Goal: Task Accomplishment & Management: Use online tool/utility

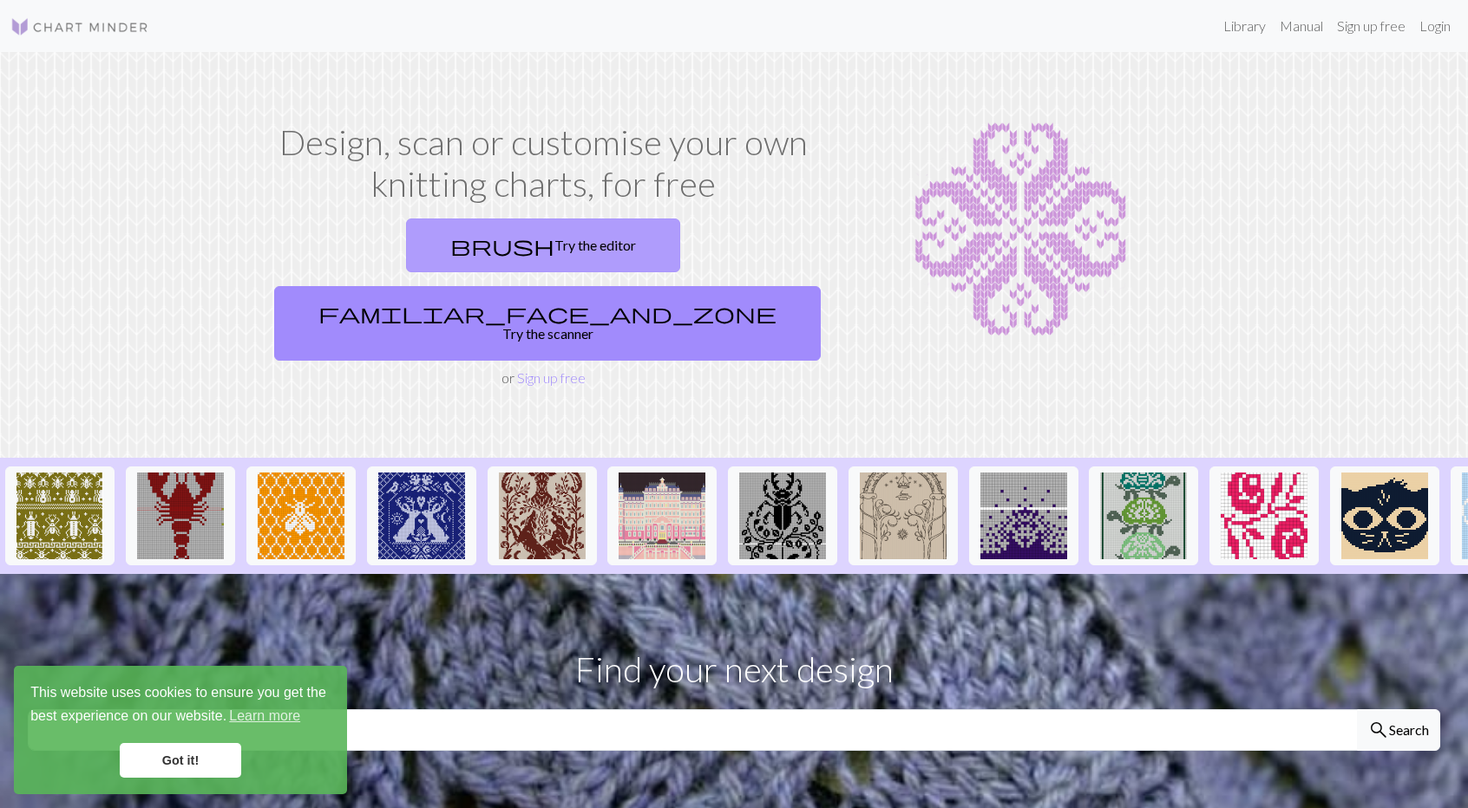
click at [411, 249] on link "brush Try the editor" at bounding box center [543, 246] width 274 height 54
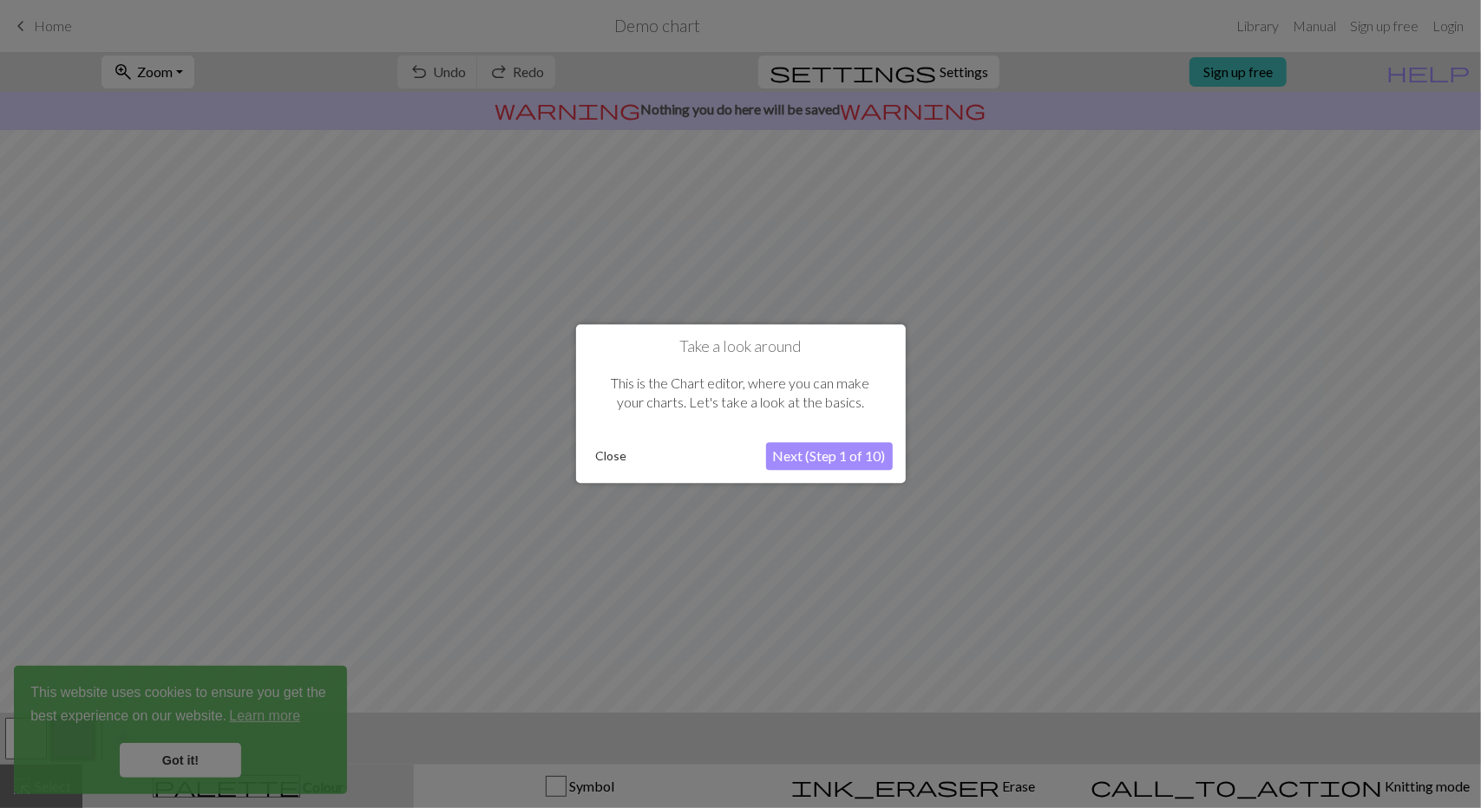
click at [815, 455] on button "Next (Step 1 of 10)" at bounding box center [829, 457] width 127 height 28
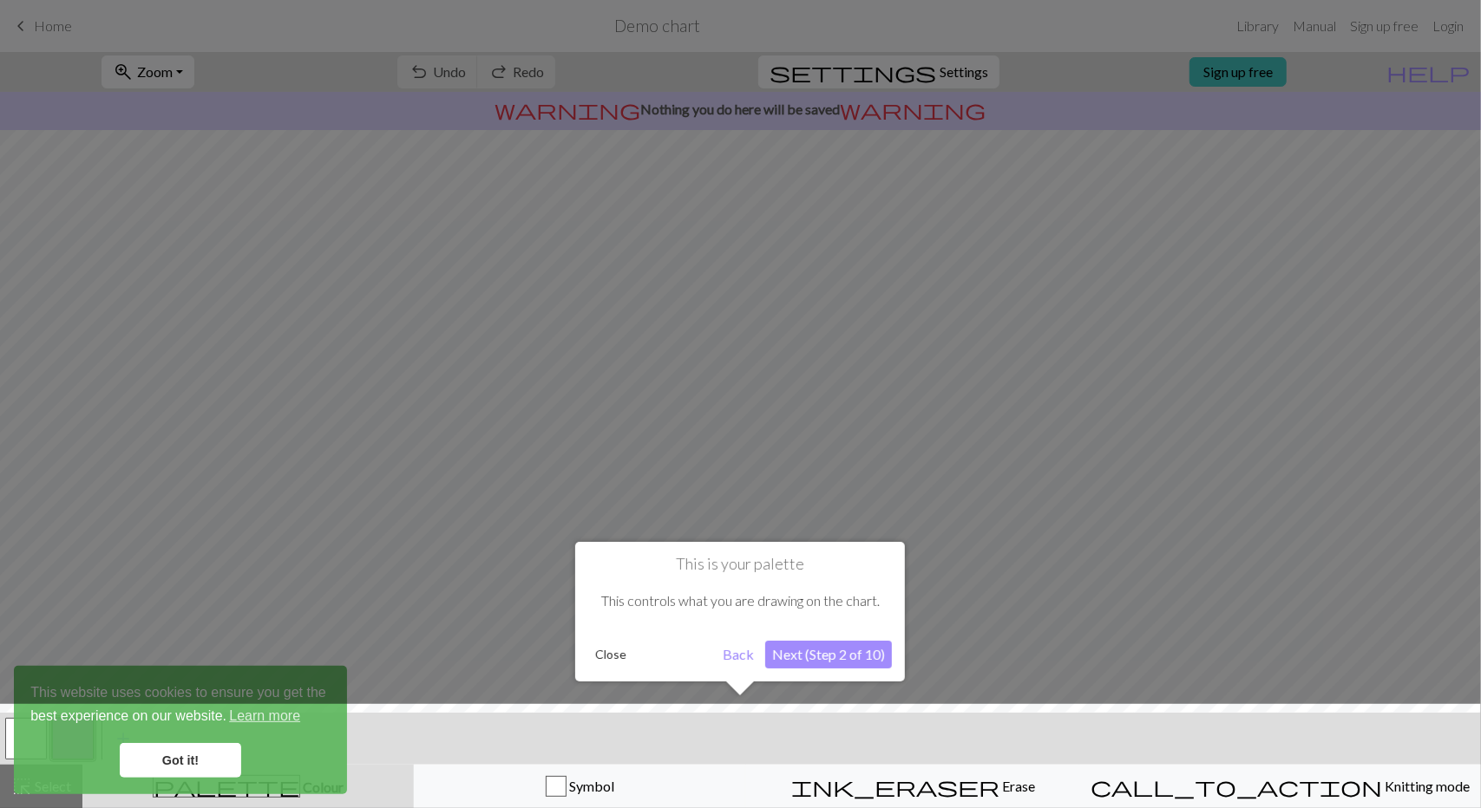
click at [796, 650] on button "Next (Step 2 of 10)" at bounding box center [828, 655] width 127 height 28
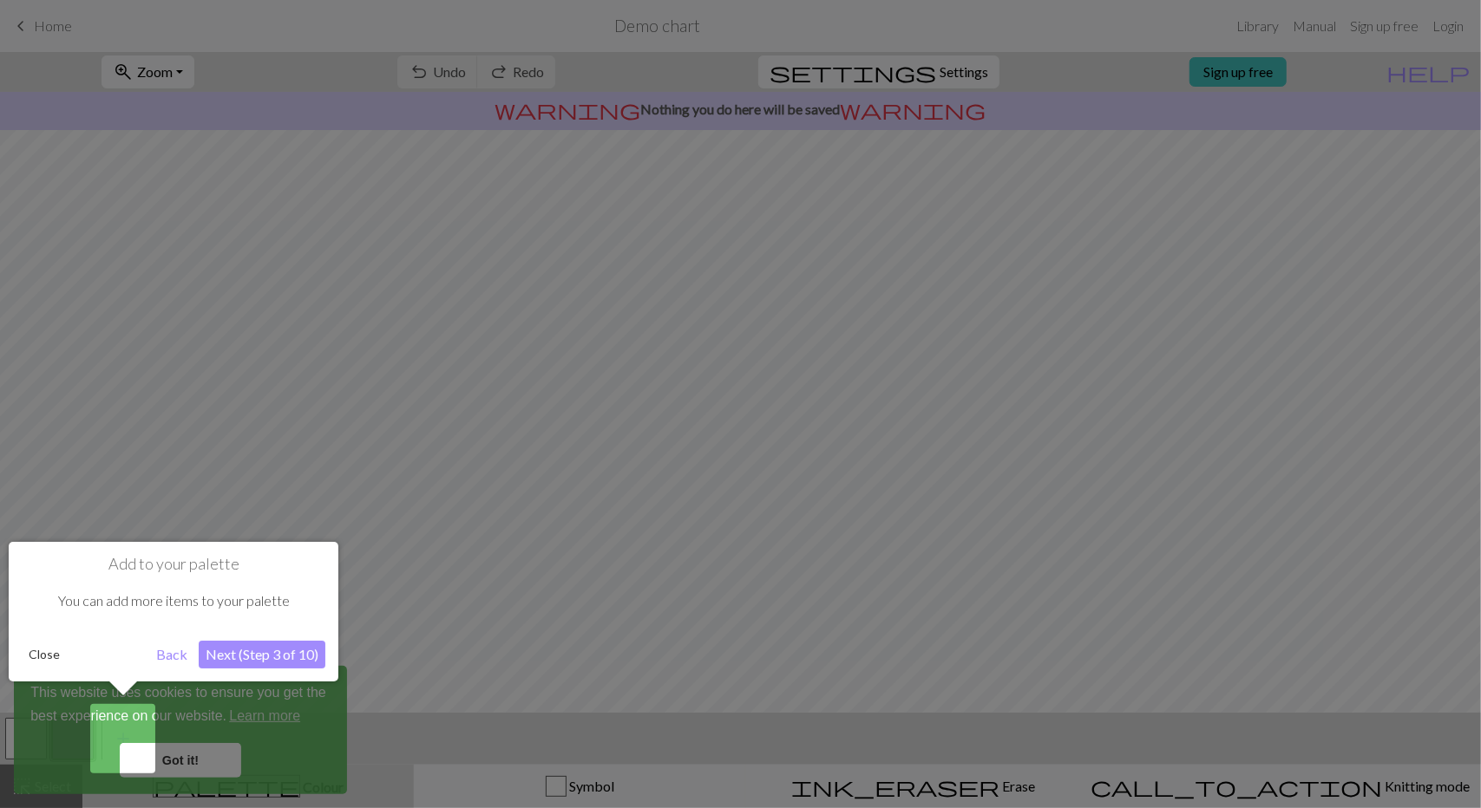
click at [240, 658] on button "Next (Step 3 of 10)" at bounding box center [262, 655] width 127 height 28
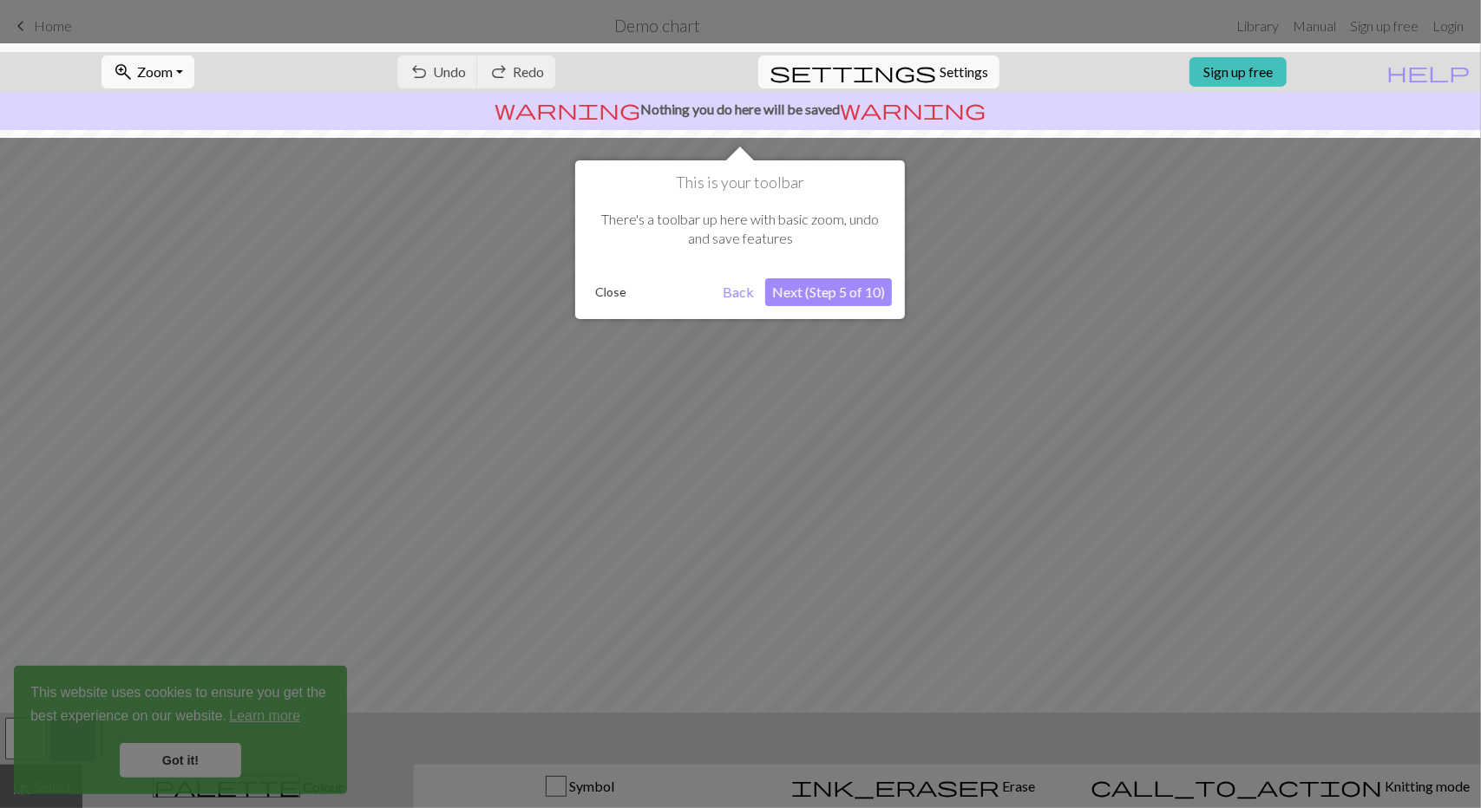
click at [817, 295] on button "Next (Step 5 of 10)" at bounding box center [828, 292] width 127 height 28
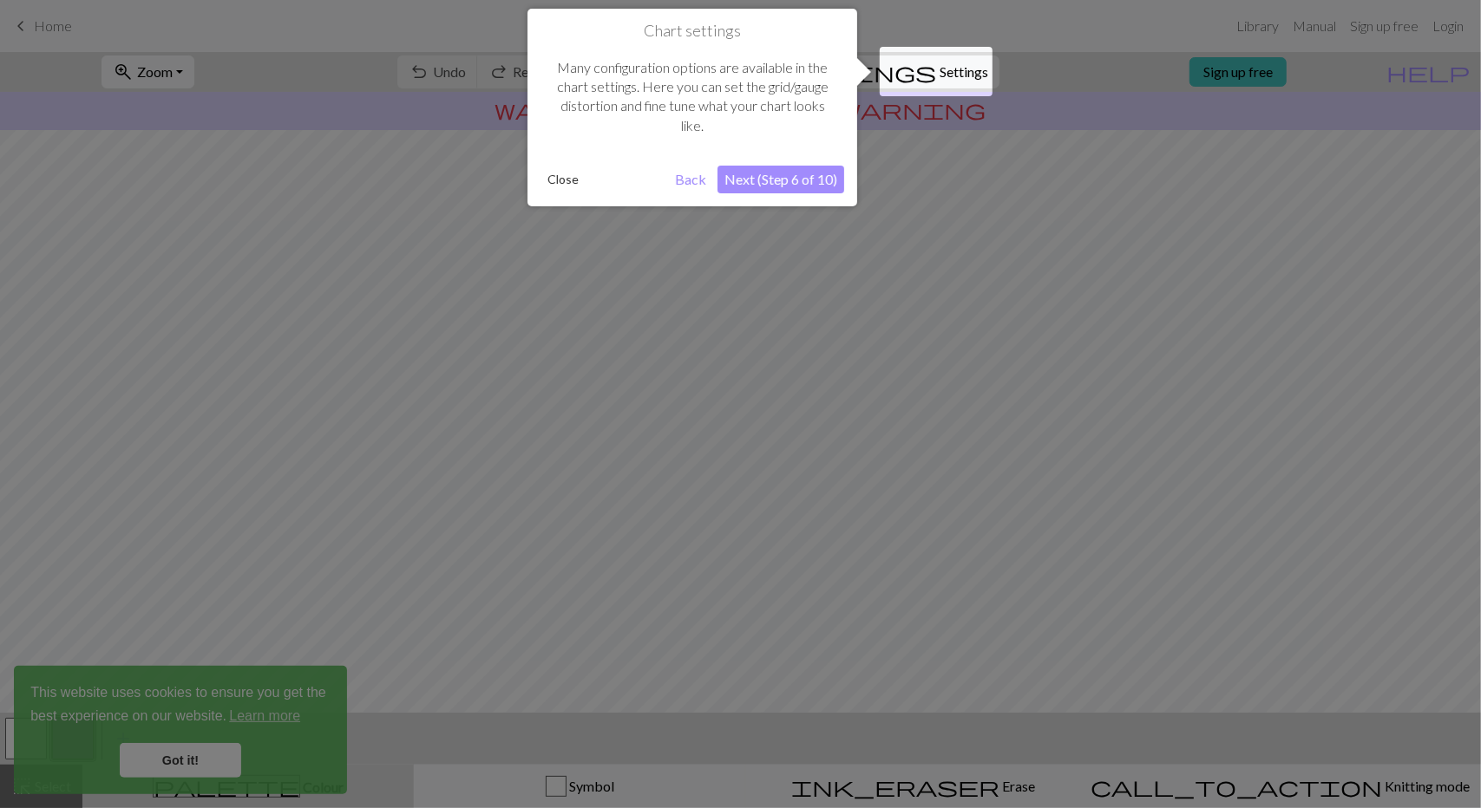
click at [767, 181] on button "Next (Step 6 of 10)" at bounding box center [780, 180] width 127 height 28
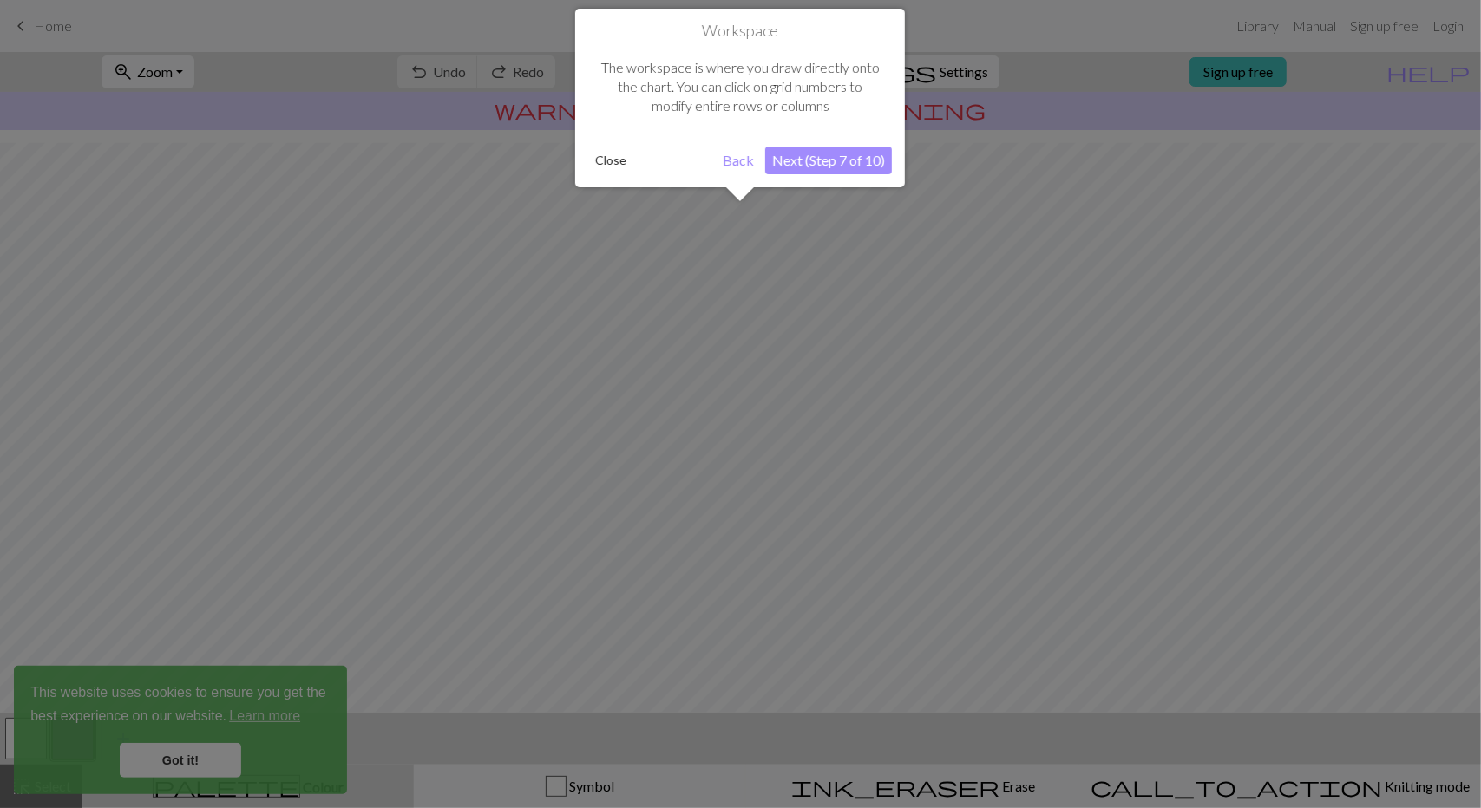
scroll to position [62, 0]
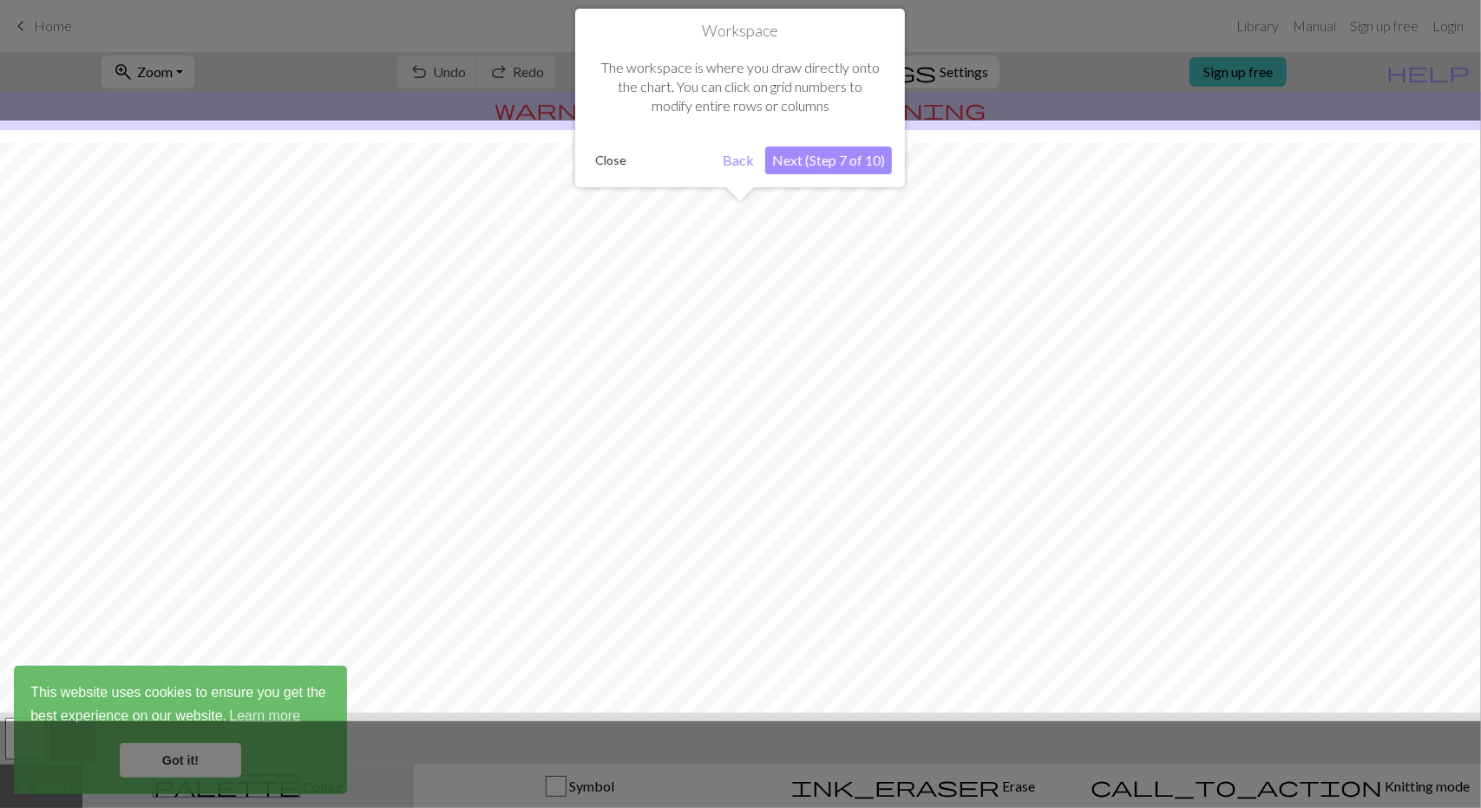
click at [818, 160] on button "Next (Step 7 of 10)" at bounding box center [828, 161] width 127 height 28
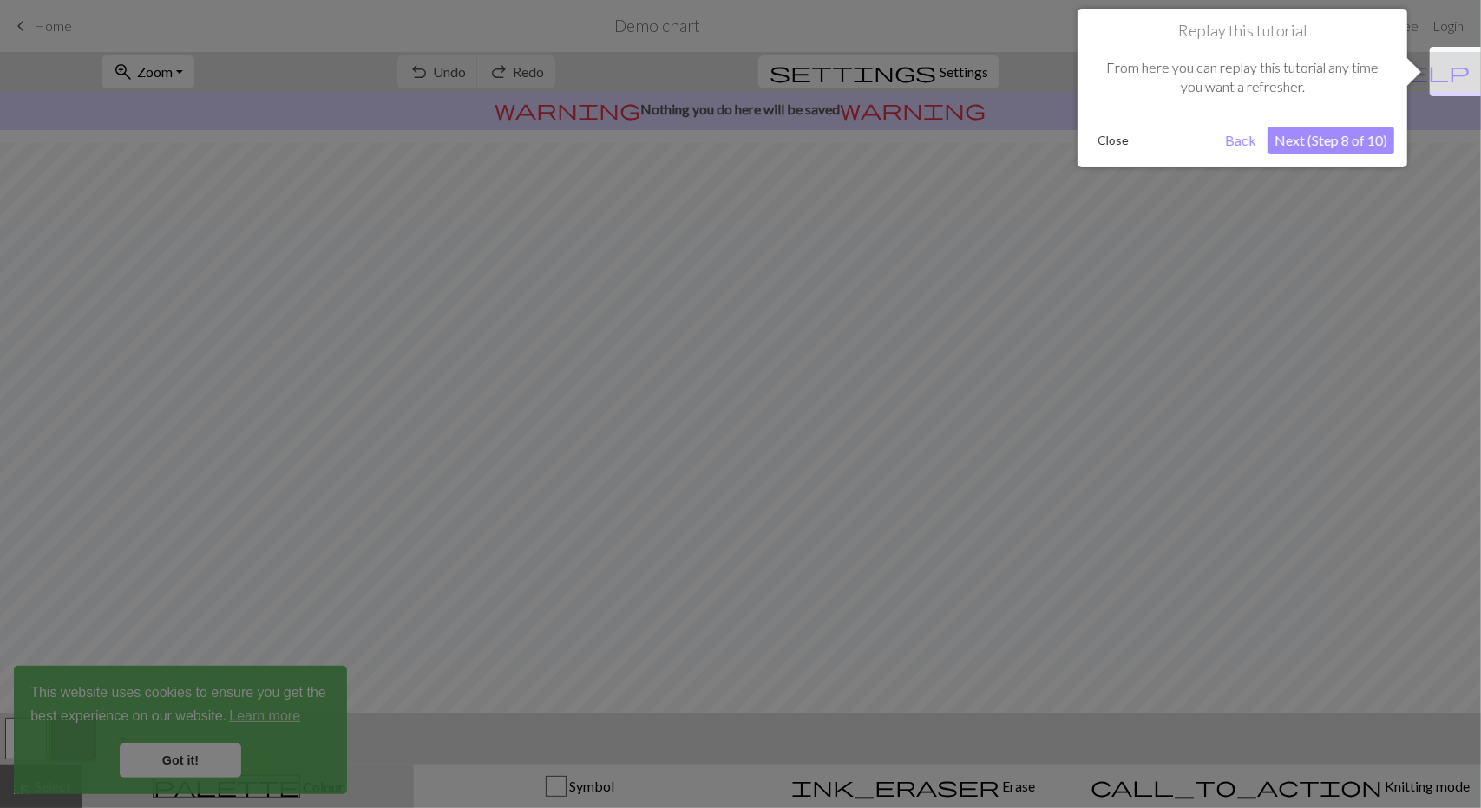
click at [1313, 145] on button "Next (Step 8 of 10)" at bounding box center [1330, 141] width 127 height 28
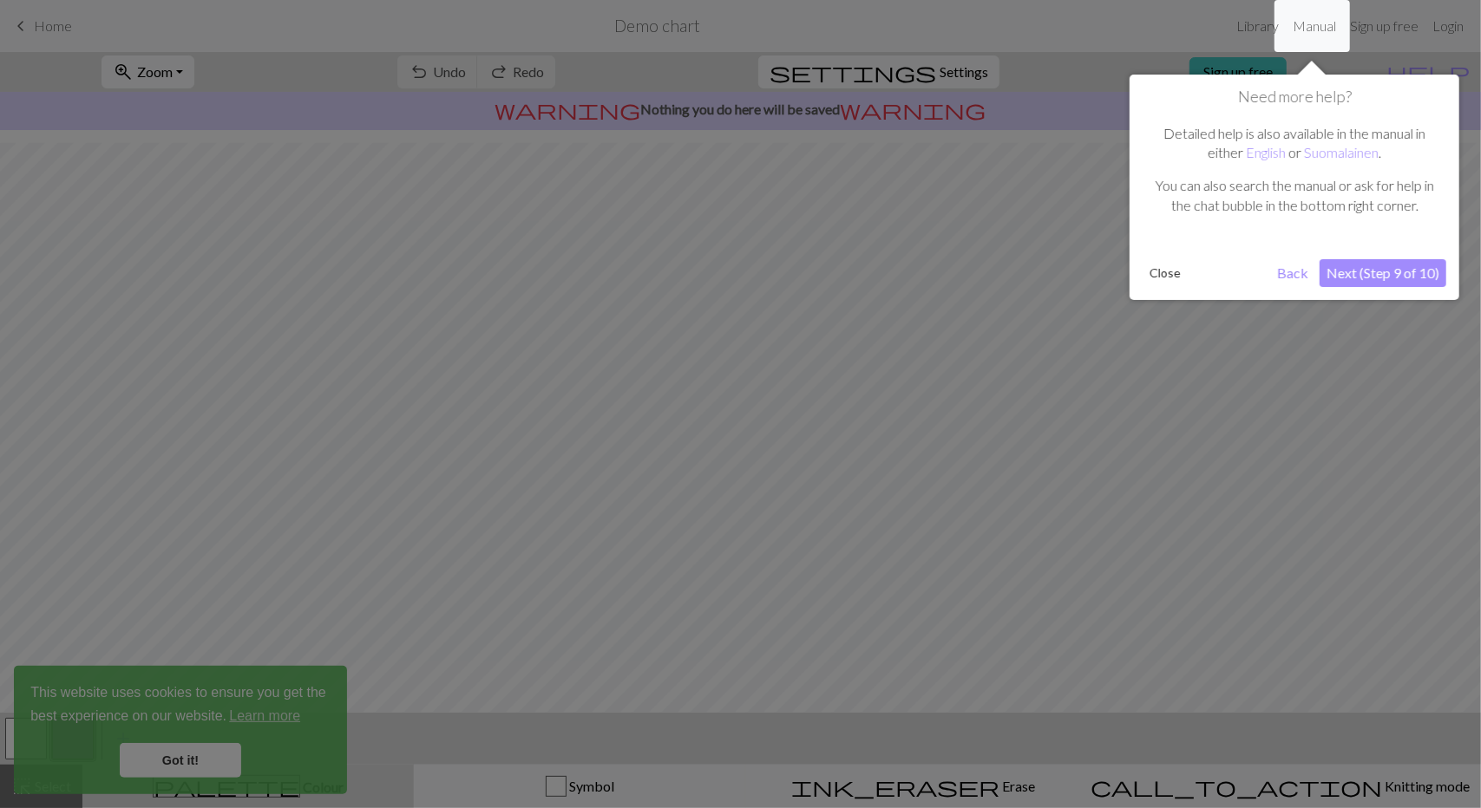
click at [1378, 278] on button "Next (Step 9 of 10)" at bounding box center [1382, 273] width 127 height 28
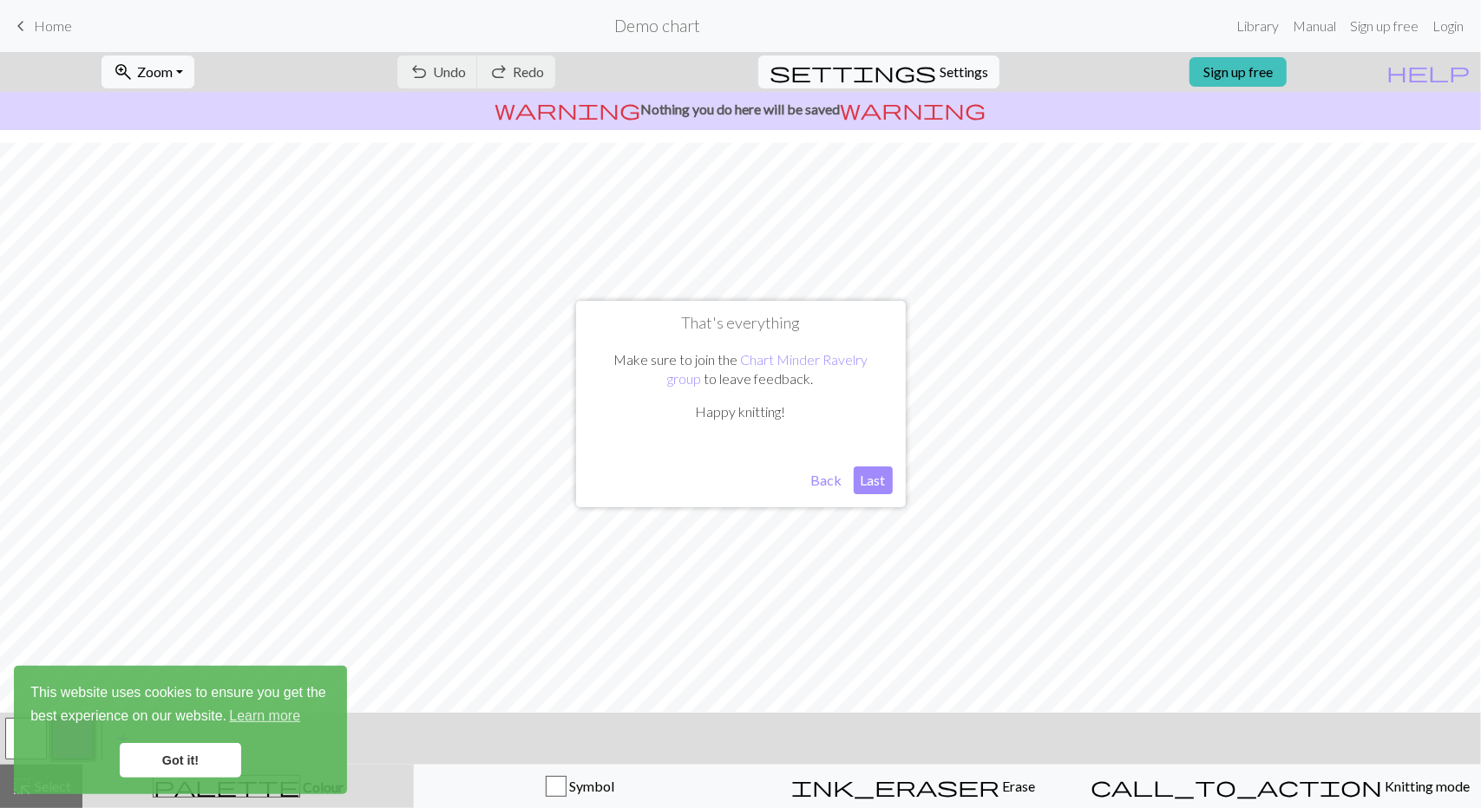
click at [880, 482] on button "Last" at bounding box center [873, 481] width 39 height 28
click at [700, 108] on p "warning Nothing you do here will be saved warning" at bounding box center [740, 109] width 1467 height 21
click at [1386, 25] on link "Sign up free" at bounding box center [1384, 26] width 82 height 35
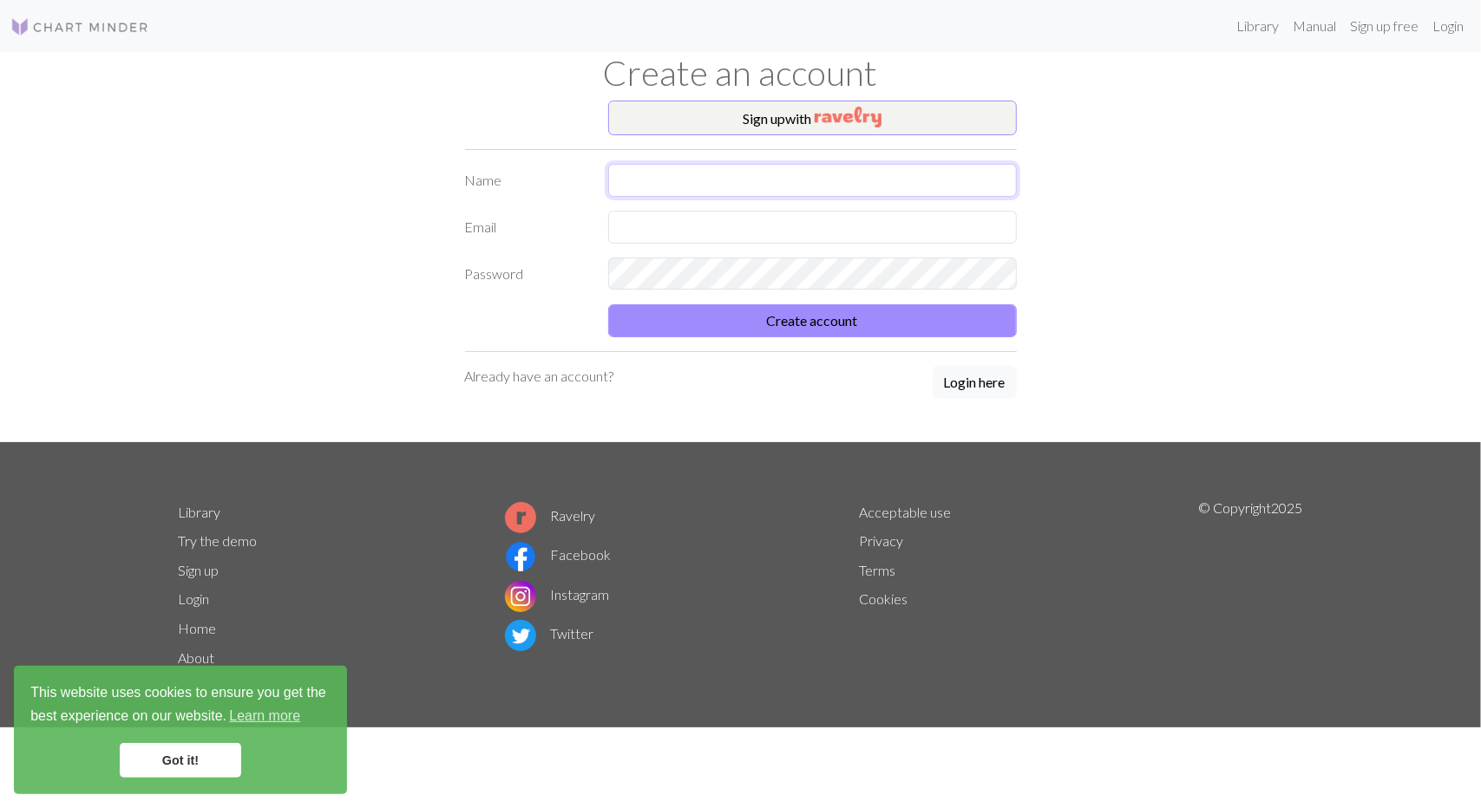
click at [725, 181] on input "text" at bounding box center [812, 180] width 409 height 33
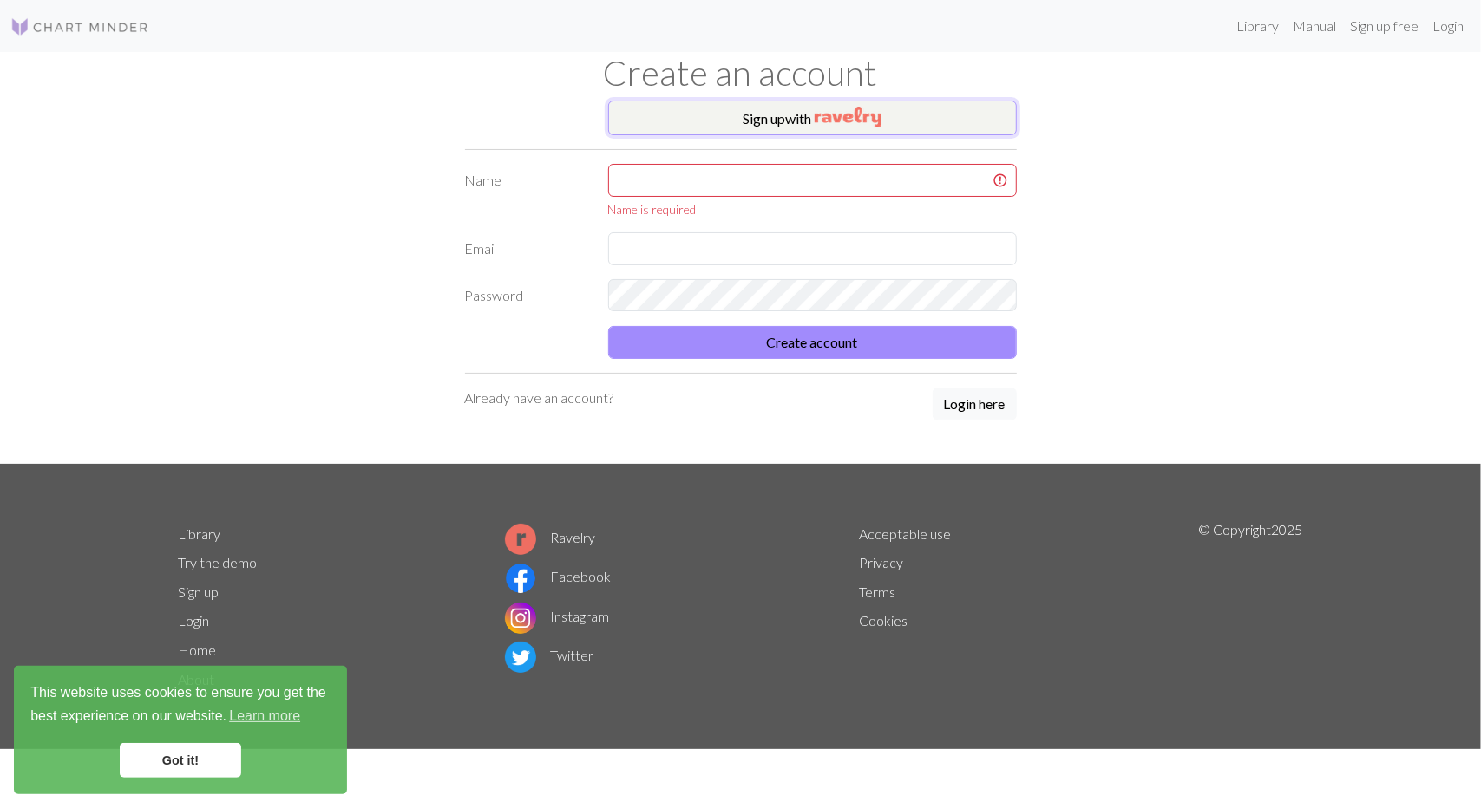
click at [776, 119] on button "Sign up with" at bounding box center [812, 118] width 409 height 35
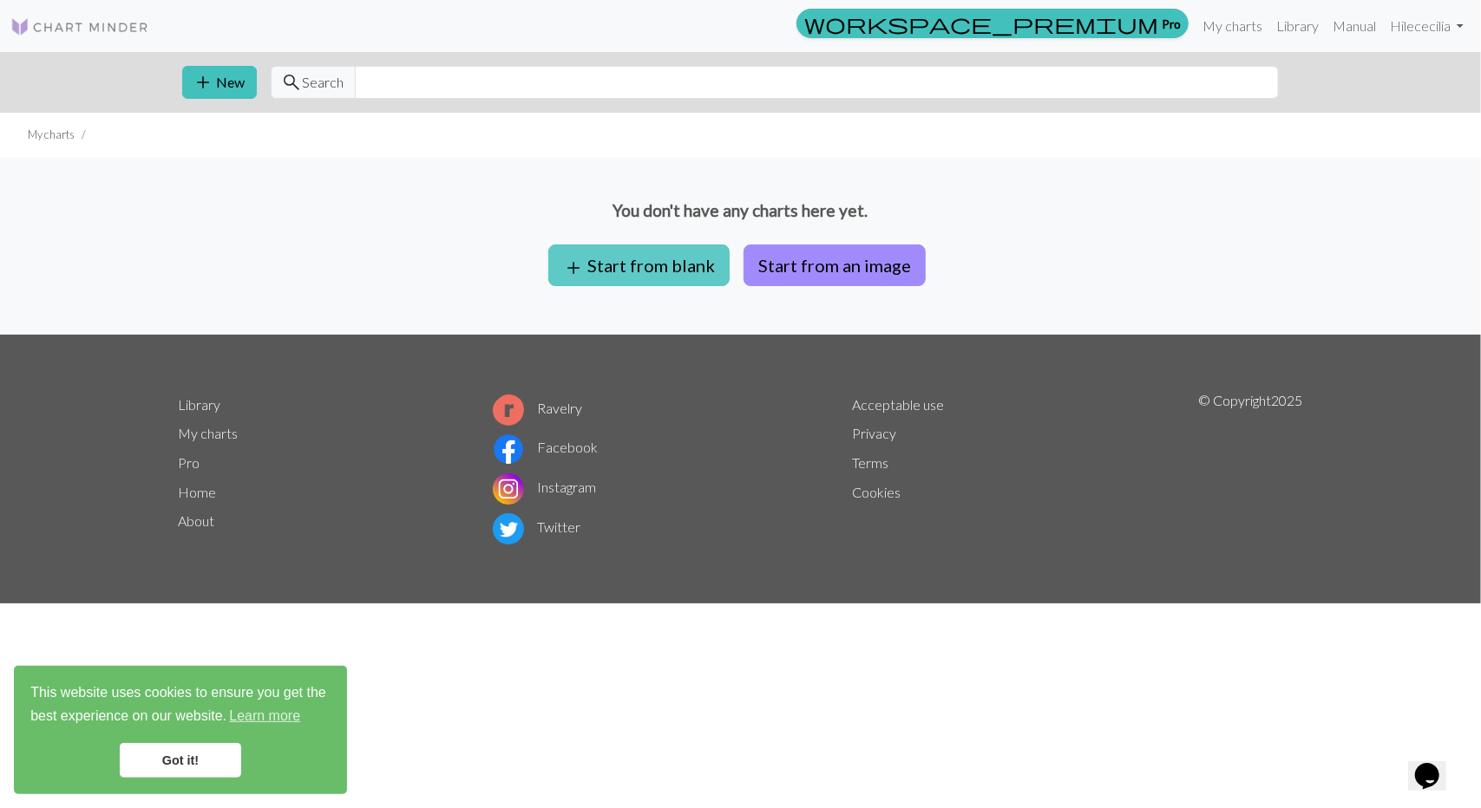
click at [649, 266] on button "add Start from blank" at bounding box center [638, 266] width 181 height 42
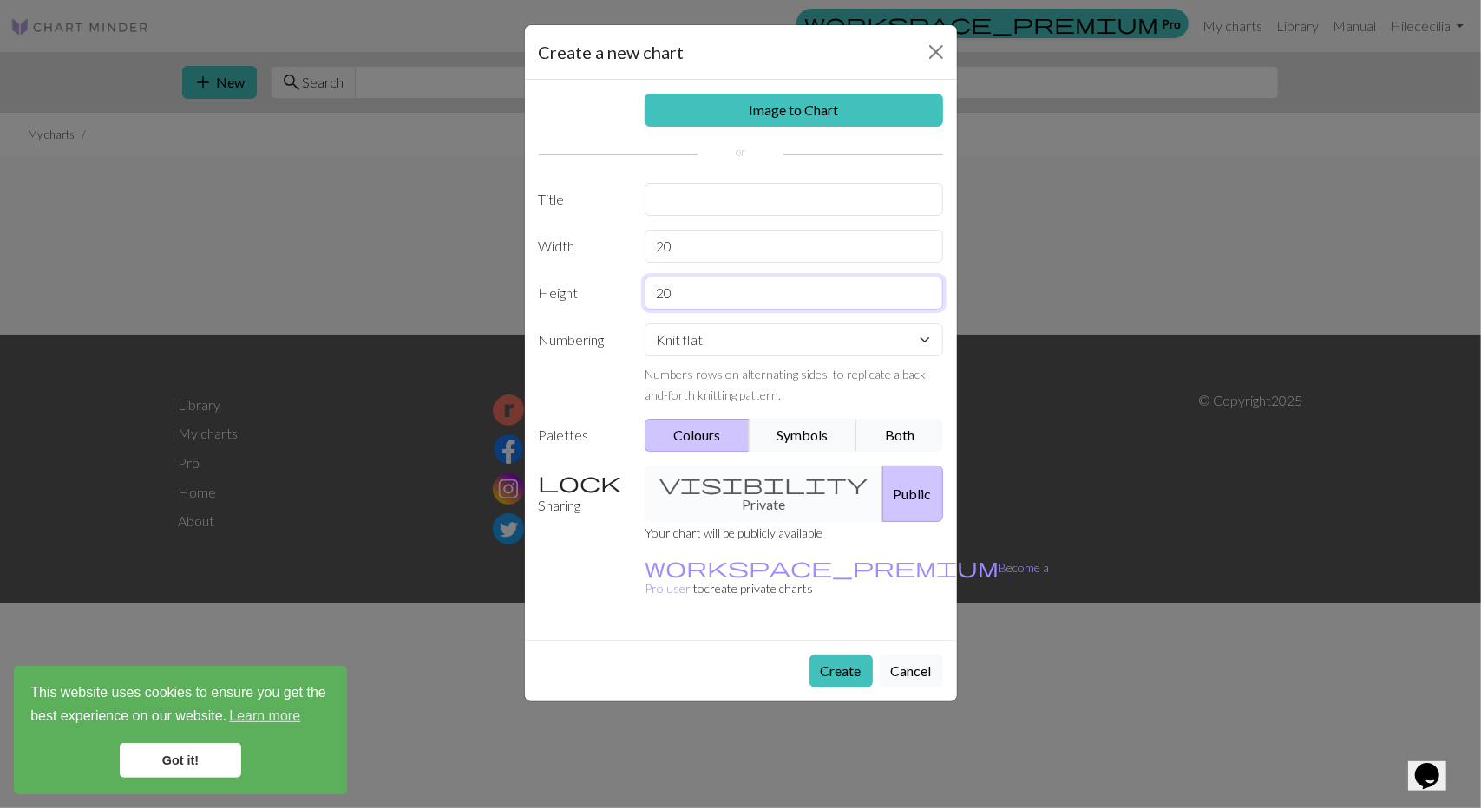
drag, startPoint x: 744, startPoint y: 298, endPoint x: 648, endPoint y: 311, distance: 97.3
click at [648, 311] on div "Image to Chart Title Width 20 Height 20 Numbering Knit flat Knit in the round L…" at bounding box center [741, 360] width 432 height 560
click at [692, 239] on input "20" at bounding box center [794, 246] width 298 height 33
click at [700, 209] on input "text" at bounding box center [794, 199] width 298 height 33
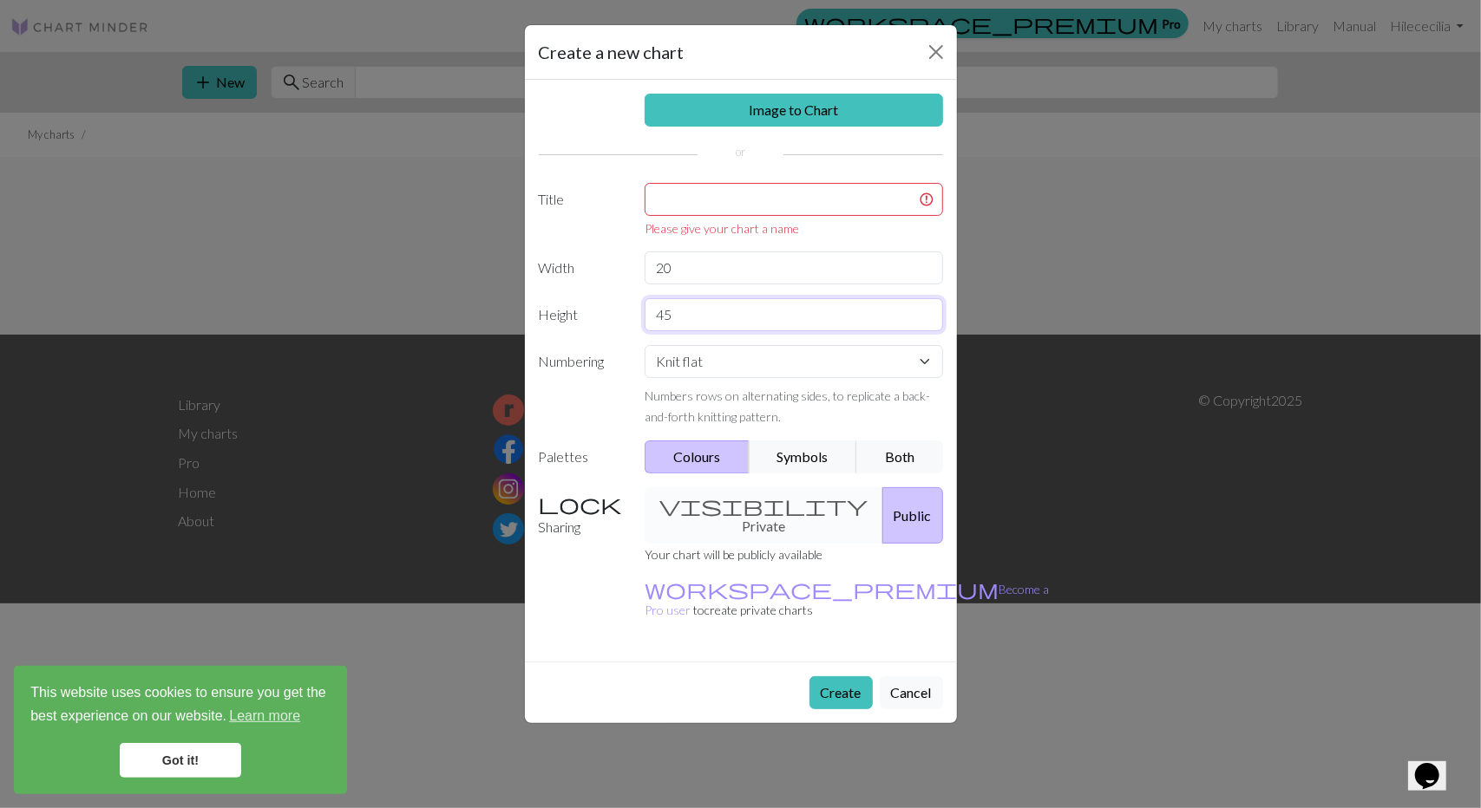
drag, startPoint x: 704, startPoint y: 275, endPoint x: 638, endPoint y: 308, distance: 74.5
click at [638, 308] on div "45" at bounding box center [793, 314] width 319 height 33
type input "133"
click at [698, 204] on input "text" at bounding box center [794, 199] width 298 height 33
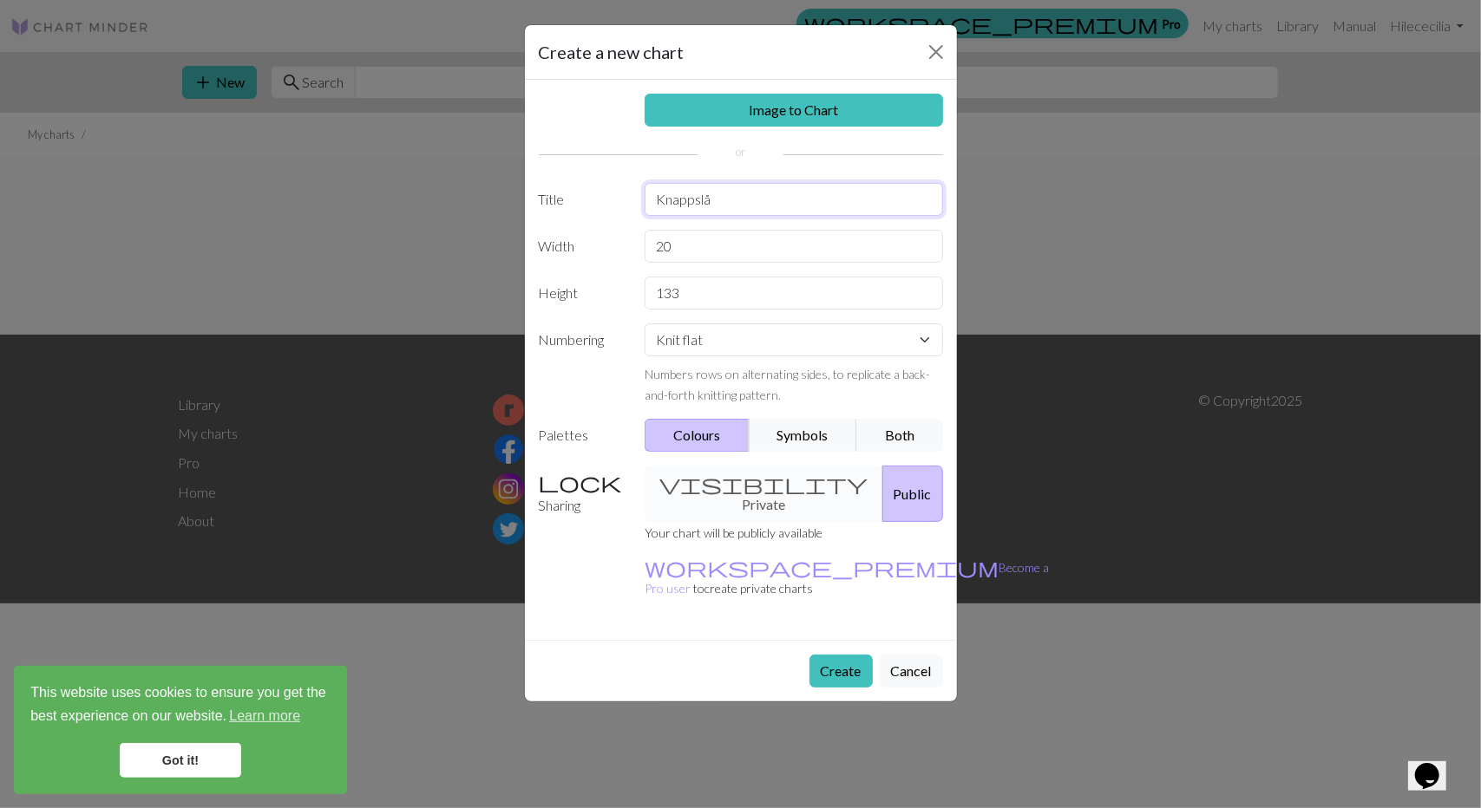
type input "Knappslå"
click at [757, 481] on div "visibility Private Public" at bounding box center [793, 494] width 319 height 56
click at [720, 484] on div "visibility Private Public" at bounding box center [793, 494] width 319 height 56
click at [882, 484] on button "Public" at bounding box center [912, 494] width 61 height 56
click at [833, 655] on button "Create" at bounding box center [840, 671] width 63 height 33
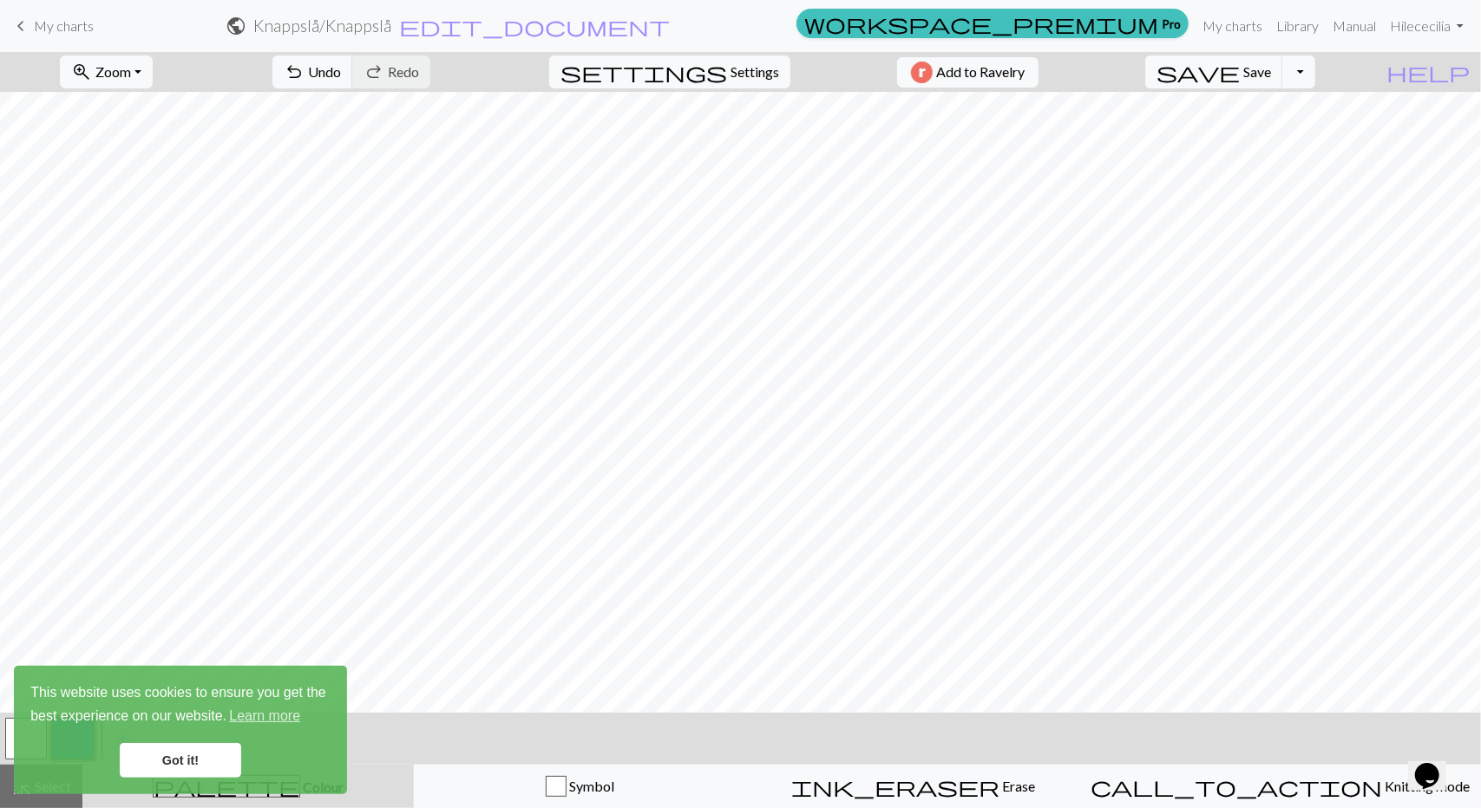
click at [197, 761] on link "Got it!" at bounding box center [180, 760] width 121 height 35
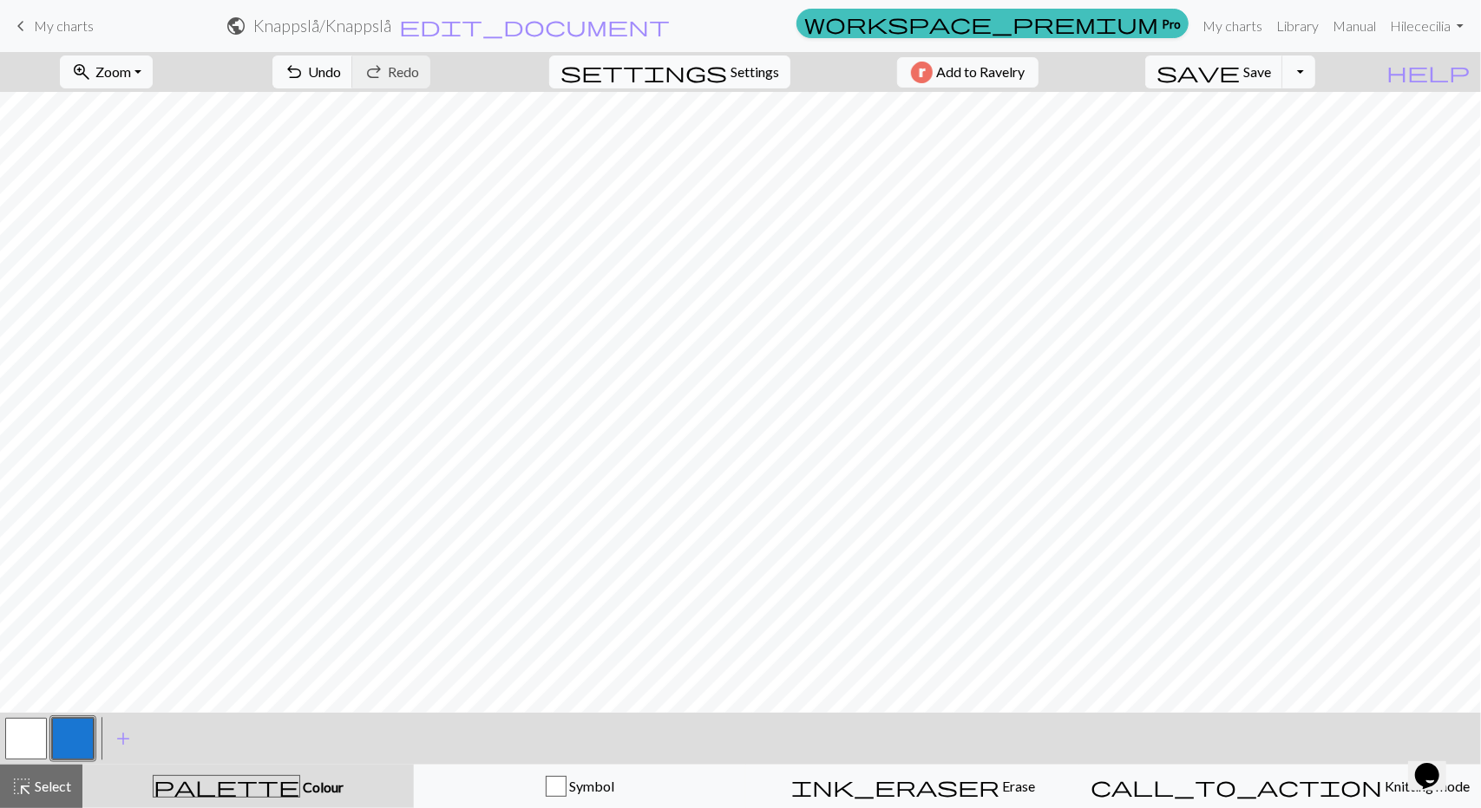
click at [755, 72] on span "Settings" at bounding box center [754, 72] width 49 height 21
select select "aran"
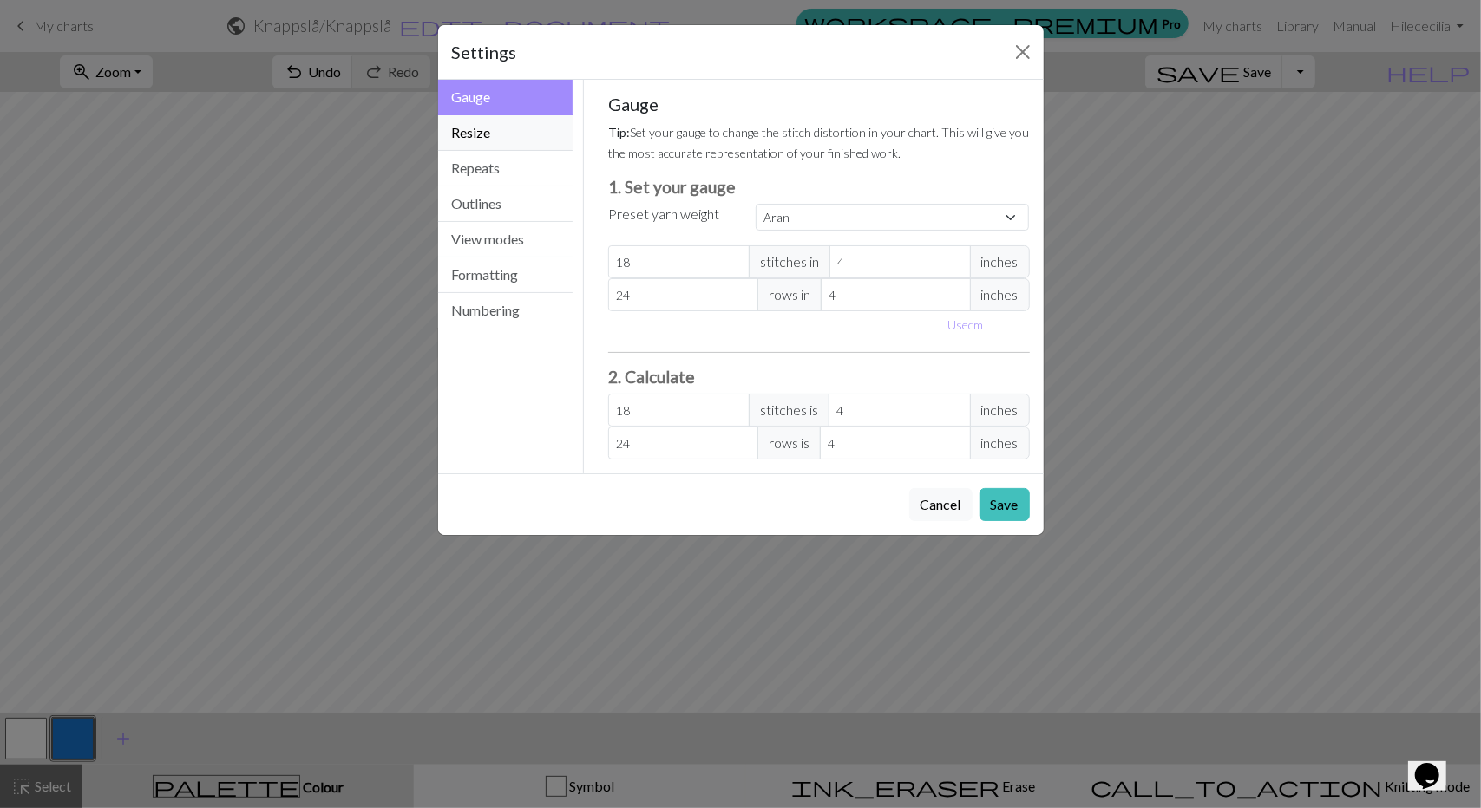
click at [522, 141] on button "Resize" at bounding box center [505, 133] width 135 height 36
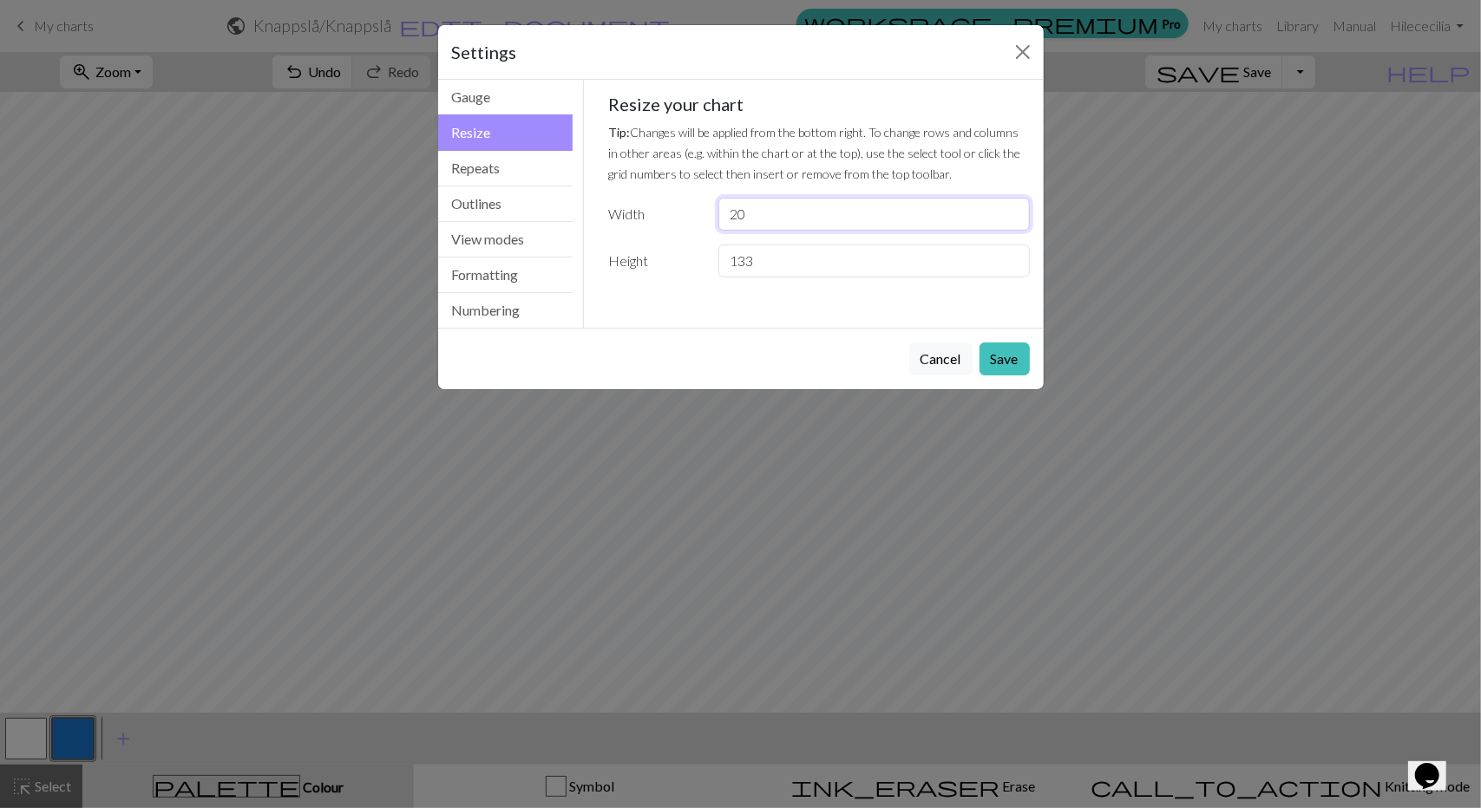
drag, startPoint x: 751, startPoint y: 211, endPoint x: 713, endPoint y: 216, distance: 38.5
click at [713, 216] on div "20" at bounding box center [873, 214] width 331 height 33
type input "45"
click at [1005, 351] on button "Save" at bounding box center [1004, 359] width 50 height 33
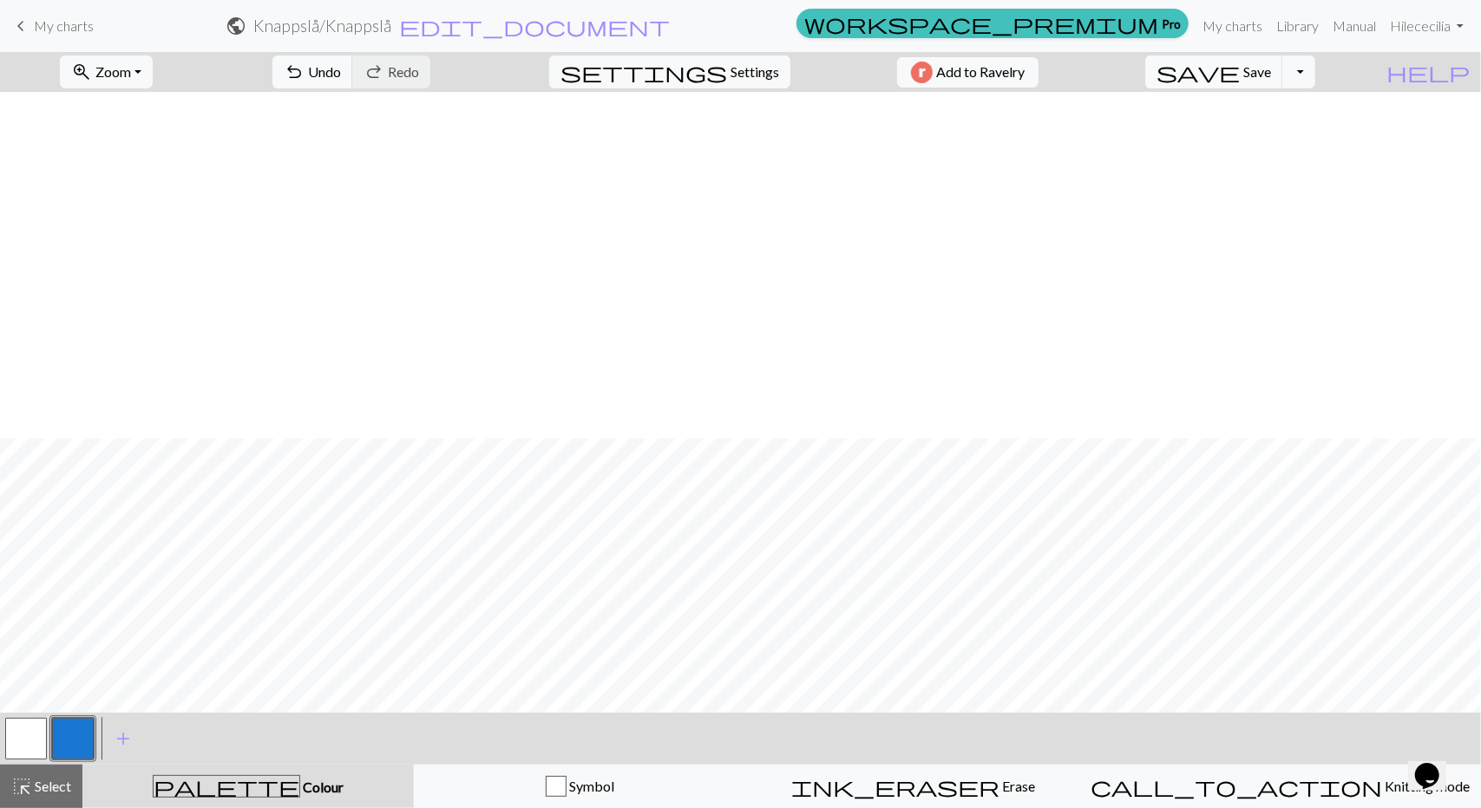
scroll to position [520, 0]
click at [153, 67] on button "zoom_in Zoom Zoom" at bounding box center [106, 72] width 93 height 33
click at [293, 71] on div "zoom_in Zoom Zoom Fit all Fit width Fit height 50% 100% 150% 200% undo Undo Und…" at bounding box center [687, 72] width 1375 height 40
click at [746, 79] on span "Settings" at bounding box center [754, 72] width 49 height 21
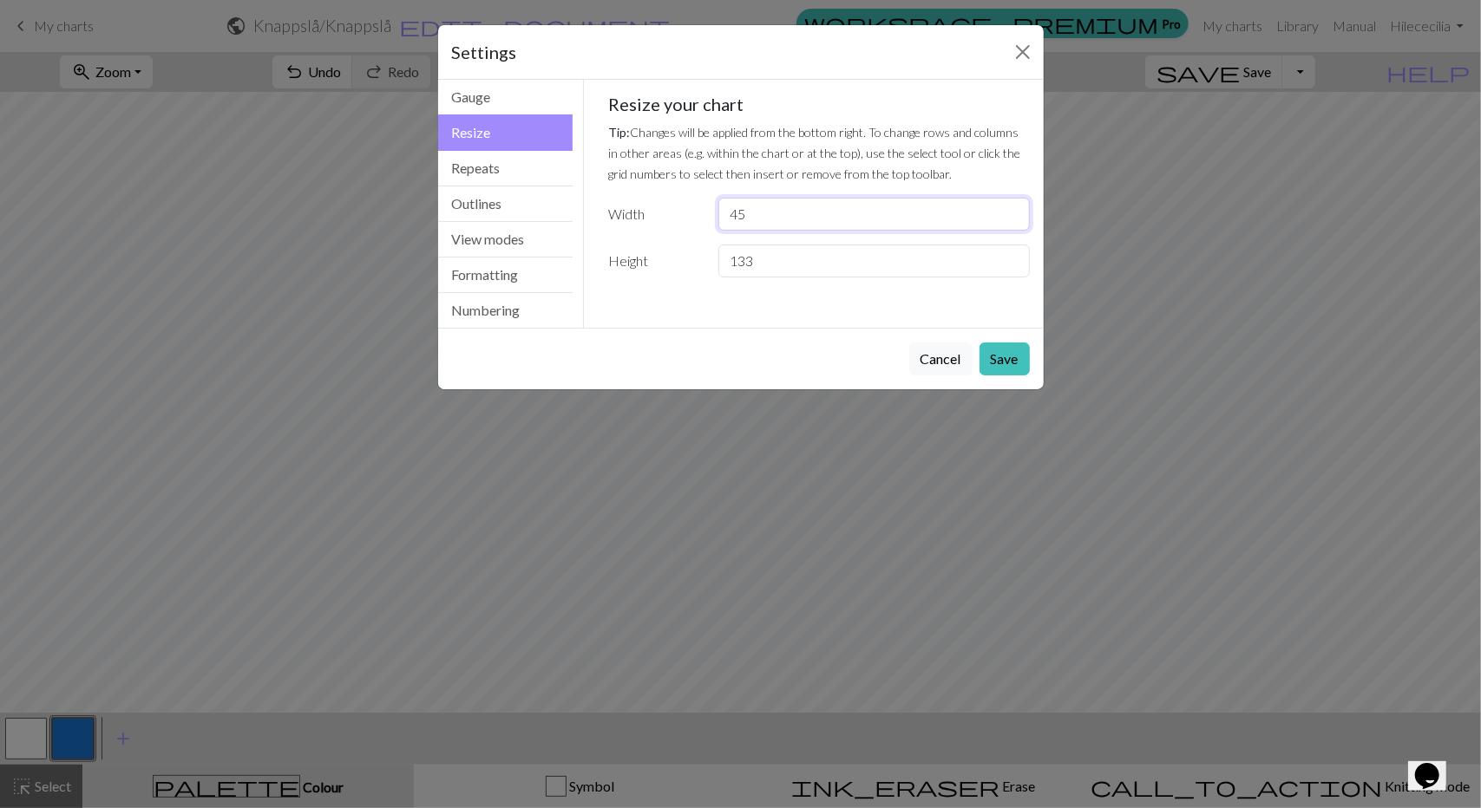
drag, startPoint x: 758, startPoint y: 213, endPoint x: 708, endPoint y: 218, distance: 50.6
click at [708, 218] on div "45" at bounding box center [873, 214] width 331 height 33
type input "133"
drag, startPoint x: 760, startPoint y: 258, endPoint x: 721, endPoint y: 261, distance: 39.2
click at [721, 261] on input "133" at bounding box center [873, 261] width 311 height 33
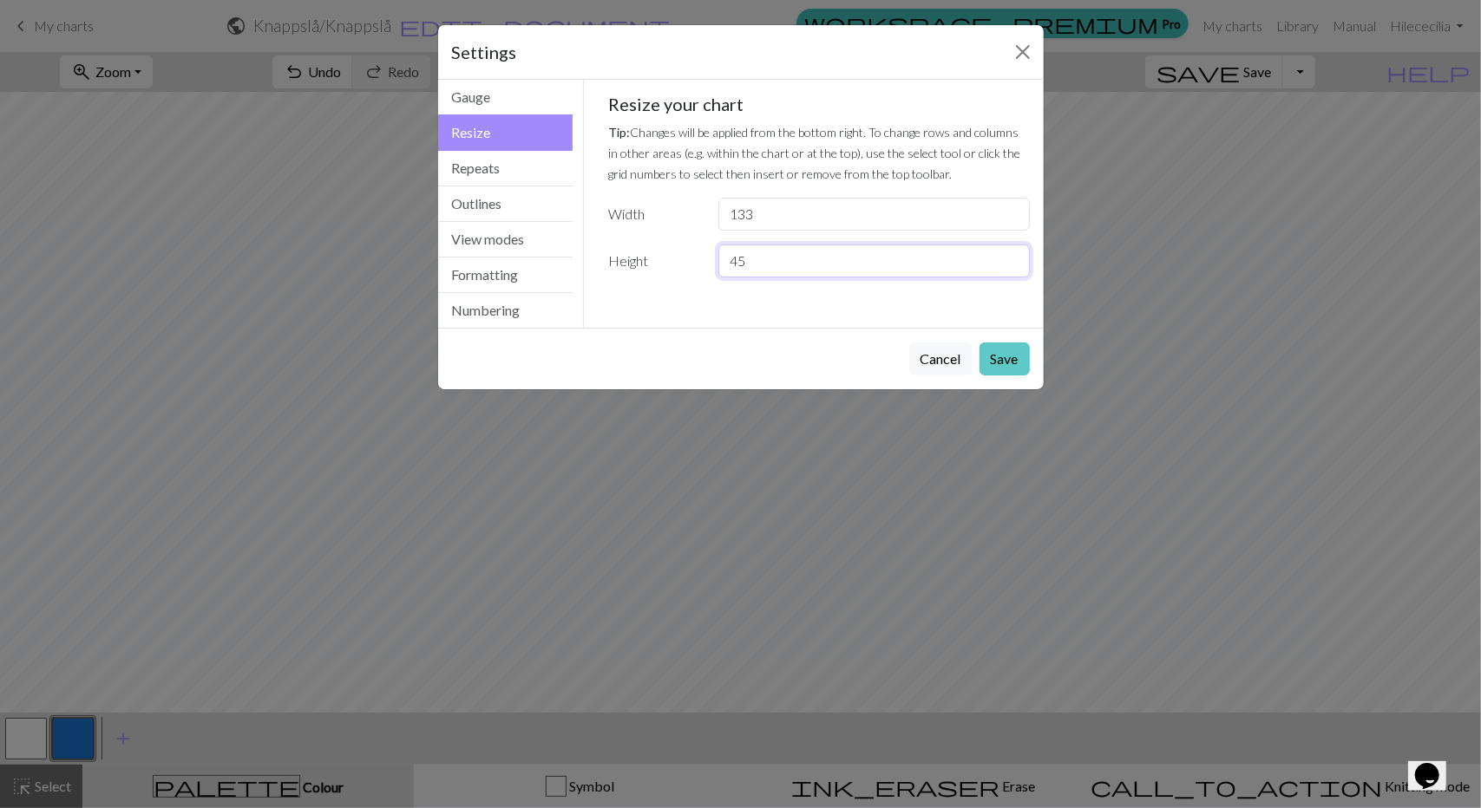
type input "45"
click at [998, 354] on button "Save" at bounding box center [1004, 359] width 50 height 33
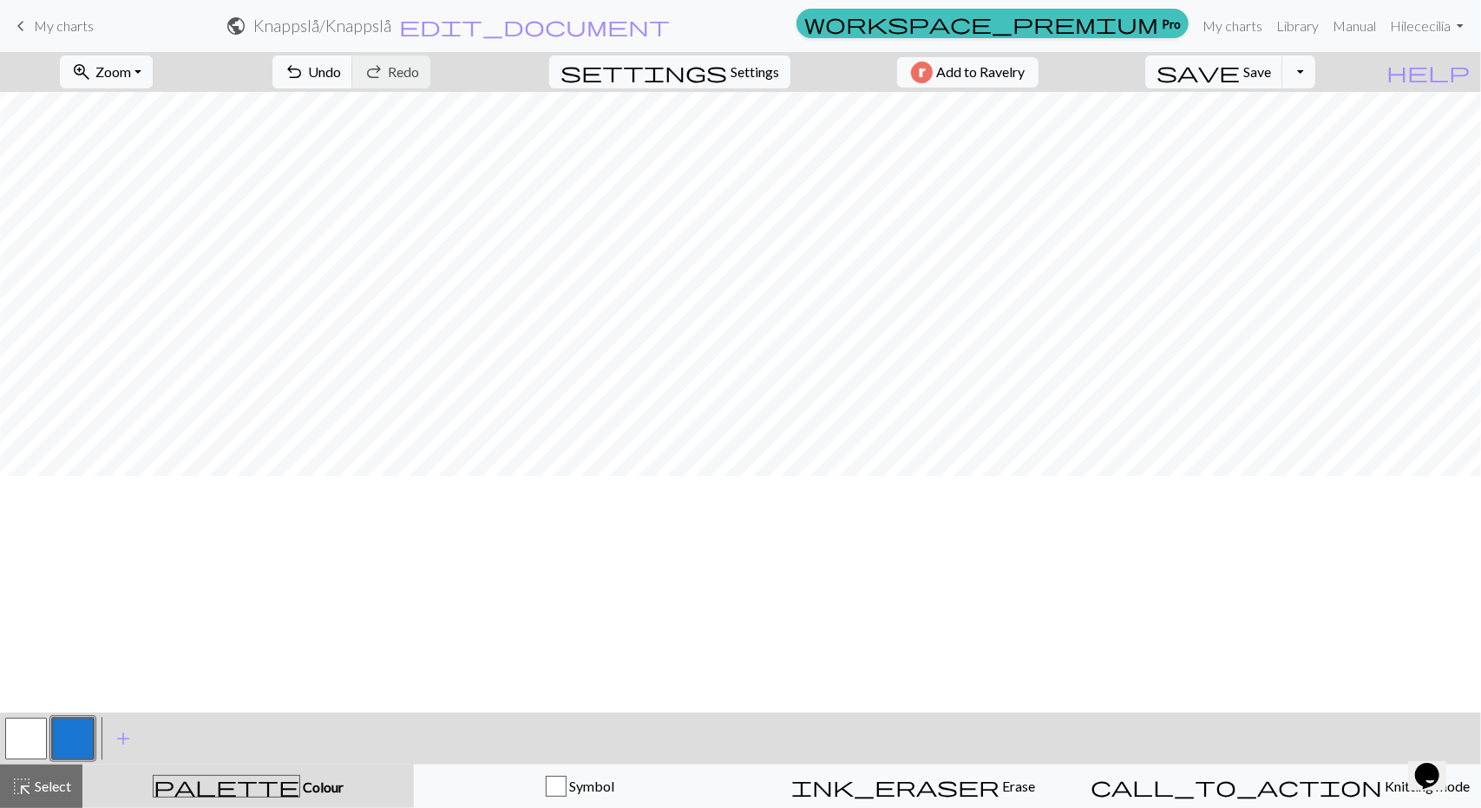
scroll to position [0, 1512]
click at [153, 74] on button "zoom_in Zoom Zoom" at bounding box center [106, 72] width 93 height 33
click at [141, 140] on button "Fit width" at bounding box center [129, 137] width 137 height 28
click at [123, 739] on span "add" at bounding box center [123, 739] width 21 height 24
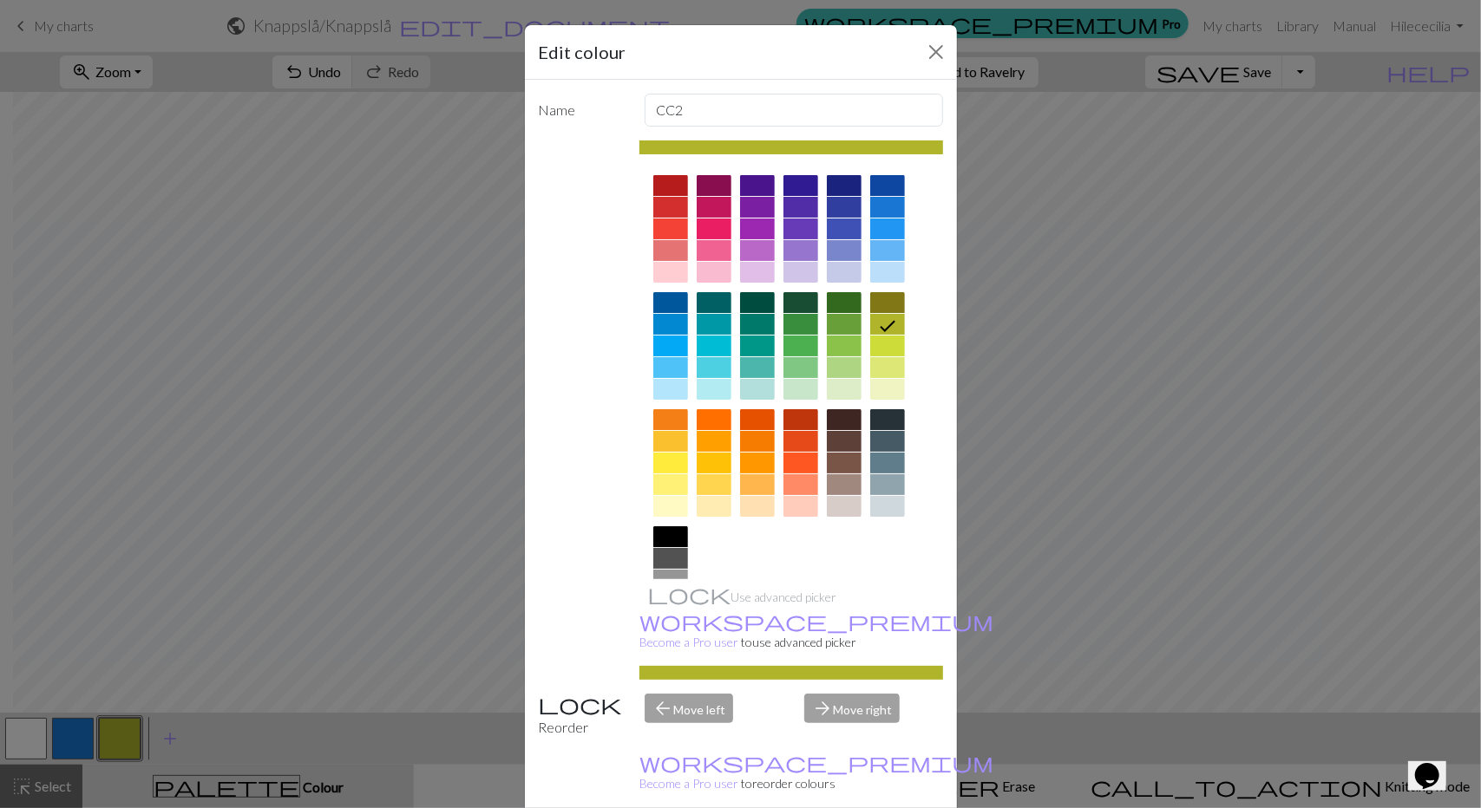
click at [659, 528] on div at bounding box center [670, 537] width 35 height 21
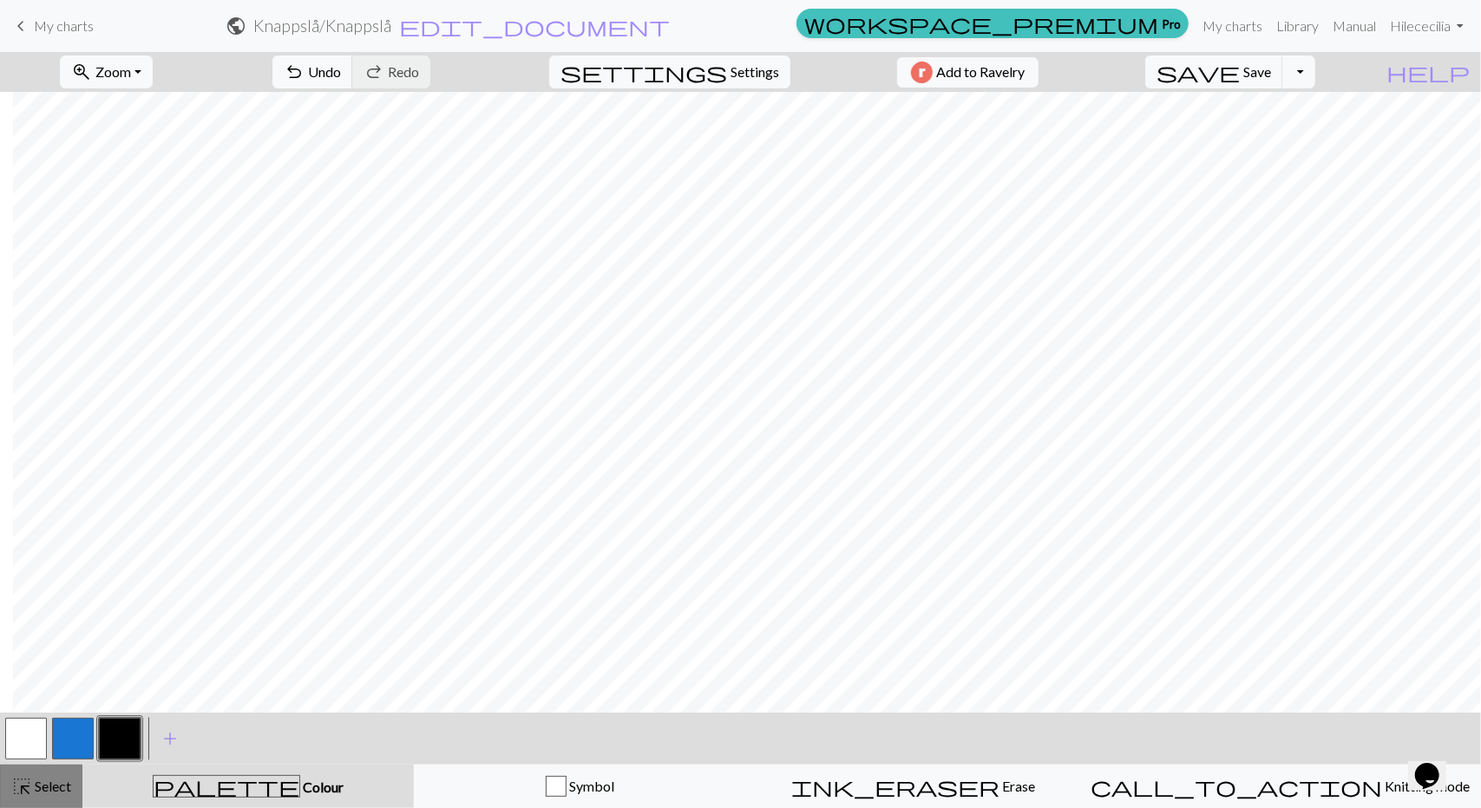
click at [32, 791] on span "Select" at bounding box center [51, 786] width 39 height 16
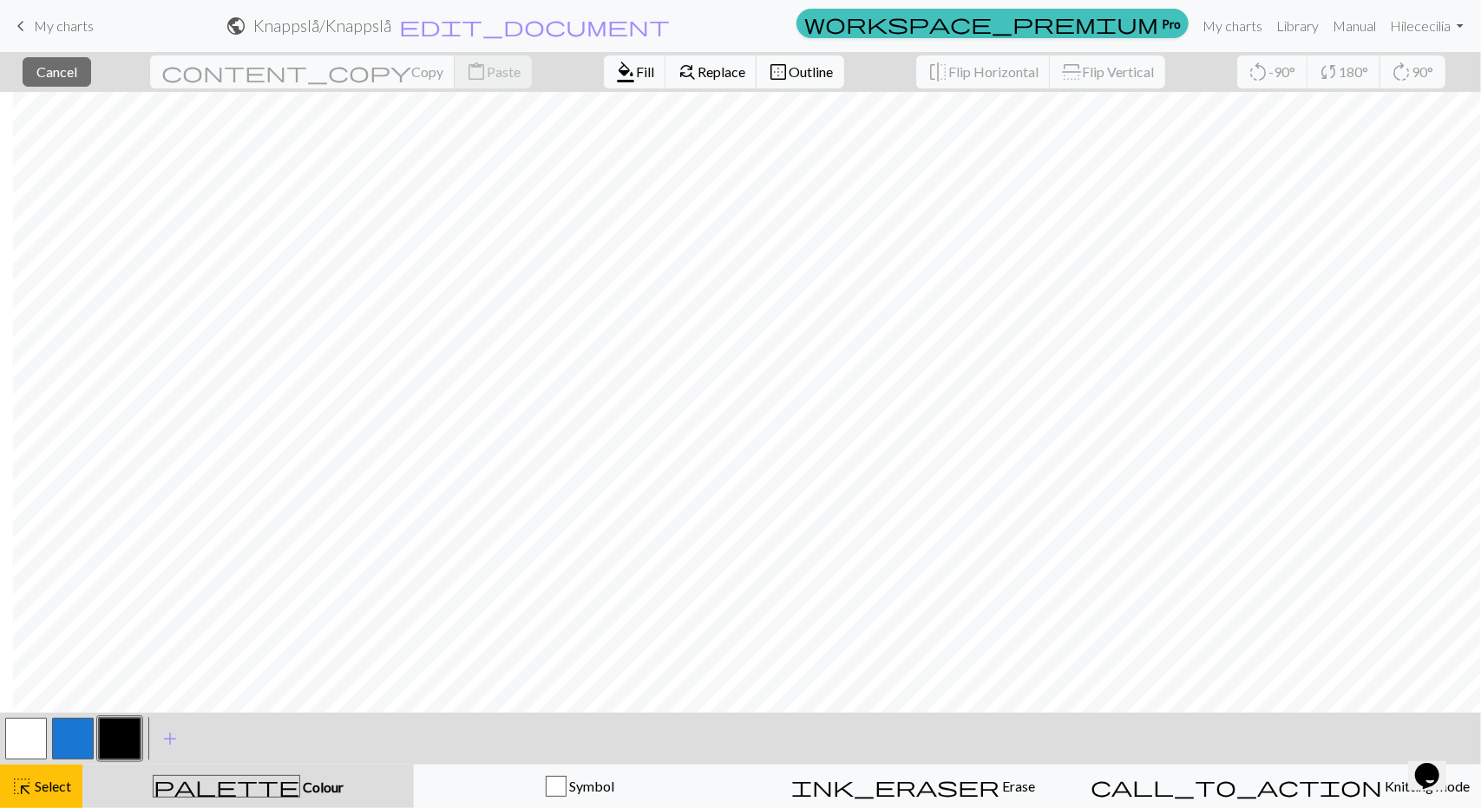
click at [121, 746] on button "button" at bounding box center [120, 739] width 42 height 42
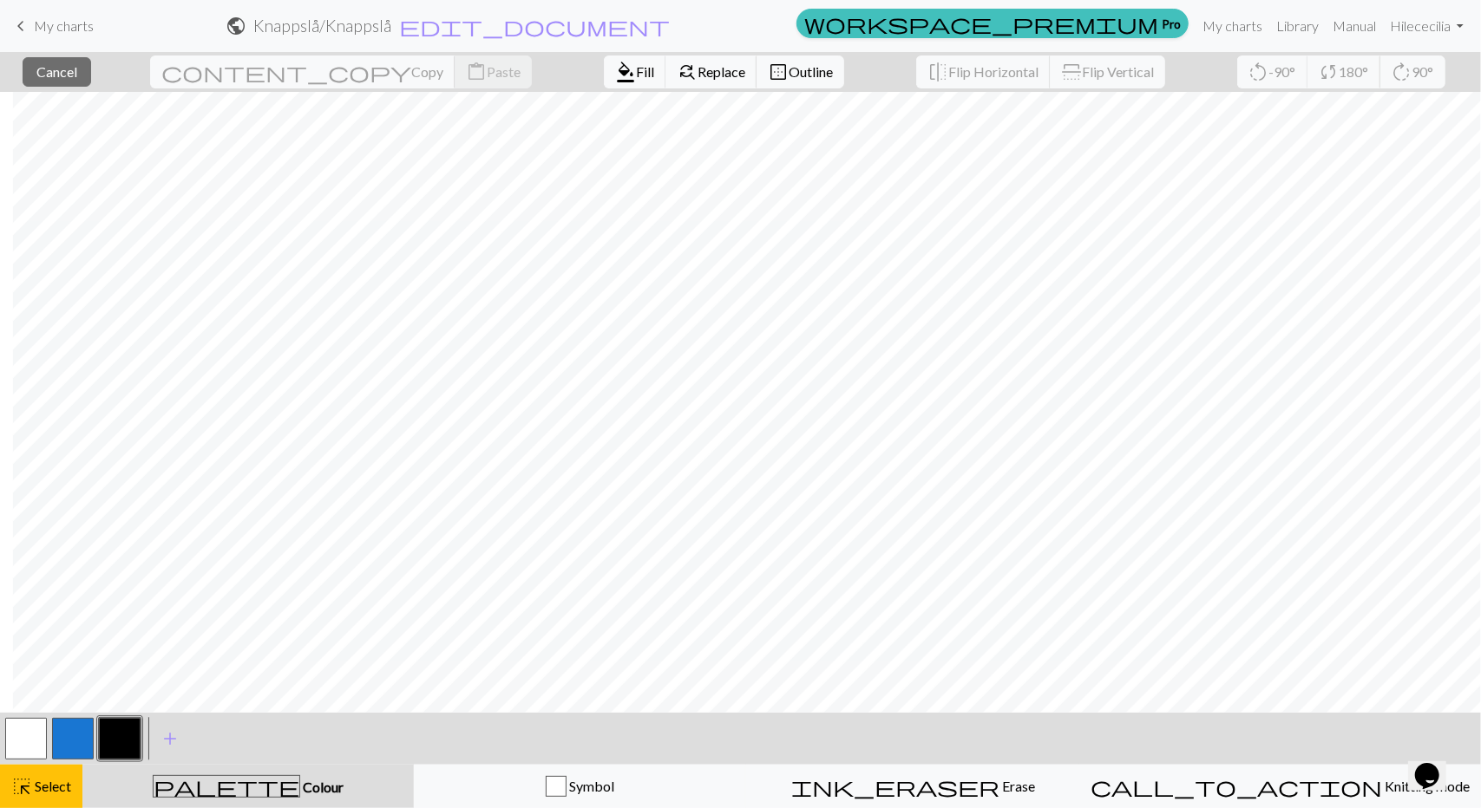
click at [125, 736] on button "button" at bounding box center [120, 739] width 42 height 42
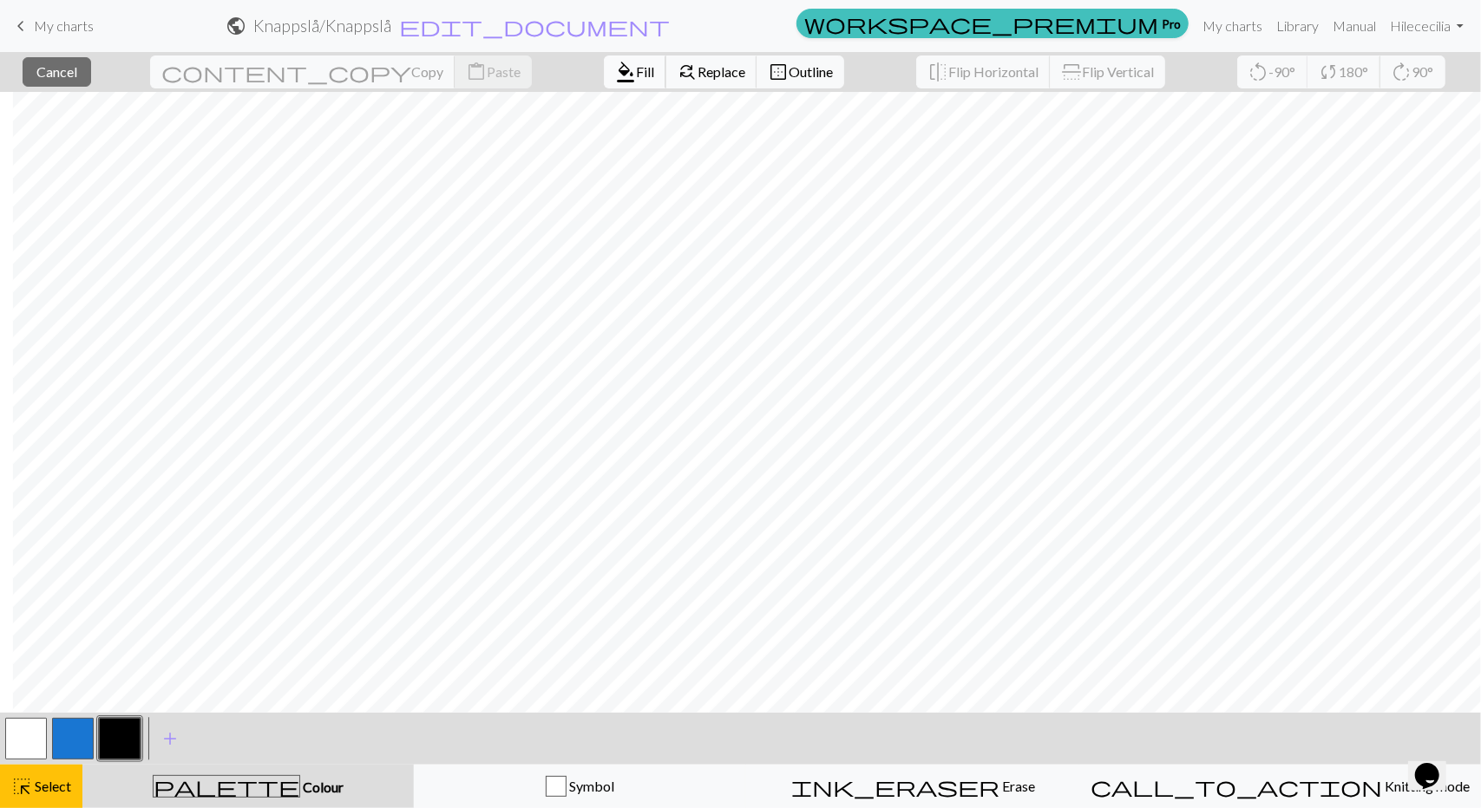
click at [615, 72] on span "format_color_fill" at bounding box center [625, 72] width 21 height 24
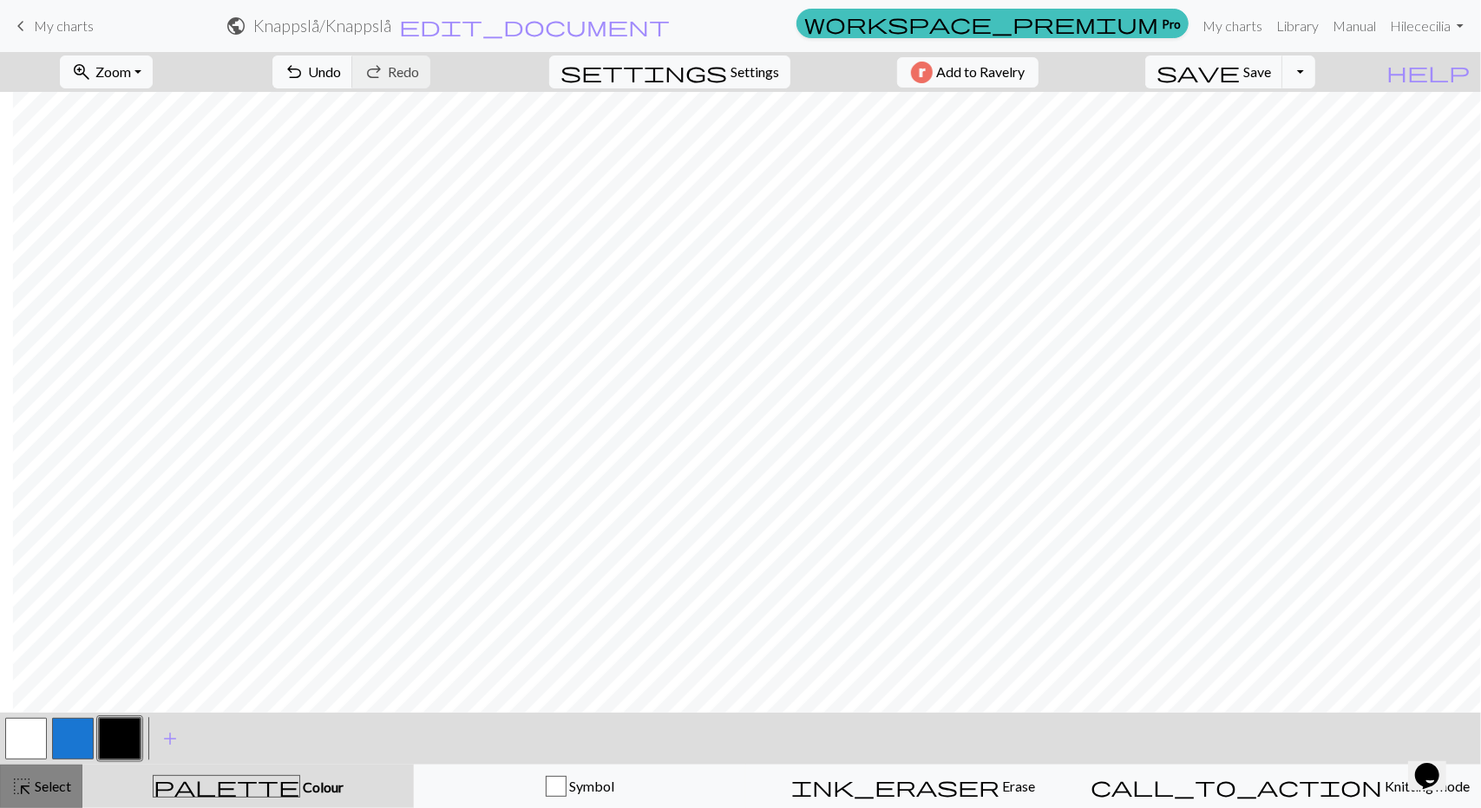
click at [52, 782] on span "Select" at bounding box center [51, 786] width 39 height 16
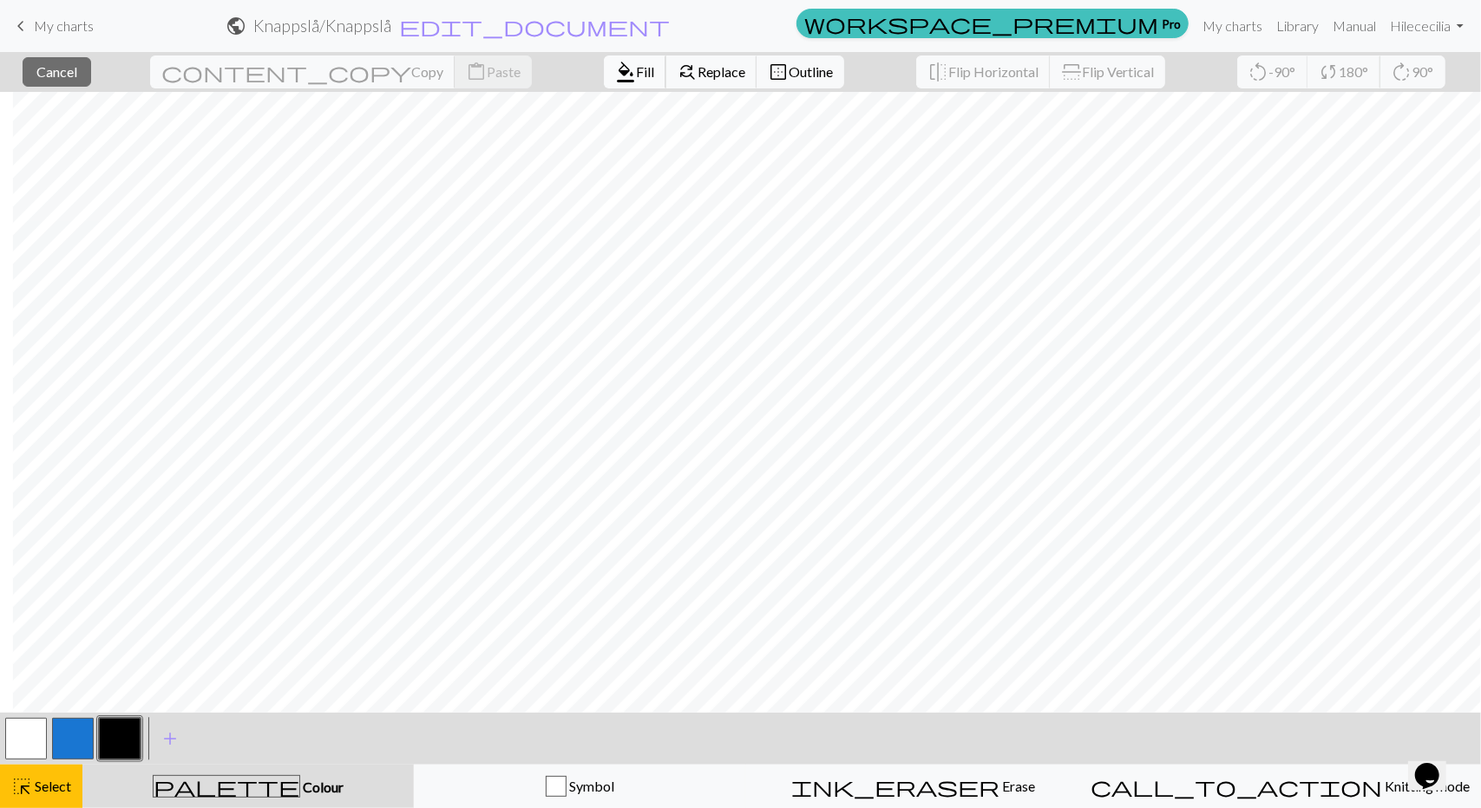
click at [615, 72] on span "format_color_fill" at bounding box center [625, 72] width 21 height 24
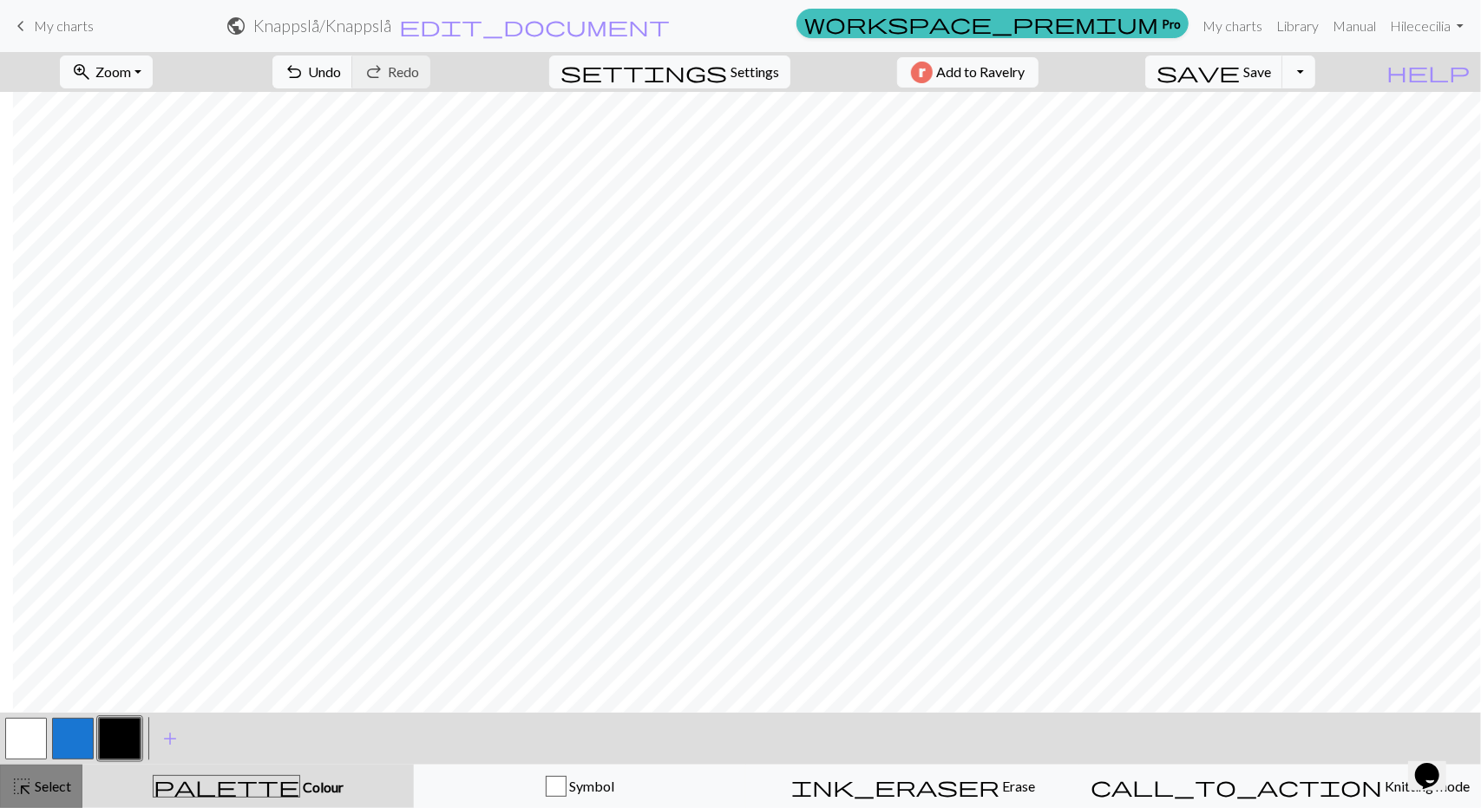
click at [28, 792] on span "highlight_alt" at bounding box center [21, 787] width 21 height 24
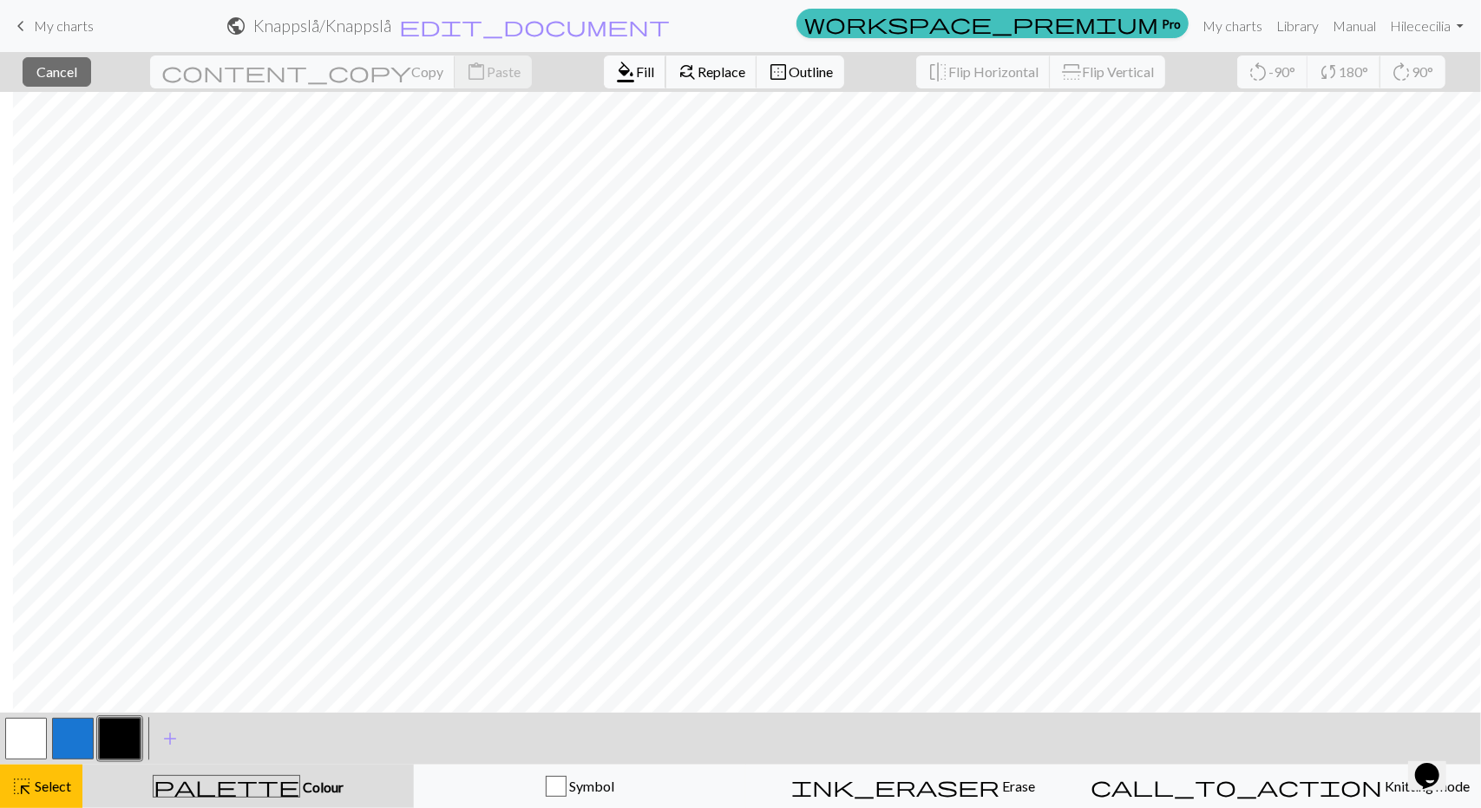
click at [615, 74] on span "format_color_fill" at bounding box center [625, 72] width 21 height 24
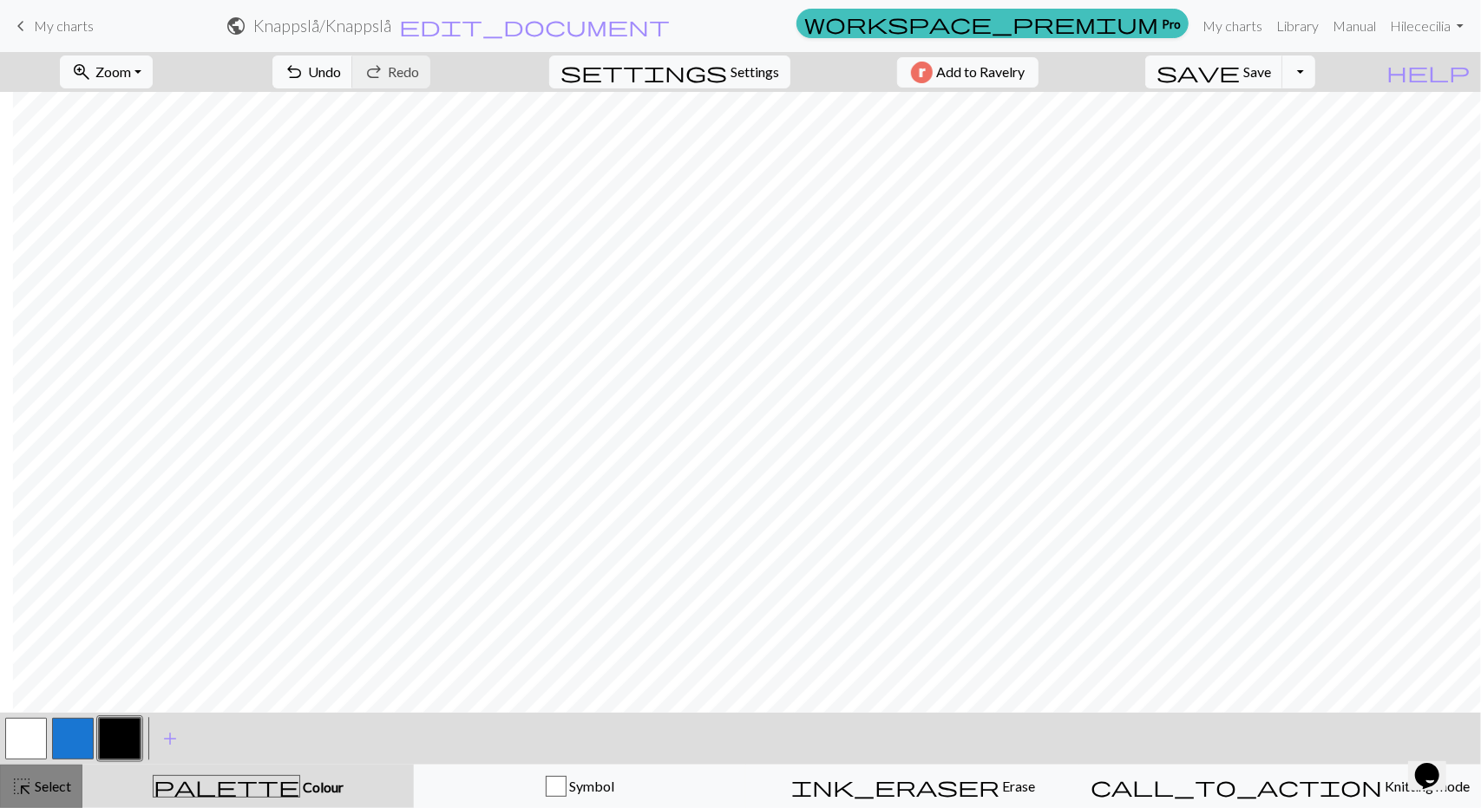
click at [36, 787] on span "Select" at bounding box center [51, 786] width 39 height 16
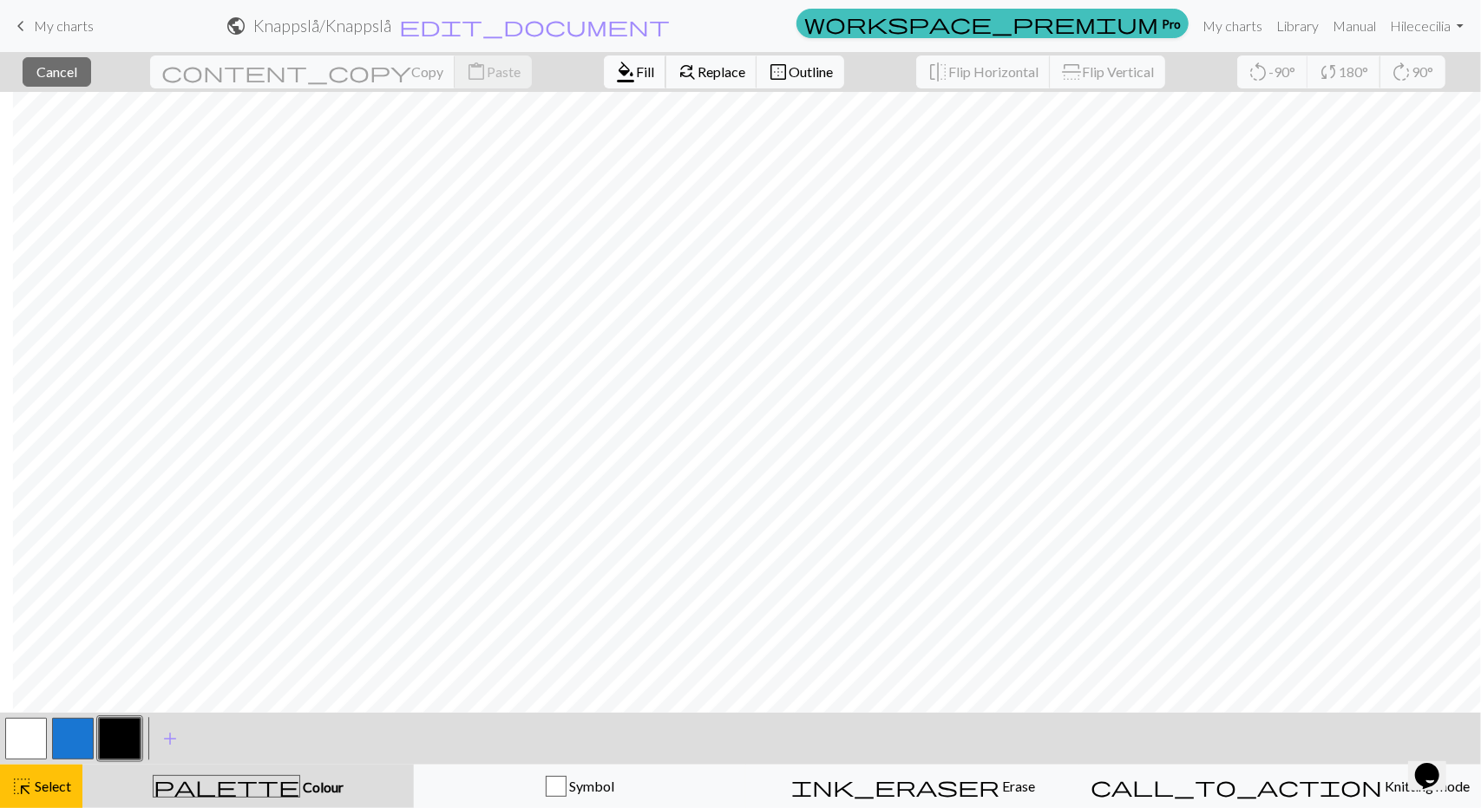
click at [615, 81] on span "format_color_fill" at bounding box center [625, 72] width 21 height 24
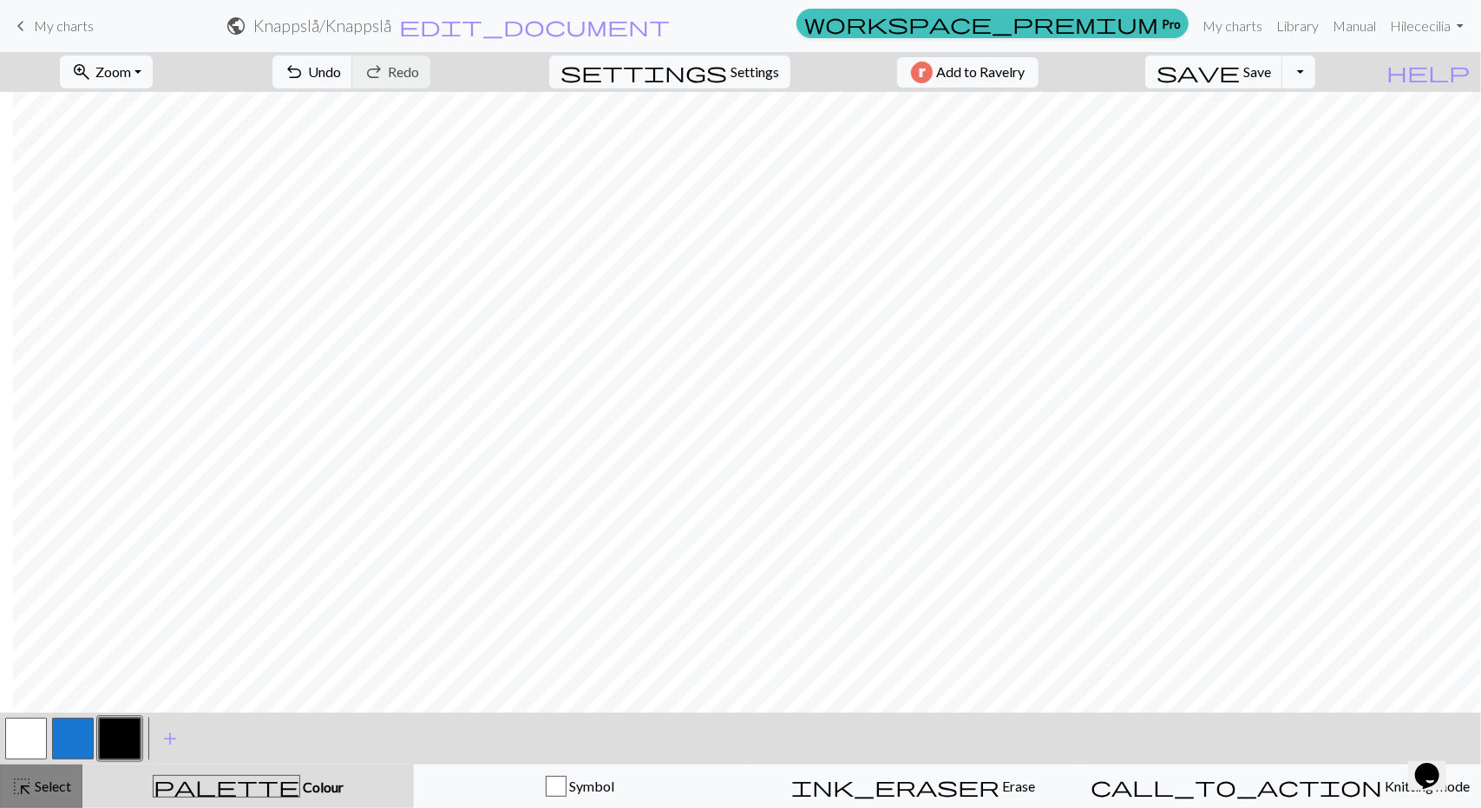
click at [43, 785] on span "Select" at bounding box center [51, 786] width 39 height 16
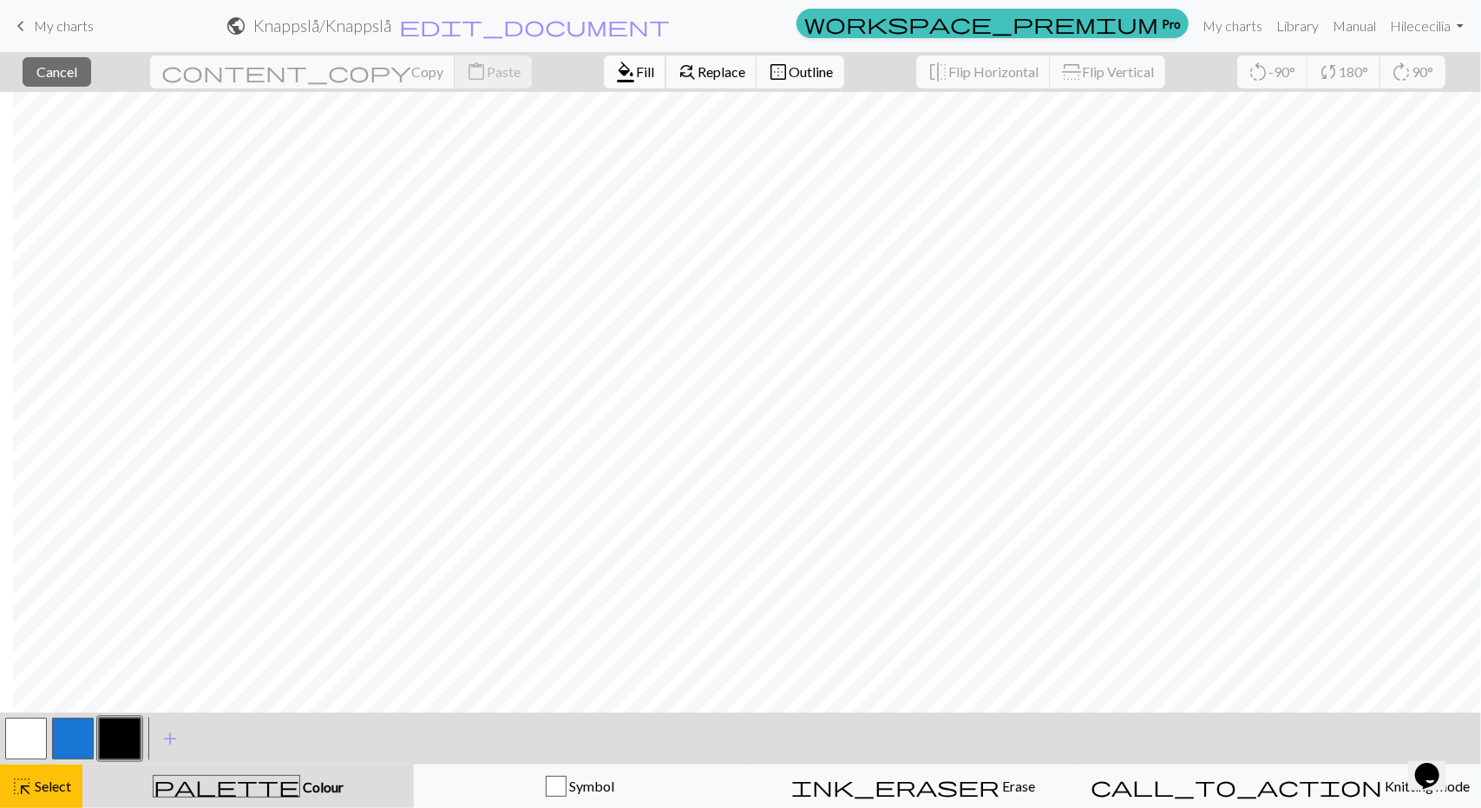
click at [636, 78] on span "Fill" at bounding box center [645, 71] width 18 height 16
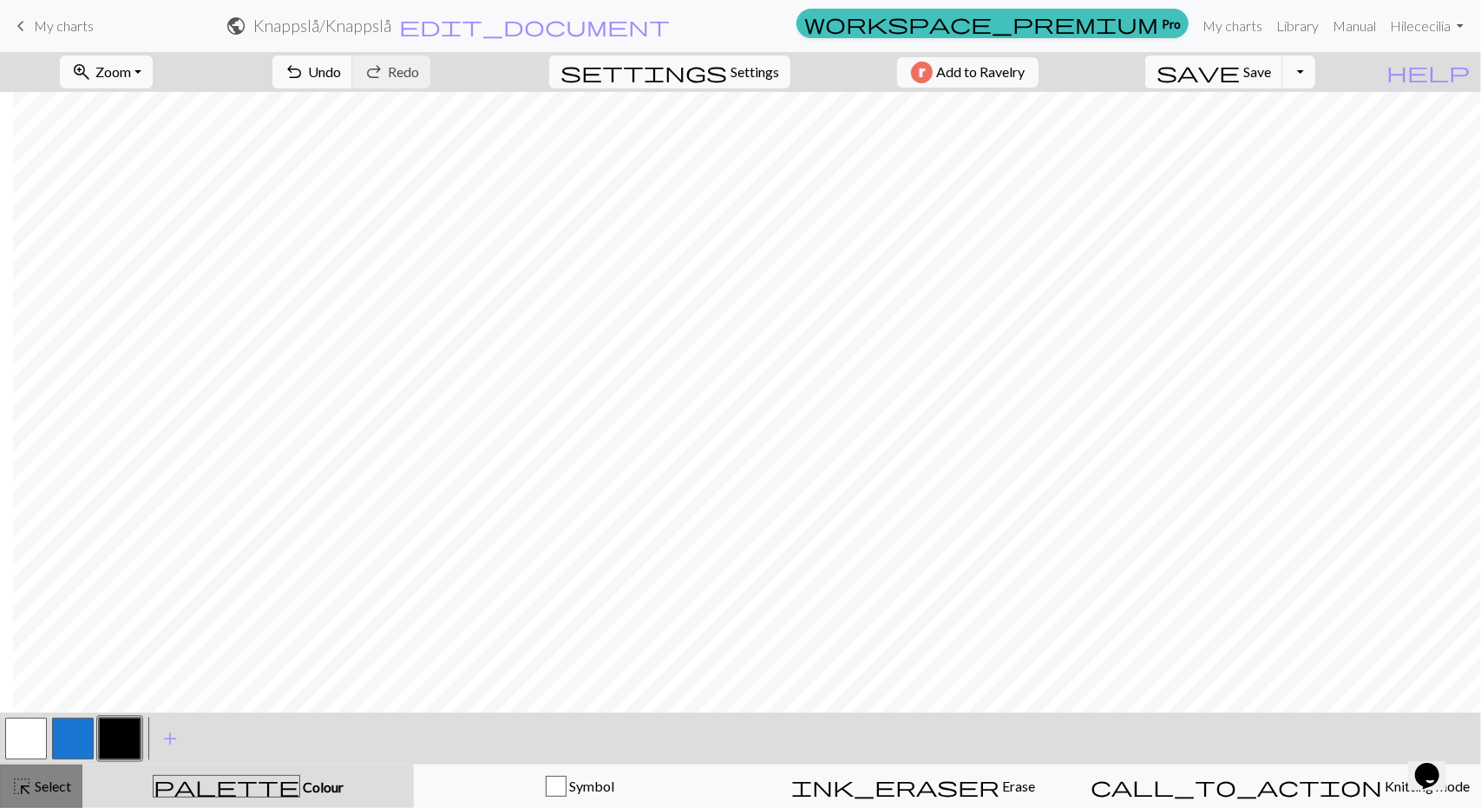
click at [33, 782] on span "Select" at bounding box center [51, 786] width 39 height 16
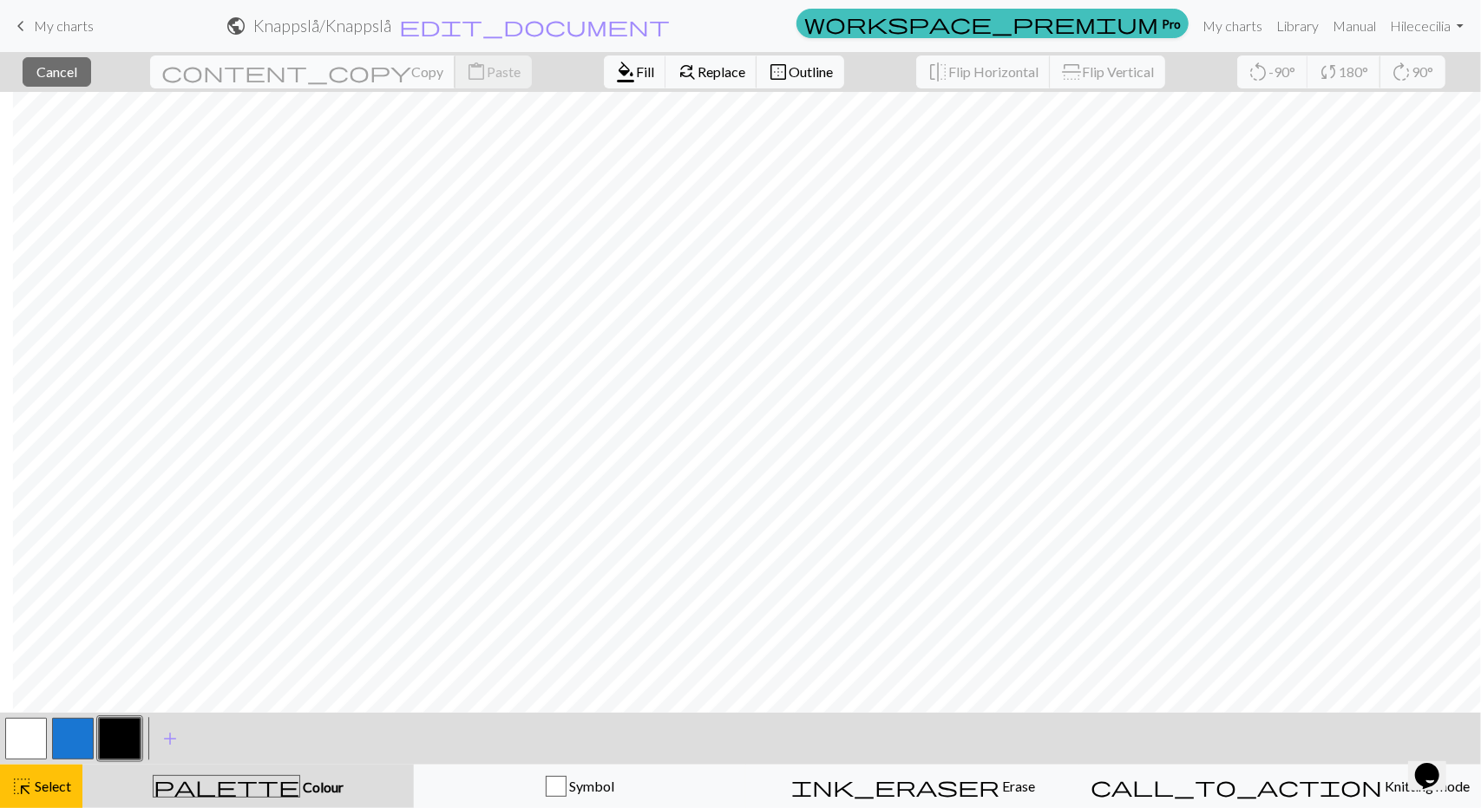
click at [239, 72] on span "content_copy" at bounding box center [286, 72] width 250 height 24
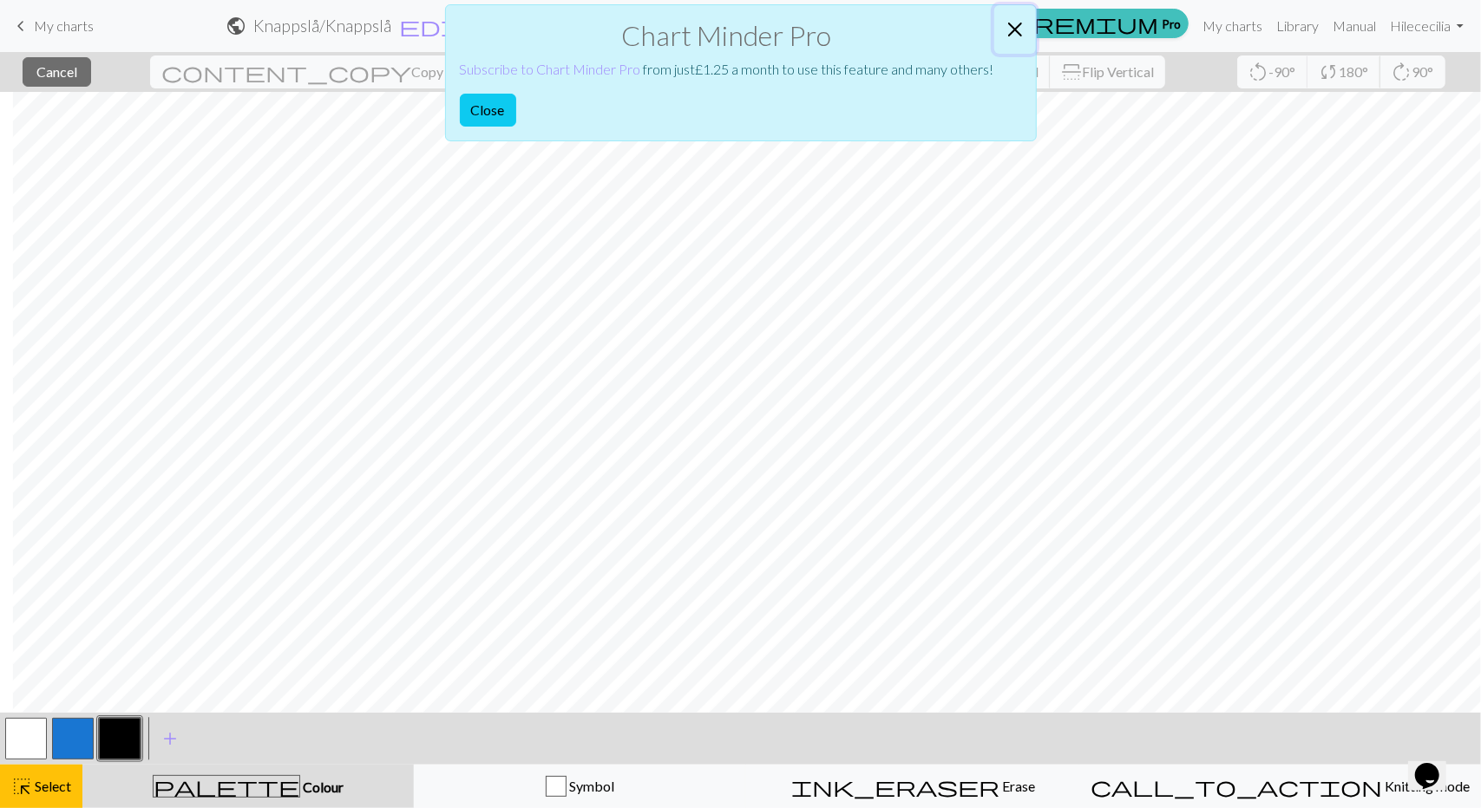
click at [1018, 25] on button "Close" at bounding box center [1015, 29] width 42 height 49
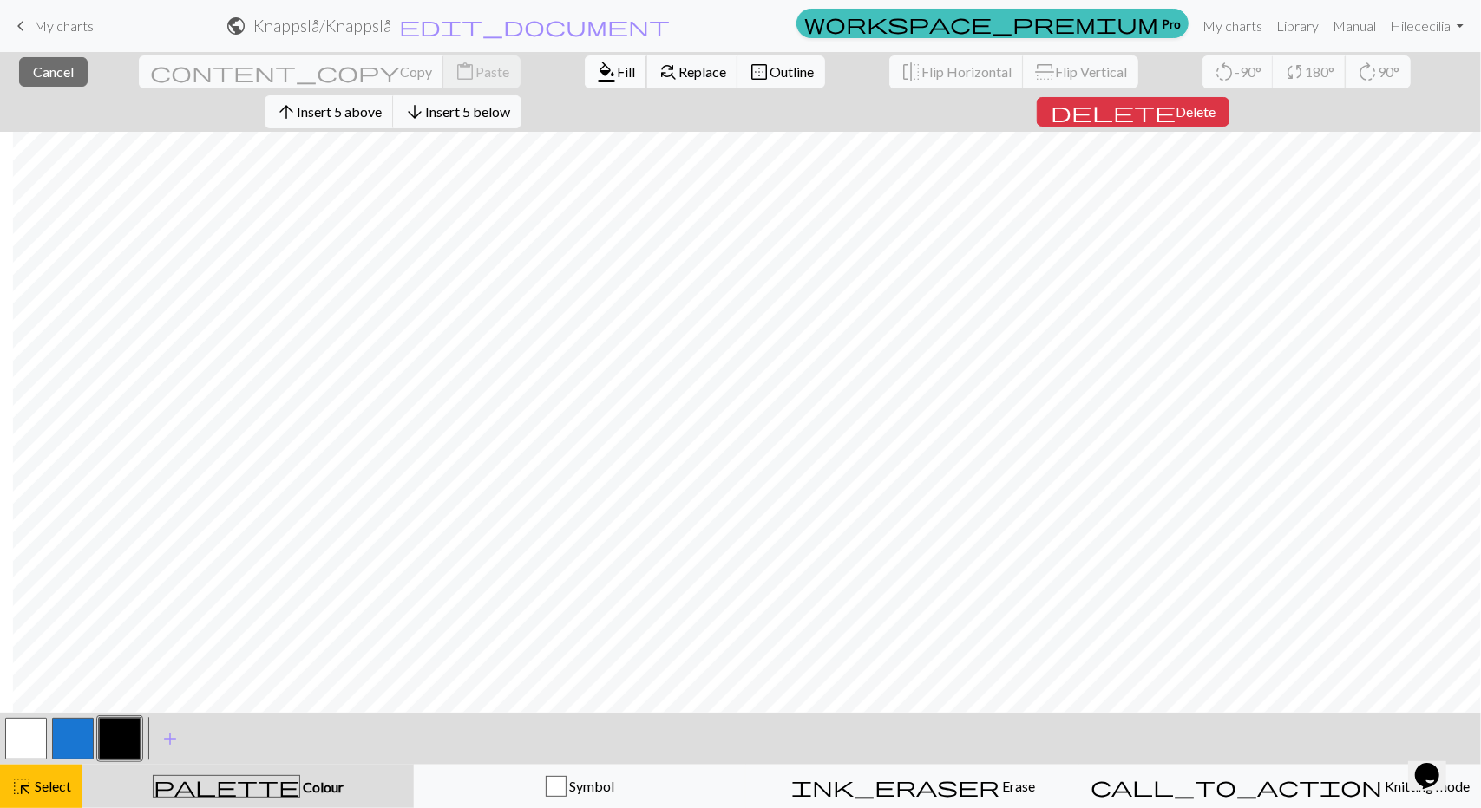
click at [596, 70] on span "format_color_fill" at bounding box center [606, 72] width 21 height 24
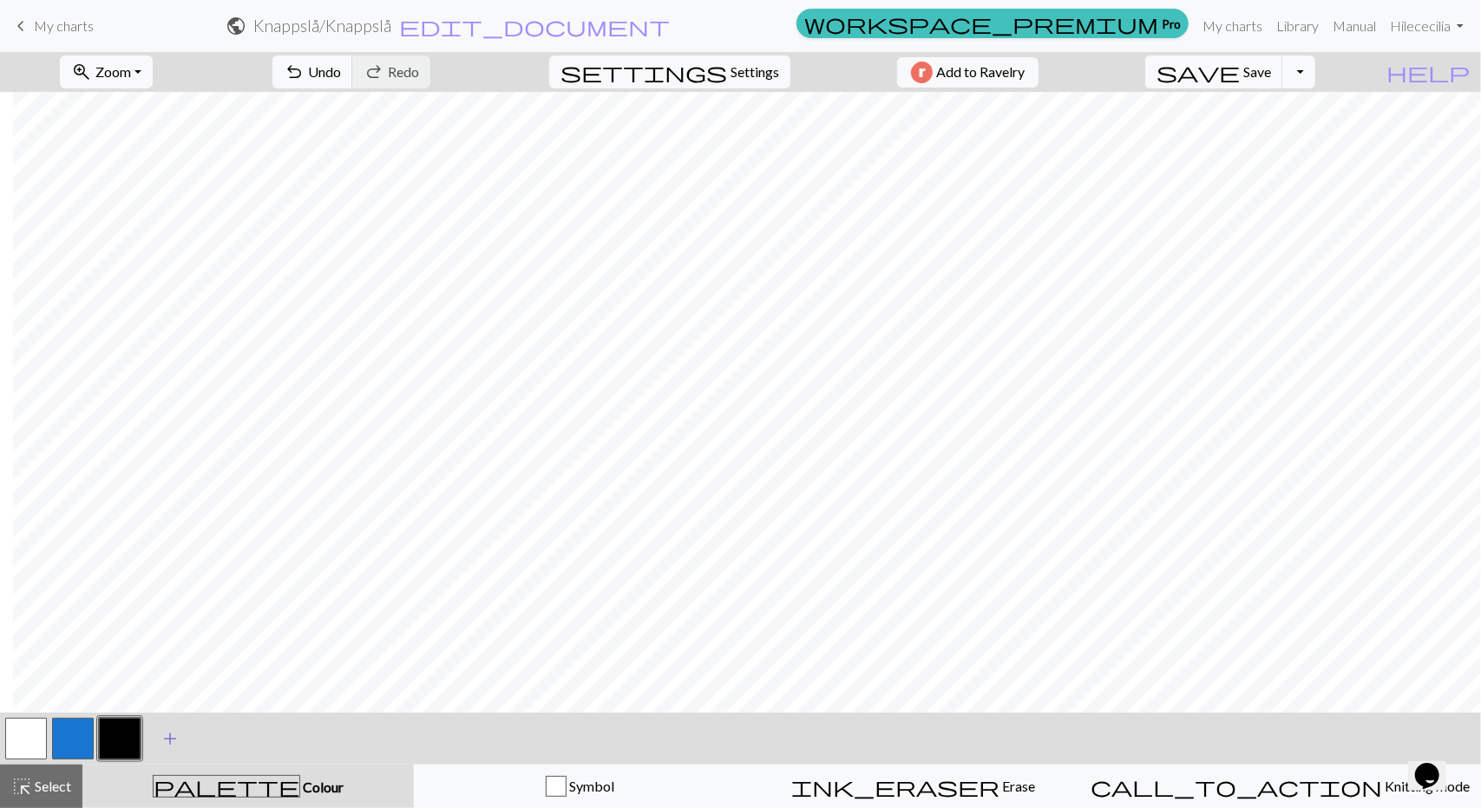
click at [52, 789] on span "Select" at bounding box center [51, 786] width 39 height 16
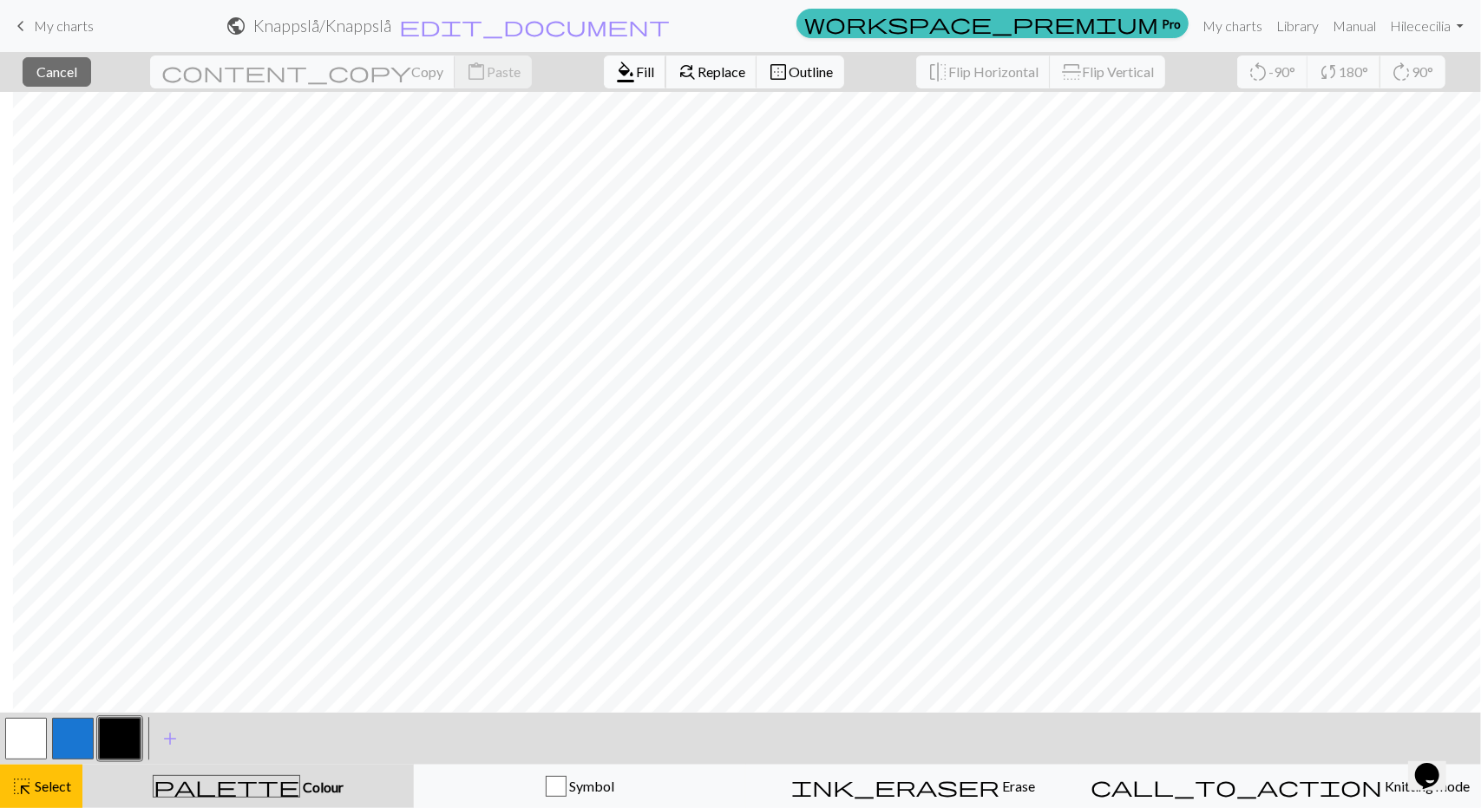
click at [615, 75] on span "format_color_fill" at bounding box center [625, 72] width 21 height 24
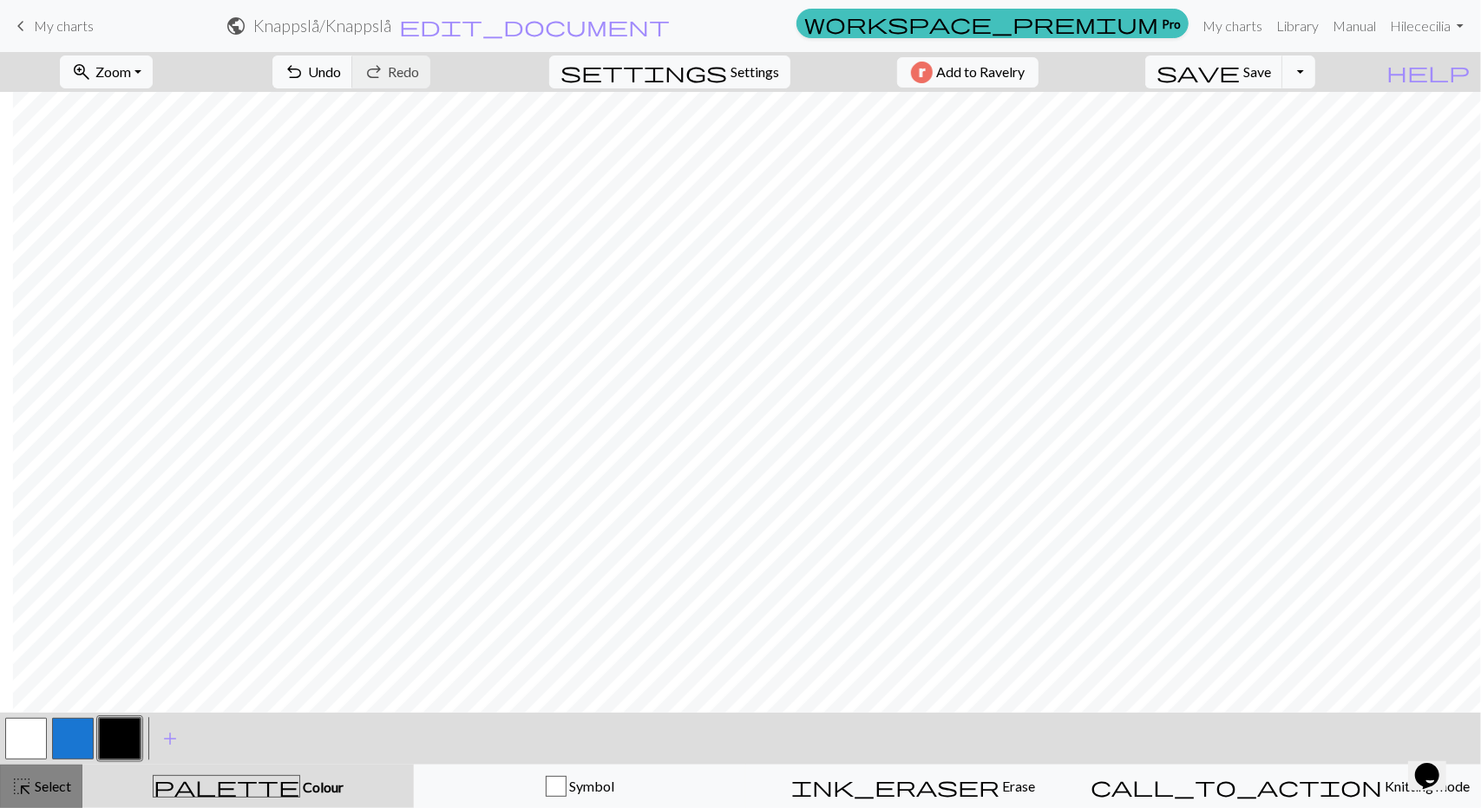
drag, startPoint x: 35, startPoint y: 790, endPoint x: 59, endPoint y: 776, distance: 28.4
click at [35, 790] on span "Select" at bounding box center [51, 786] width 39 height 16
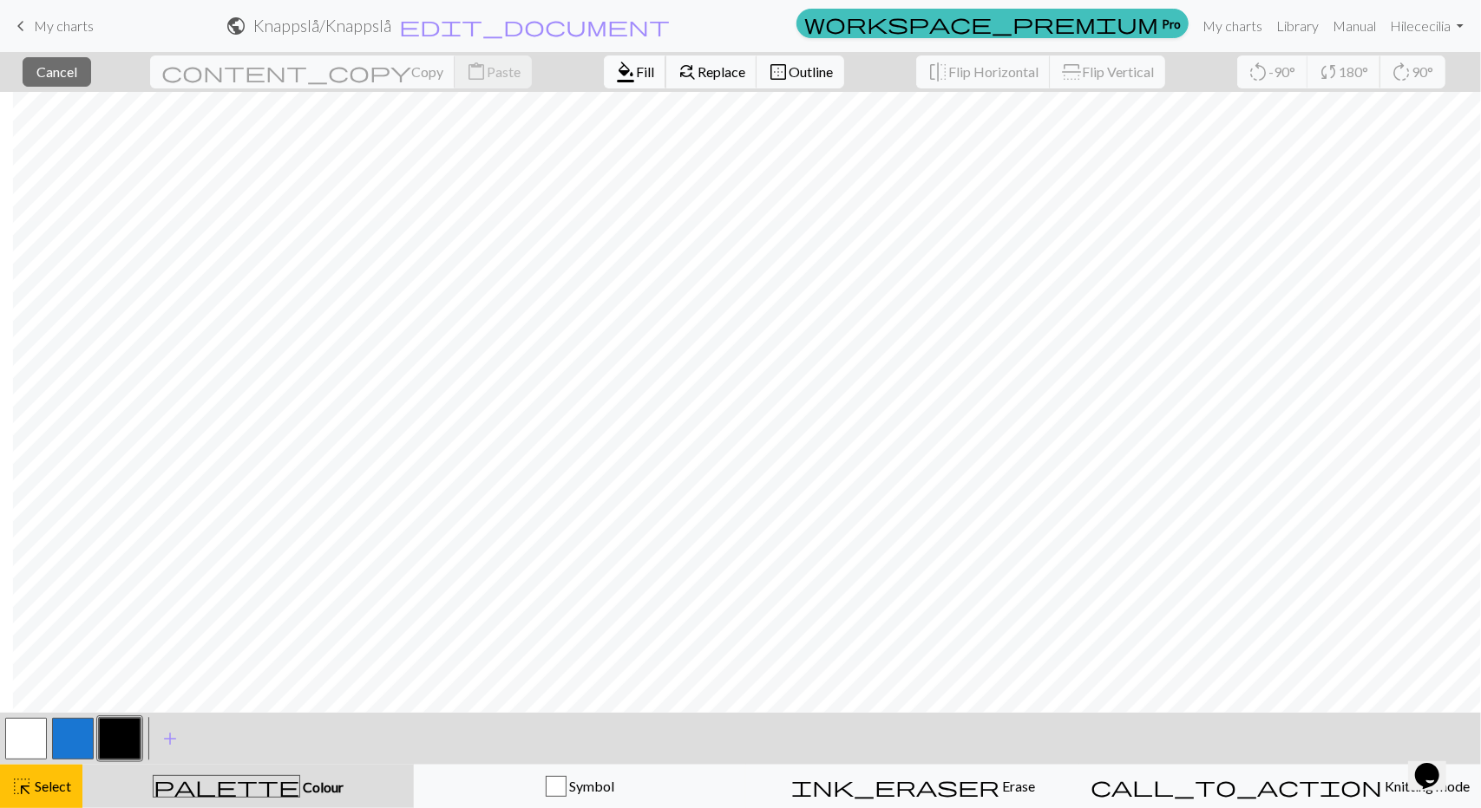
click at [615, 70] on span "format_color_fill" at bounding box center [625, 72] width 21 height 24
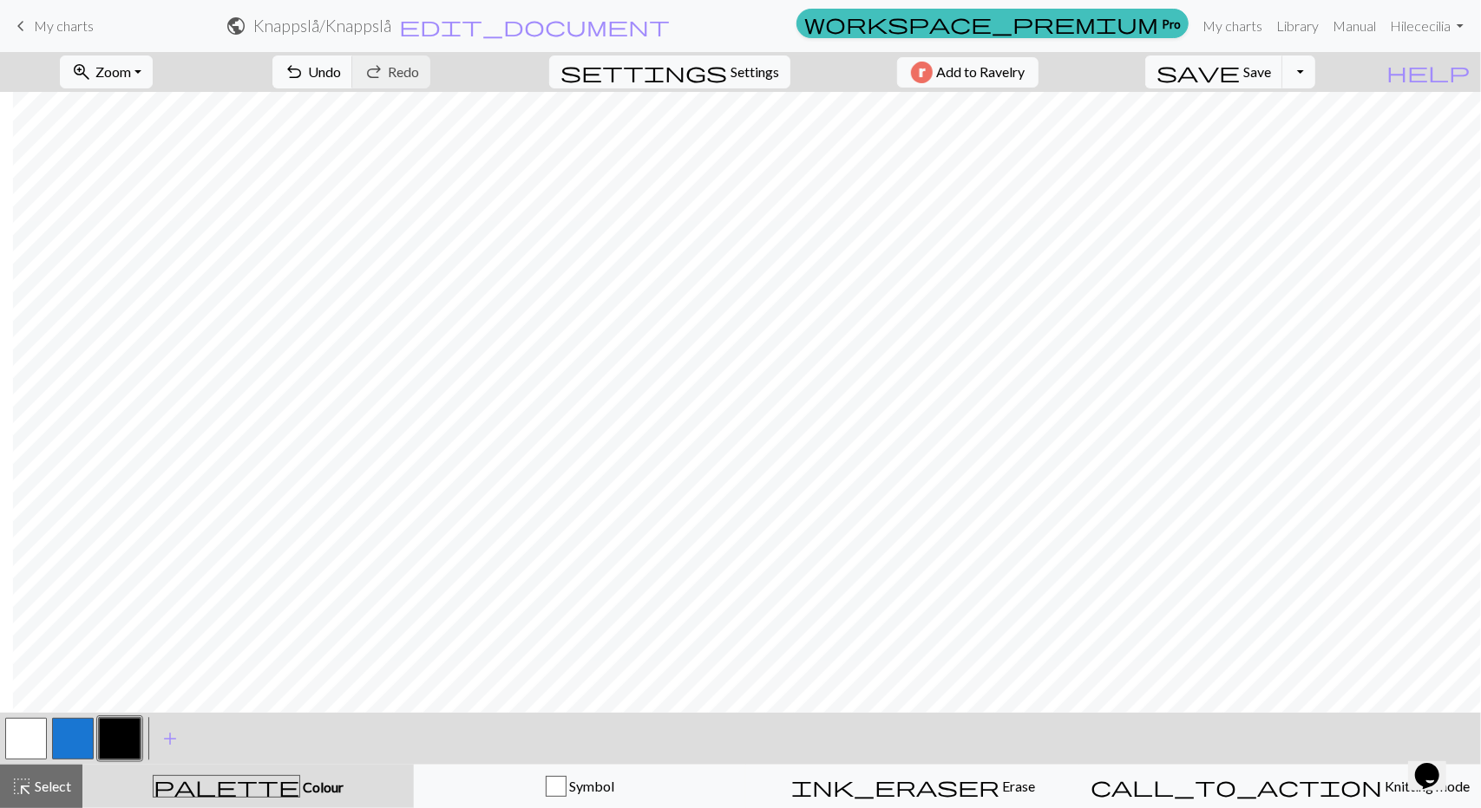
click at [56, 783] on span "Select" at bounding box center [51, 786] width 39 height 16
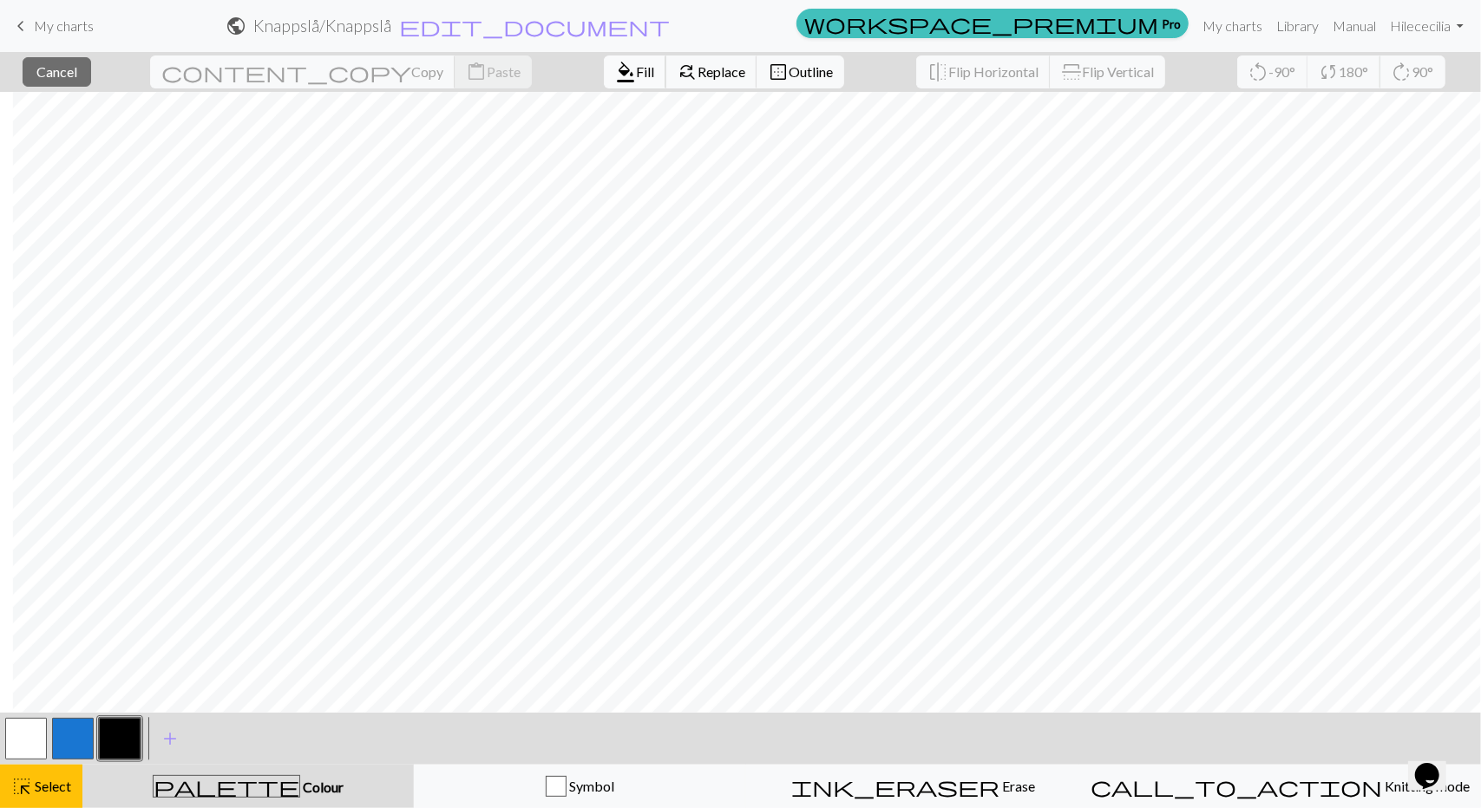
click at [636, 64] on span "Fill" at bounding box center [645, 71] width 18 height 16
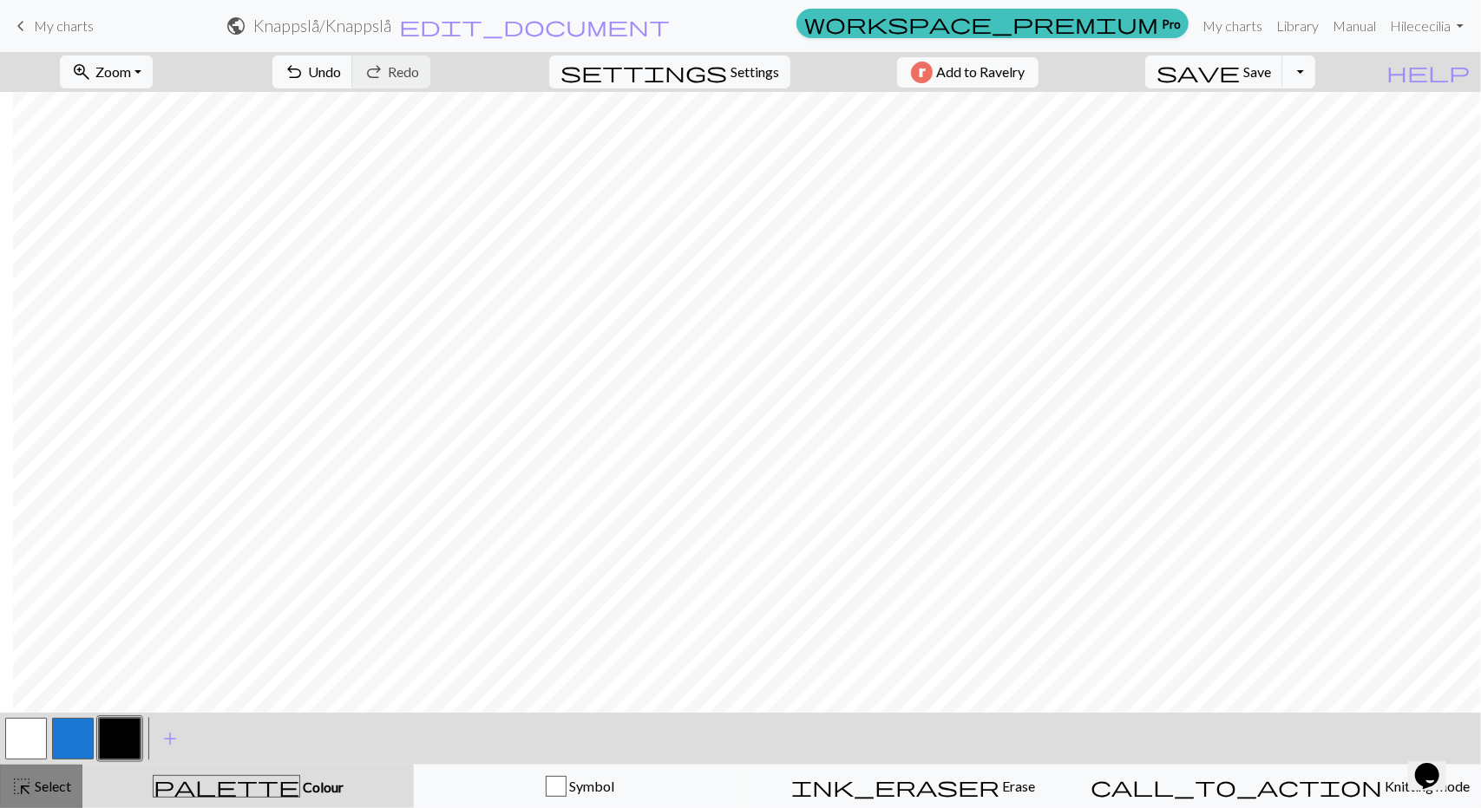
click at [43, 789] on span "Select" at bounding box center [51, 786] width 39 height 16
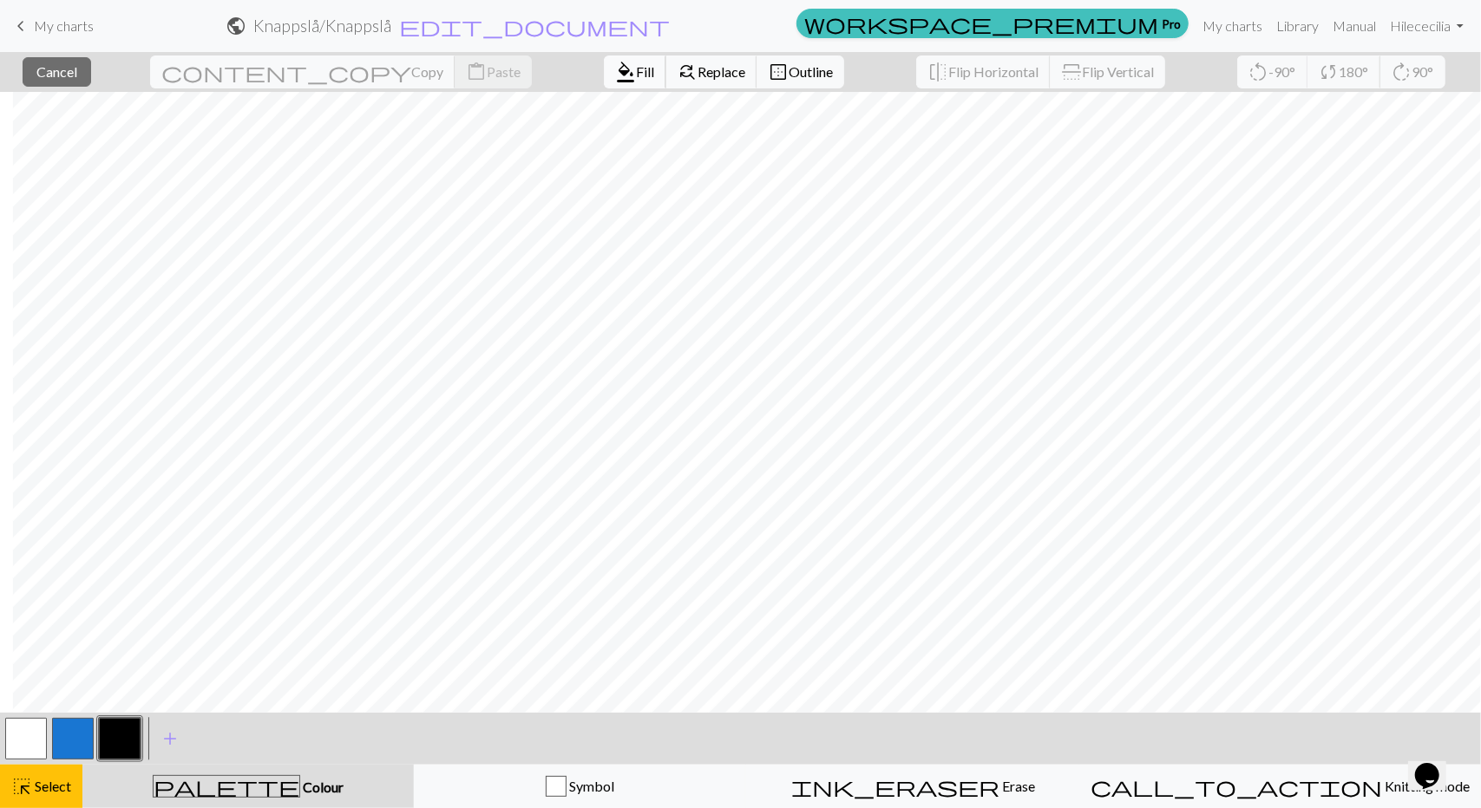
click at [615, 63] on span "format_color_fill" at bounding box center [625, 72] width 21 height 24
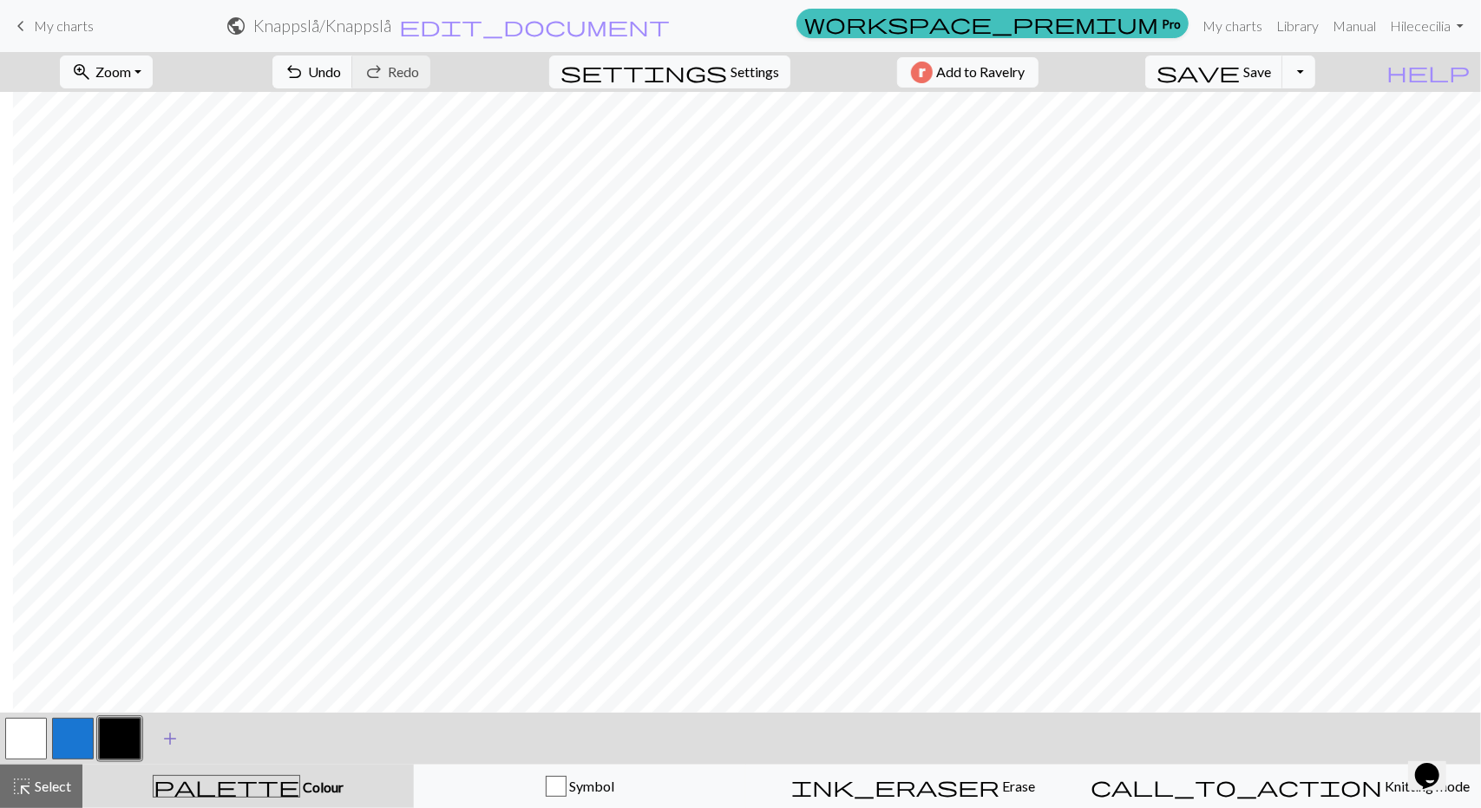
click at [29, 786] on span "highlight_alt" at bounding box center [21, 787] width 21 height 24
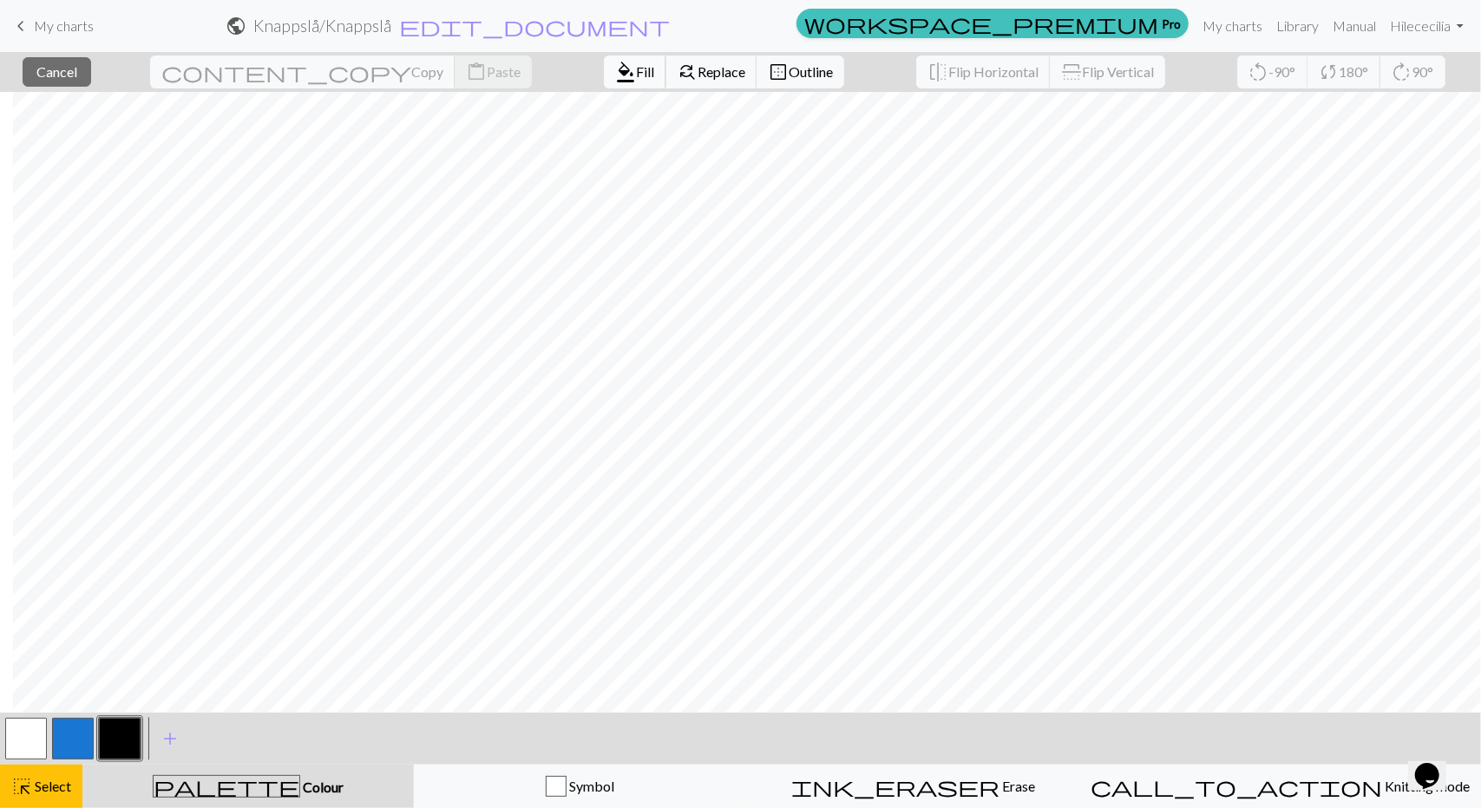
click at [615, 74] on span "format_color_fill" at bounding box center [625, 72] width 21 height 24
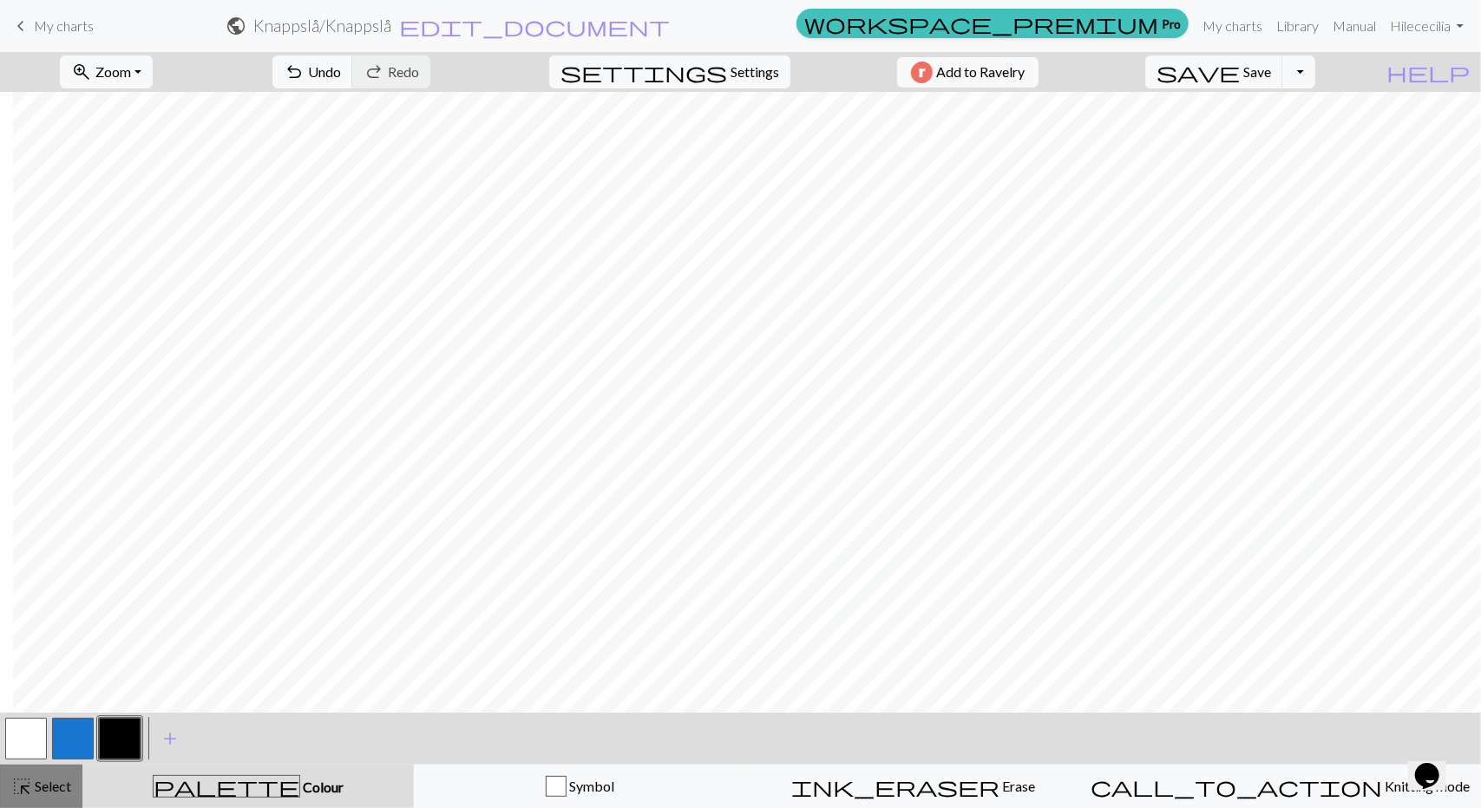
click at [59, 794] on span "Select" at bounding box center [51, 786] width 39 height 16
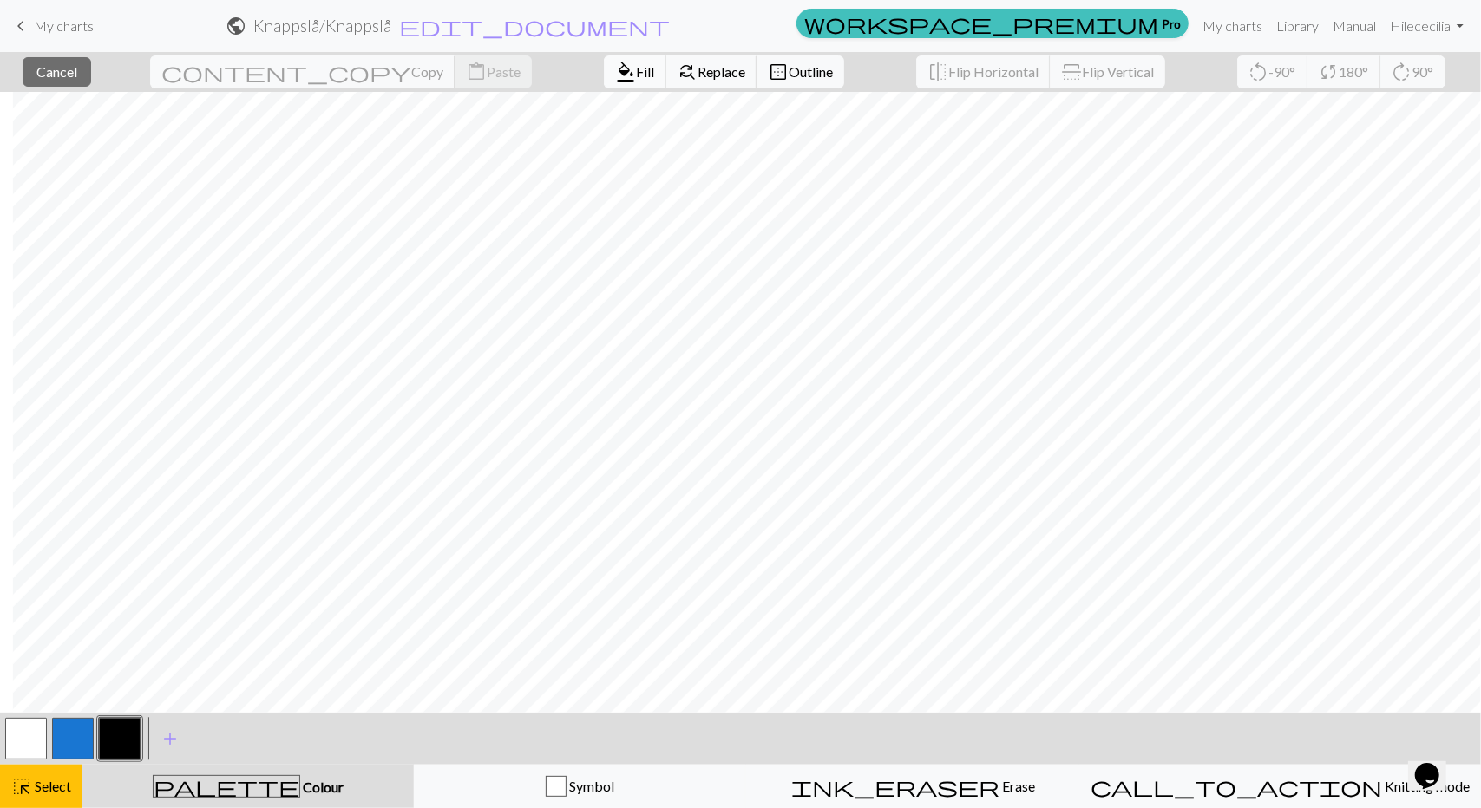
click at [636, 70] on span "Fill" at bounding box center [645, 71] width 18 height 16
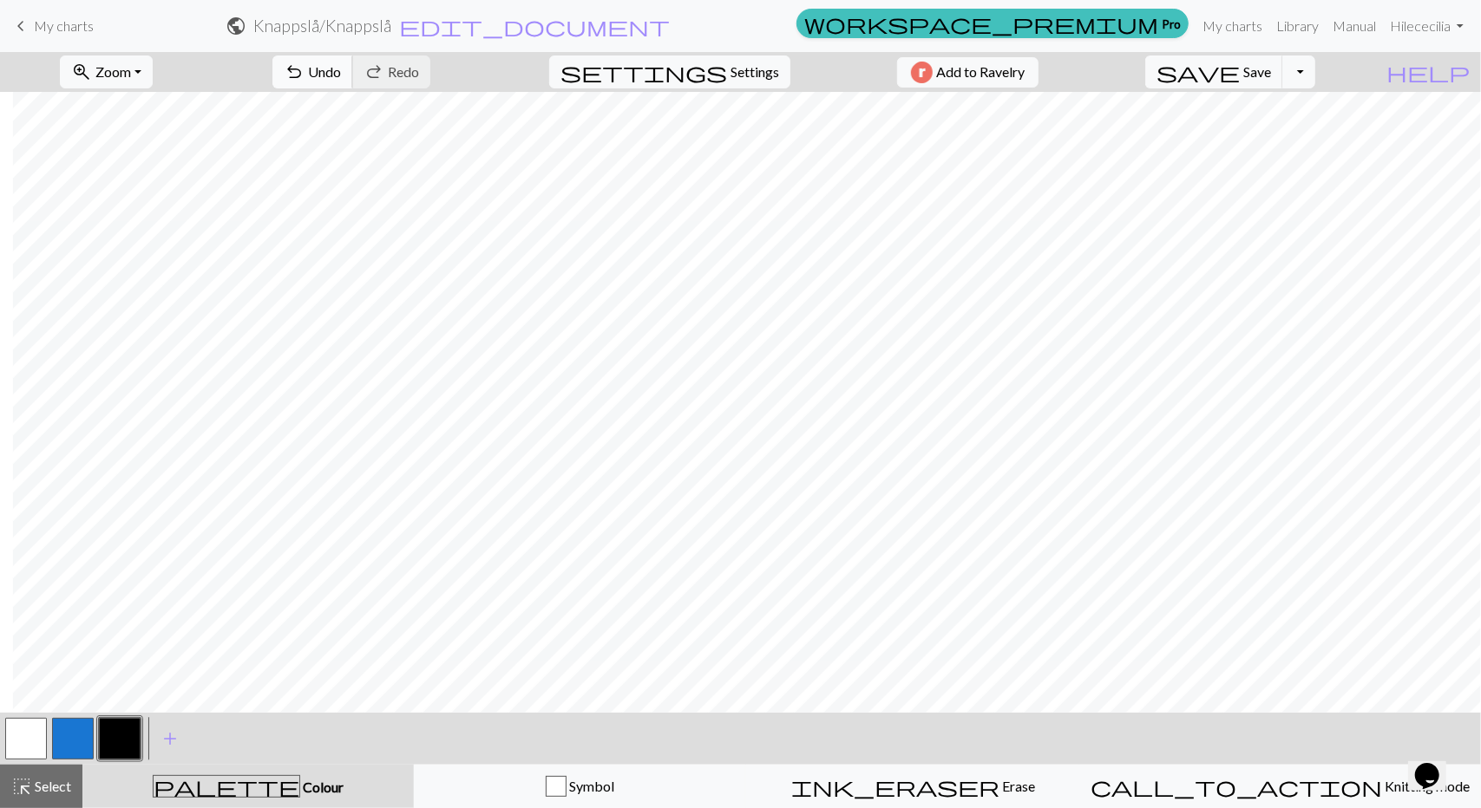
click at [341, 73] on span "Undo" at bounding box center [324, 71] width 33 height 16
drag, startPoint x: 56, startPoint y: 782, endPoint x: 43, endPoint y: 709, distance: 73.9
click at [55, 782] on span "Select" at bounding box center [51, 786] width 39 height 16
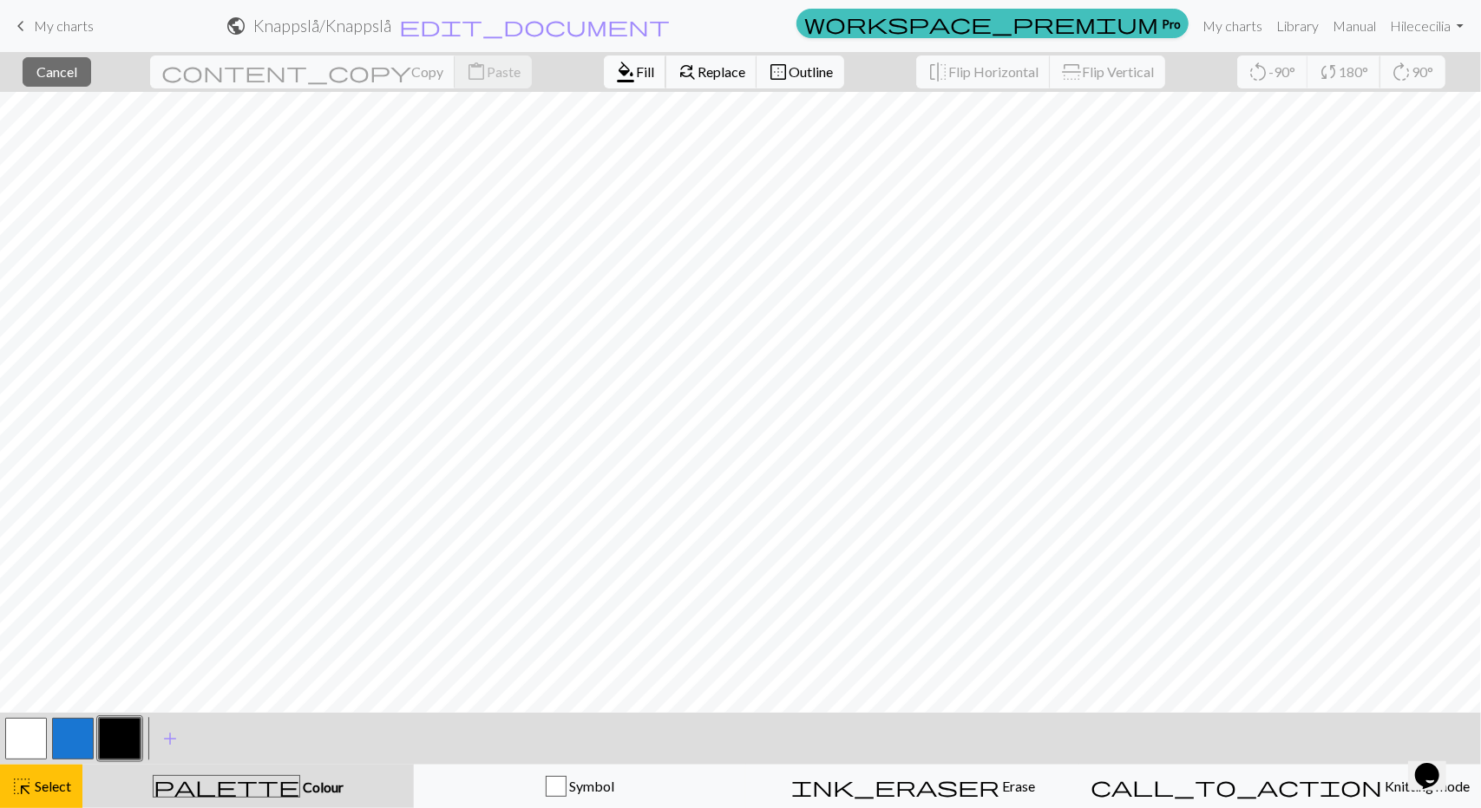
click at [636, 75] on span "Fill" at bounding box center [645, 71] width 18 height 16
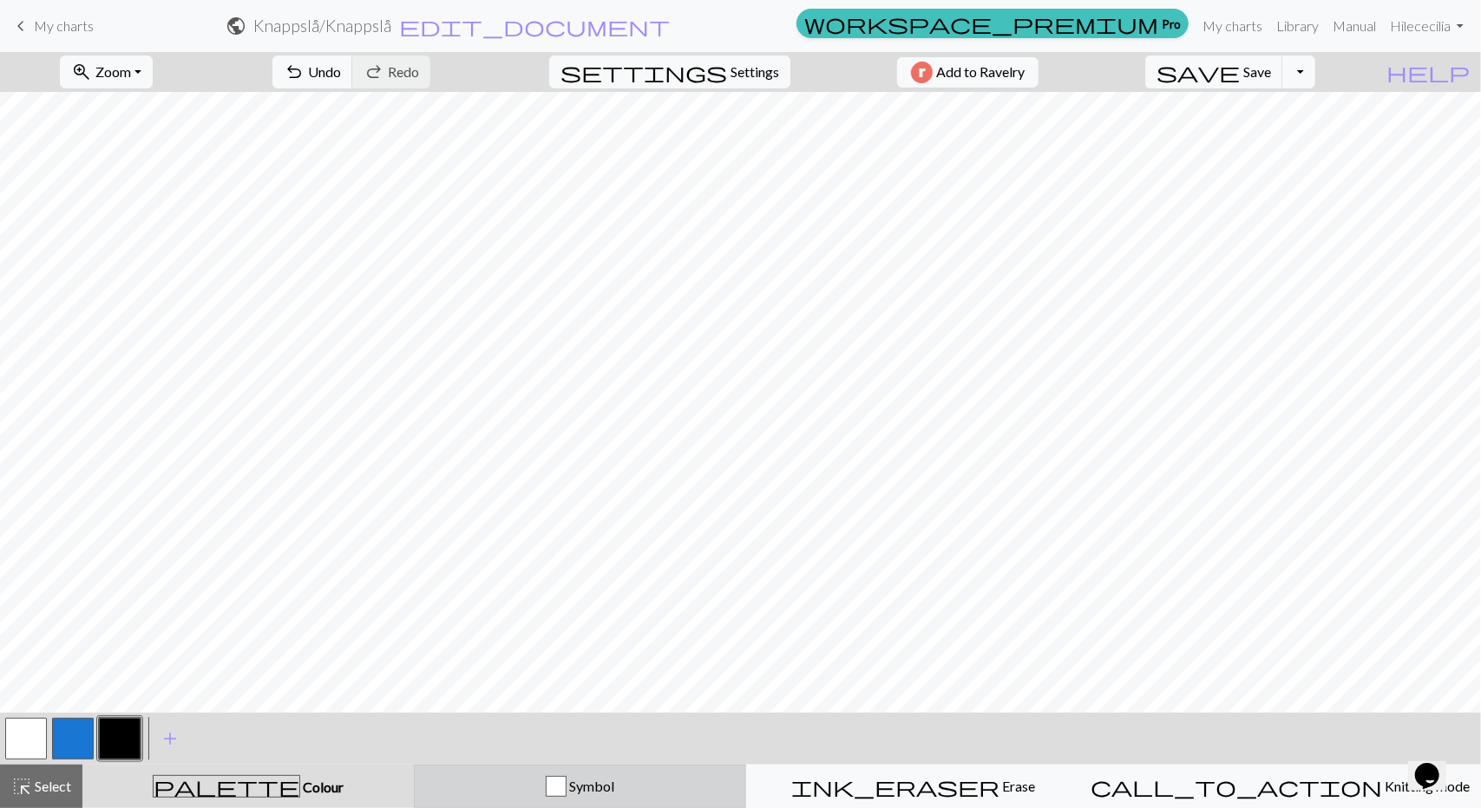
click at [607, 782] on span "Symbol" at bounding box center [590, 786] width 48 height 16
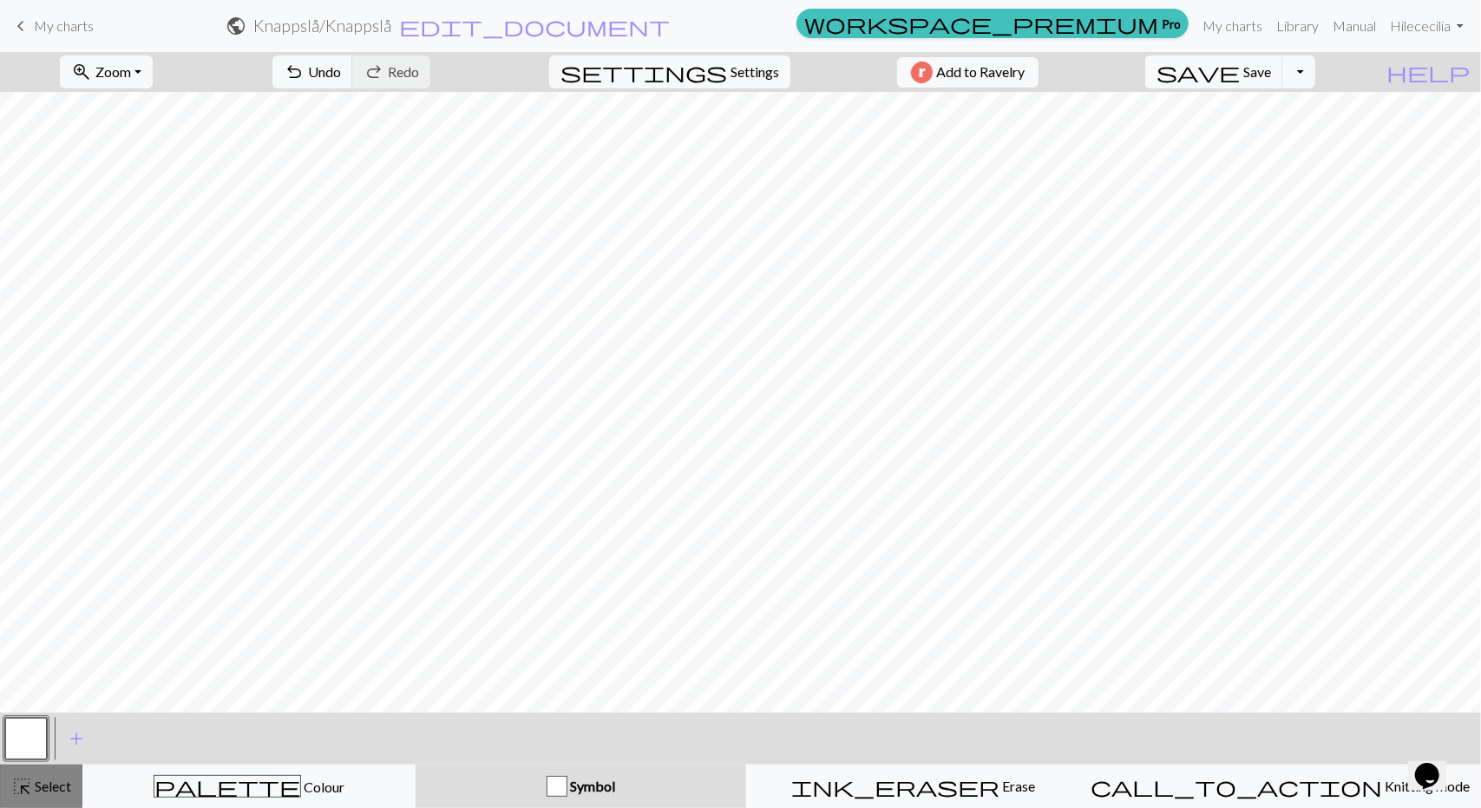
click at [50, 781] on span "Select" at bounding box center [51, 786] width 39 height 16
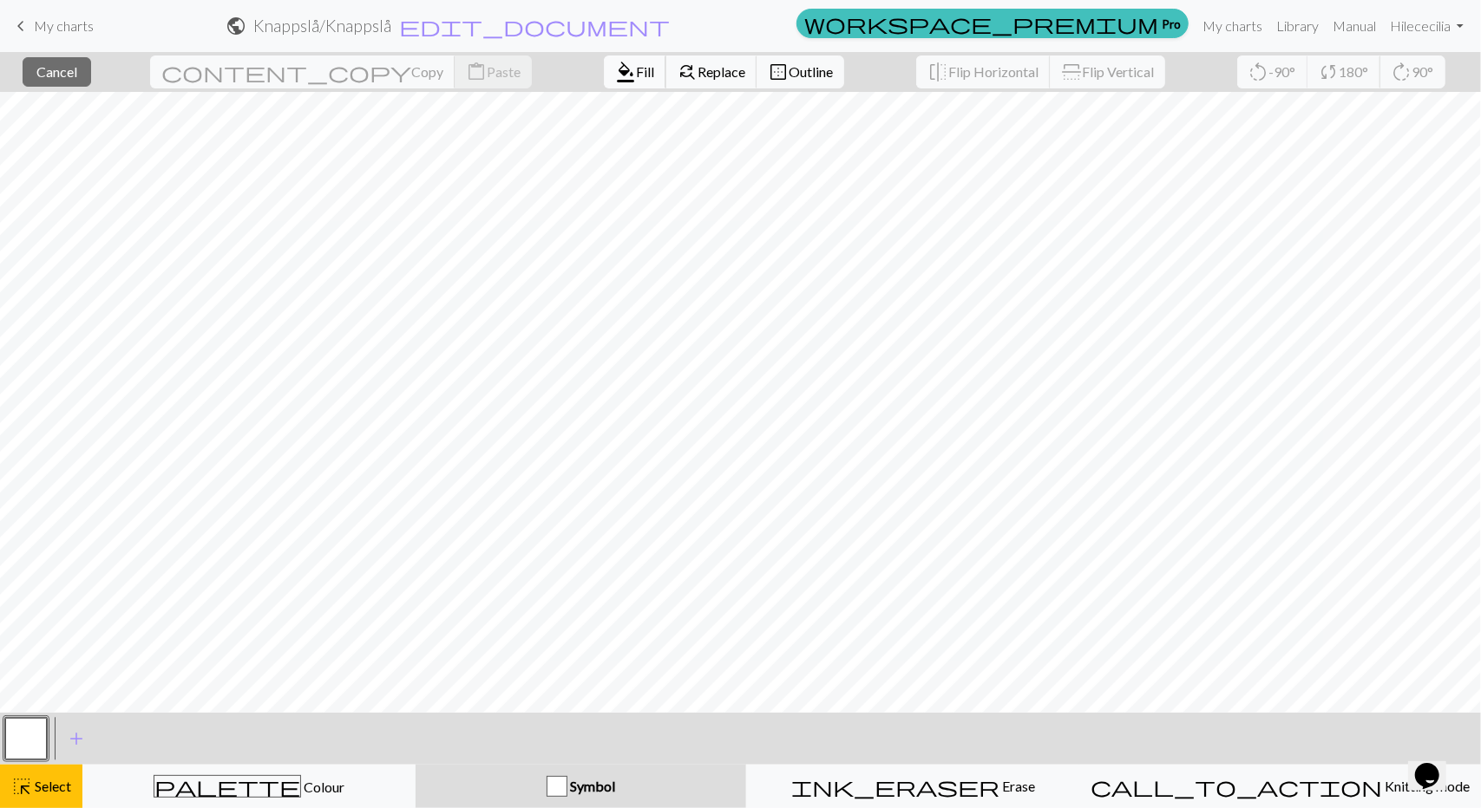
click at [636, 76] on span "Fill" at bounding box center [645, 71] width 18 height 16
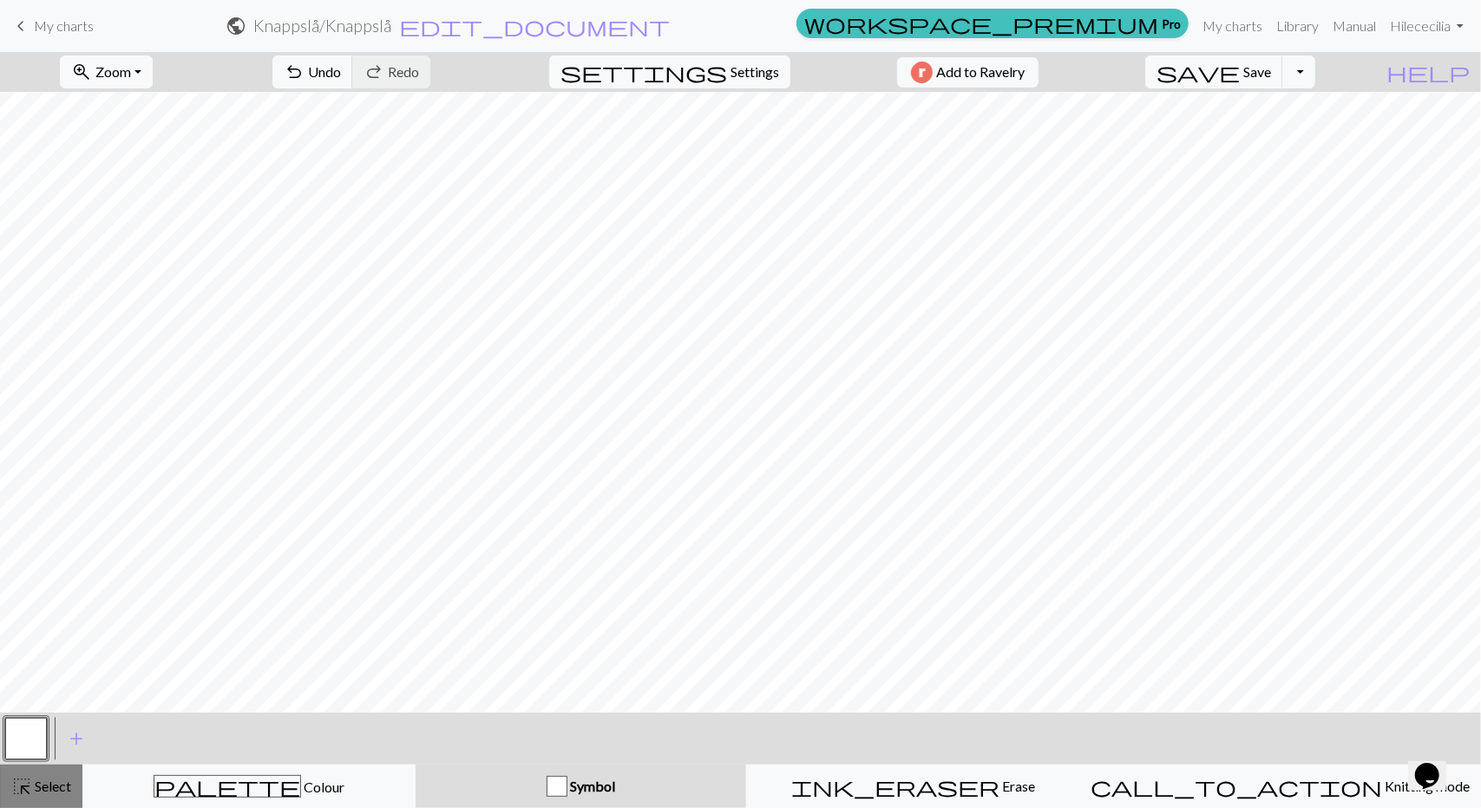
click at [44, 775] on button "highlight_alt Select Select" at bounding box center [41, 786] width 82 height 43
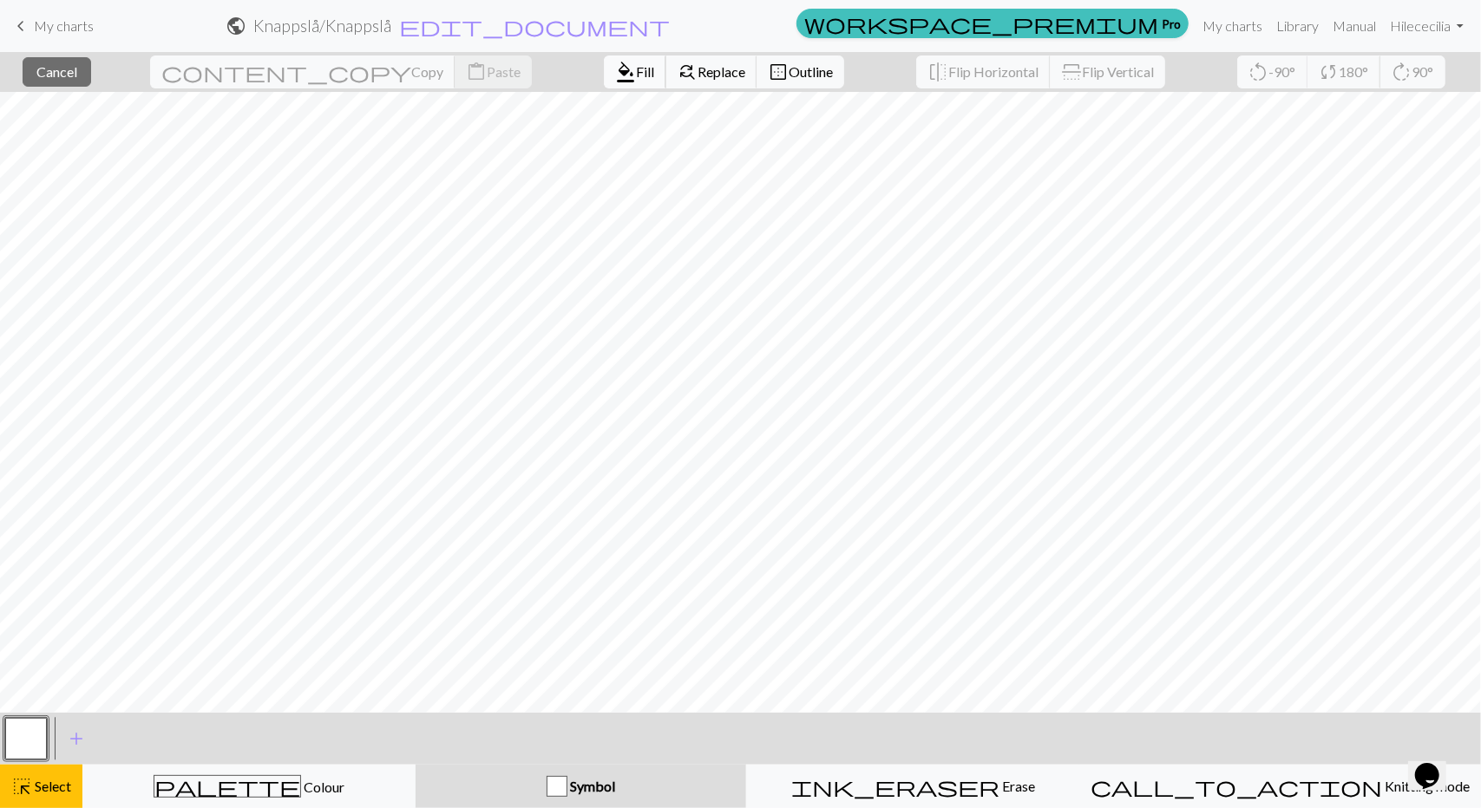
click at [615, 75] on span "format_color_fill" at bounding box center [625, 72] width 21 height 24
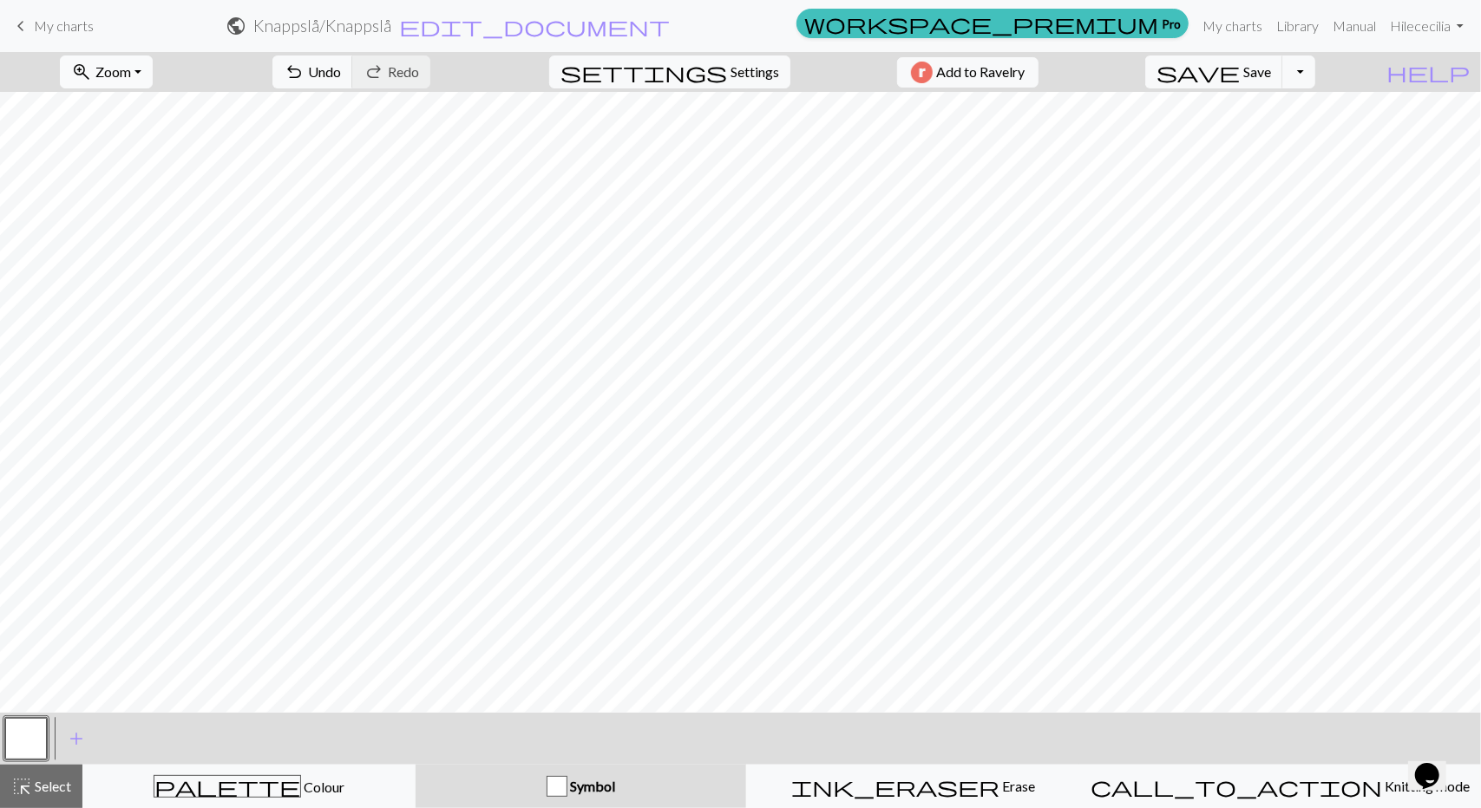
click at [131, 73] on span "Zoom" at bounding box center [113, 71] width 36 height 16
click at [134, 240] on button "100%" at bounding box center [129, 235] width 137 height 28
click at [74, 734] on span "add" at bounding box center [76, 739] width 21 height 24
click at [76, 738] on button "button" at bounding box center [73, 739] width 42 height 42
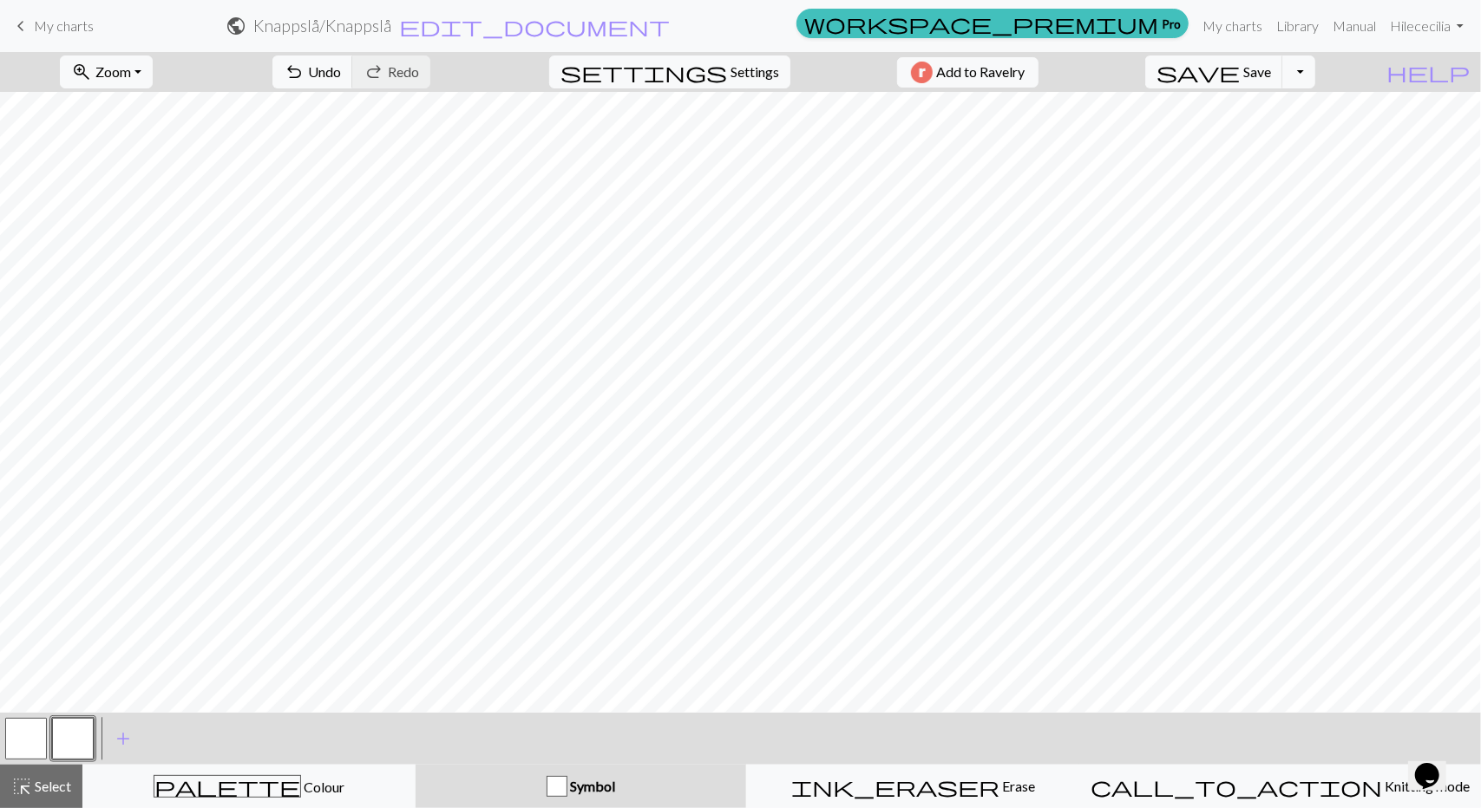
click at [76, 738] on button "button" at bounding box center [73, 739] width 42 height 42
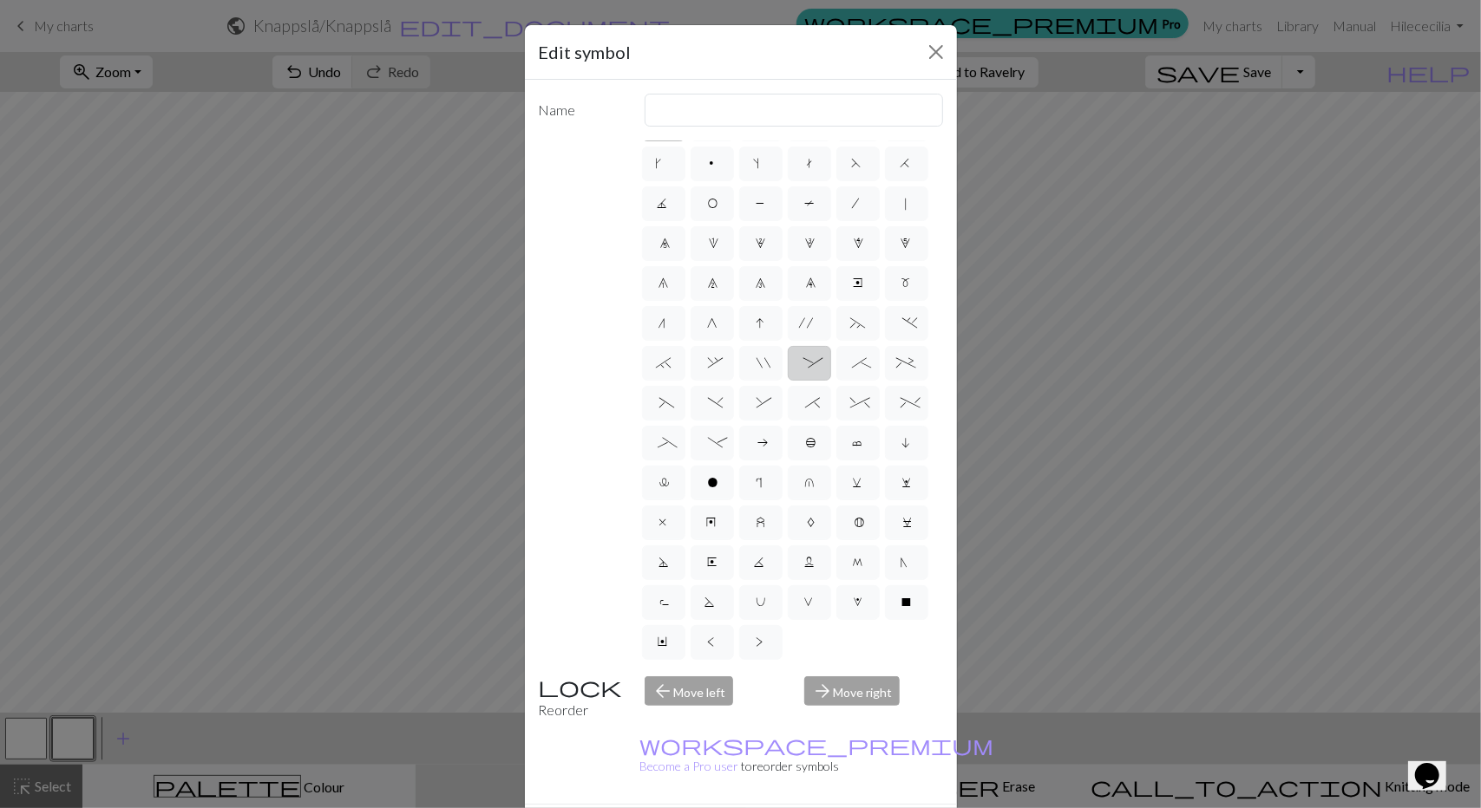
scroll to position [156, 0]
click at [935, 49] on button "Close" at bounding box center [936, 52] width 28 height 28
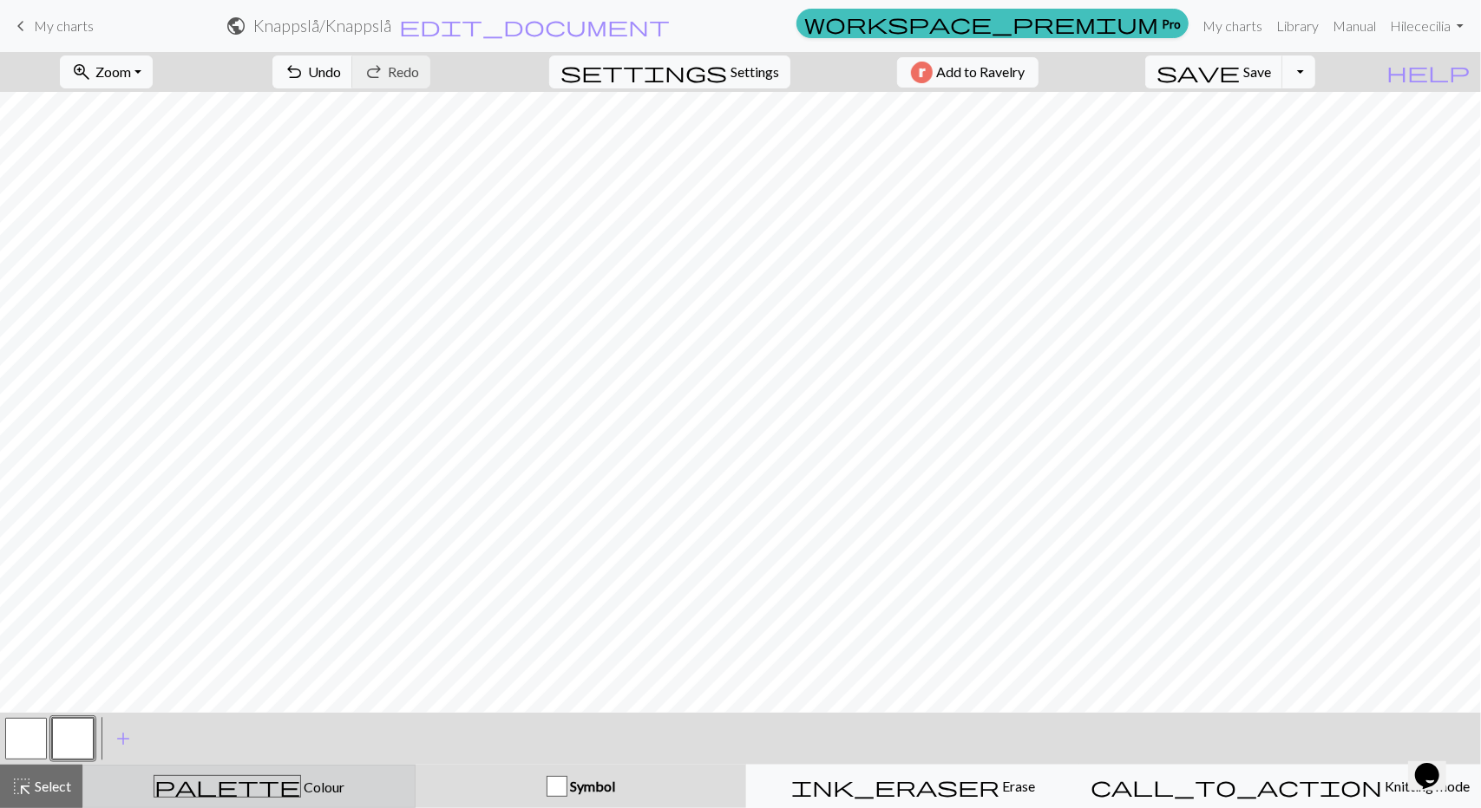
click at [301, 792] on span "Colour" at bounding box center [322, 787] width 43 height 16
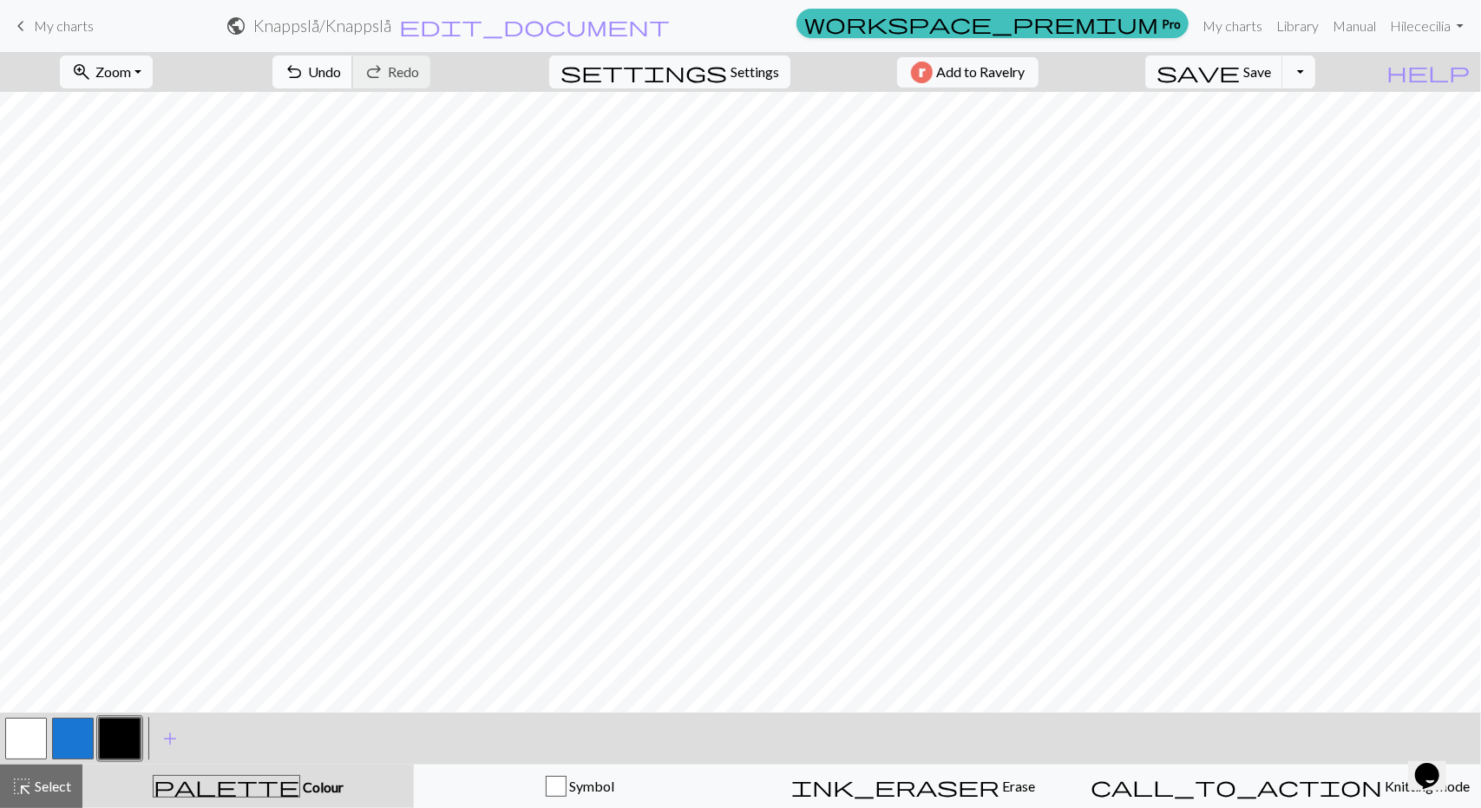
click at [341, 67] on span "Undo" at bounding box center [324, 71] width 33 height 16
click at [1240, 70] on span "save" at bounding box center [1197, 72] width 83 height 24
click at [739, 65] on span "Settings" at bounding box center [754, 72] width 49 height 21
select select "aran"
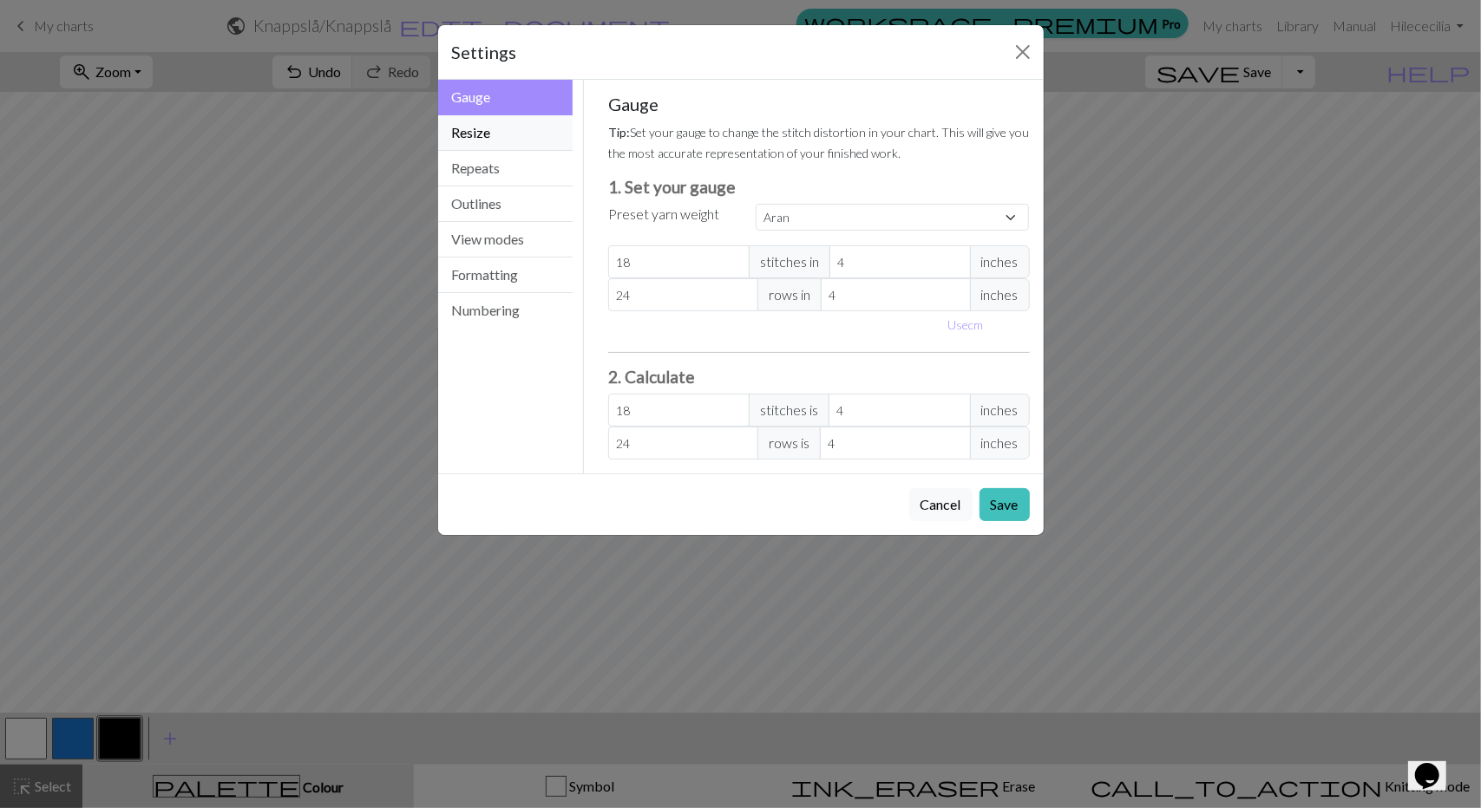
click at [479, 132] on button "Resize" at bounding box center [505, 133] width 135 height 36
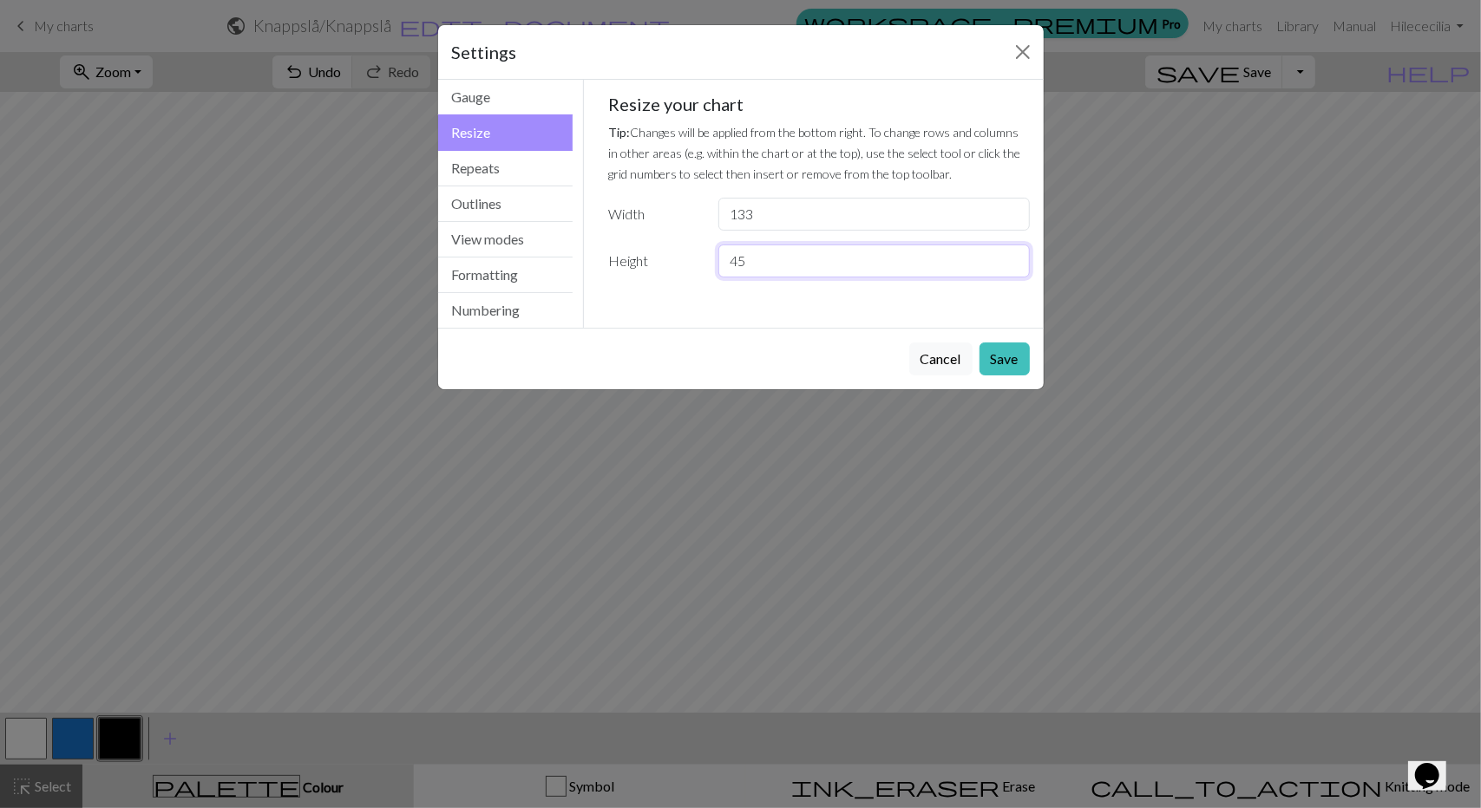
click at [756, 260] on input "45" at bounding box center [873, 261] width 311 height 33
drag, startPoint x: 751, startPoint y: 258, endPoint x: 740, endPoint y: 259, distance: 11.4
click at [740, 259] on input "45" at bounding box center [873, 261] width 311 height 33
type input "47"
click at [991, 351] on button "Save" at bounding box center [1004, 359] width 50 height 33
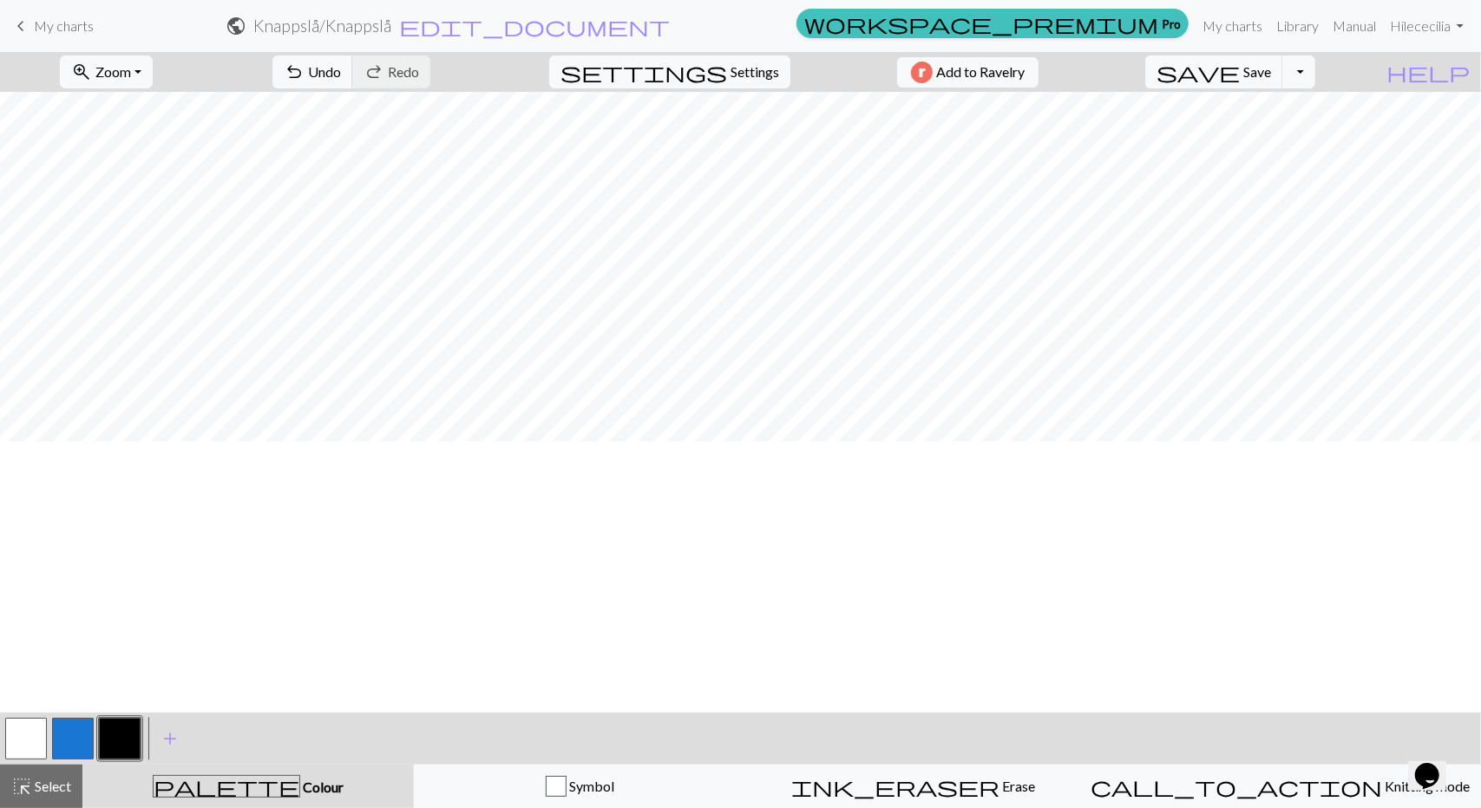
scroll to position [0, 1430]
click at [730, 74] on span "Settings" at bounding box center [754, 72] width 49 height 21
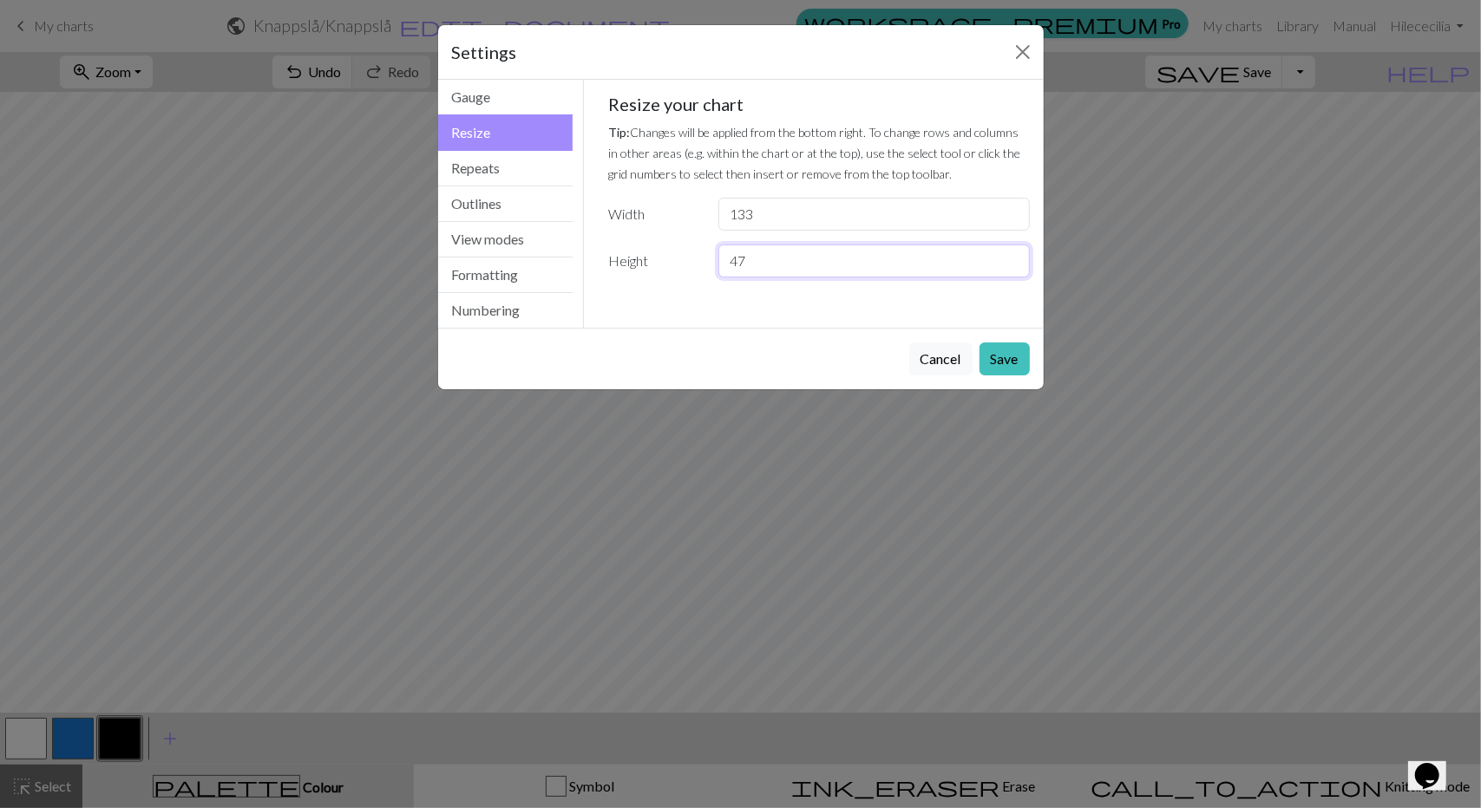
click at [751, 256] on input "47" at bounding box center [873, 261] width 311 height 33
type input "45"
click at [999, 355] on button "Save" at bounding box center [1004, 359] width 50 height 33
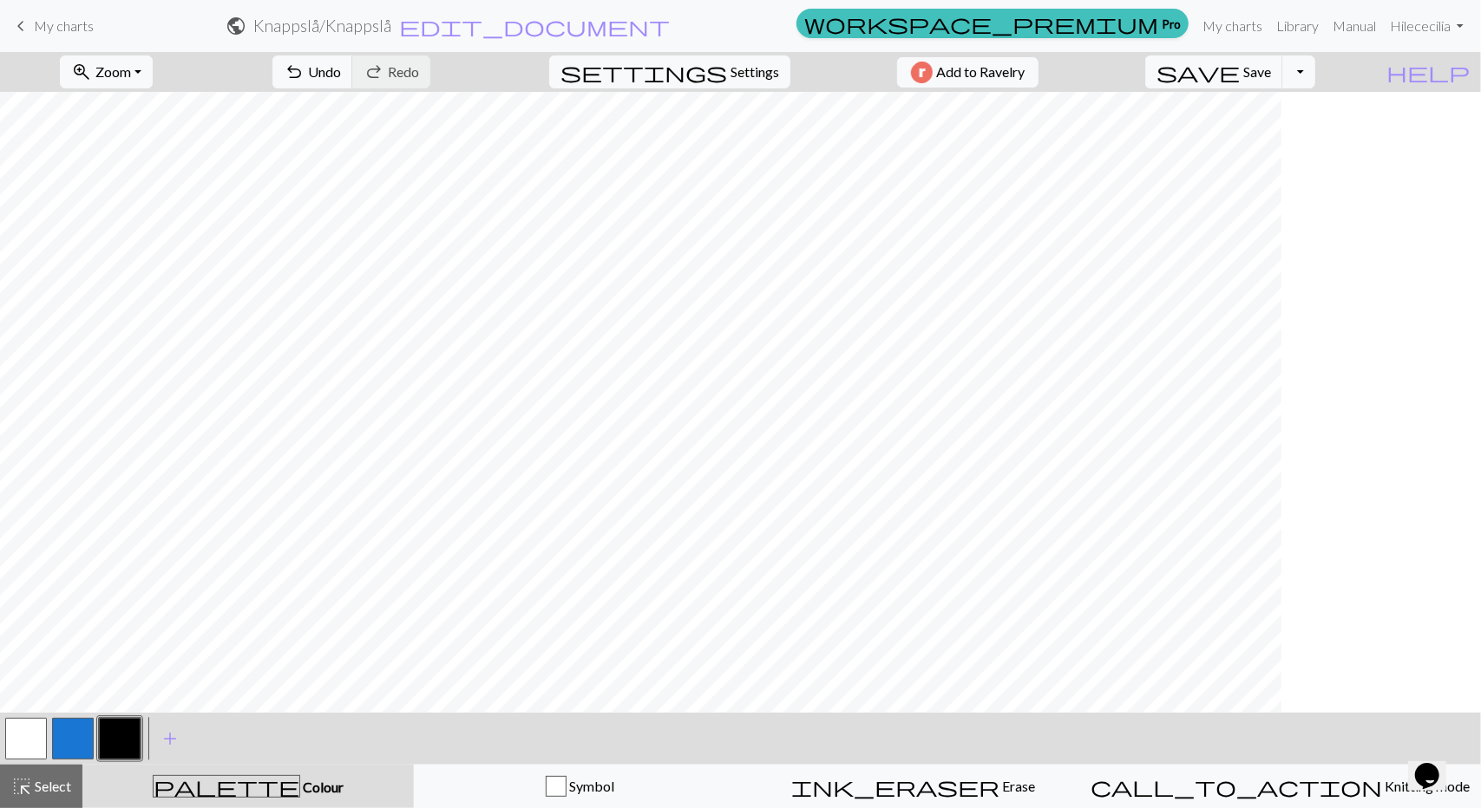
scroll to position [0, 647]
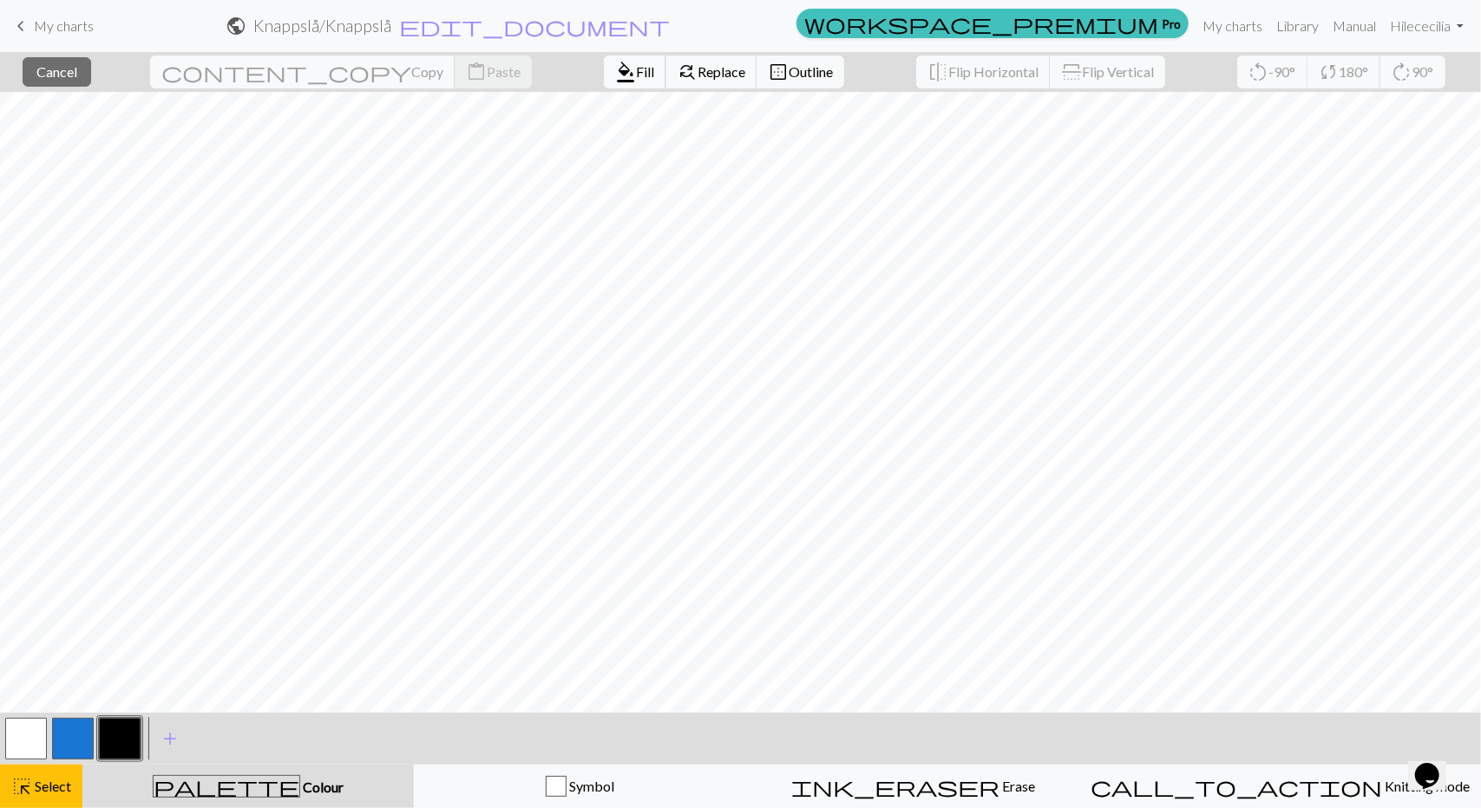
click at [636, 79] on span "Fill" at bounding box center [645, 71] width 18 height 16
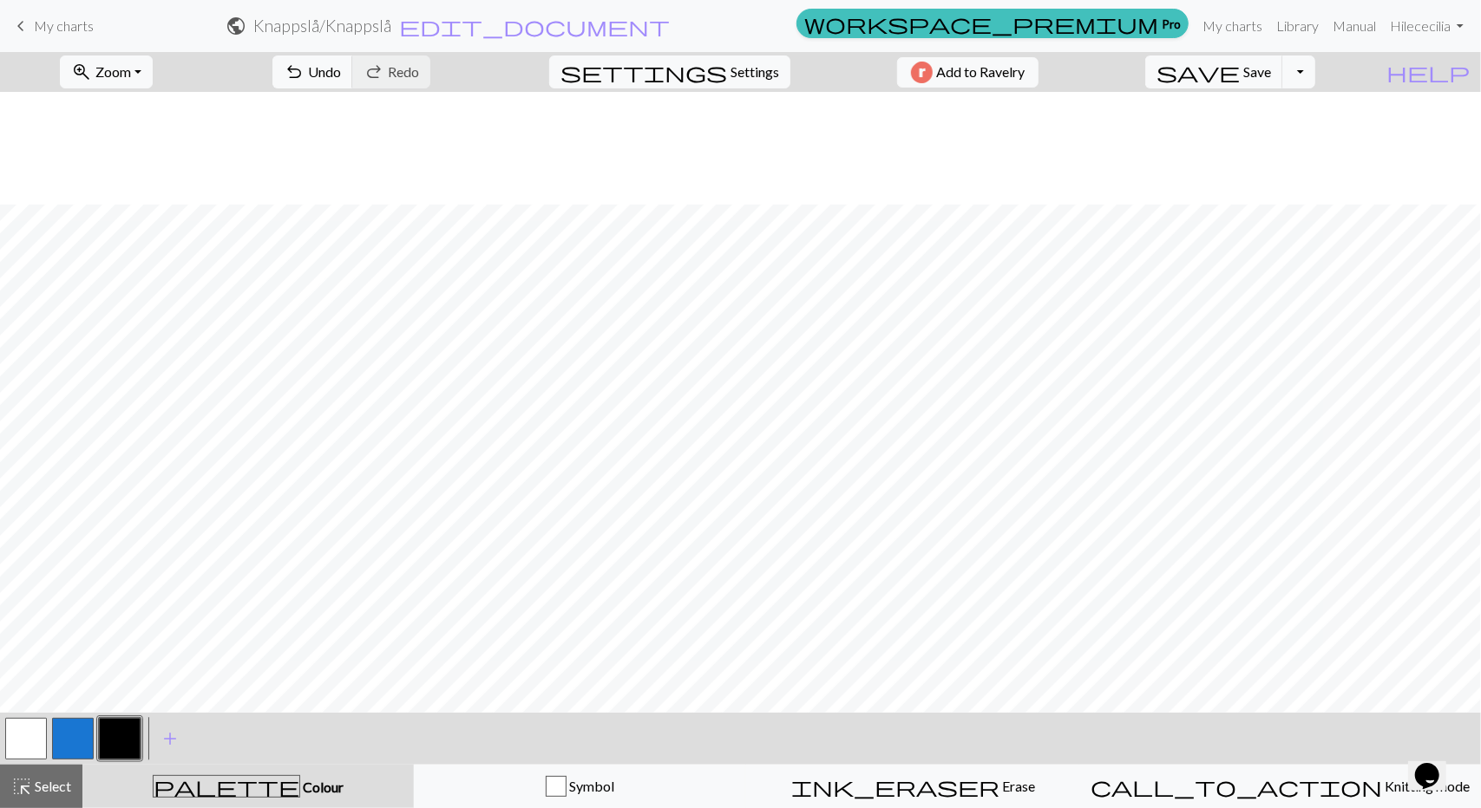
scroll to position [250, 0]
click at [1315, 74] on button "Toggle Dropdown" at bounding box center [1298, 72] width 33 height 33
click at [1271, 75] on span "Save" at bounding box center [1257, 71] width 28 height 16
click at [127, 70] on span "Zoom" at bounding box center [113, 71] width 36 height 16
click at [134, 141] on button "Fit width" at bounding box center [129, 137] width 137 height 28
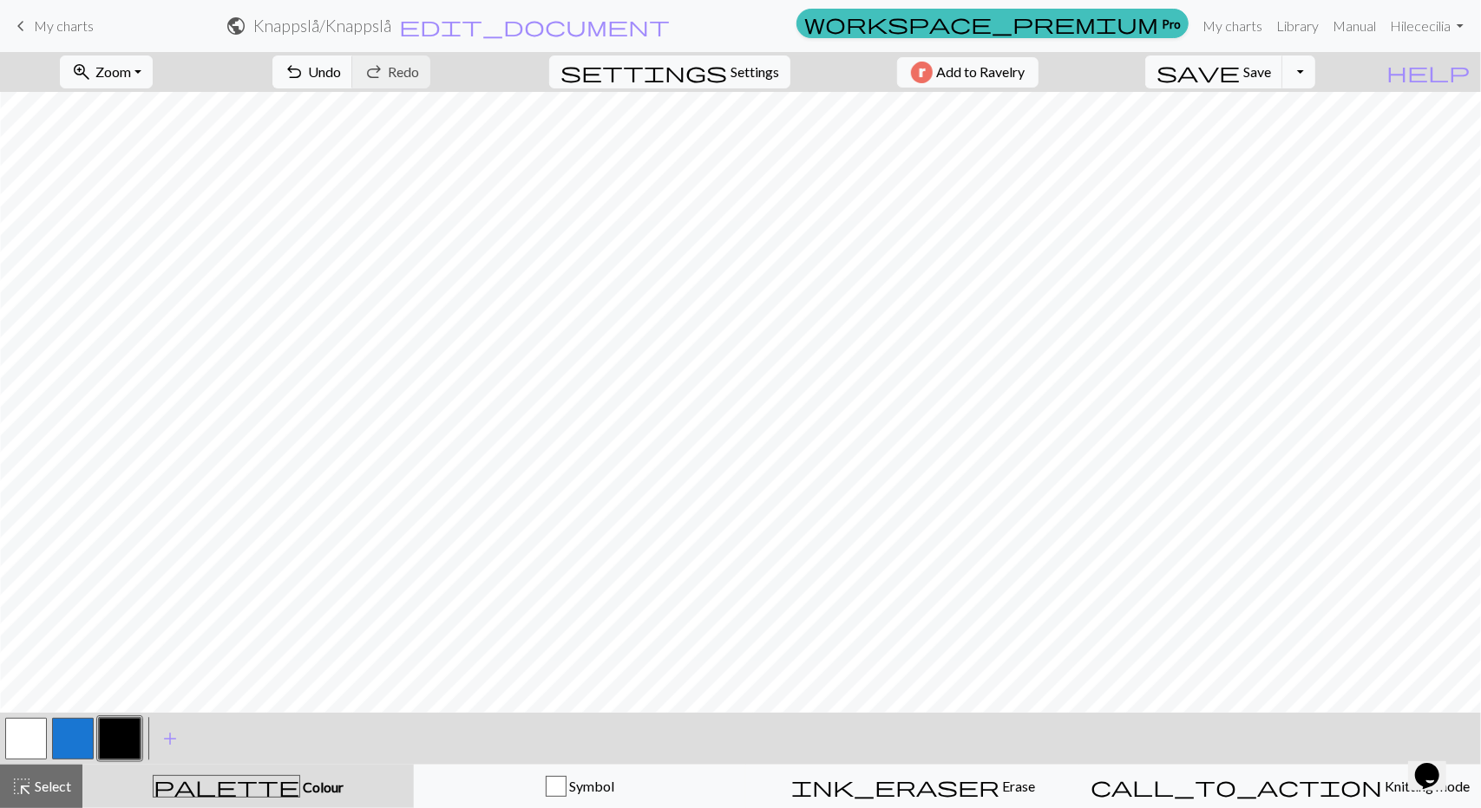
scroll to position [0, 0]
click at [341, 72] on span "Undo" at bounding box center [324, 71] width 33 height 16
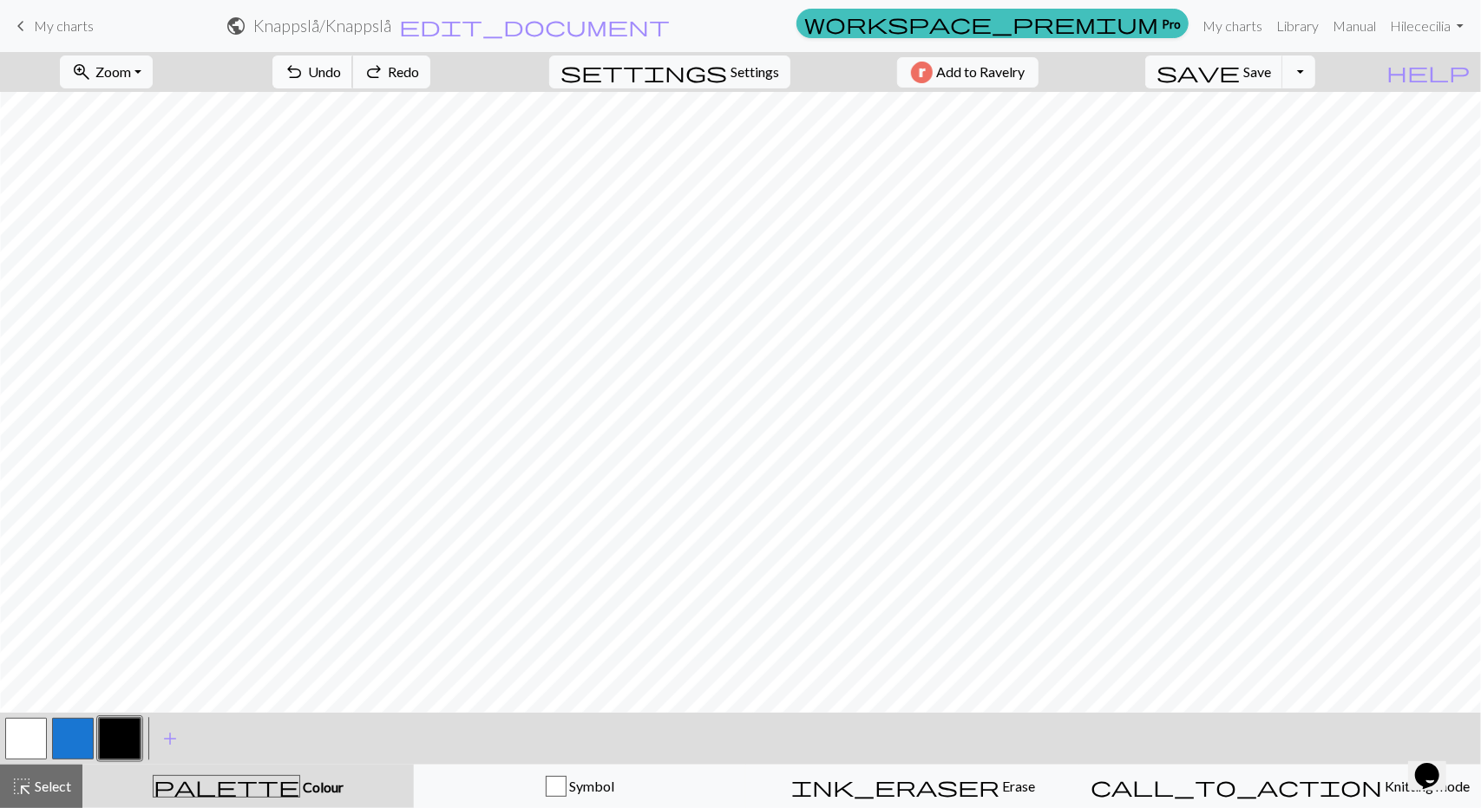
click at [341, 72] on span "Undo" at bounding box center [324, 71] width 33 height 16
click at [131, 69] on span "Zoom" at bounding box center [113, 71] width 36 height 16
click at [127, 126] on button "Fit width" at bounding box center [129, 137] width 137 height 28
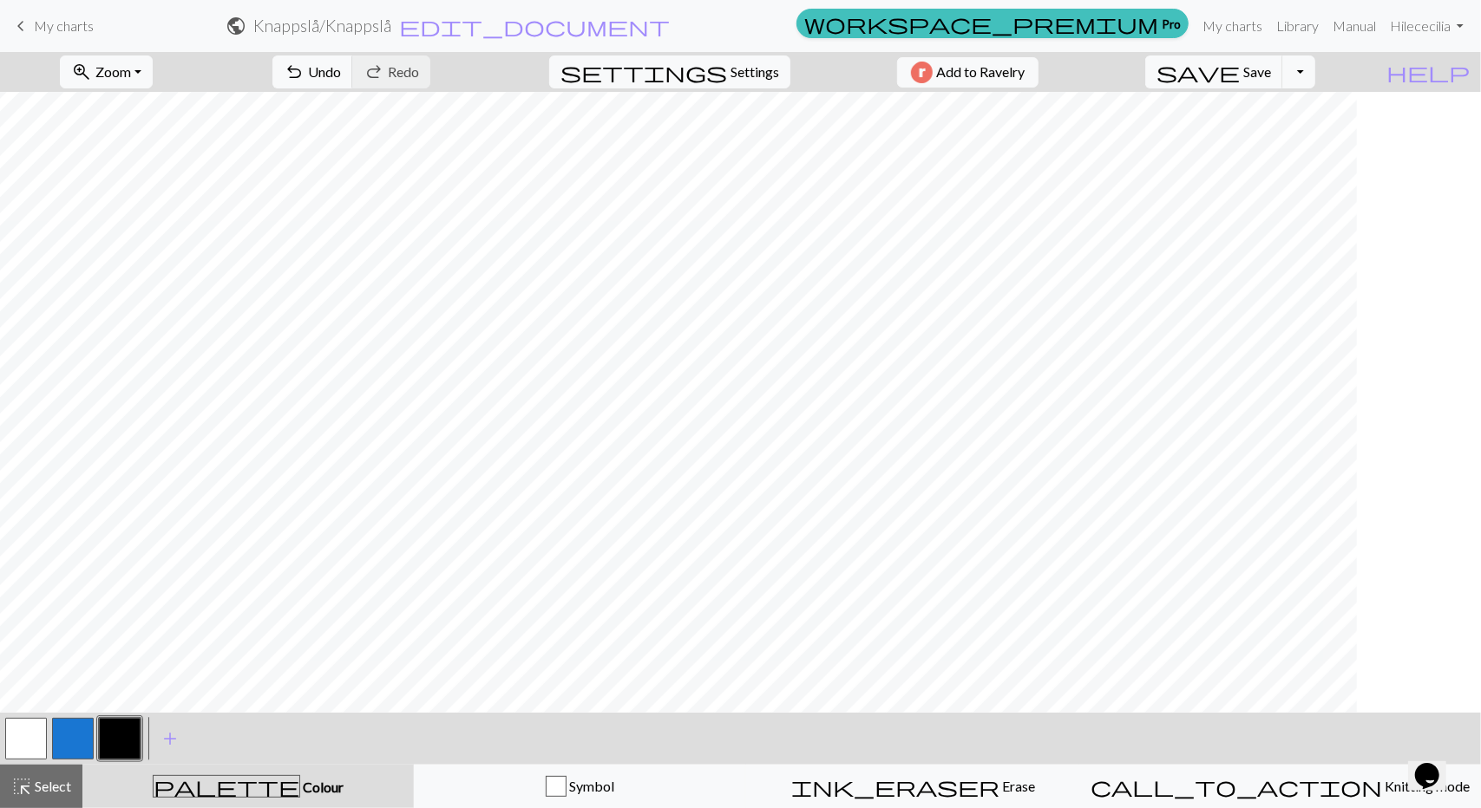
scroll to position [0, 0]
click at [153, 80] on button "zoom_in Zoom Zoom" at bounding box center [106, 72] width 93 height 33
click at [139, 154] on button "Fit height" at bounding box center [129, 165] width 137 height 28
click at [131, 74] on span "Zoom" at bounding box center [113, 71] width 36 height 16
click at [125, 137] on button "Fit width" at bounding box center [129, 137] width 137 height 28
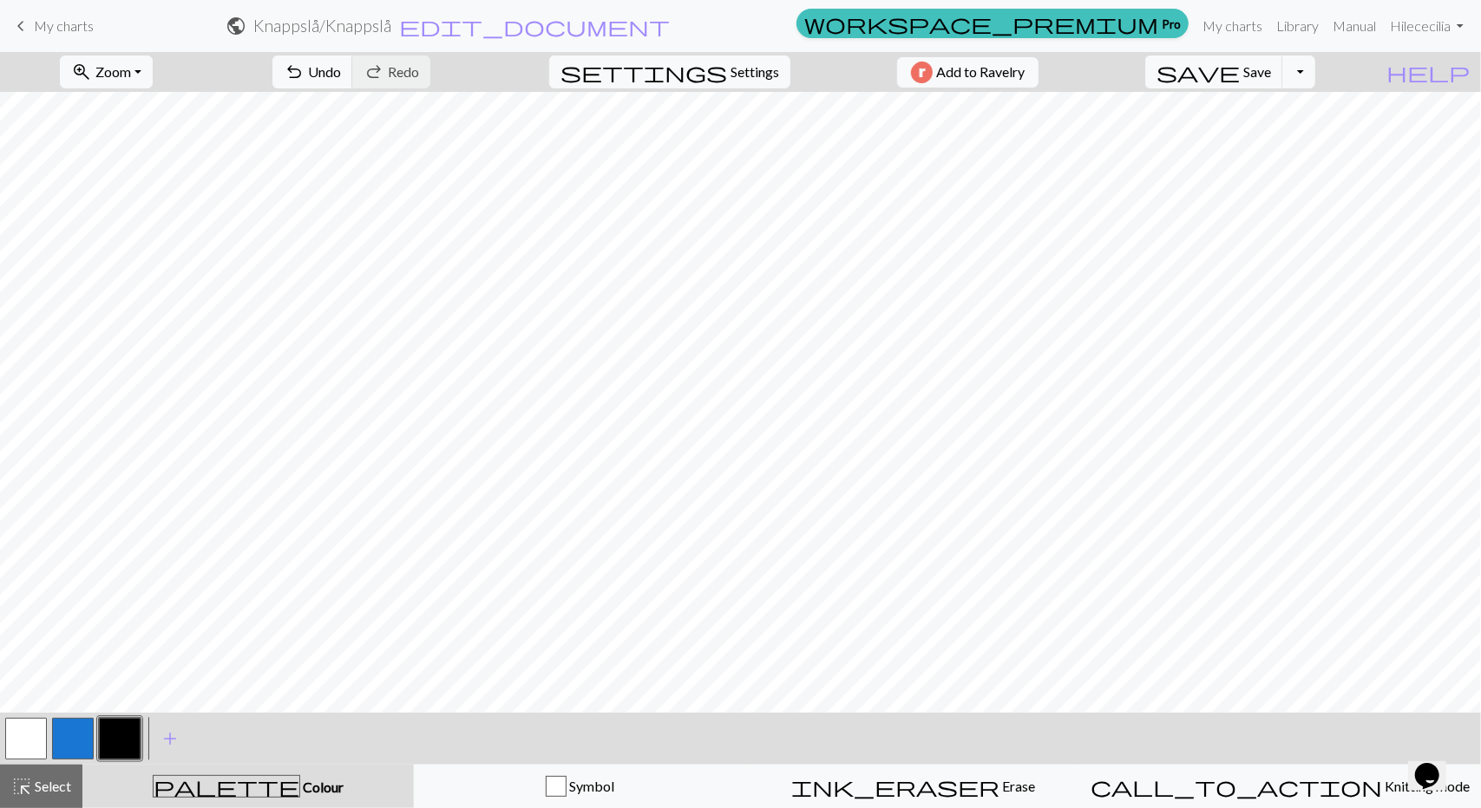
click at [23, 738] on button "button" at bounding box center [26, 739] width 42 height 42
click at [121, 736] on button "button" at bounding box center [120, 739] width 42 height 42
click at [29, 739] on button "button" at bounding box center [26, 739] width 42 height 42
click at [117, 736] on button "button" at bounding box center [120, 739] width 42 height 42
click at [26, 733] on button "button" at bounding box center [26, 739] width 42 height 42
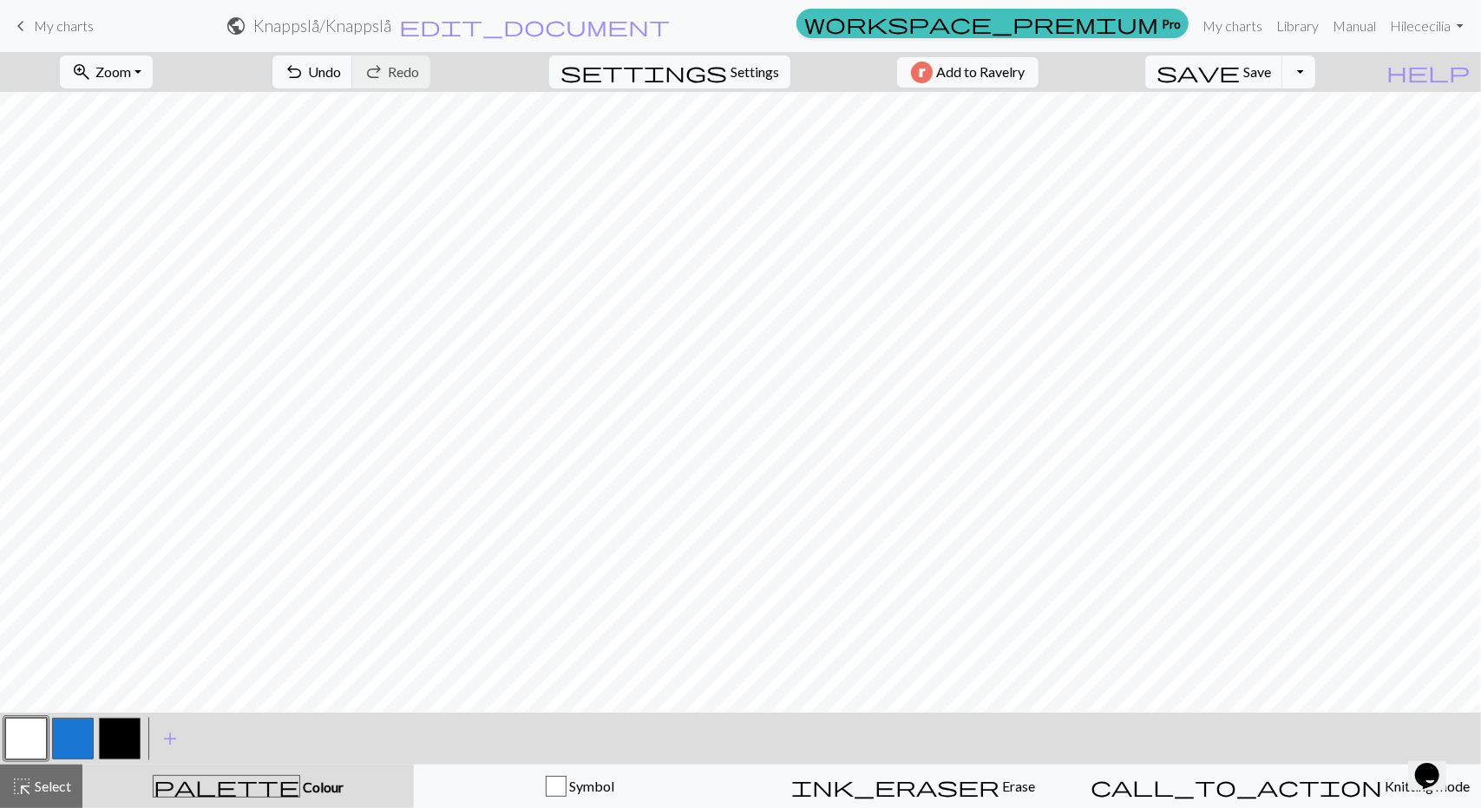
click at [115, 736] on button "button" at bounding box center [120, 739] width 42 height 42
click at [31, 735] on button "button" at bounding box center [26, 739] width 42 height 42
click at [122, 743] on button "button" at bounding box center [120, 739] width 42 height 42
click at [11, 740] on button "button" at bounding box center [26, 739] width 42 height 42
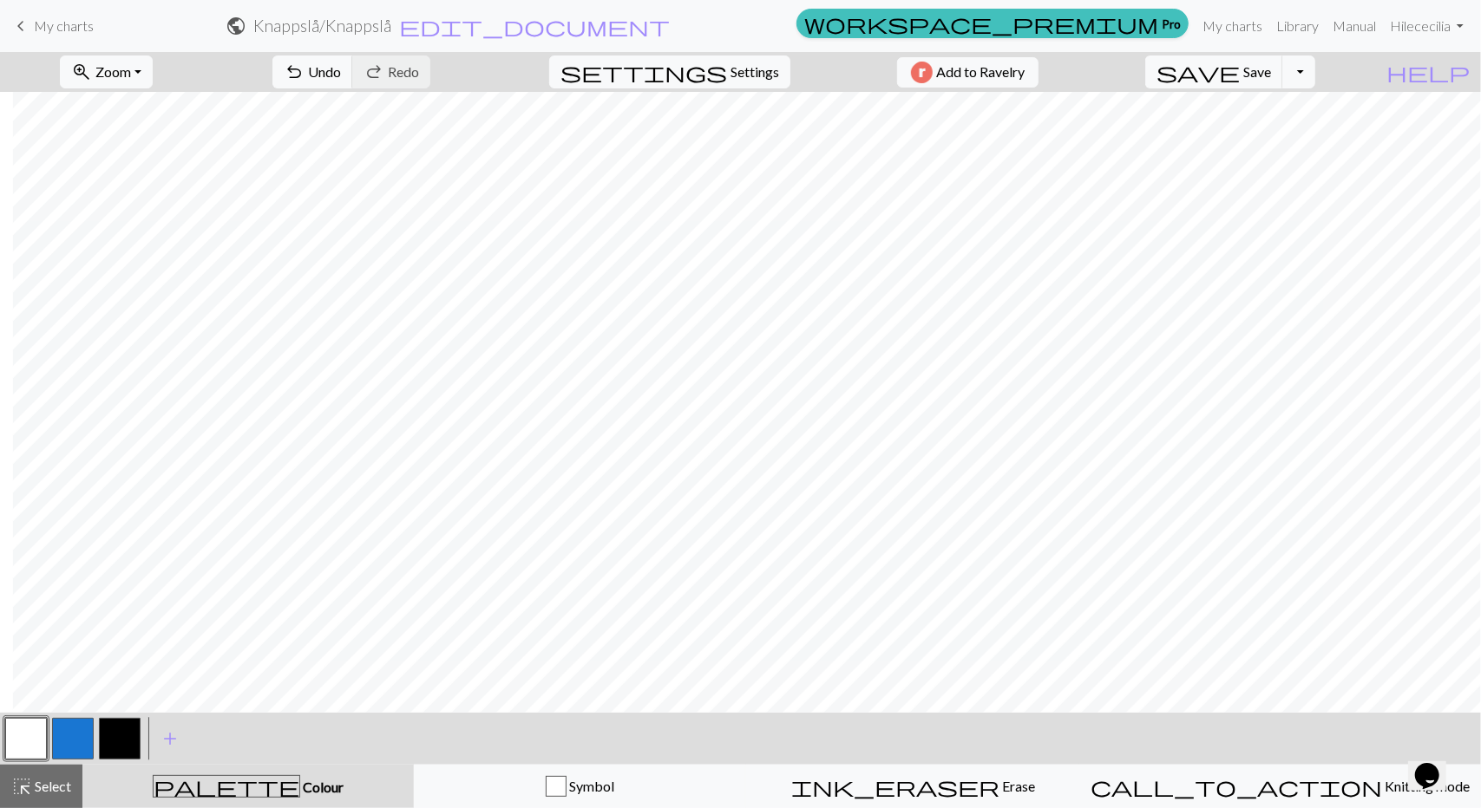
click at [117, 742] on button "button" at bounding box center [120, 739] width 42 height 42
click at [35, 733] on button "button" at bounding box center [26, 739] width 42 height 42
click at [128, 745] on button "button" at bounding box center [120, 739] width 42 height 42
click at [42, 742] on button "button" at bounding box center [26, 739] width 42 height 42
click at [120, 735] on button "button" at bounding box center [120, 739] width 42 height 42
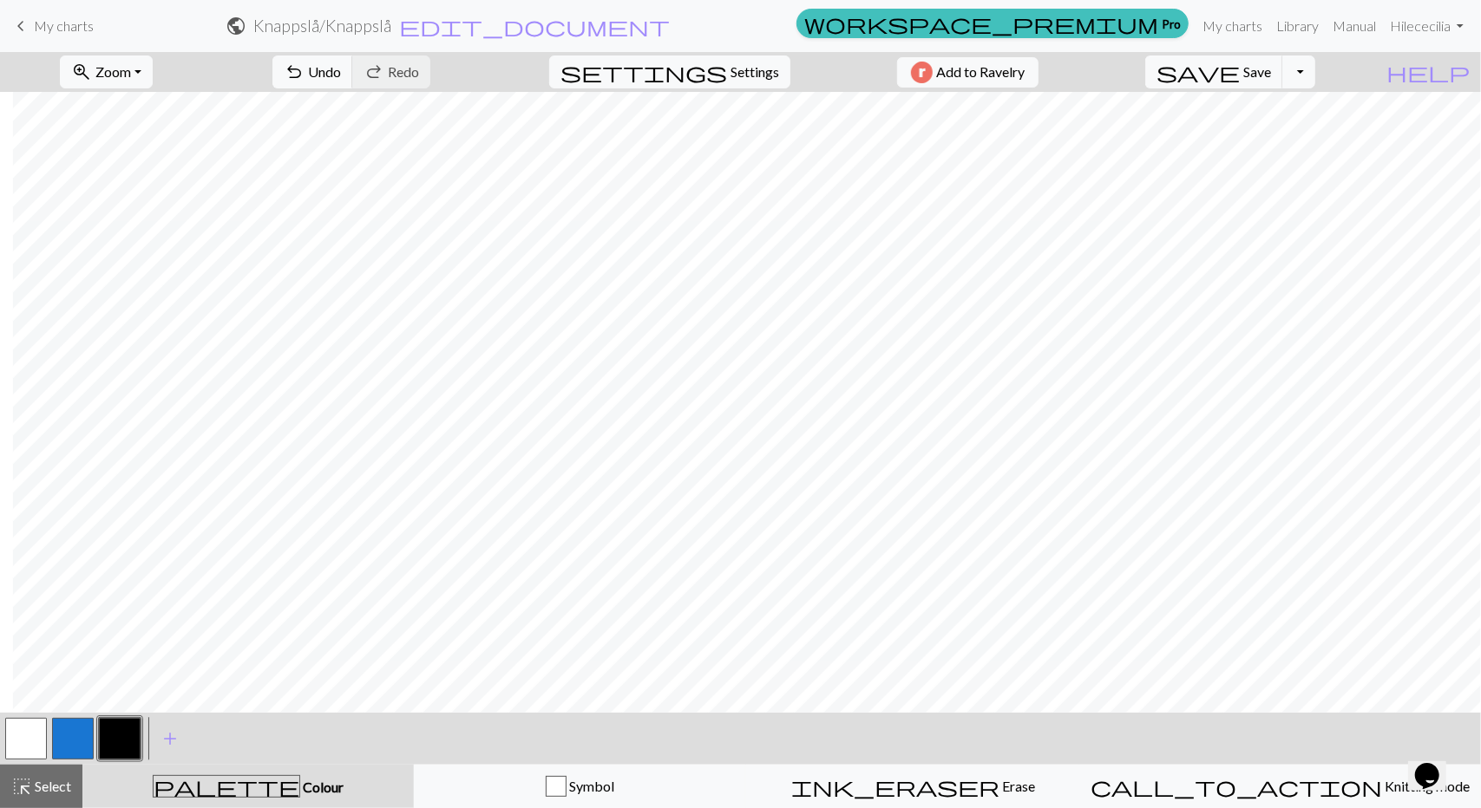
click at [23, 744] on button "button" at bounding box center [26, 739] width 42 height 42
click at [134, 738] on button "button" at bounding box center [120, 739] width 42 height 42
click at [19, 742] on button "button" at bounding box center [26, 739] width 42 height 42
click at [127, 743] on button "button" at bounding box center [120, 739] width 42 height 42
click at [21, 785] on span "highlight_alt" at bounding box center [21, 787] width 21 height 24
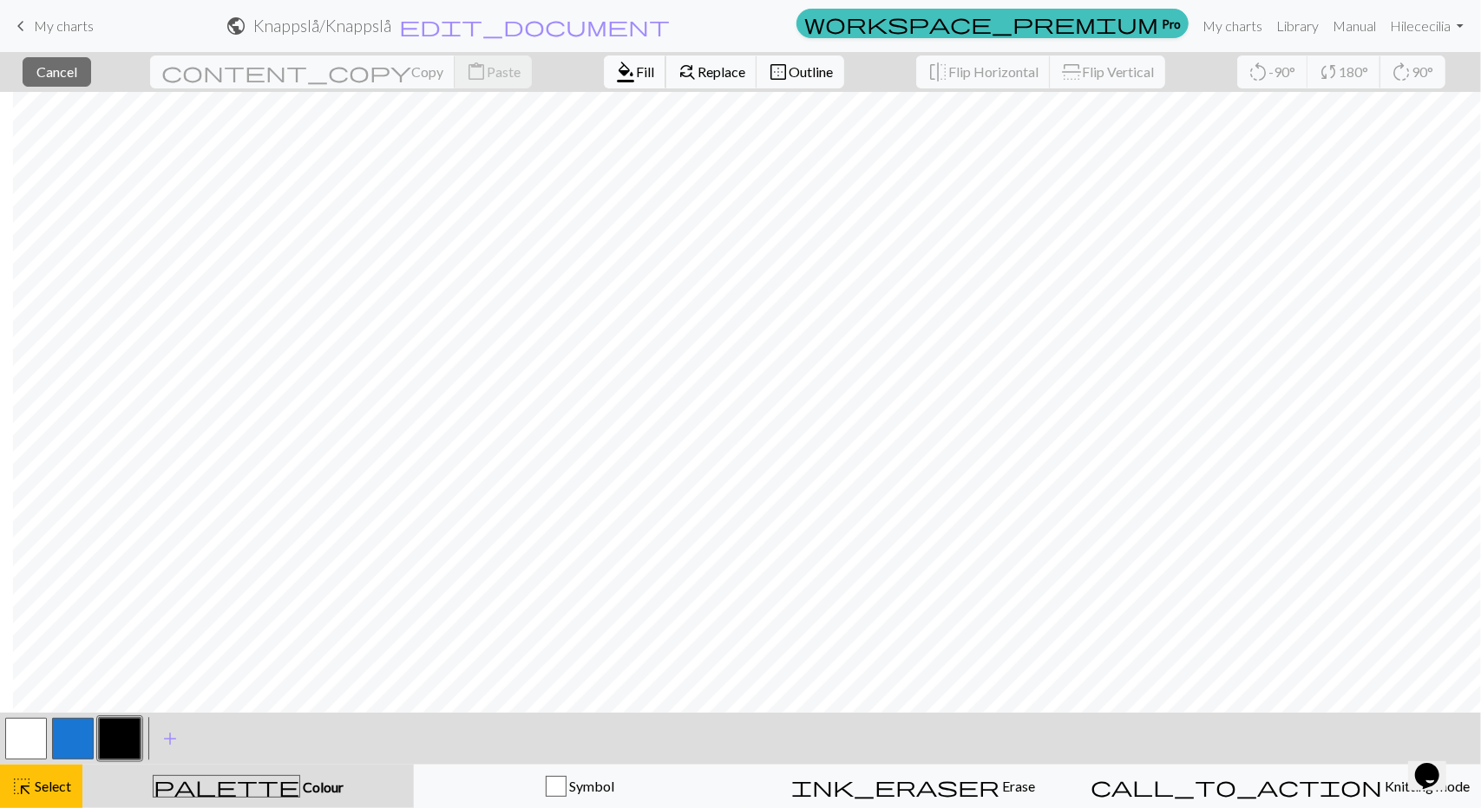
click at [636, 72] on span "Fill" at bounding box center [645, 71] width 18 height 16
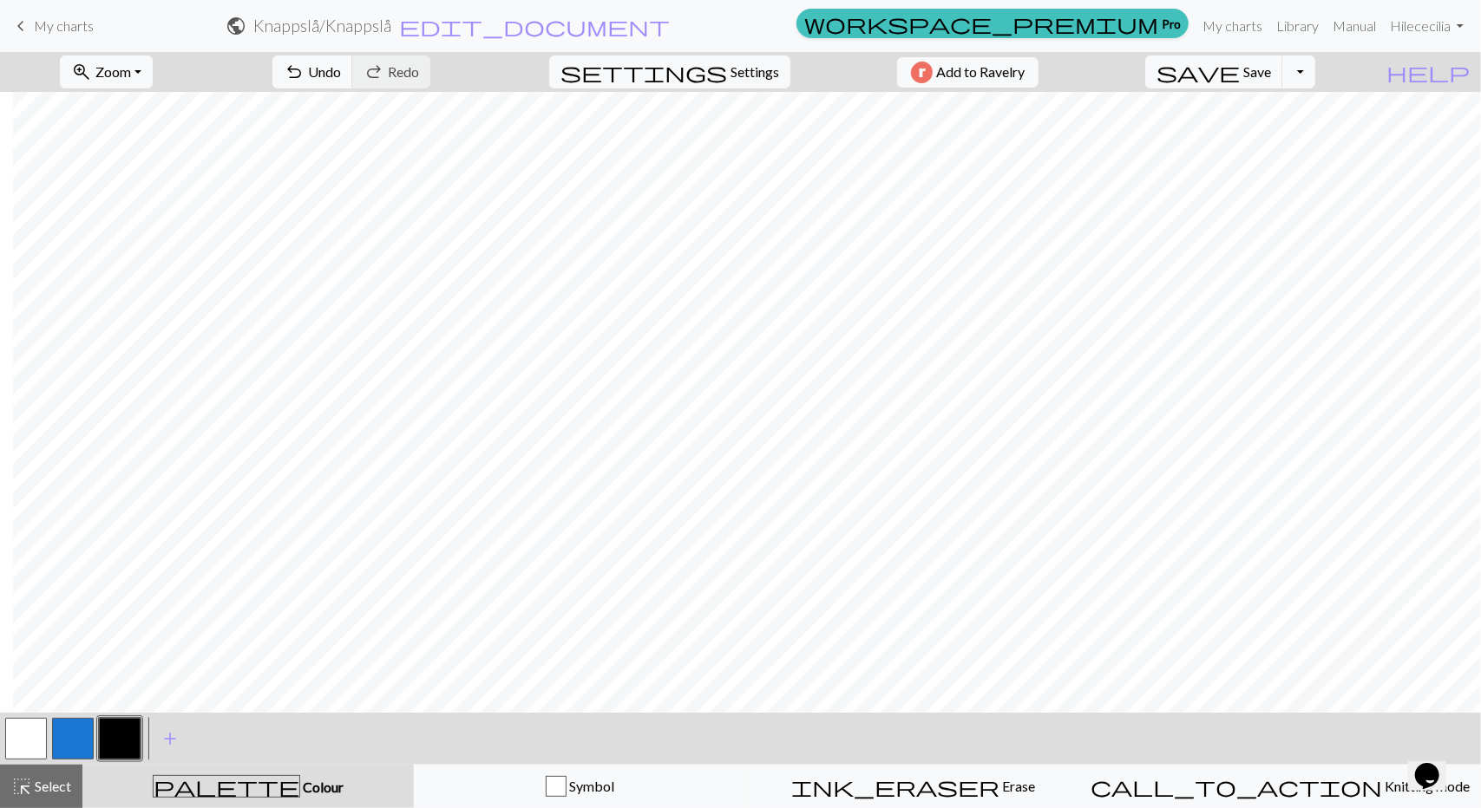
drag, startPoint x: 379, startPoint y: 713, endPoint x: 351, endPoint y: 710, distance: 27.9
click at [351, 710] on div "zoom_in Zoom Zoom Fit all Fit width Fit height 50% 100% 150% 200% undo Undo Und…" at bounding box center [740, 430] width 1481 height 756
click at [121, 734] on button "button" at bounding box center [120, 739] width 42 height 42
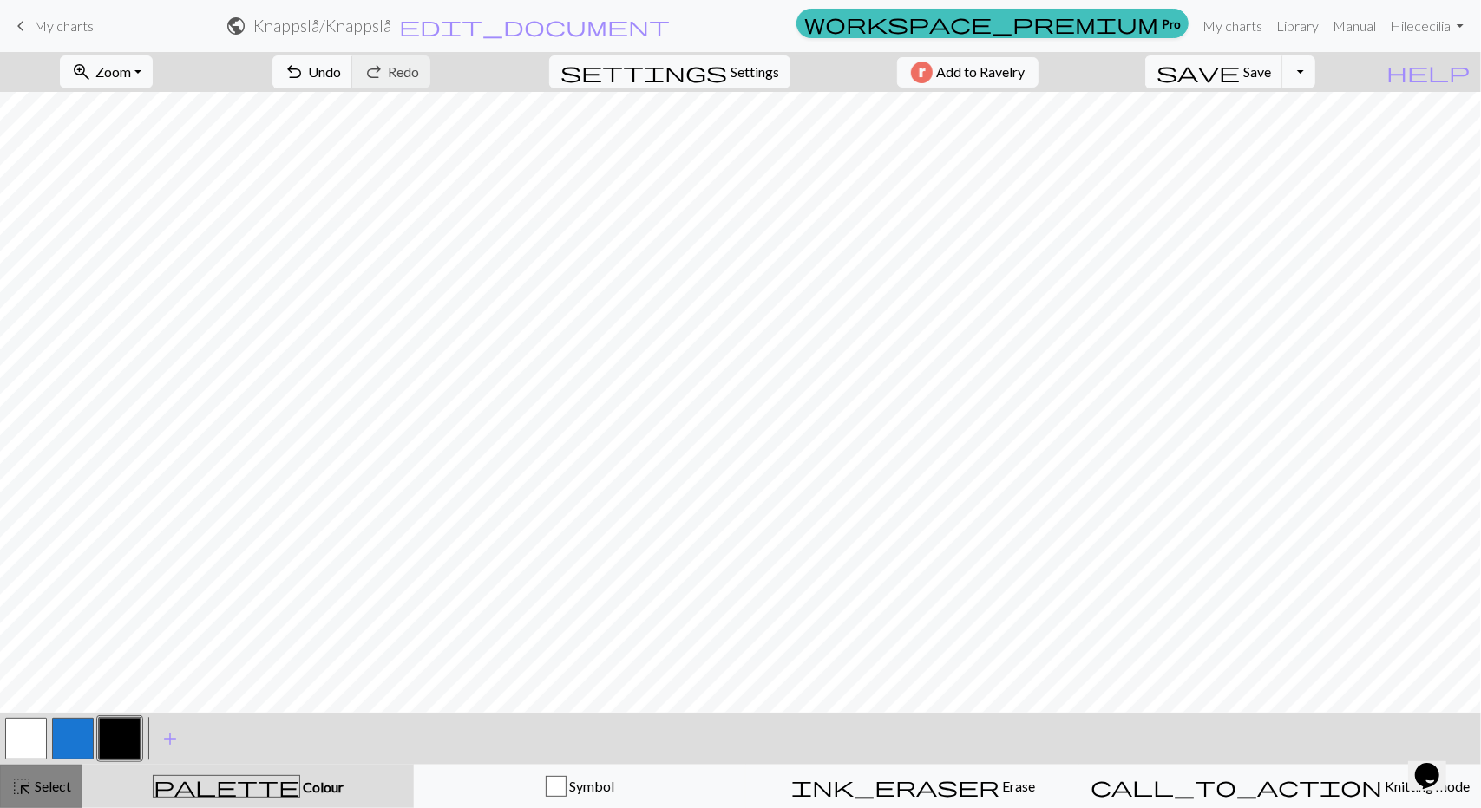
click at [35, 786] on span "Select" at bounding box center [51, 786] width 39 height 16
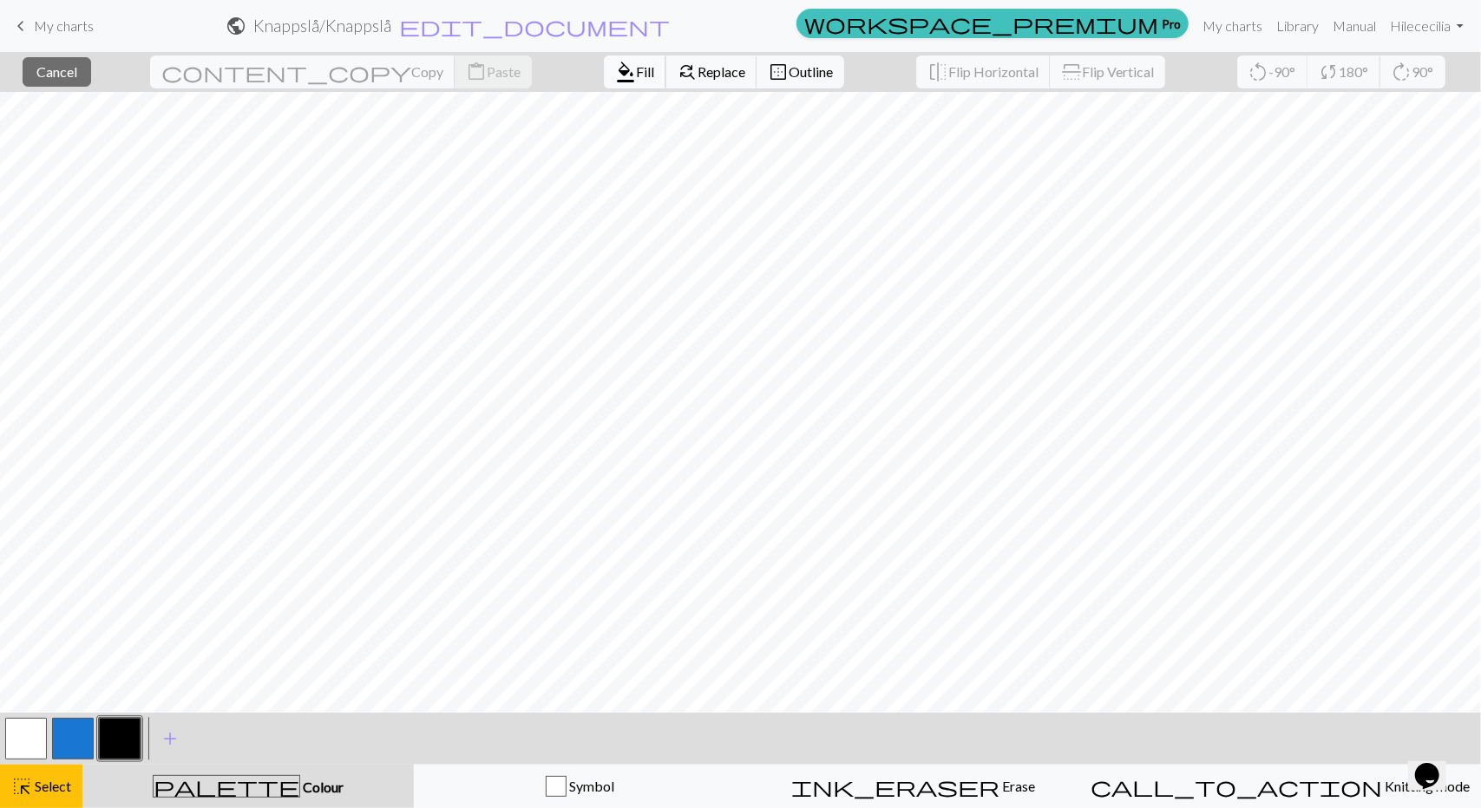
click at [615, 78] on span "format_color_fill" at bounding box center [625, 72] width 21 height 24
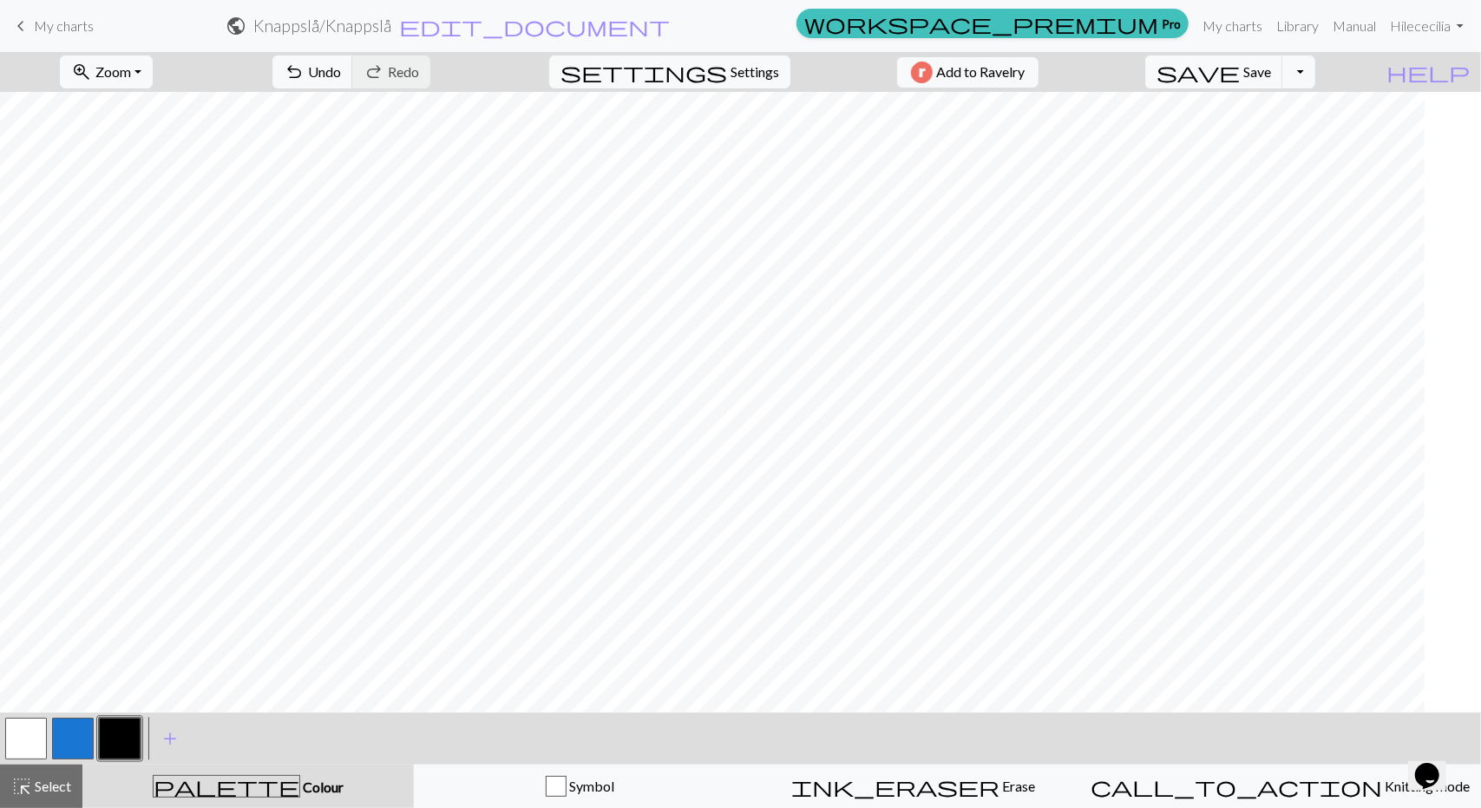
scroll to position [0, 23]
click at [56, 791] on span "Select" at bounding box center [51, 786] width 39 height 16
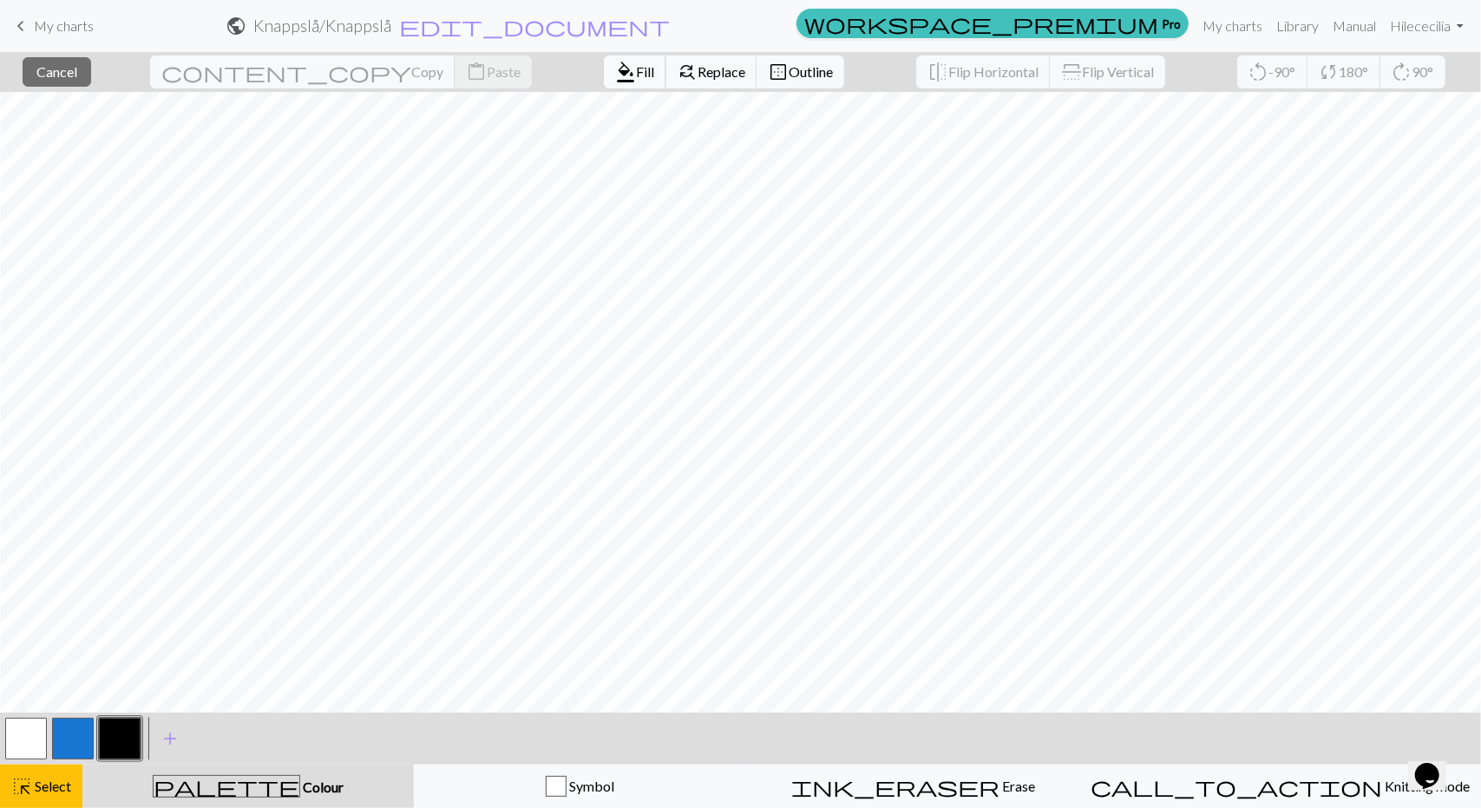
click at [636, 75] on span "Fill" at bounding box center [645, 71] width 18 height 16
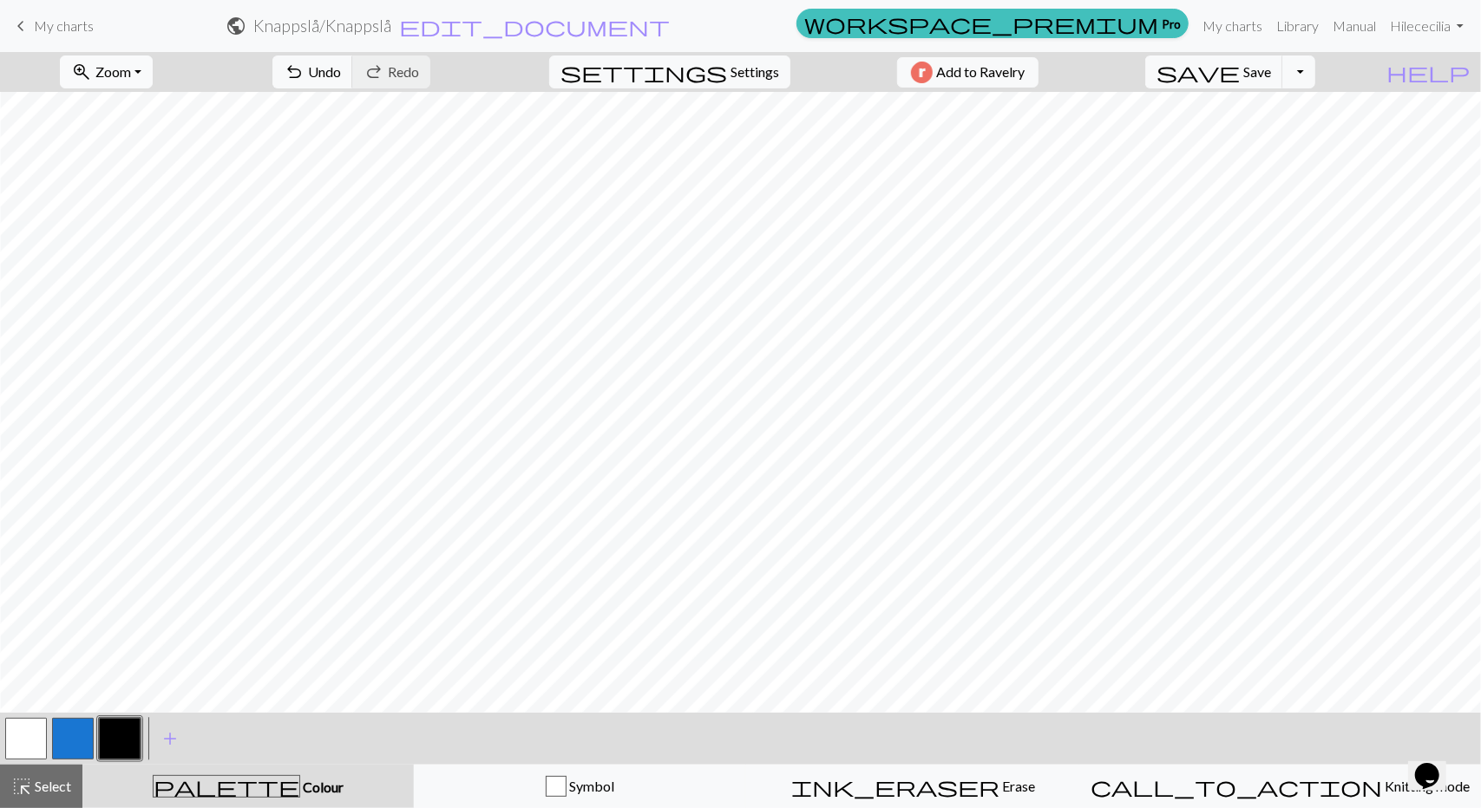
click at [131, 79] on span "Zoom" at bounding box center [113, 71] width 36 height 16
click at [121, 259] on button "150%" at bounding box center [129, 263] width 137 height 28
click at [92, 81] on span "zoom_in" at bounding box center [81, 72] width 21 height 24
click at [122, 232] on button "100%" at bounding box center [129, 235] width 137 height 28
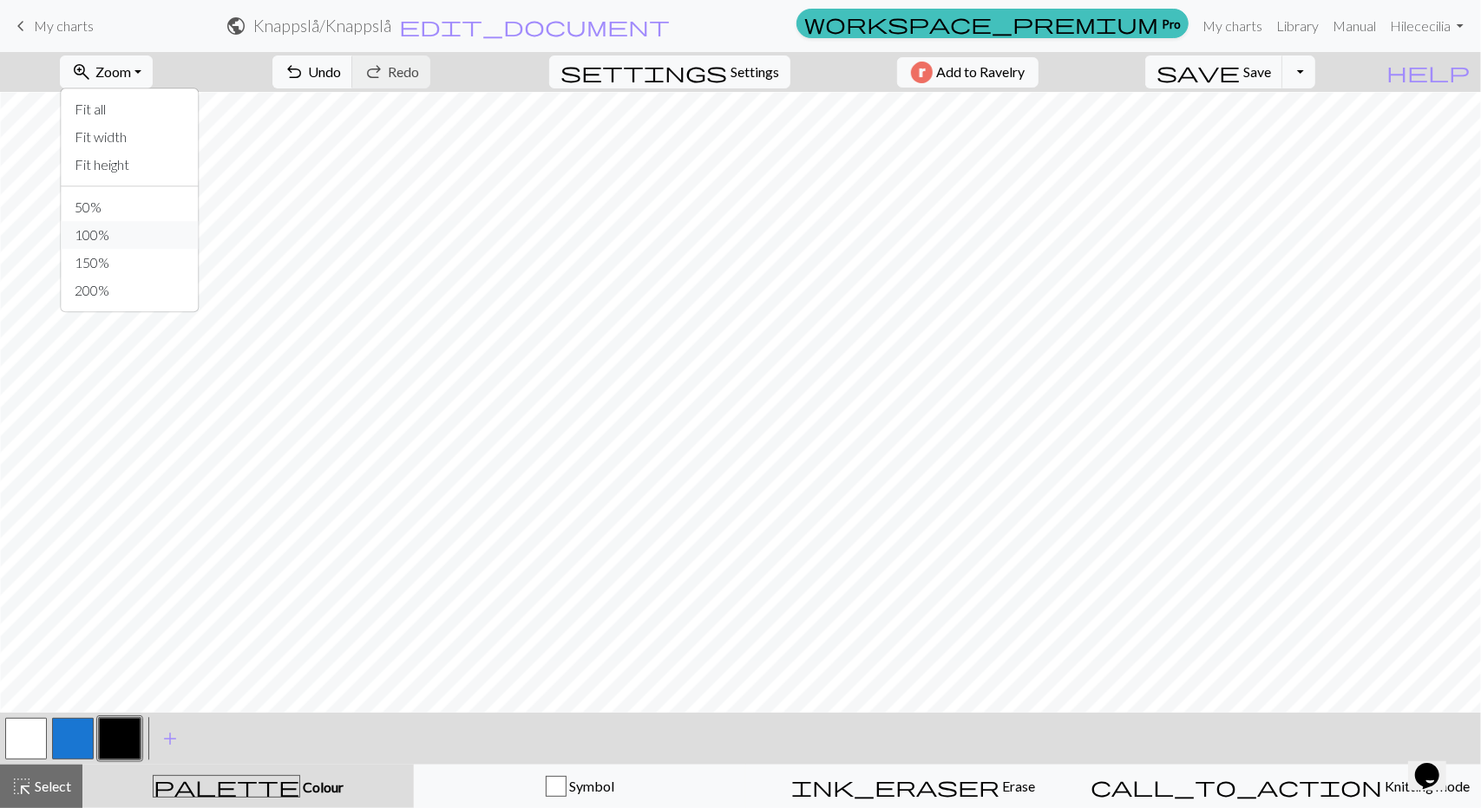
scroll to position [250, 23]
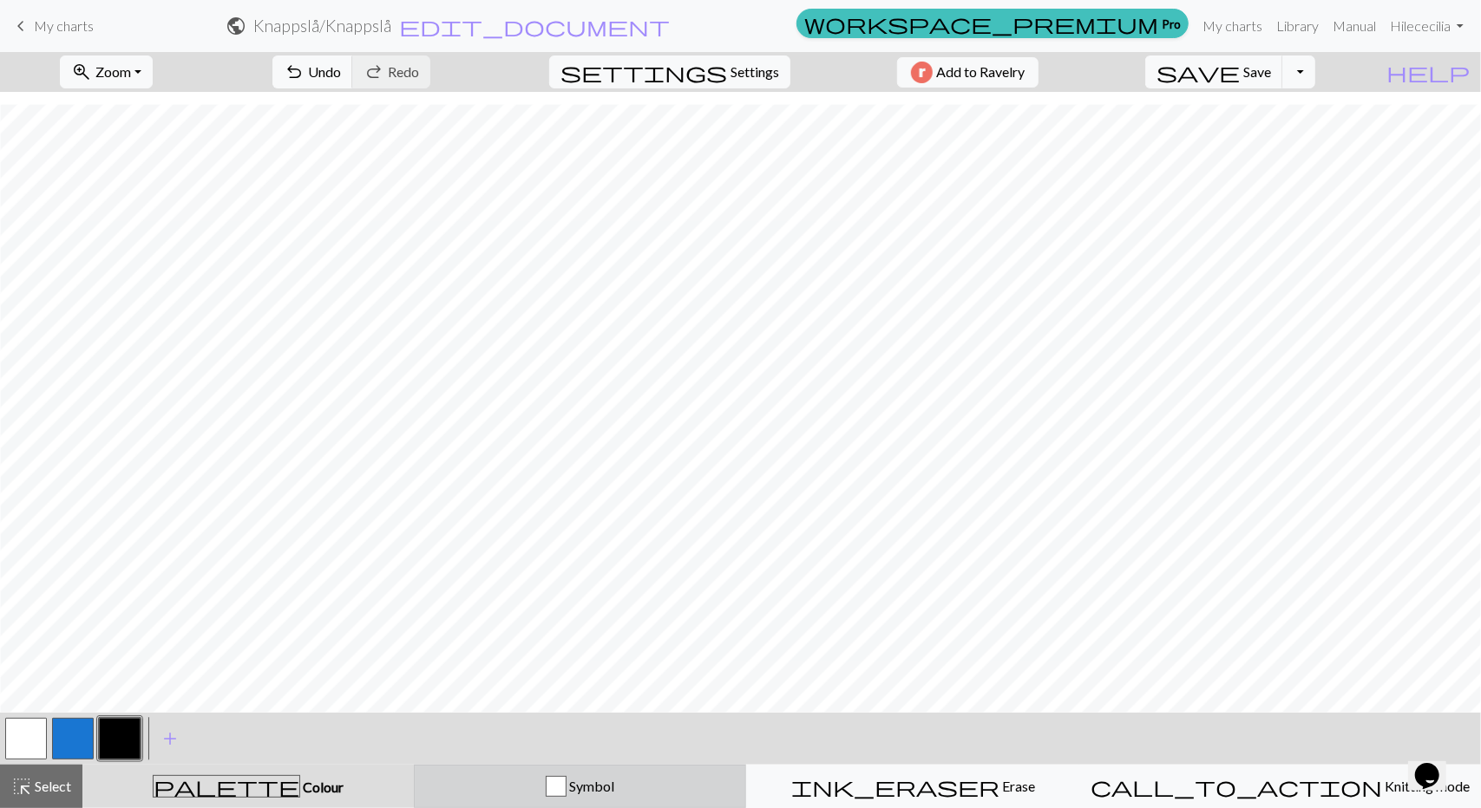
click at [607, 782] on span "Symbol" at bounding box center [590, 786] width 48 height 16
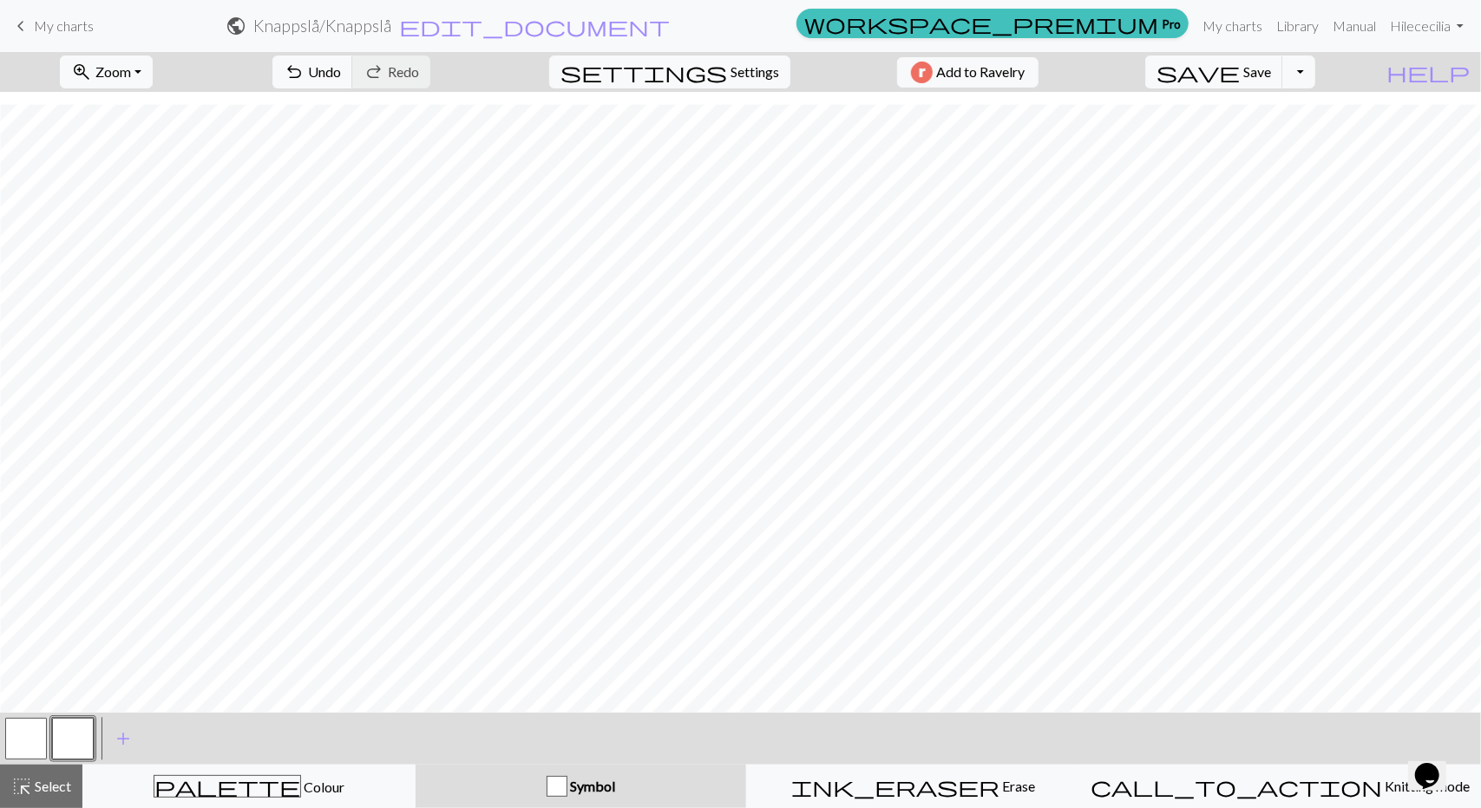
click at [90, 735] on button "button" at bounding box center [73, 739] width 42 height 42
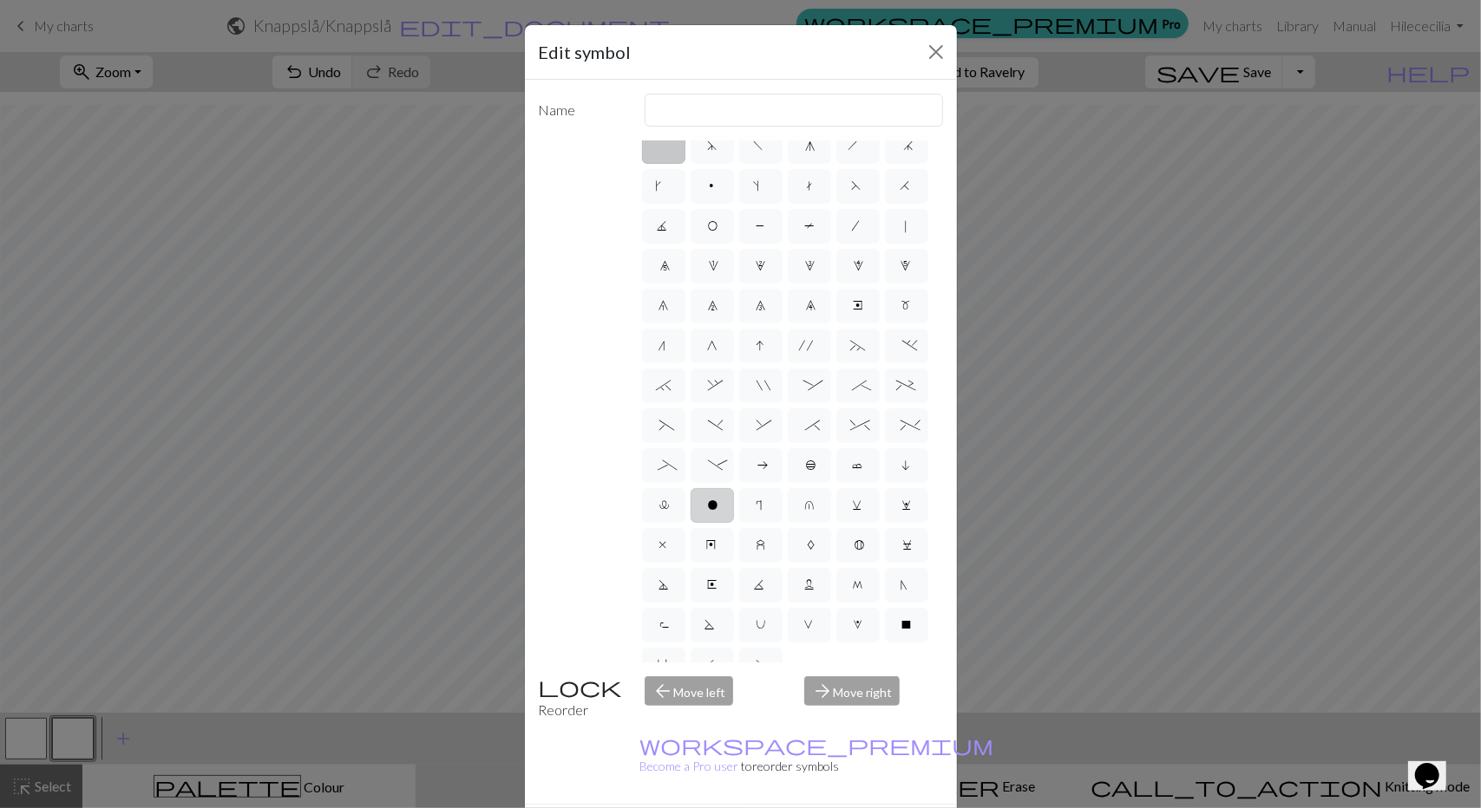
scroll to position [0, 0]
click at [782, 199] on label "s" at bounding box center [760, 200] width 43 height 35
click at [765, 199] on input "s" at bounding box center [759, 194] width 11 height 11
radio input "true"
type input "increase one left leaning"
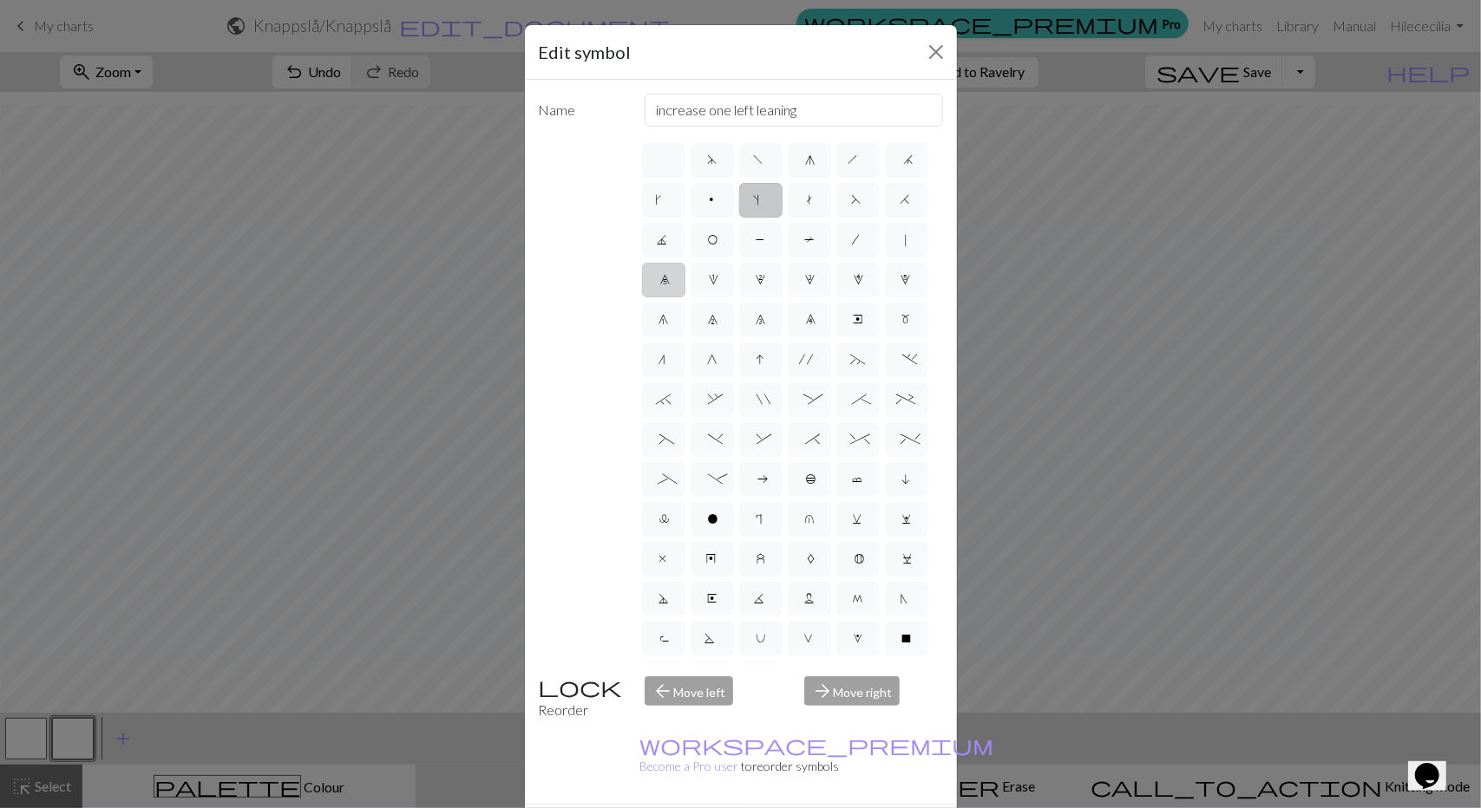
click at [685, 291] on label "0" at bounding box center [663, 280] width 43 height 35
click at [671, 280] on input "0" at bounding box center [664, 274] width 11 height 11
radio input "true"
type input "decrease 5"
click at [788, 537] on label "u" at bounding box center [809, 519] width 43 height 35
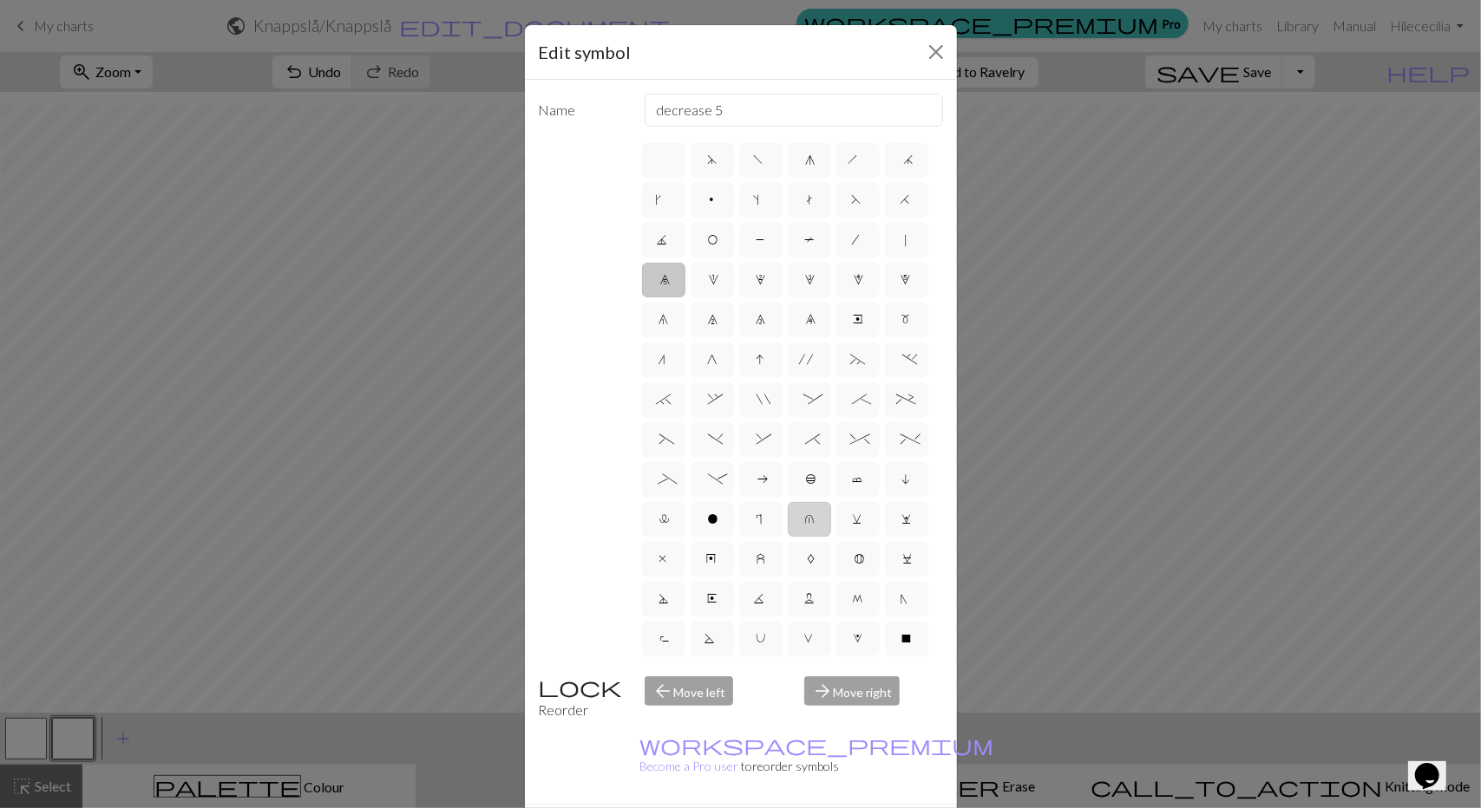
click at [804, 520] on input "u" at bounding box center [809, 513] width 11 height 11
radio input "true"
type input "k1 in row below"
click at [707, 530] on span "o" at bounding box center [712, 521] width 10 height 17
click at [707, 520] on input "o" at bounding box center [712, 513] width 11 height 11
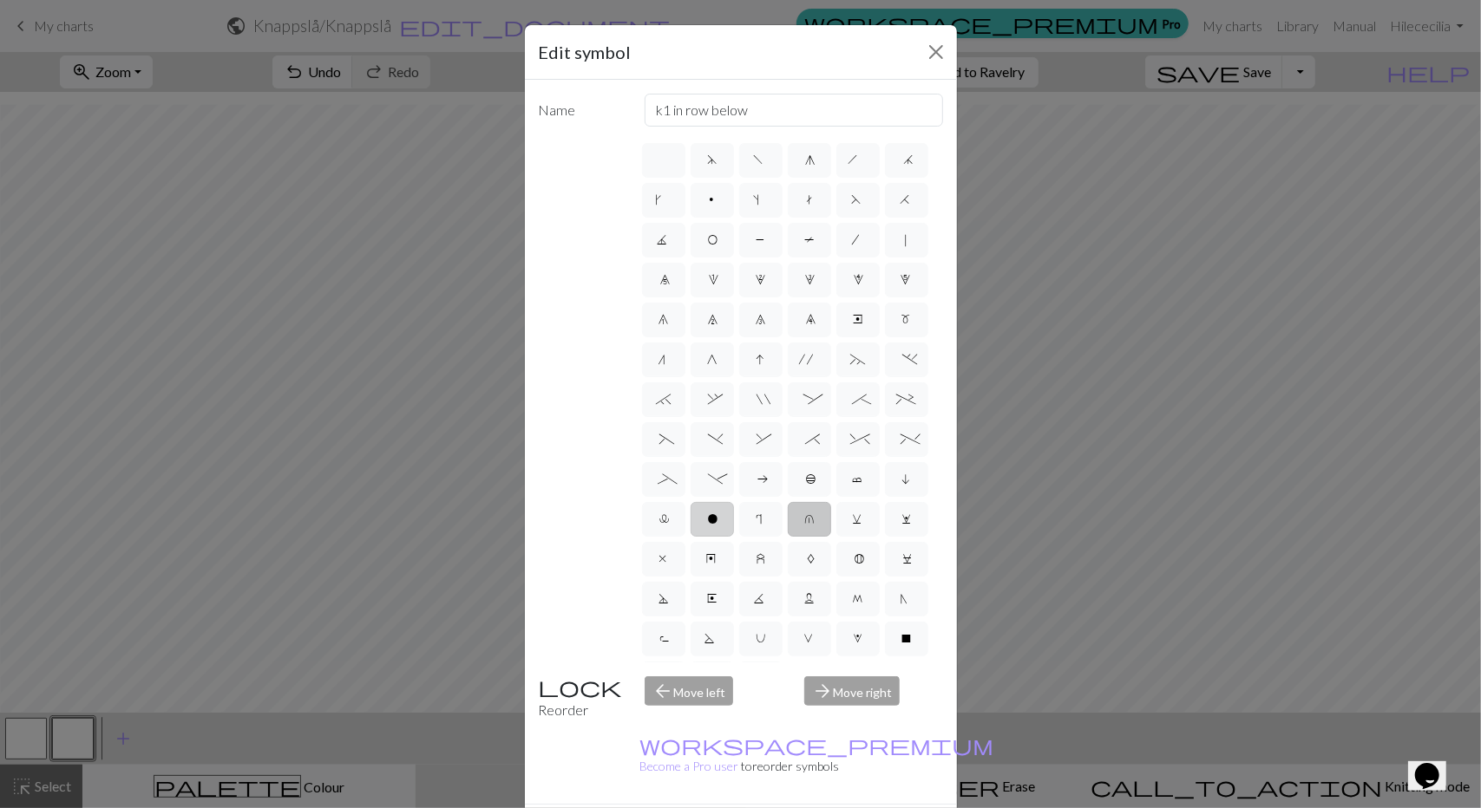
radio input "true"
type input "purl"
click at [930, 51] on button "Close" at bounding box center [936, 52] width 28 height 28
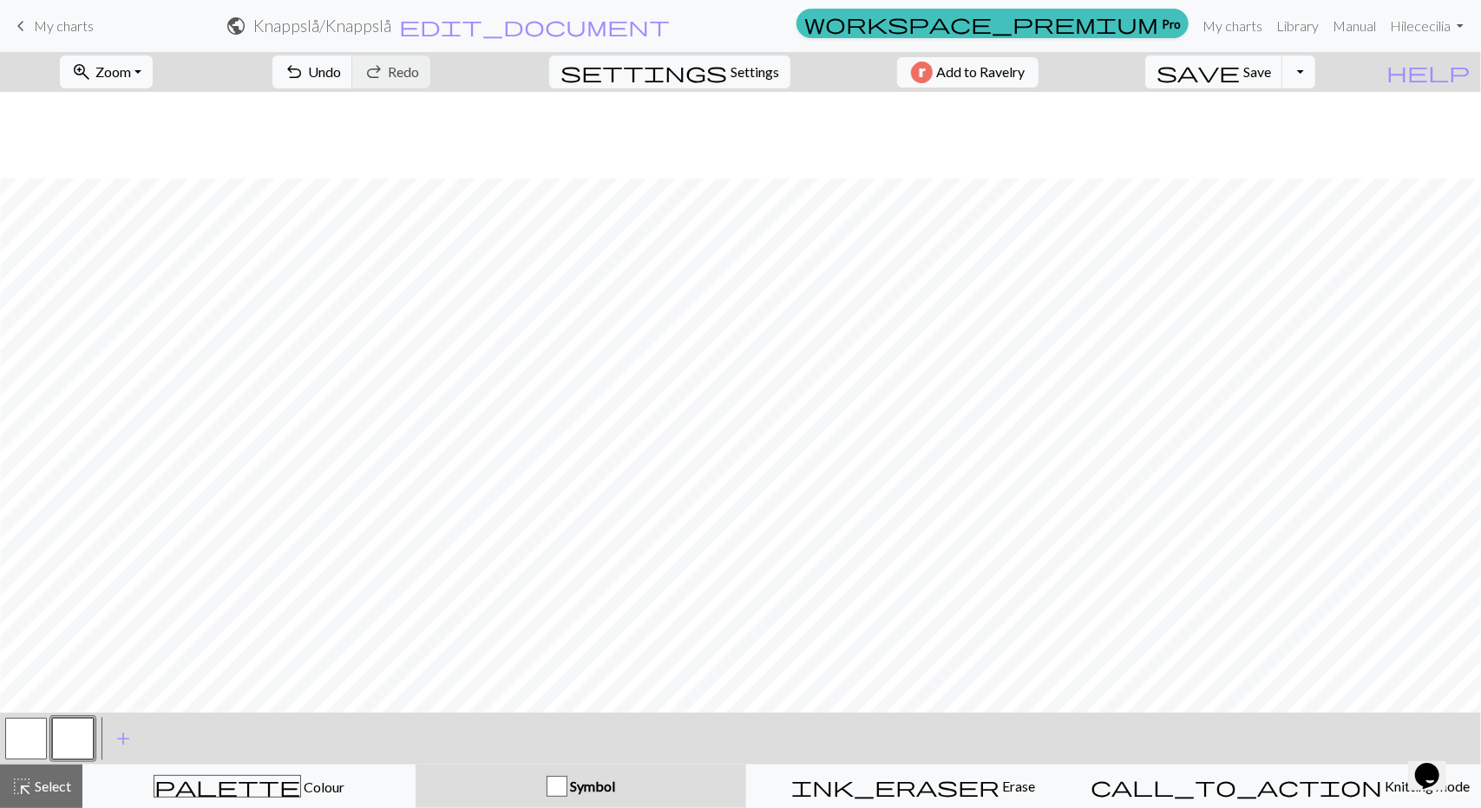
scroll to position [173, 23]
click at [703, 69] on span "settings" at bounding box center [643, 72] width 167 height 24
select select "aran"
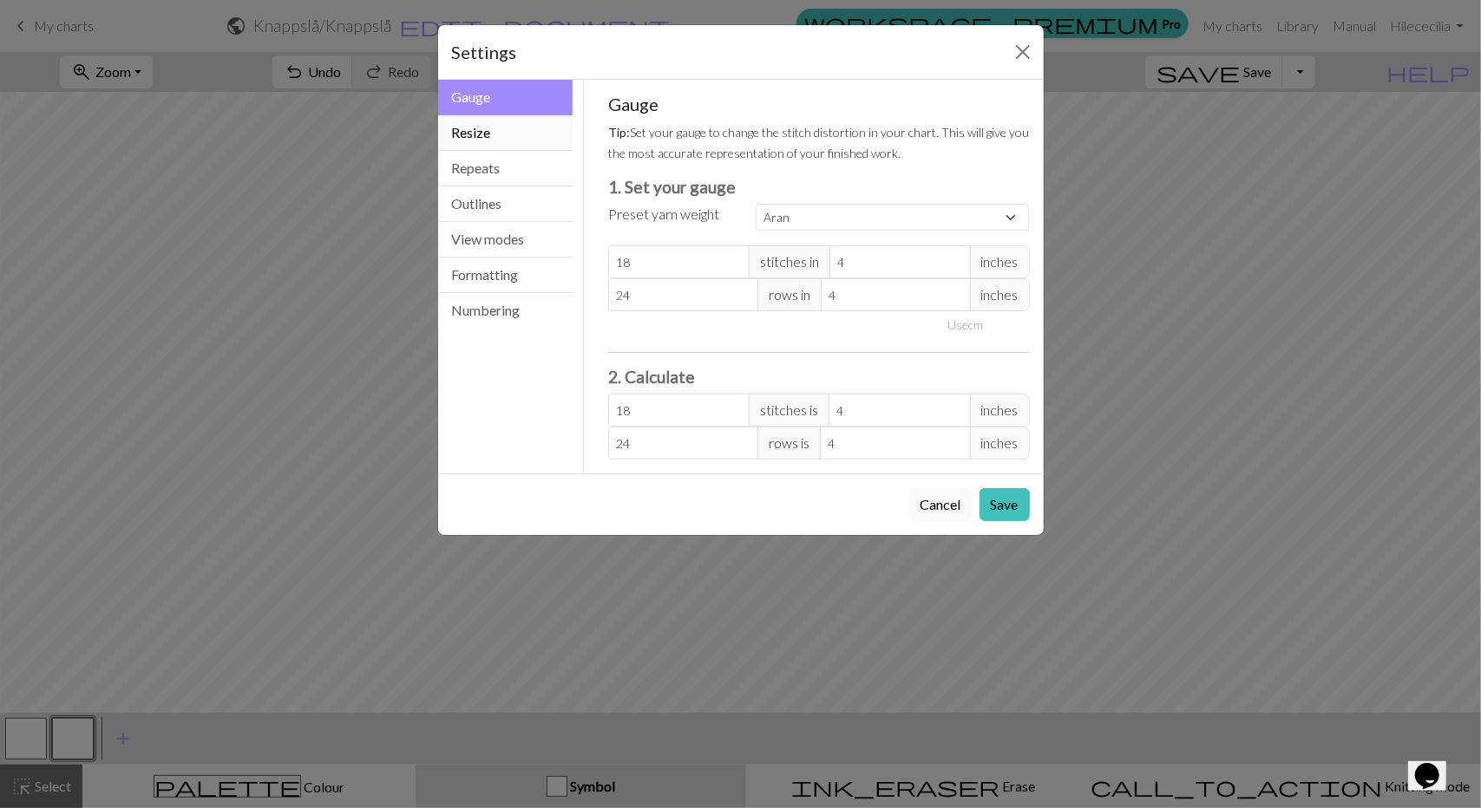
click at [481, 137] on button "Resize" at bounding box center [505, 133] width 135 height 36
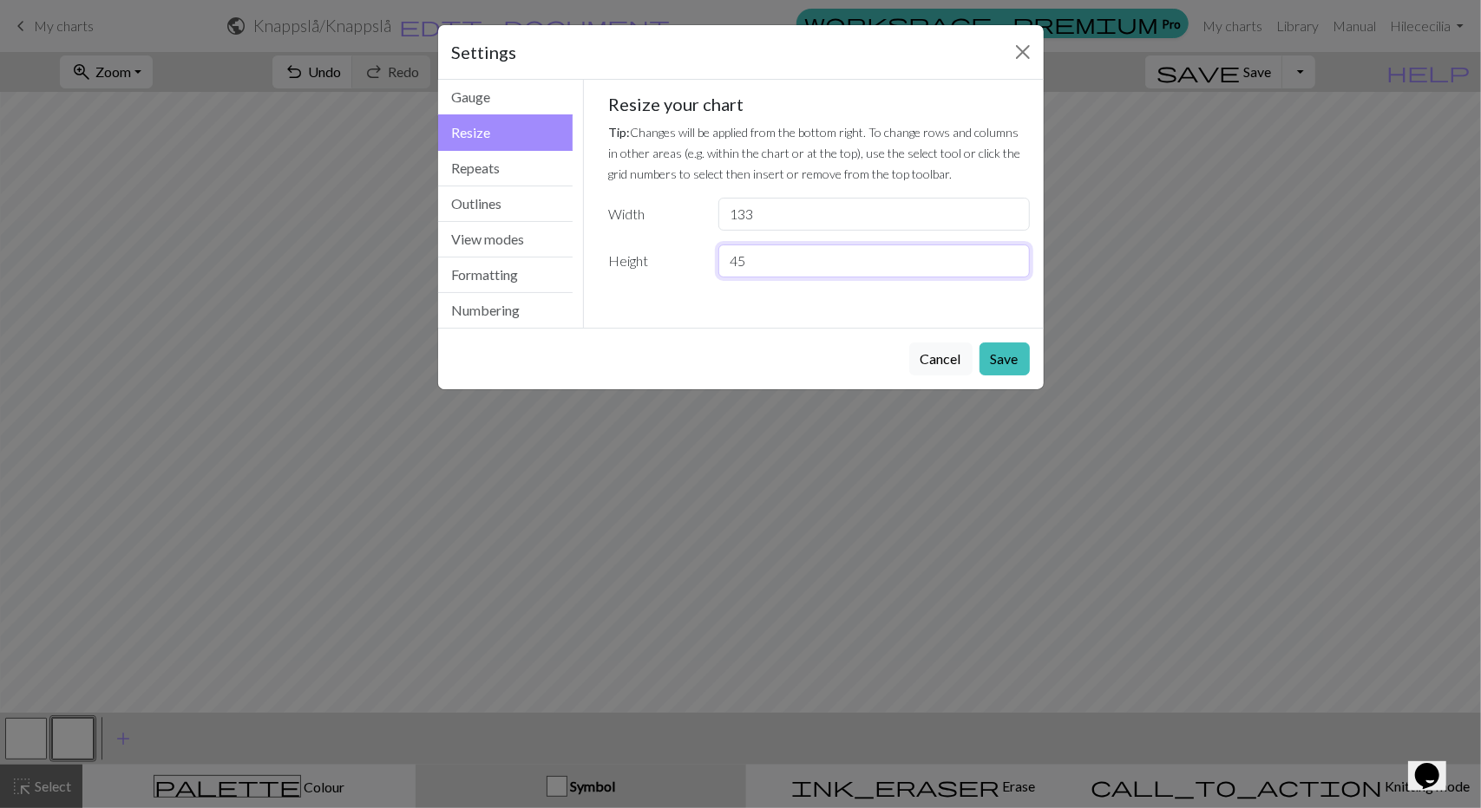
drag, startPoint x: 756, startPoint y: 264, endPoint x: 744, endPoint y: 264, distance: 11.3
click at [744, 264] on input "45" at bounding box center [873, 261] width 311 height 33
type input "46"
click at [1013, 252] on input "46" at bounding box center [873, 261] width 311 height 33
click at [1006, 360] on button "Save" at bounding box center [1004, 359] width 50 height 33
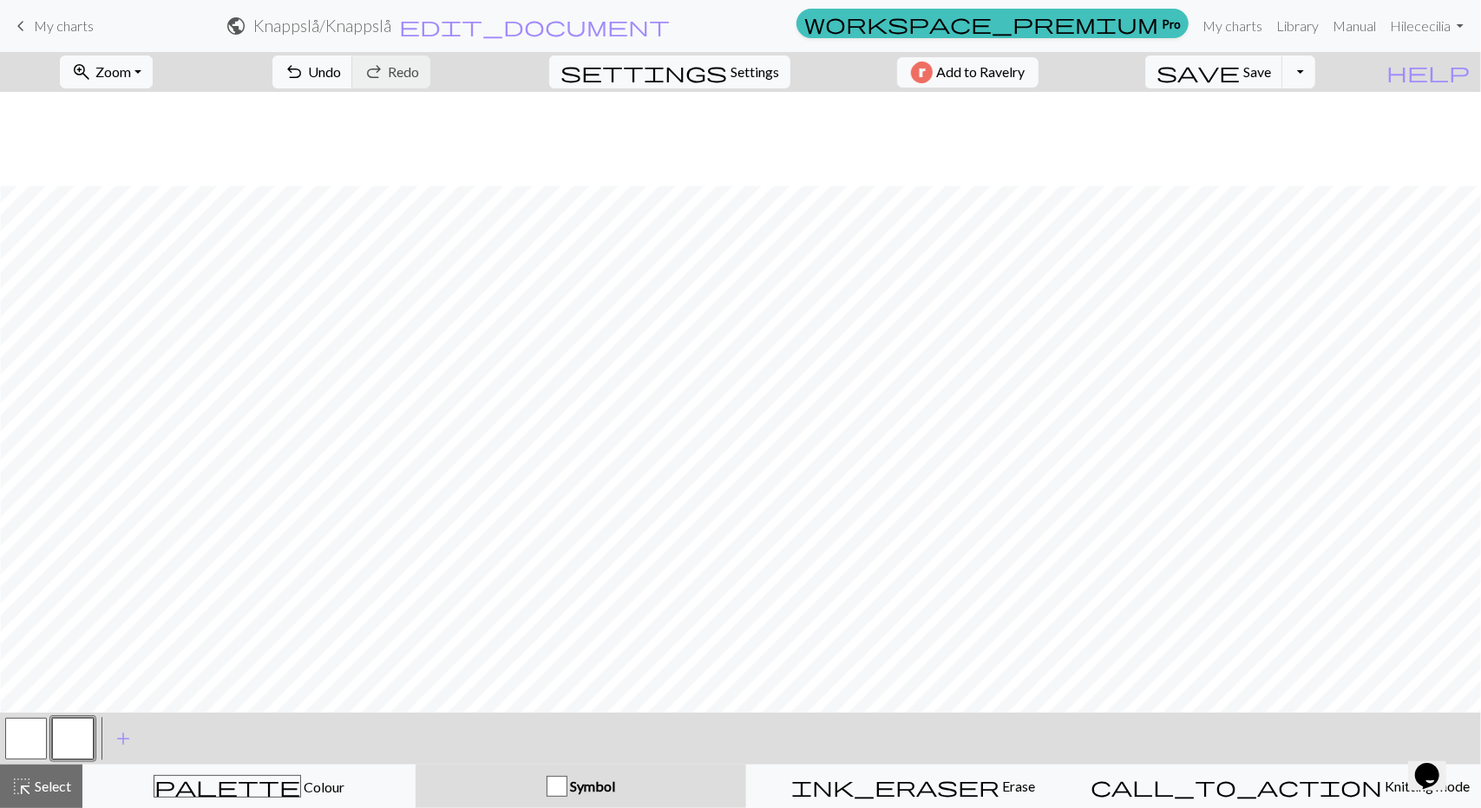
scroll to position [267, 23]
click at [126, 67] on span "Zoom" at bounding box center [113, 71] width 36 height 16
click at [124, 117] on button "Fit all" at bounding box center [129, 109] width 137 height 28
click at [62, 788] on span "Select" at bounding box center [51, 786] width 39 height 16
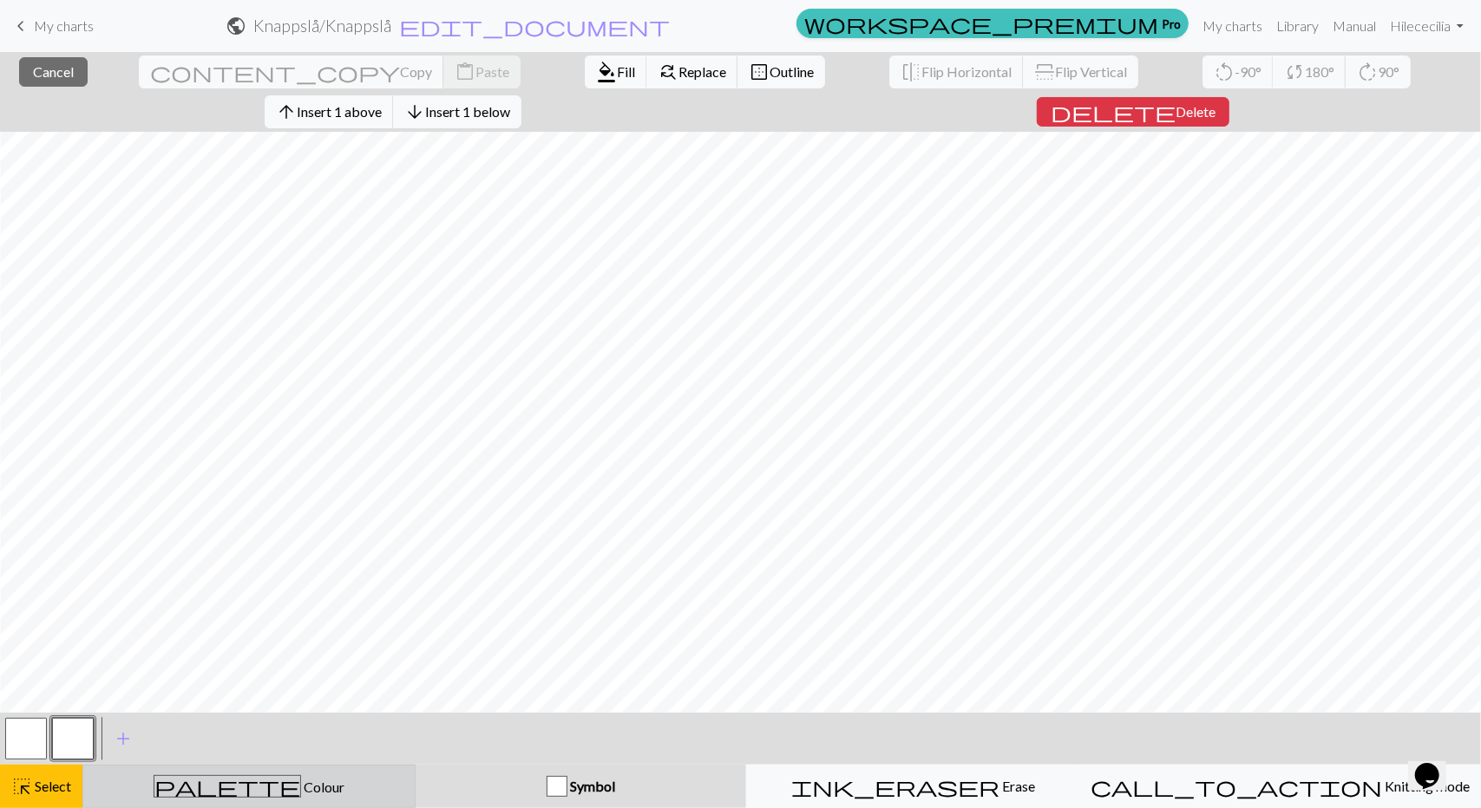
click at [301, 787] on span "Colour" at bounding box center [322, 787] width 43 height 16
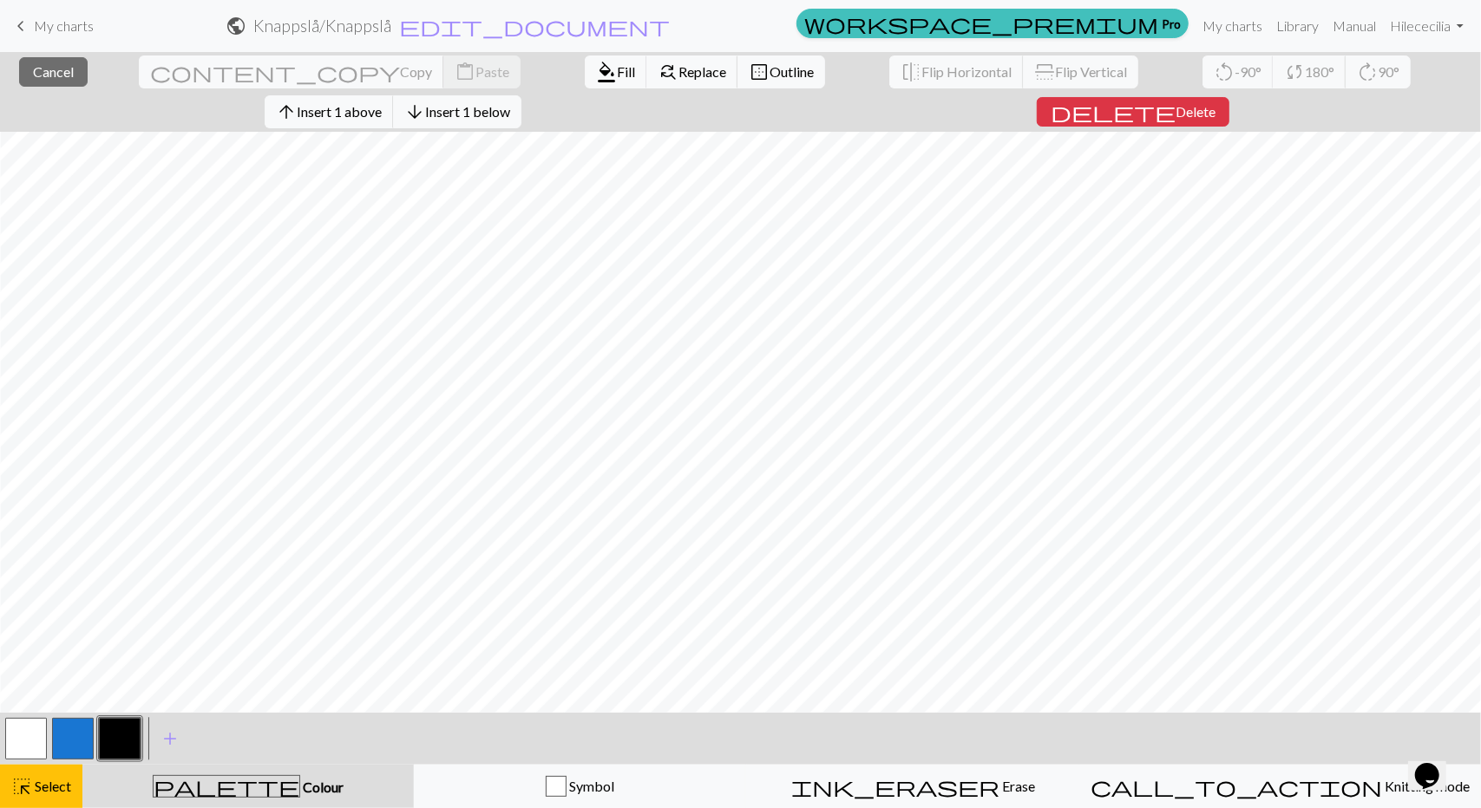
click at [28, 732] on button "button" at bounding box center [26, 739] width 42 height 42
click at [33, 733] on button "button" at bounding box center [26, 739] width 42 height 42
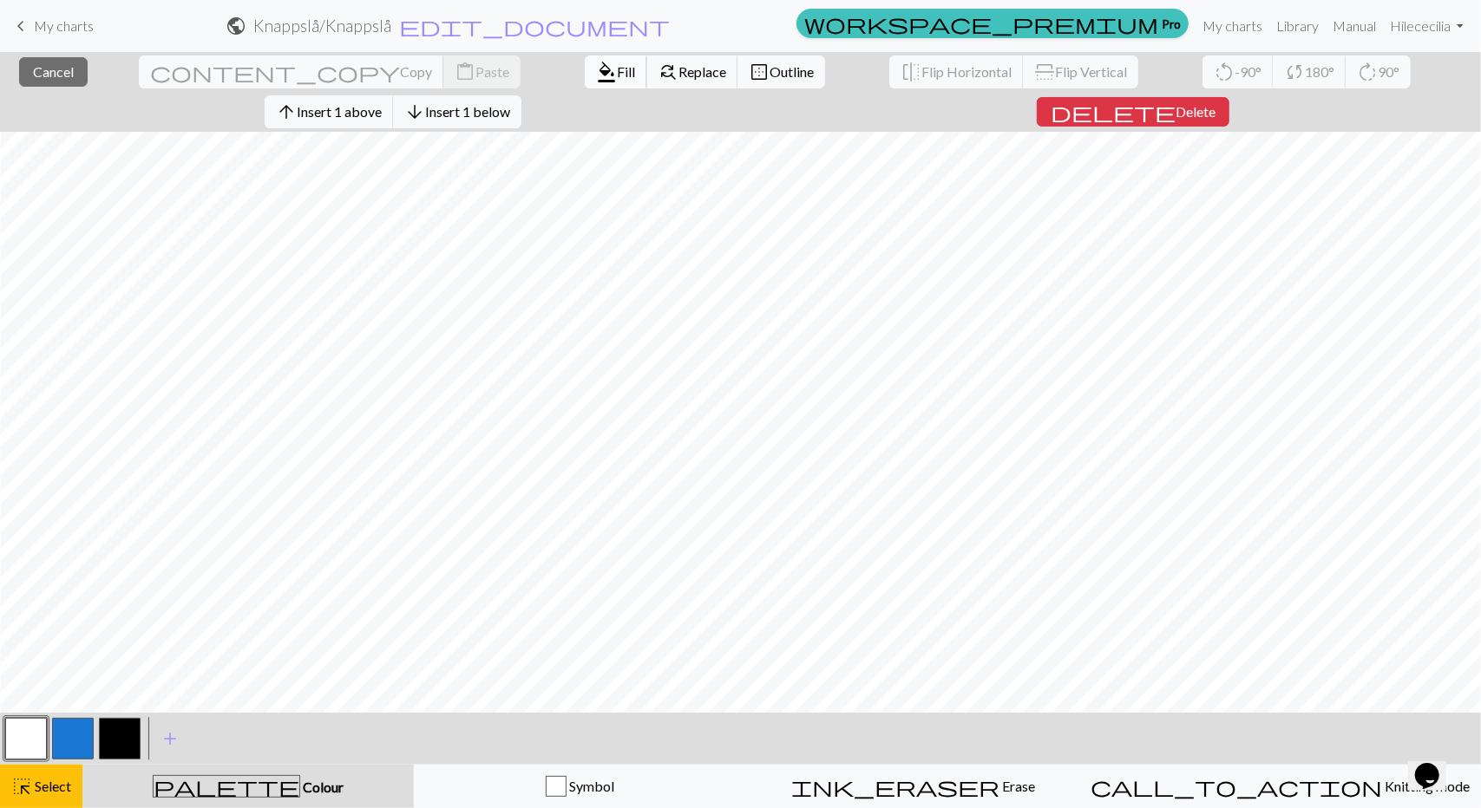
click at [585, 81] on button "format_color_fill Fill" at bounding box center [616, 72] width 62 height 33
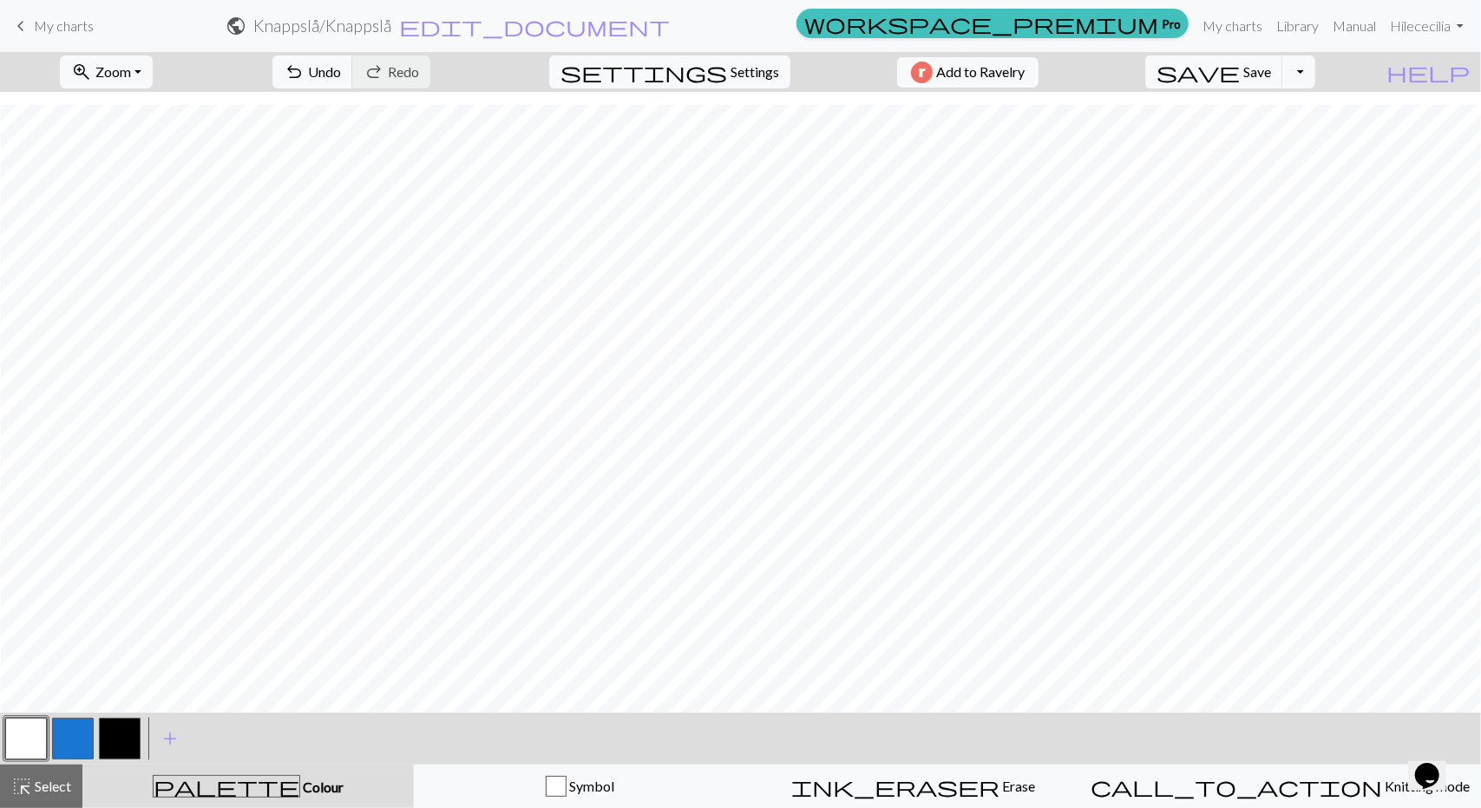
click at [119, 745] on button "button" at bounding box center [120, 739] width 42 height 42
click at [35, 779] on span "Select" at bounding box center [51, 786] width 39 height 16
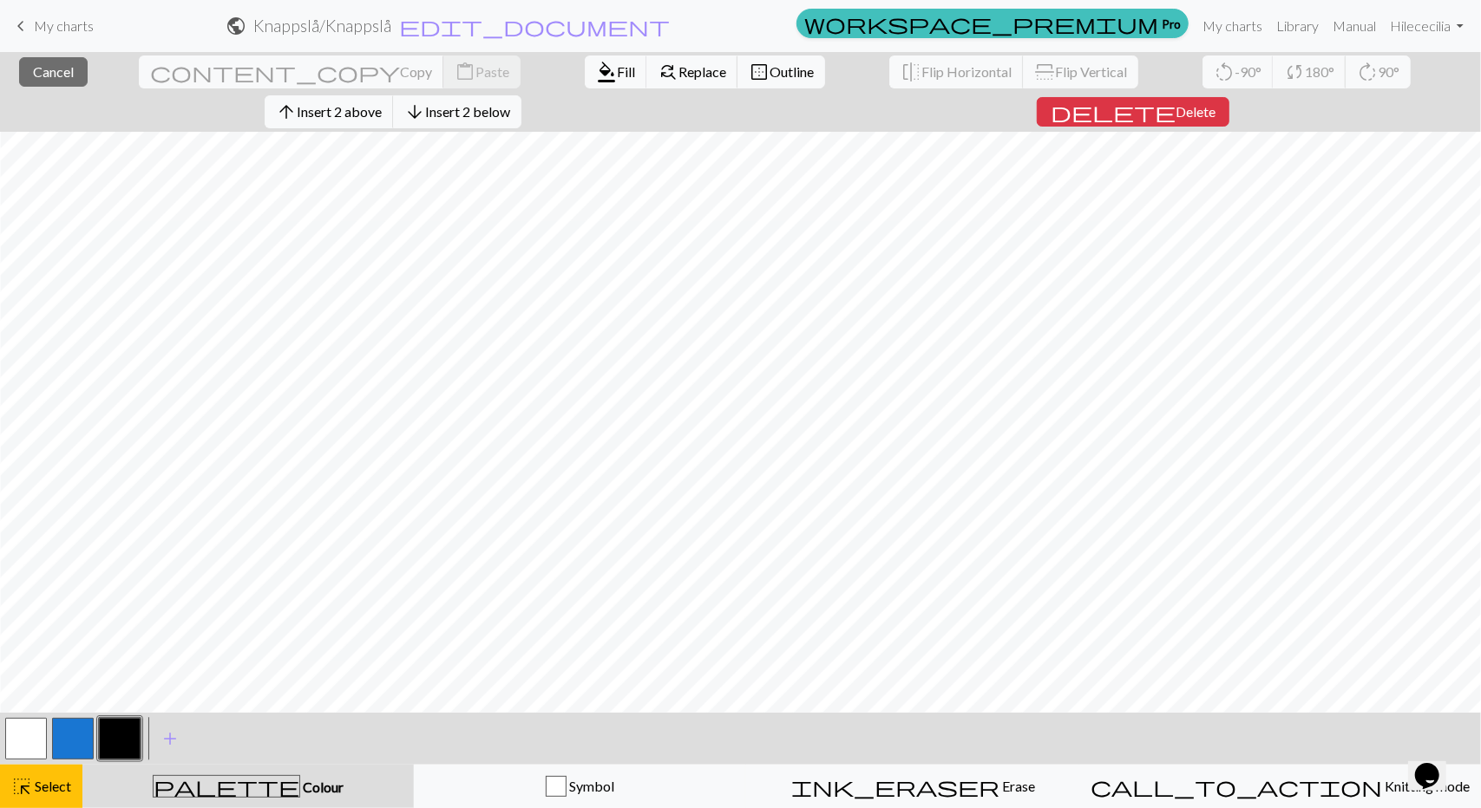
click at [114, 747] on button "button" at bounding box center [120, 739] width 42 height 42
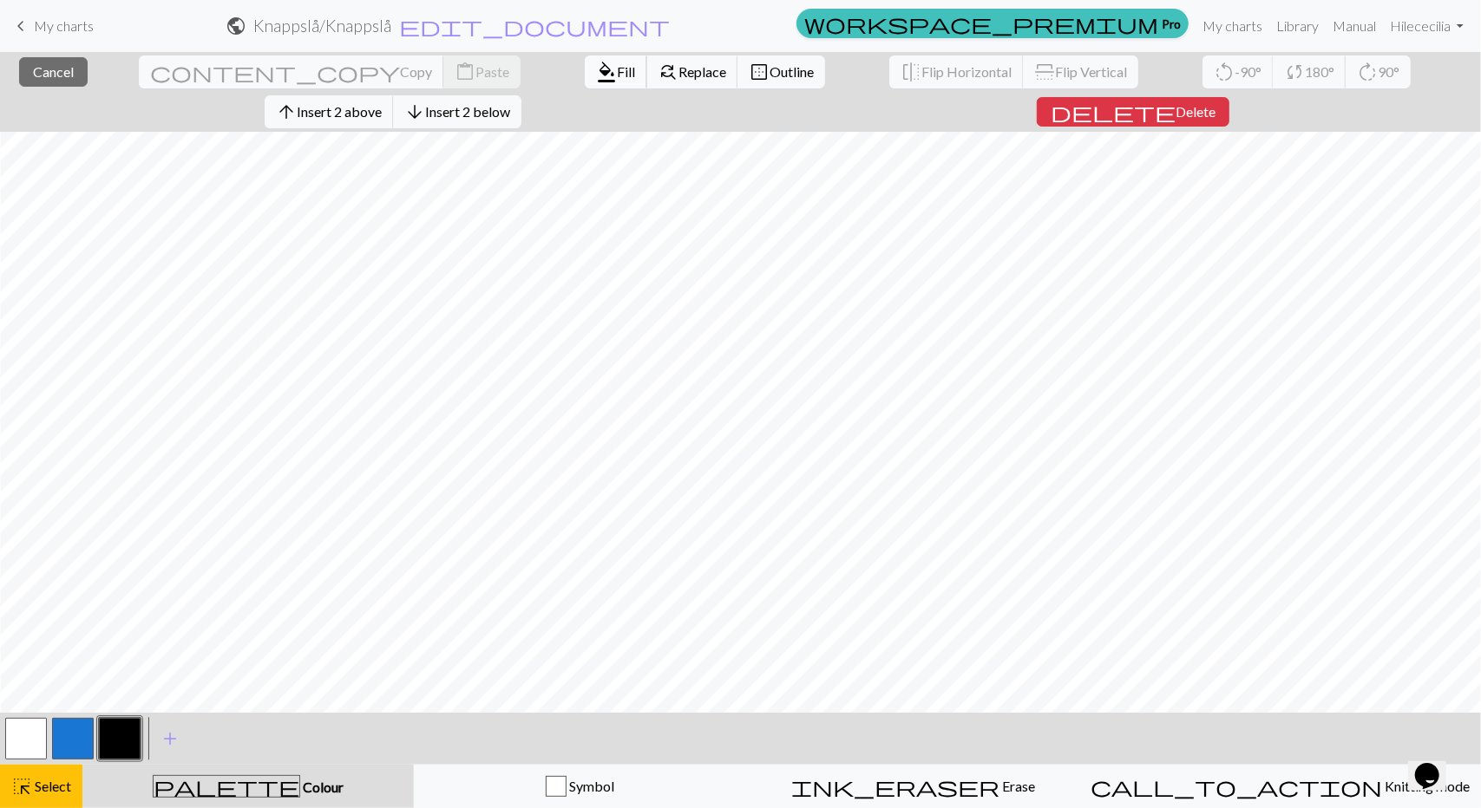
click at [596, 82] on span "format_color_fill" at bounding box center [606, 72] width 21 height 24
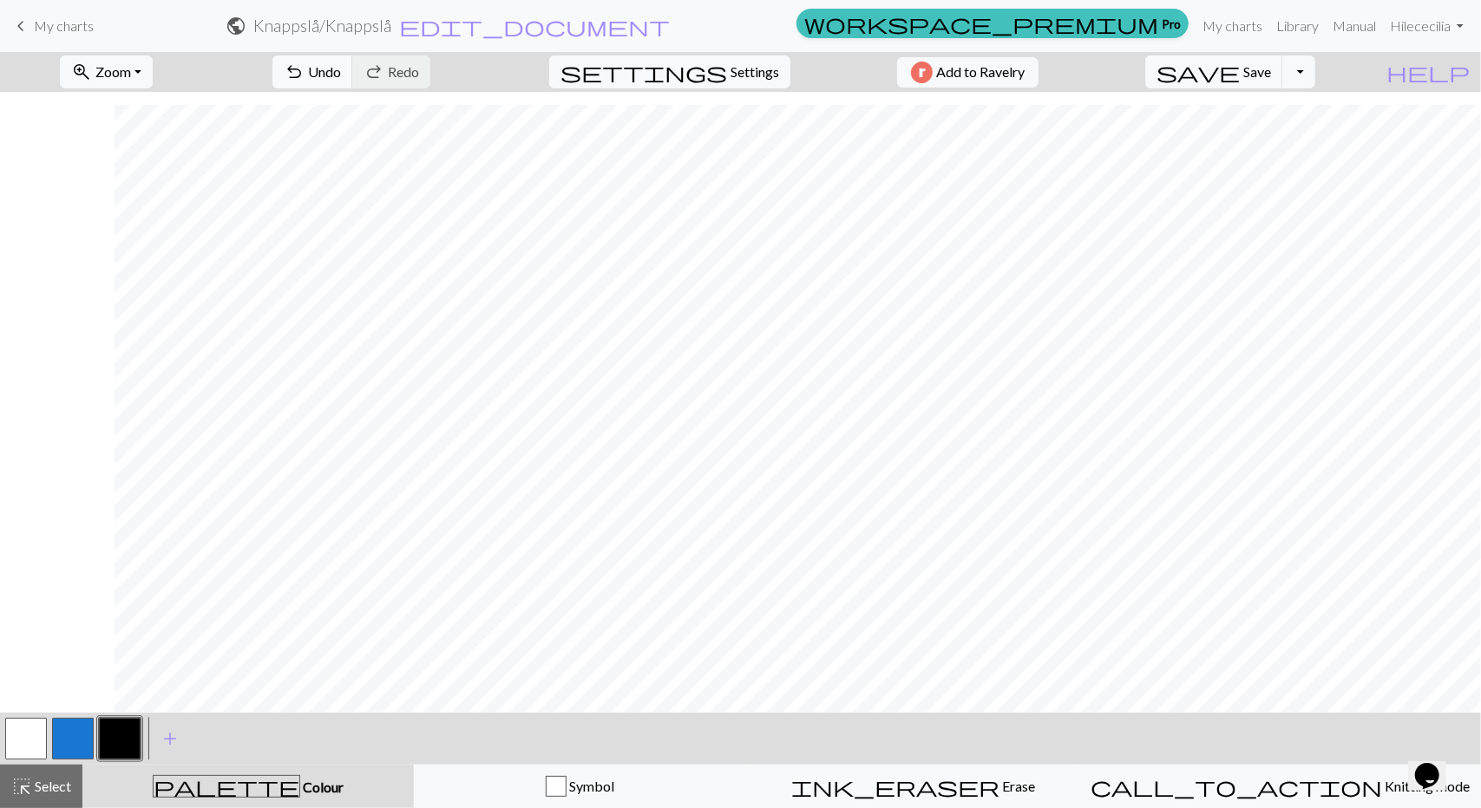
scroll to position [14, 137]
click at [26, 795] on span "highlight_alt" at bounding box center [21, 787] width 21 height 24
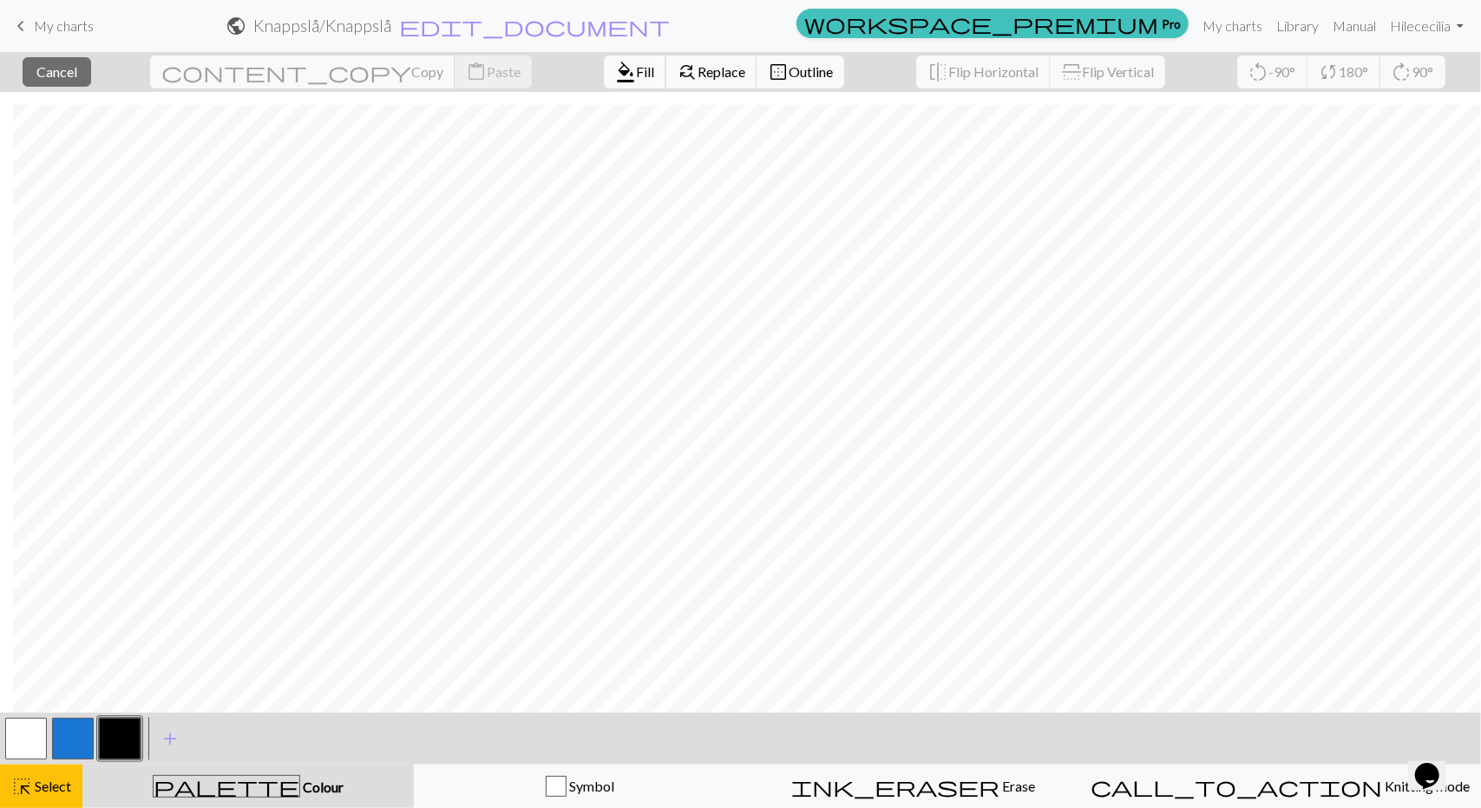
click at [615, 74] on span "format_color_fill" at bounding box center [625, 72] width 21 height 24
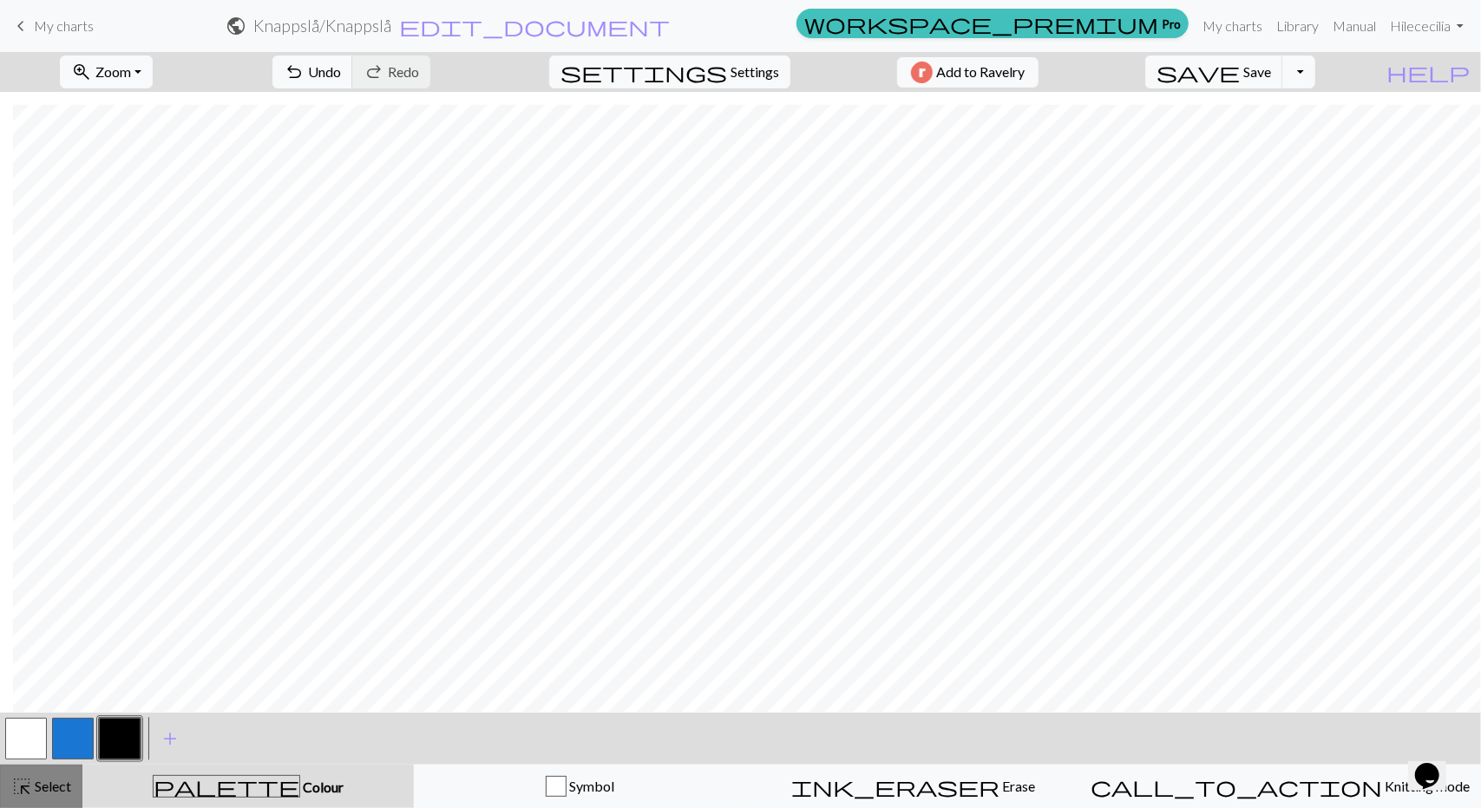
click at [36, 786] on span "Select" at bounding box center [51, 786] width 39 height 16
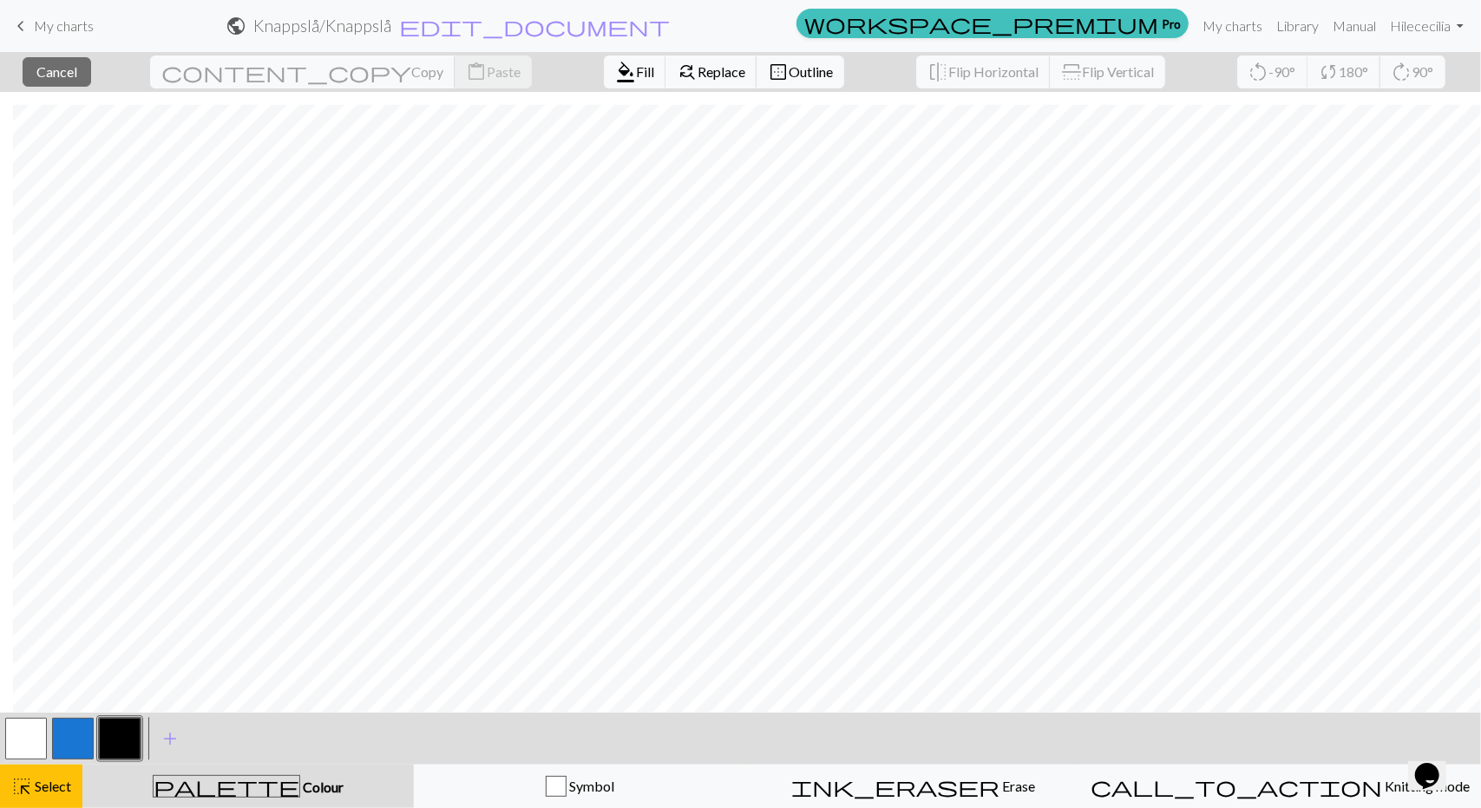
click at [43, 738] on button "button" at bounding box center [26, 739] width 42 height 42
click at [636, 63] on span "Fill" at bounding box center [645, 71] width 18 height 16
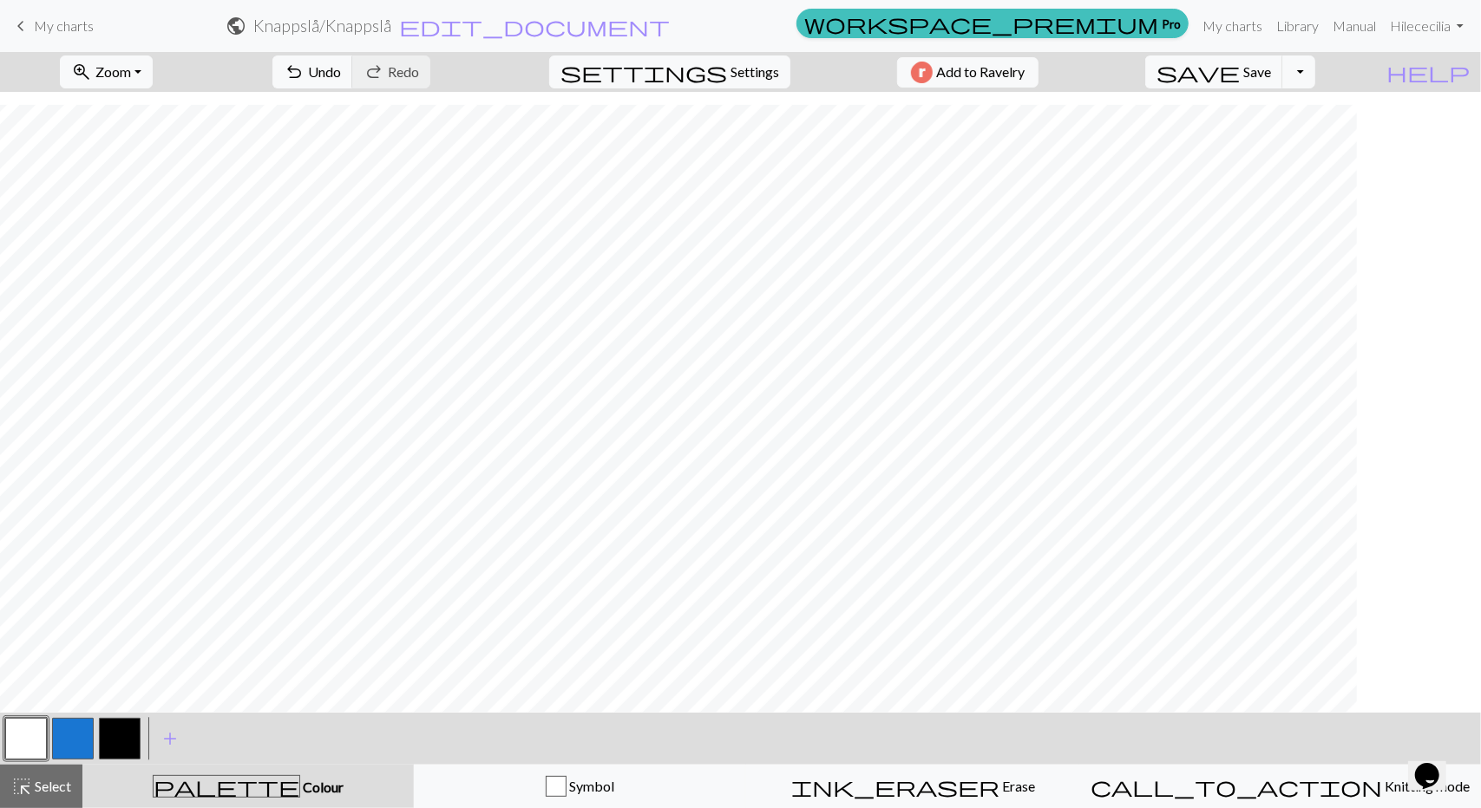
scroll to position [14, 0]
drag, startPoint x: 116, startPoint y: 734, endPoint x: 109, endPoint y: 707, distance: 27.8
click at [115, 733] on button "button" at bounding box center [120, 739] width 42 height 42
drag, startPoint x: 22, startPoint y: 742, endPoint x: 26, endPoint y: 724, distance: 17.9
click at [21, 742] on button "button" at bounding box center [26, 739] width 42 height 42
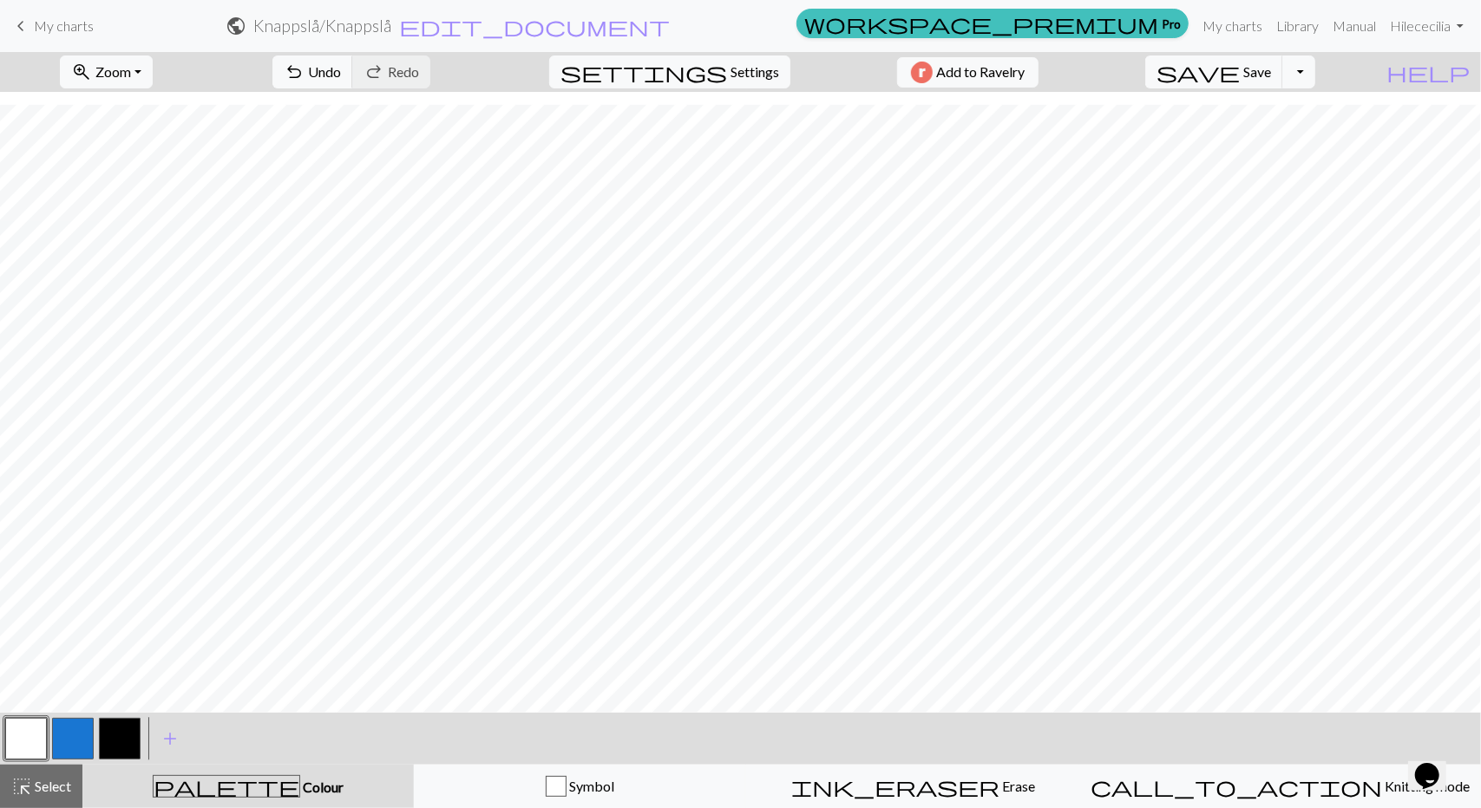
click at [115, 733] on button "button" at bounding box center [120, 739] width 42 height 42
click at [1271, 63] on span "Save" at bounding box center [1257, 71] width 28 height 16
click at [1271, 71] on span "Save" at bounding box center [1257, 71] width 28 height 16
click at [153, 76] on button "zoom_in Zoom Zoom" at bounding box center [106, 72] width 93 height 33
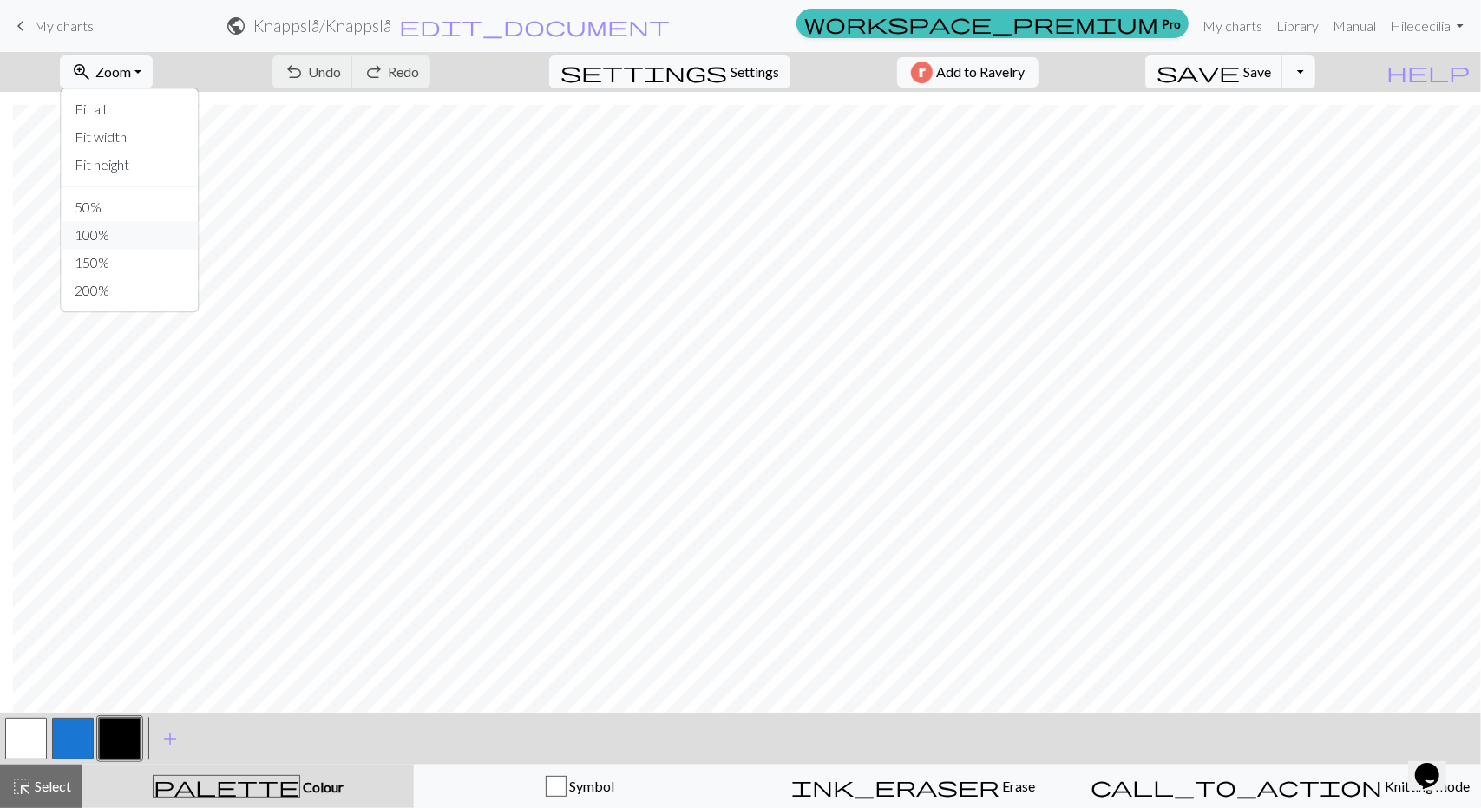
click at [133, 225] on button "100%" at bounding box center [129, 235] width 137 height 28
click at [304, 67] on span "undo" at bounding box center [294, 72] width 21 height 24
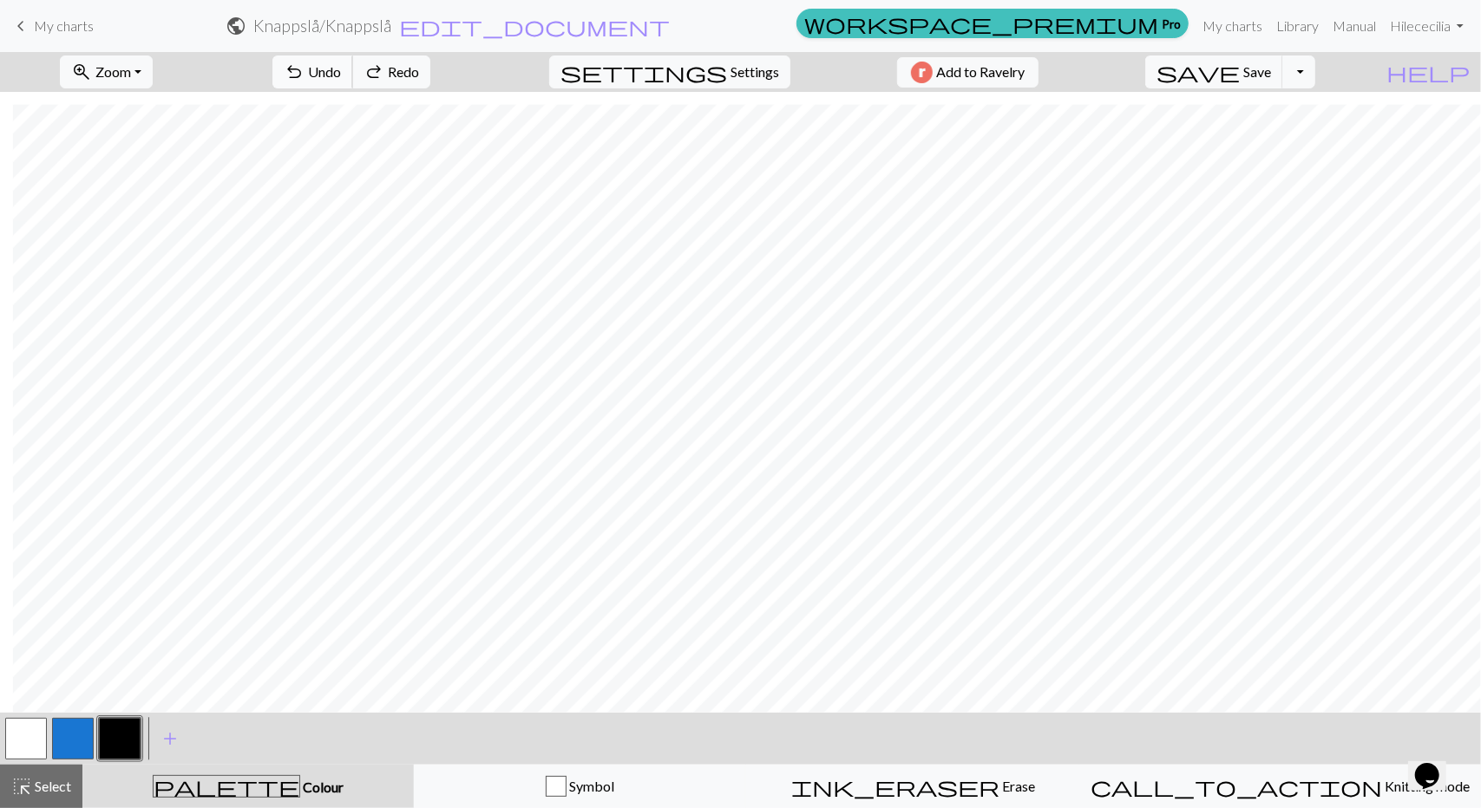
click at [304, 67] on span "undo" at bounding box center [294, 72] width 21 height 24
click at [19, 742] on button "button" at bounding box center [26, 739] width 42 height 42
click at [353, 80] on button "undo Undo Undo" at bounding box center [312, 72] width 81 height 33
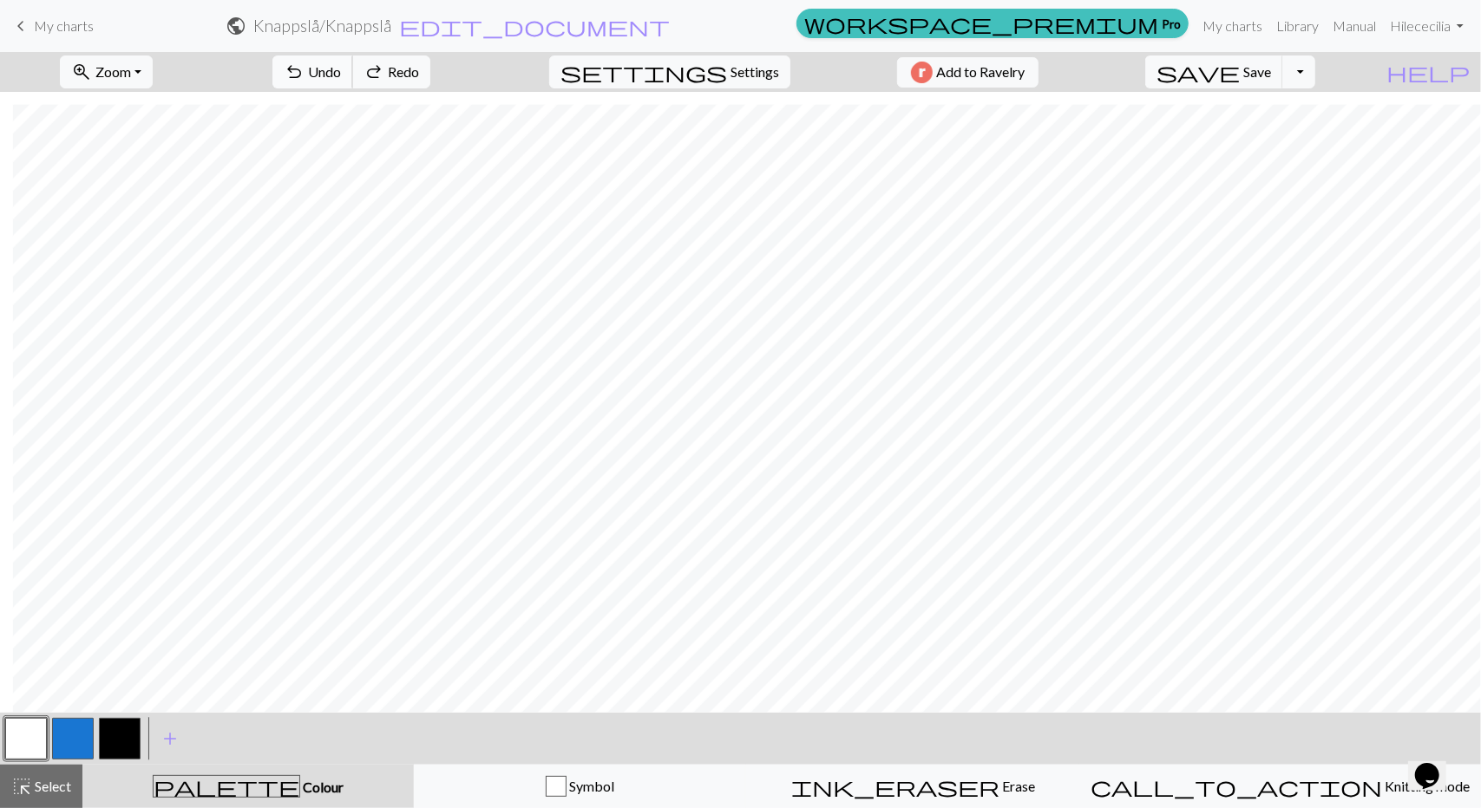
click at [353, 80] on button "undo Undo Undo" at bounding box center [312, 72] width 81 height 33
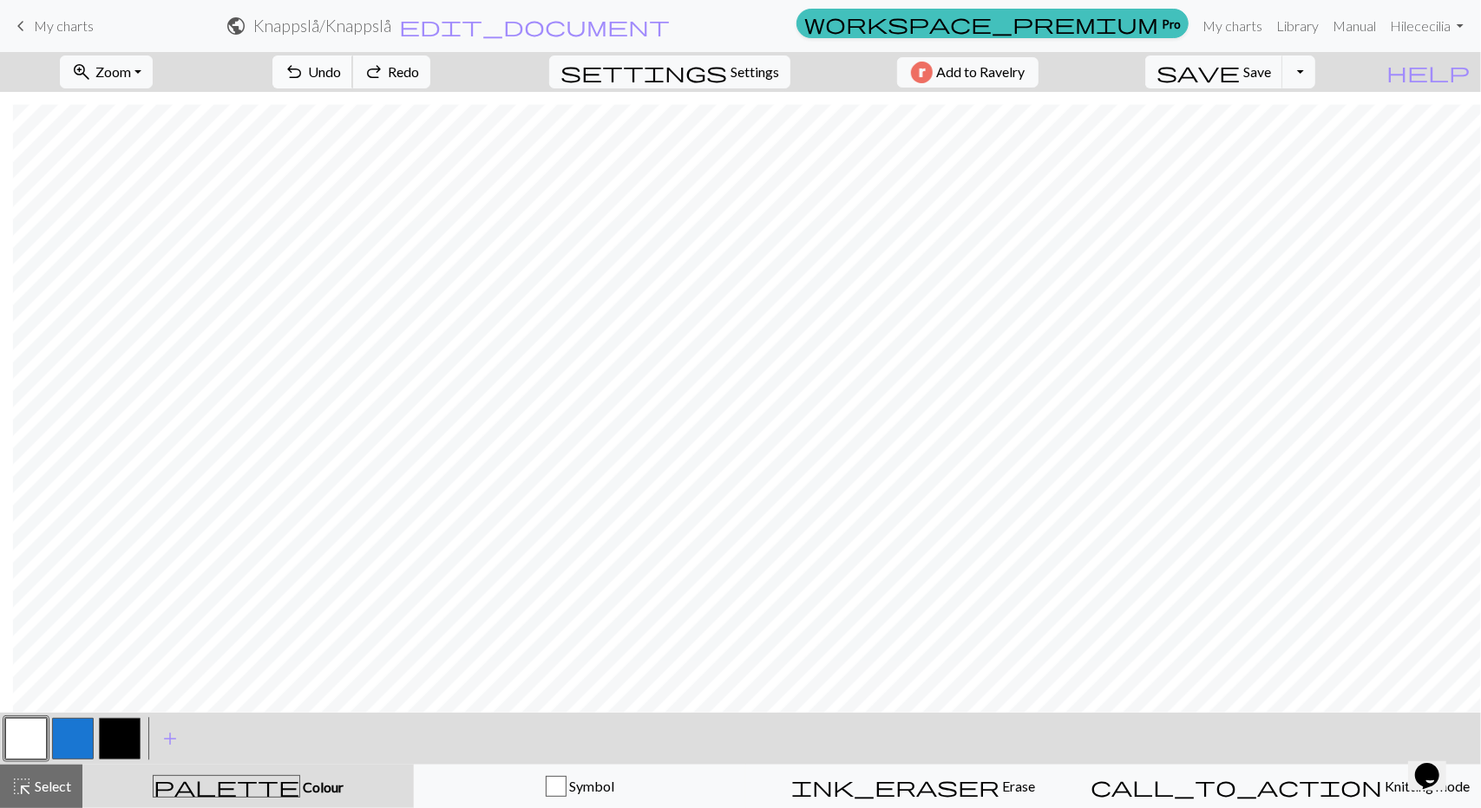
click at [353, 80] on button "undo Undo Undo" at bounding box center [312, 72] width 81 height 33
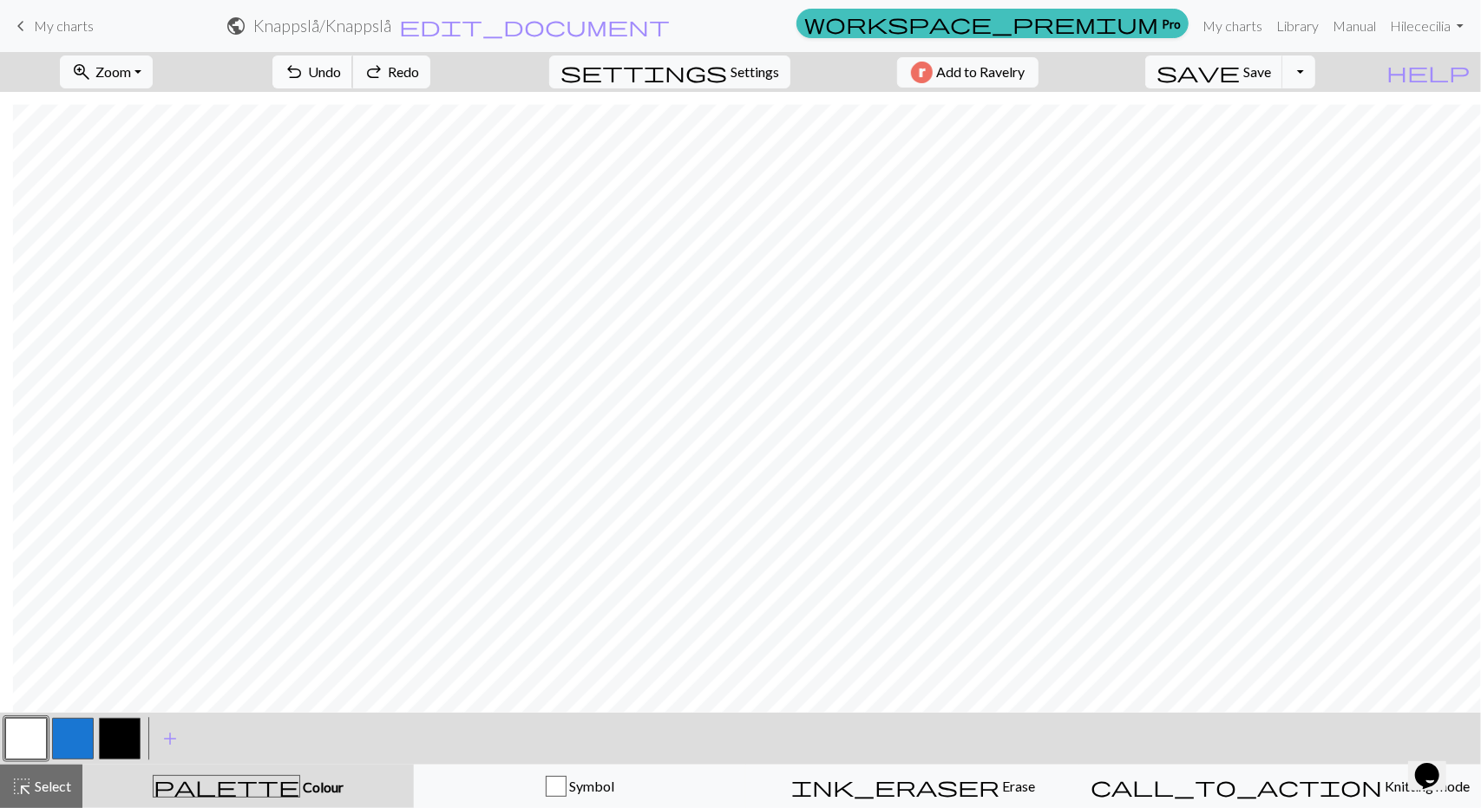
click at [353, 80] on button "undo Undo Undo" at bounding box center [312, 72] width 81 height 33
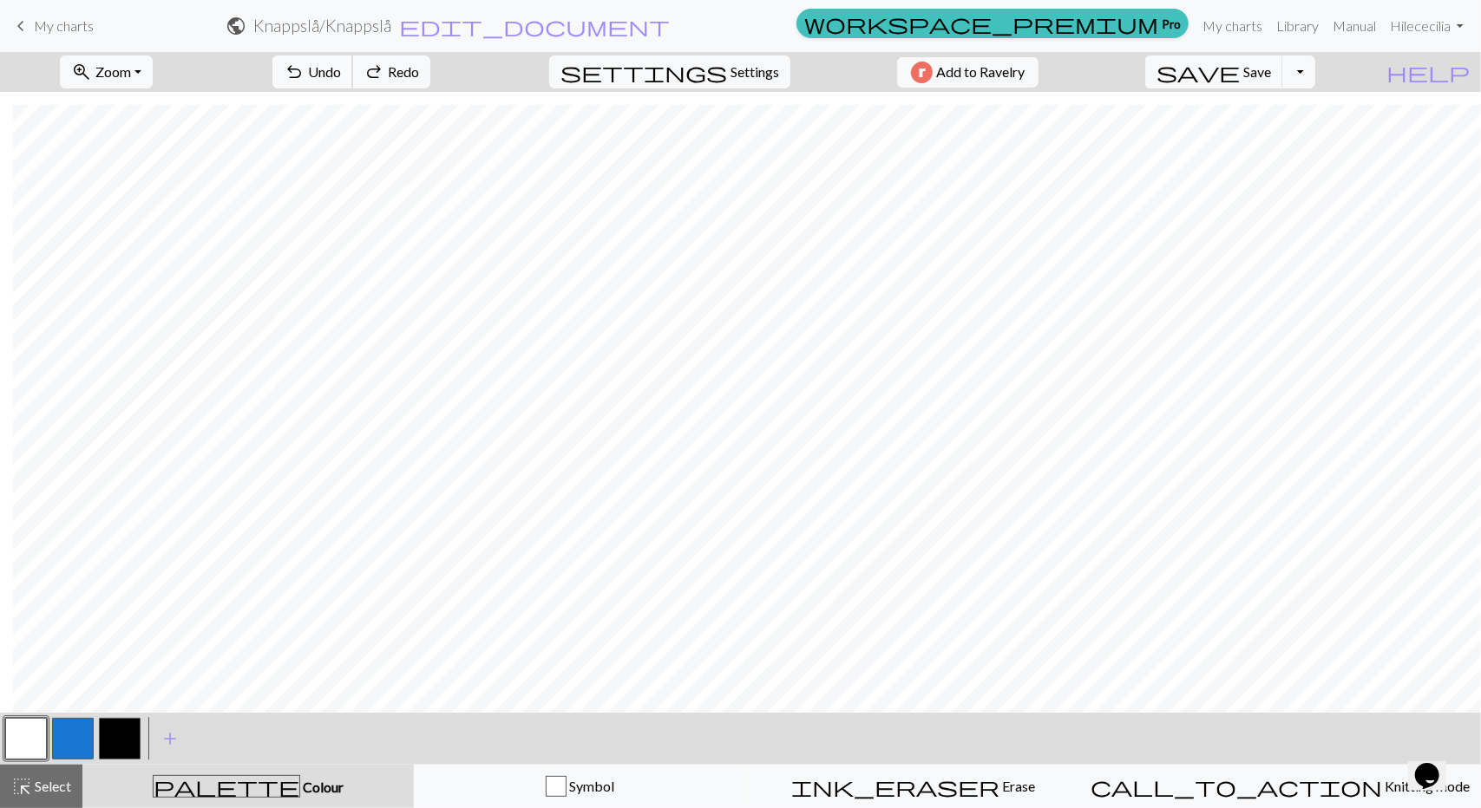
click at [353, 80] on button "undo Undo Undo" at bounding box center [312, 72] width 81 height 33
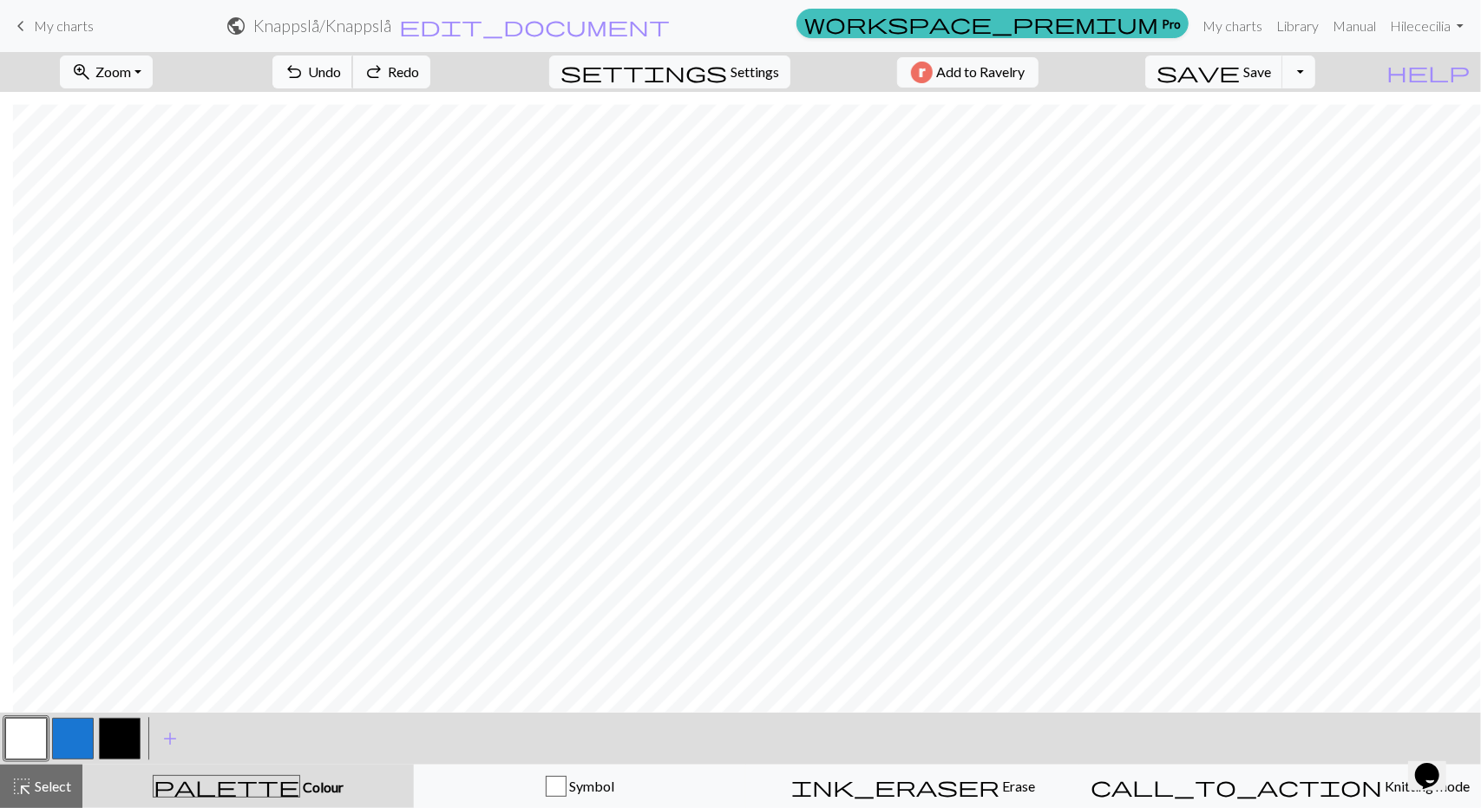
click at [353, 80] on button "undo Undo Undo" at bounding box center [312, 72] width 81 height 33
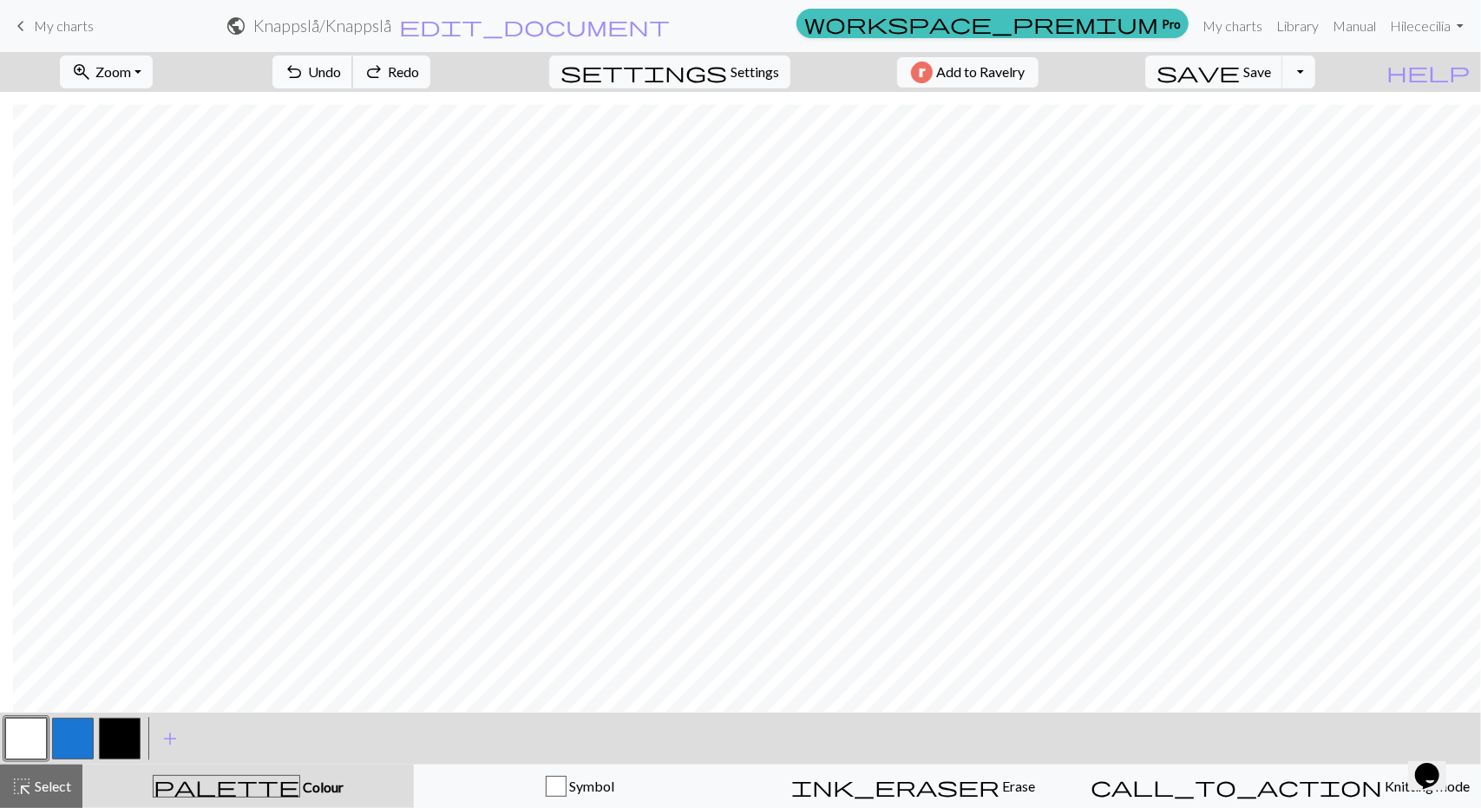
click at [353, 80] on button "undo Undo Undo" at bounding box center [312, 72] width 81 height 33
click at [402, 80] on div "undo Undo Undo redo Redo Redo" at bounding box center [351, 72] width 184 height 40
click at [419, 74] on span "Redo" at bounding box center [403, 71] width 31 height 16
click at [341, 69] on span "Undo" at bounding box center [324, 71] width 33 height 16
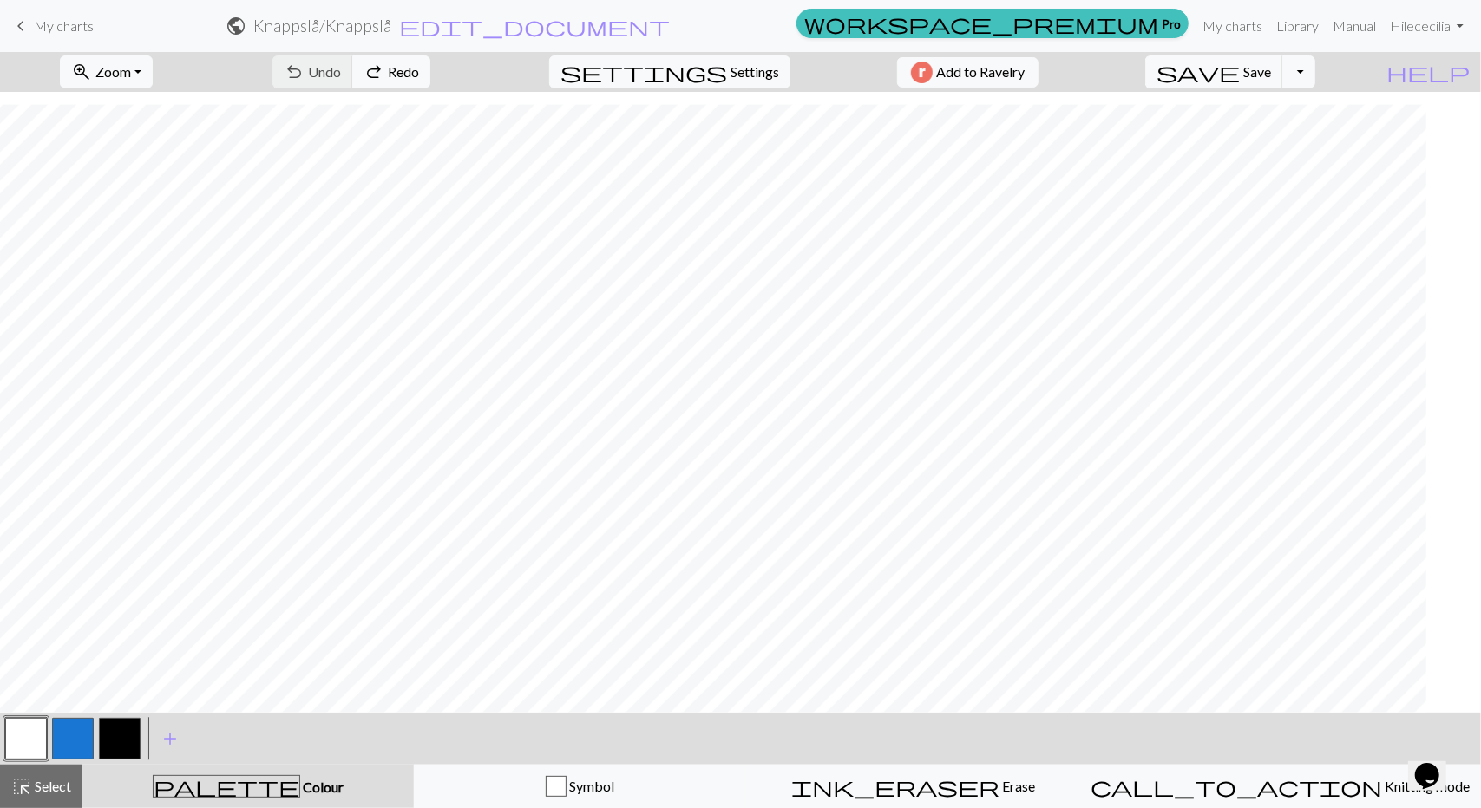
scroll to position [267, 0]
click at [121, 726] on button "button" at bounding box center [120, 739] width 42 height 42
click at [29, 795] on span "highlight_alt" at bounding box center [21, 787] width 21 height 24
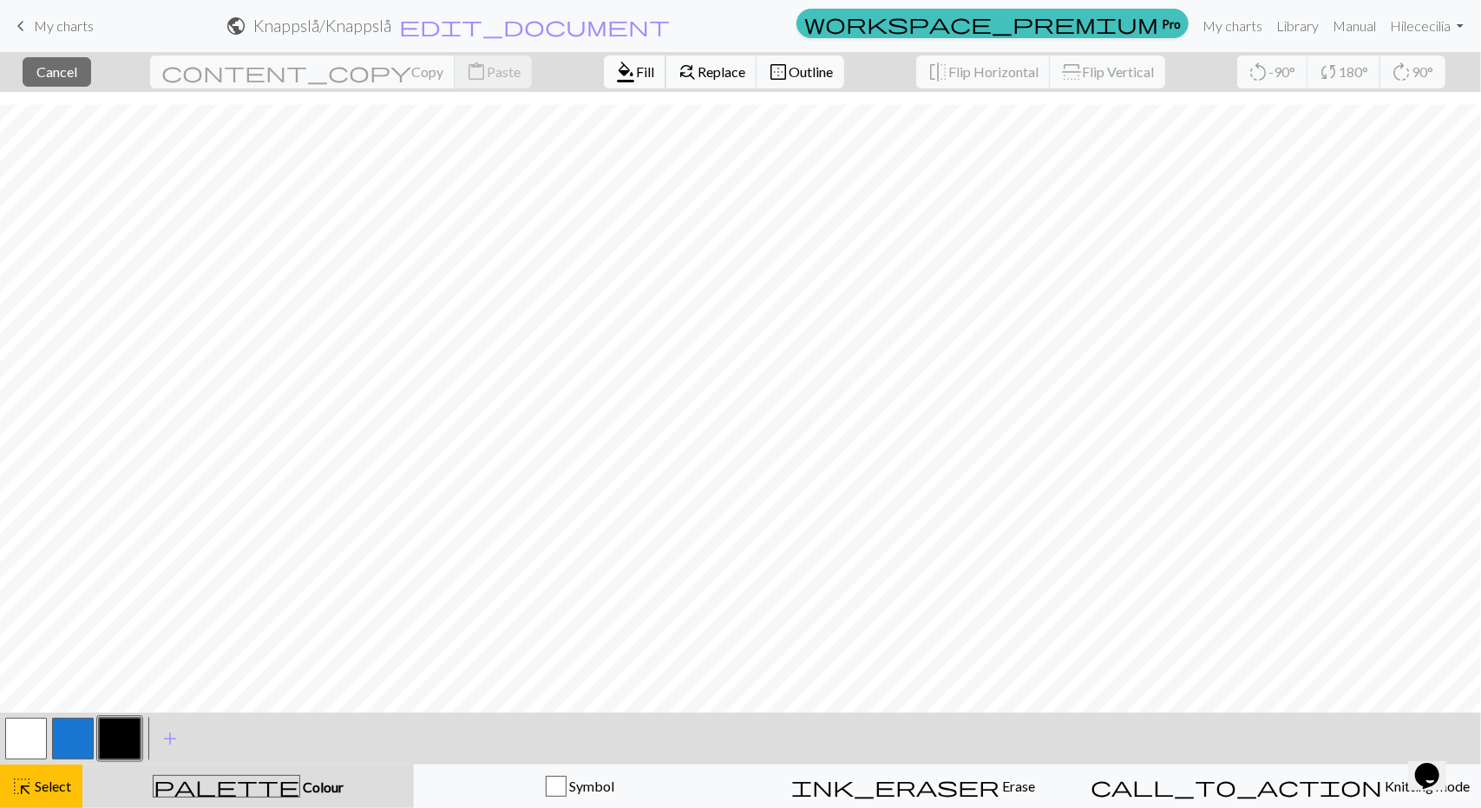
click at [615, 73] on span "format_color_fill" at bounding box center [625, 72] width 21 height 24
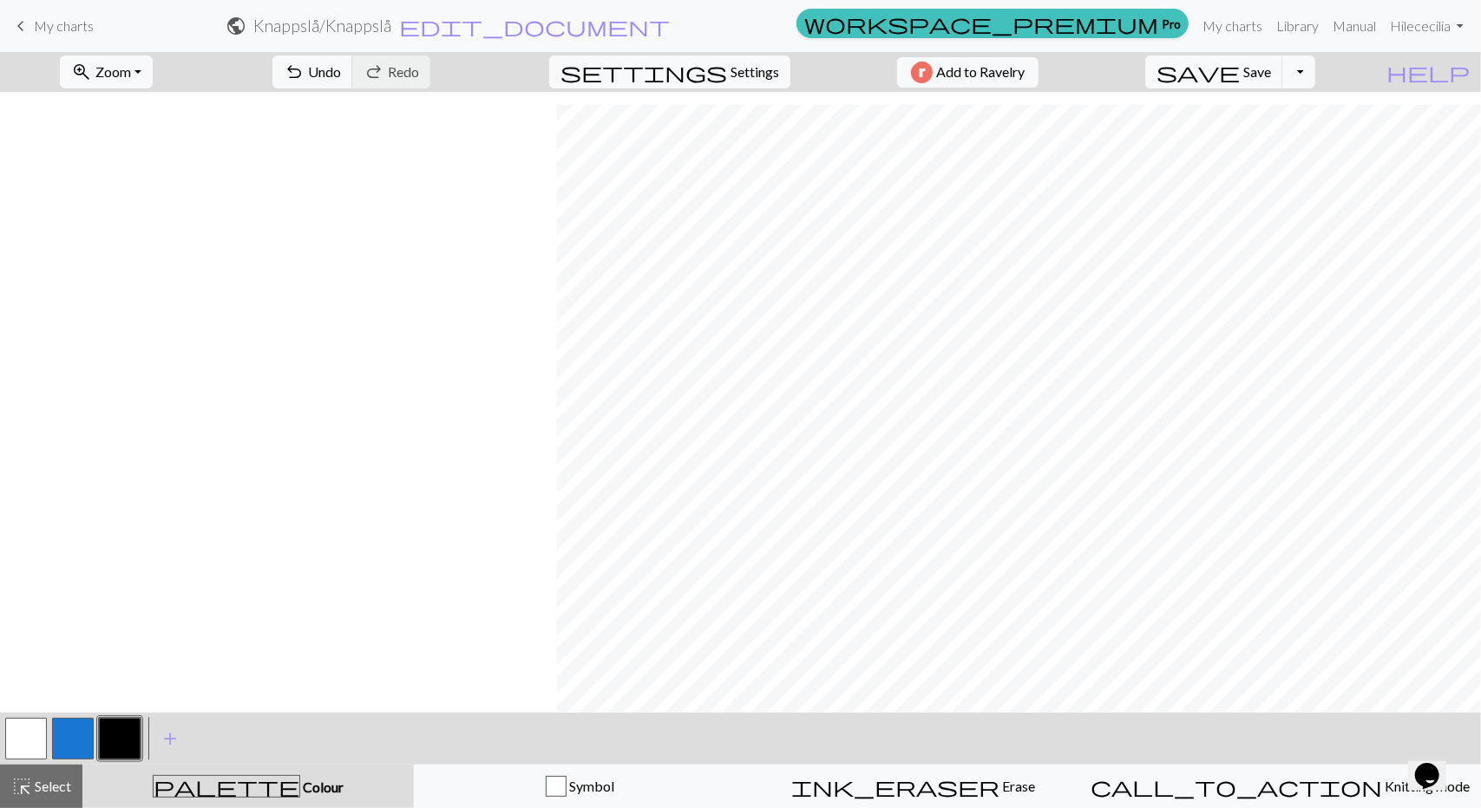
scroll to position [267, 1698]
click at [68, 776] on div "highlight_alt Select Select" at bounding box center [41, 786] width 60 height 21
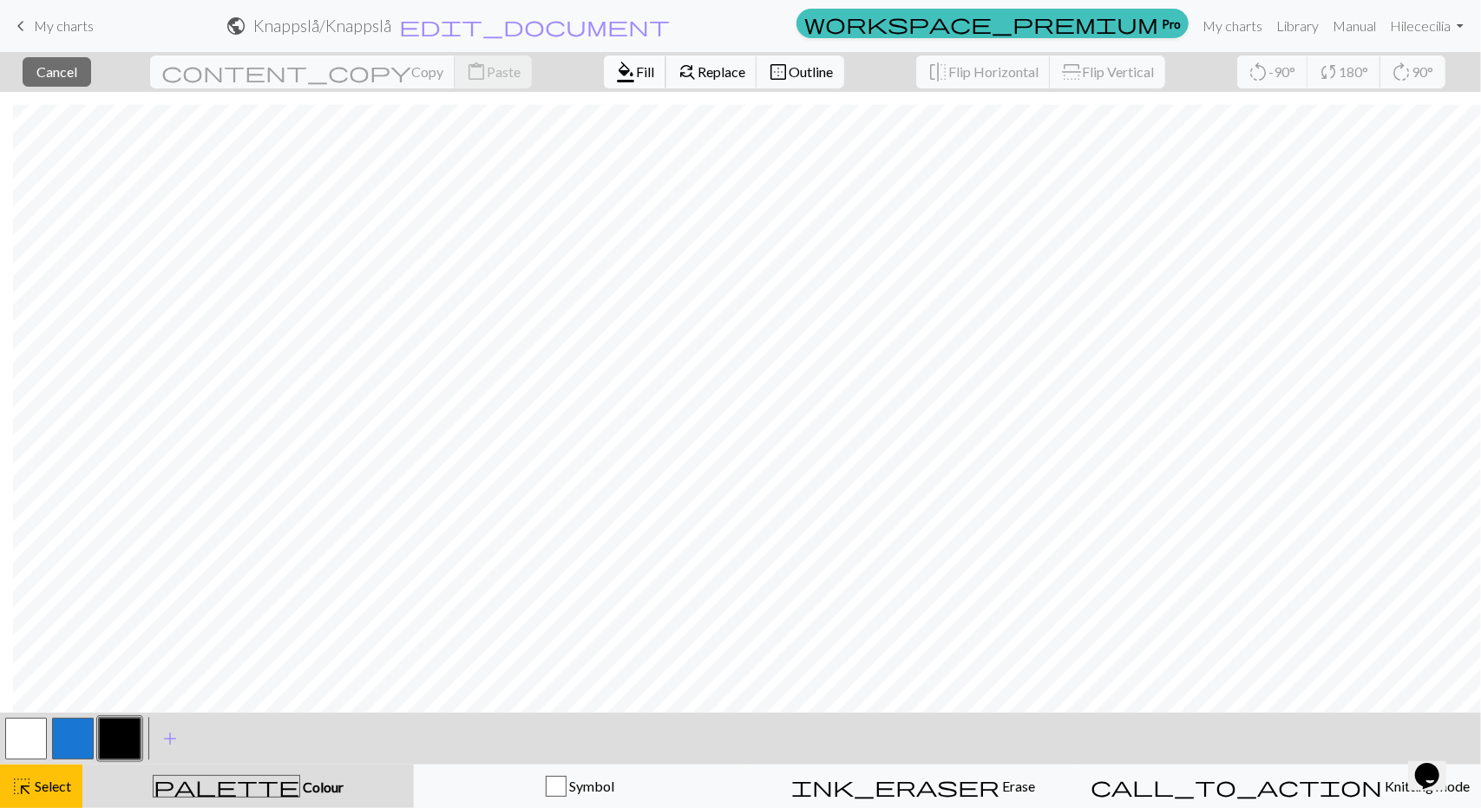
click at [615, 77] on span "format_color_fill" at bounding box center [625, 72] width 21 height 24
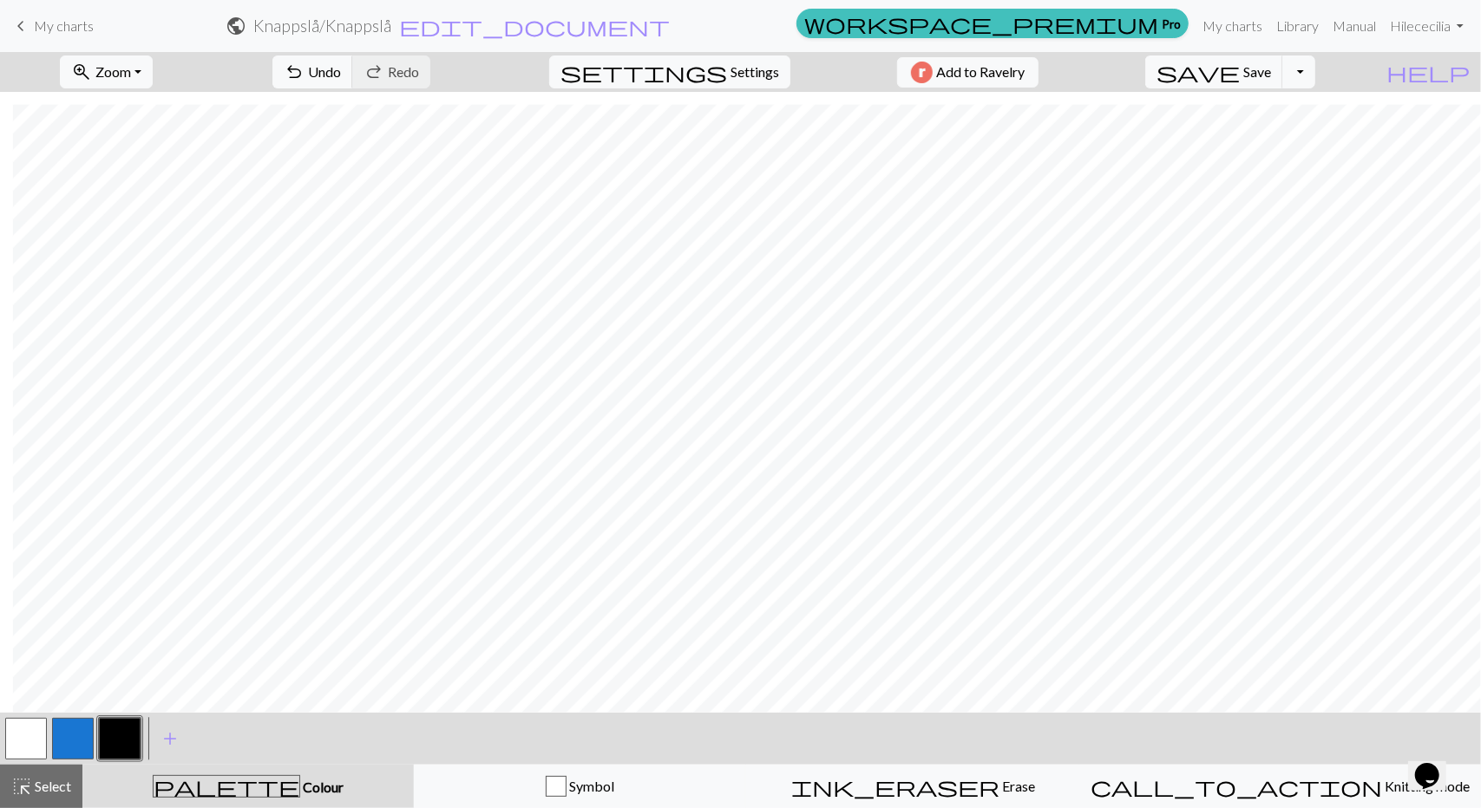
click at [21, 733] on button "button" at bounding box center [26, 739] width 42 height 42
click at [118, 731] on button "button" at bounding box center [120, 739] width 42 height 42
click at [25, 738] on button "button" at bounding box center [26, 739] width 42 height 42
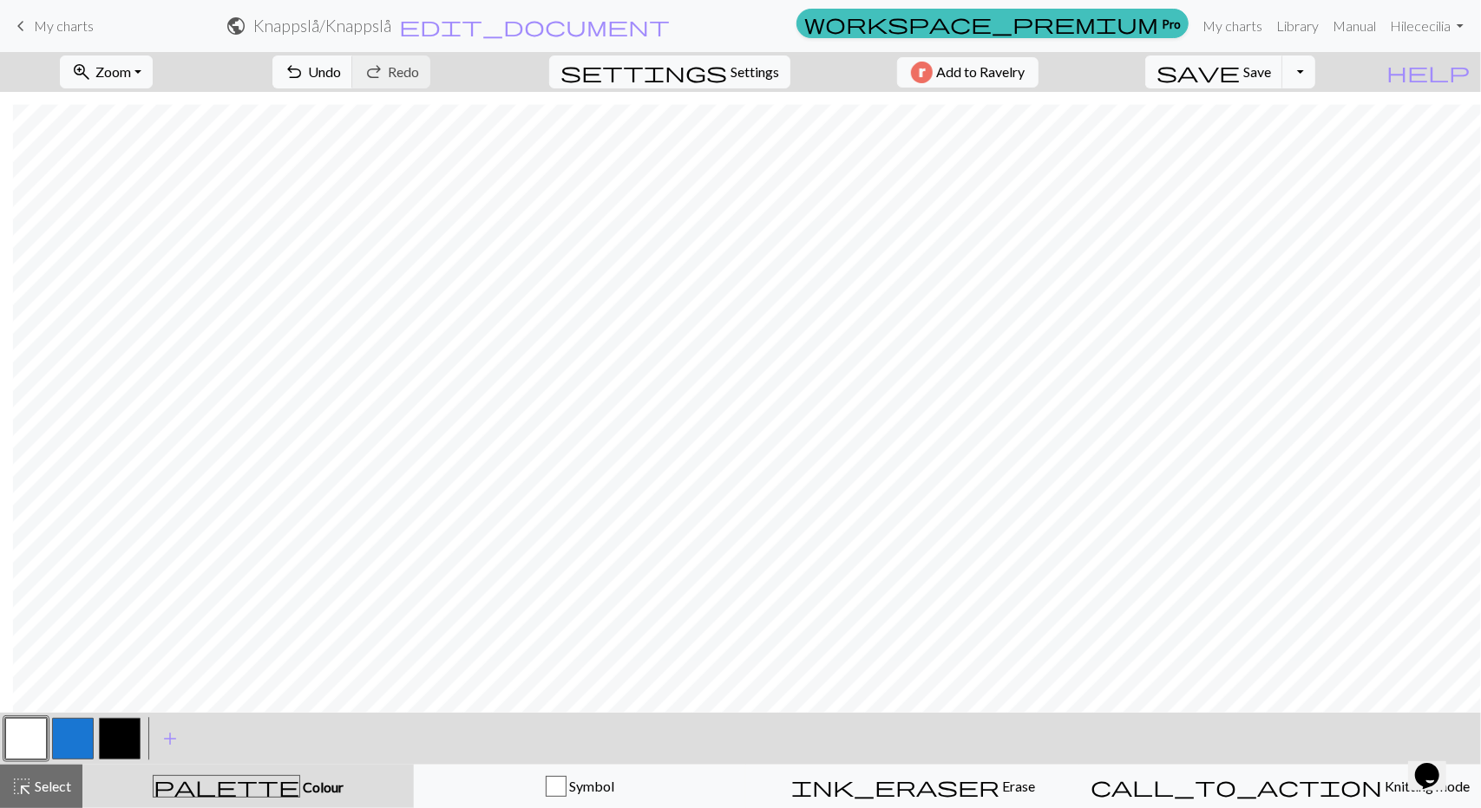
click at [123, 734] on button "button" at bounding box center [120, 739] width 42 height 42
click at [33, 749] on button "button" at bounding box center [26, 739] width 42 height 42
click at [133, 741] on button "button" at bounding box center [120, 739] width 42 height 42
click at [40, 741] on button "button" at bounding box center [26, 739] width 42 height 42
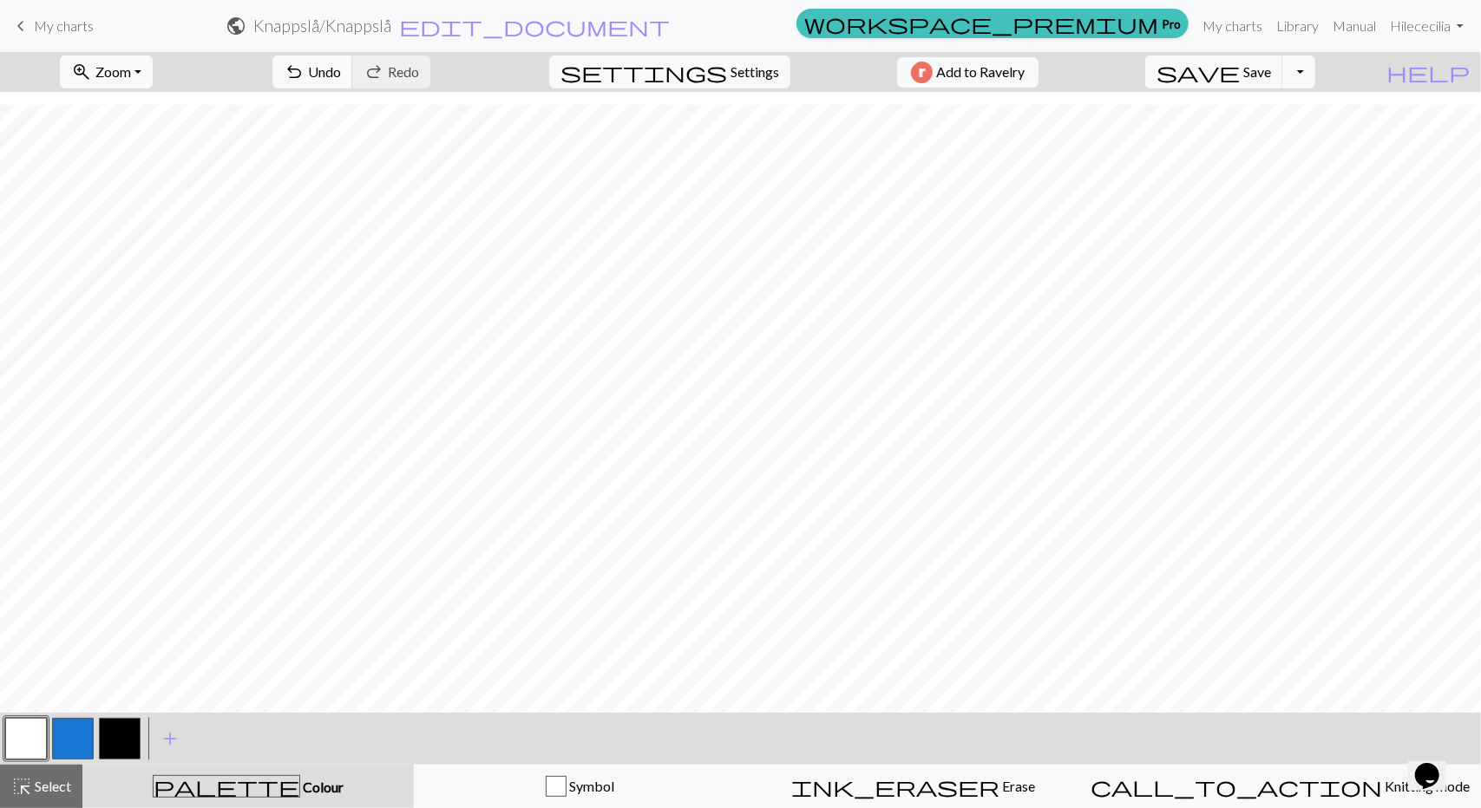
click at [153, 75] on button "zoom_in Zoom Zoom" at bounding box center [106, 72] width 93 height 33
click at [140, 136] on button "Fit width" at bounding box center [129, 137] width 137 height 28
click at [29, 743] on button "button" at bounding box center [26, 739] width 42 height 42
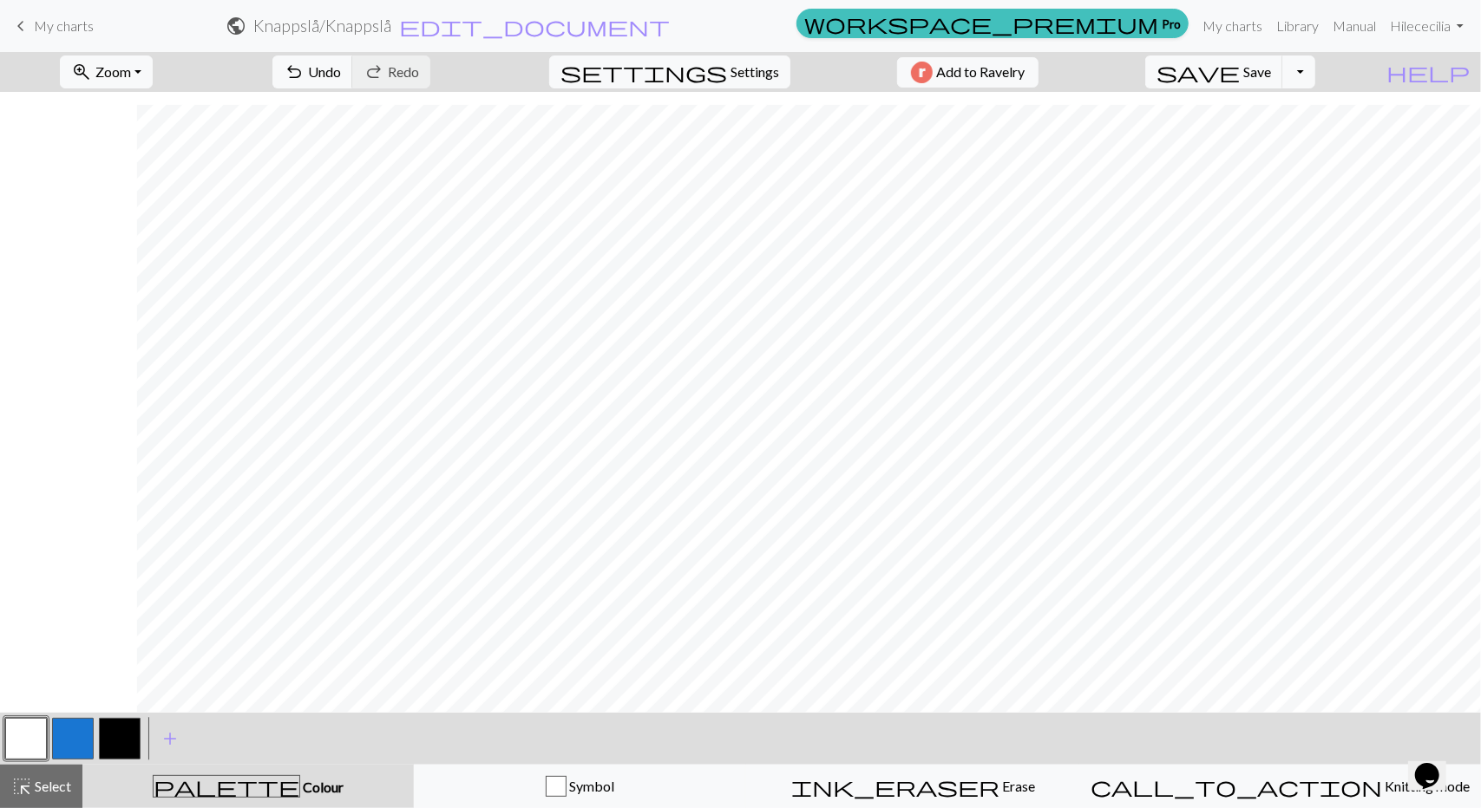
scroll to position [14, 137]
click at [128, 735] on button "button" at bounding box center [120, 739] width 42 height 42
drag, startPoint x: 21, startPoint y: 743, endPoint x: 90, endPoint y: 702, distance: 80.9
click at [21, 742] on button "button" at bounding box center [26, 739] width 42 height 42
click at [121, 735] on button "button" at bounding box center [120, 739] width 42 height 42
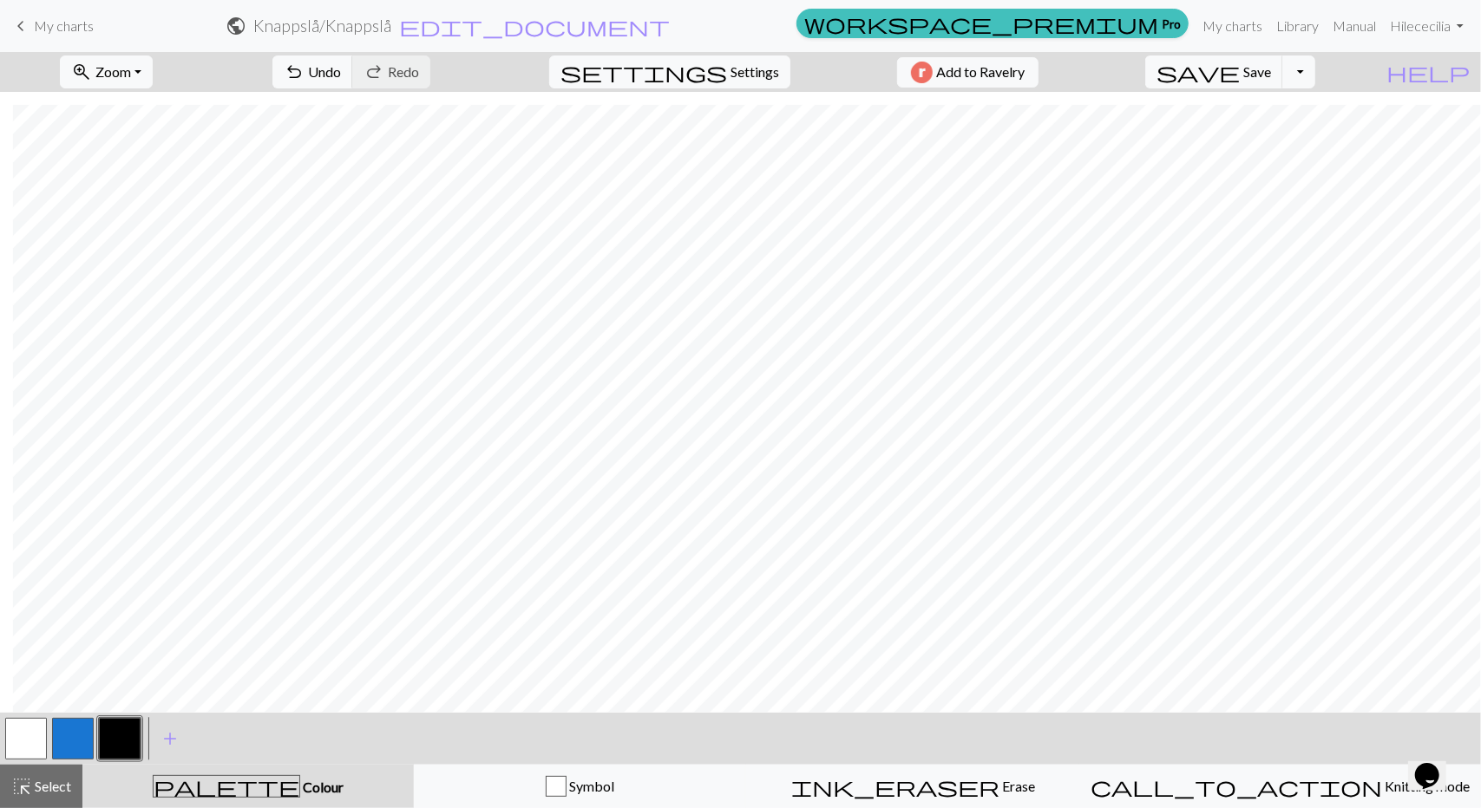
click at [39, 741] on button "button" at bounding box center [26, 739] width 42 height 42
click at [128, 733] on button "button" at bounding box center [120, 739] width 42 height 42
click at [54, 784] on span "Select" at bounding box center [51, 786] width 39 height 16
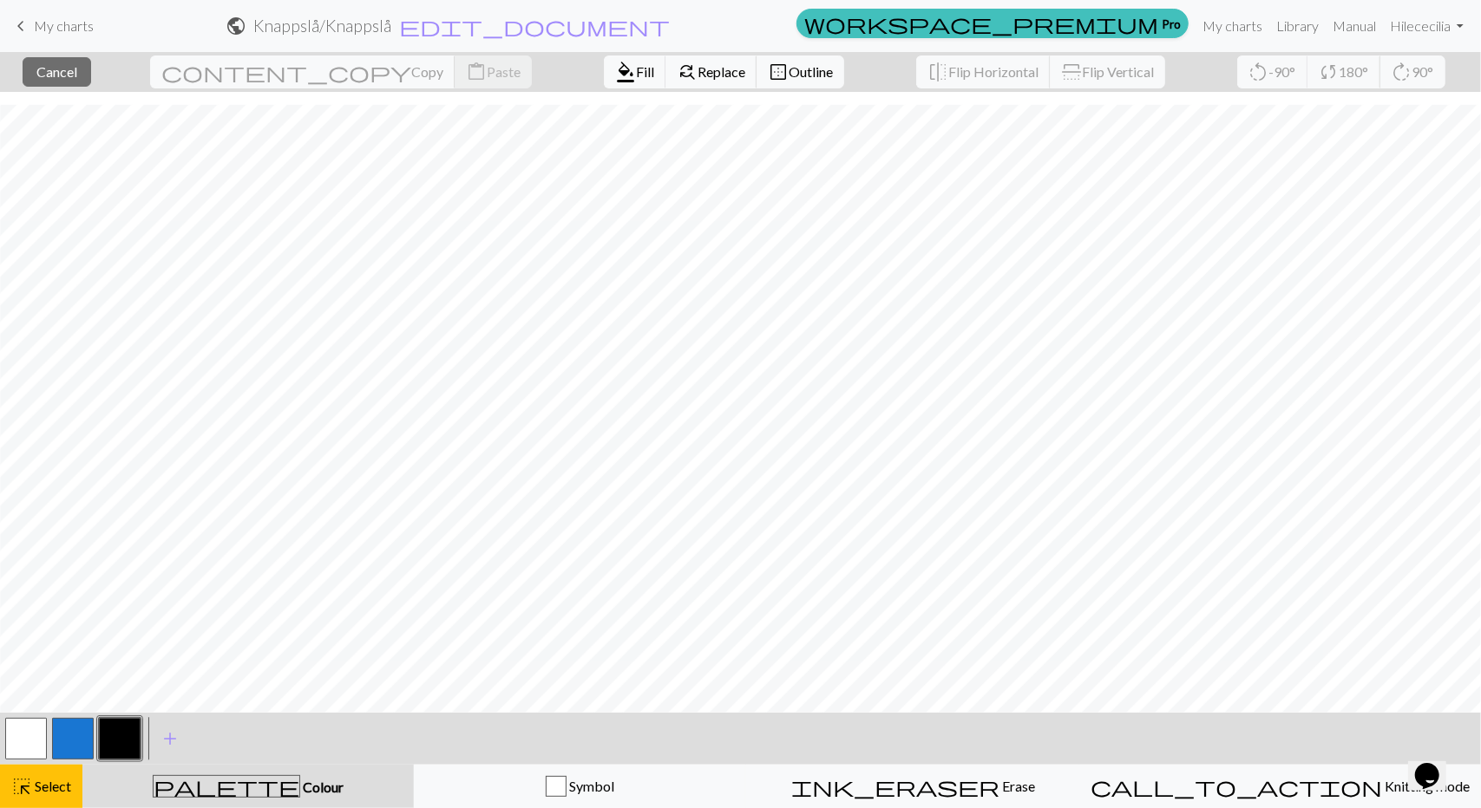
click at [21, 733] on button "button" at bounding box center [26, 739] width 42 height 42
click at [636, 79] on span "Fill" at bounding box center [645, 71] width 18 height 16
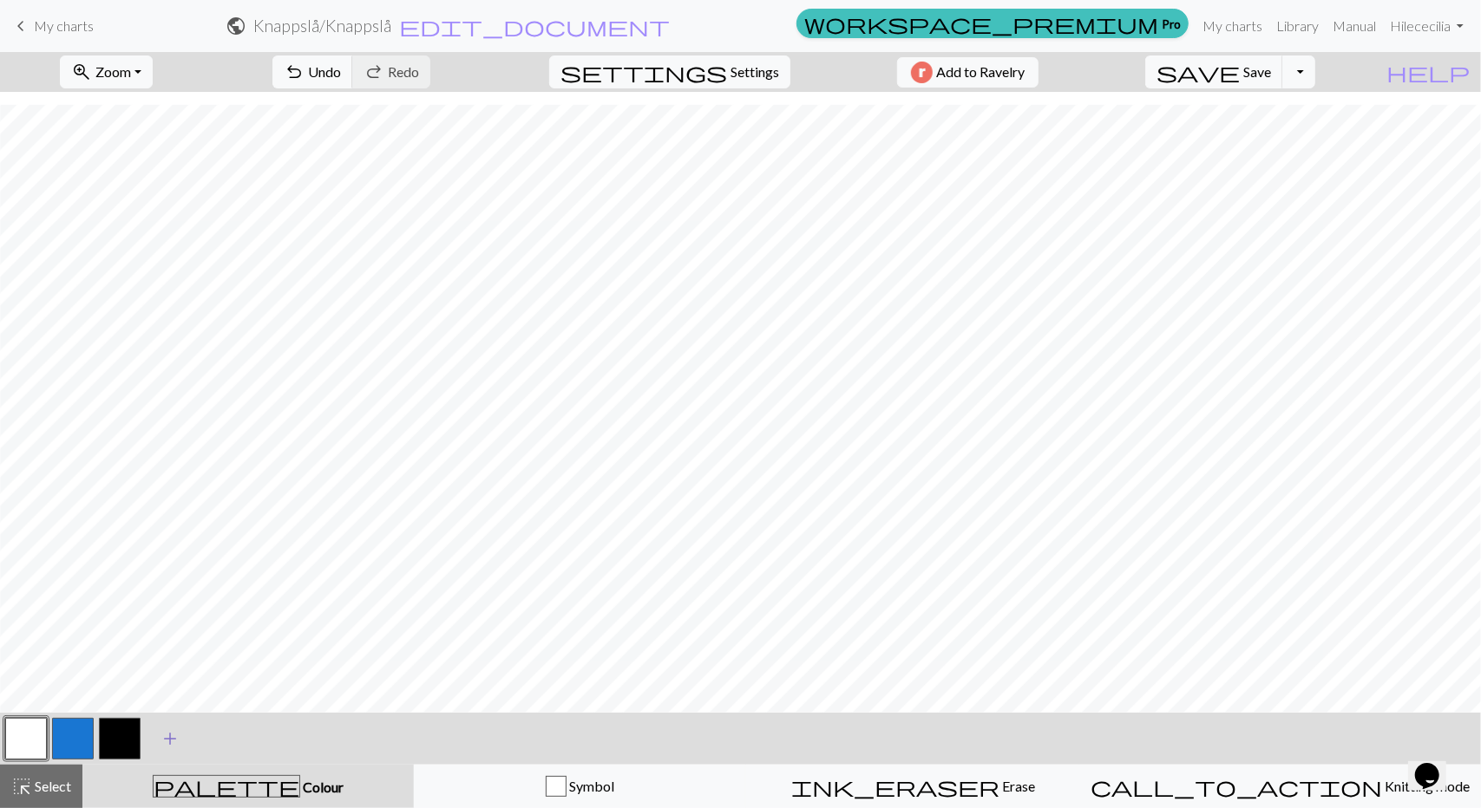
drag, startPoint x: 133, startPoint y: 742, endPoint x: 156, endPoint y: 728, distance: 27.2
click at [133, 743] on button "button" at bounding box center [120, 739] width 42 height 42
click at [50, 783] on span "Select" at bounding box center [51, 786] width 39 height 16
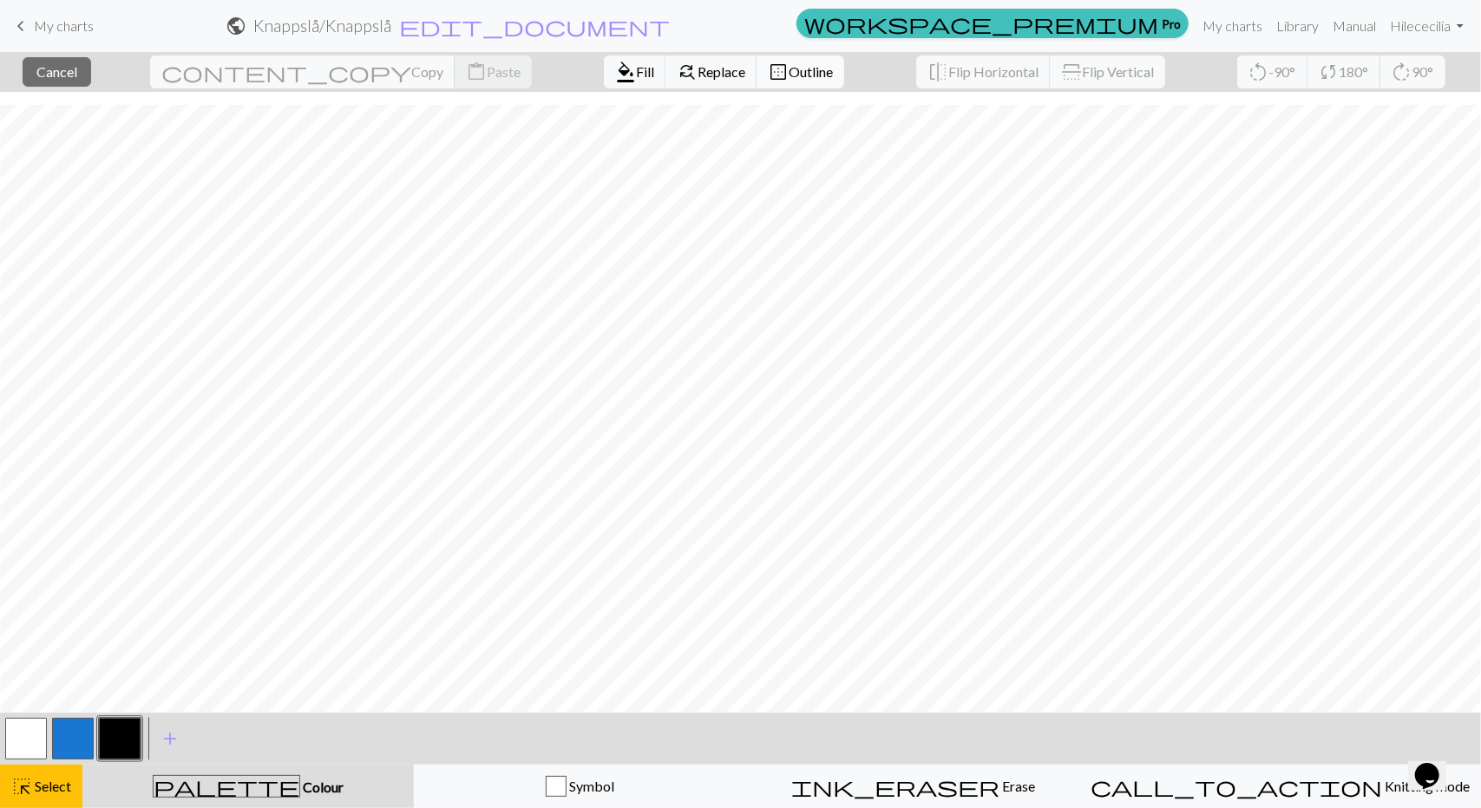
click at [768, 78] on span "border_outer" at bounding box center [778, 72] width 21 height 24
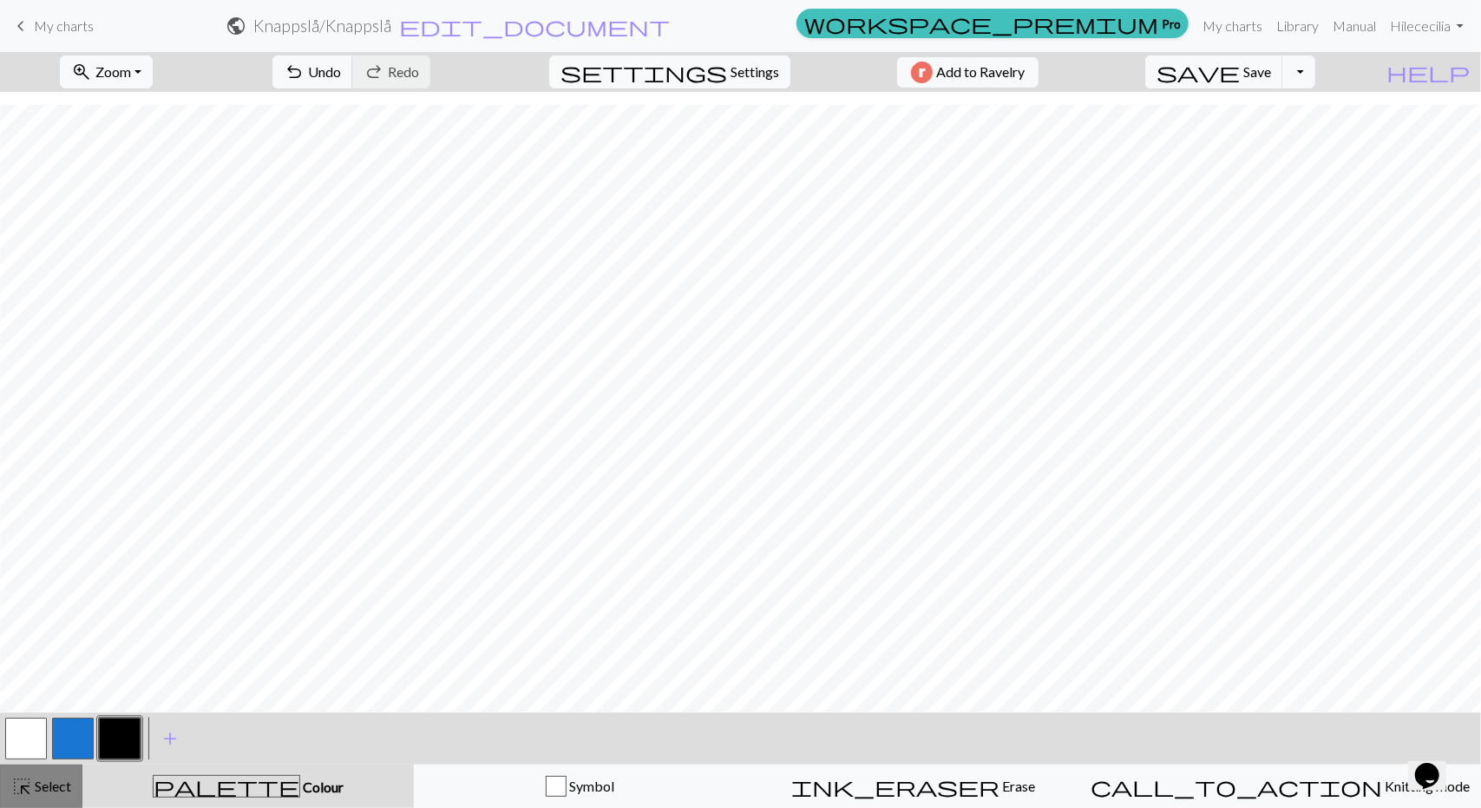
click at [24, 789] on span "highlight_alt" at bounding box center [21, 787] width 21 height 24
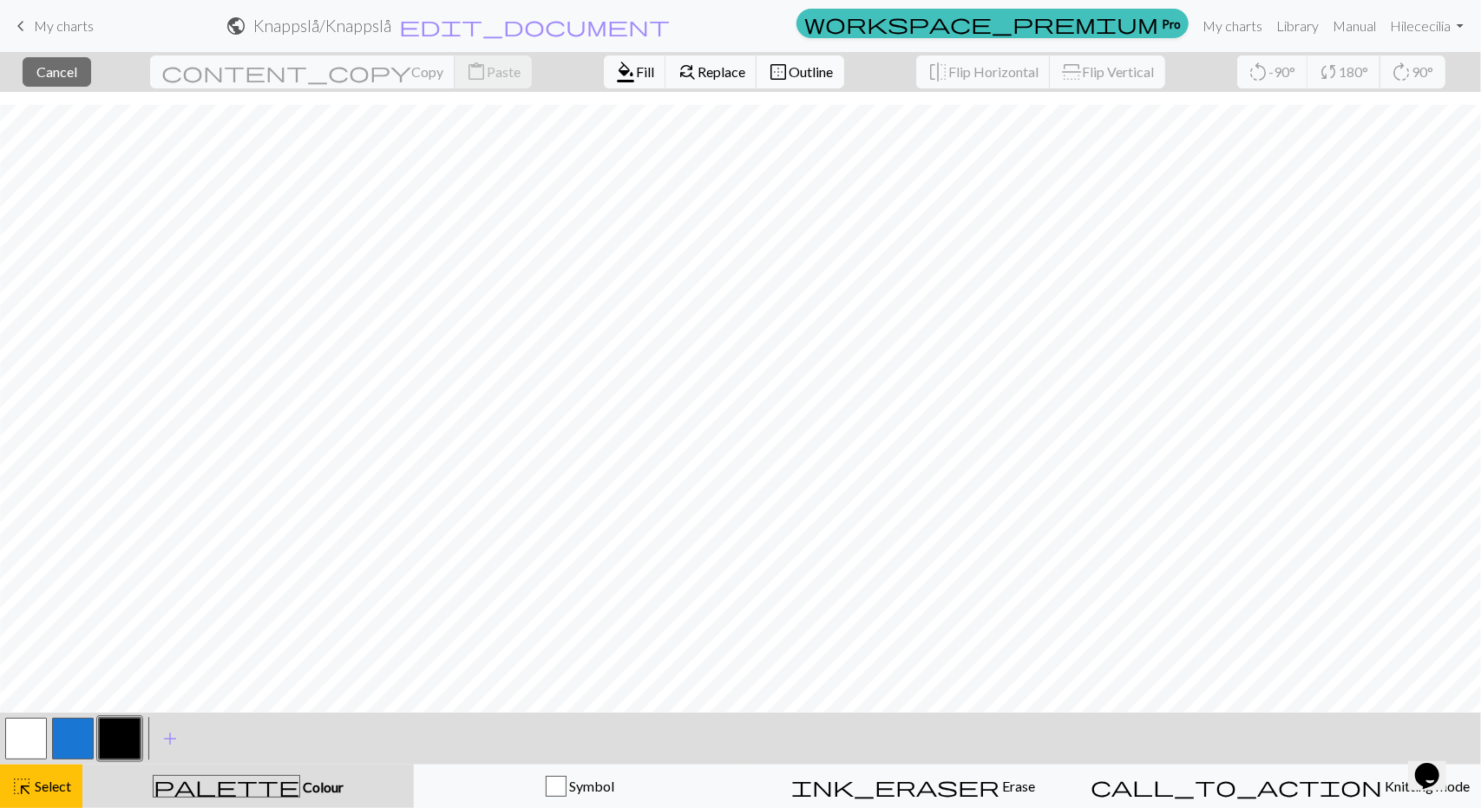
click at [789, 75] on span "Outline" at bounding box center [811, 71] width 44 height 16
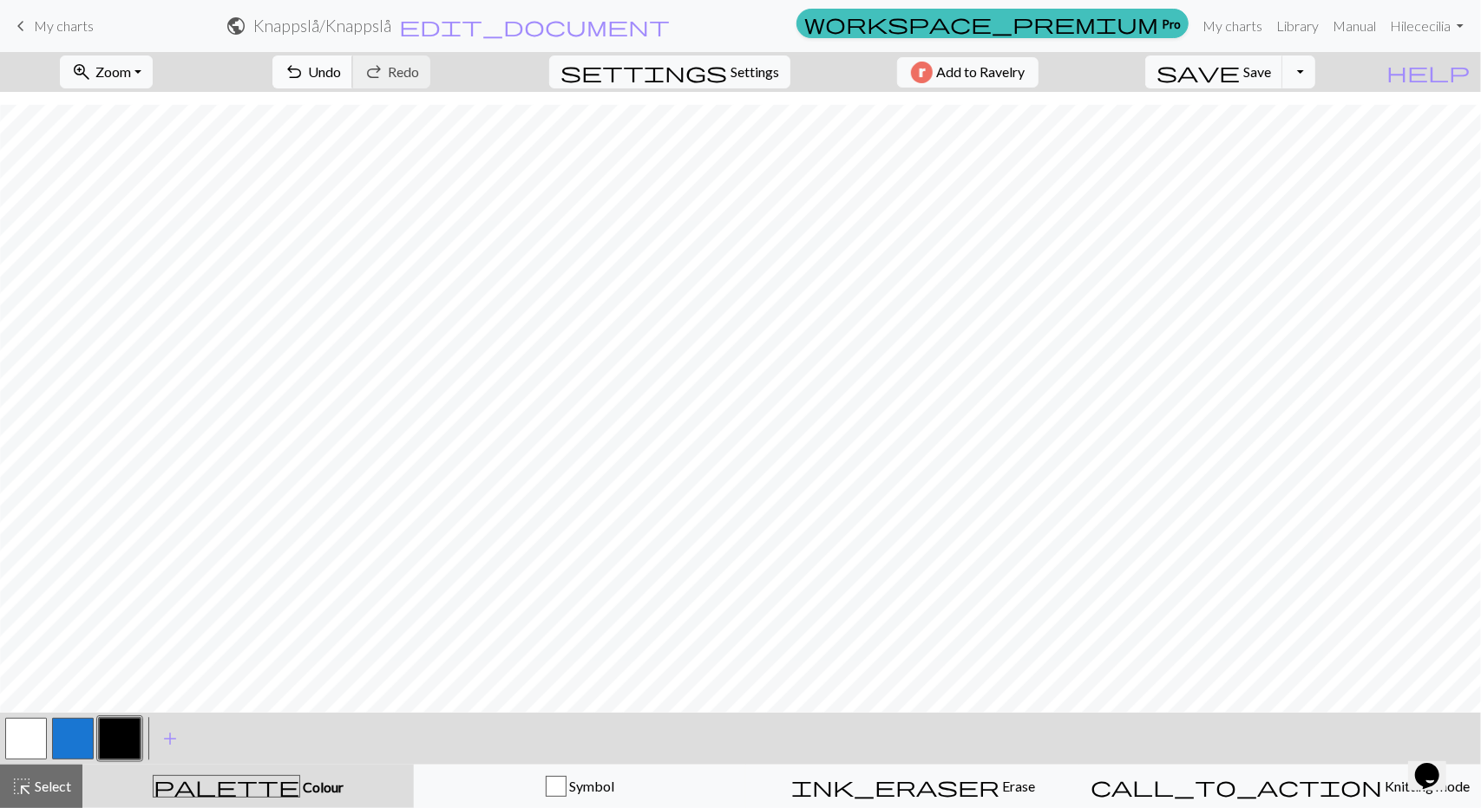
click at [304, 75] on span "undo" at bounding box center [294, 72] width 21 height 24
click at [173, 740] on span "add" at bounding box center [170, 739] width 21 height 24
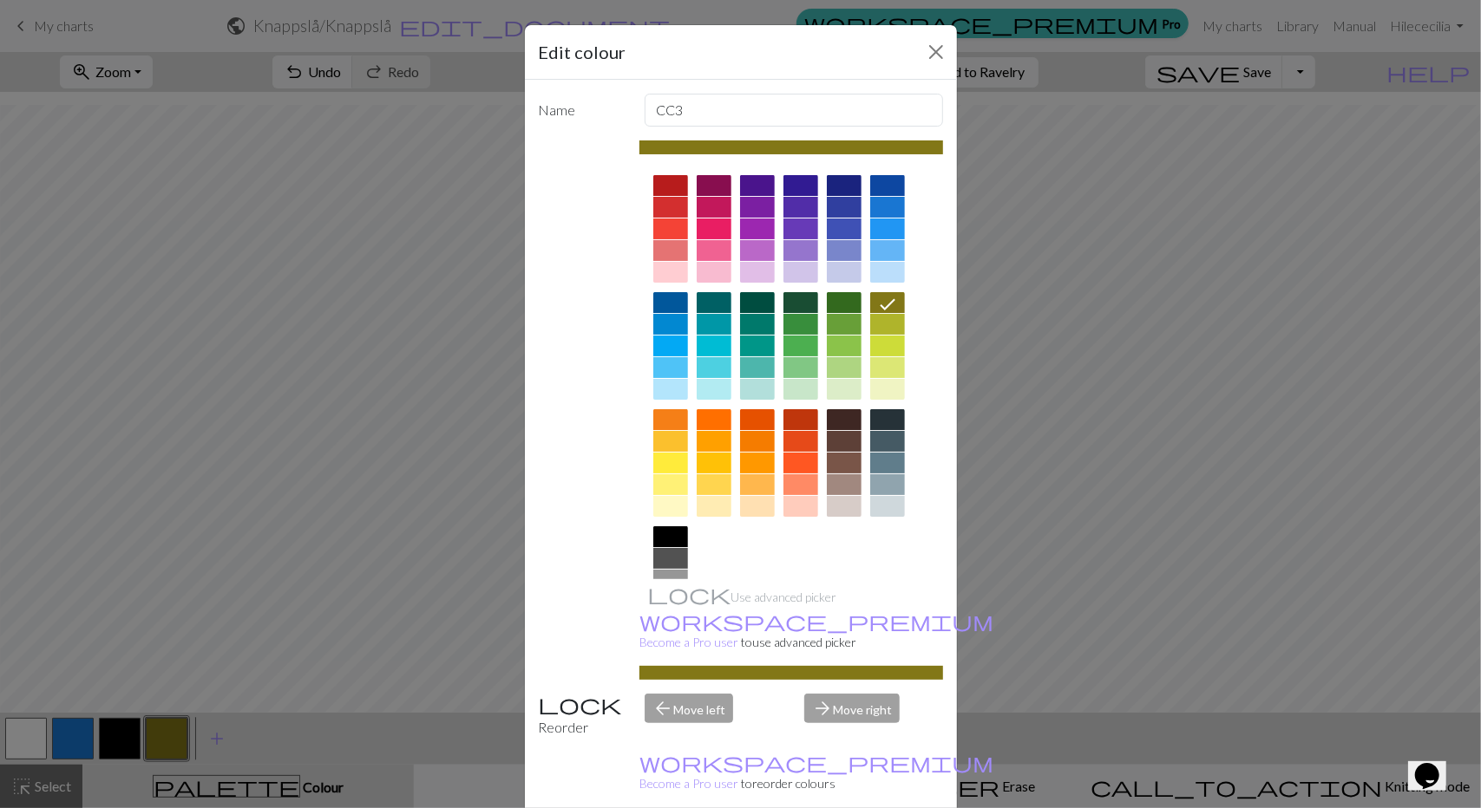
click at [712, 442] on div at bounding box center [714, 441] width 35 height 21
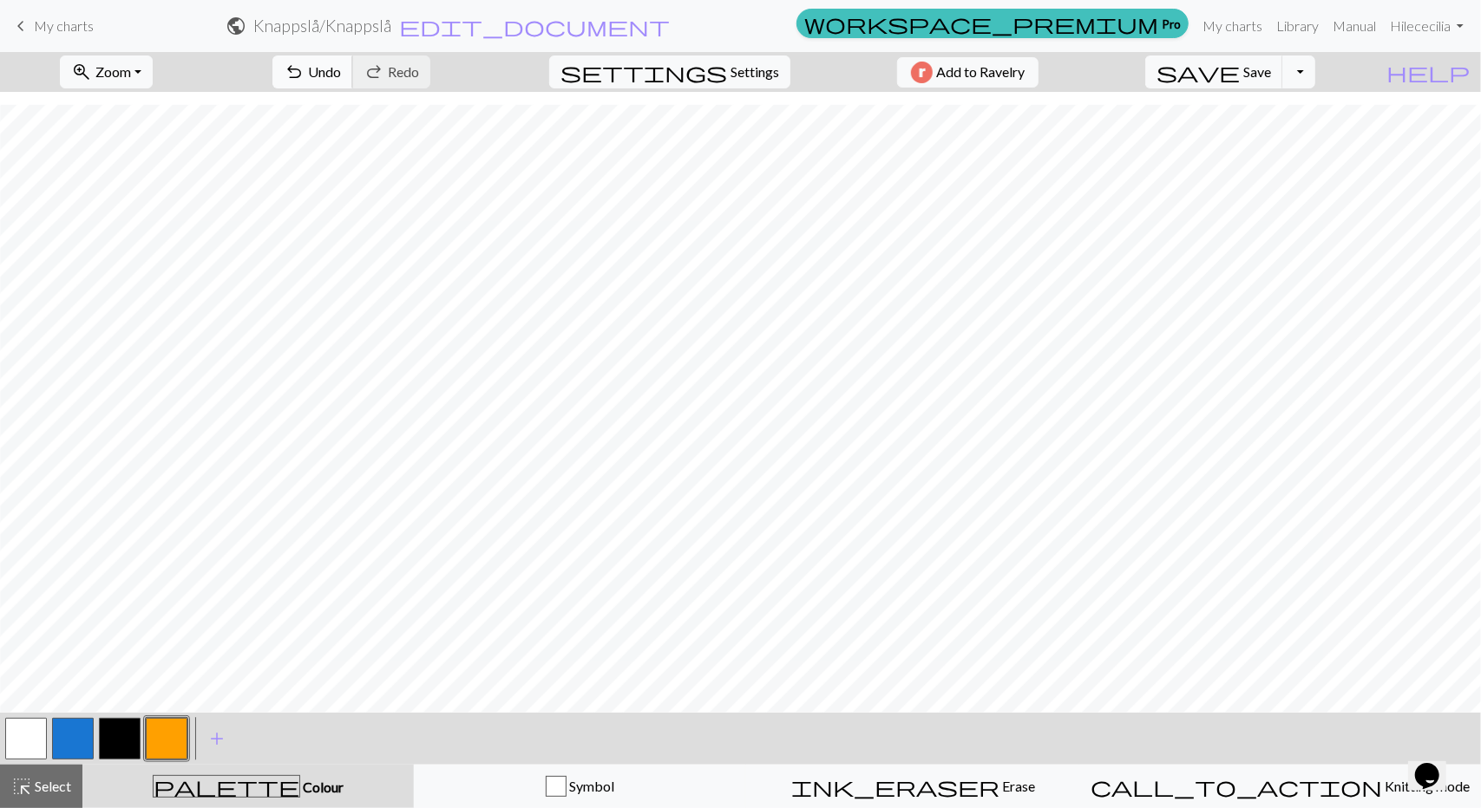
click at [304, 66] on span "undo" at bounding box center [294, 72] width 21 height 24
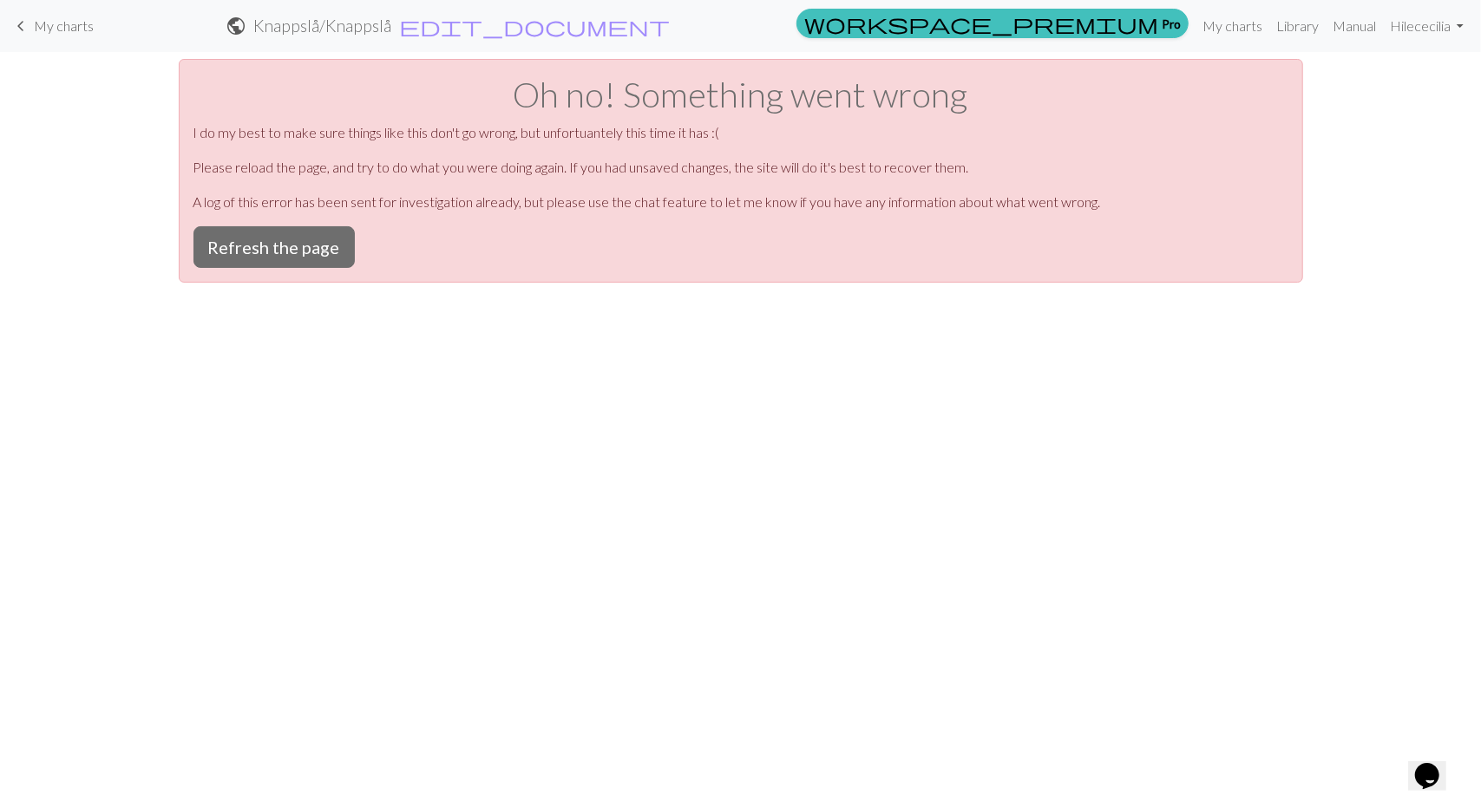
click at [163, 747] on div "keyboard_arrow_left My charts public Knappslå / Knappslå edit_document Edit set…" at bounding box center [740, 404] width 1481 height 808
click at [230, 244] on button "Refresh the page" at bounding box center [273, 247] width 161 height 42
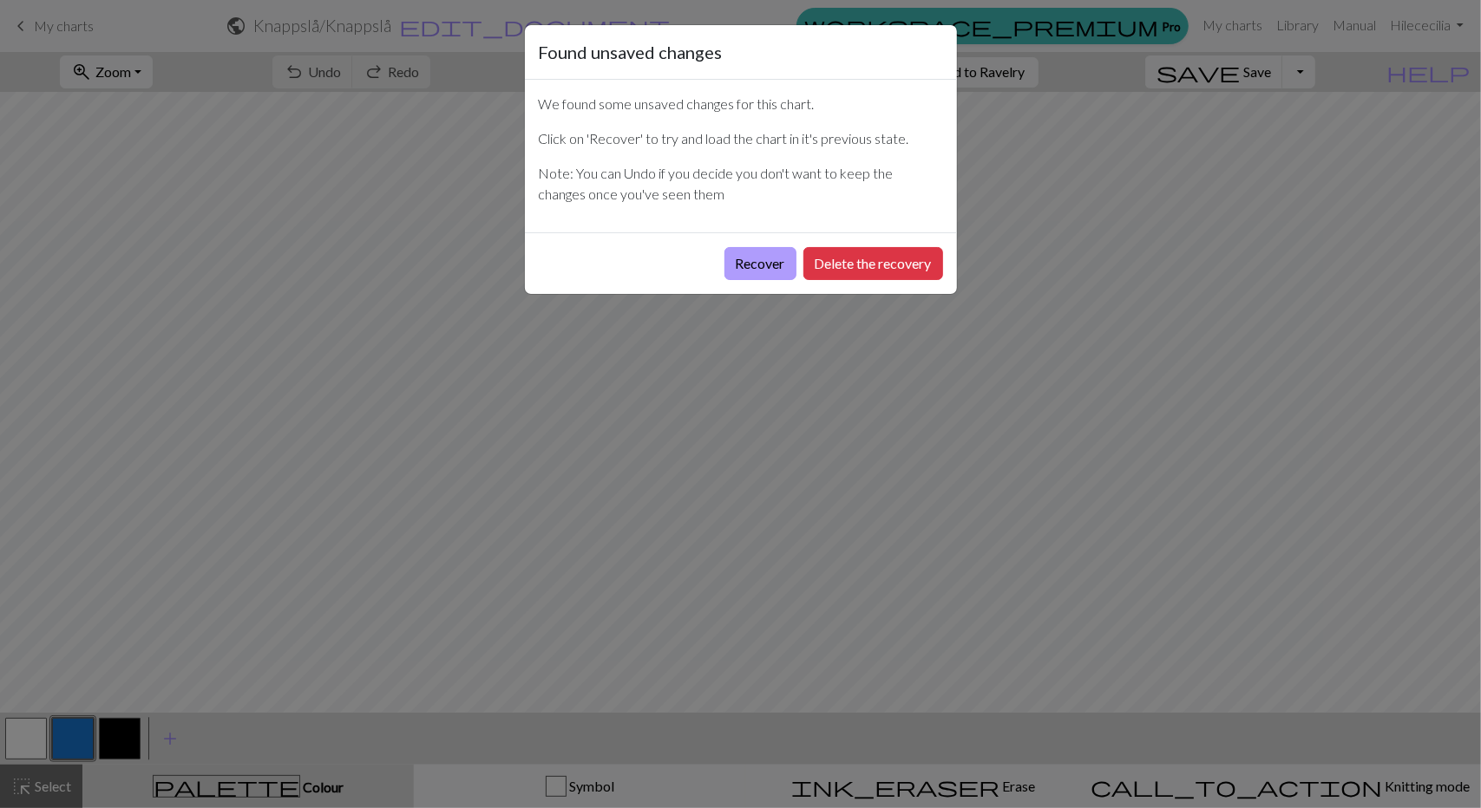
click at [753, 270] on button "Recover" at bounding box center [760, 263] width 72 height 33
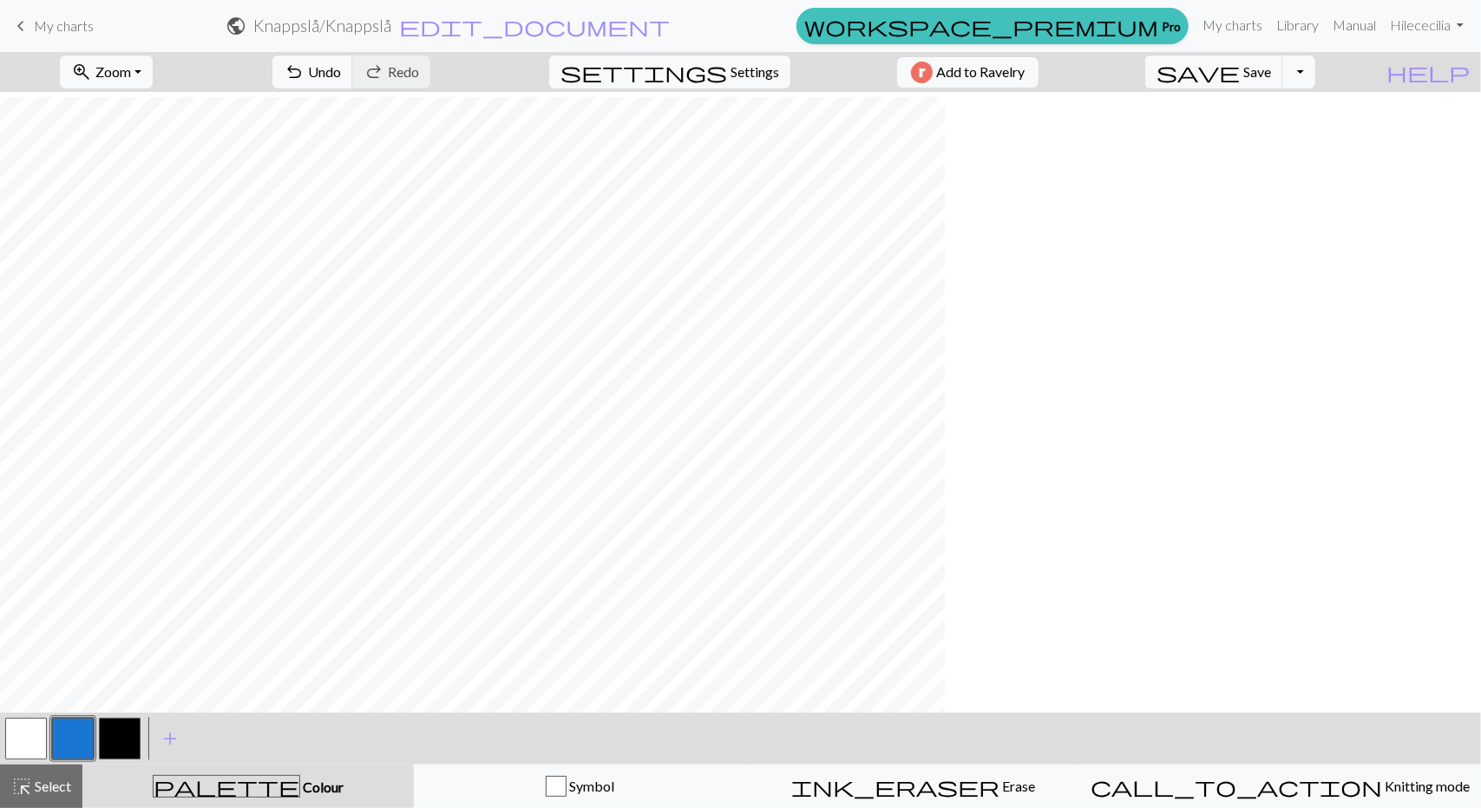
scroll to position [260, 0]
click at [170, 741] on span "add" at bounding box center [170, 739] width 21 height 24
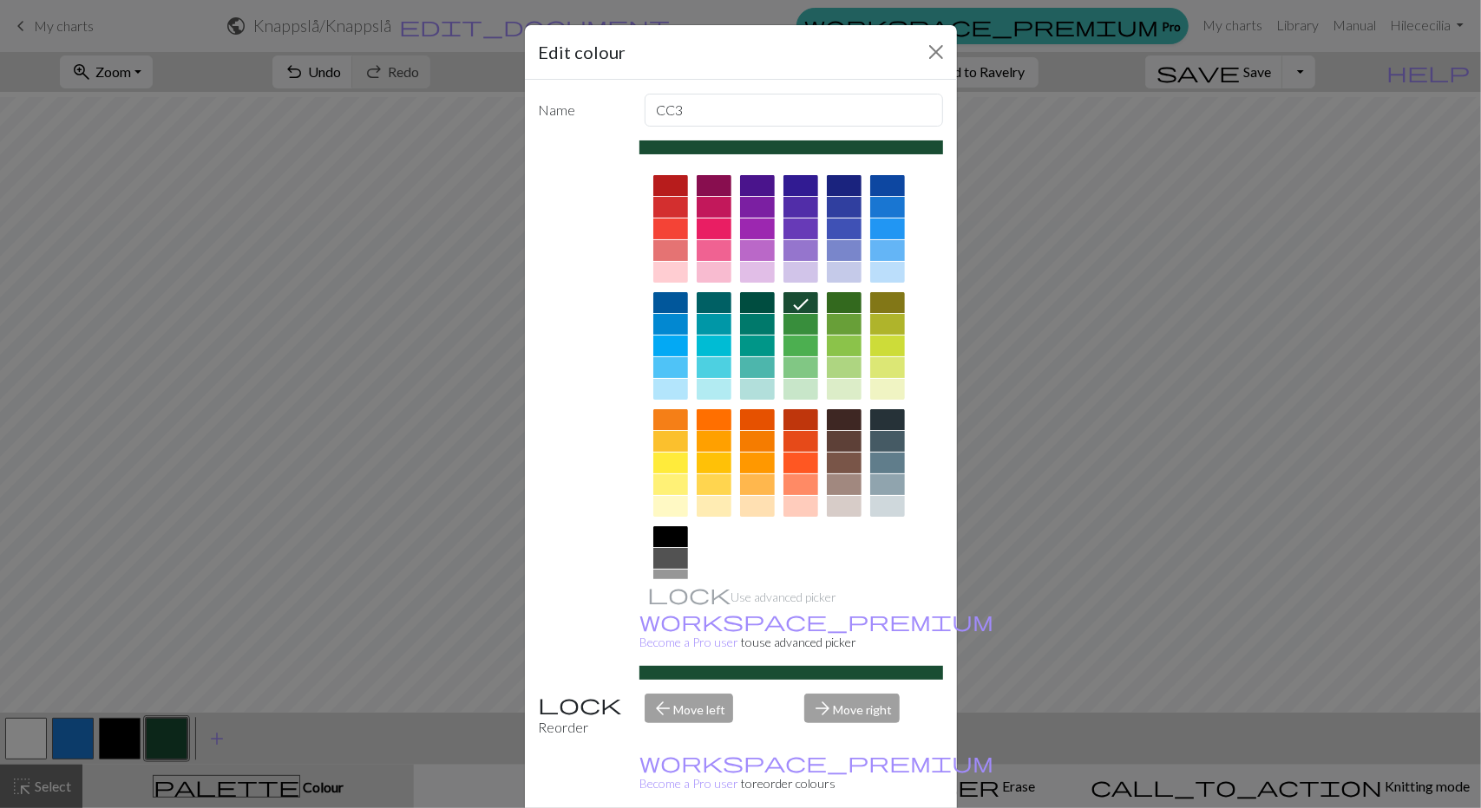
click at [708, 427] on div at bounding box center [714, 419] width 35 height 21
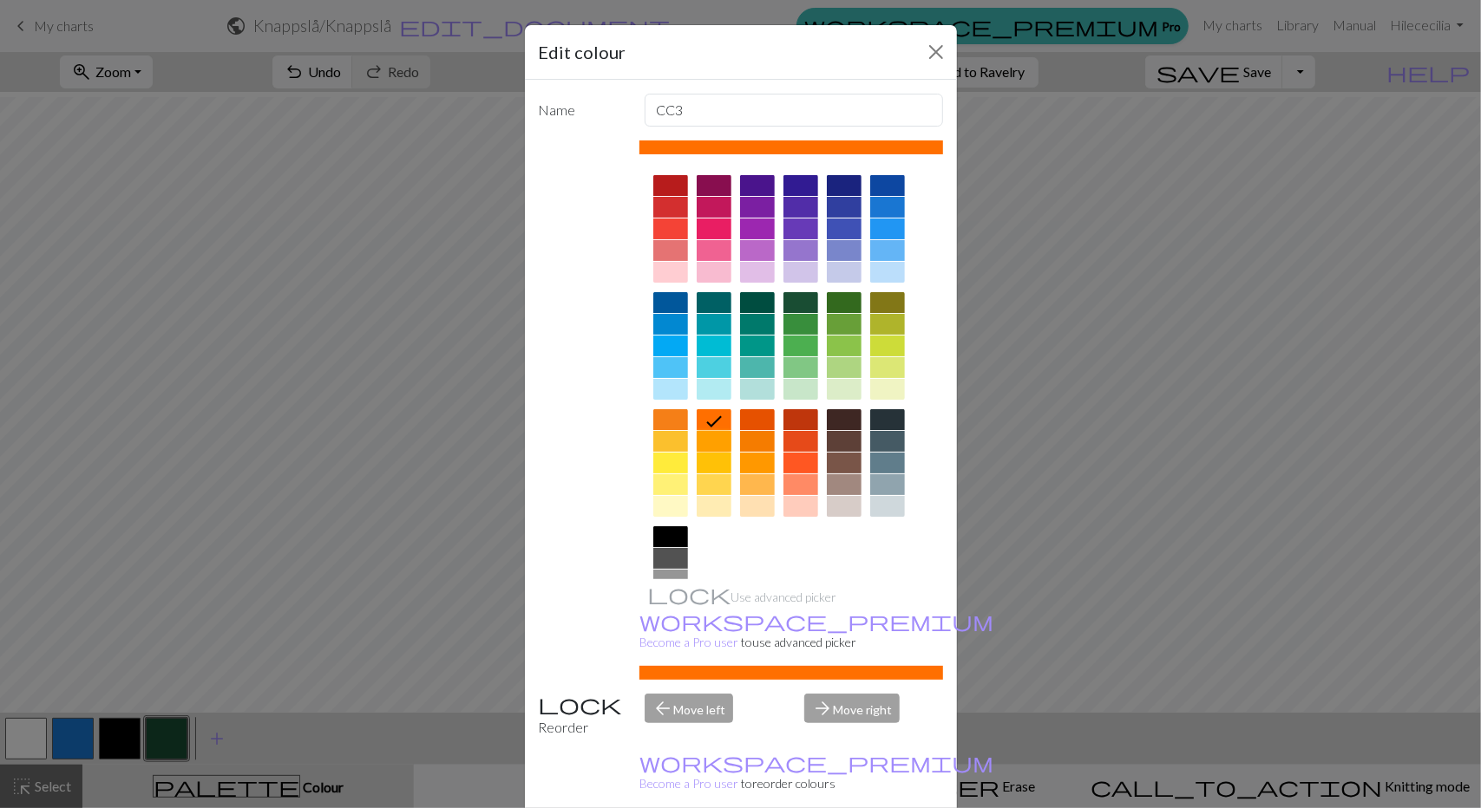
click at [708, 440] on div at bounding box center [714, 441] width 35 height 21
drag, startPoint x: 829, startPoint y: 792, endPoint x: 808, endPoint y: 746, distance: 50.5
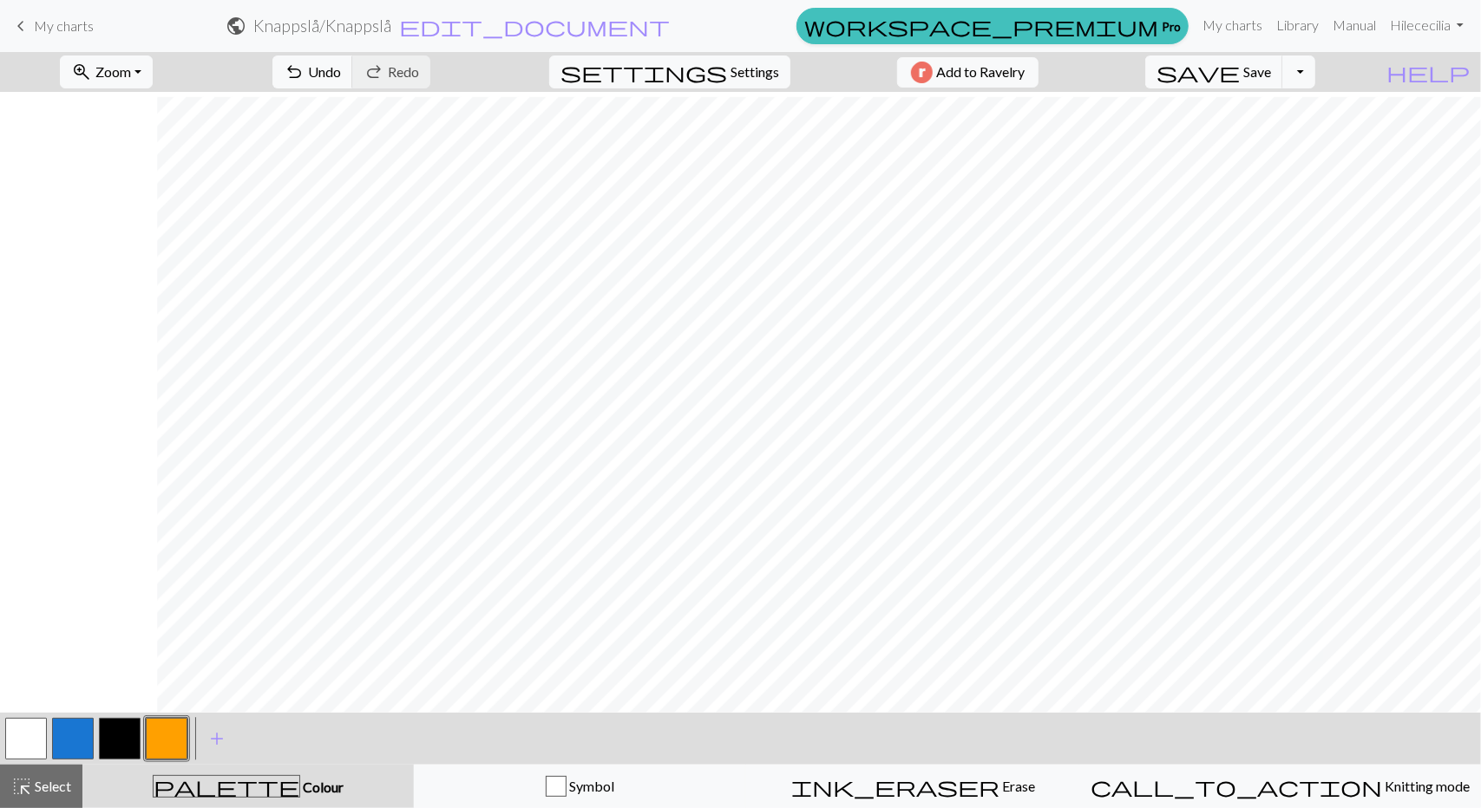
scroll to position [260, 462]
click at [304, 72] on span "undo" at bounding box center [294, 72] width 21 height 24
drag, startPoint x: 26, startPoint y: 731, endPoint x: 50, endPoint y: 700, distance: 39.6
click at [26, 730] on button "button" at bounding box center [26, 739] width 42 height 42
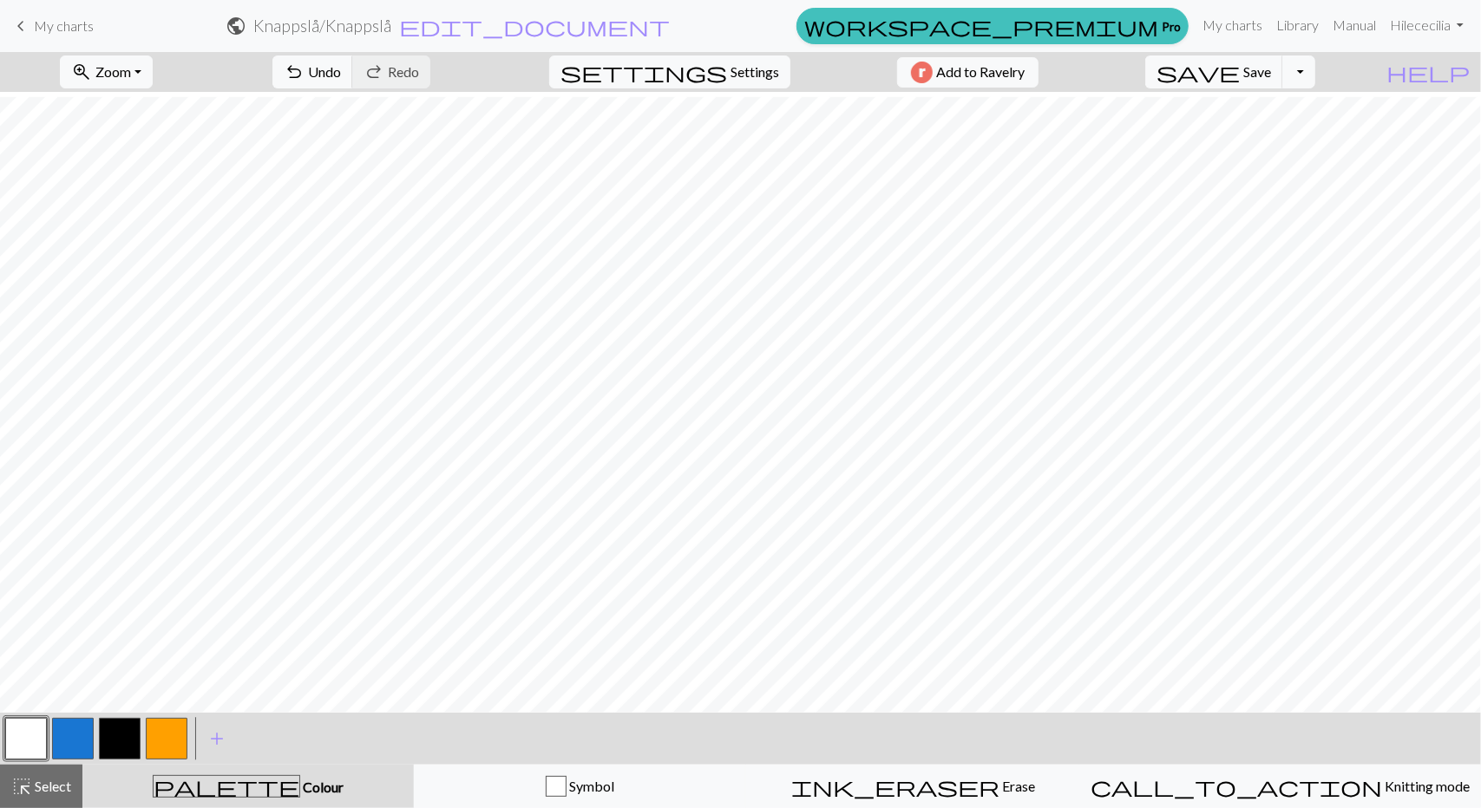
click at [162, 736] on button "button" at bounding box center [167, 739] width 42 height 42
click at [55, 787] on span "Select" at bounding box center [51, 786] width 39 height 16
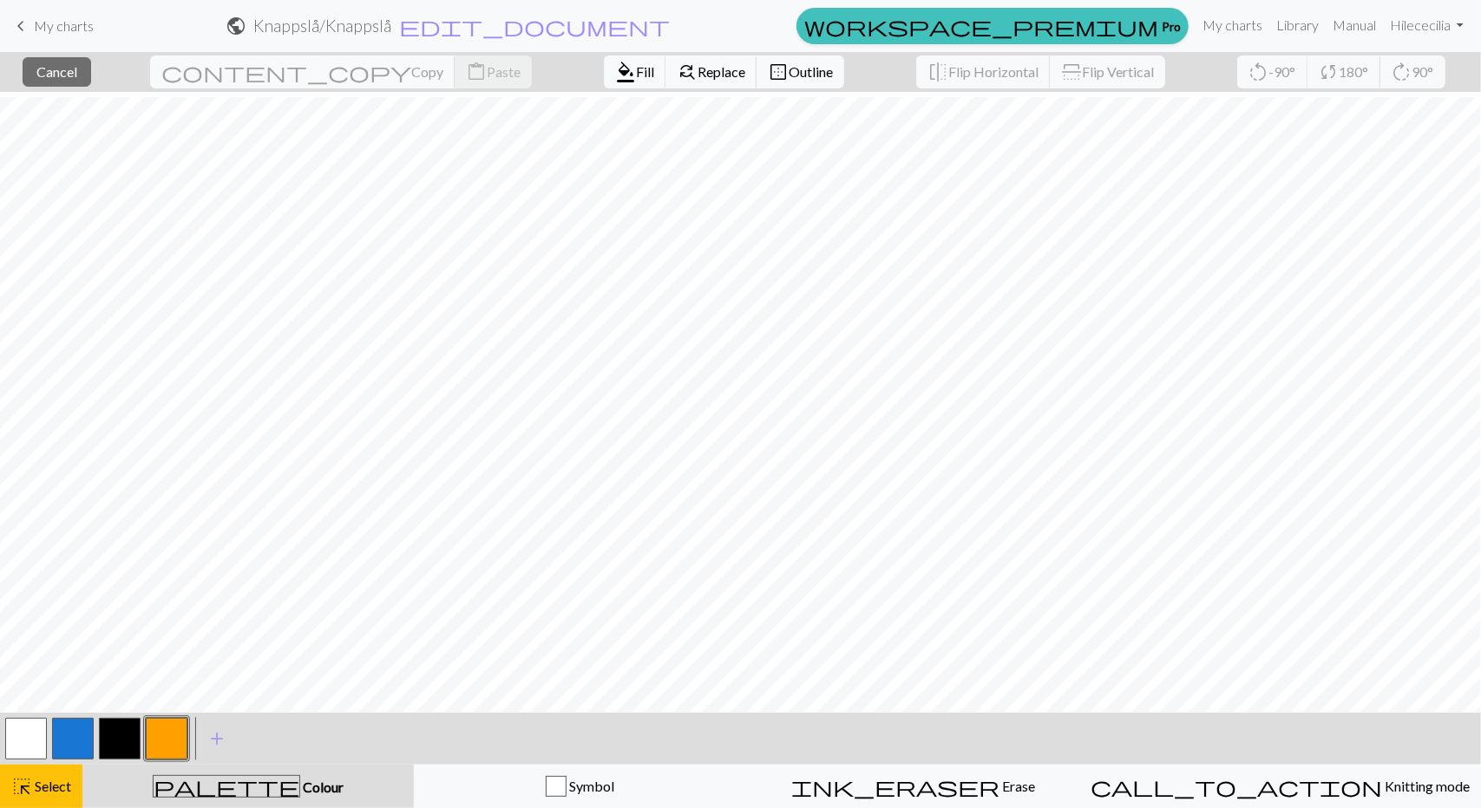
click at [170, 737] on button "button" at bounding box center [167, 739] width 42 height 42
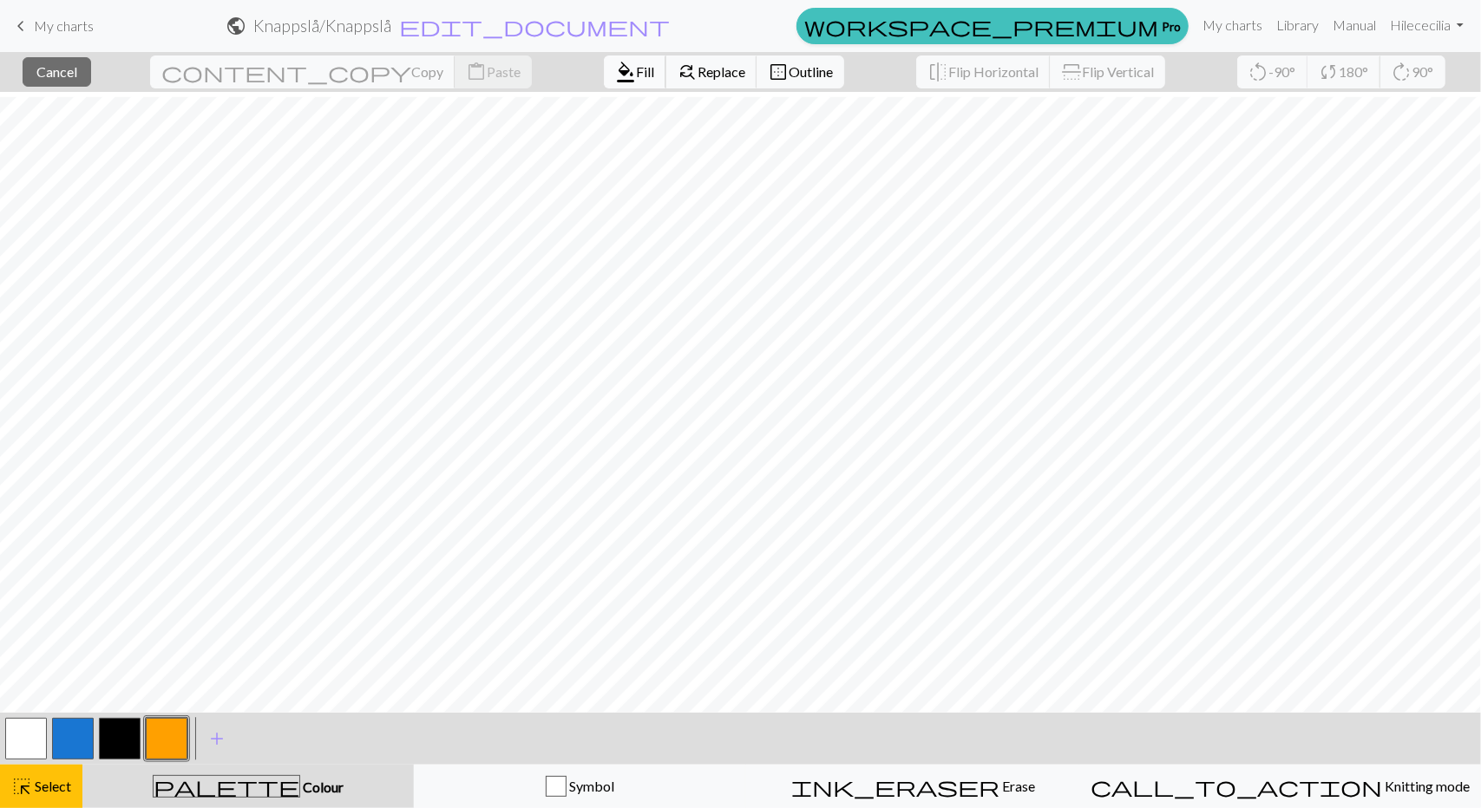
click at [636, 74] on span "Fill" at bounding box center [645, 71] width 18 height 16
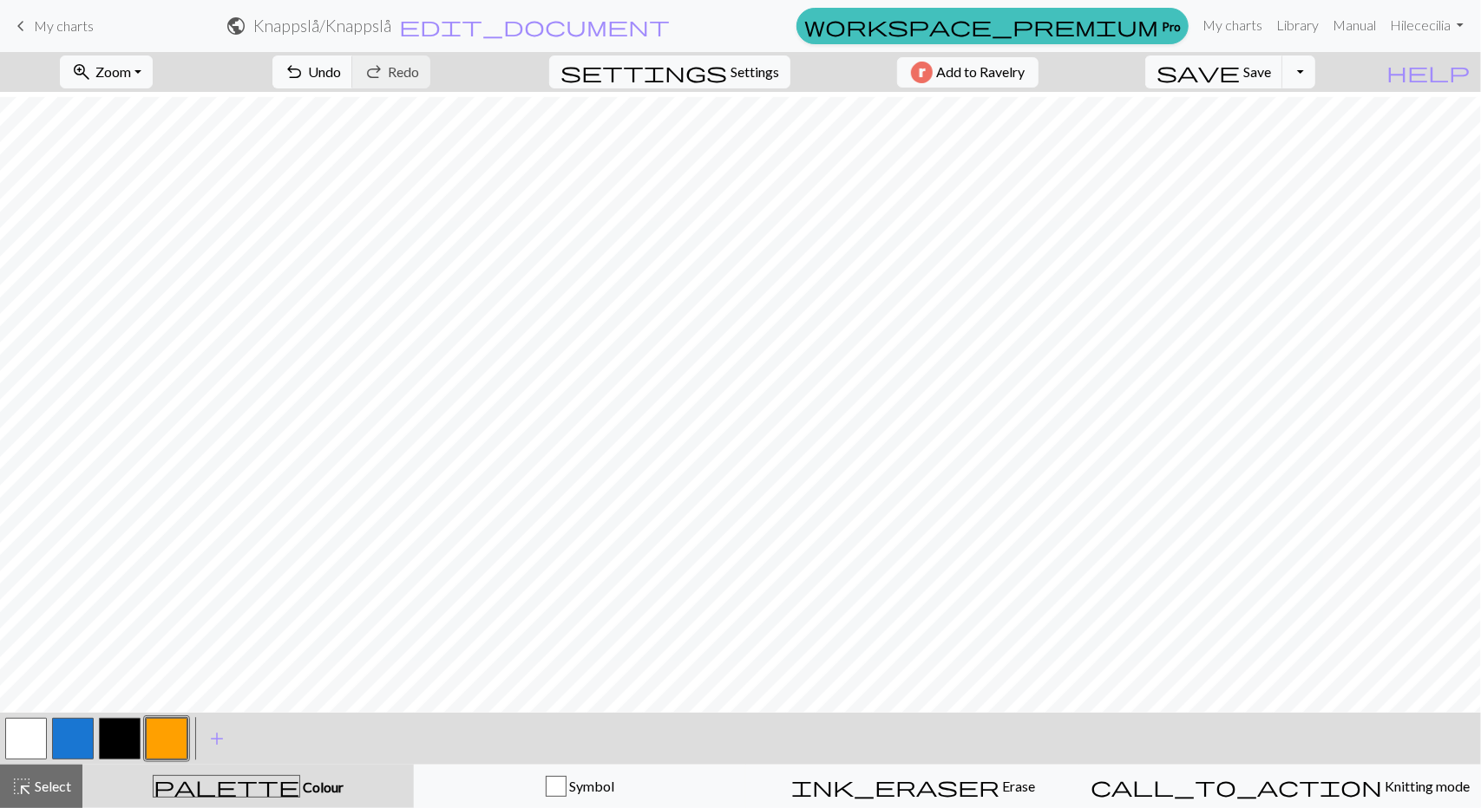
click at [30, 735] on button "button" at bounding box center [26, 739] width 42 height 42
click at [64, 790] on span "Select" at bounding box center [51, 786] width 39 height 16
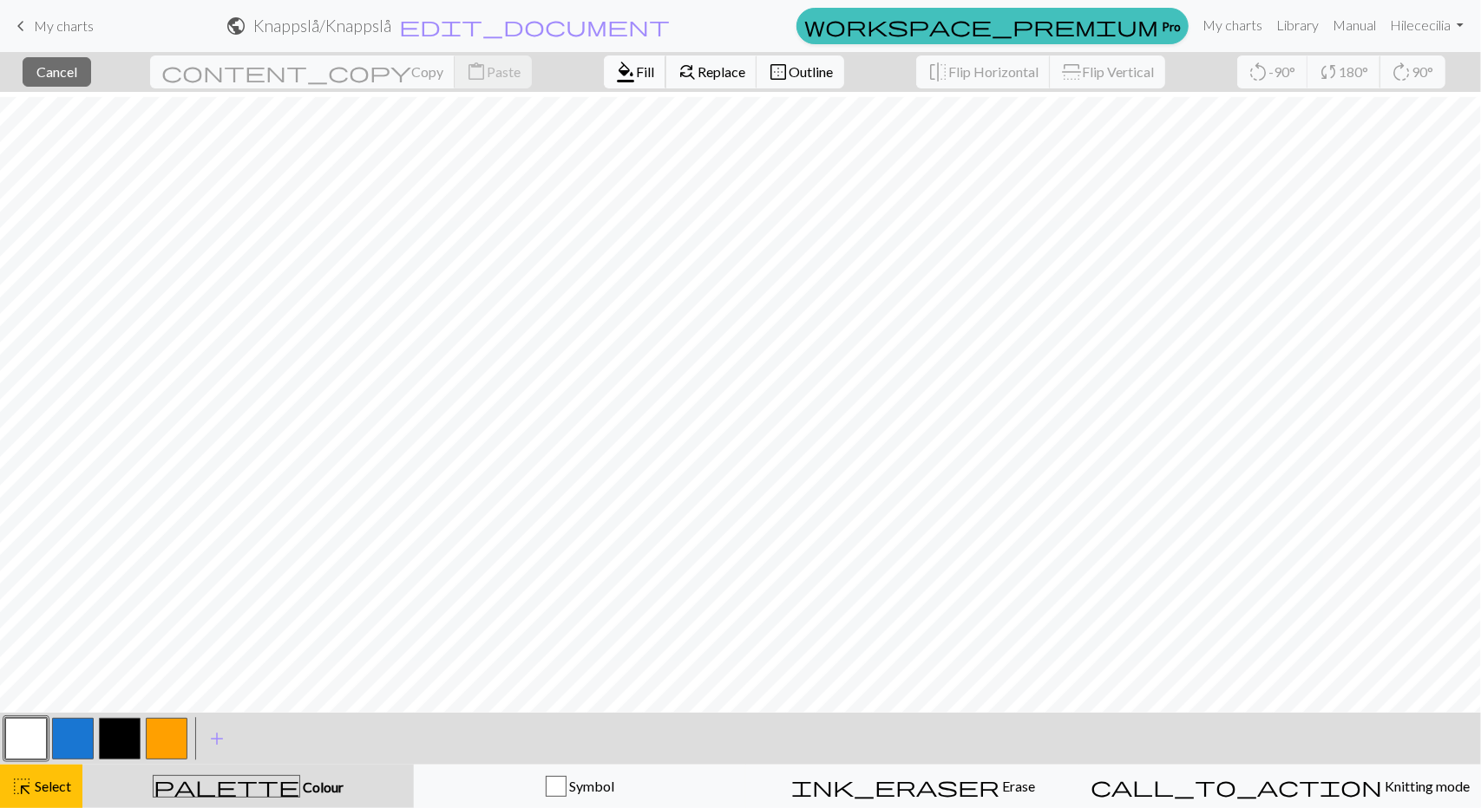
click at [636, 74] on span "Fill" at bounding box center [645, 71] width 18 height 16
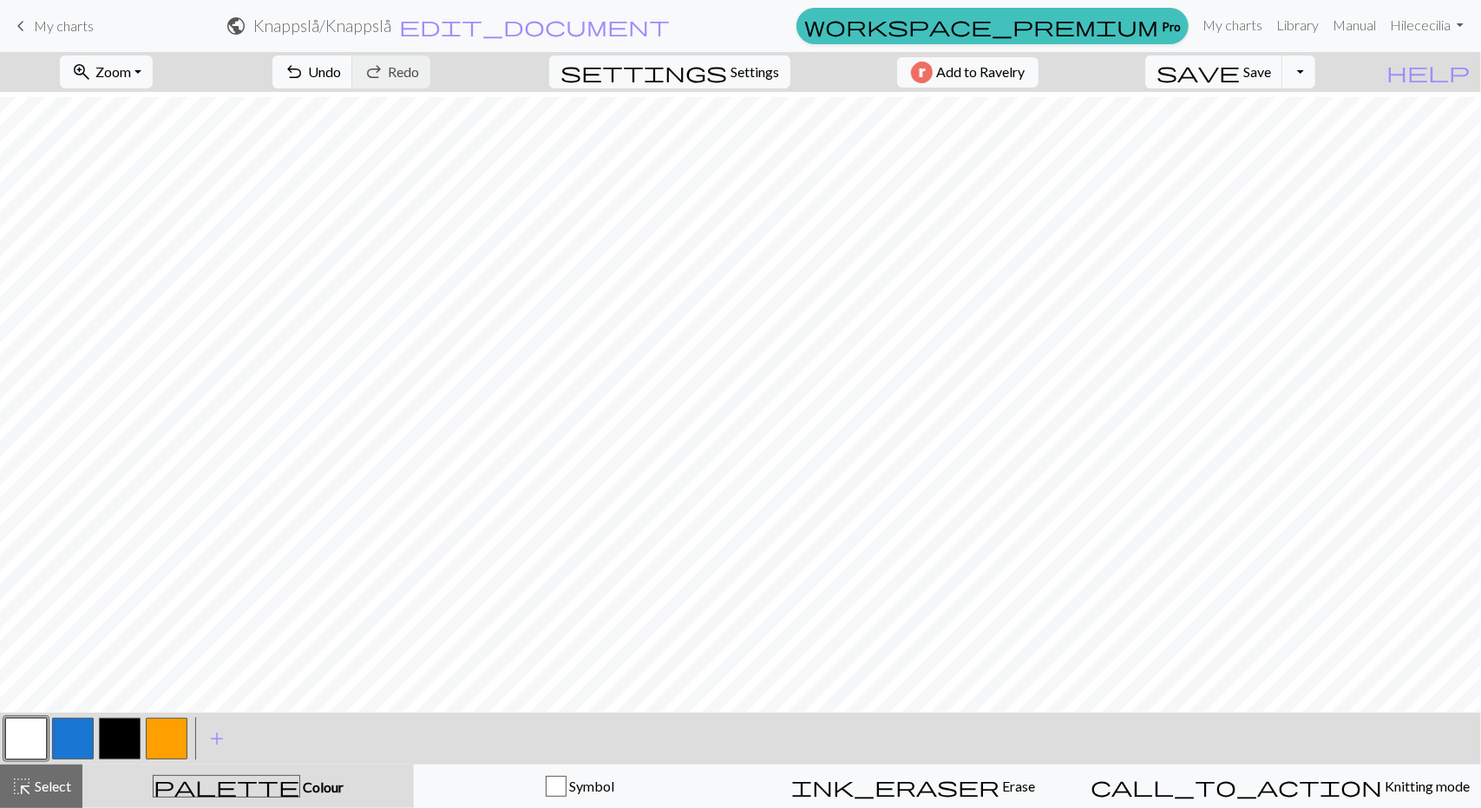
click at [17, 743] on button "button" at bounding box center [26, 739] width 42 height 42
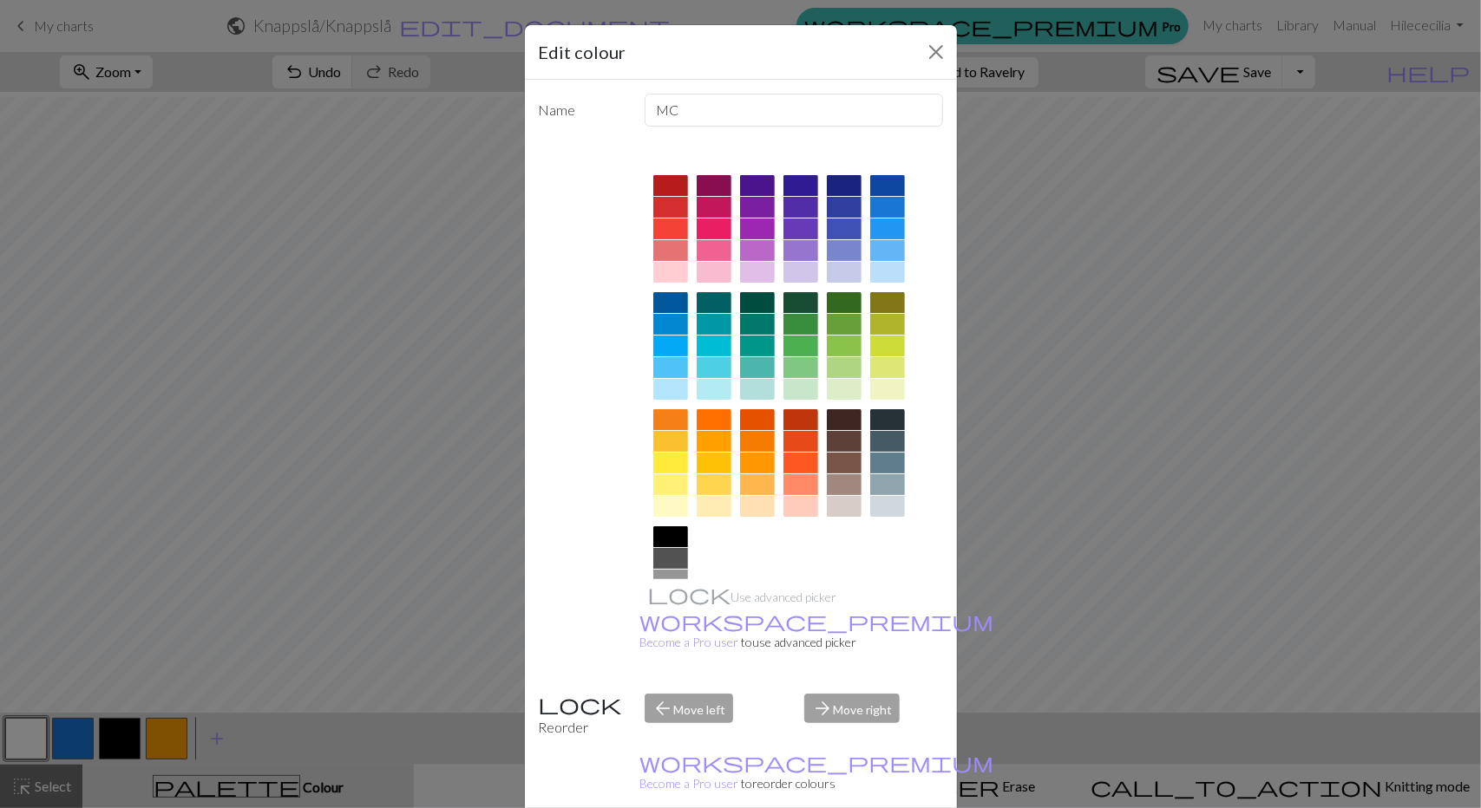
drag, startPoint x: 828, startPoint y: 799, endPoint x: 770, endPoint y: 772, distance: 63.3
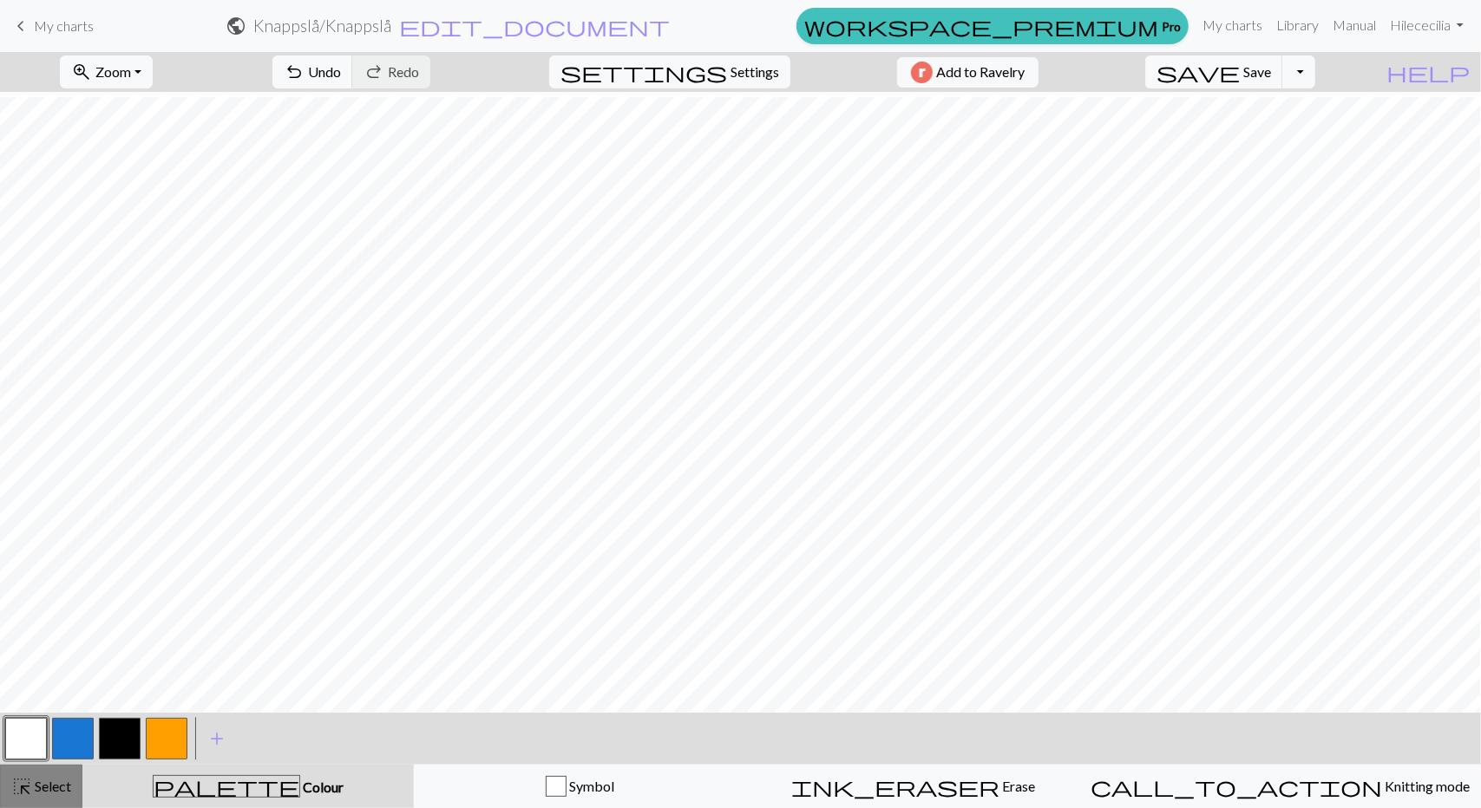
click at [29, 797] on span "highlight_alt" at bounding box center [21, 787] width 21 height 24
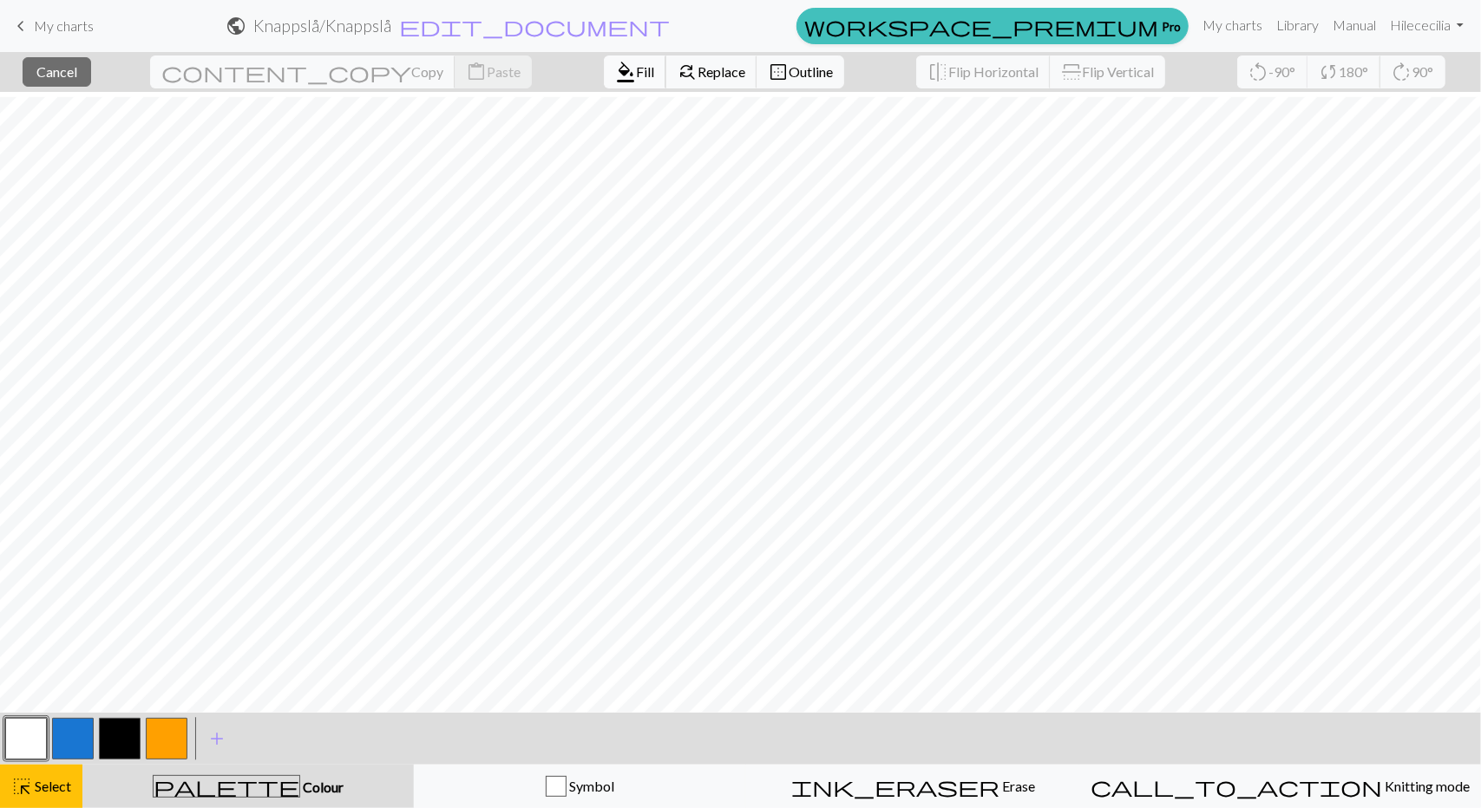
click at [615, 75] on span "format_color_fill" at bounding box center [625, 72] width 21 height 24
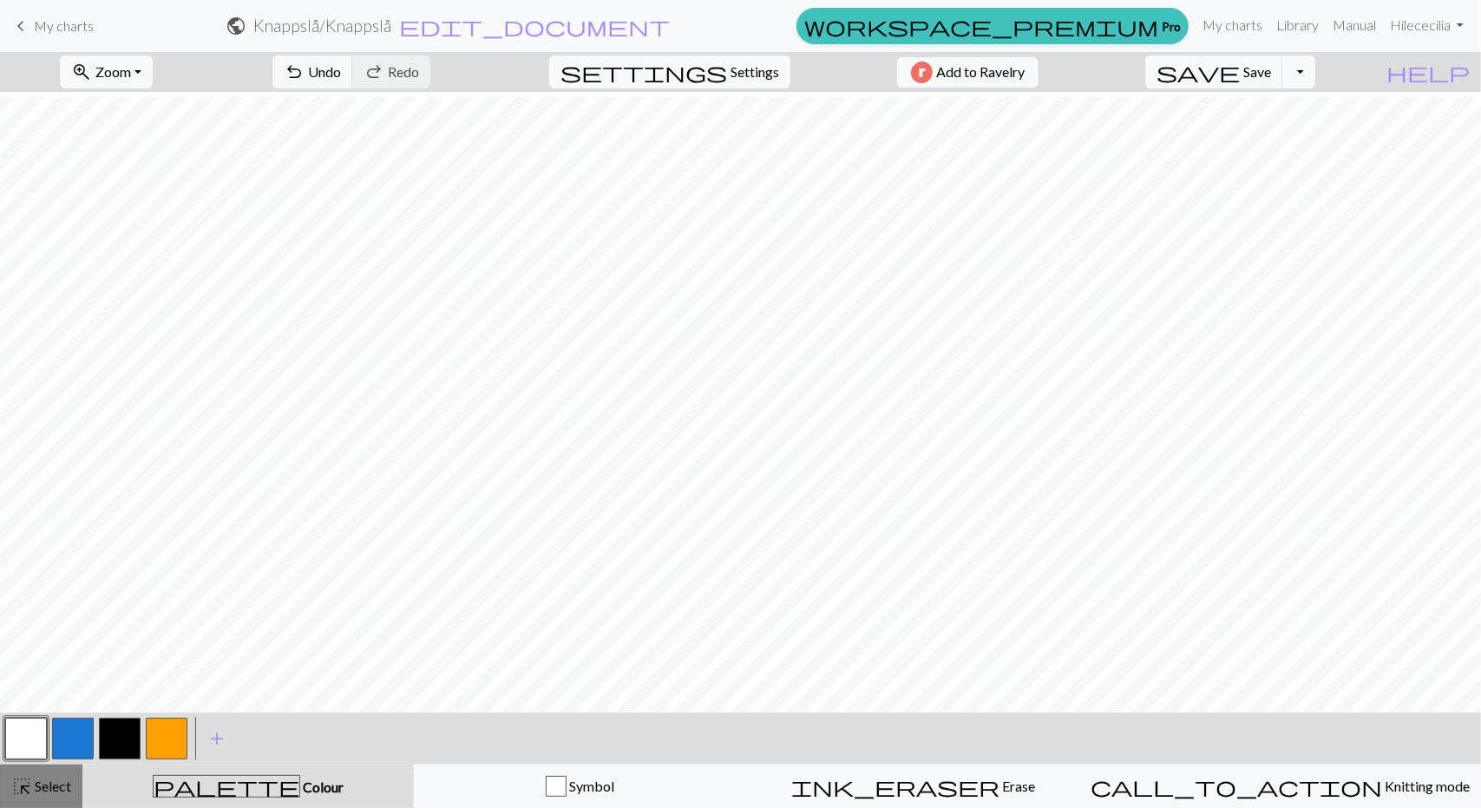
drag, startPoint x: 59, startPoint y: 789, endPoint x: 111, endPoint y: 716, distance: 89.5
click at [58, 788] on span "Select" at bounding box center [51, 786] width 39 height 16
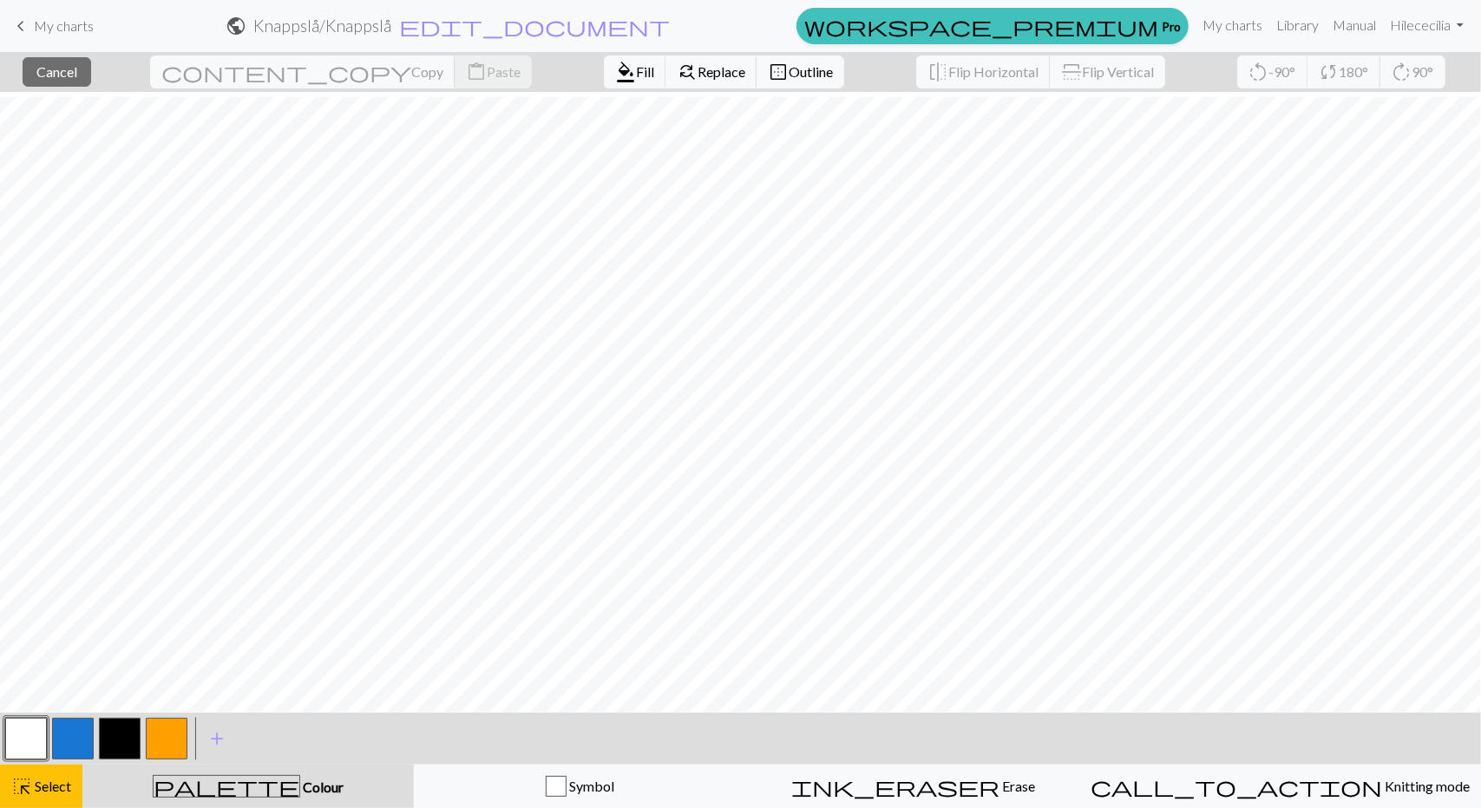
click at [172, 735] on button "button" at bounding box center [167, 739] width 42 height 42
click at [615, 79] on span "format_color_fill" at bounding box center [625, 72] width 21 height 24
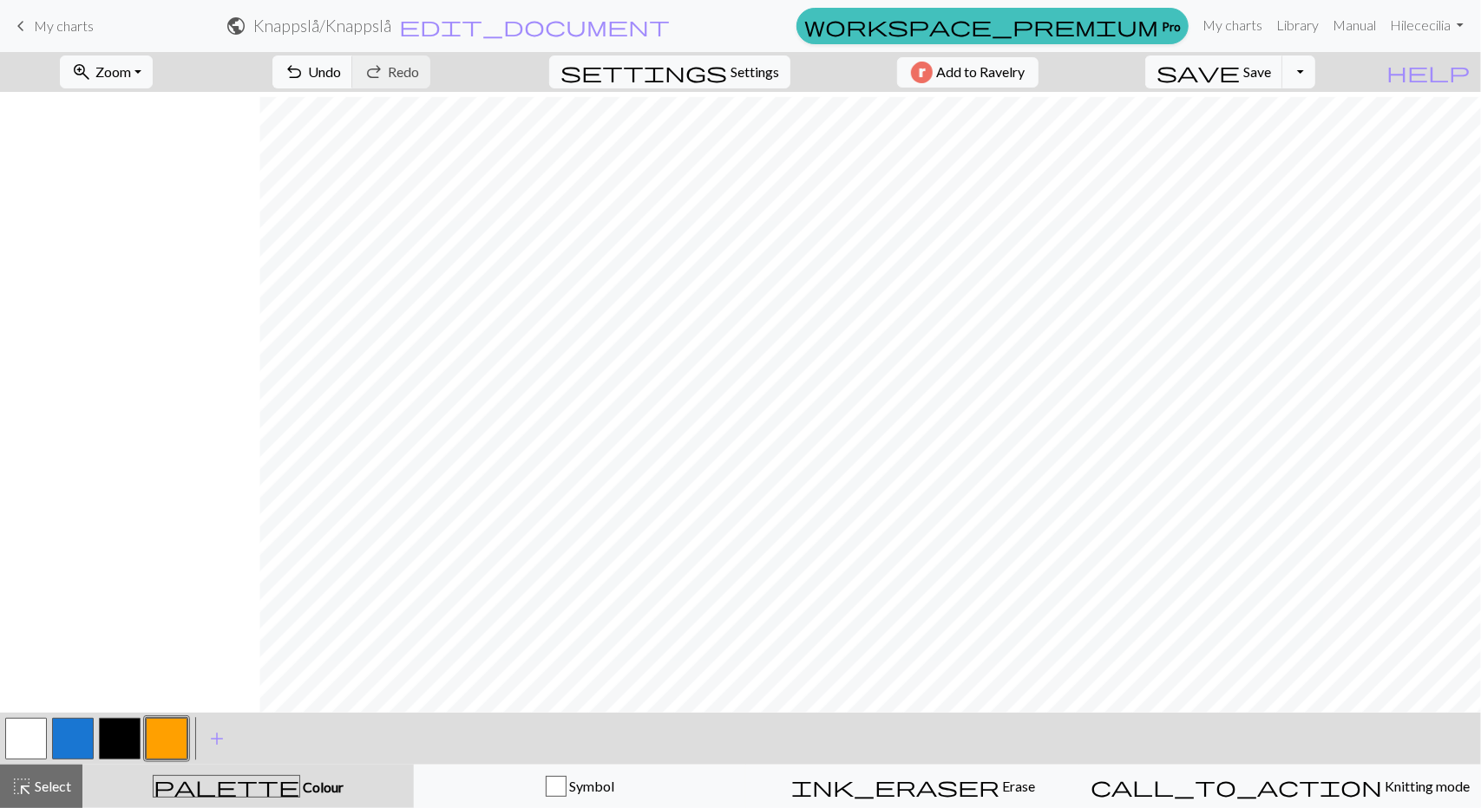
scroll to position [260, 770]
click at [31, 783] on span "highlight_alt" at bounding box center [21, 787] width 21 height 24
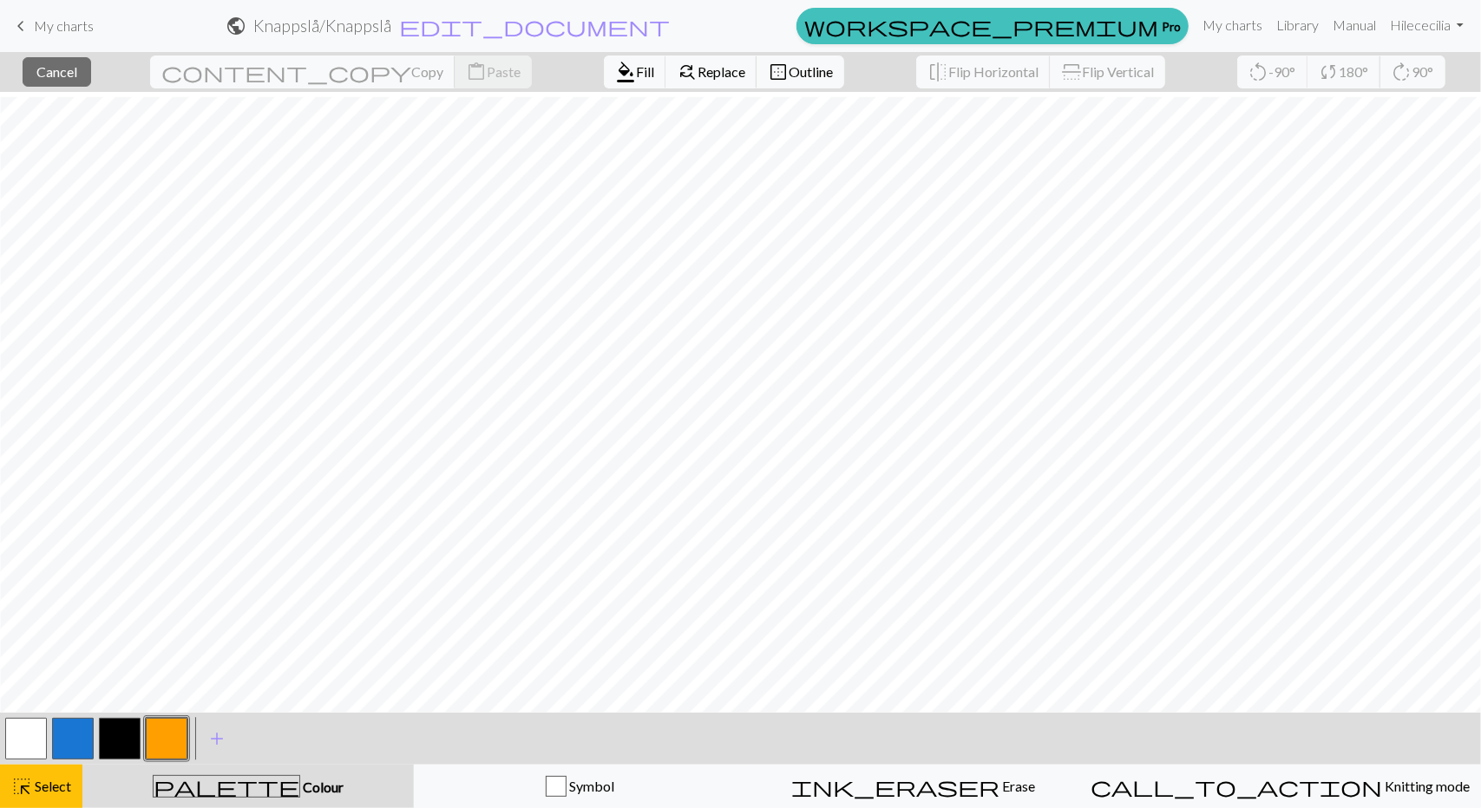
click at [180, 737] on button "button" at bounding box center [167, 739] width 42 height 42
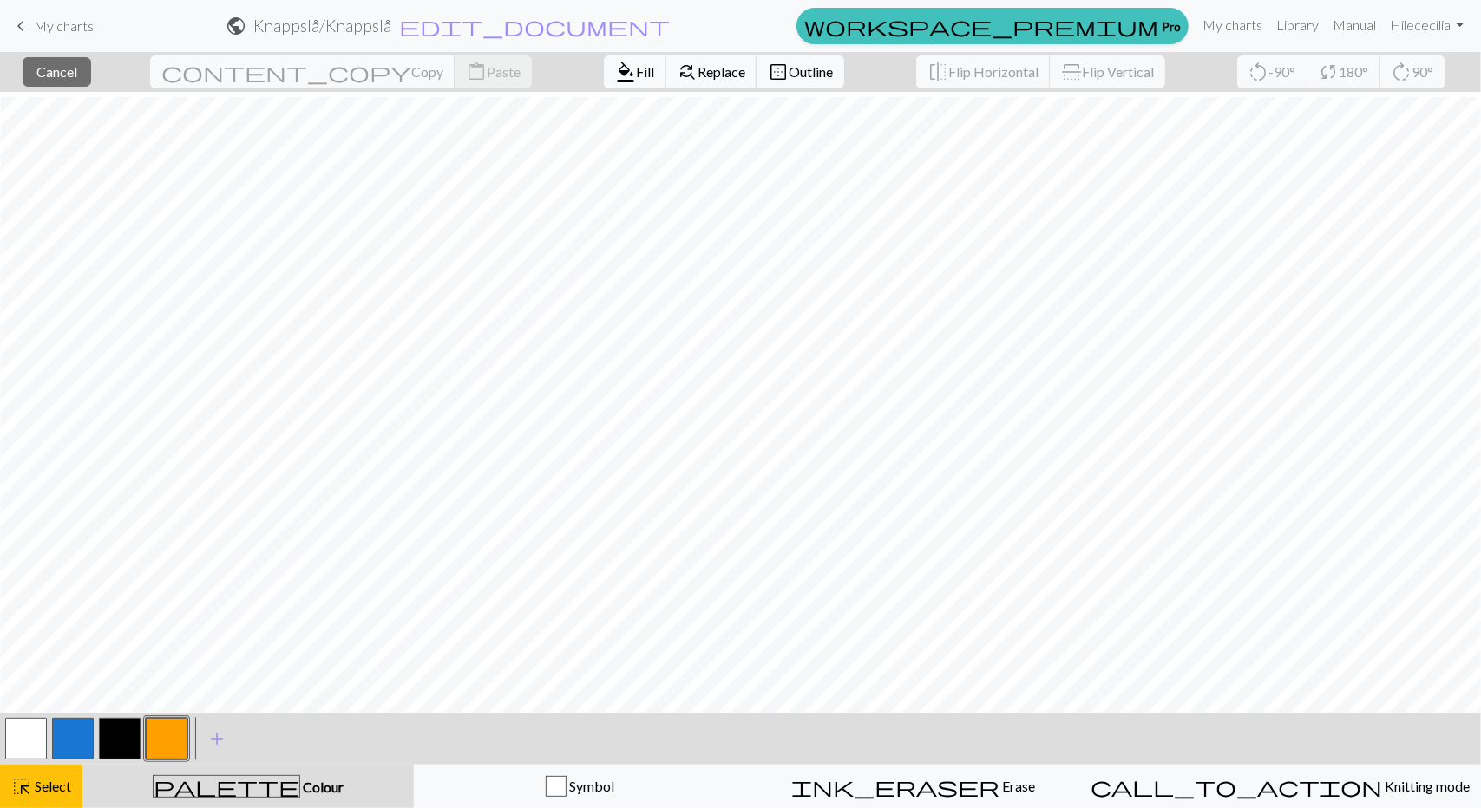
click at [615, 75] on span "format_color_fill" at bounding box center [625, 72] width 21 height 24
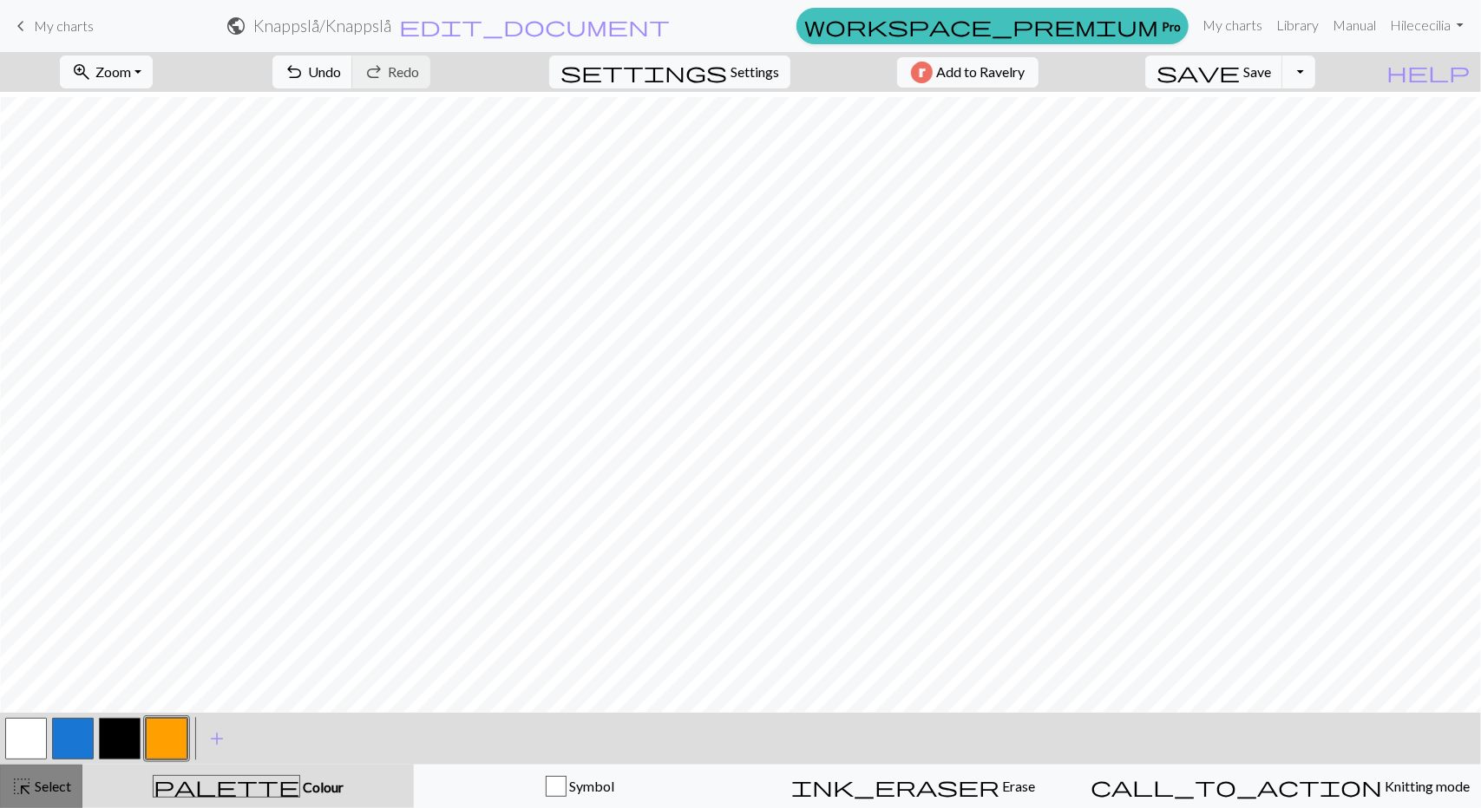
click at [35, 792] on span "Select" at bounding box center [51, 786] width 39 height 16
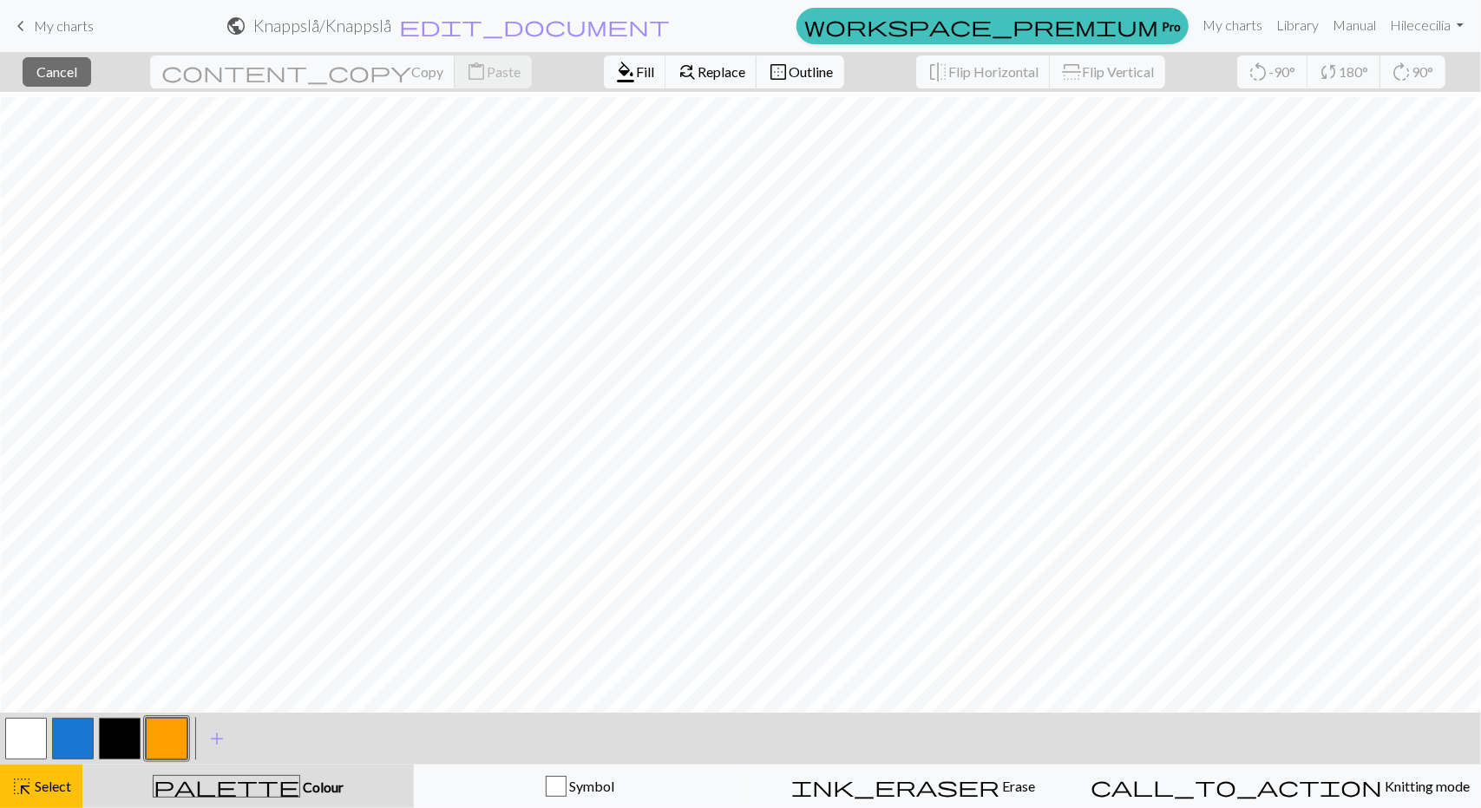
click at [179, 732] on button "button" at bounding box center [167, 739] width 42 height 42
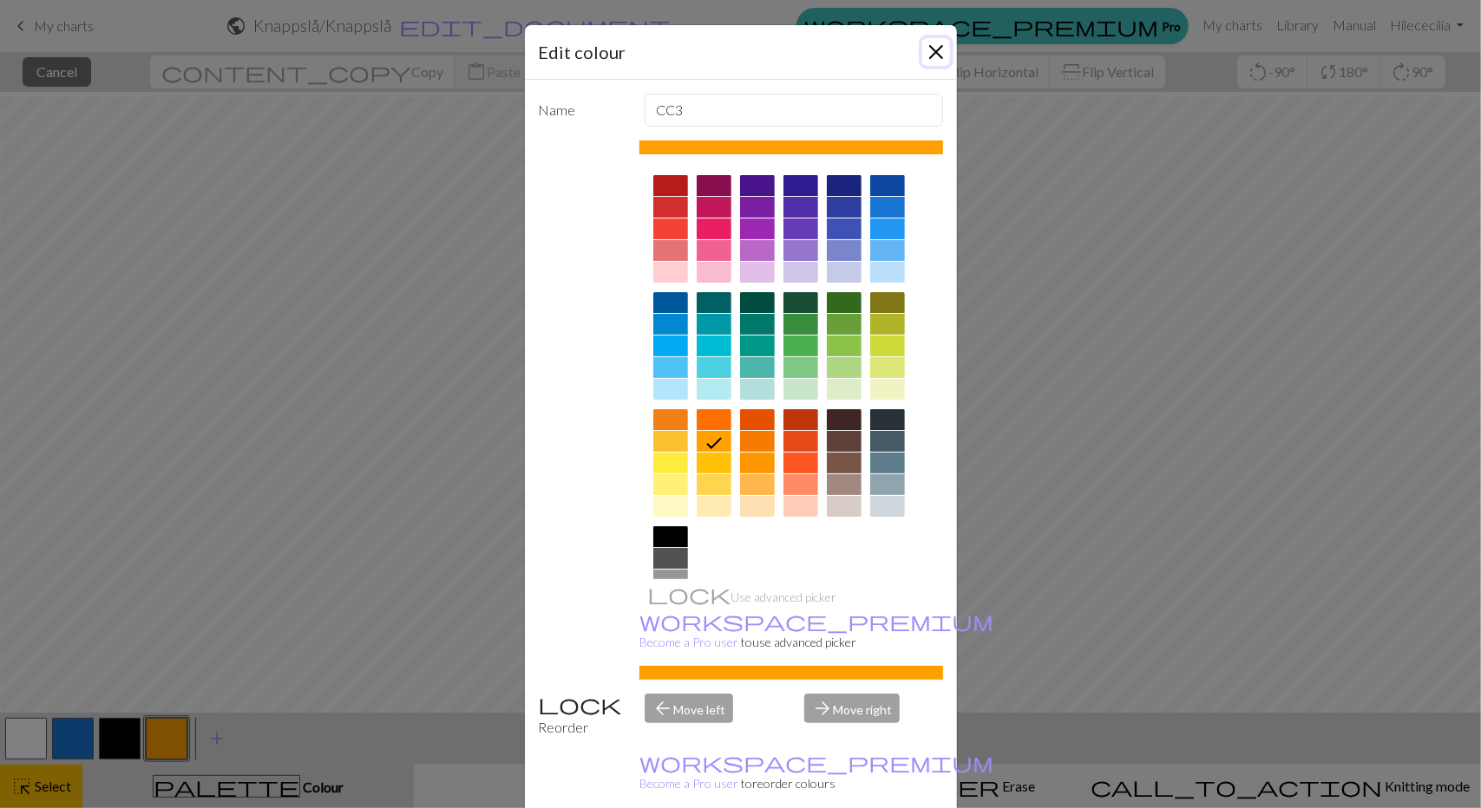
click at [936, 42] on button "Close" at bounding box center [936, 52] width 28 height 28
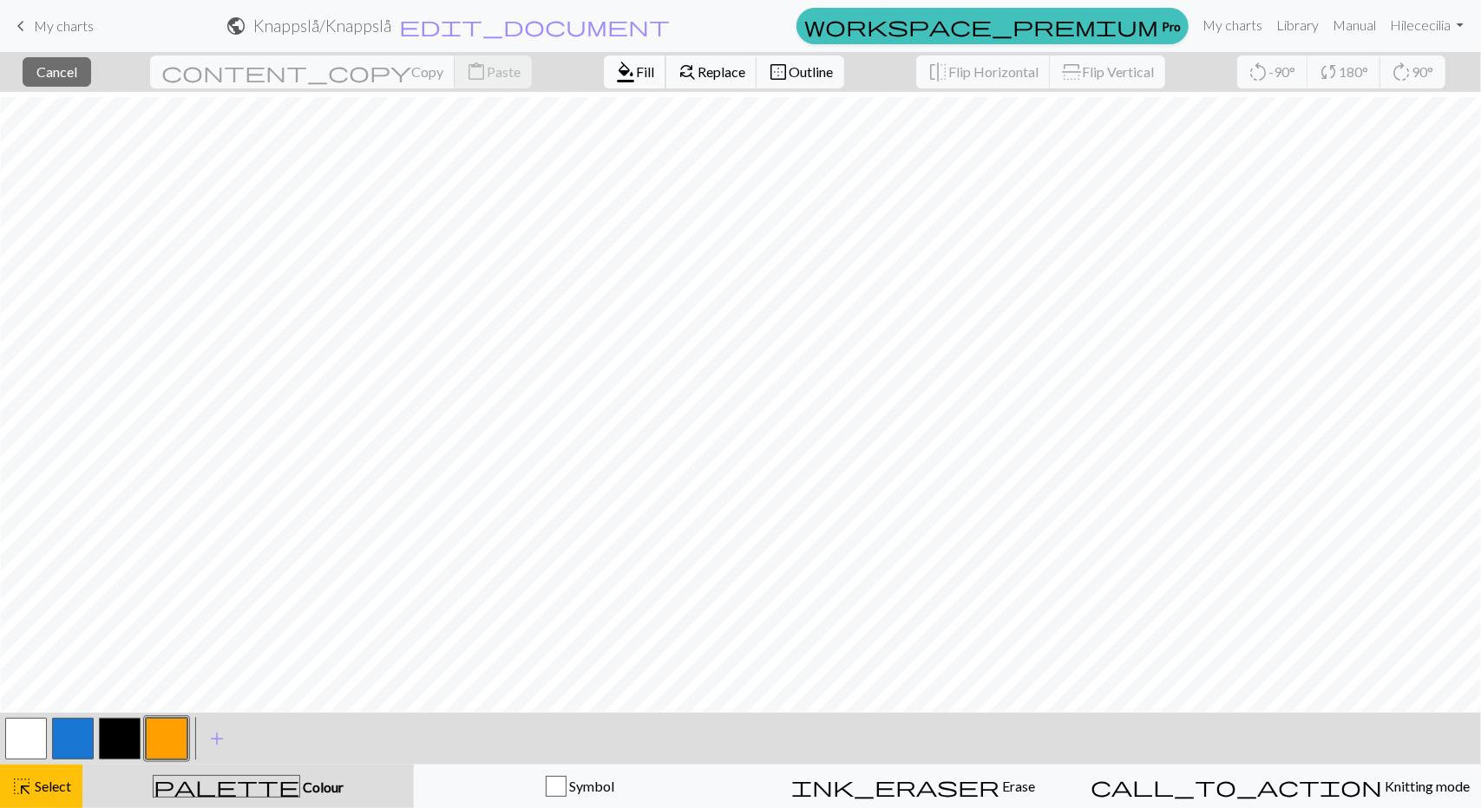
click at [615, 69] on span "format_color_fill" at bounding box center [625, 72] width 21 height 24
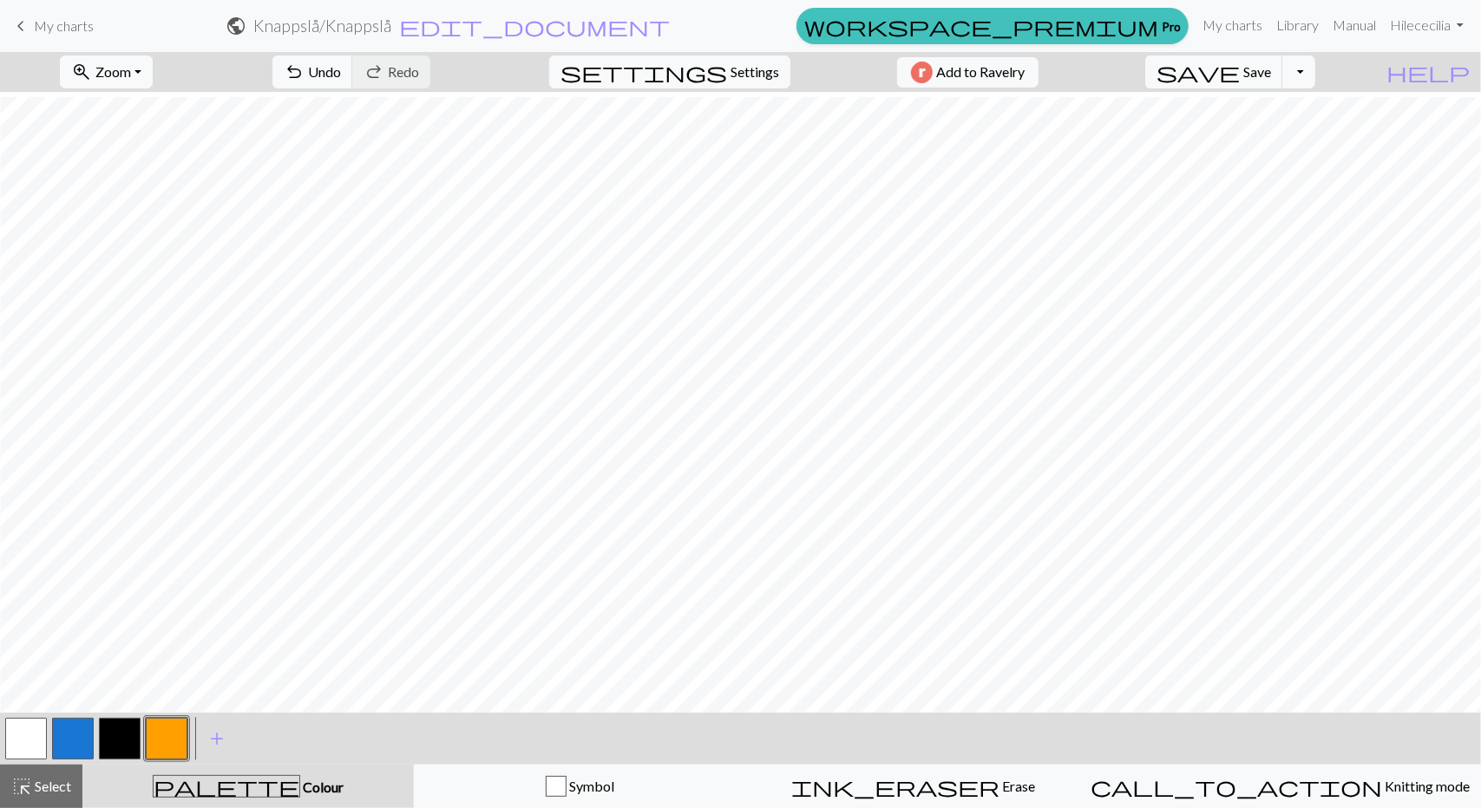
drag, startPoint x: 35, startPoint y: 740, endPoint x: 75, endPoint y: 707, distance: 52.4
click at [35, 736] on button "button" at bounding box center [26, 739] width 42 height 42
click at [353, 62] on button "undo Undo Undo" at bounding box center [312, 72] width 81 height 33
drag, startPoint x: 52, startPoint y: 795, endPoint x: 88, endPoint y: 716, distance: 86.6
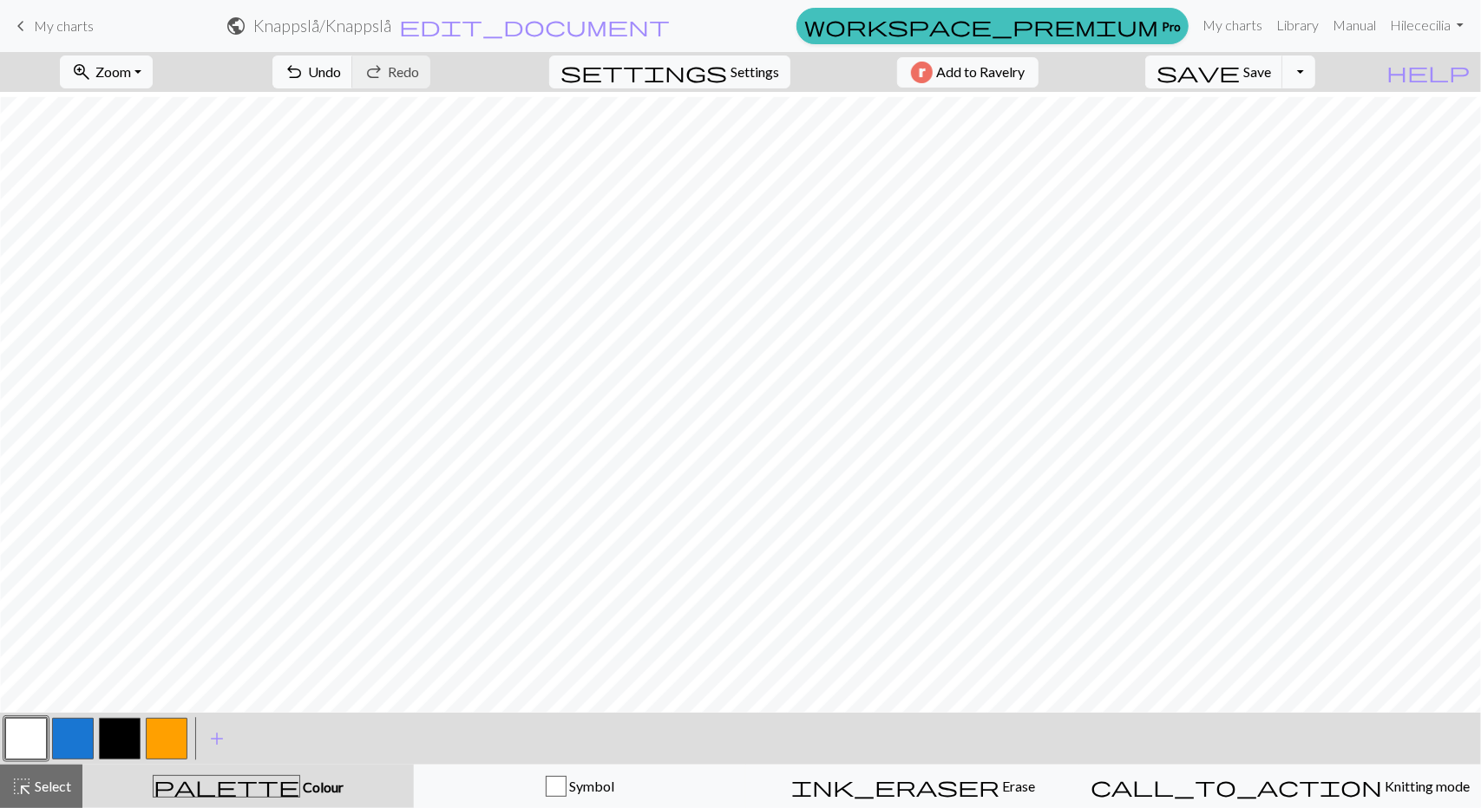
click at [52, 794] on span "Select" at bounding box center [51, 786] width 39 height 16
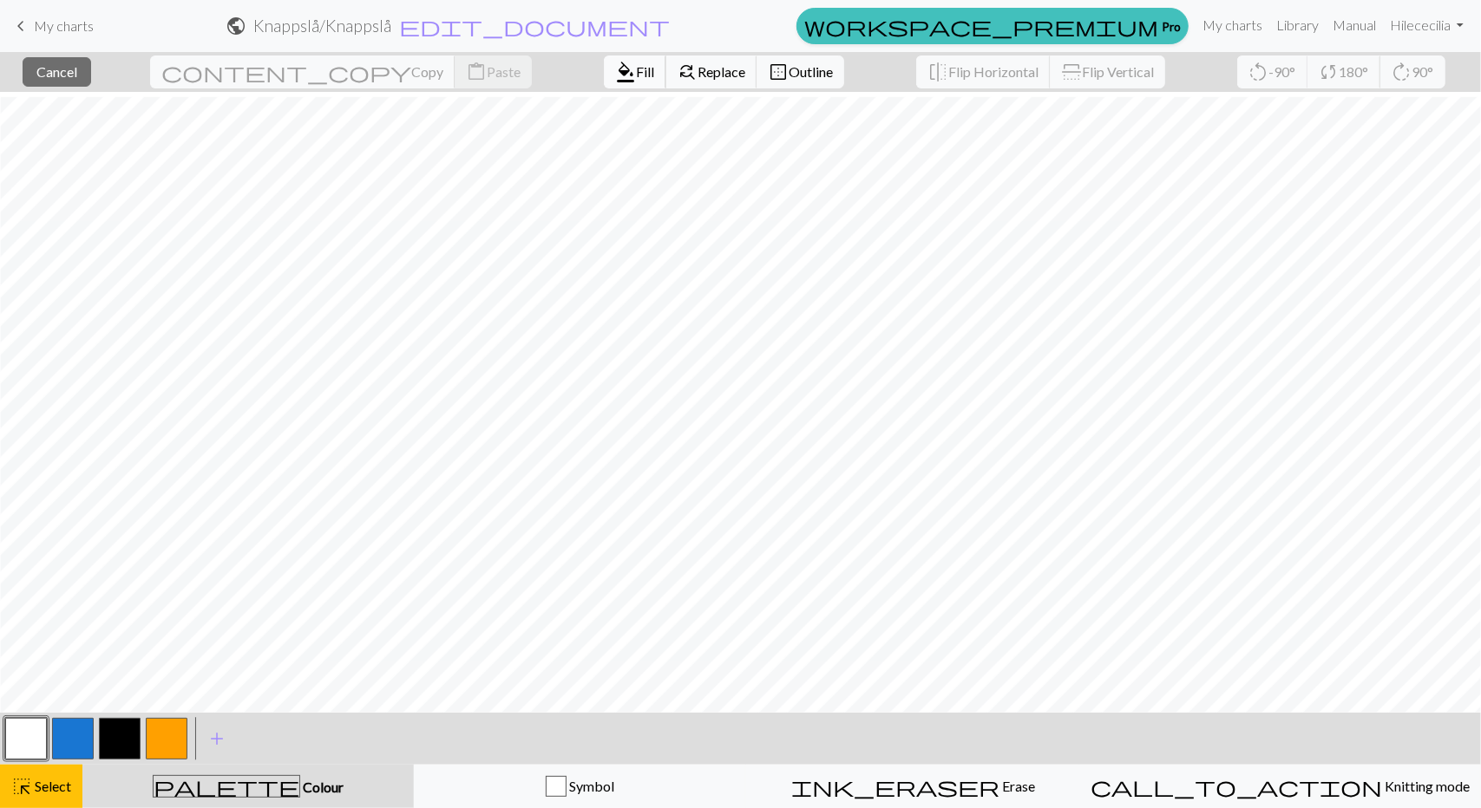
click at [636, 69] on span "Fill" at bounding box center [645, 71] width 18 height 16
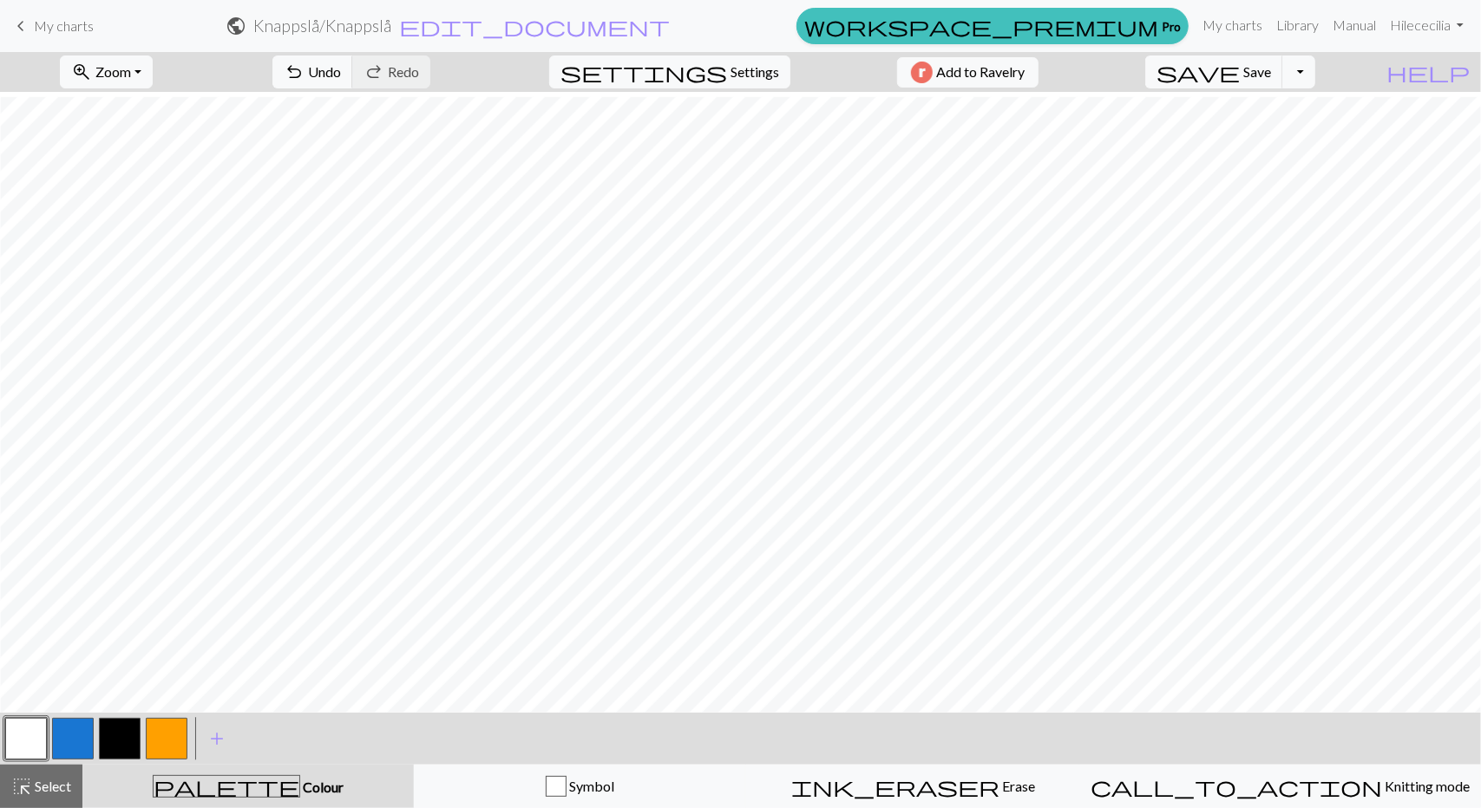
drag, startPoint x: 67, startPoint y: 777, endPoint x: 88, endPoint y: 733, distance: 48.9
click at [68, 772] on button "highlight_alt Select Select" at bounding box center [41, 786] width 82 height 43
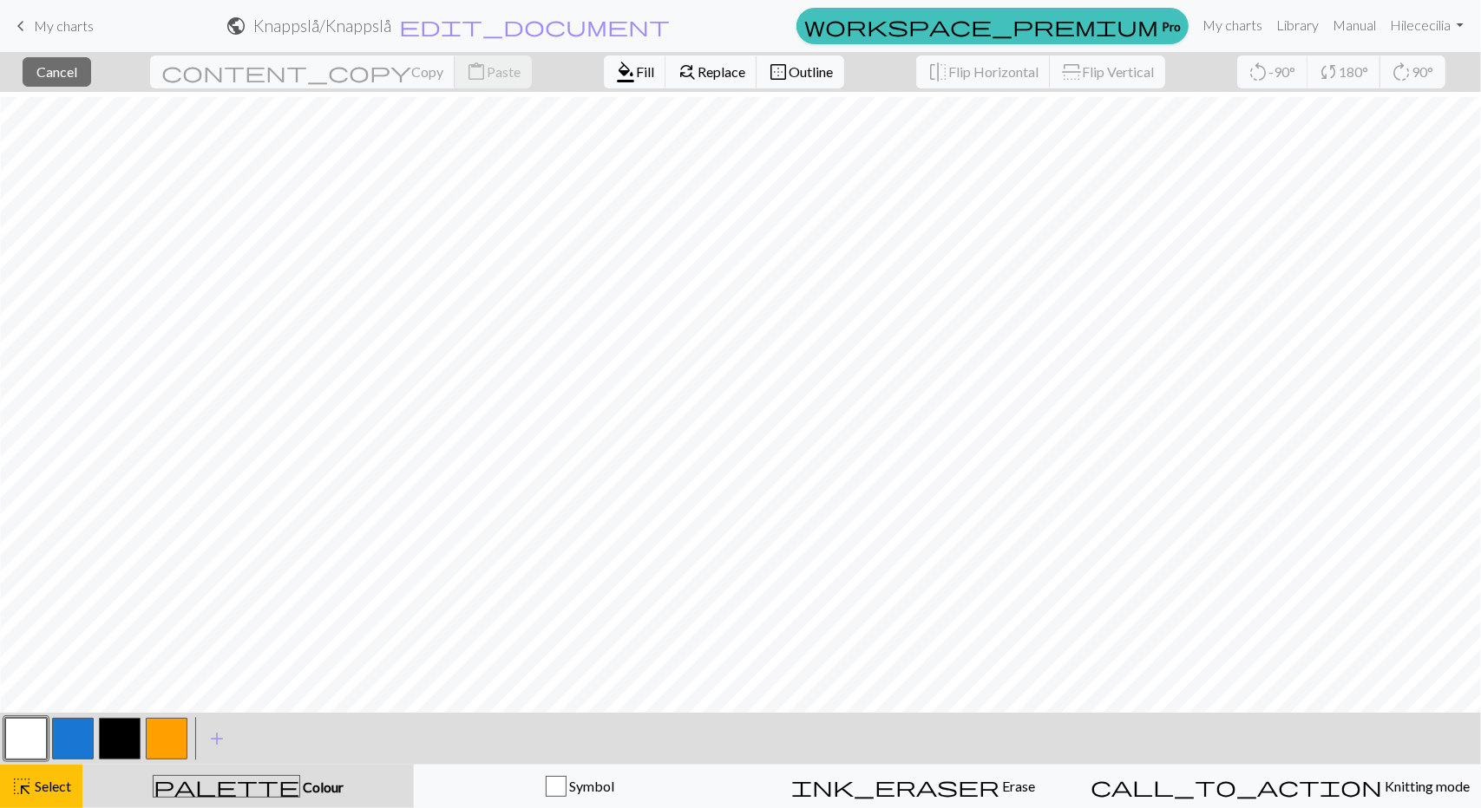
drag, startPoint x: 170, startPoint y: 738, endPoint x: 177, endPoint y: 707, distance: 32.0
click at [169, 735] on button "button" at bounding box center [167, 739] width 42 height 42
click at [615, 62] on span "format_color_fill" at bounding box center [625, 72] width 21 height 24
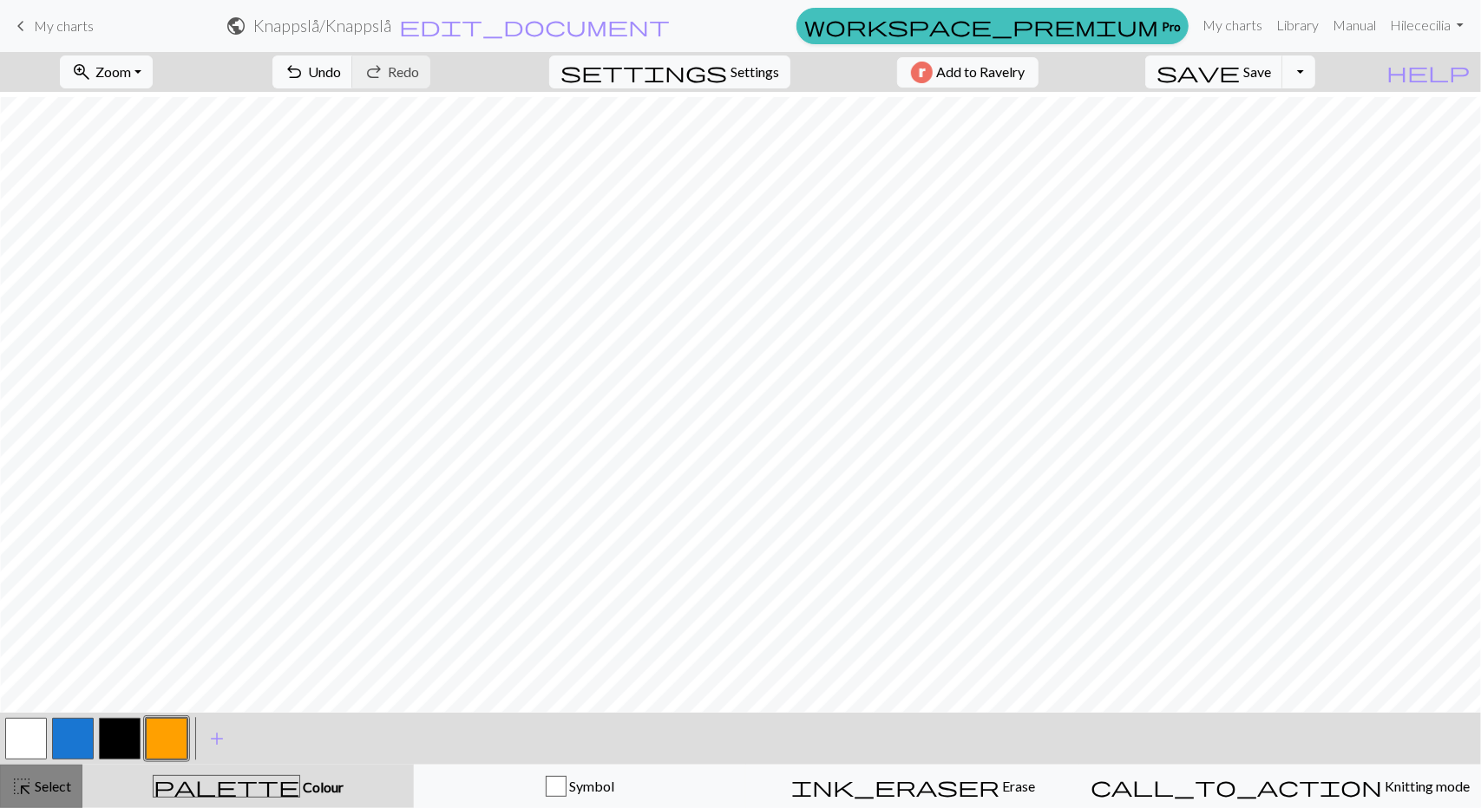
click at [50, 769] on button "highlight_alt Select Select" at bounding box center [41, 786] width 82 height 43
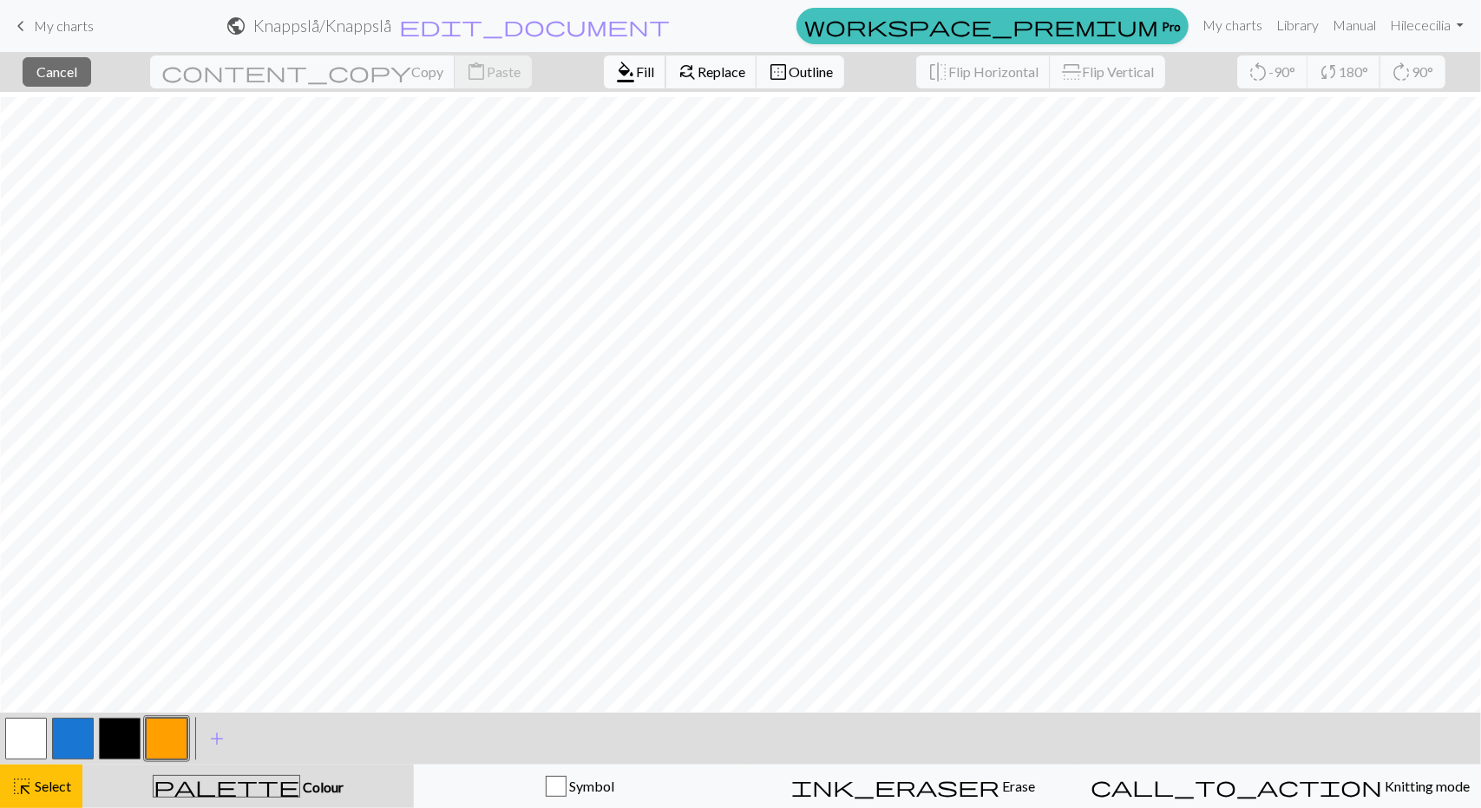
click at [615, 82] on span "format_color_fill" at bounding box center [625, 72] width 21 height 24
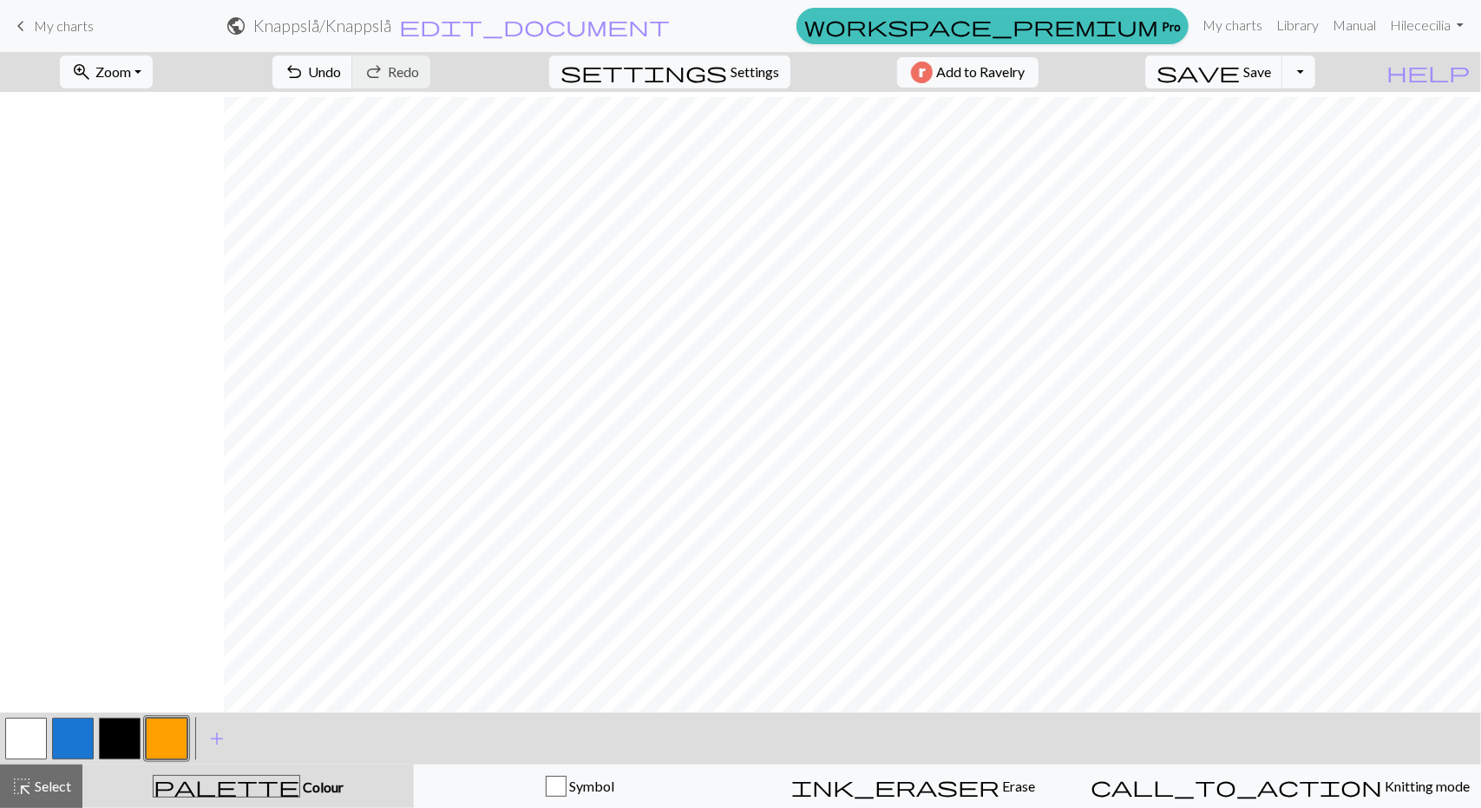
scroll to position [260, 1698]
click at [49, 776] on button "highlight_alt Select Select" at bounding box center [41, 786] width 82 height 43
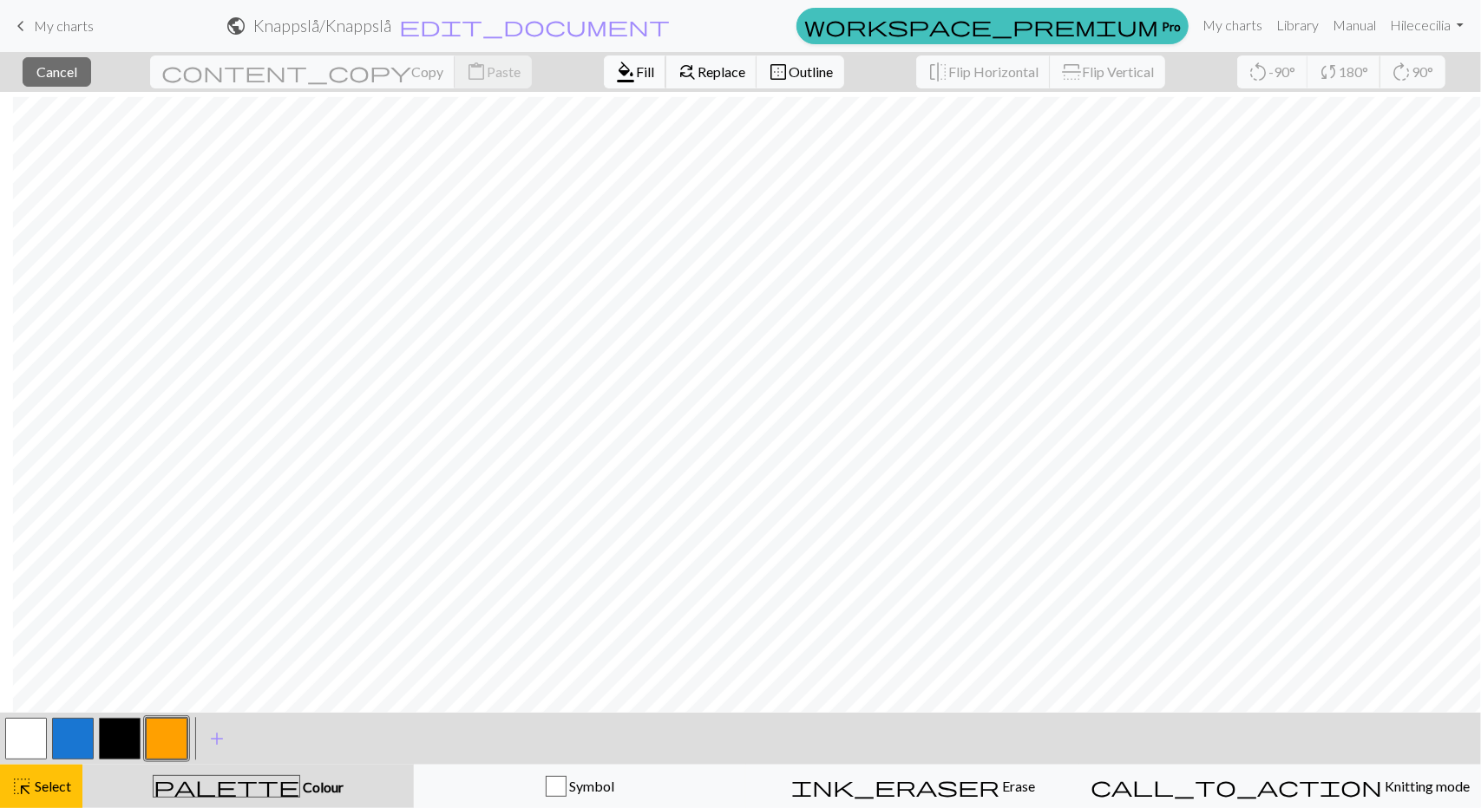
click at [636, 70] on span "Fill" at bounding box center [645, 71] width 18 height 16
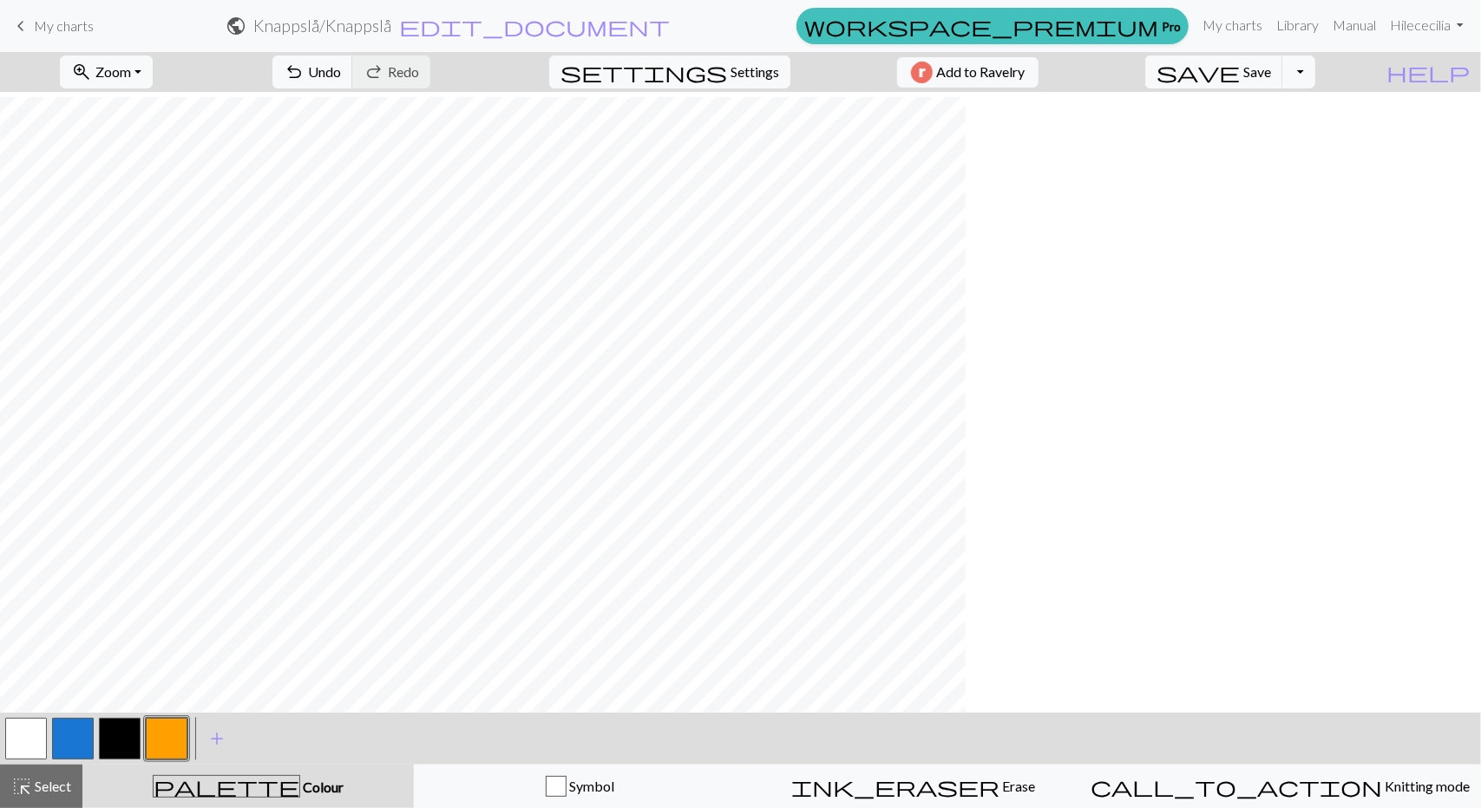
scroll to position [260, 0]
click at [116, 738] on button "button" at bounding box center [120, 739] width 42 height 42
click at [161, 746] on button "button" at bounding box center [167, 739] width 42 height 42
click at [24, 743] on button "button" at bounding box center [26, 739] width 42 height 42
click at [43, 783] on span "Select" at bounding box center [51, 786] width 39 height 16
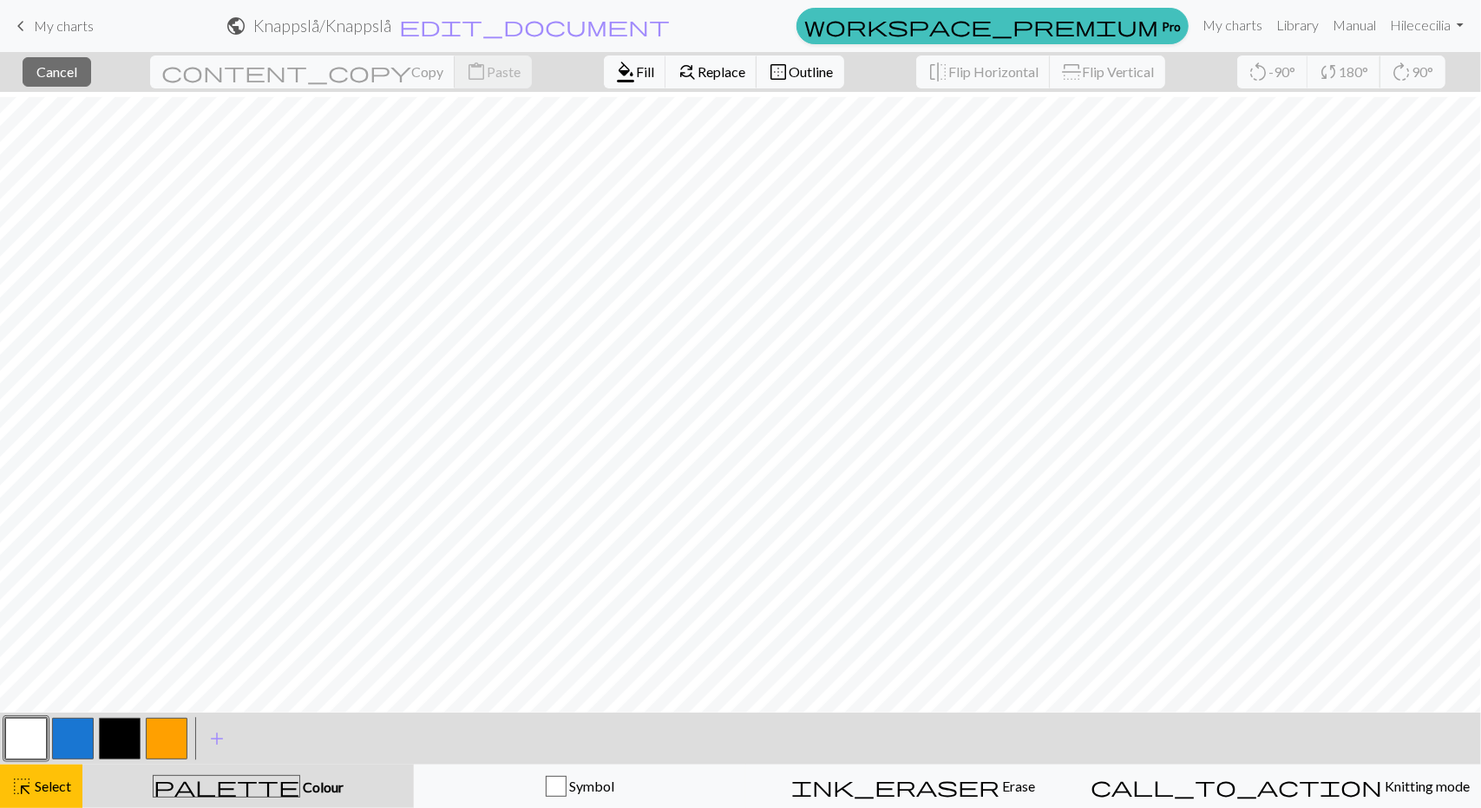
click at [28, 743] on button "button" at bounding box center [26, 739] width 42 height 42
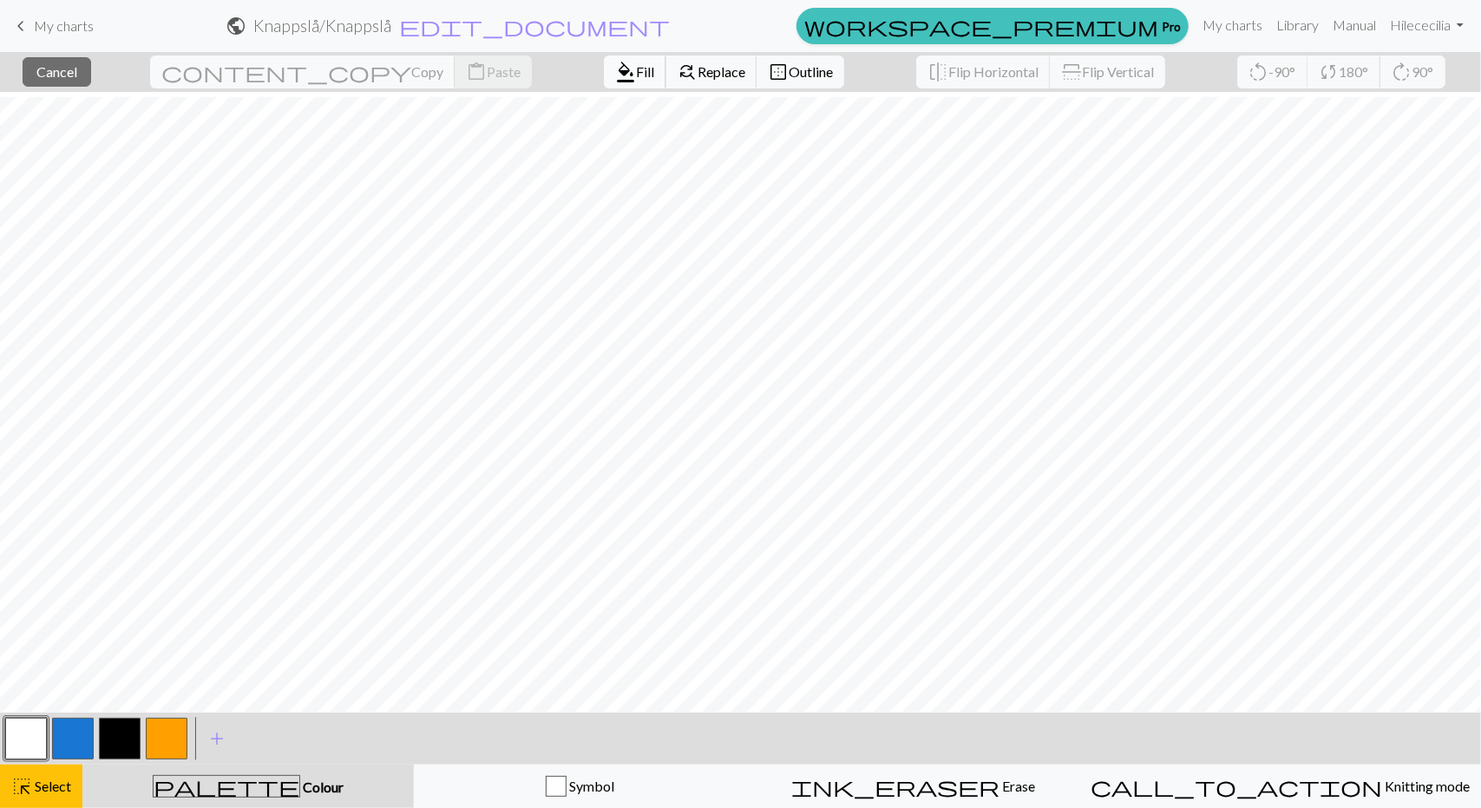
click at [615, 81] on span "format_color_fill" at bounding box center [625, 72] width 21 height 24
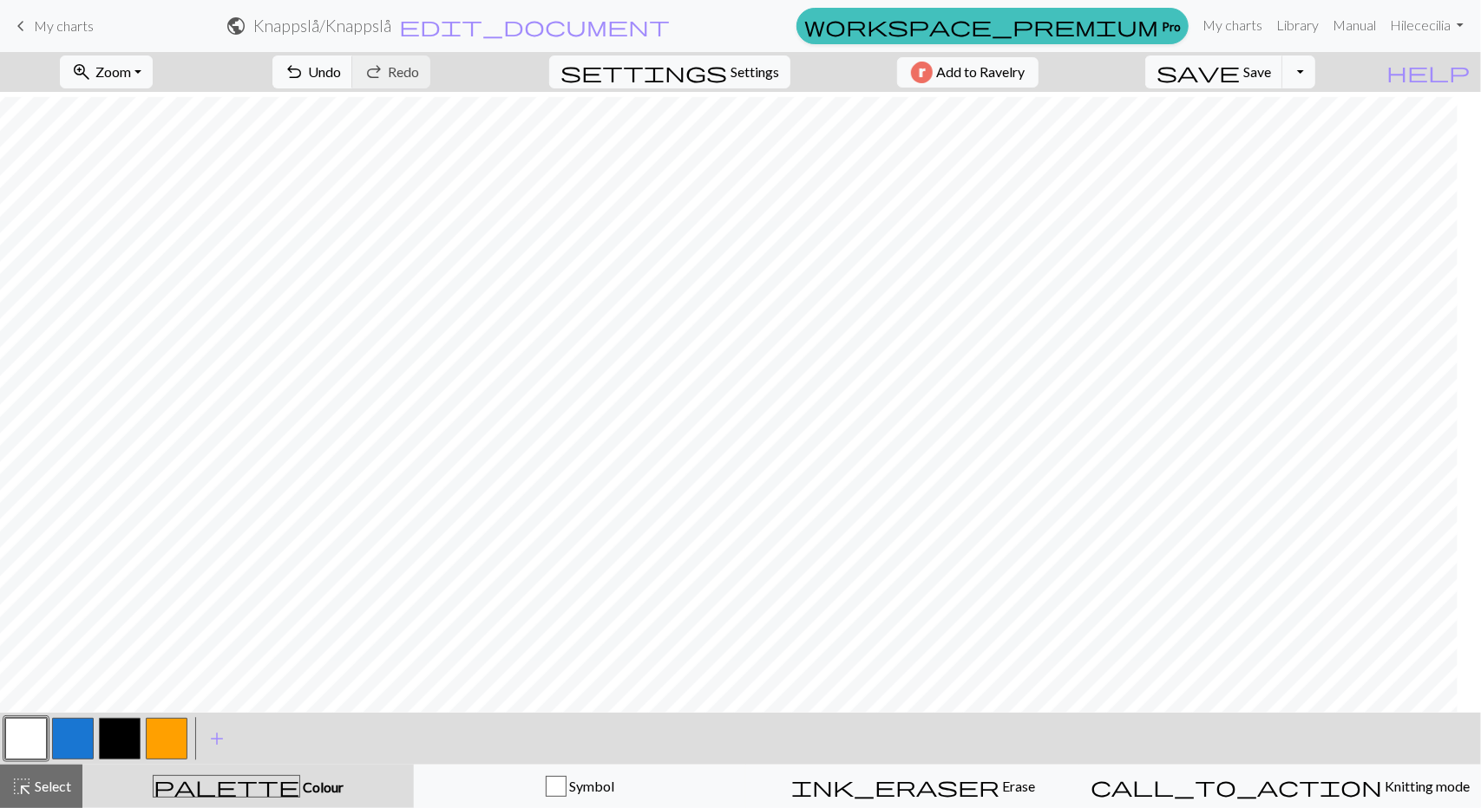
scroll to position [260, 607]
click at [49, 791] on span "Select" at bounding box center [51, 786] width 39 height 16
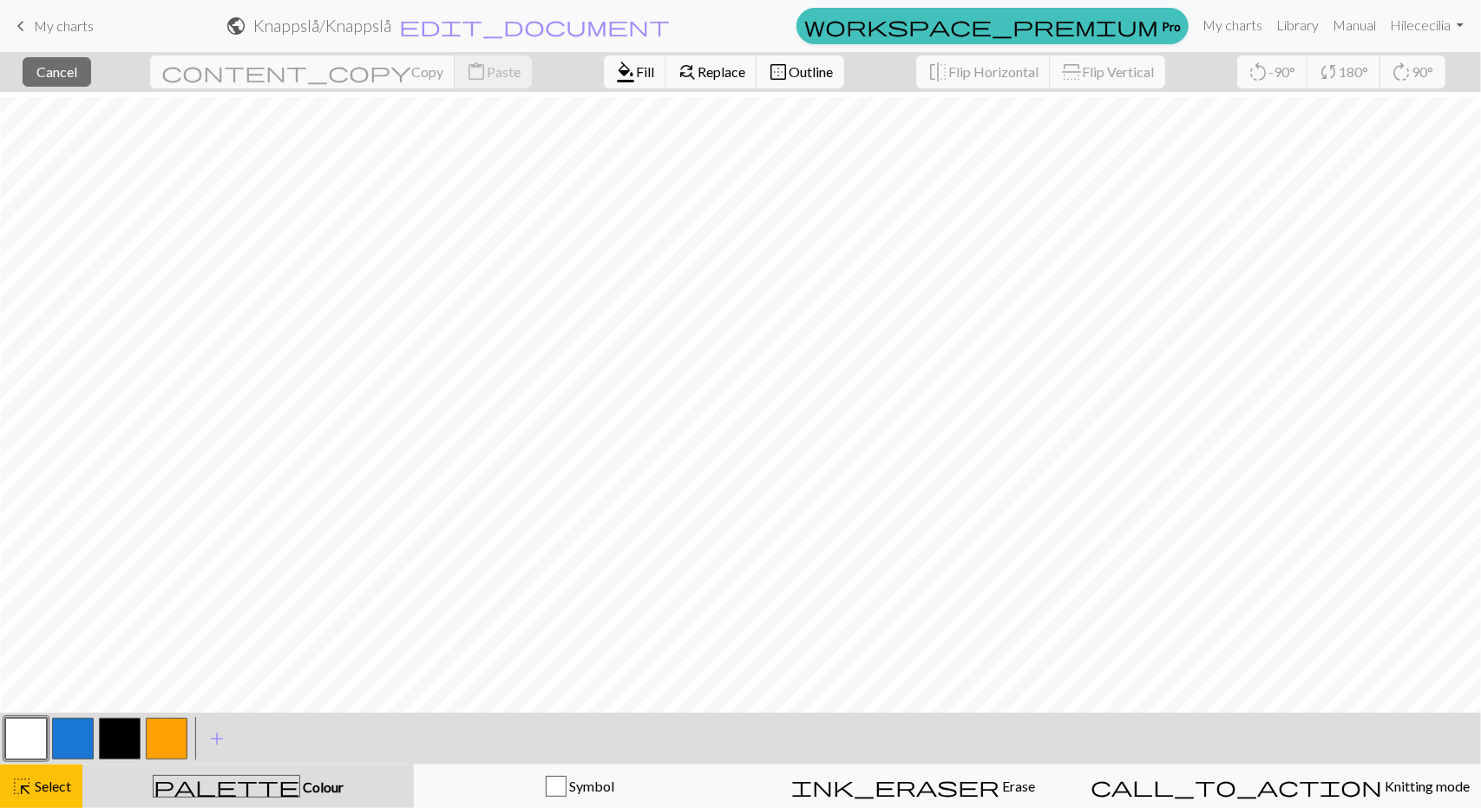
click at [42, 734] on button "button" at bounding box center [26, 739] width 42 height 42
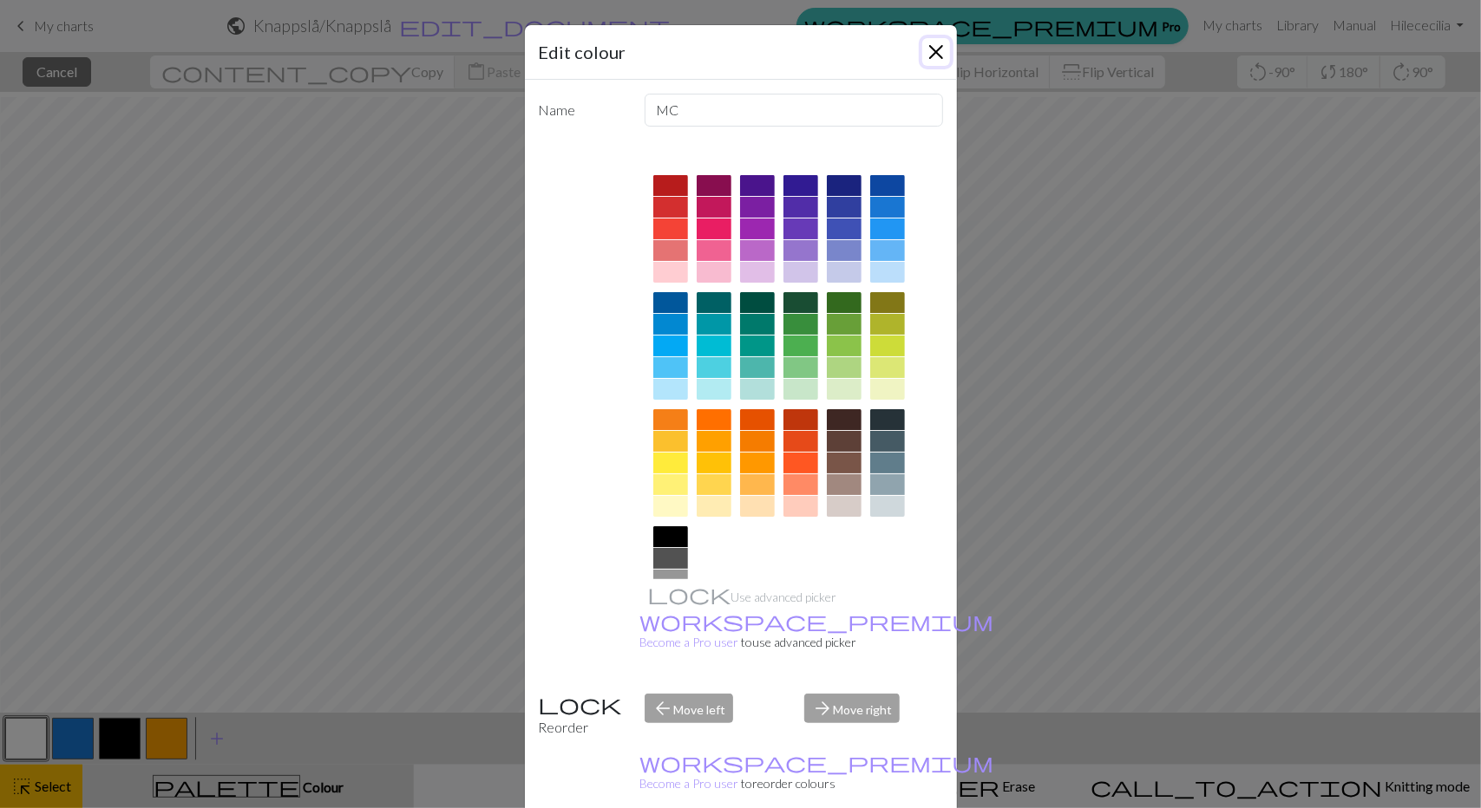
click at [922, 56] on button "Close" at bounding box center [936, 52] width 28 height 28
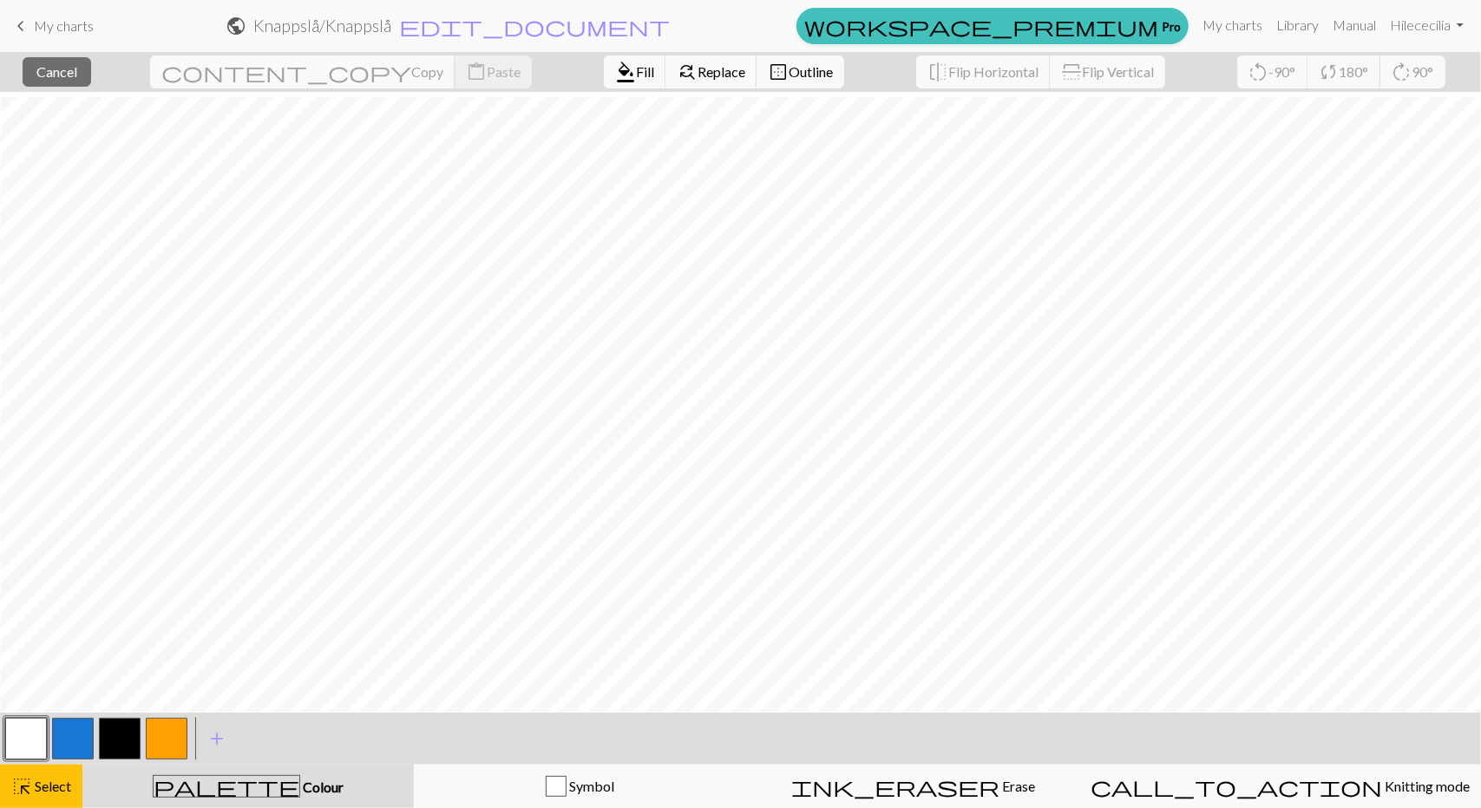
click at [42, 731] on button "button" at bounding box center [26, 739] width 42 height 42
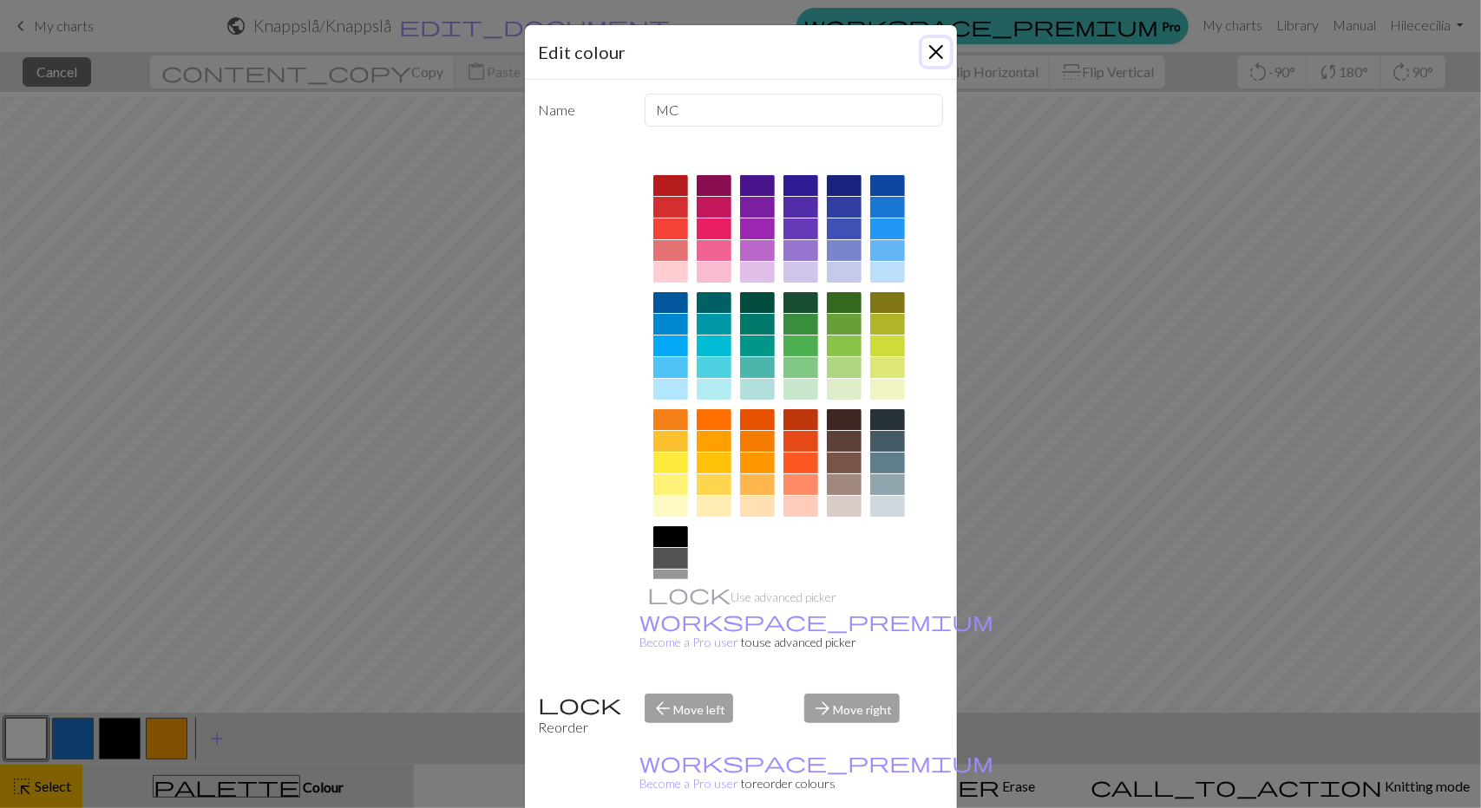
click at [937, 51] on button "Close" at bounding box center [936, 52] width 28 height 28
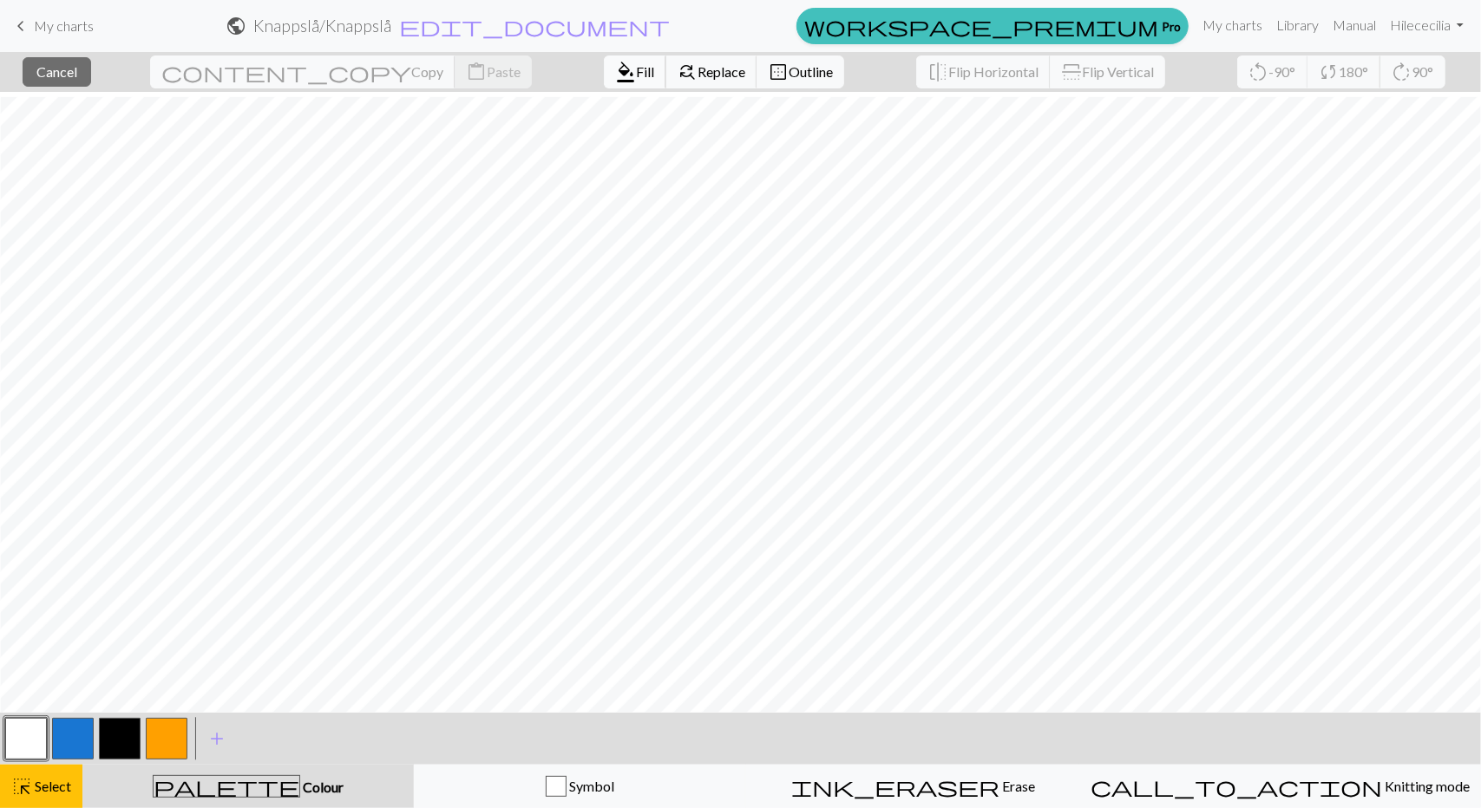
click at [636, 78] on span "Fill" at bounding box center [645, 71] width 18 height 16
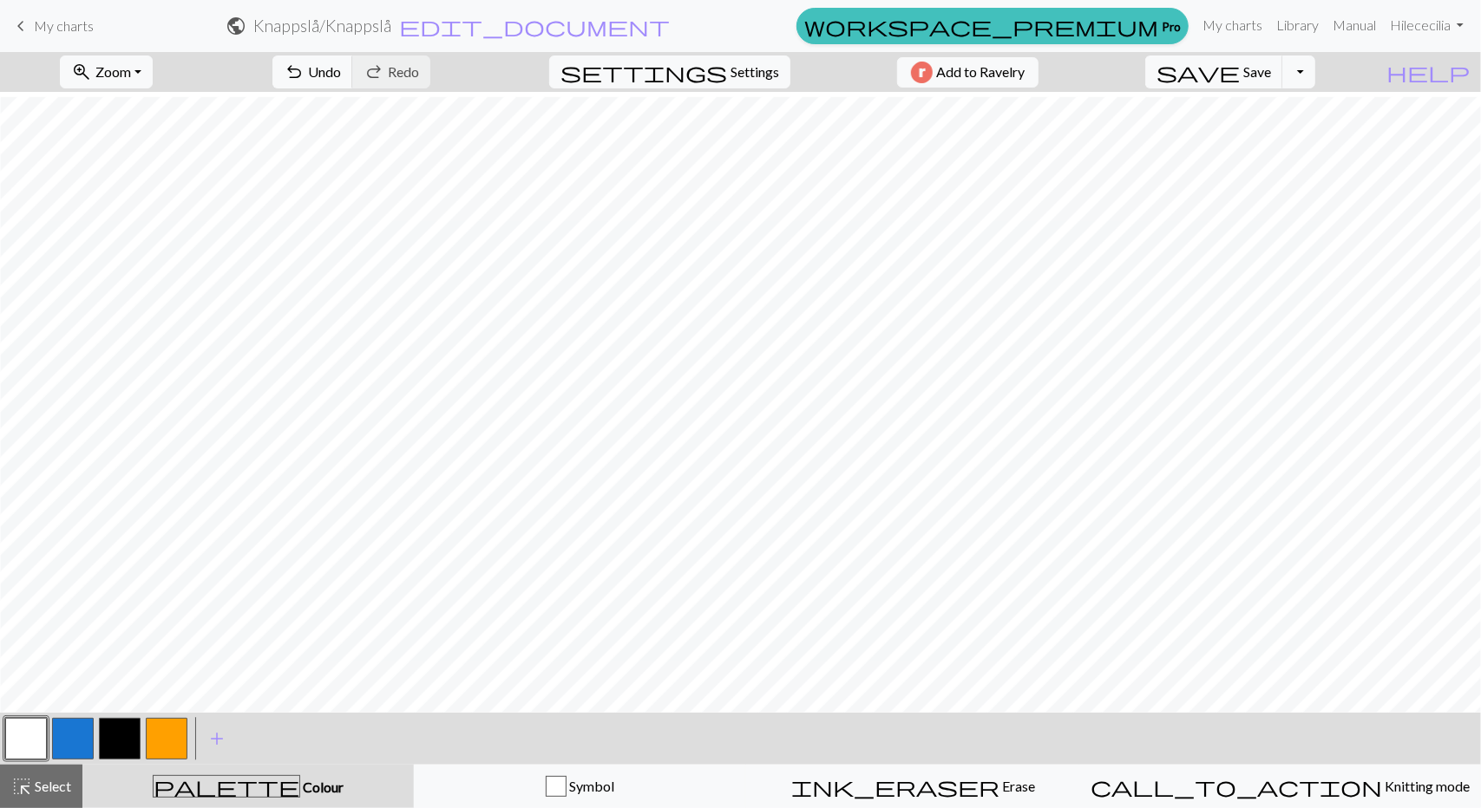
drag, startPoint x: 156, startPoint y: 735, endPoint x: 166, endPoint y: 723, distance: 15.4
click at [159, 730] on button "button" at bounding box center [167, 739] width 42 height 42
drag, startPoint x: 33, startPoint y: 736, endPoint x: 46, endPoint y: 710, distance: 29.1
click at [33, 735] on button "button" at bounding box center [26, 739] width 42 height 42
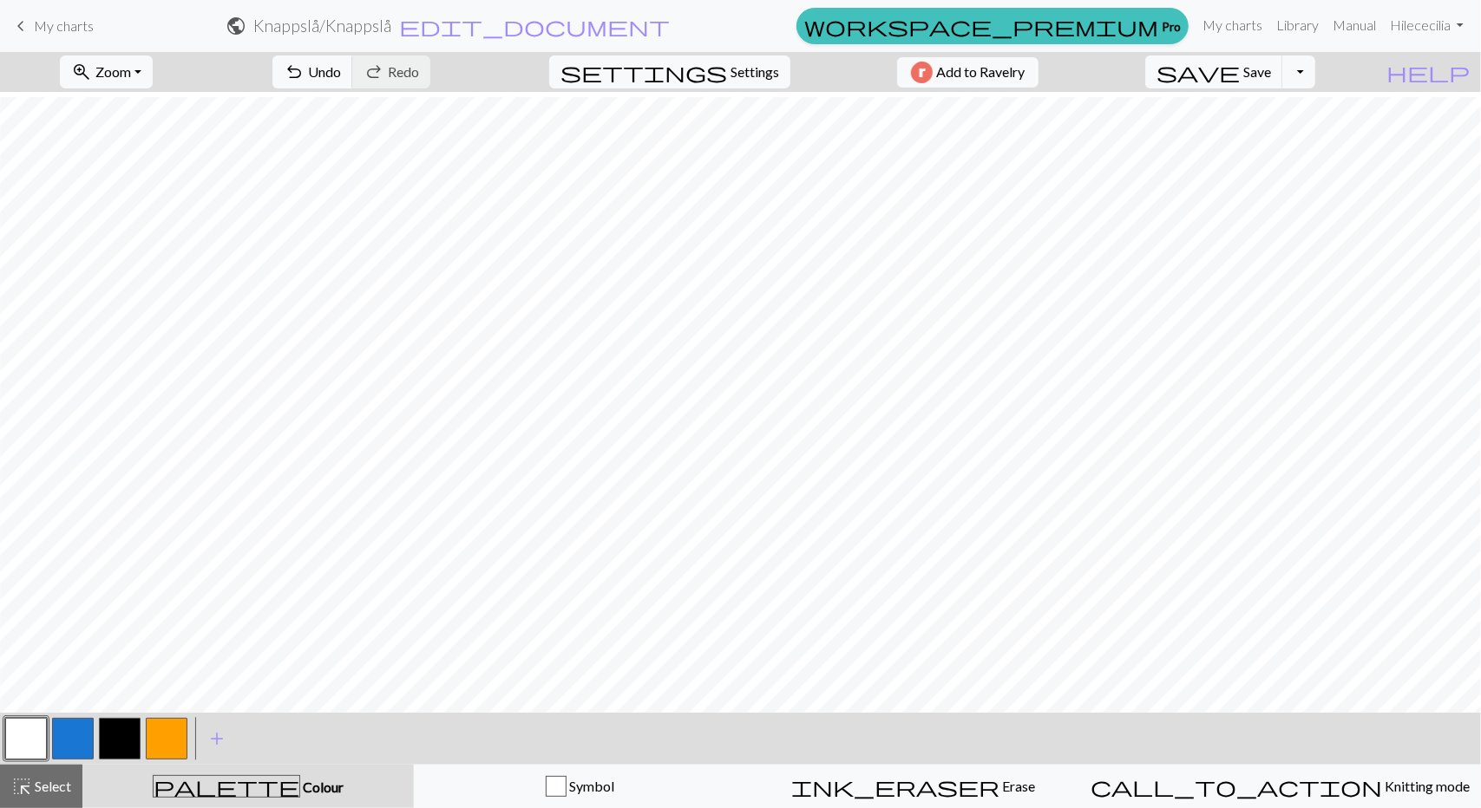
click at [112, 738] on button "button" at bounding box center [120, 739] width 42 height 42
click at [131, 70] on span "Zoom" at bounding box center [113, 71] width 36 height 16
click at [128, 161] on button "Fit height" at bounding box center [129, 165] width 137 height 28
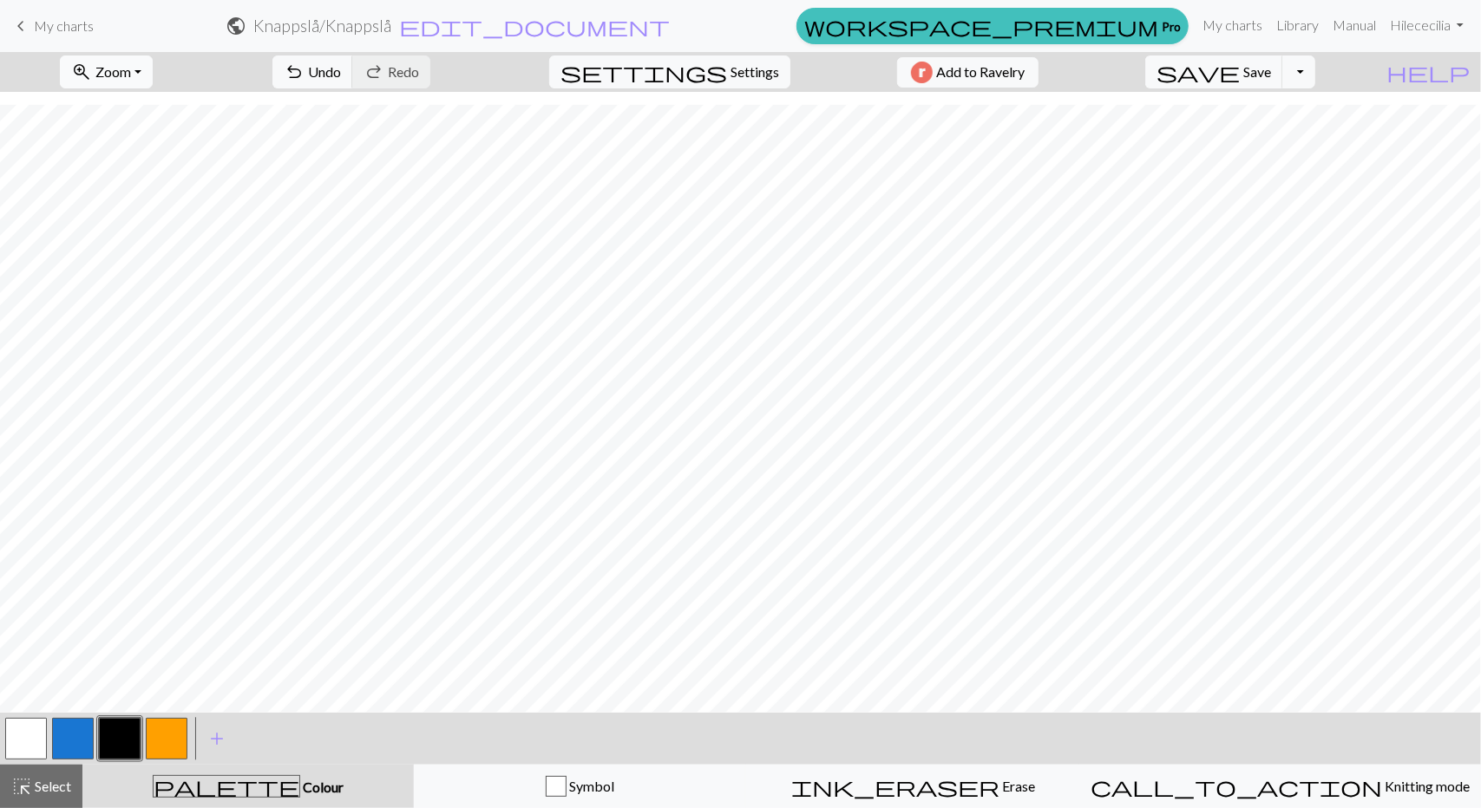
click at [128, 78] on span "Zoom" at bounding box center [113, 71] width 36 height 16
click at [134, 146] on button "Fit width" at bounding box center [129, 137] width 137 height 28
click at [47, 791] on span "Select" at bounding box center [51, 786] width 39 height 16
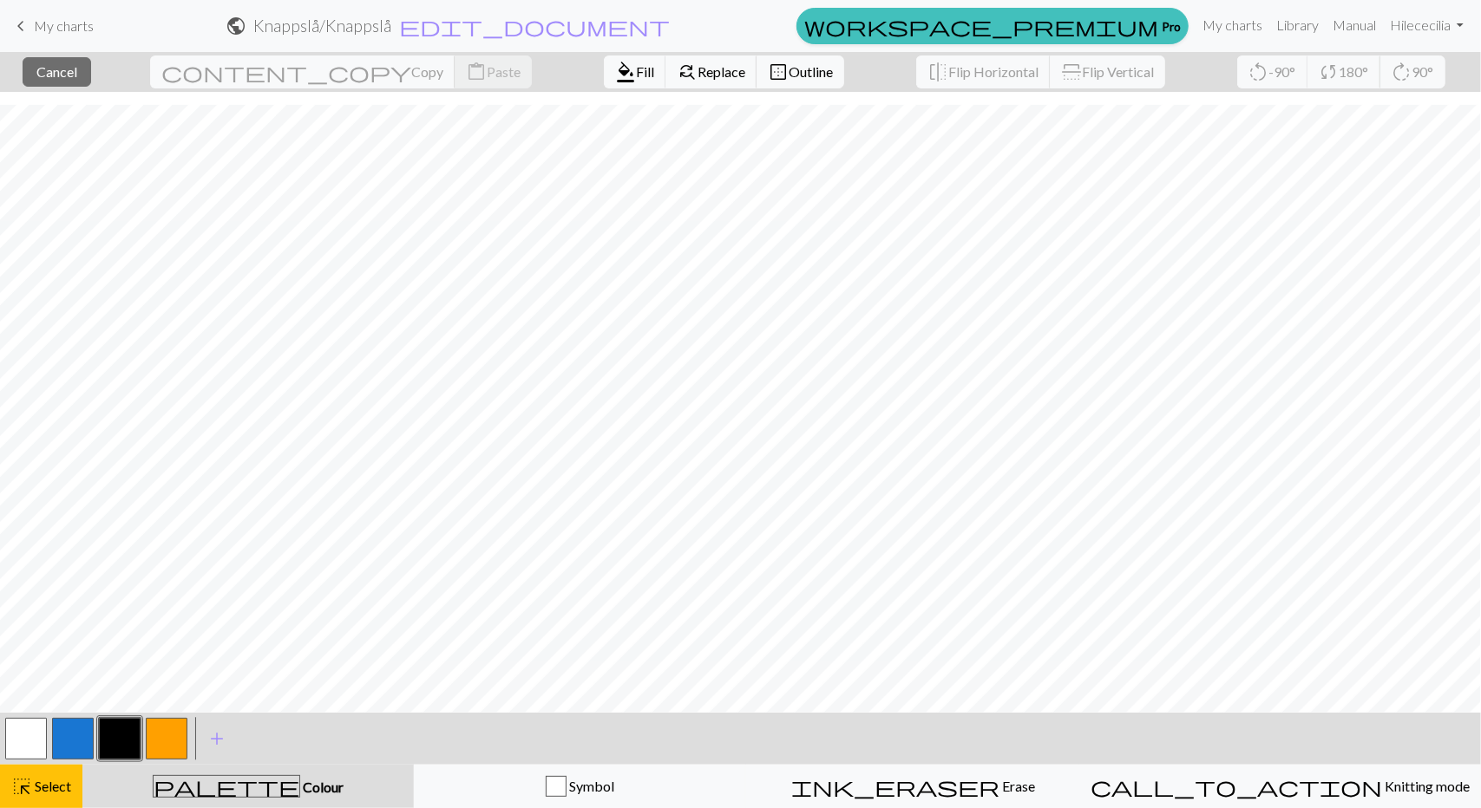
click at [39, 747] on button "button" at bounding box center [26, 739] width 42 height 42
click at [636, 71] on span "Fill" at bounding box center [645, 71] width 18 height 16
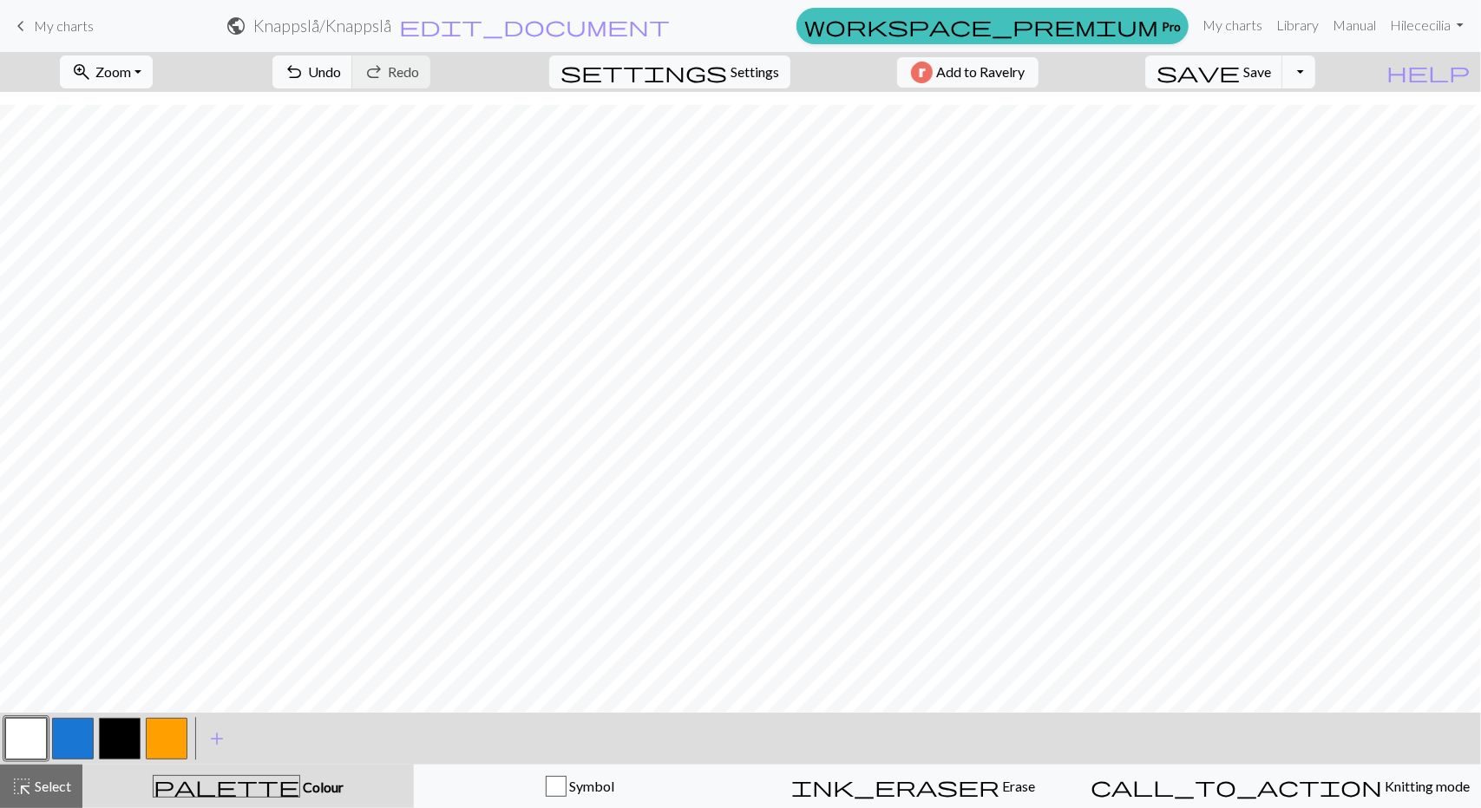
click at [131, 63] on span "Zoom" at bounding box center [113, 71] width 36 height 16
click at [123, 134] on button "Fit width" at bounding box center [129, 137] width 137 height 28
click at [129, 67] on span "Zoom" at bounding box center [113, 71] width 36 height 16
click at [127, 164] on button "Fit height" at bounding box center [129, 165] width 137 height 28
click at [131, 77] on span "Zoom" at bounding box center [113, 71] width 36 height 16
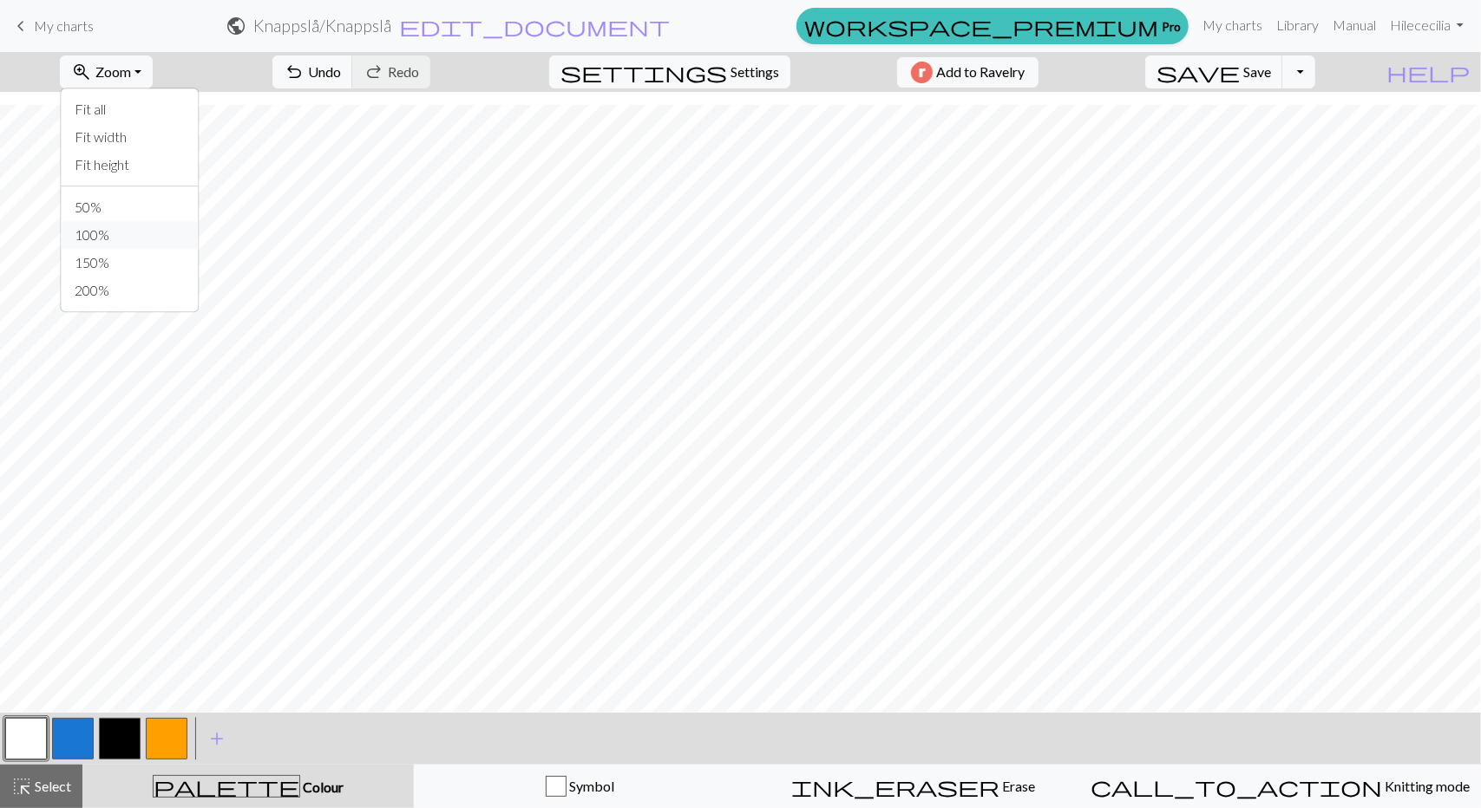
click at [132, 227] on button "100%" at bounding box center [129, 235] width 137 height 28
click at [115, 740] on button "button" at bounding box center [120, 739] width 42 height 42
click at [341, 75] on span "Undo" at bounding box center [324, 71] width 33 height 16
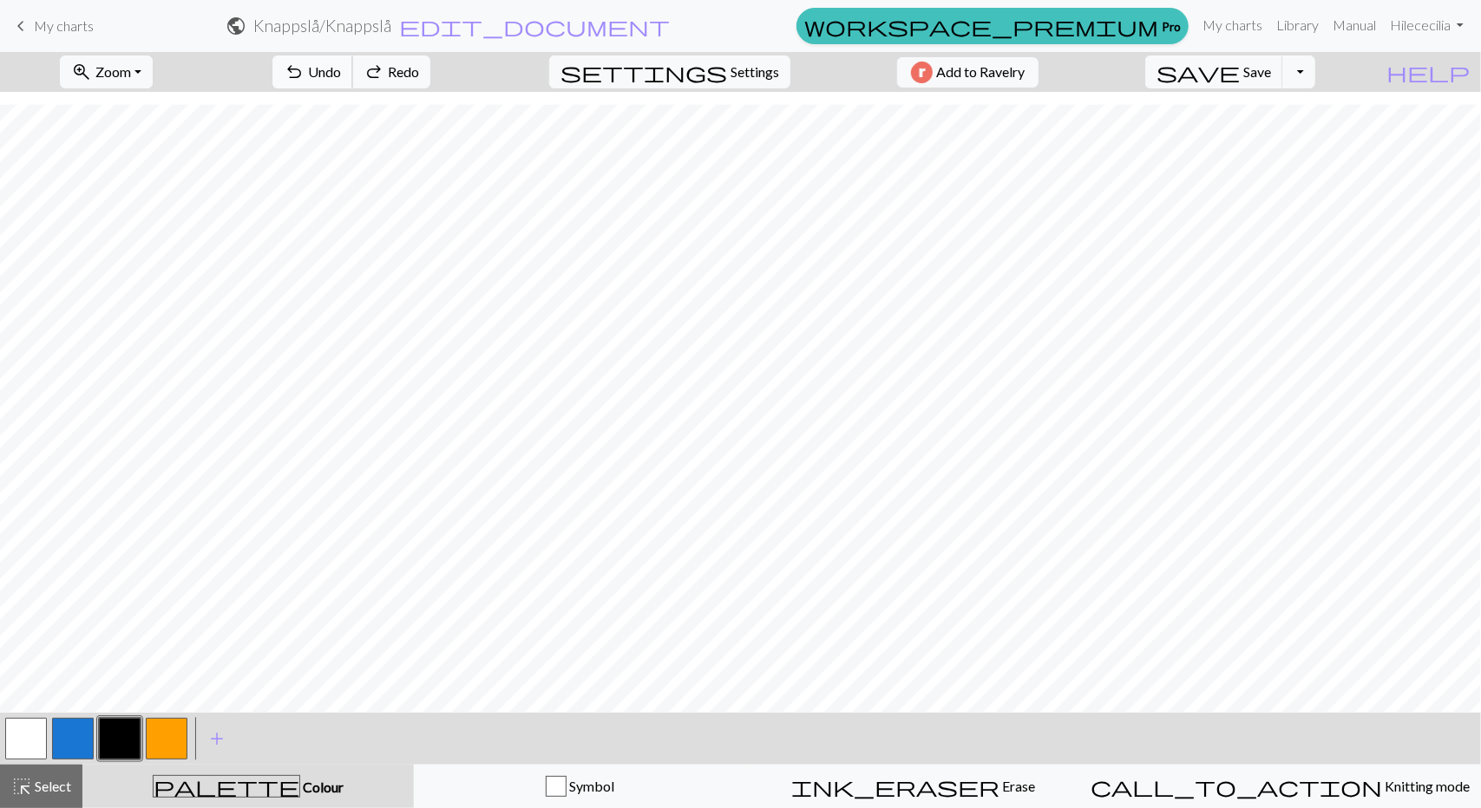
click at [341, 75] on span "Undo" at bounding box center [324, 71] width 33 height 16
click at [26, 733] on button "button" at bounding box center [26, 739] width 42 height 42
click at [125, 729] on button "button" at bounding box center [120, 739] width 42 height 42
click at [30, 747] on button "button" at bounding box center [26, 739] width 42 height 42
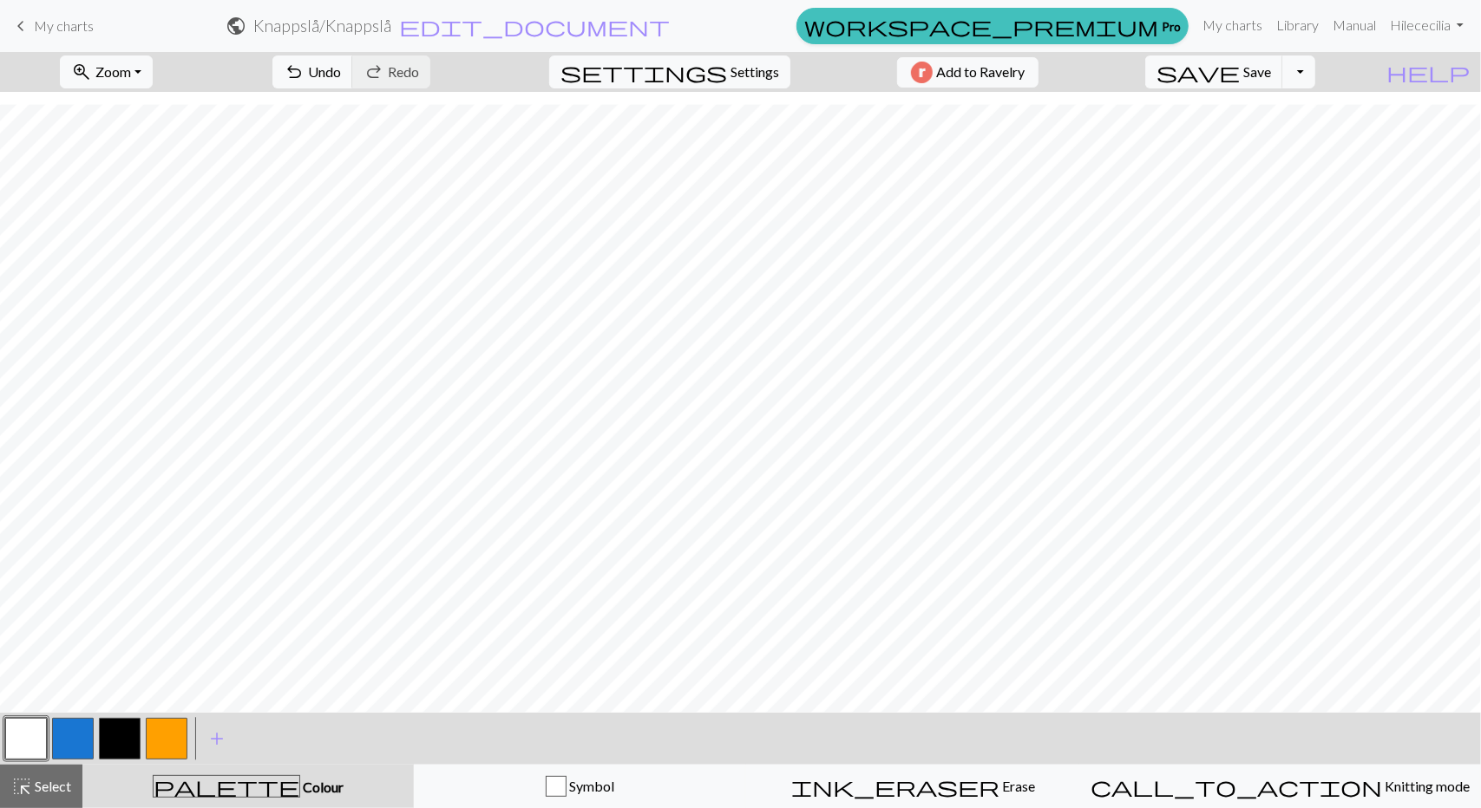
click at [111, 737] on button "button" at bounding box center [120, 739] width 42 height 42
click at [118, 734] on button "button" at bounding box center [120, 739] width 42 height 42
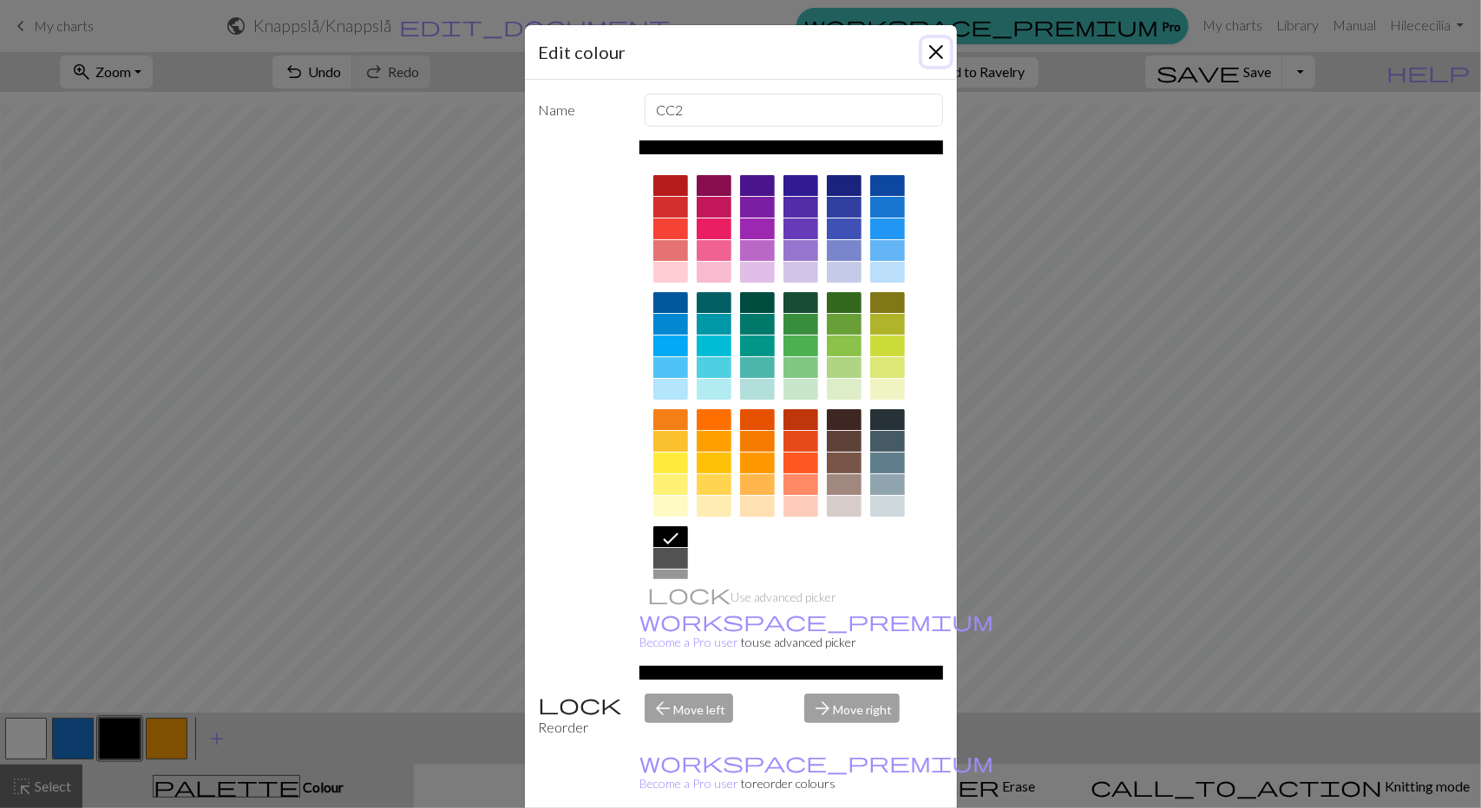
click at [926, 58] on button "Close" at bounding box center [936, 52] width 28 height 28
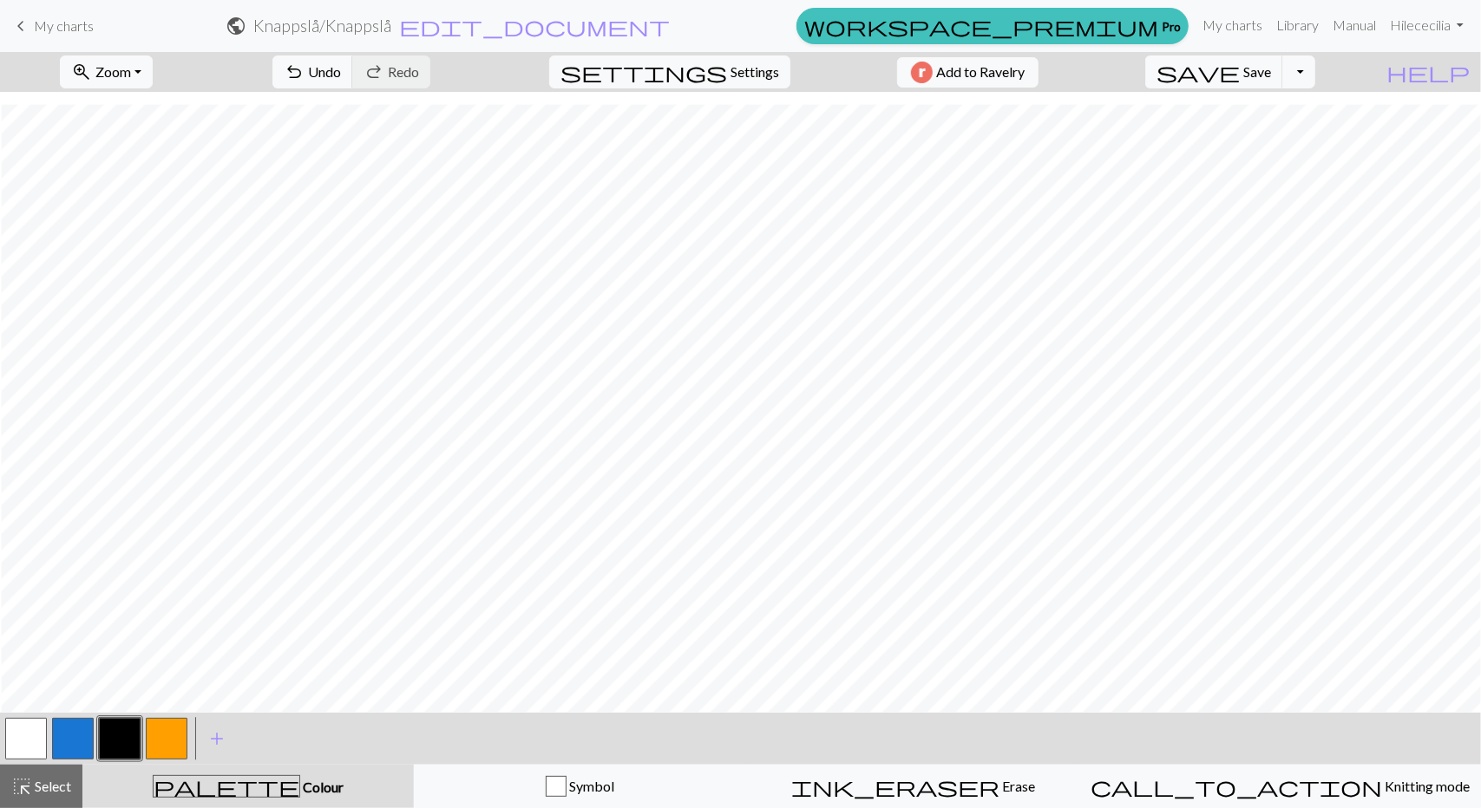
scroll to position [267, 390]
click at [341, 68] on span "Undo" at bounding box center [324, 71] width 33 height 16
click at [41, 736] on button "button" at bounding box center [26, 739] width 42 height 42
click at [118, 739] on button "button" at bounding box center [120, 739] width 42 height 42
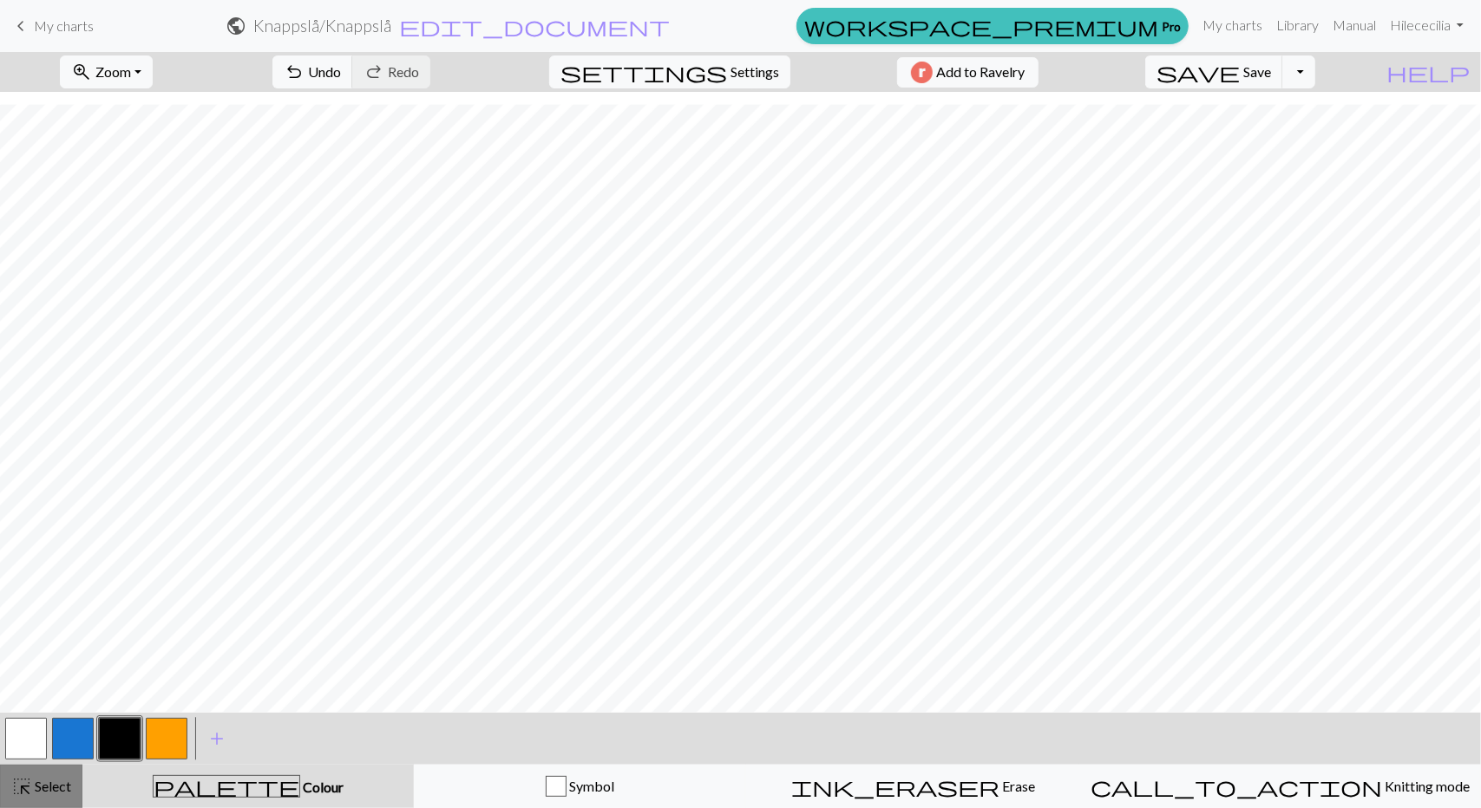
drag, startPoint x: 45, startPoint y: 788, endPoint x: 52, endPoint y: 769, distance: 20.3
click at [43, 785] on span "Select" at bounding box center [51, 786] width 39 height 16
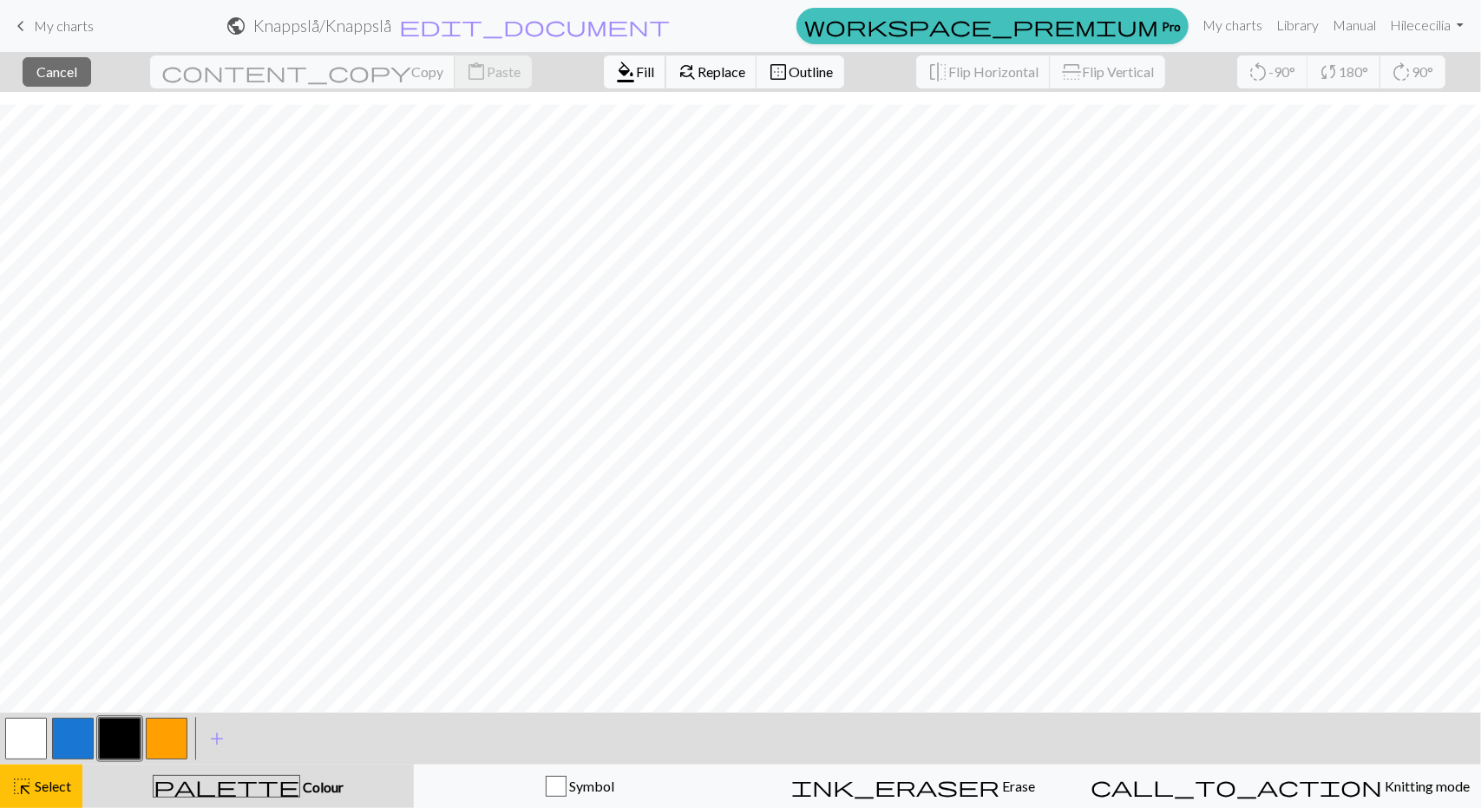
click at [615, 75] on span "format_color_fill" at bounding box center [625, 72] width 21 height 24
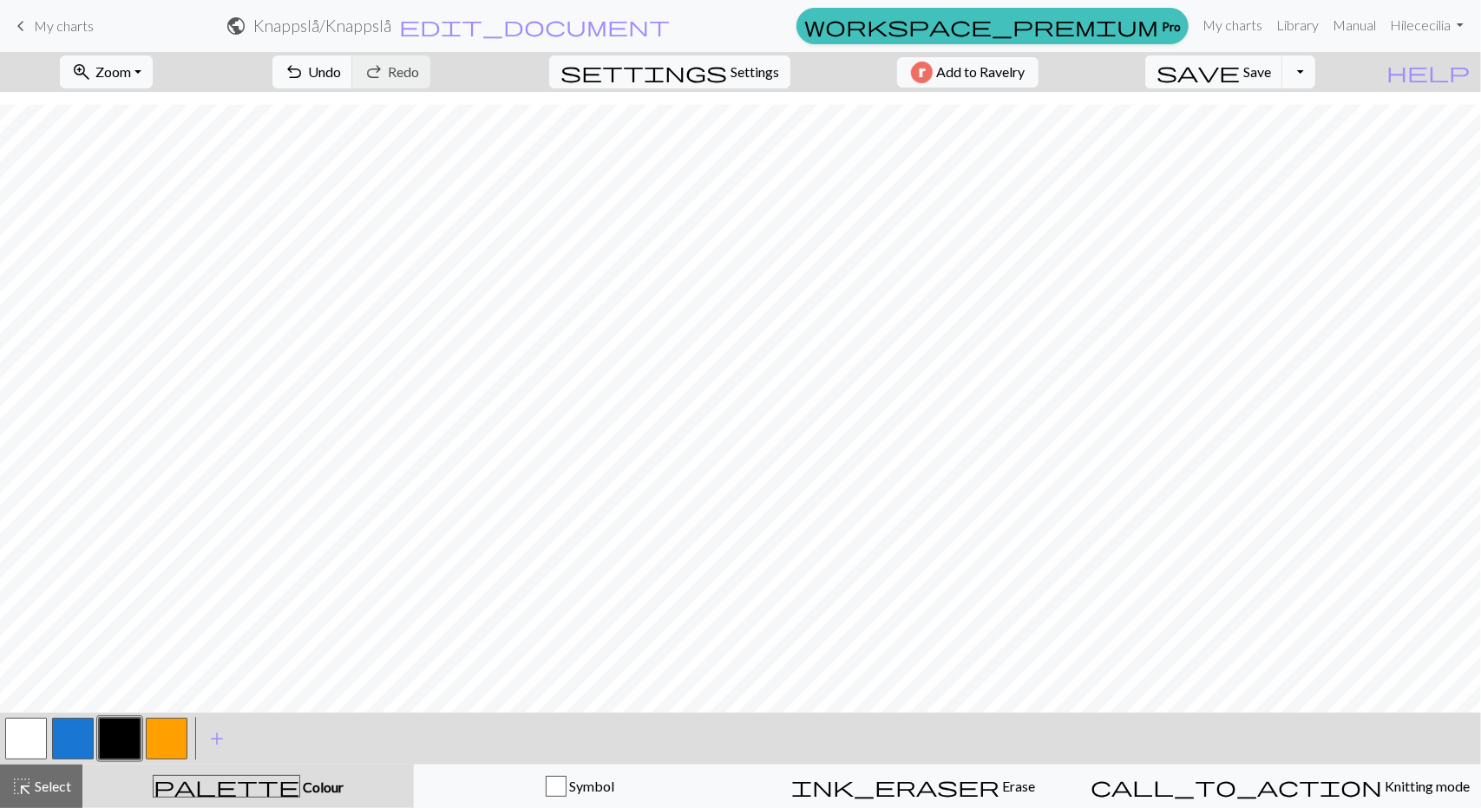
click at [118, 727] on button "button" at bounding box center [120, 739] width 42 height 42
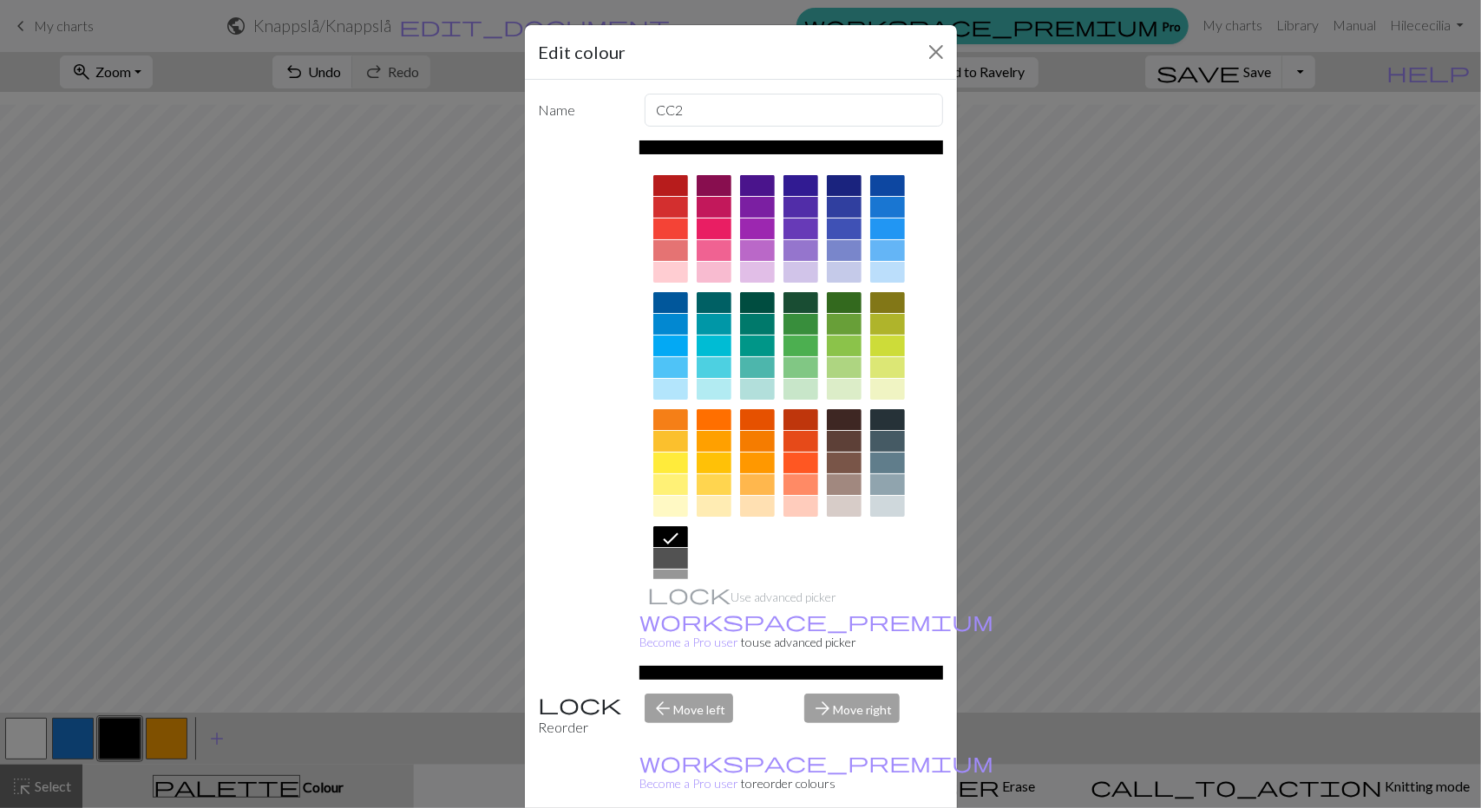
drag, startPoint x: 846, startPoint y: 793, endPoint x: 837, endPoint y: 752, distance: 41.7
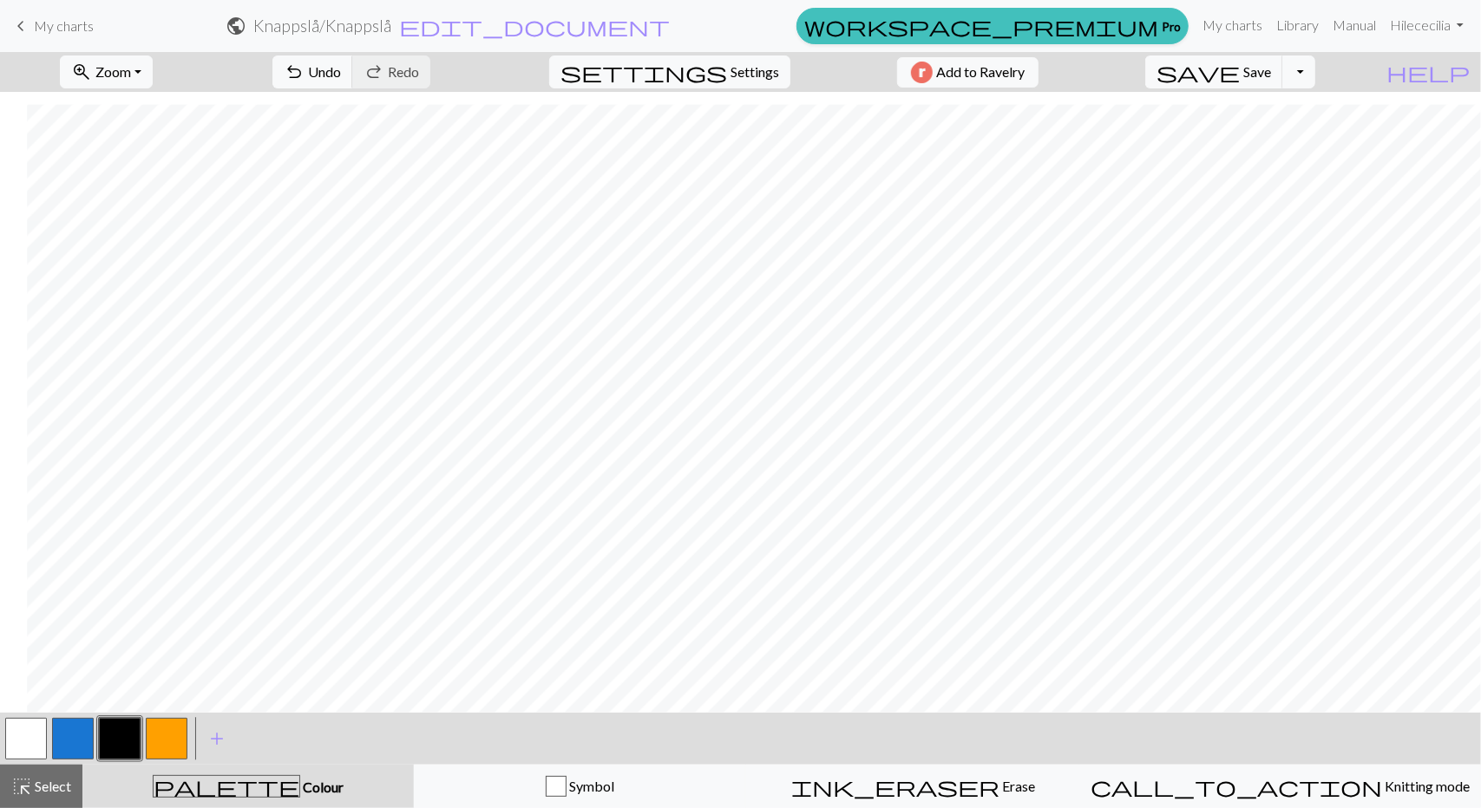
scroll to position [267, 1698]
click at [341, 79] on span "Undo" at bounding box center [324, 71] width 33 height 16
click at [304, 69] on span "undo" at bounding box center [294, 72] width 21 height 24
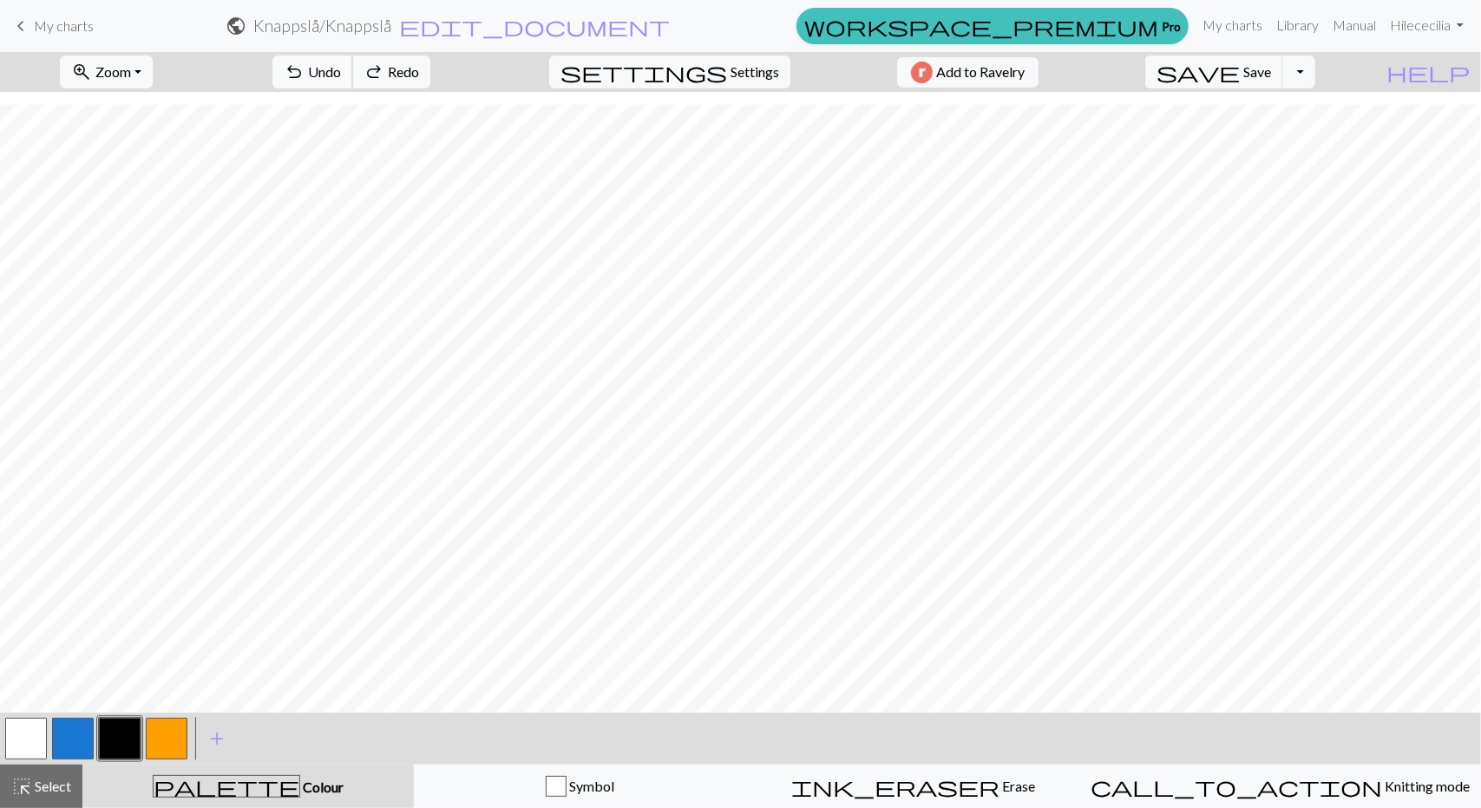
click at [304, 69] on span "undo" at bounding box center [294, 72] width 21 height 24
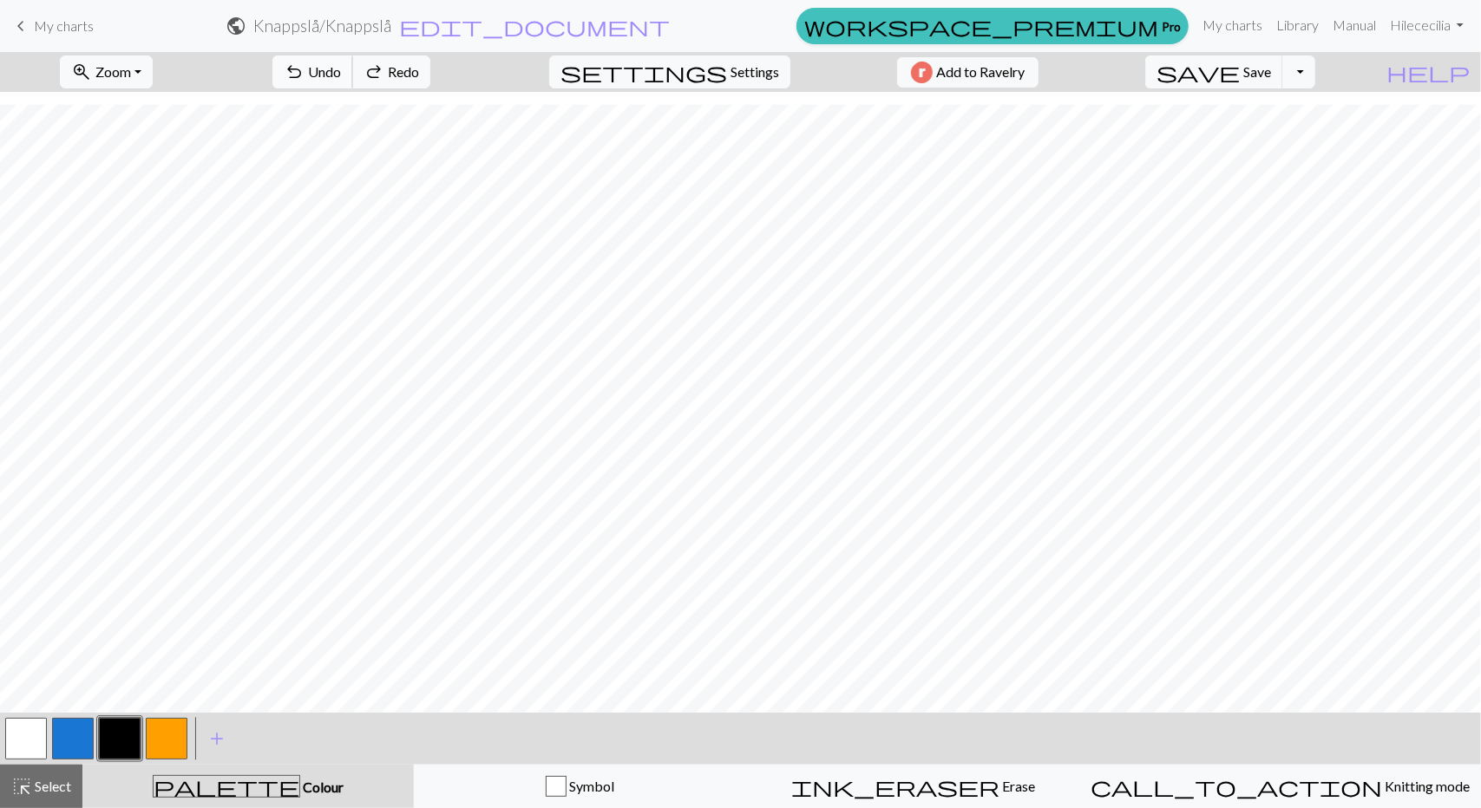
click at [304, 69] on span "undo" at bounding box center [294, 72] width 21 height 24
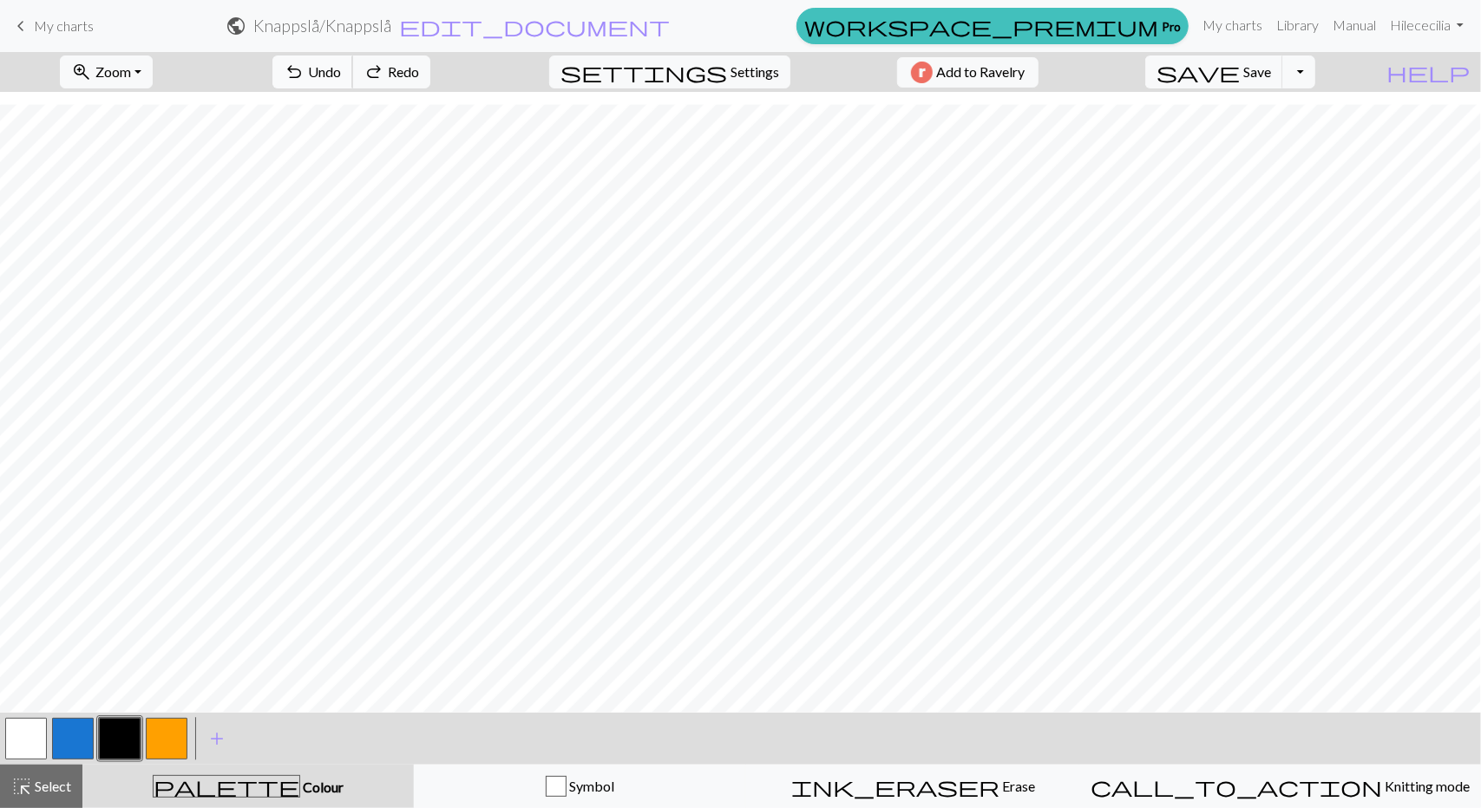
click at [304, 69] on span "undo" at bounding box center [294, 72] width 21 height 24
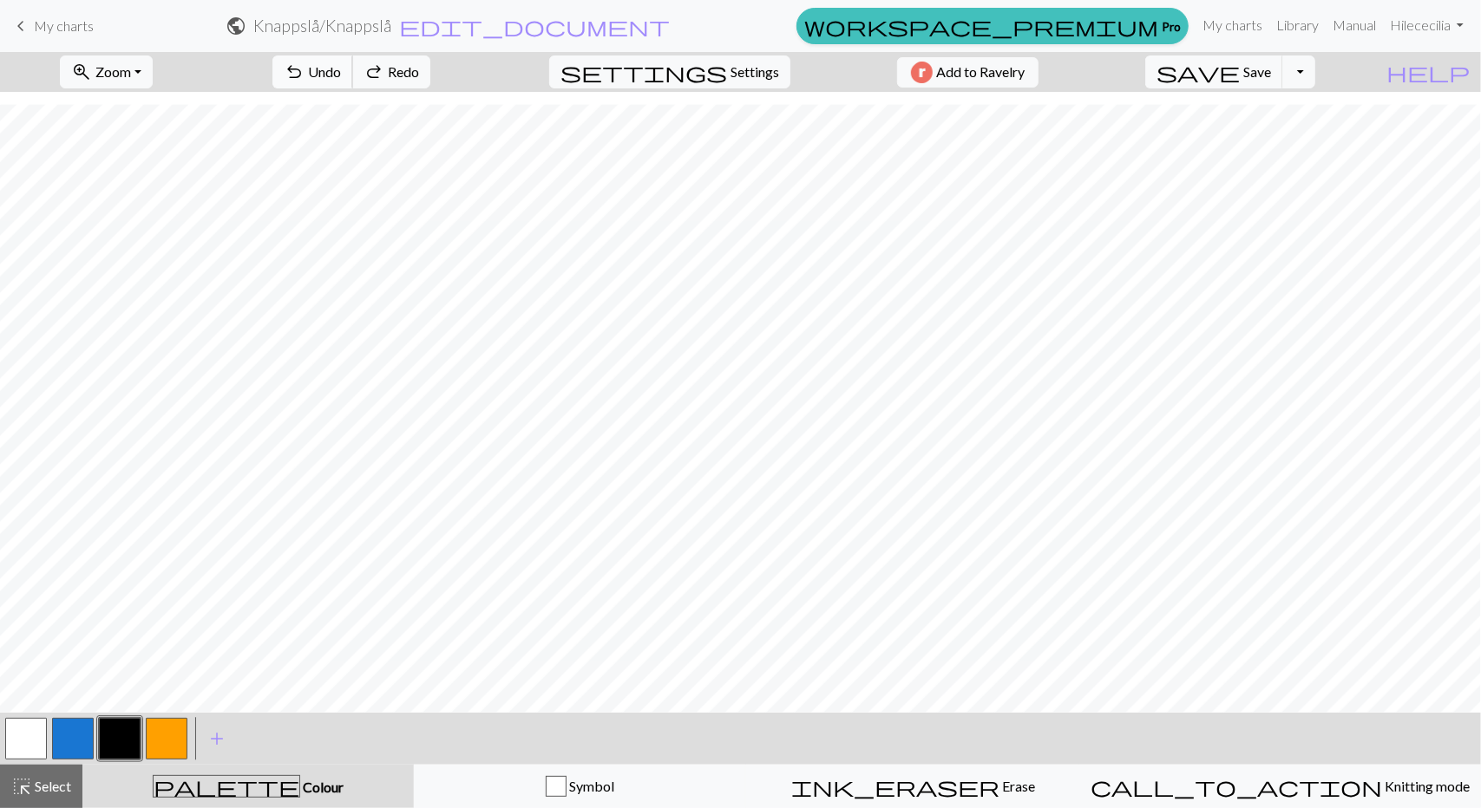
click at [304, 69] on span "undo" at bounding box center [294, 72] width 21 height 24
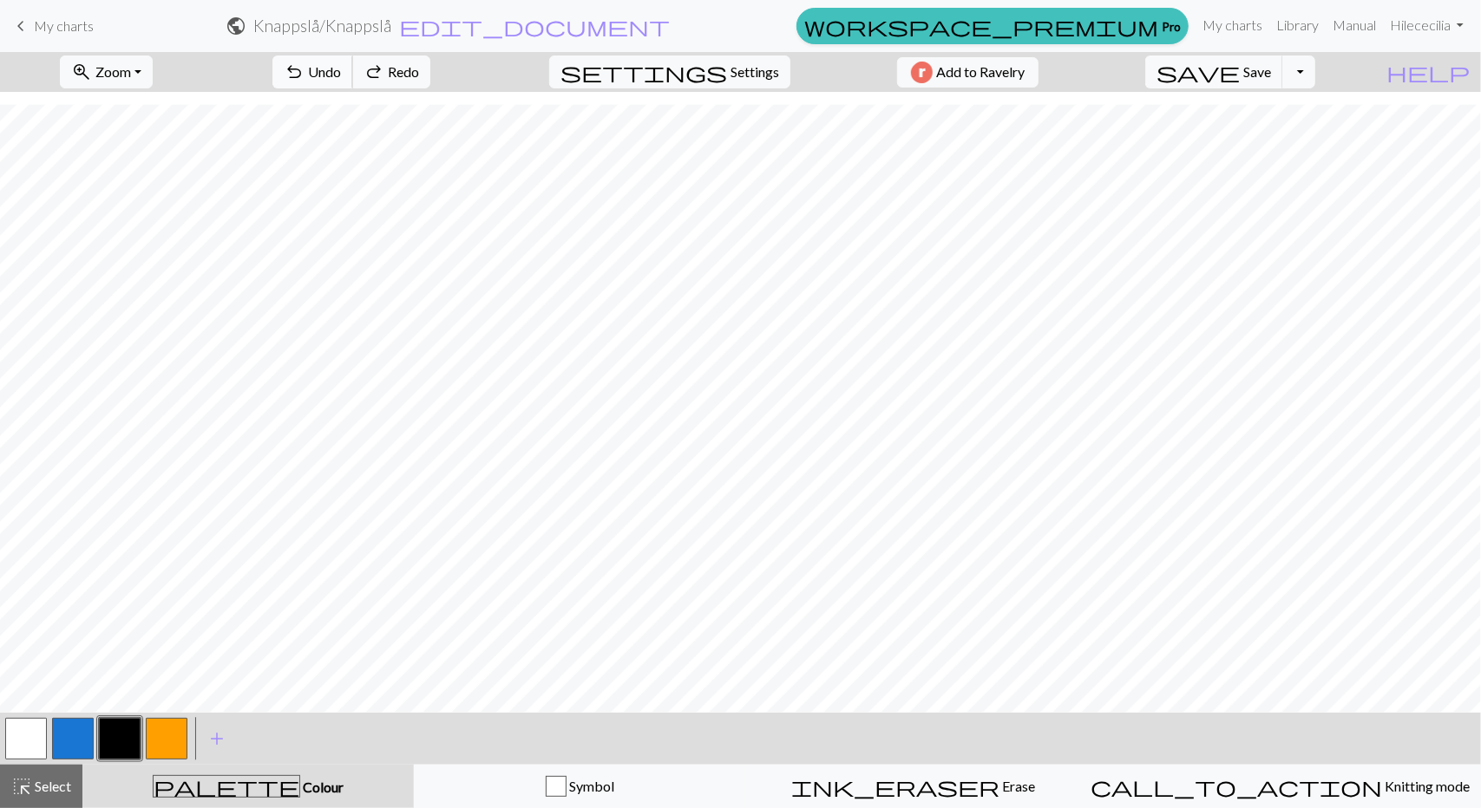
click at [304, 69] on span "undo" at bounding box center [294, 72] width 21 height 24
click at [341, 70] on span "Undo" at bounding box center [324, 71] width 33 height 16
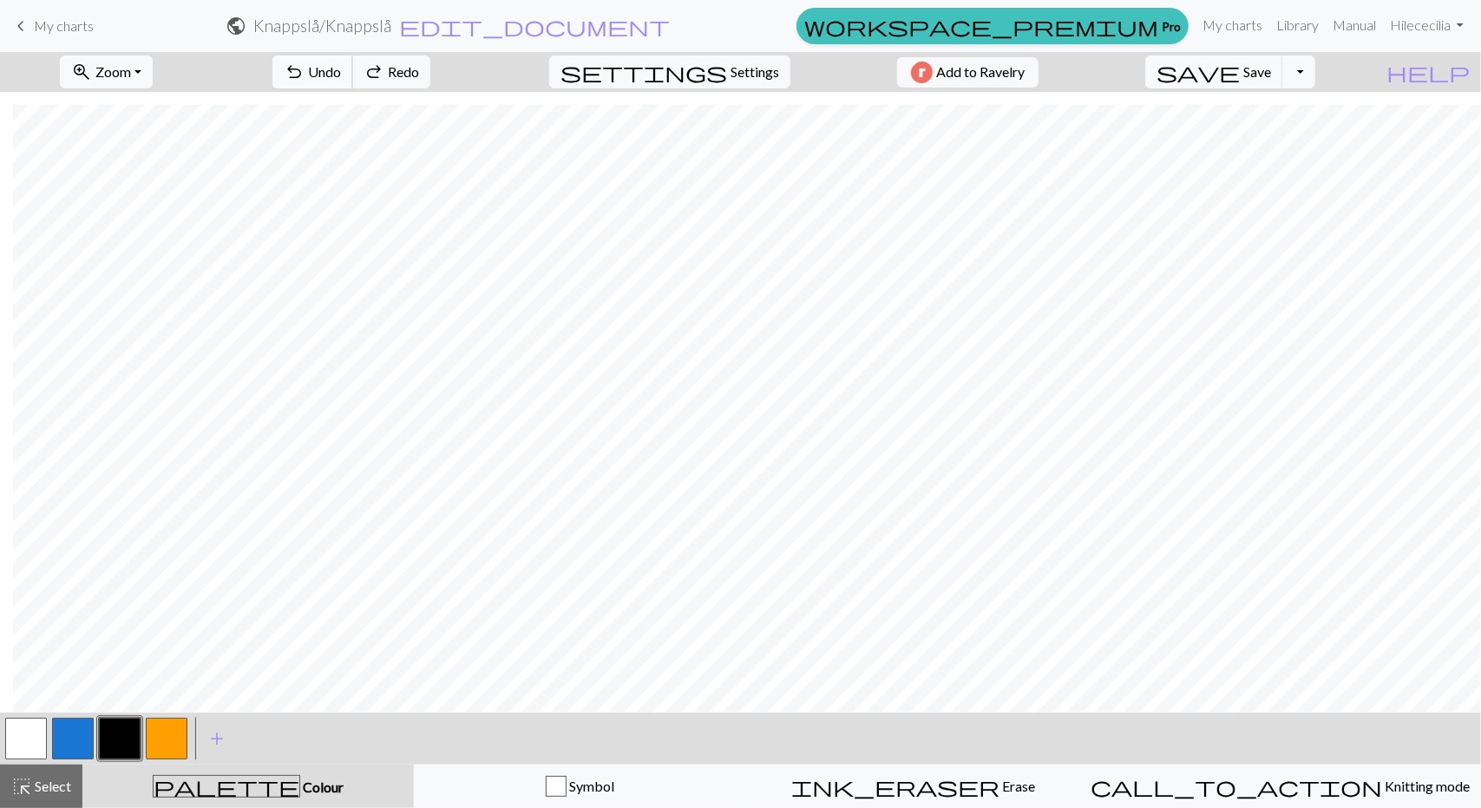
click at [341, 70] on span "Undo" at bounding box center [324, 71] width 33 height 16
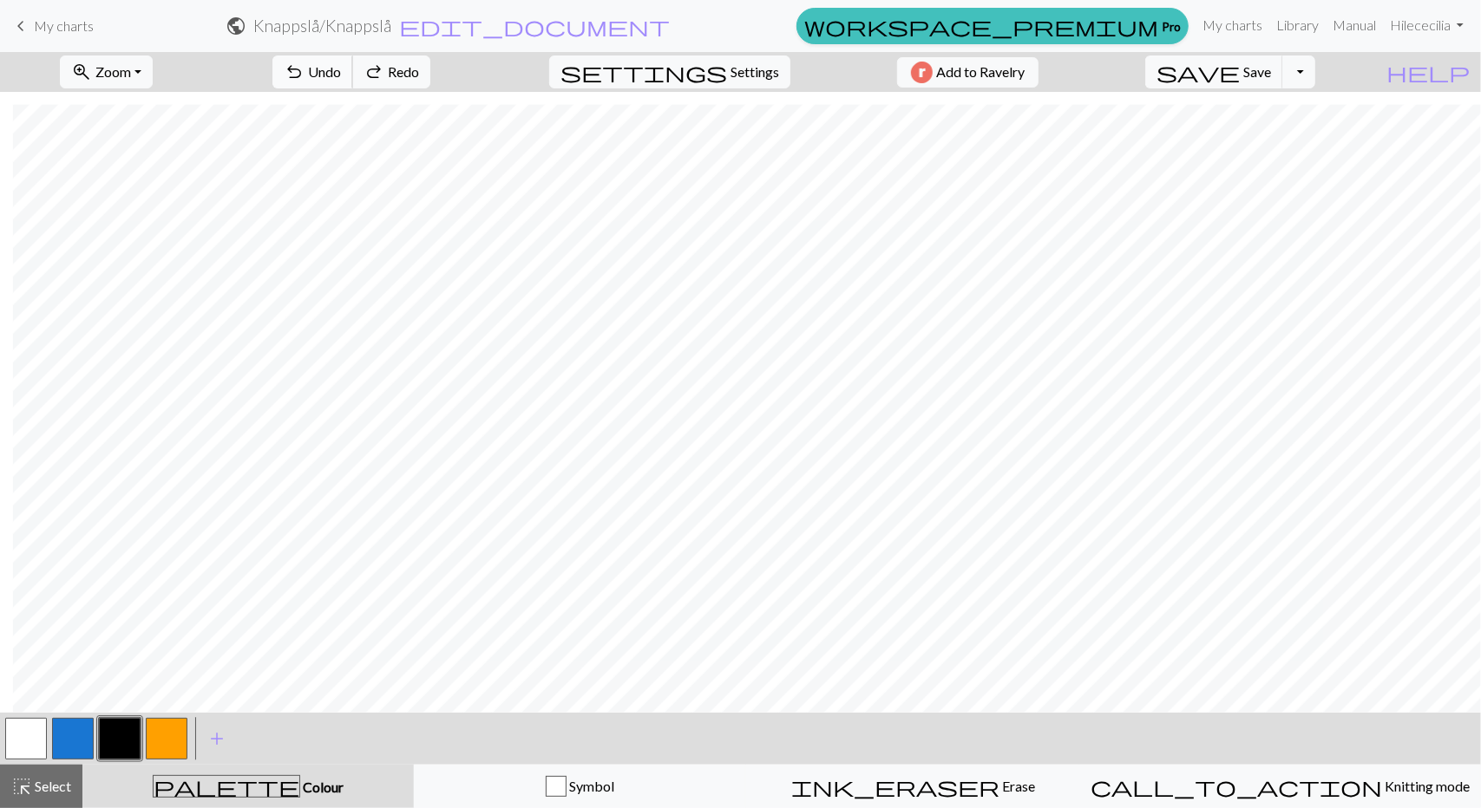
click at [341, 70] on span "Undo" at bounding box center [324, 71] width 33 height 16
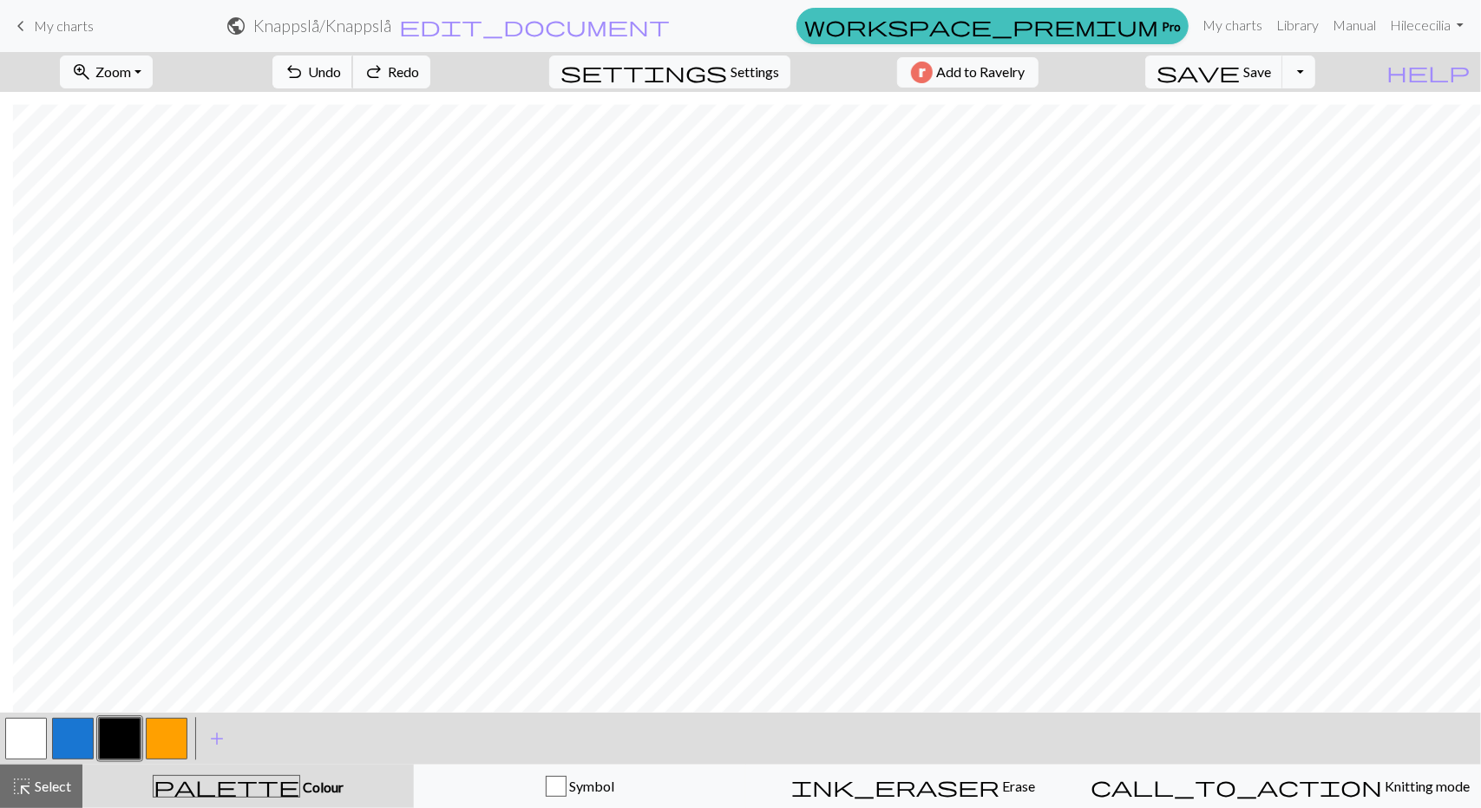
click at [341, 70] on span "Undo" at bounding box center [324, 71] width 33 height 16
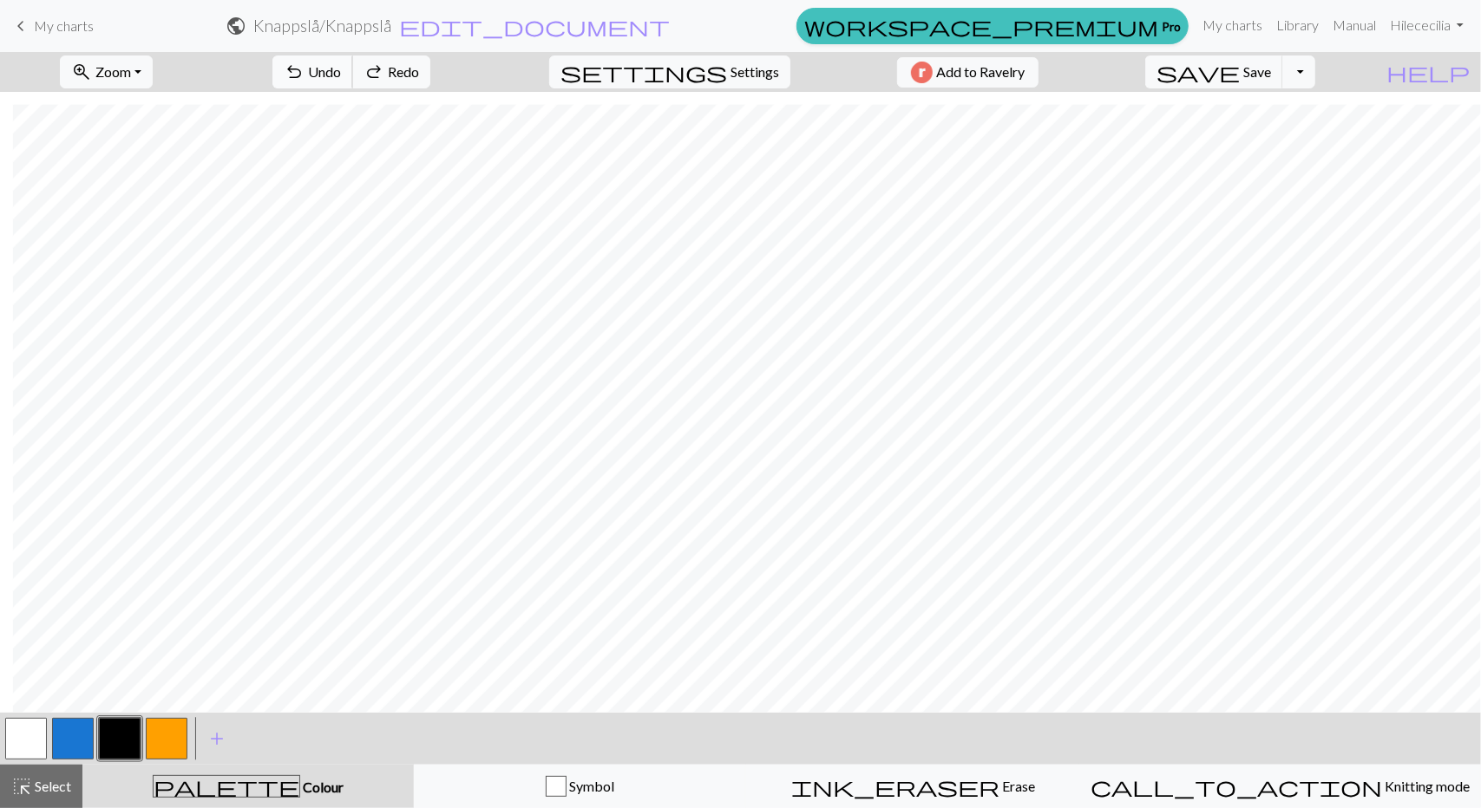
click at [341, 70] on span "Undo" at bounding box center [324, 71] width 33 height 16
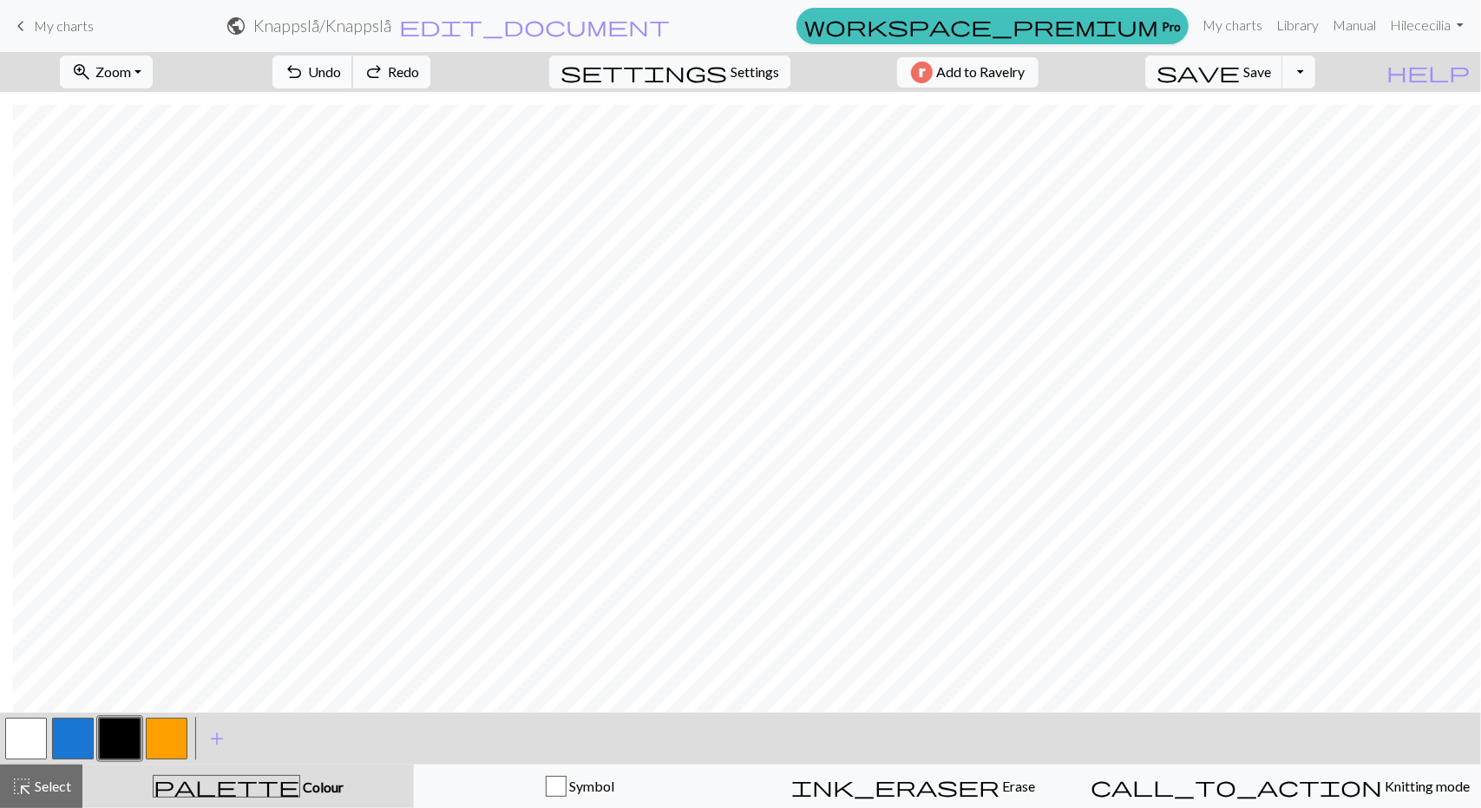
click at [341, 70] on span "Undo" at bounding box center [324, 71] width 33 height 16
click at [406, 70] on div "undo Undo Undo redo Redo Redo" at bounding box center [351, 72] width 184 height 40
click at [33, 746] on button "button" at bounding box center [26, 739] width 42 height 42
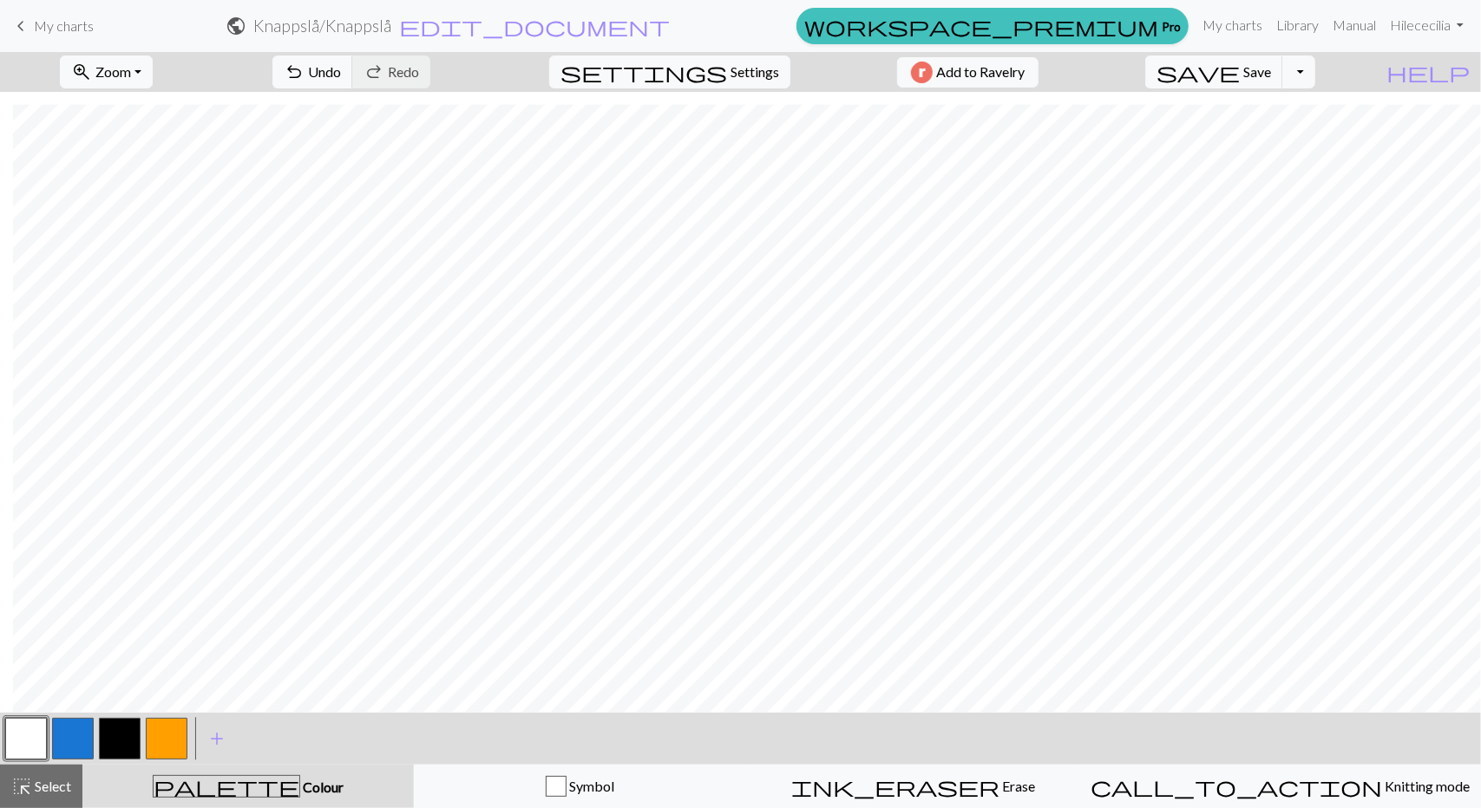
click at [124, 749] on button "button" at bounding box center [120, 739] width 42 height 42
click at [304, 72] on span "undo" at bounding box center [294, 72] width 21 height 24
drag, startPoint x: 21, startPoint y: 736, endPoint x: 83, endPoint y: 704, distance: 70.6
click at [23, 736] on button "button" at bounding box center [26, 739] width 42 height 42
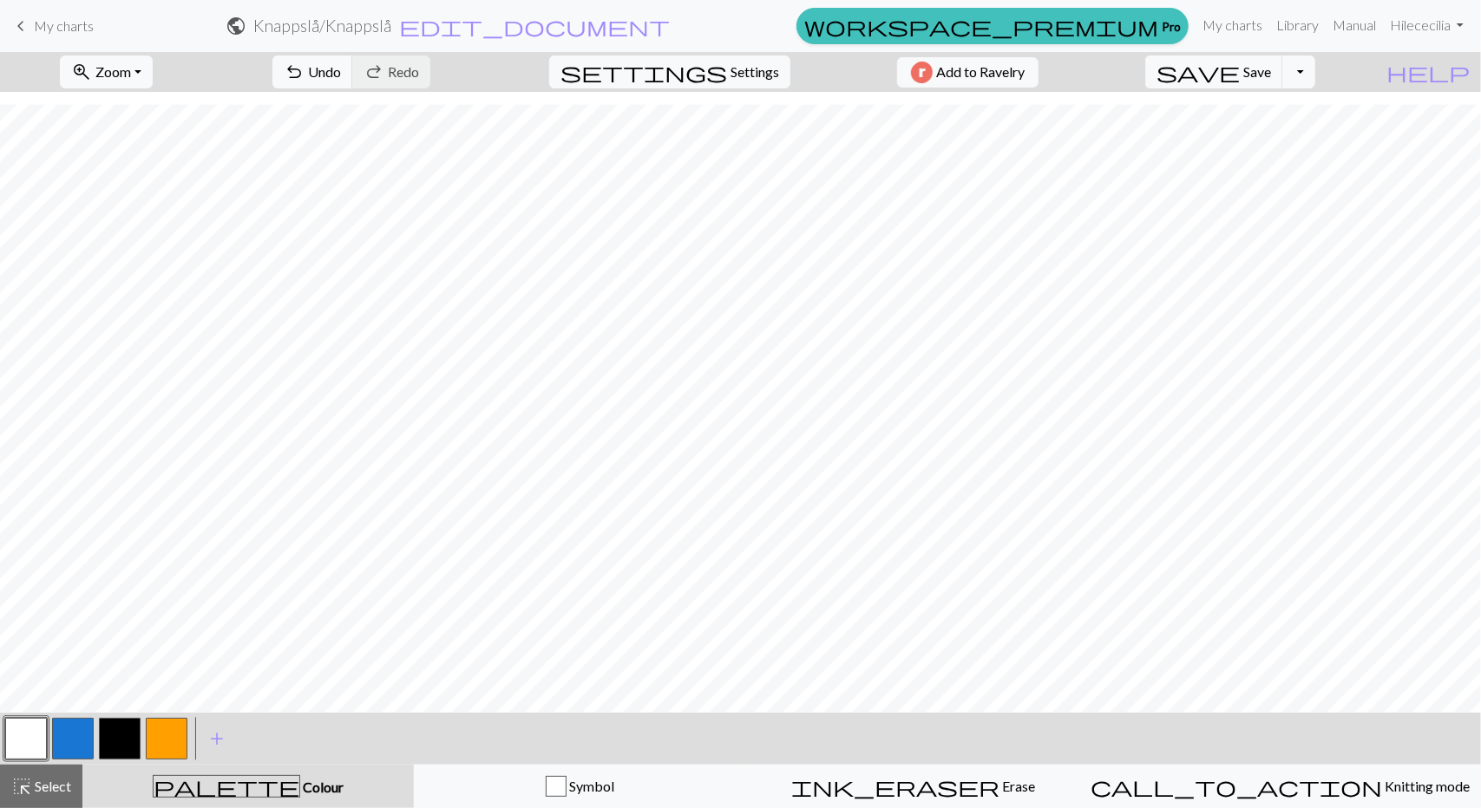
click at [132, 743] on button "button" at bounding box center [120, 739] width 42 height 42
click at [341, 70] on span "Undo" at bounding box center [324, 71] width 33 height 16
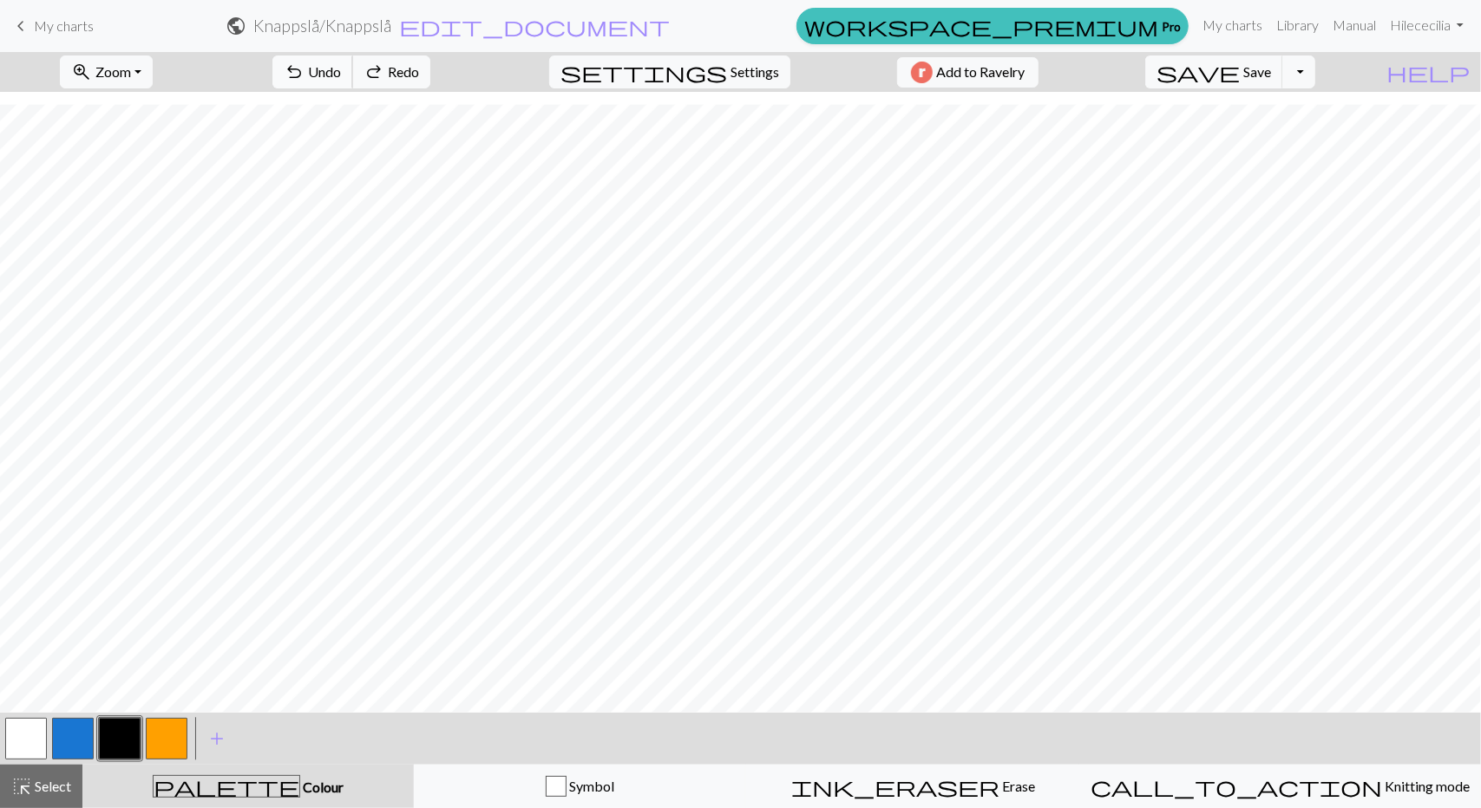
click at [341, 70] on span "Undo" at bounding box center [324, 71] width 33 height 16
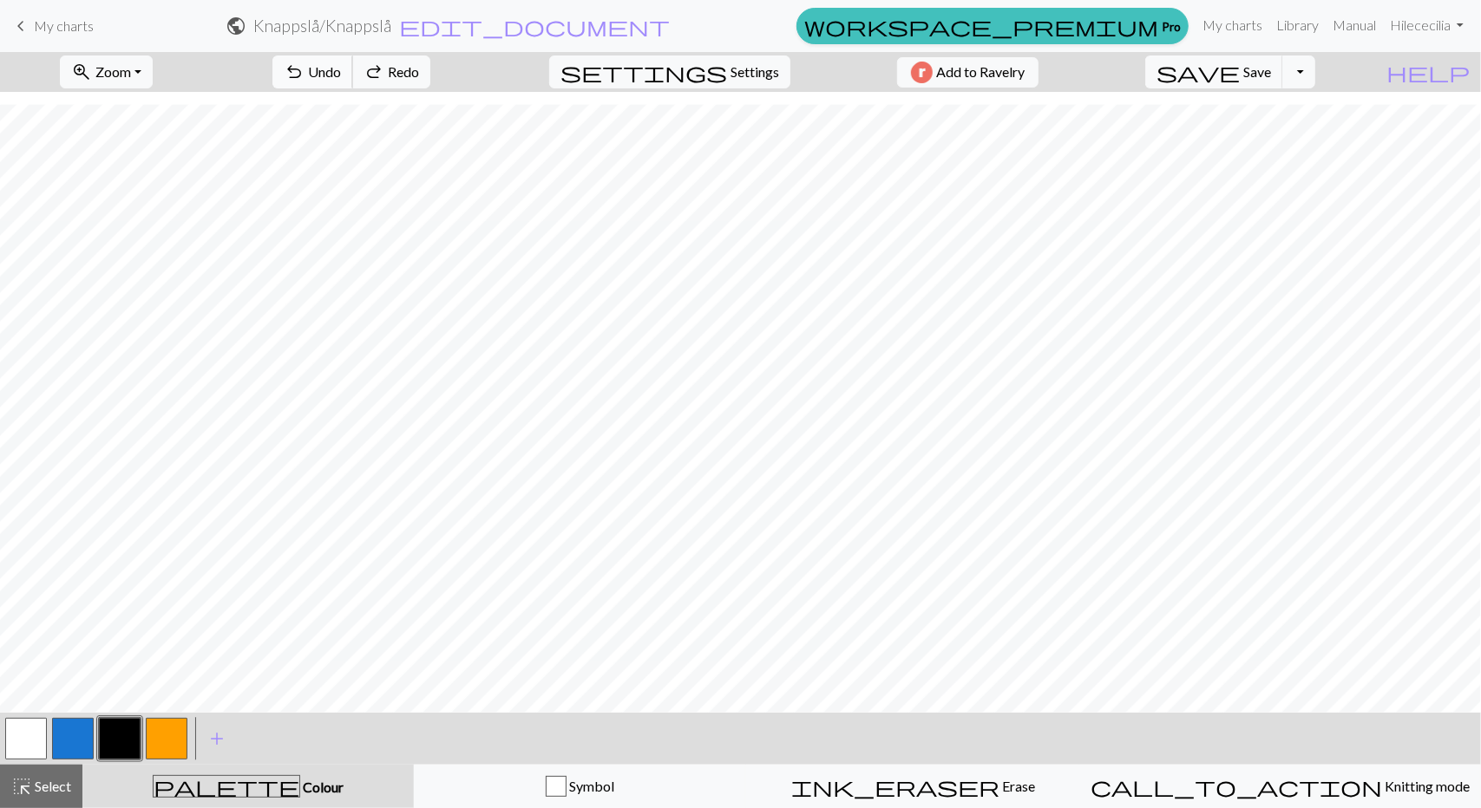
click at [341, 70] on span "Undo" at bounding box center [324, 71] width 33 height 16
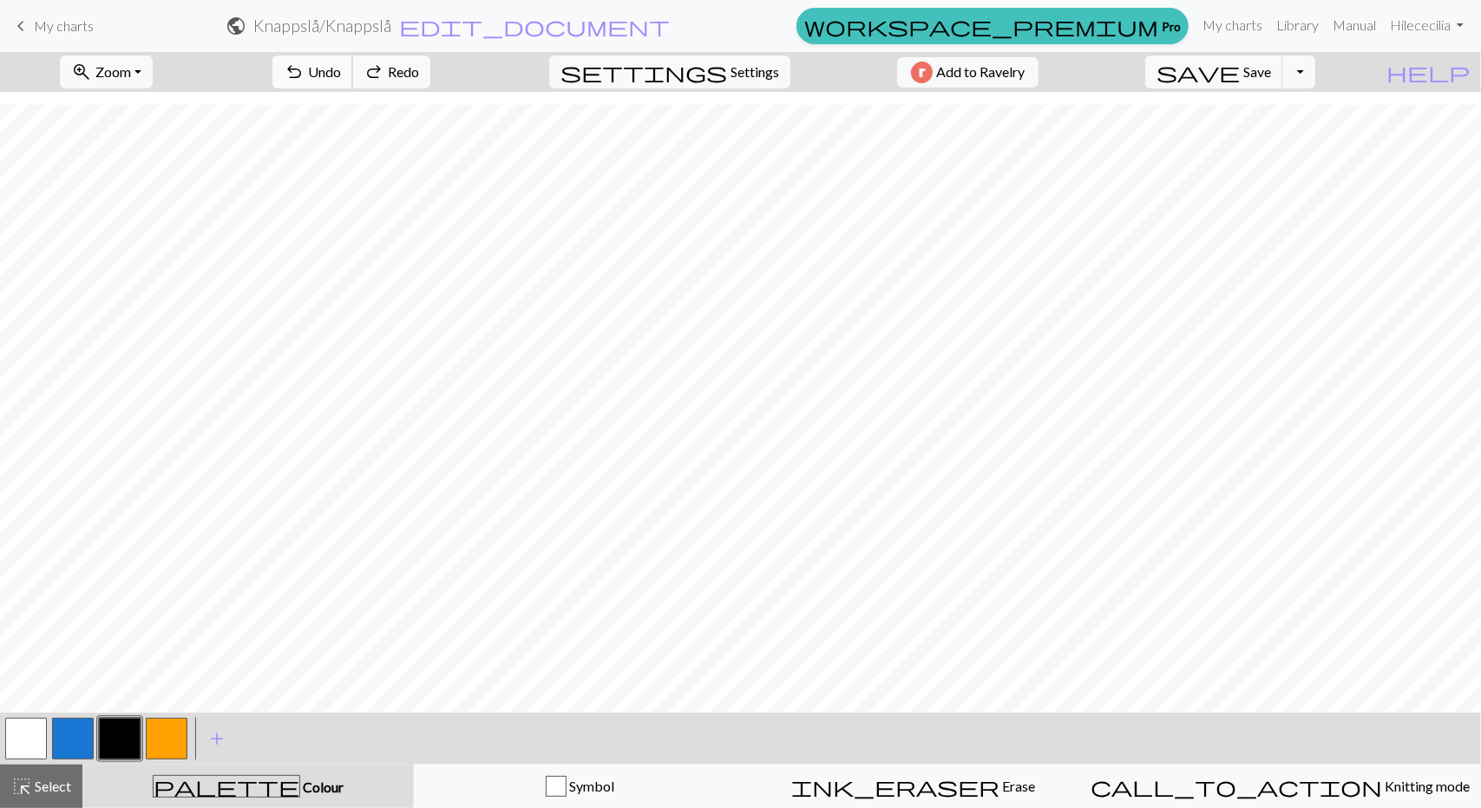
click at [341, 70] on span "Undo" at bounding box center [324, 71] width 33 height 16
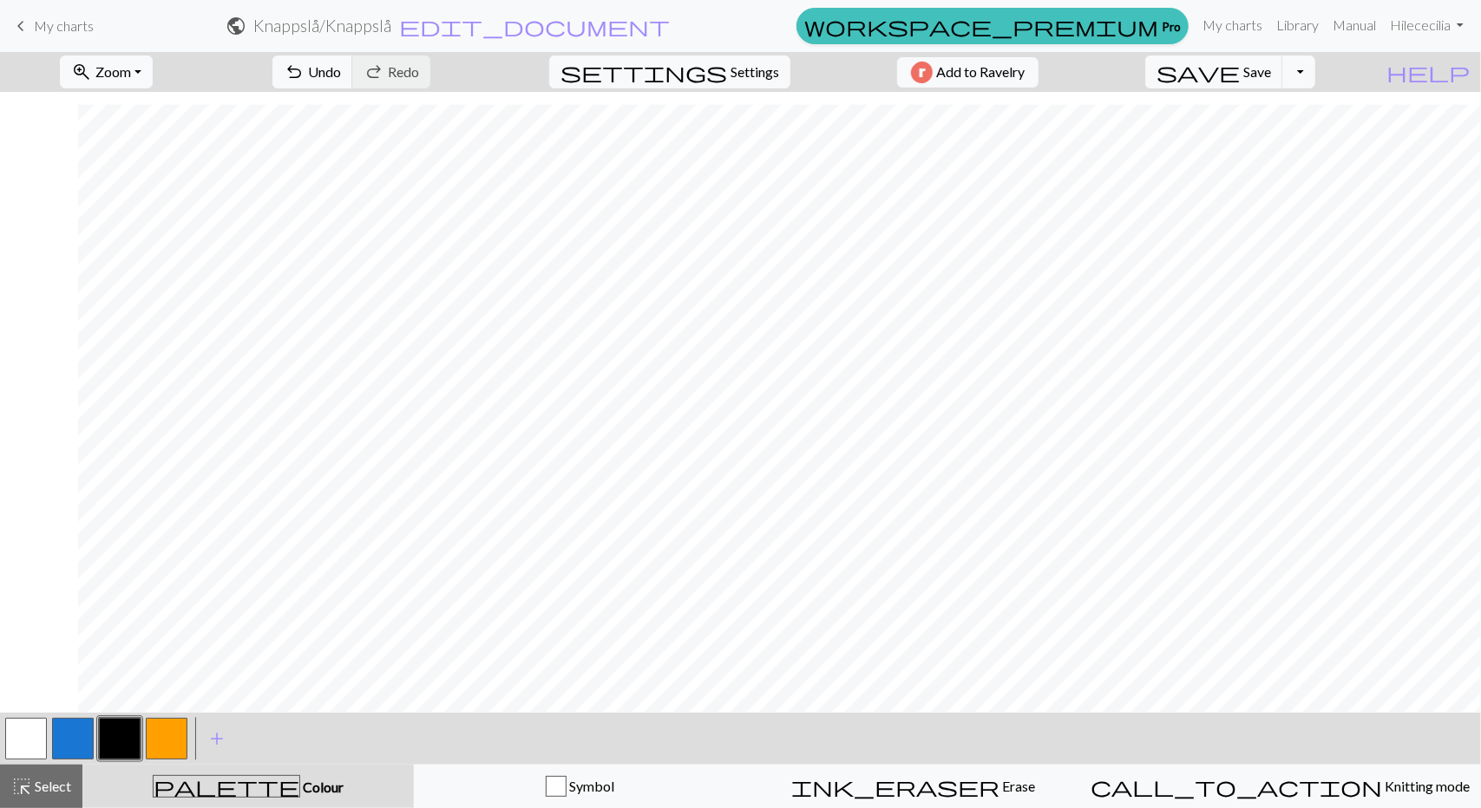
scroll to position [267, 1698]
drag, startPoint x: 37, startPoint y: 737, endPoint x: 69, endPoint y: 704, distance: 46.0
click at [36, 737] on button "button" at bounding box center [26, 739] width 42 height 42
click at [341, 71] on span "Undo" at bounding box center [324, 71] width 33 height 16
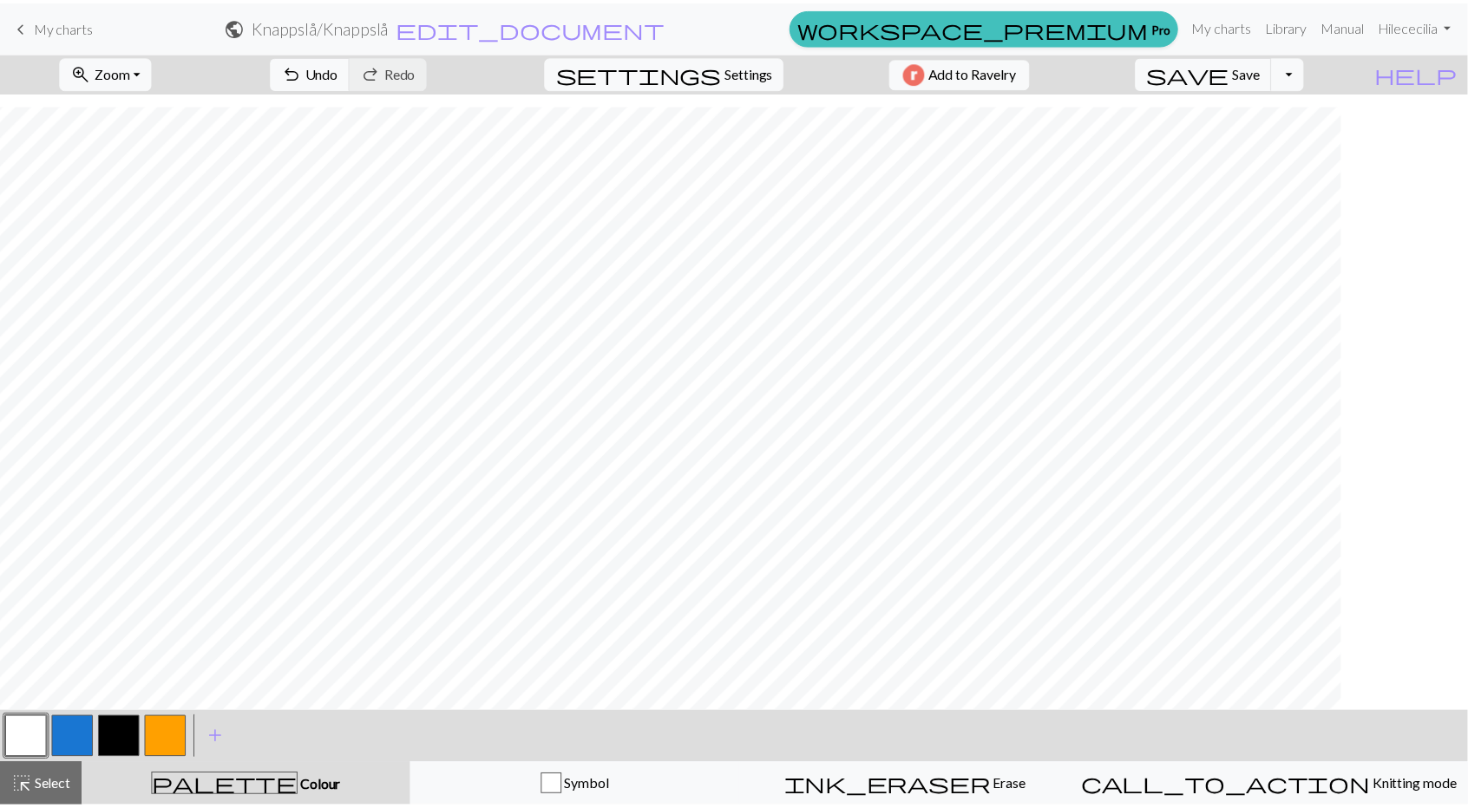
scroll to position [267, 0]
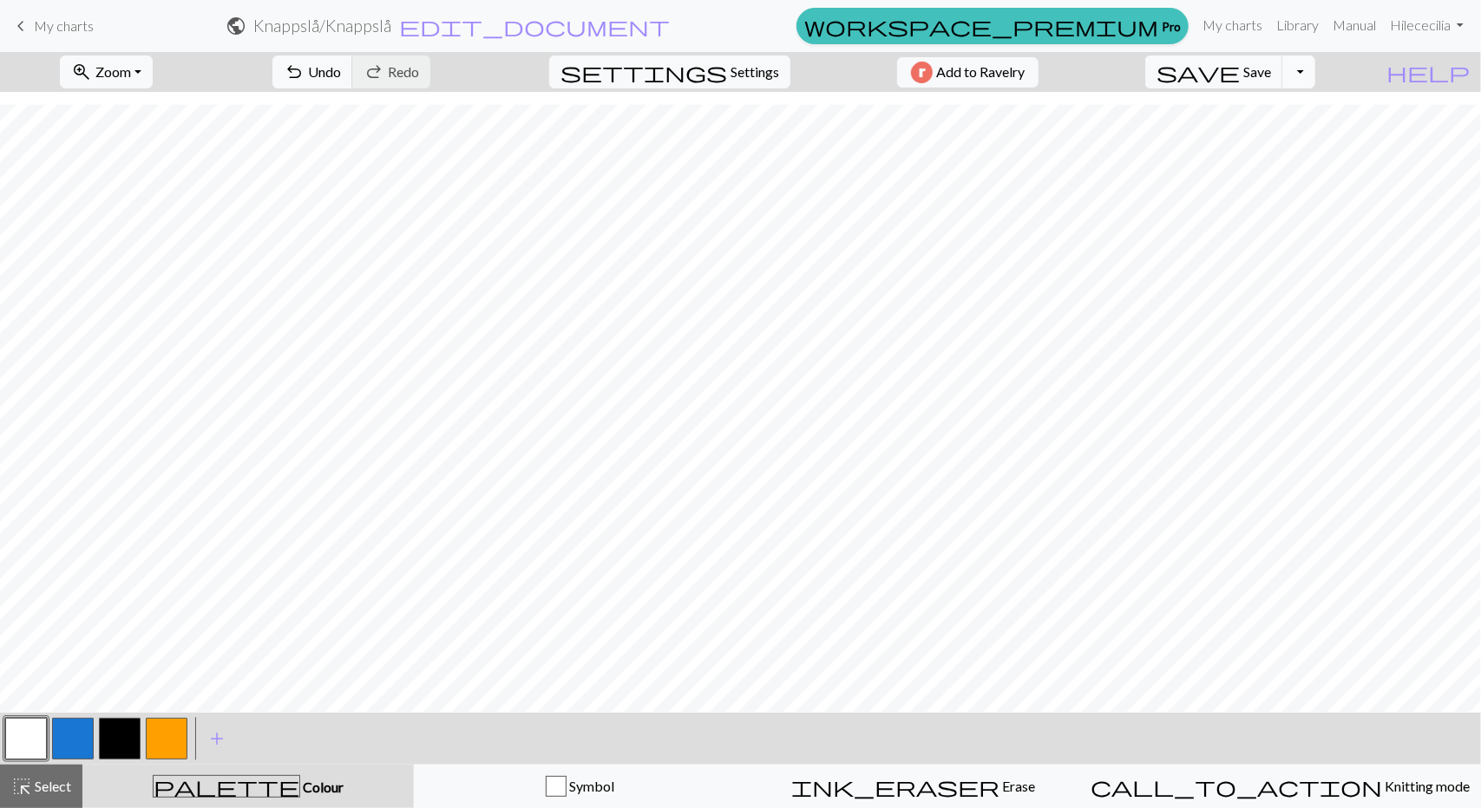
click at [1315, 70] on button "Toggle Dropdown" at bounding box center [1298, 72] width 33 height 33
click at [1262, 112] on button "file_copy Save a copy" at bounding box center [1171, 109] width 286 height 28
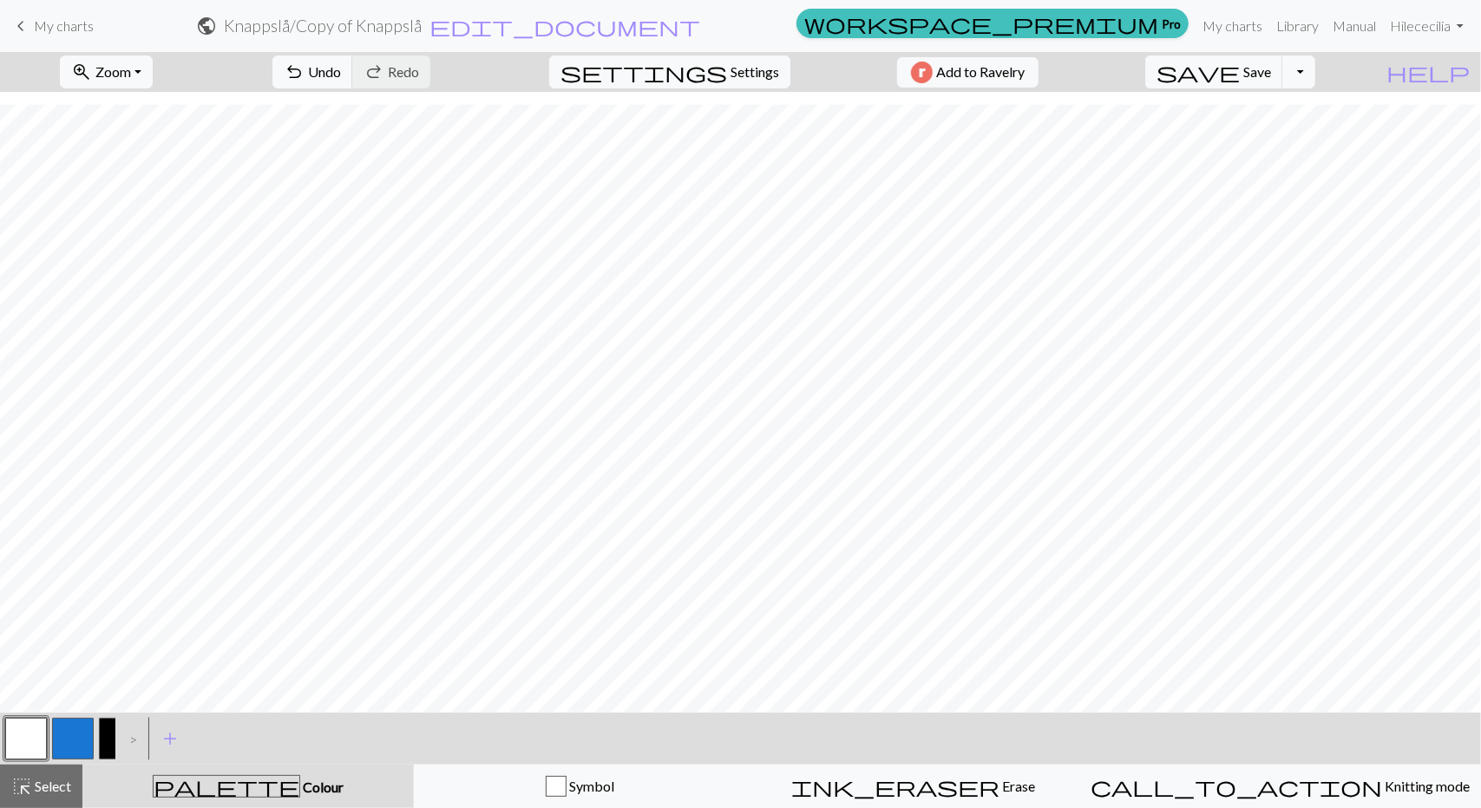
drag, startPoint x: 57, startPoint y: 35, endPoint x: 805, endPoint y: 84, distance: 749.4
click at [57, 35] on link "keyboard_arrow_left My charts" at bounding box center [51, 25] width 83 height 29
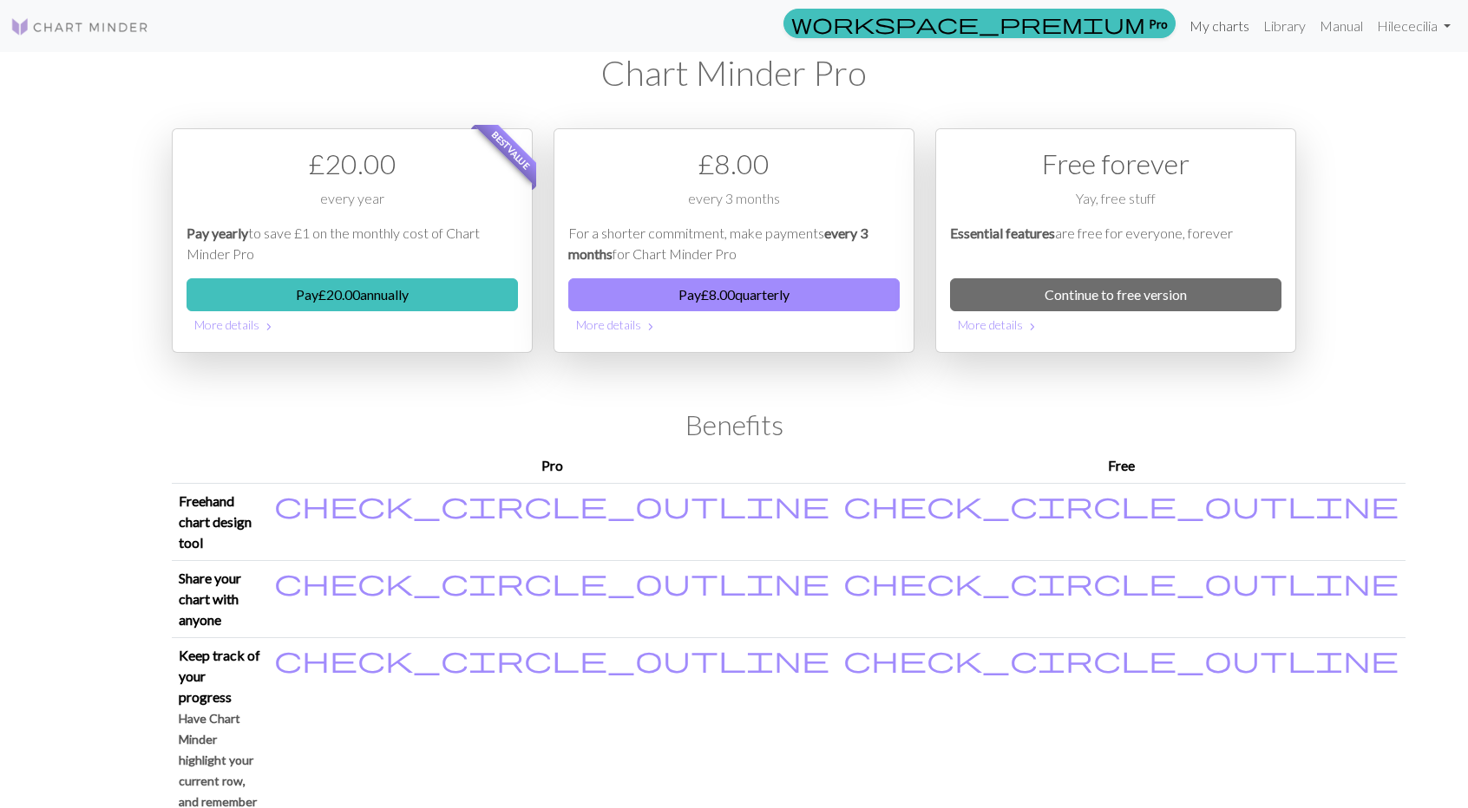
click at [1233, 22] on link "My charts" at bounding box center [1219, 26] width 74 height 35
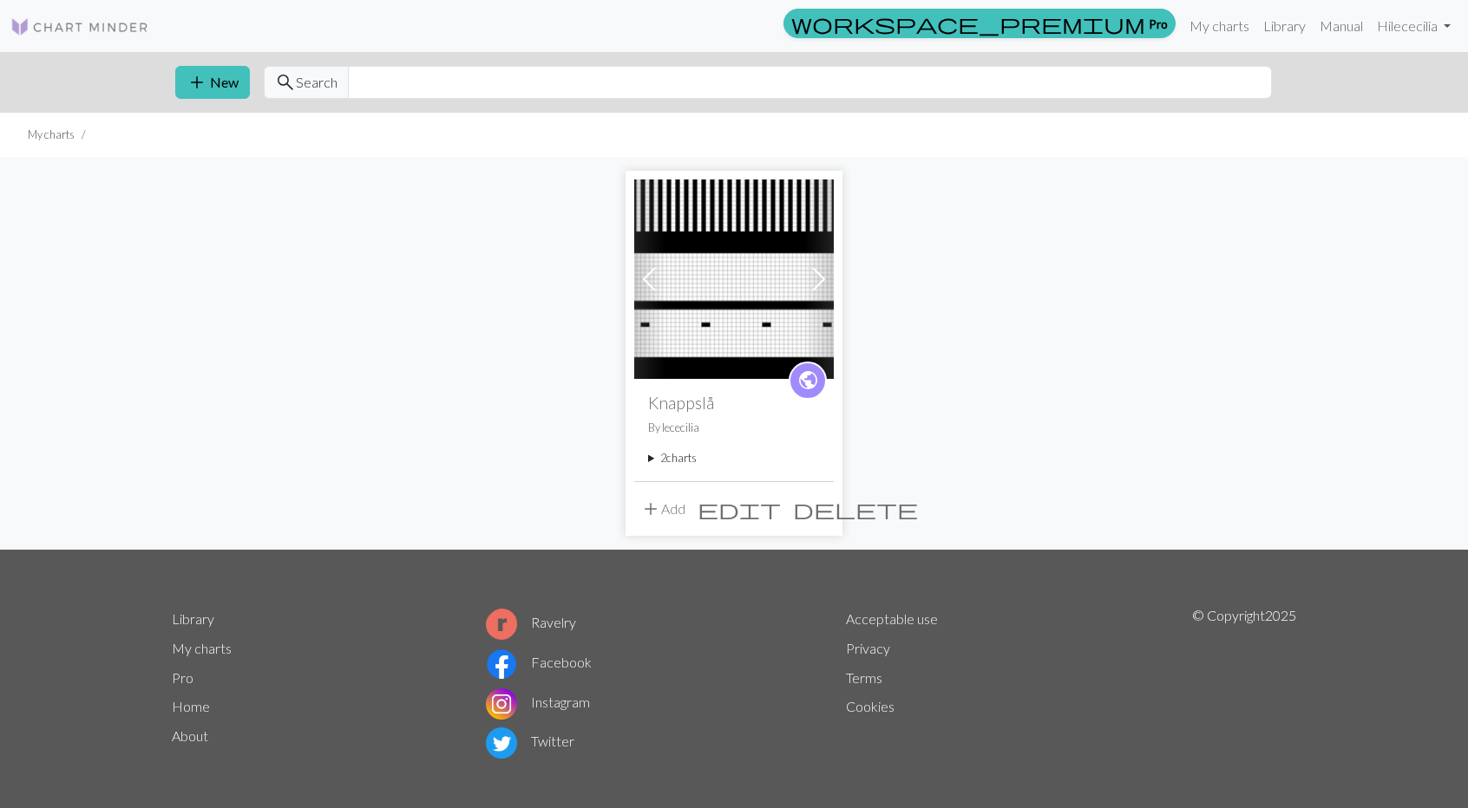
click at [749, 274] on img at bounding box center [734, 280] width 200 height 200
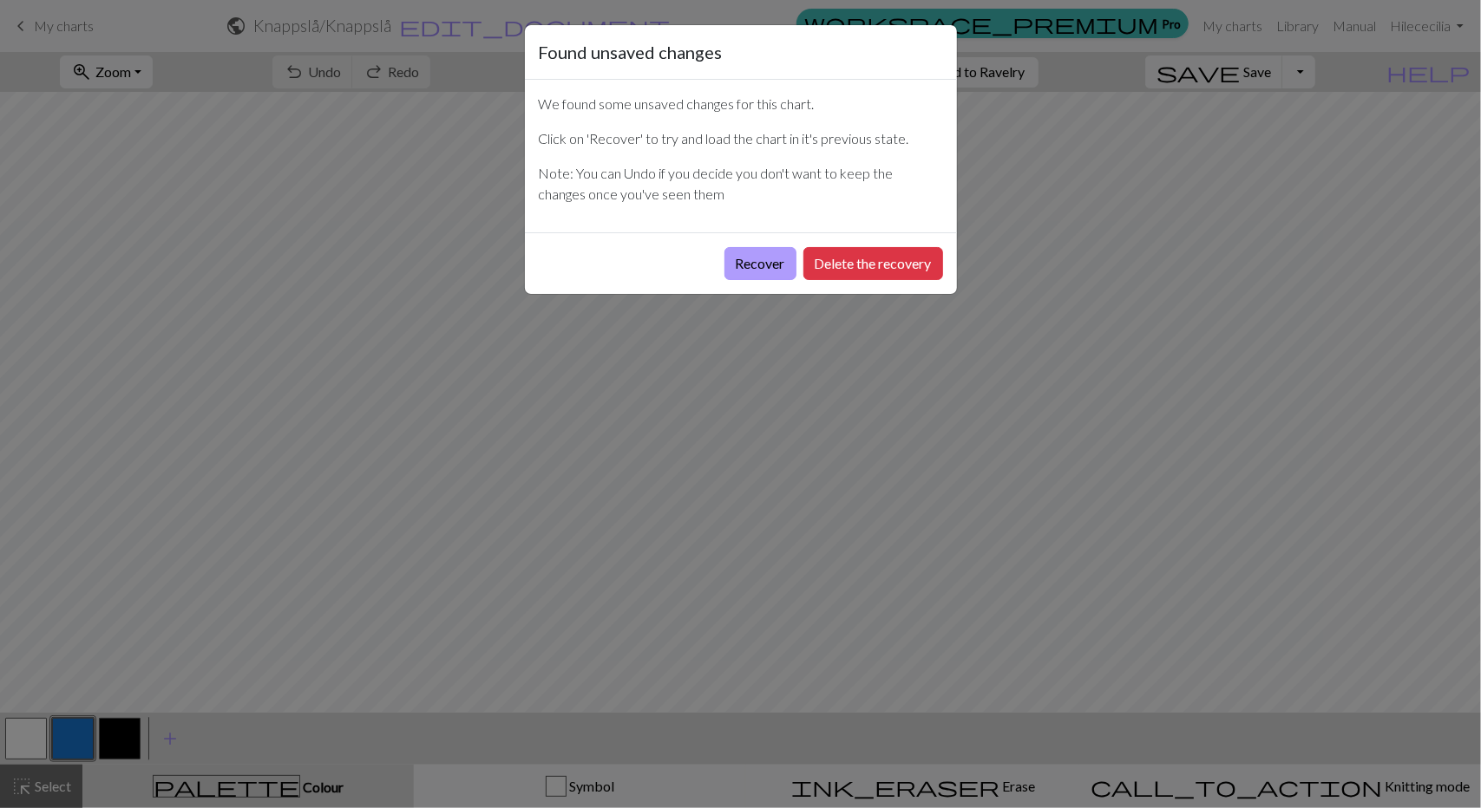
click at [757, 263] on button "Recover" at bounding box center [760, 263] width 72 height 33
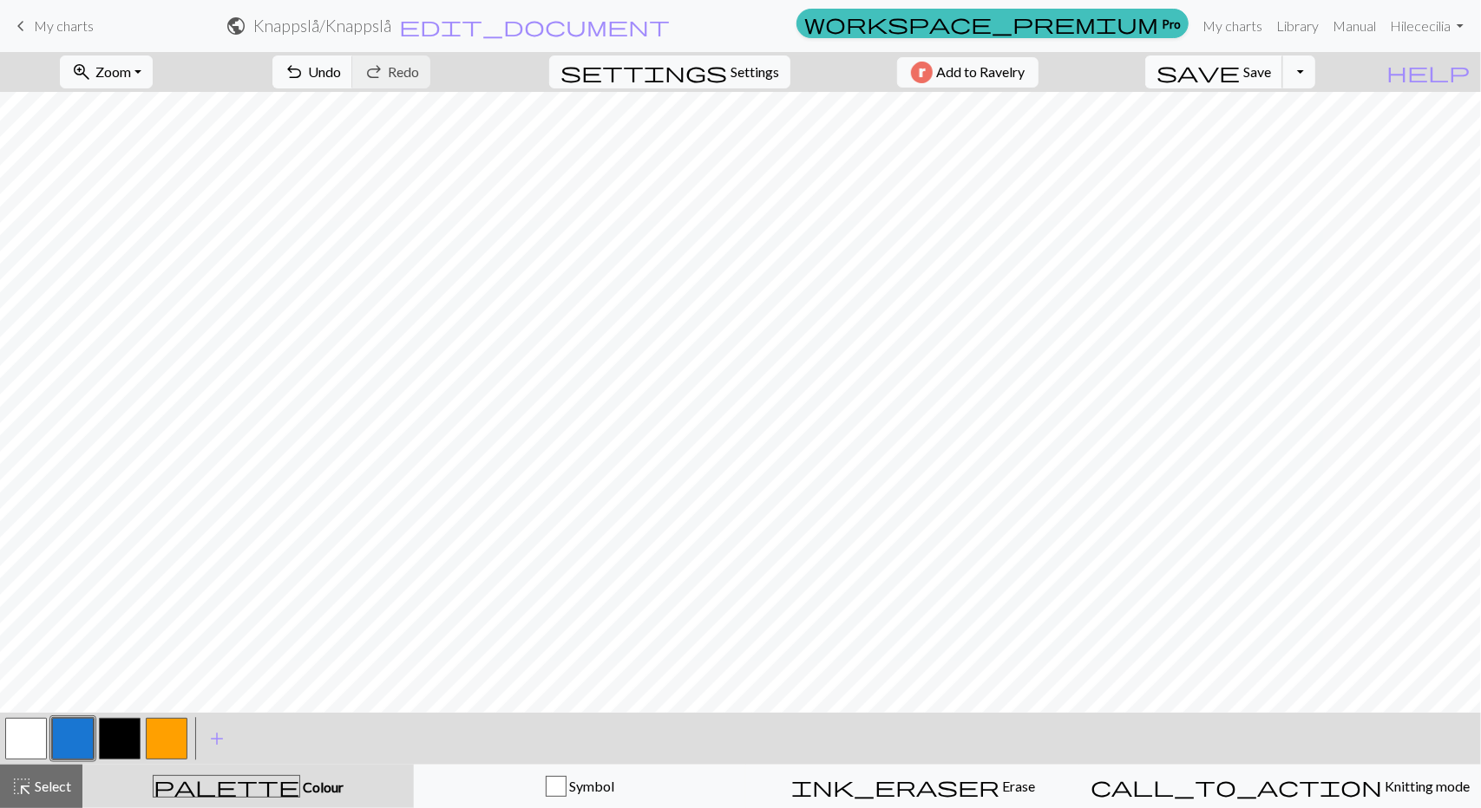
click at [1240, 66] on span "save" at bounding box center [1197, 72] width 83 height 24
click at [1315, 75] on button "Toggle Dropdown" at bounding box center [1298, 72] width 33 height 33
click at [1234, 23] on link "My charts" at bounding box center [1232, 26] width 74 height 35
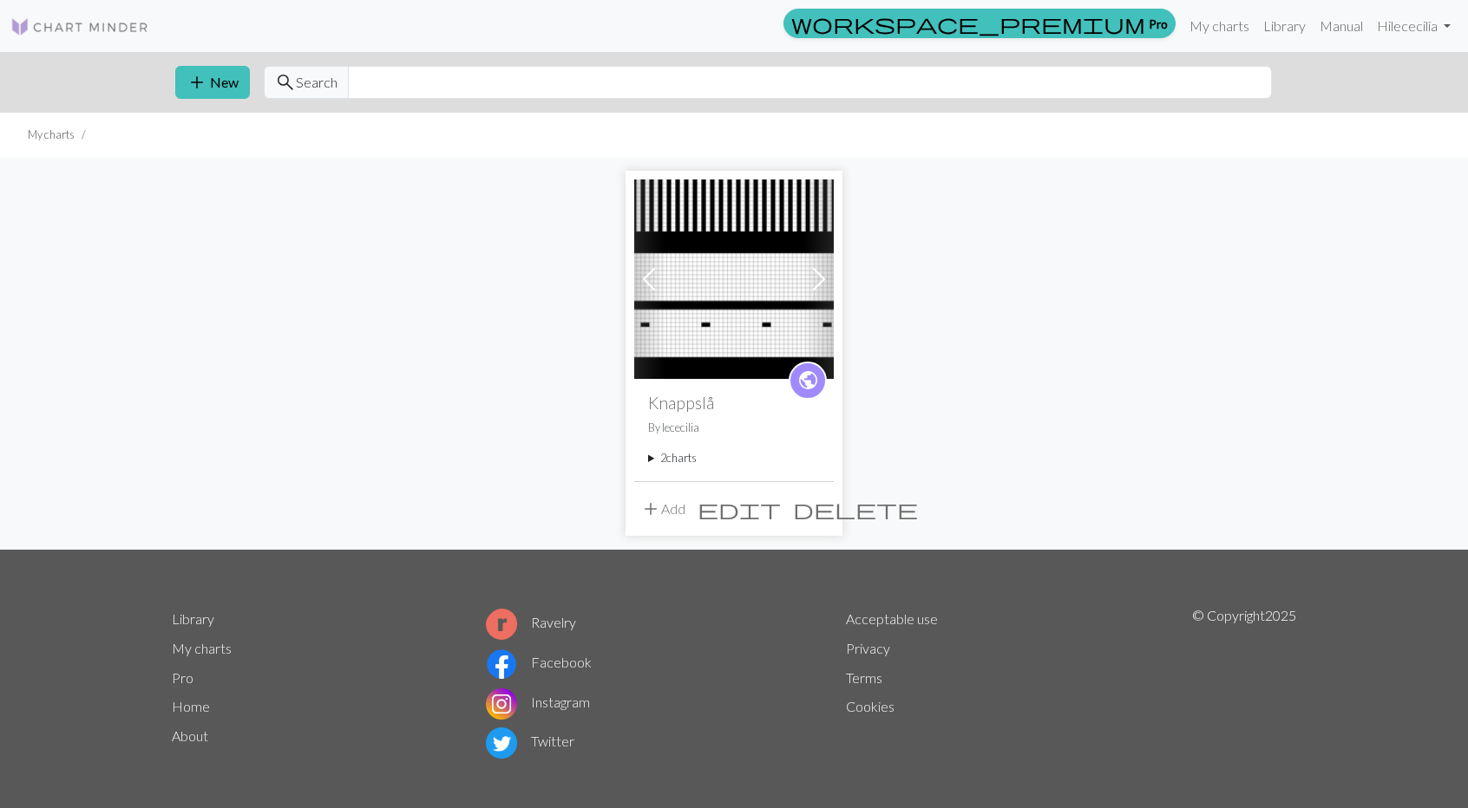
click at [666, 510] on button "add Add" at bounding box center [662, 509] width 57 height 33
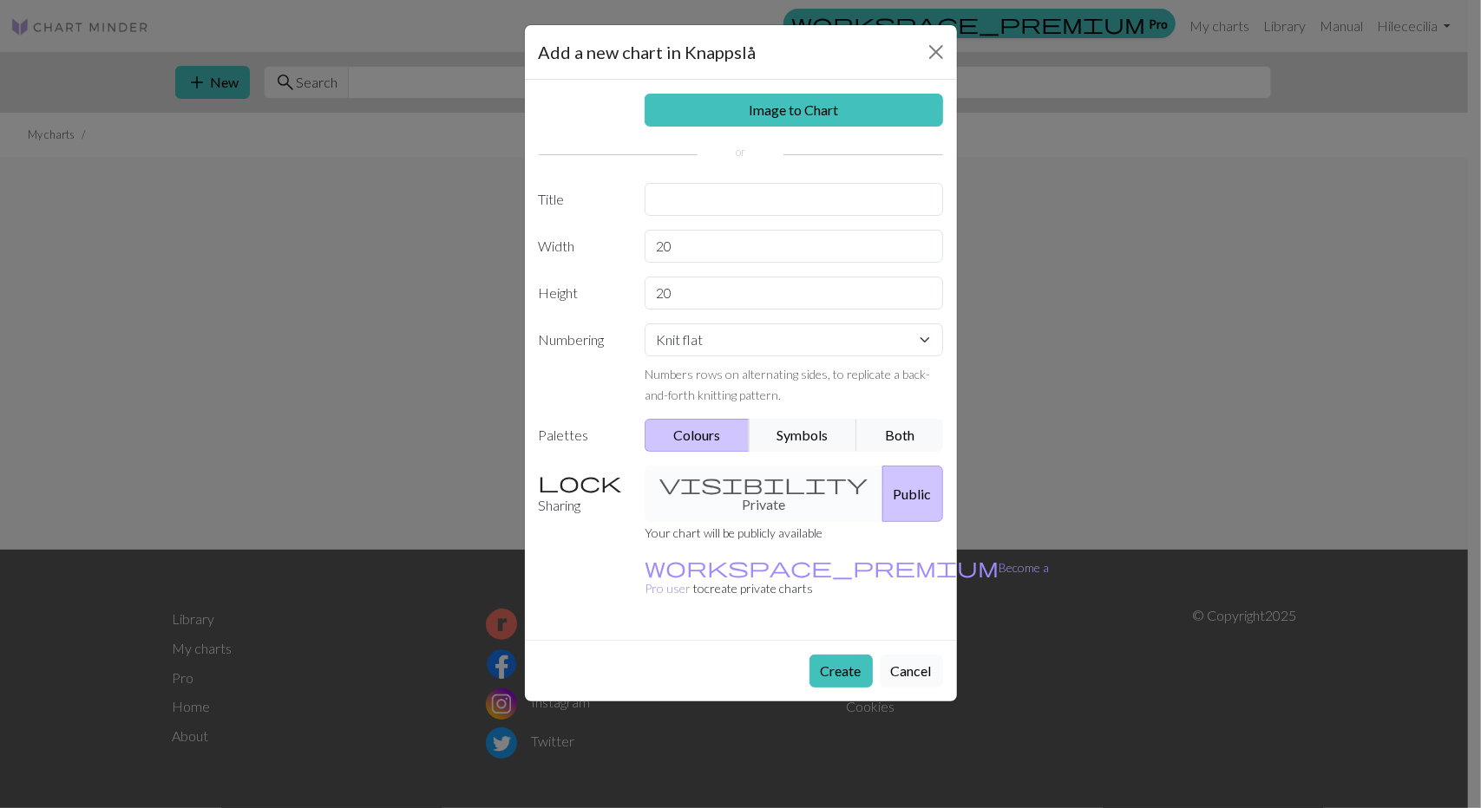
click at [909, 655] on button "Cancel" at bounding box center [911, 671] width 63 height 33
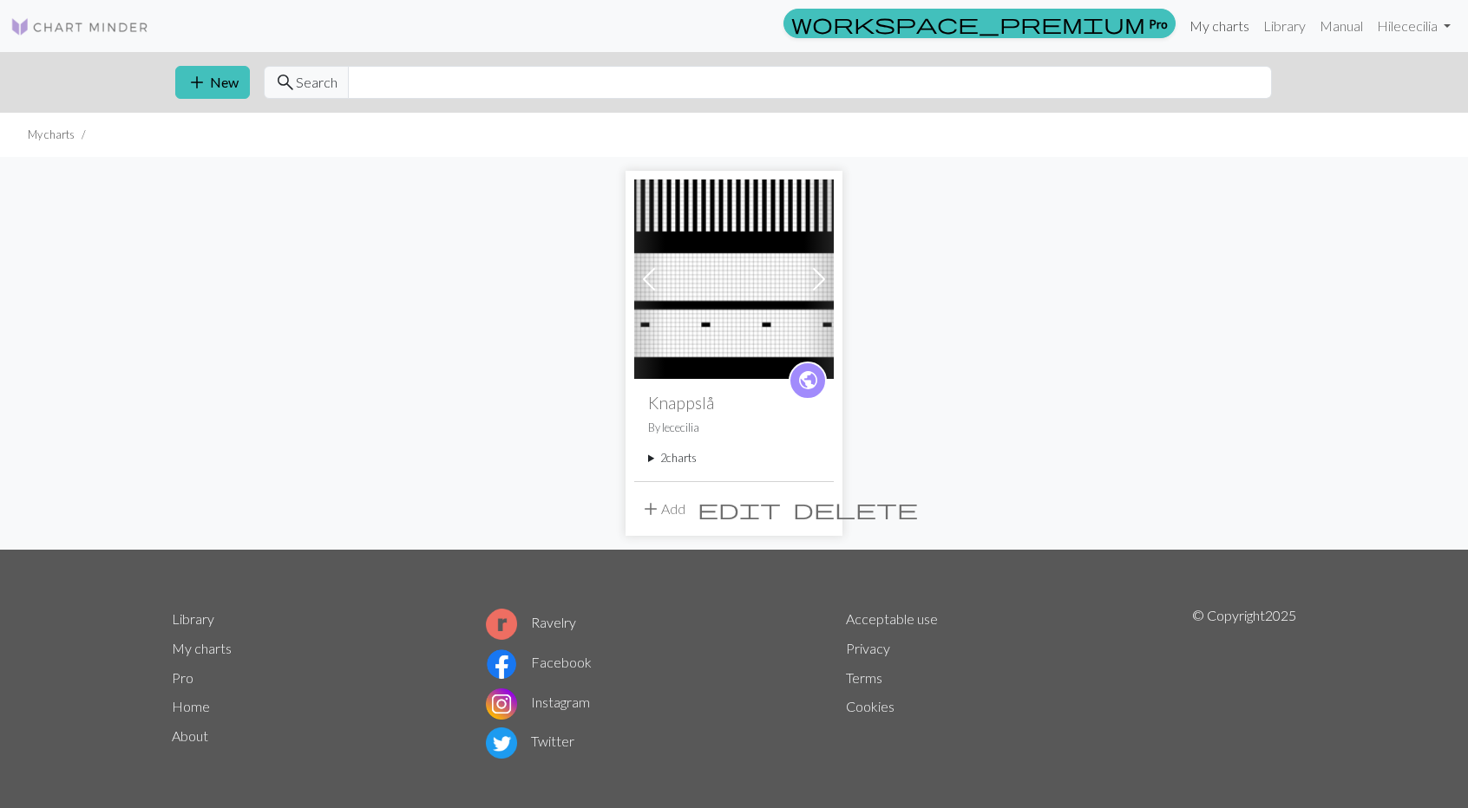
click at [1226, 33] on link "My charts" at bounding box center [1219, 26] width 74 height 35
click at [734, 282] on img at bounding box center [734, 280] width 200 height 200
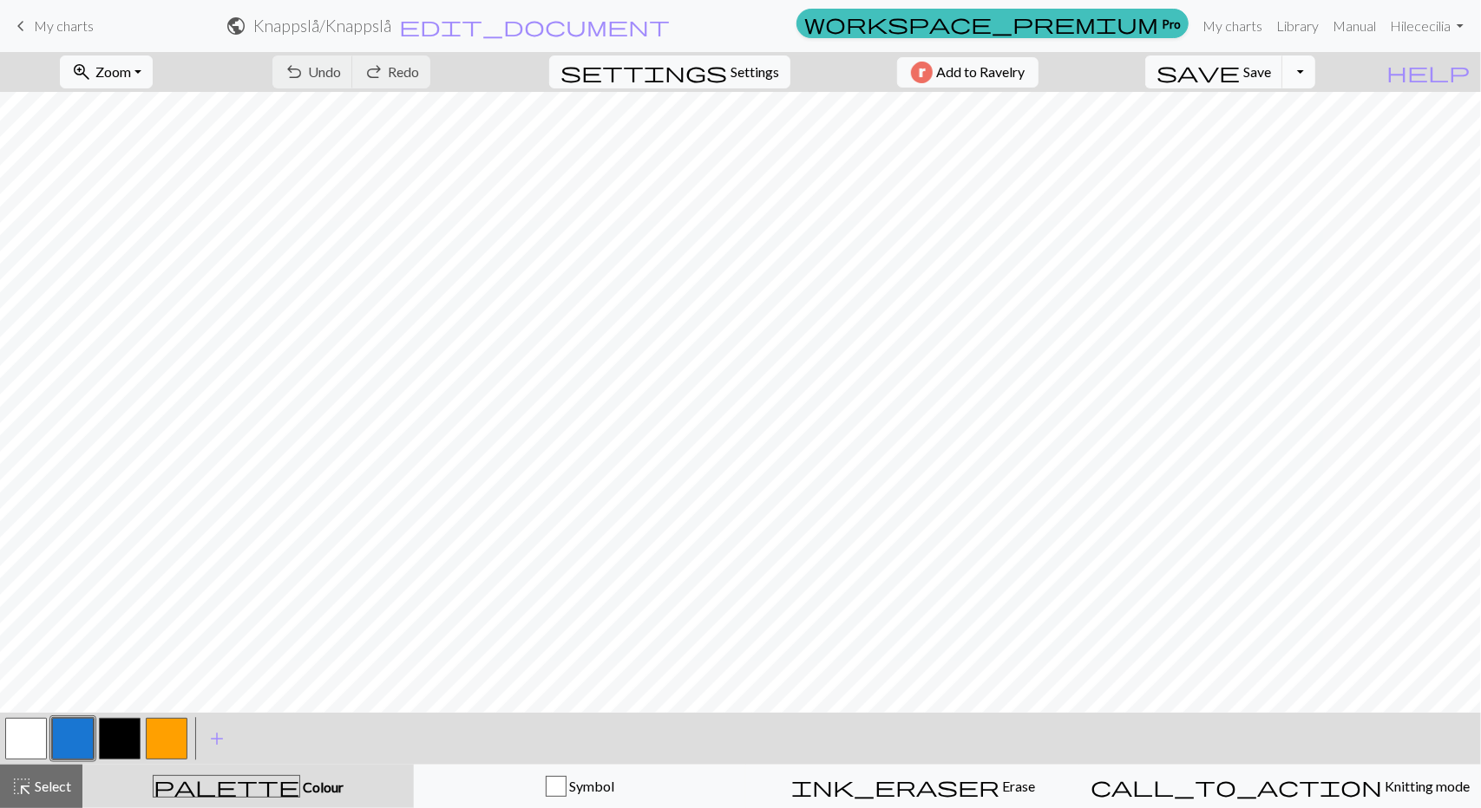
click at [1315, 74] on button "Toggle Dropdown" at bounding box center [1298, 72] width 33 height 33
click at [1286, 115] on button "file_copy Save a copy" at bounding box center [1171, 109] width 286 height 28
click at [1234, 25] on link "My charts" at bounding box center [1232, 26] width 74 height 35
click at [1240, 77] on span "save" at bounding box center [1197, 72] width 83 height 24
click at [1231, 27] on div "Chart saved" at bounding box center [740, 34] width 1481 height 69
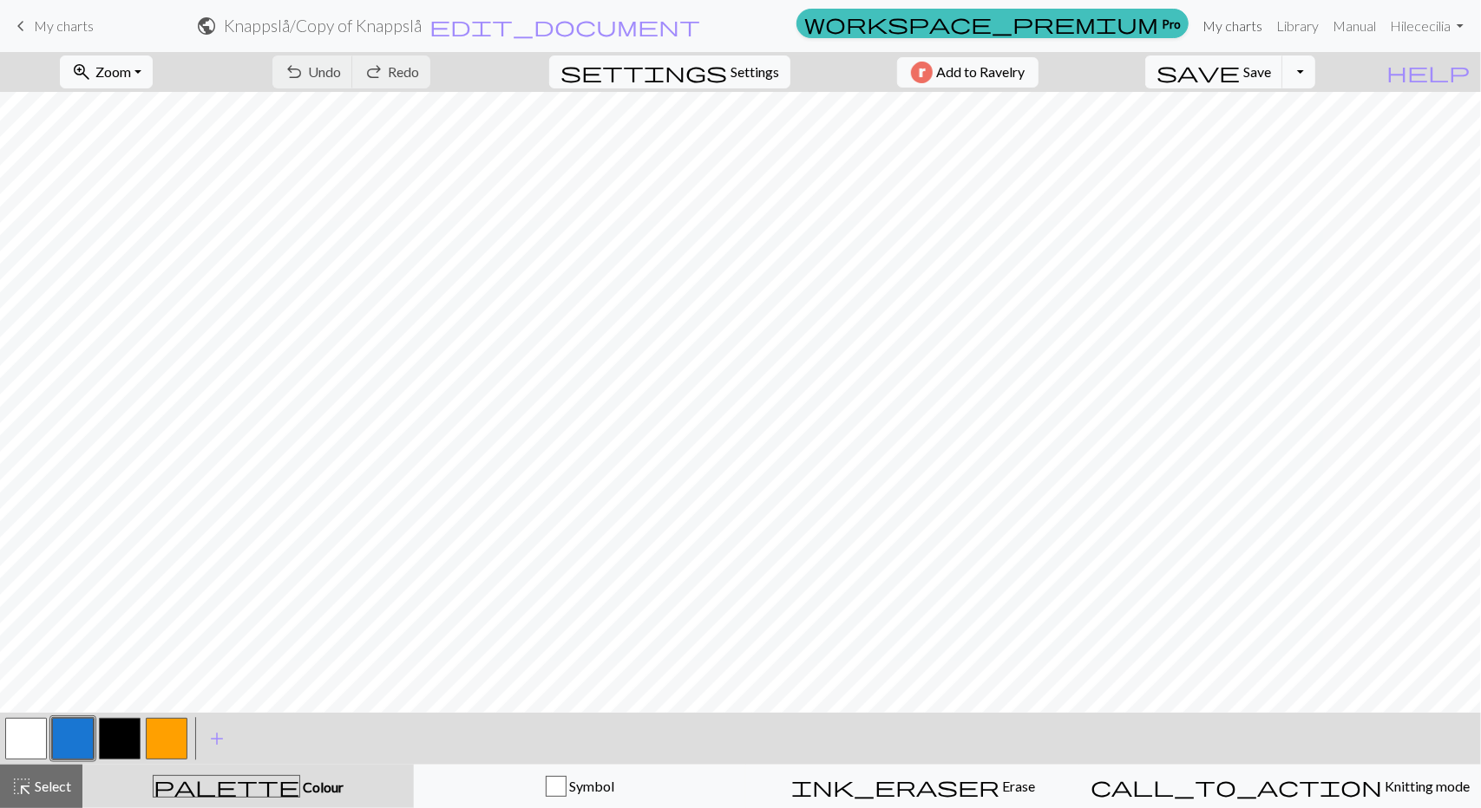
click at [1227, 23] on link "My charts" at bounding box center [1232, 26] width 74 height 35
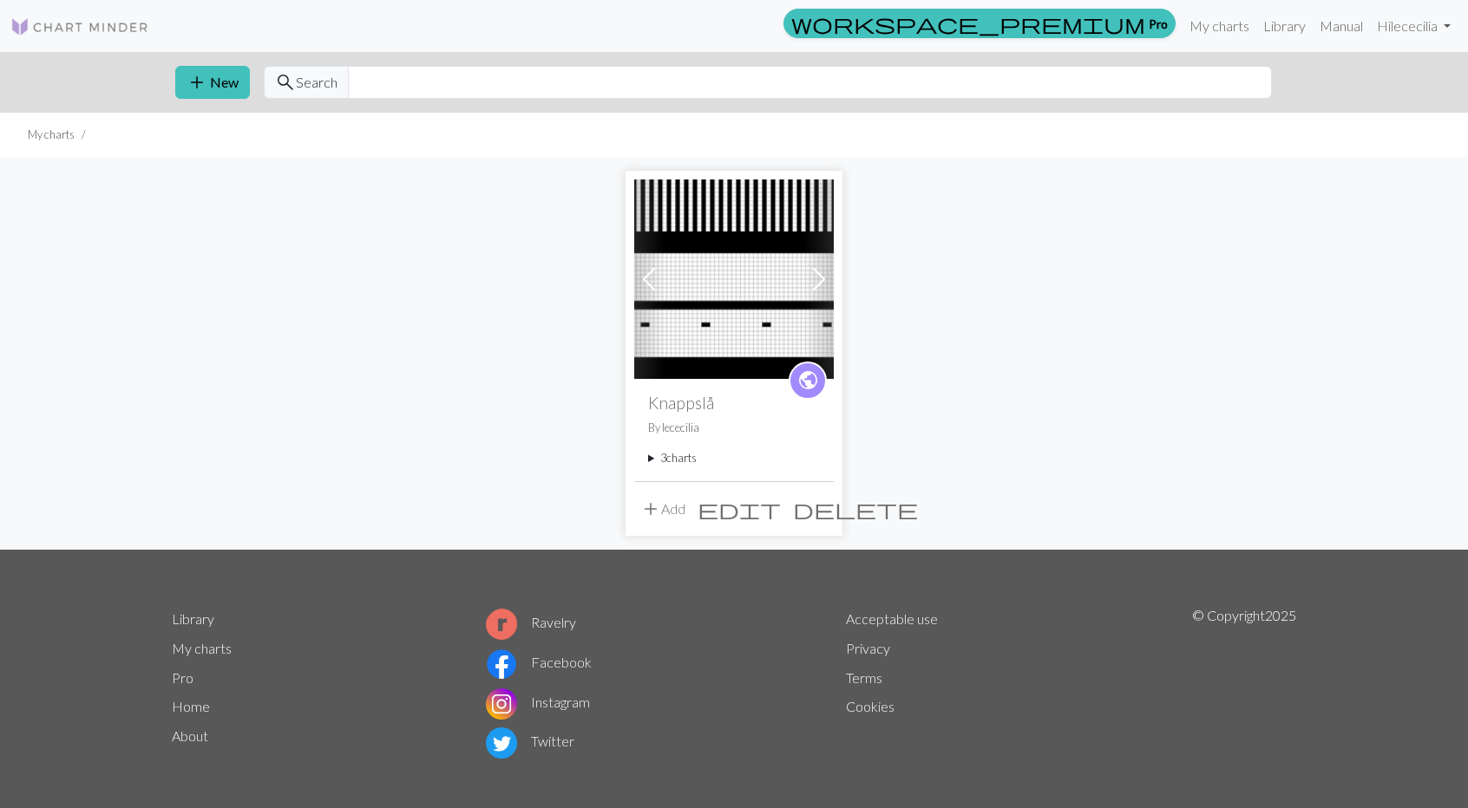
click at [822, 275] on span at bounding box center [819, 279] width 28 height 28
click at [655, 277] on span at bounding box center [649, 279] width 28 height 28
click at [648, 455] on summary "3 charts" at bounding box center [734, 458] width 172 height 16
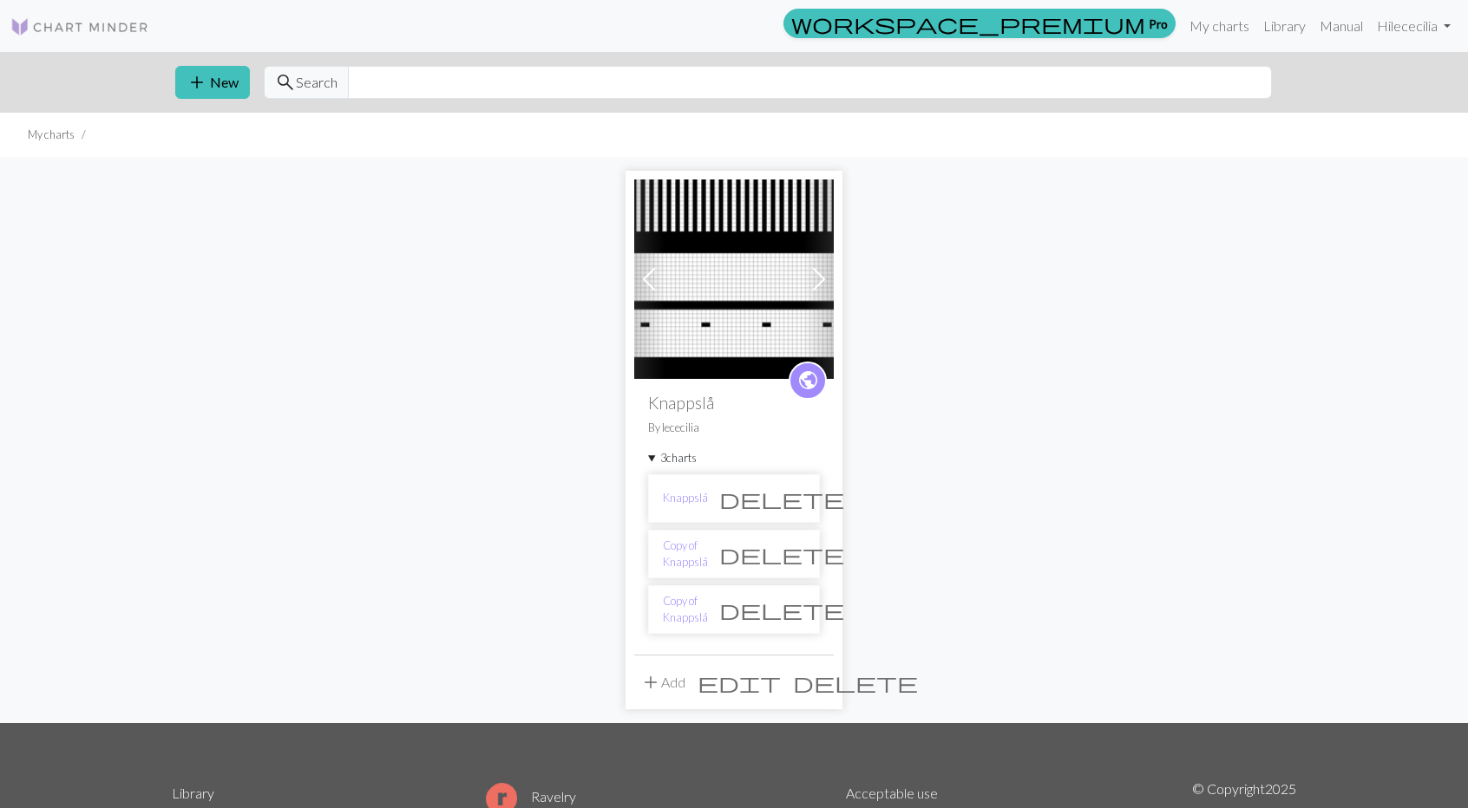
click at [795, 606] on span "delete" at bounding box center [781, 610] width 125 height 24
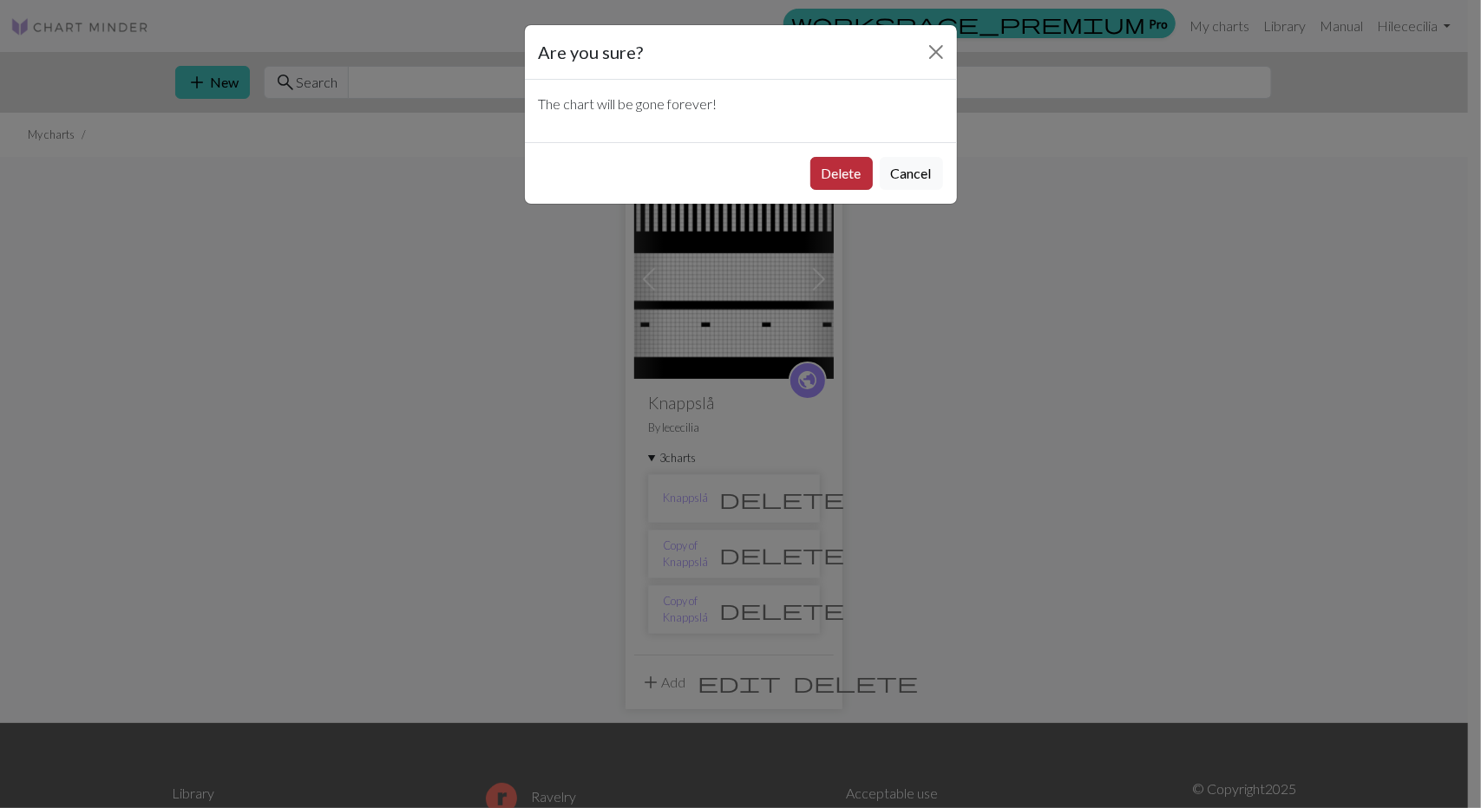
click at [835, 169] on button "Delete" at bounding box center [841, 173] width 62 height 33
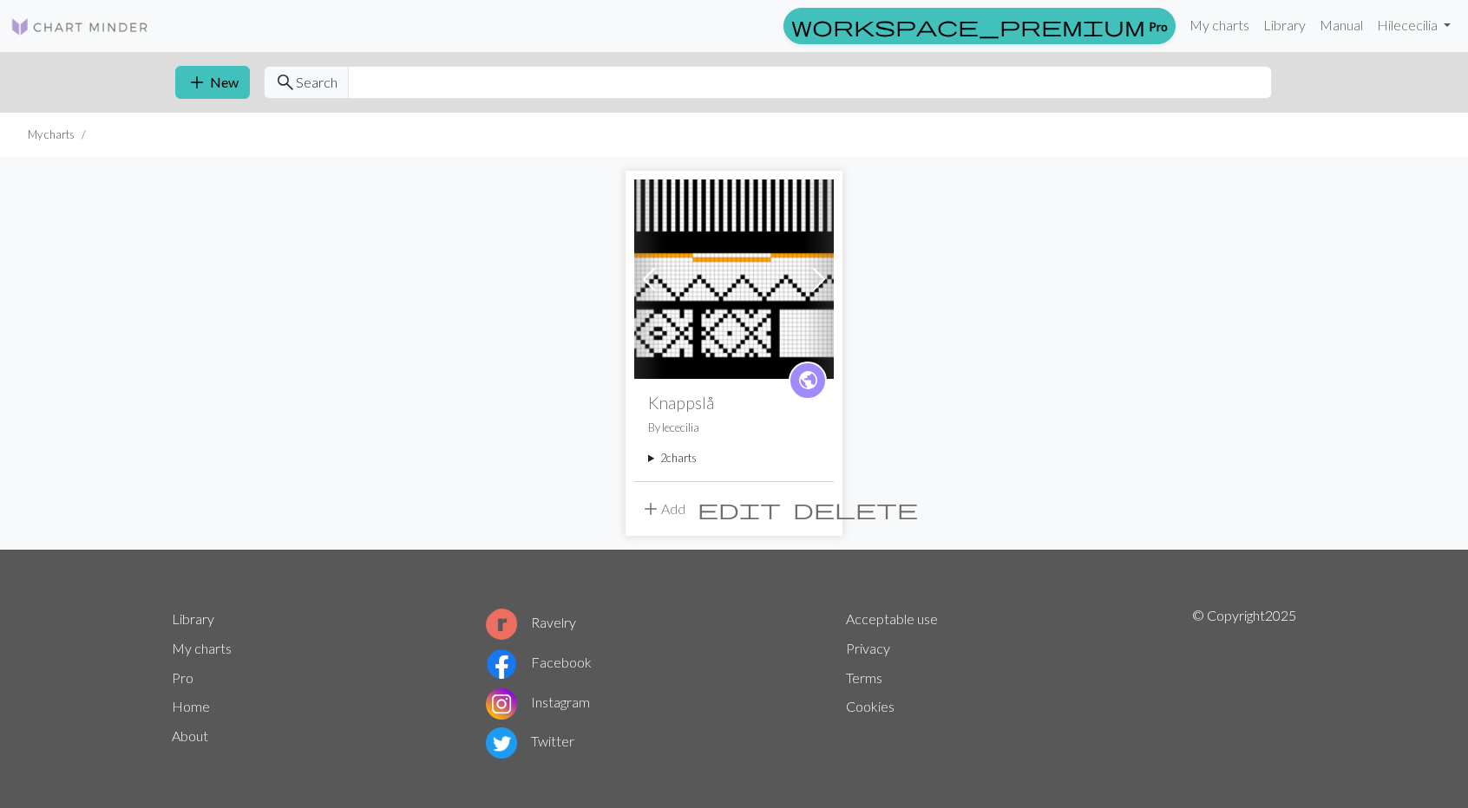
click at [652, 456] on summary "2 charts" at bounding box center [734, 458] width 172 height 16
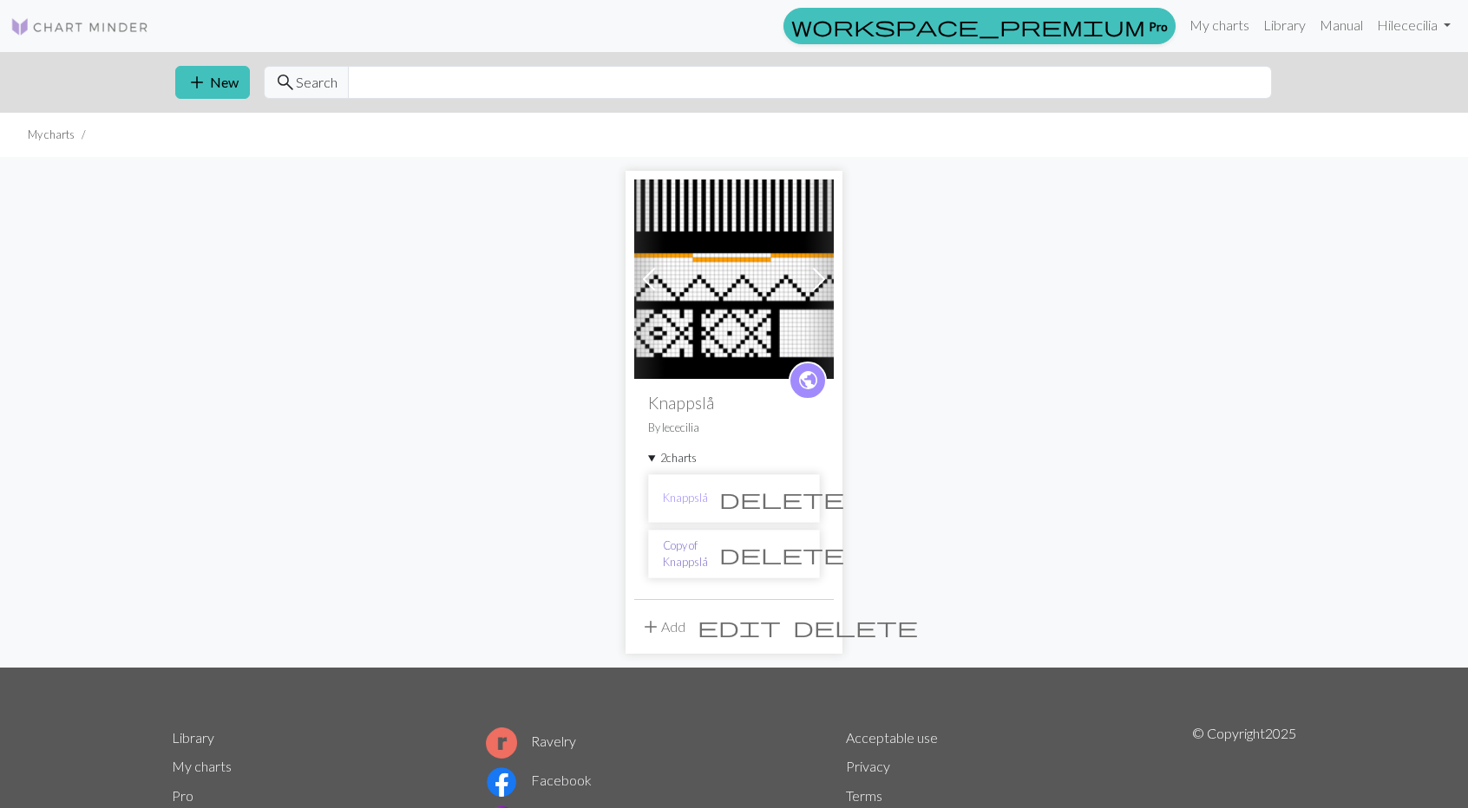
click at [678, 556] on link "Copy of Knappslå" at bounding box center [685, 554] width 45 height 33
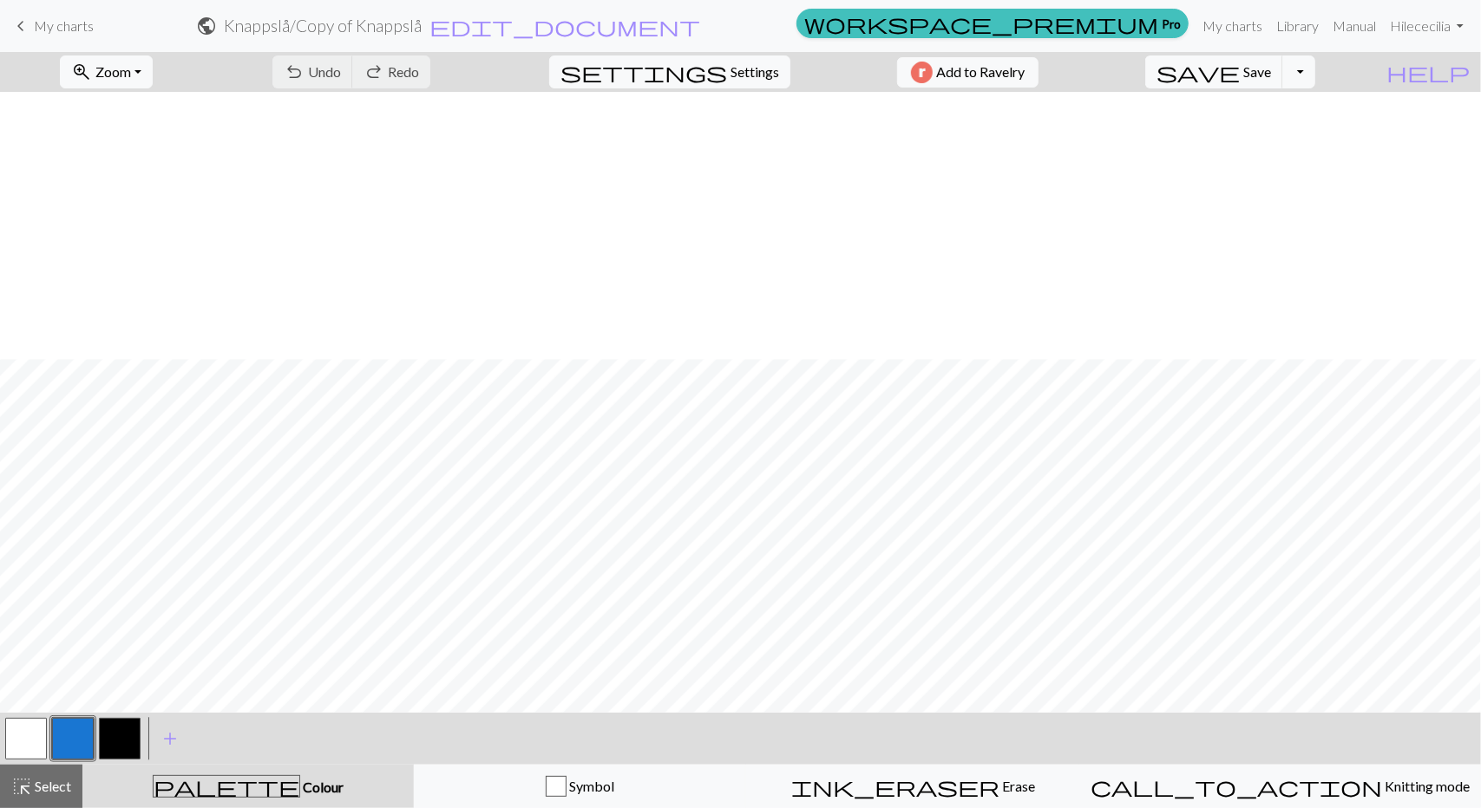
scroll to position [267, 0]
click at [1206, 25] on link "My charts" at bounding box center [1232, 26] width 74 height 35
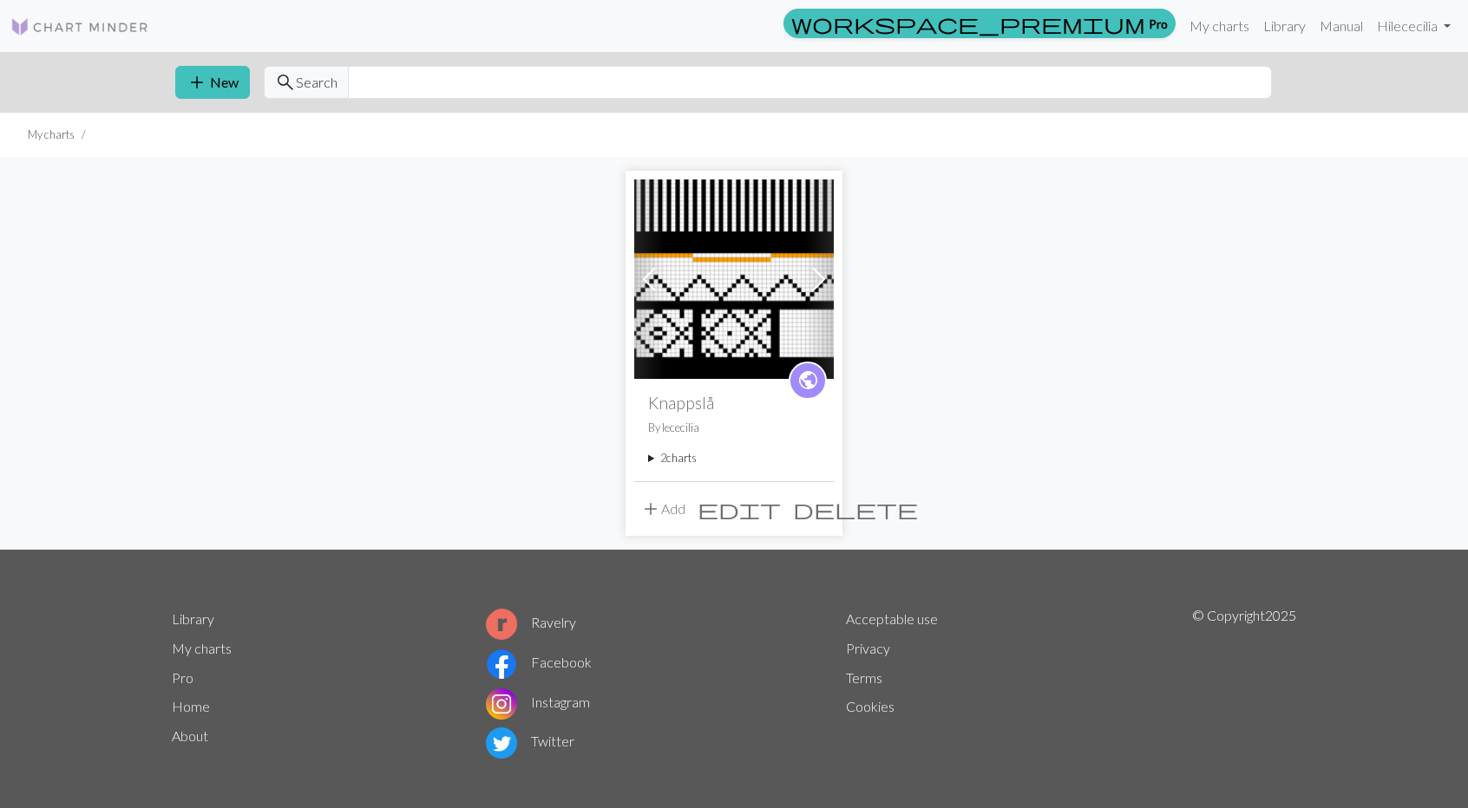
click at [729, 301] on img at bounding box center [734, 280] width 200 height 200
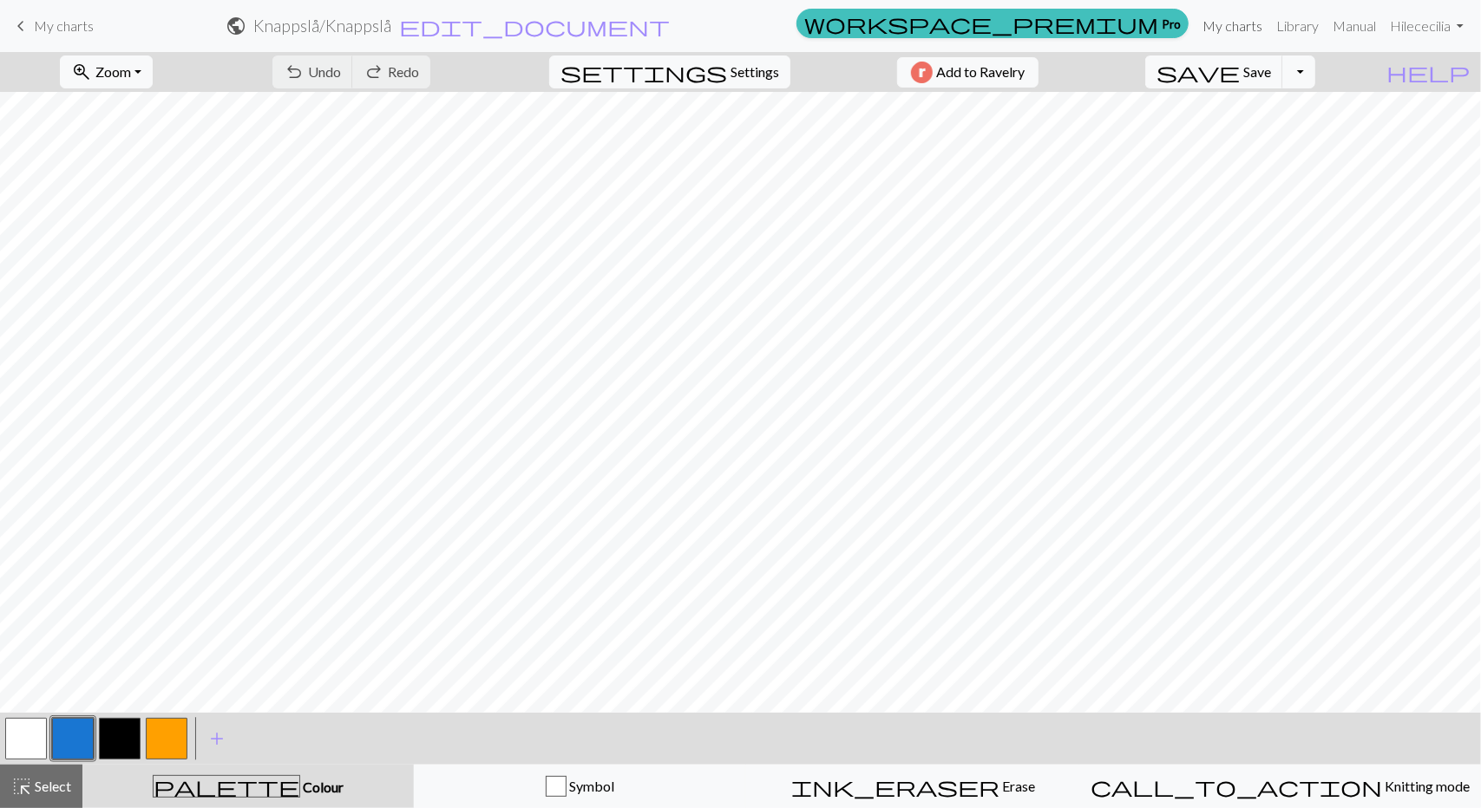
click at [1240, 25] on link "My charts" at bounding box center [1232, 26] width 74 height 35
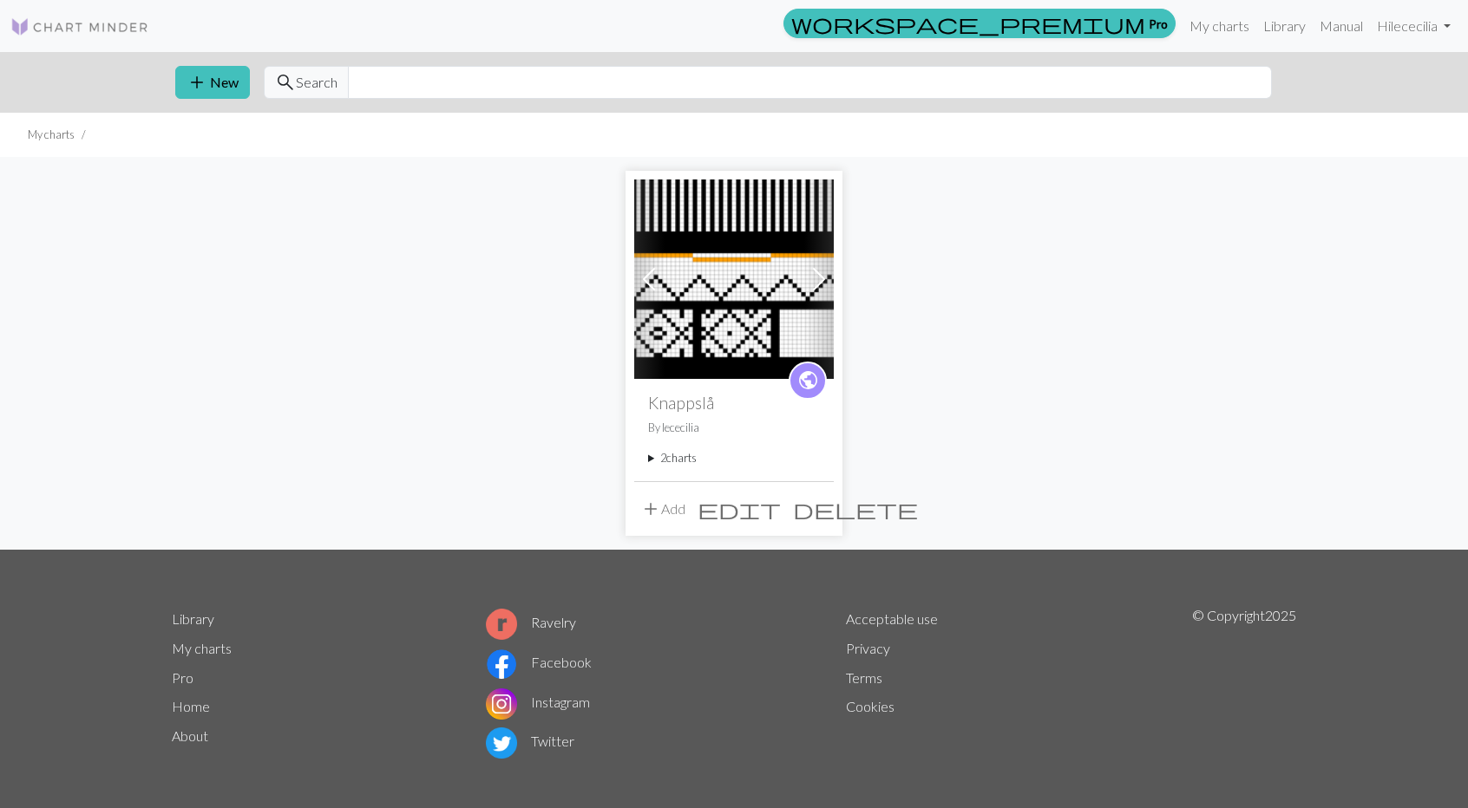
click at [692, 456] on summary "2 charts" at bounding box center [734, 458] width 172 height 16
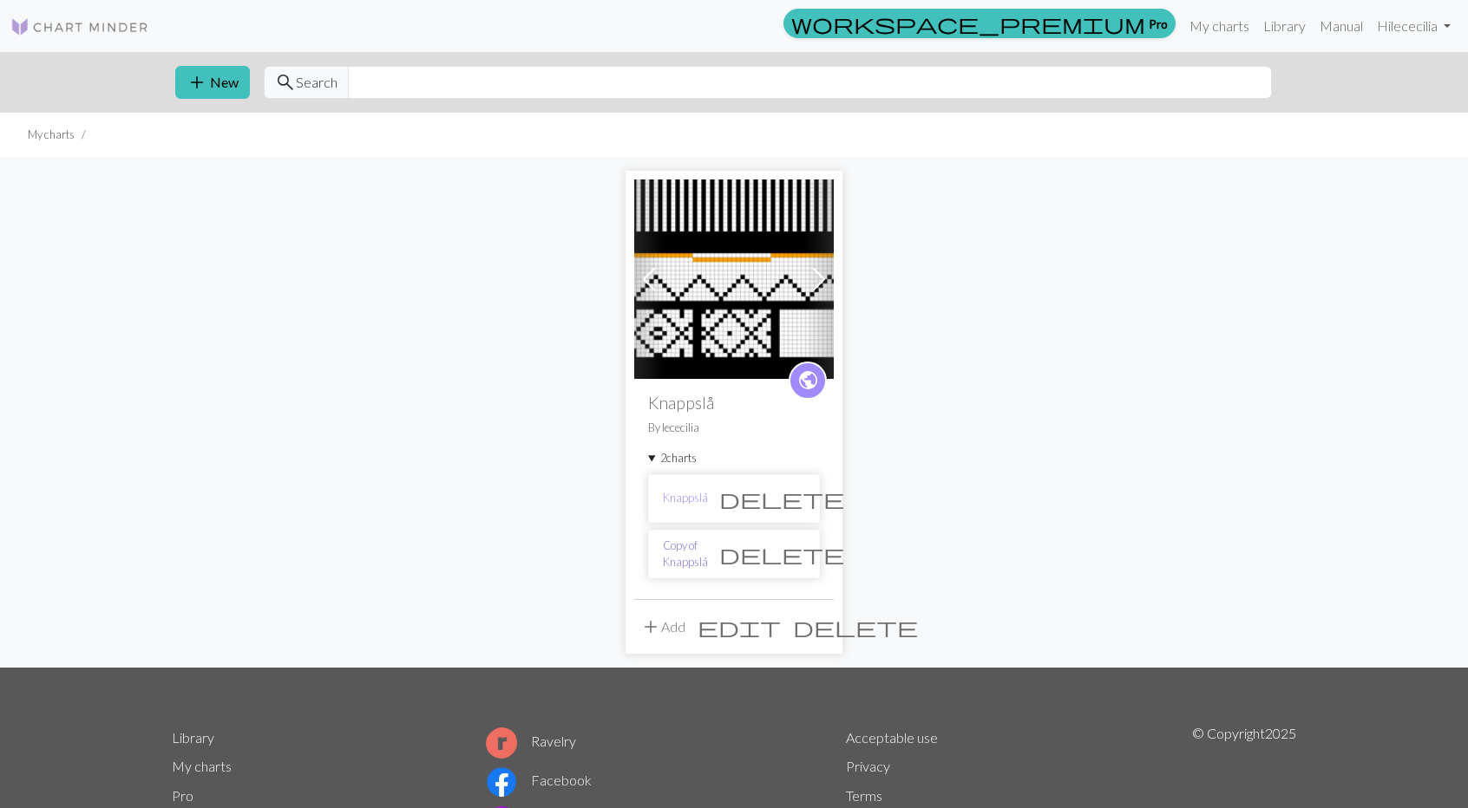
click at [696, 553] on link "Copy of Knappslå" at bounding box center [685, 554] width 45 height 33
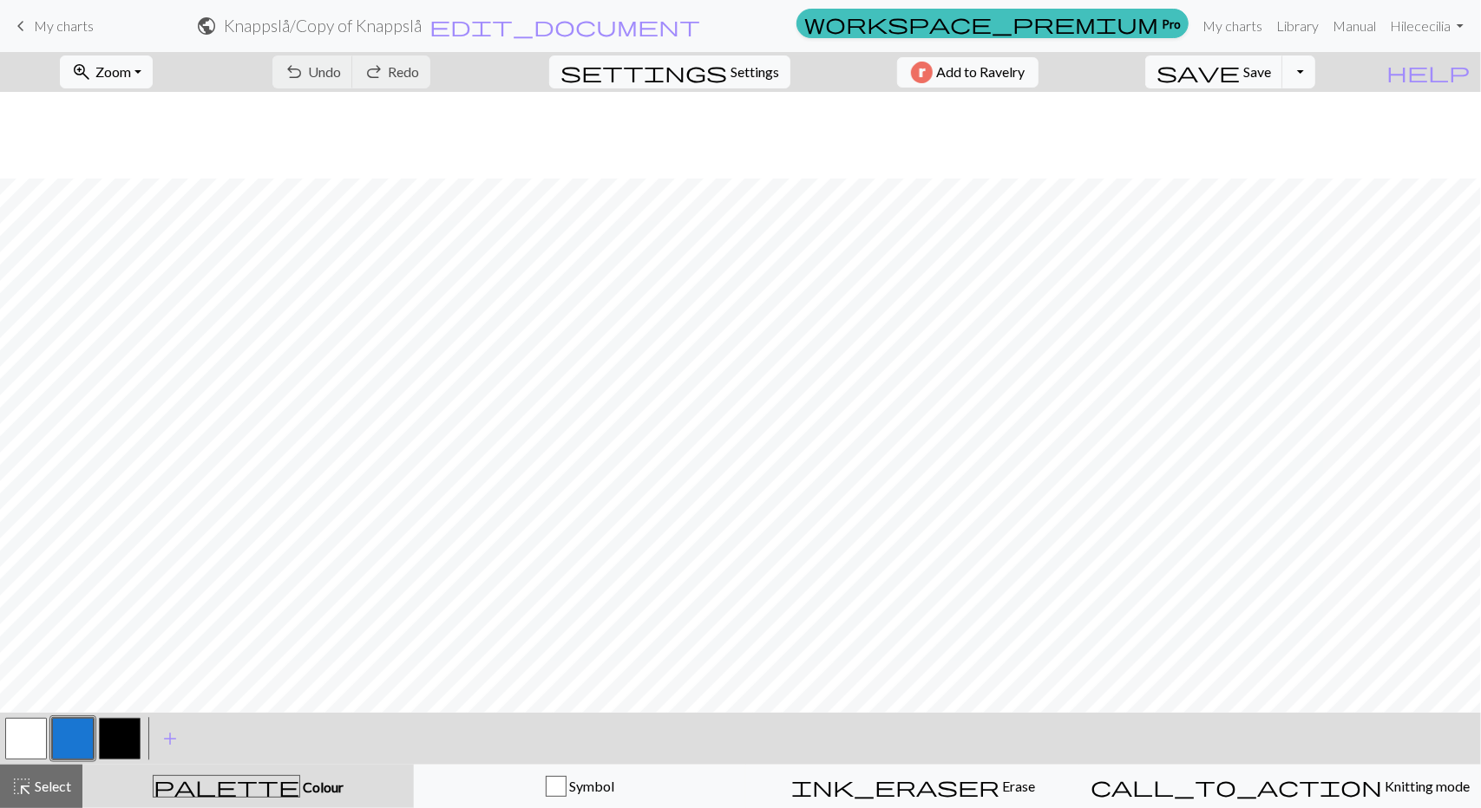
scroll to position [260, 0]
click at [122, 735] on button "button" at bounding box center [120, 739] width 42 height 42
click at [353, 81] on button "undo Undo Undo" at bounding box center [312, 72] width 81 height 33
click at [18, 741] on button "button" at bounding box center [26, 739] width 42 height 42
click at [116, 743] on button "button" at bounding box center [120, 739] width 42 height 42
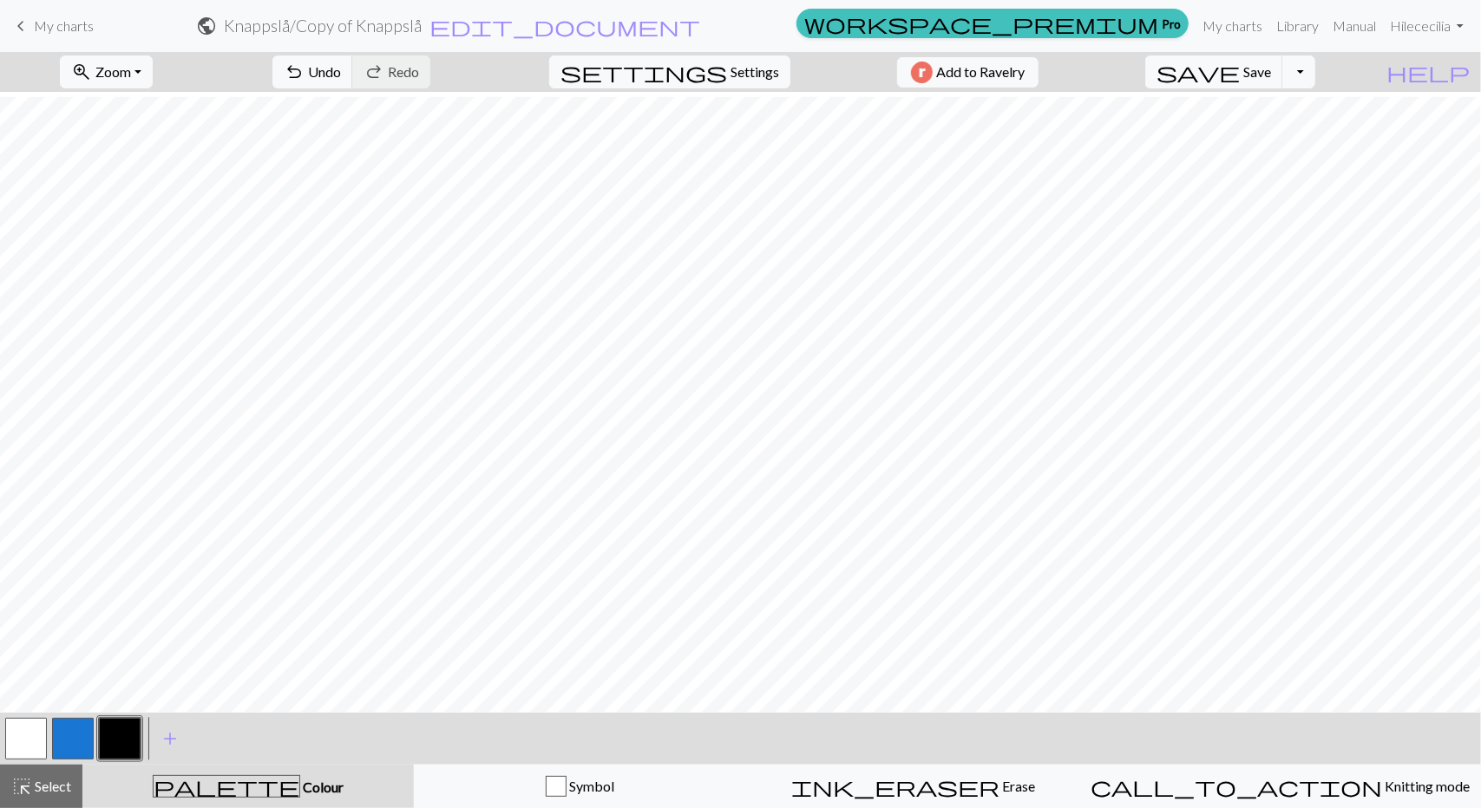
drag, startPoint x: 28, startPoint y: 736, endPoint x: 54, endPoint y: 705, distance: 40.0
click at [28, 735] on button "button" at bounding box center [26, 739] width 42 height 42
click at [115, 738] on button "button" at bounding box center [120, 739] width 42 height 42
click at [17, 732] on button "button" at bounding box center [26, 739] width 42 height 42
click at [115, 723] on button "button" at bounding box center [120, 739] width 42 height 42
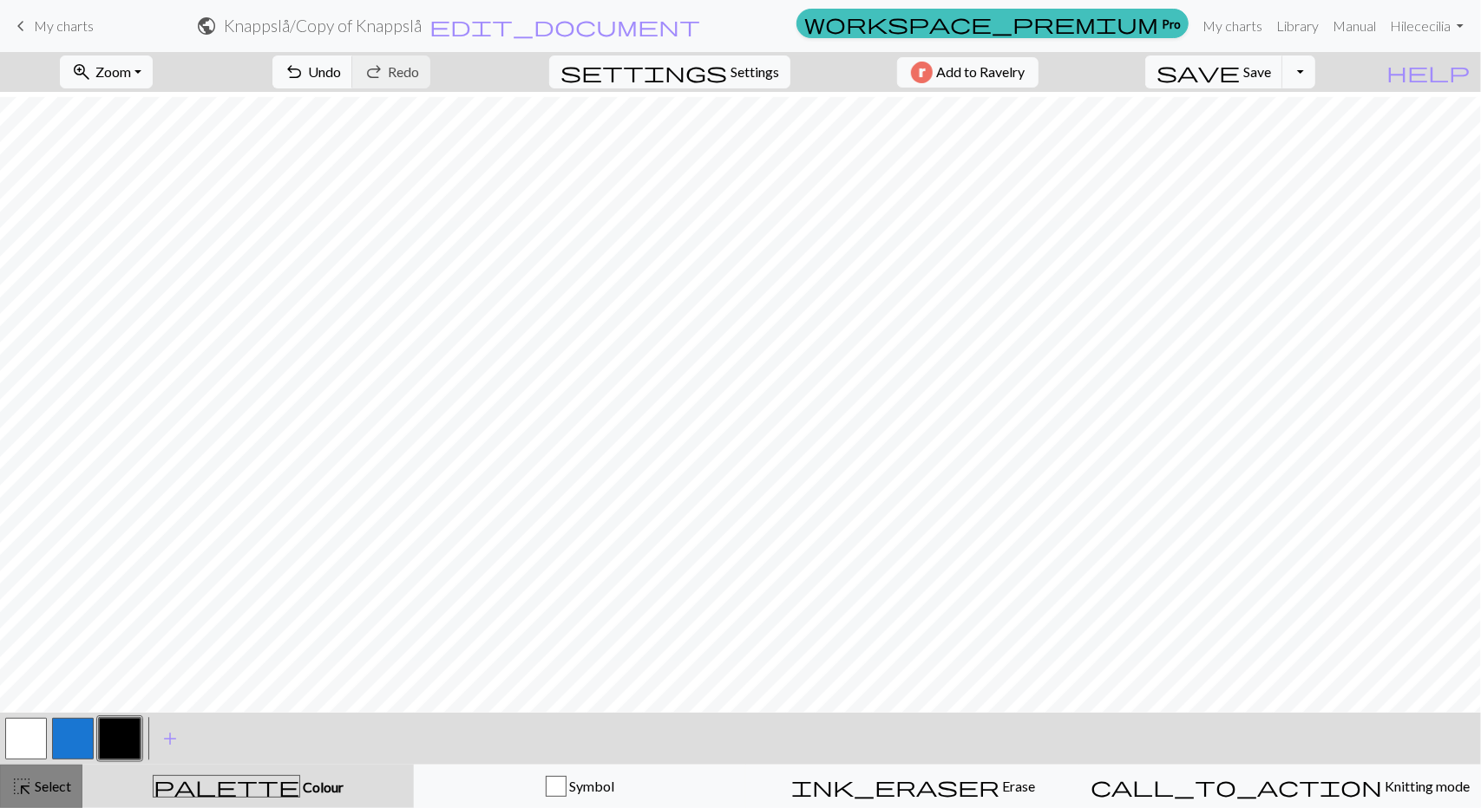
click at [43, 786] on span "Select" at bounding box center [51, 786] width 39 height 16
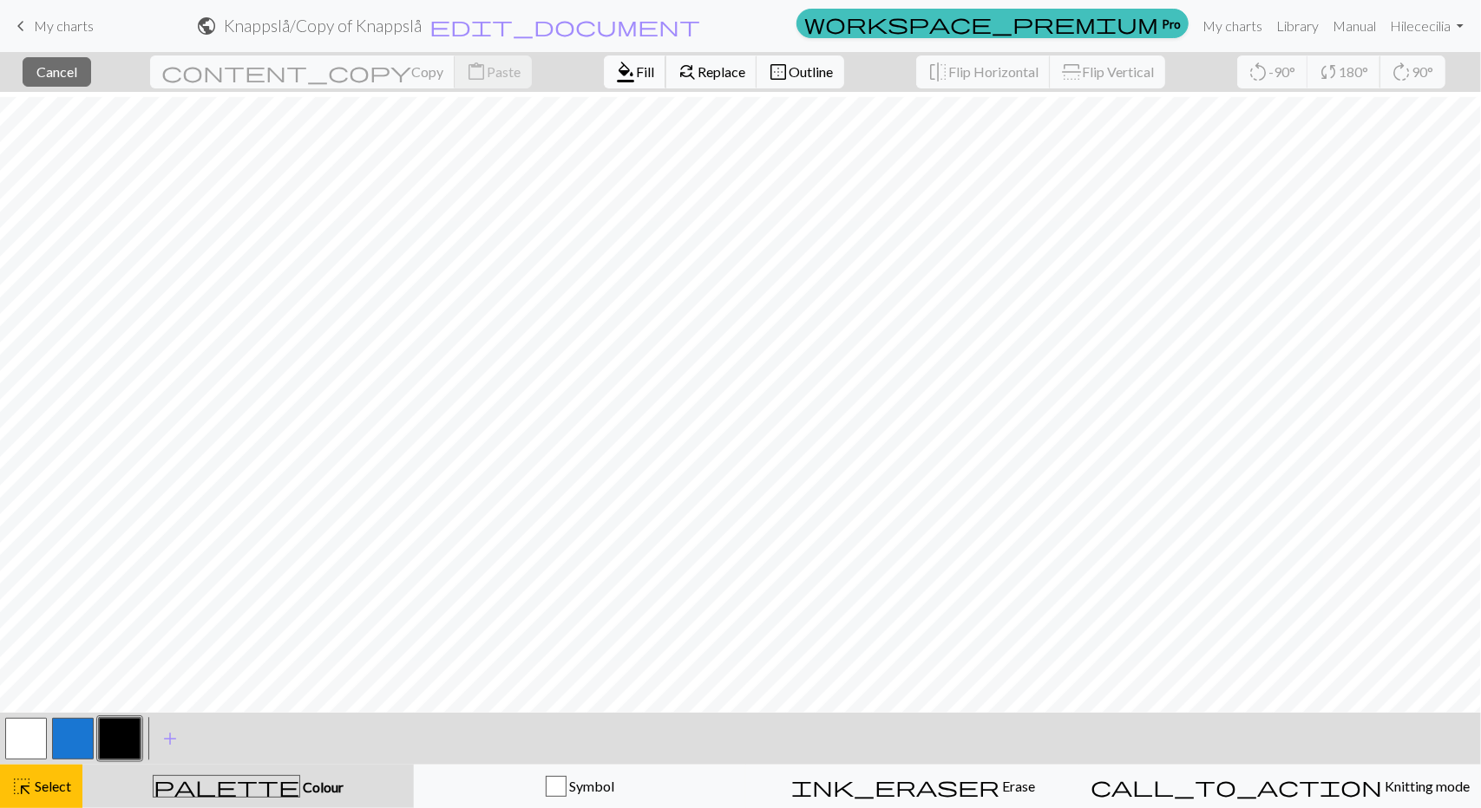
click at [636, 75] on span "Fill" at bounding box center [645, 71] width 18 height 16
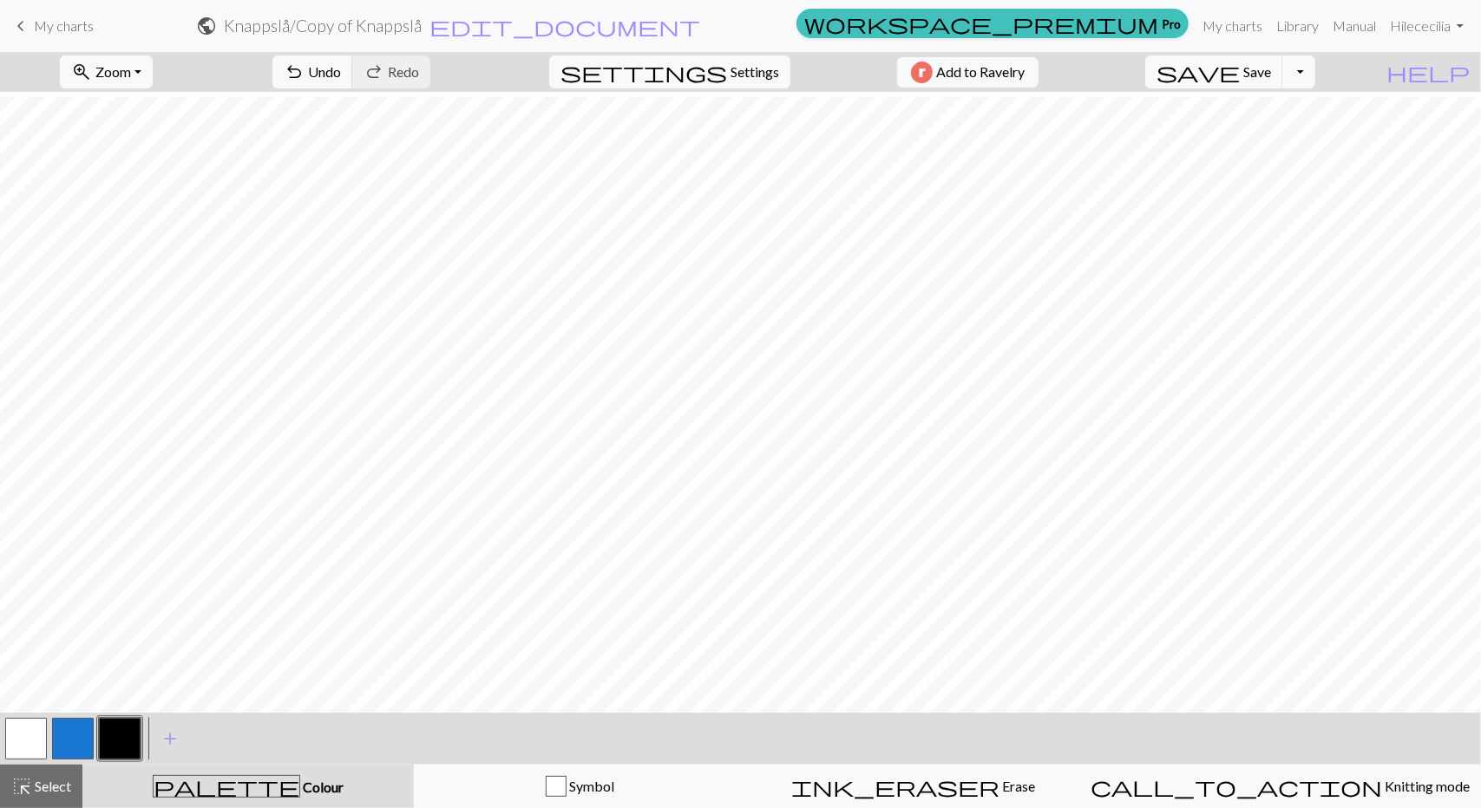
click at [24, 741] on button "button" at bounding box center [26, 739] width 42 height 42
click at [172, 736] on span "add" at bounding box center [170, 739] width 21 height 24
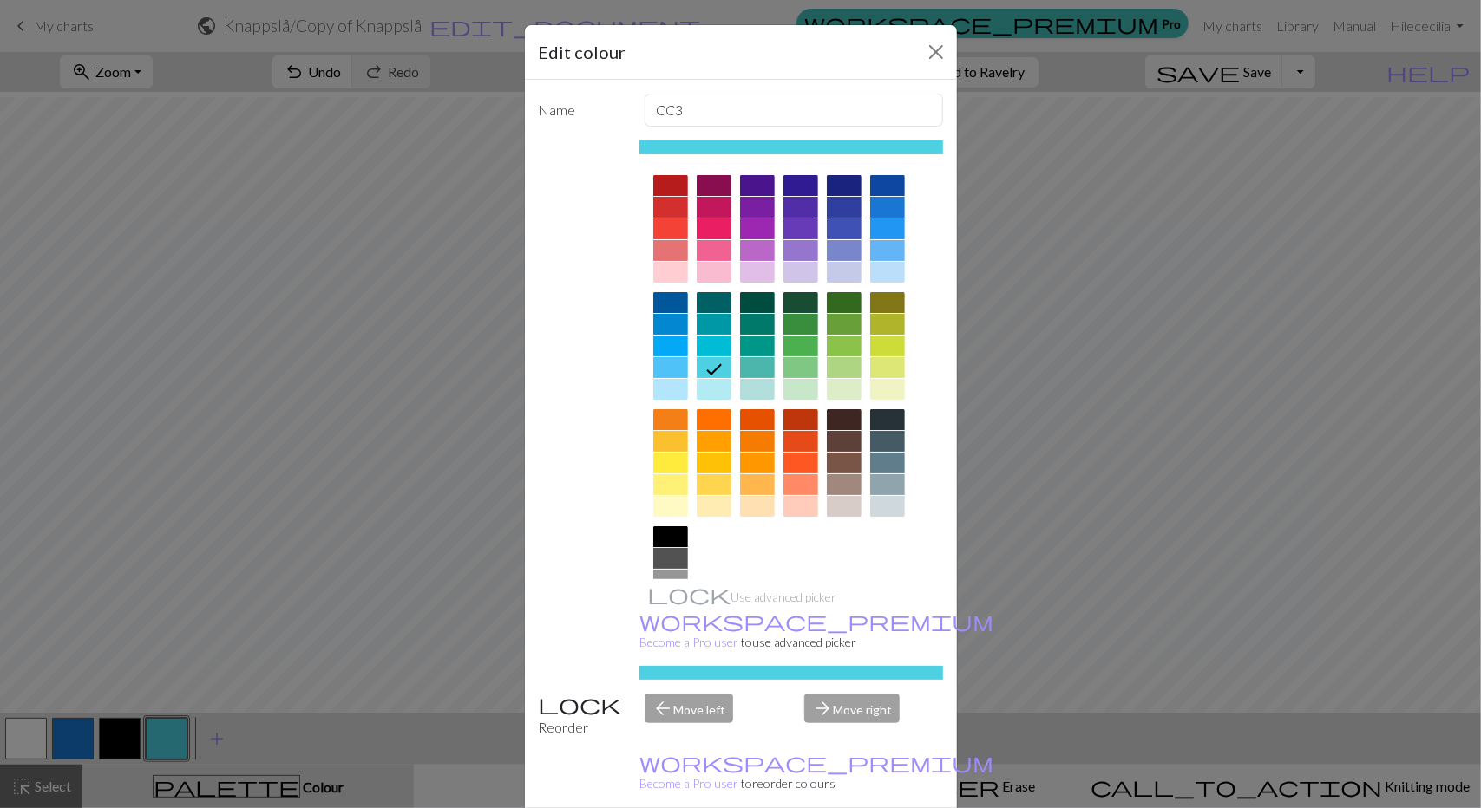
click at [878, 422] on div at bounding box center [887, 419] width 35 height 21
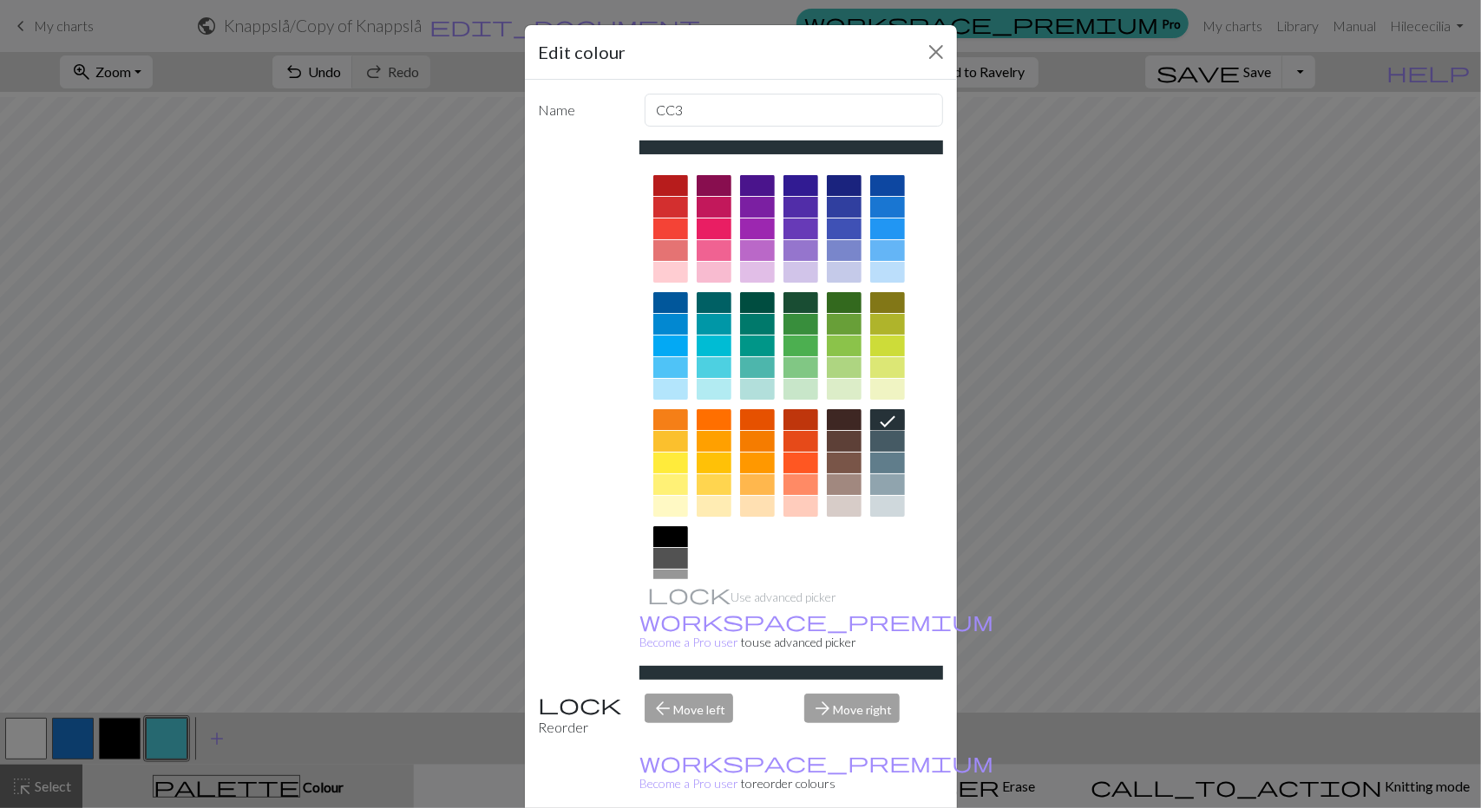
click at [875, 359] on div at bounding box center [887, 367] width 35 height 21
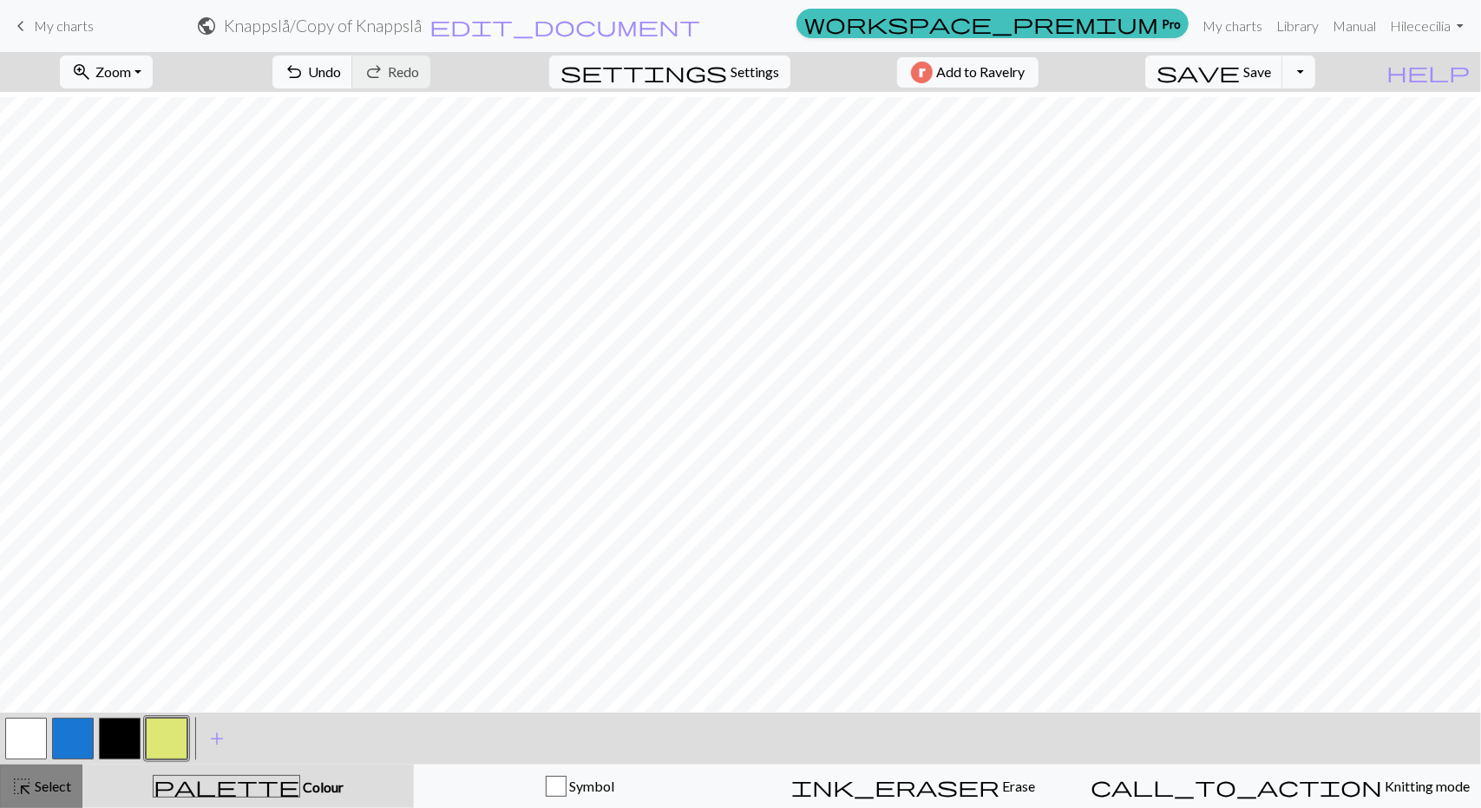
click at [62, 782] on span "Select" at bounding box center [51, 786] width 39 height 16
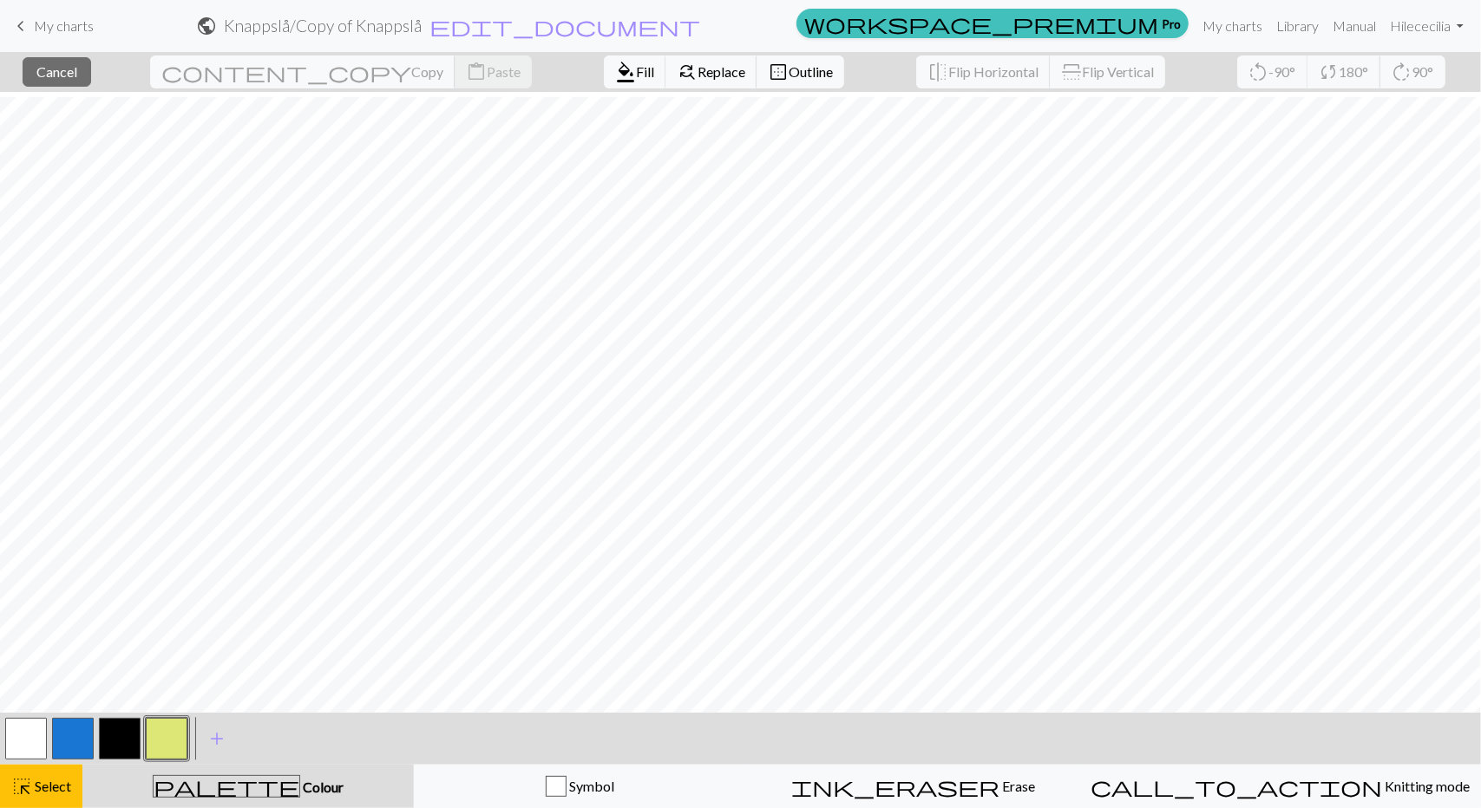
click at [179, 736] on button "button" at bounding box center [167, 739] width 42 height 42
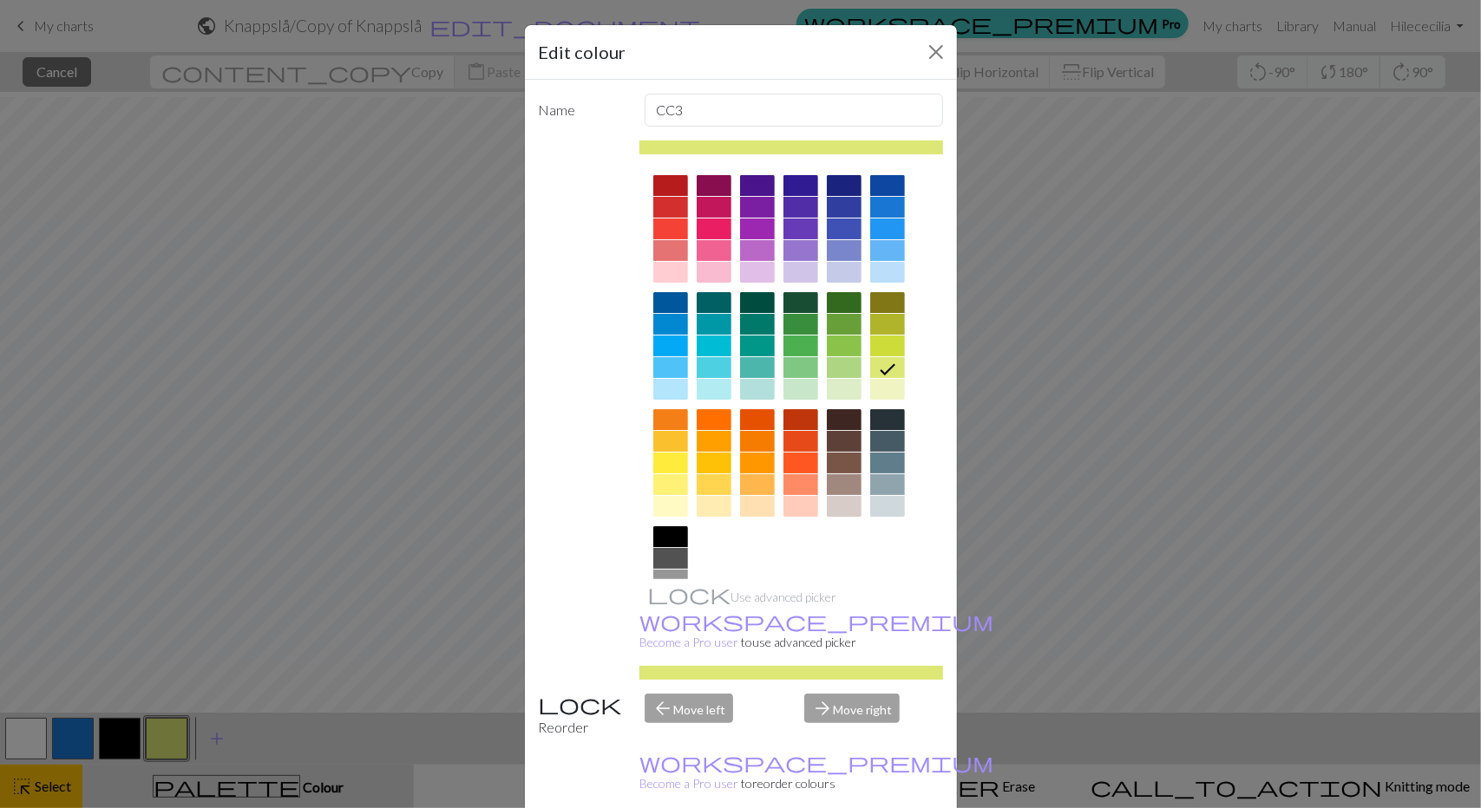
click at [675, 554] on div at bounding box center [670, 558] width 35 height 21
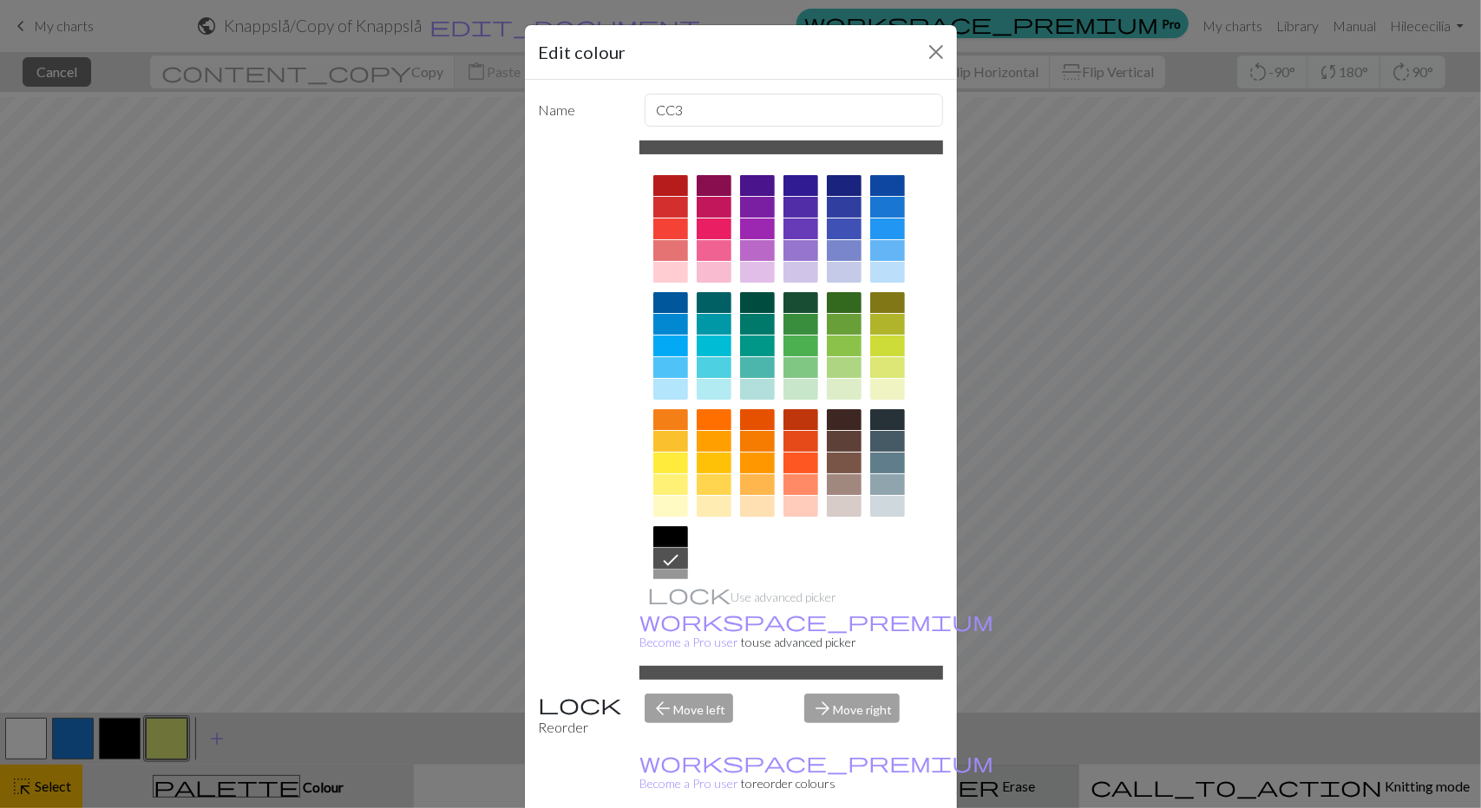
drag, startPoint x: 832, startPoint y: 790, endPoint x: 815, endPoint y: 767, distance: 28.6
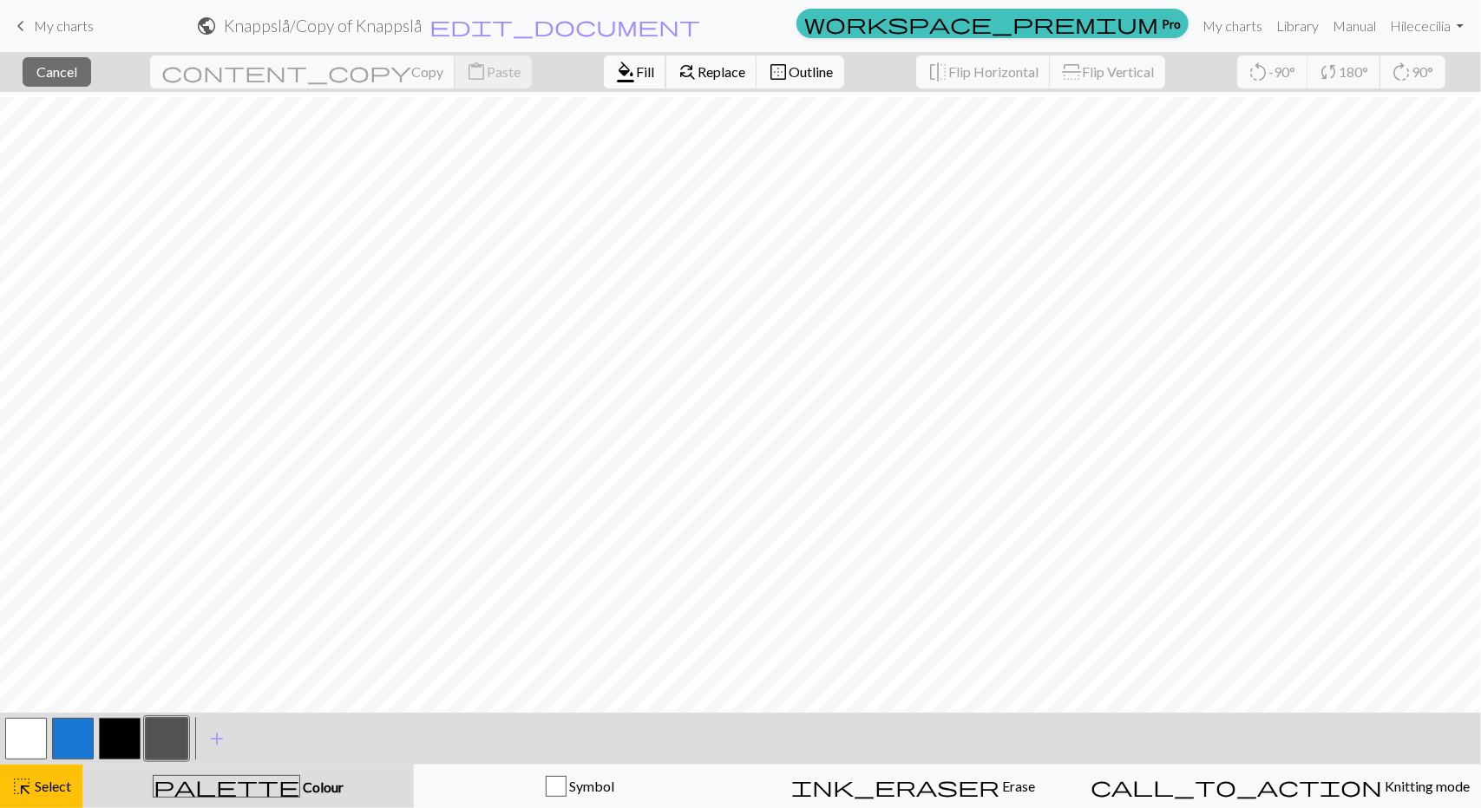
click at [615, 74] on span "format_color_fill" at bounding box center [625, 72] width 21 height 24
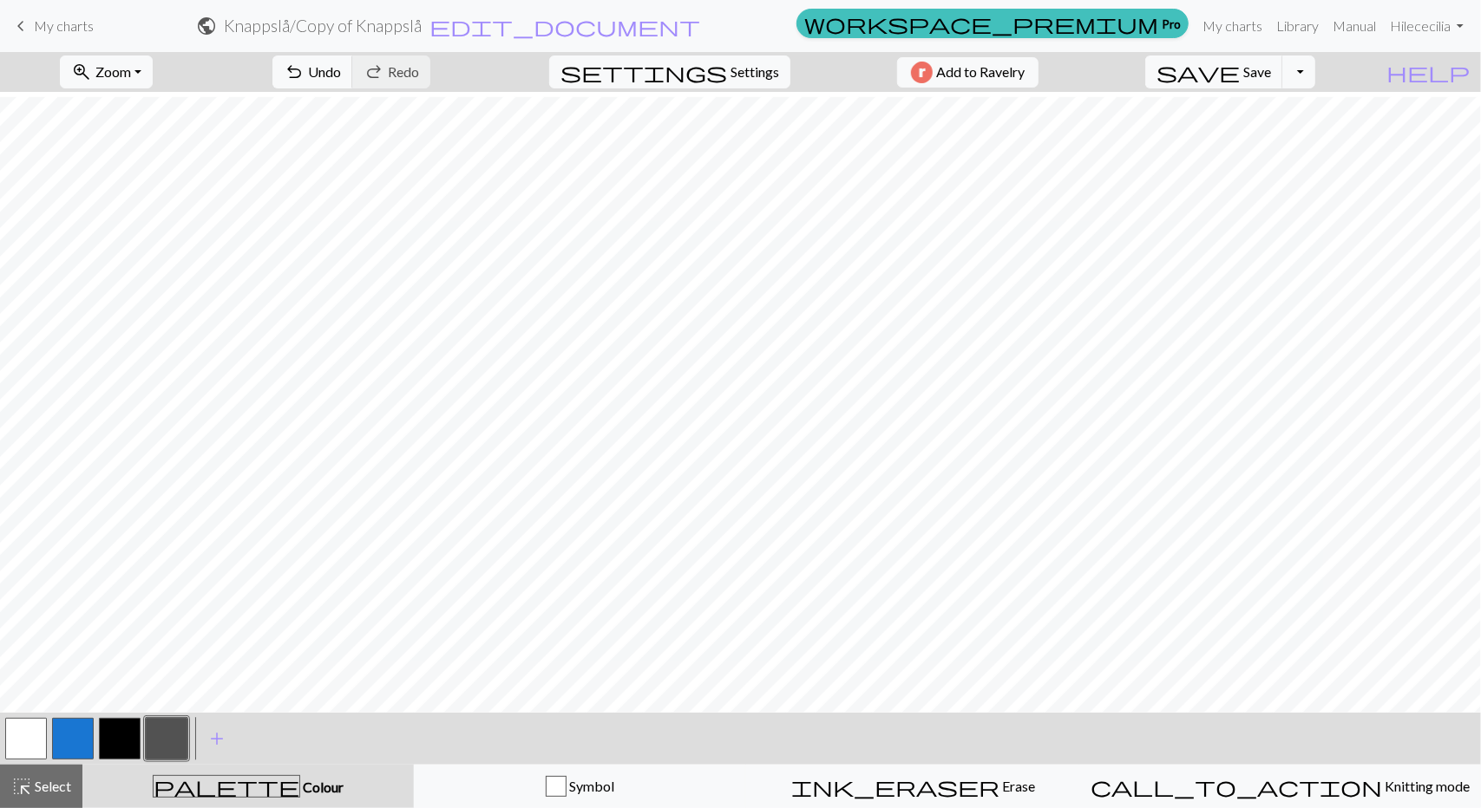
click at [29, 738] on button "button" at bounding box center [26, 739] width 42 height 42
click at [304, 75] on span "undo" at bounding box center [294, 72] width 21 height 24
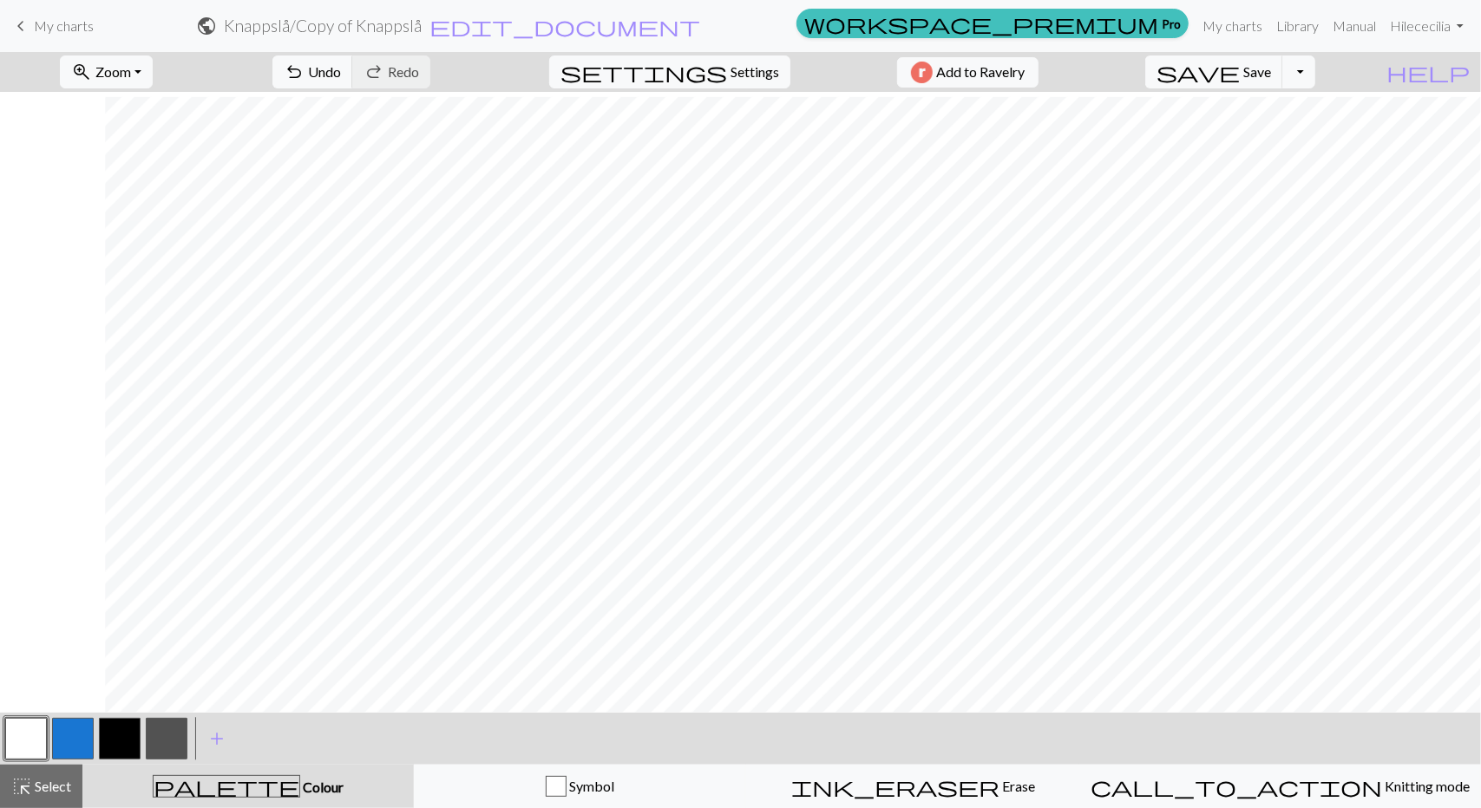
scroll to position [260, 425]
click at [62, 782] on span "Select" at bounding box center [51, 786] width 39 height 16
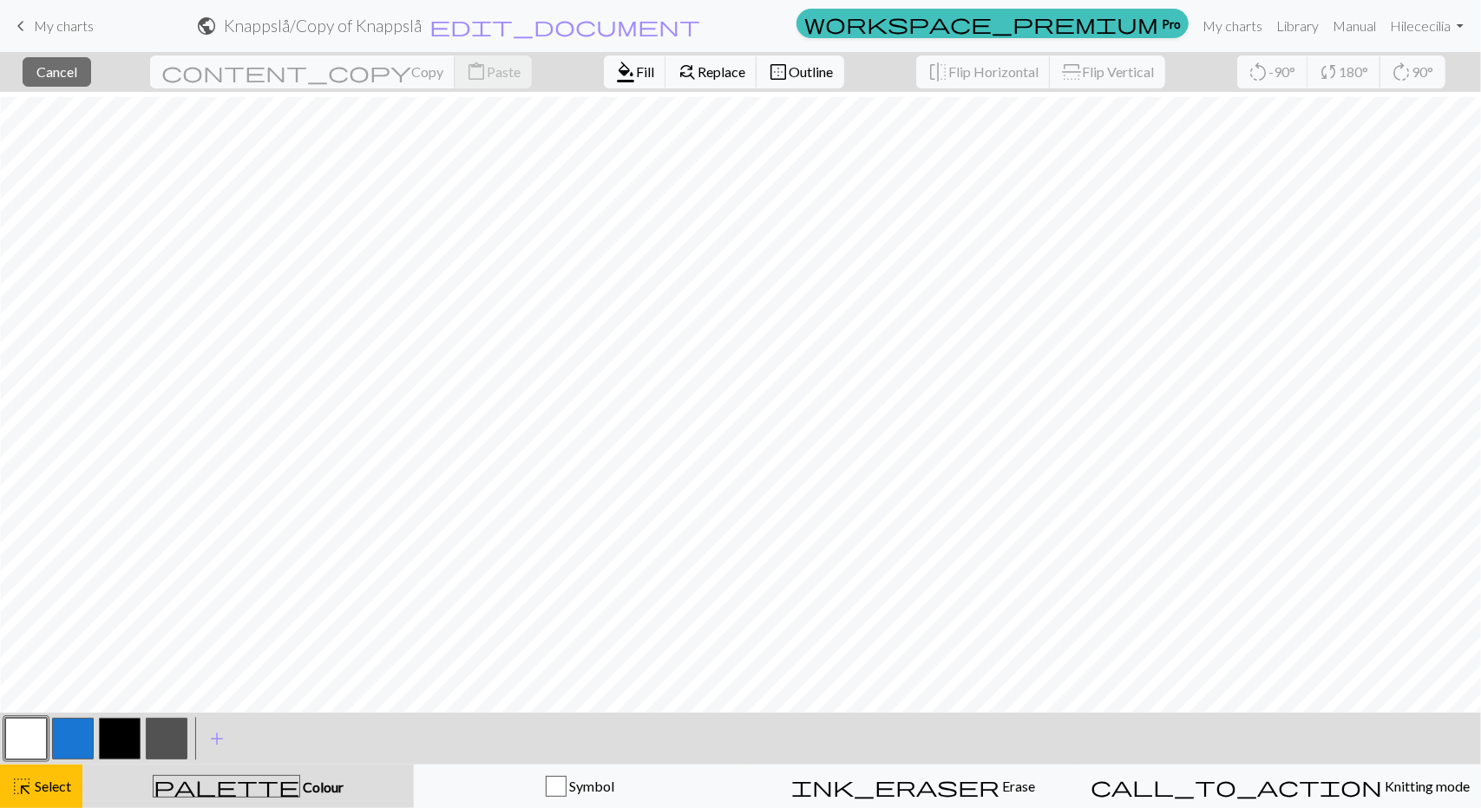
drag, startPoint x: 186, startPoint y: 742, endPoint x: 189, endPoint y: 710, distance: 32.3
click at [184, 742] on button "button" at bounding box center [167, 739] width 42 height 42
click at [636, 75] on span "Fill" at bounding box center [645, 71] width 18 height 16
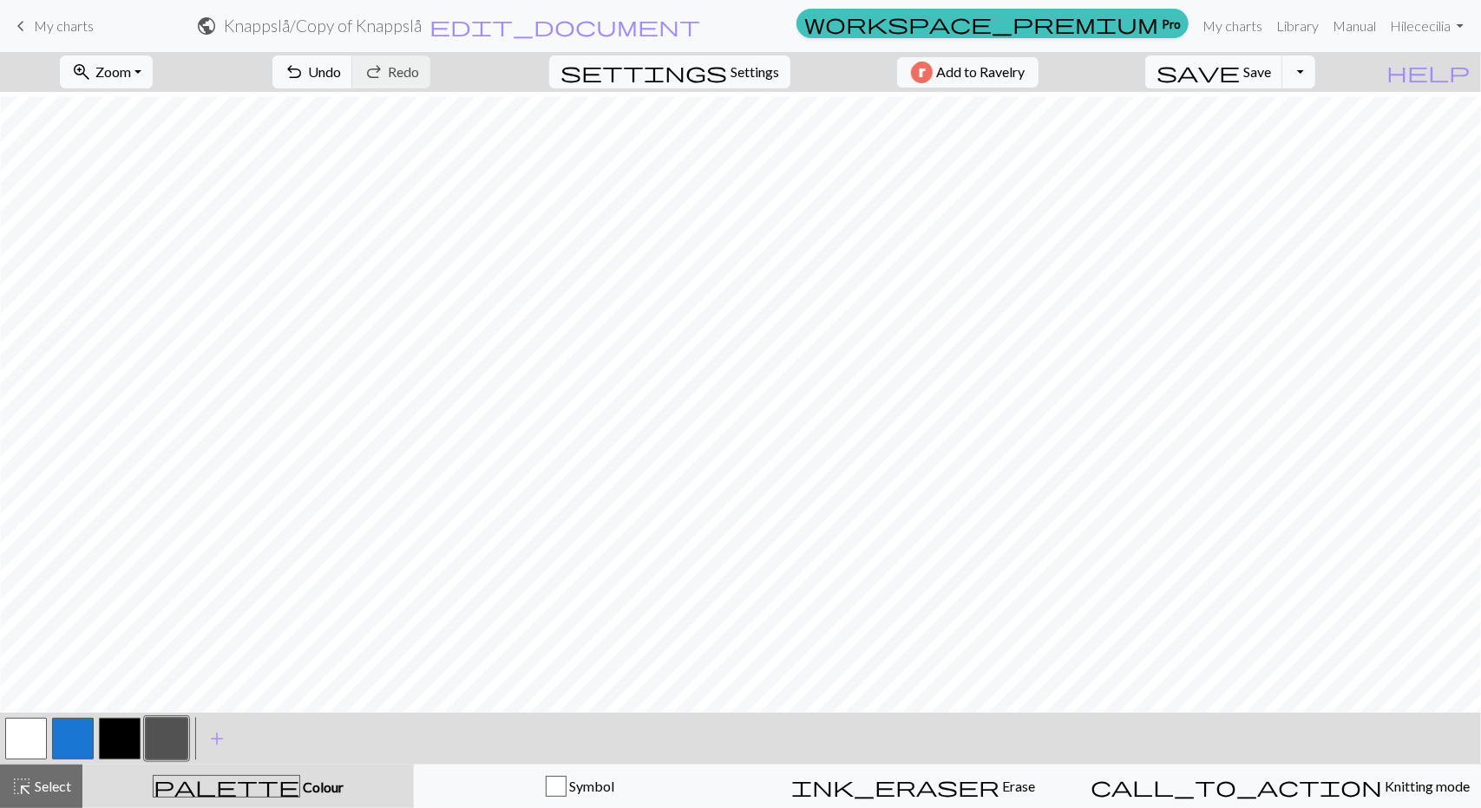
click at [42, 738] on button "button" at bounding box center [26, 739] width 42 height 42
click at [304, 75] on span "undo" at bounding box center [294, 72] width 21 height 24
click at [165, 739] on button "button" at bounding box center [167, 739] width 42 height 42
click at [30, 792] on span "highlight_alt" at bounding box center [21, 787] width 21 height 24
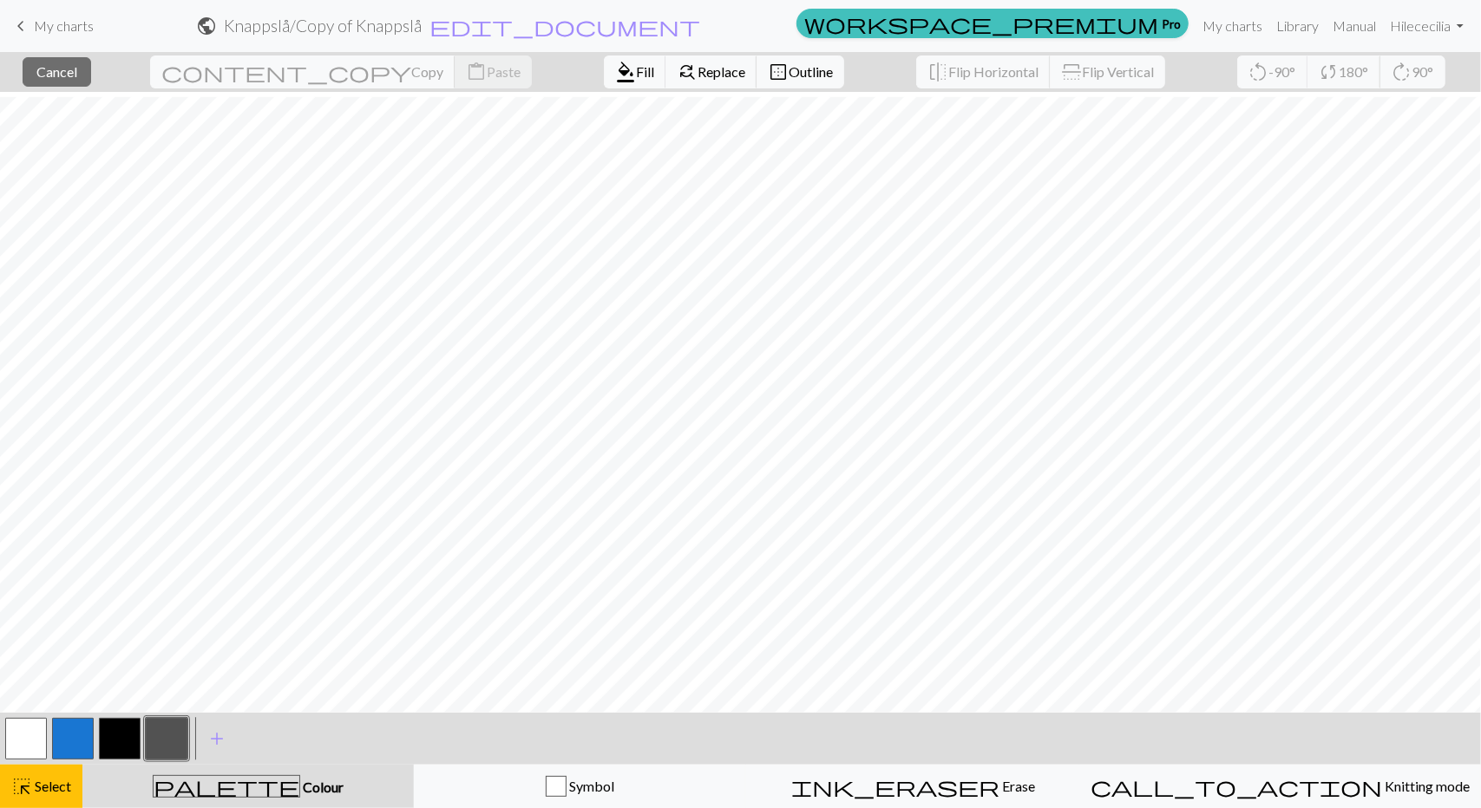
click at [172, 748] on button "button" at bounding box center [167, 739] width 42 height 42
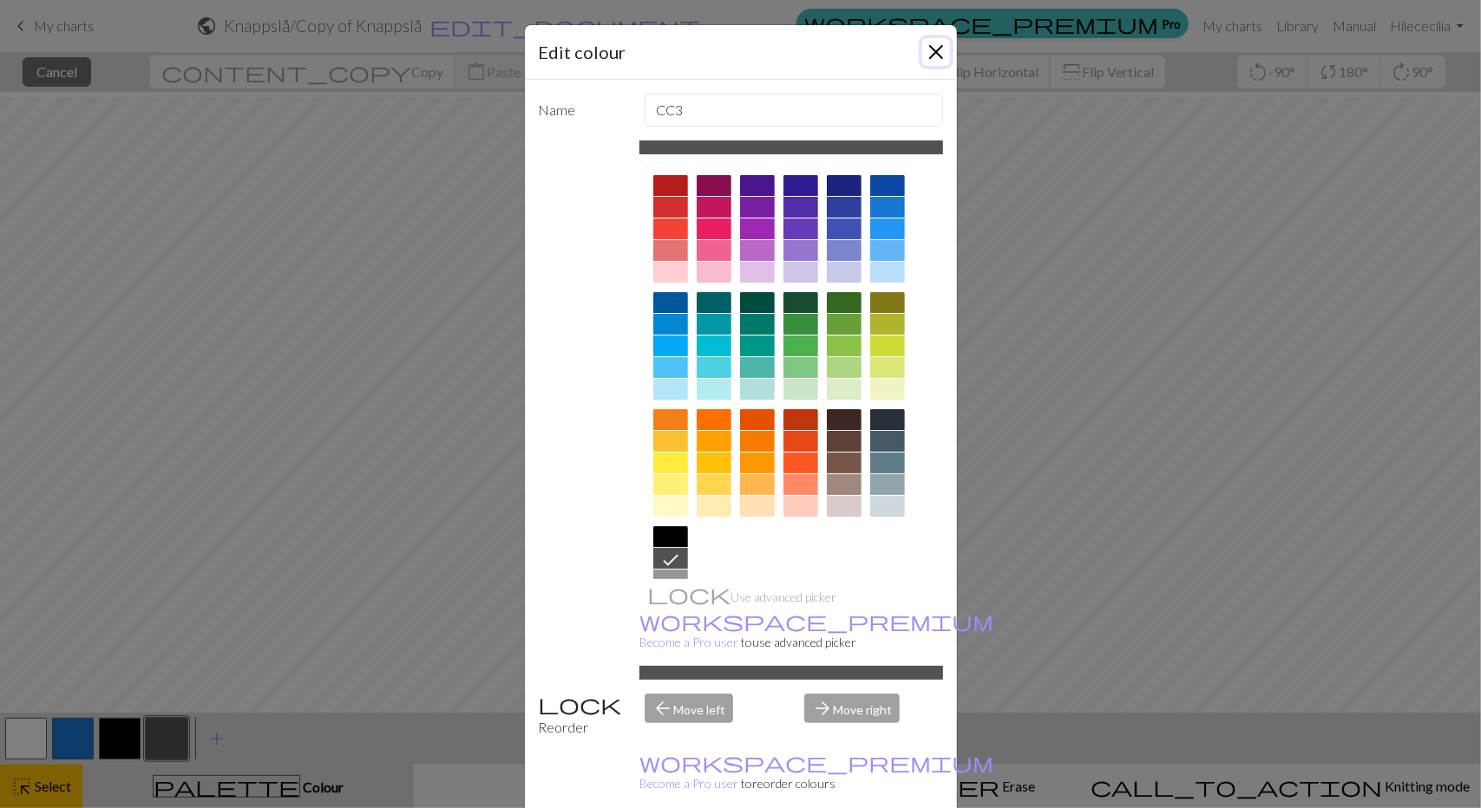
click at [926, 55] on button "Close" at bounding box center [936, 52] width 28 height 28
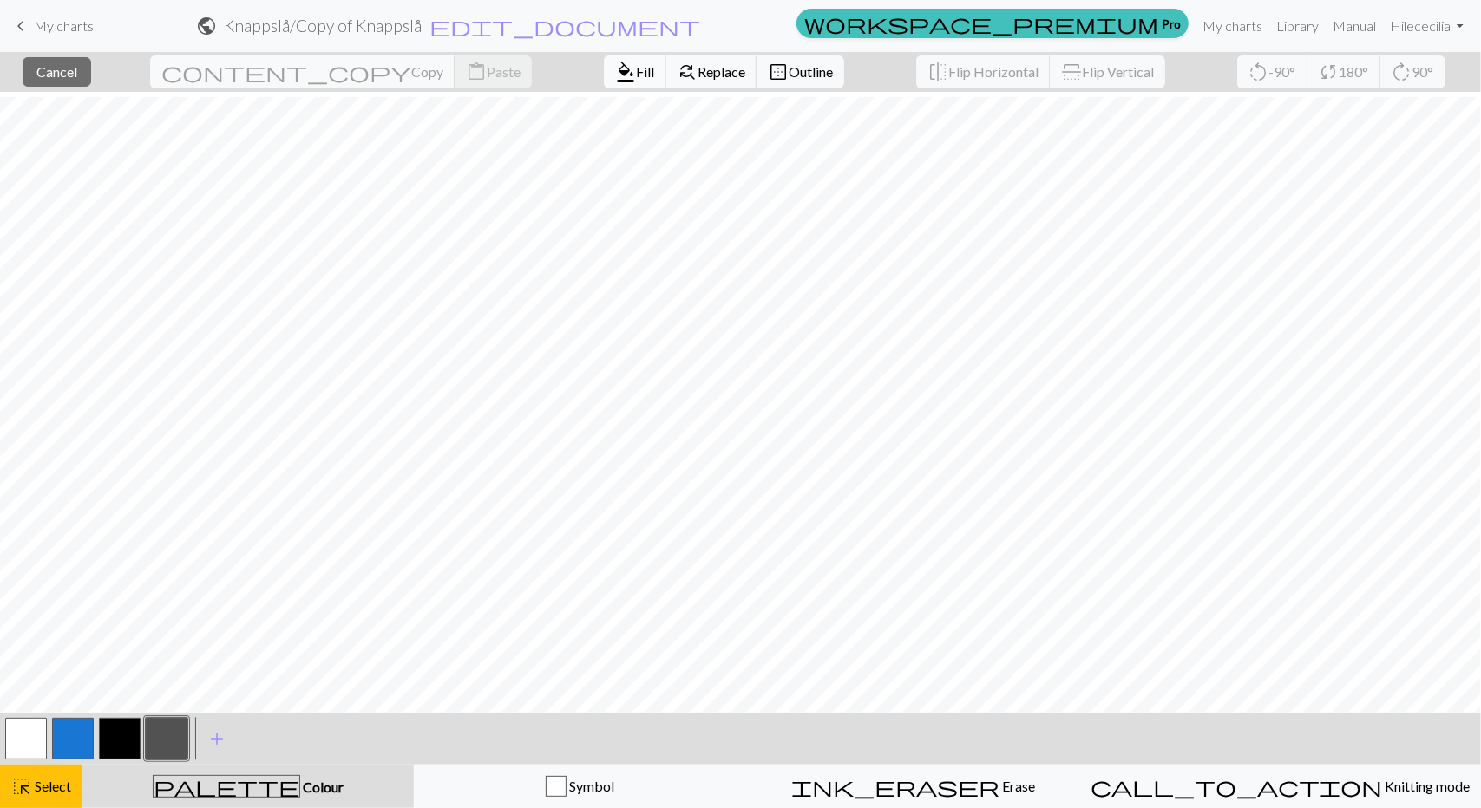
click at [615, 80] on span "format_color_fill" at bounding box center [625, 72] width 21 height 24
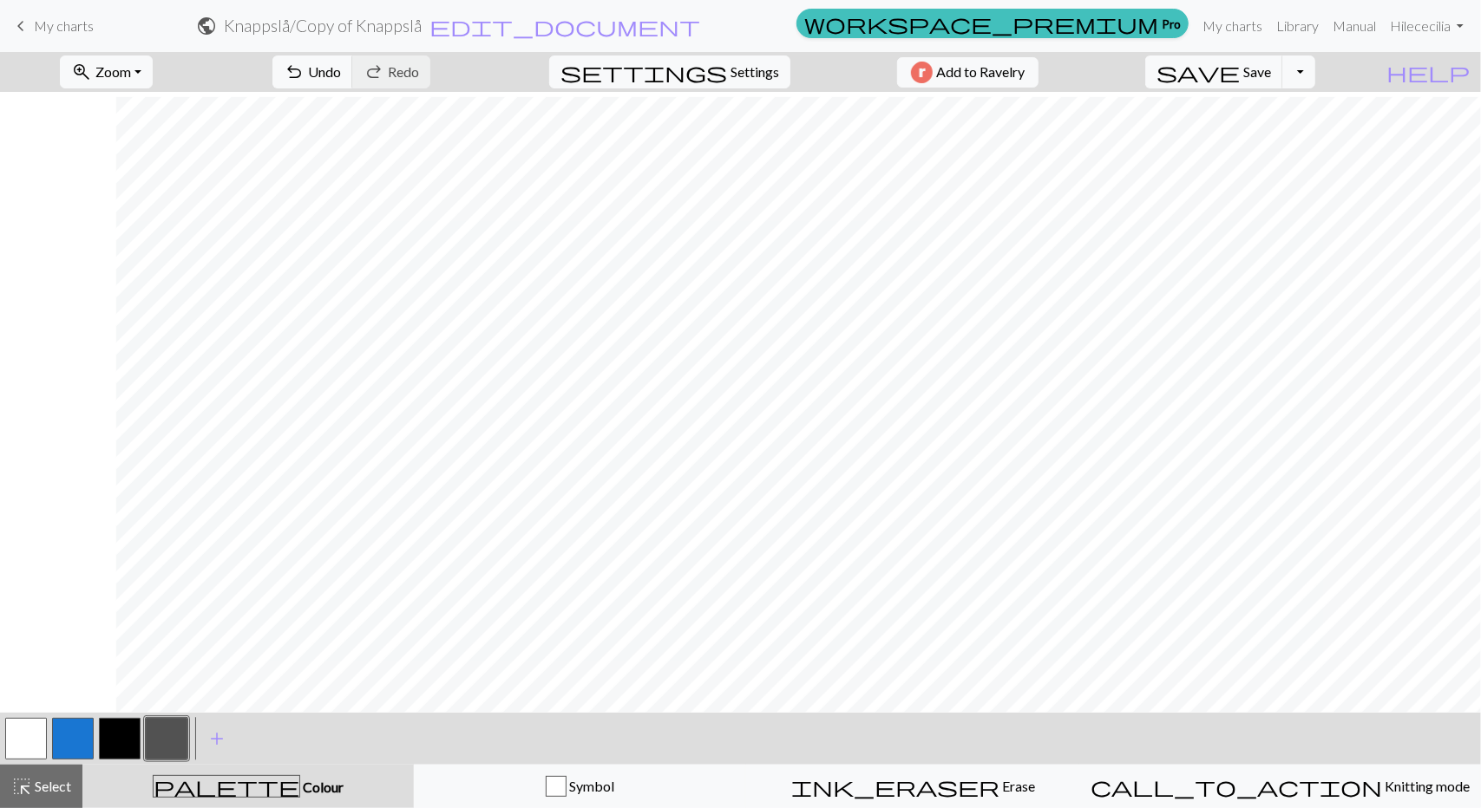
scroll to position [260, 1698]
click at [43, 737] on button "button" at bounding box center [26, 739] width 42 height 42
click at [111, 746] on button "button" at bounding box center [120, 739] width 42 height 42
click at [35, 732] on button "button" at bounding box center [26, 739] width 42 height 42
click at [40, 732] on button "button" at bounding box center [26, 739] width 42 height 42
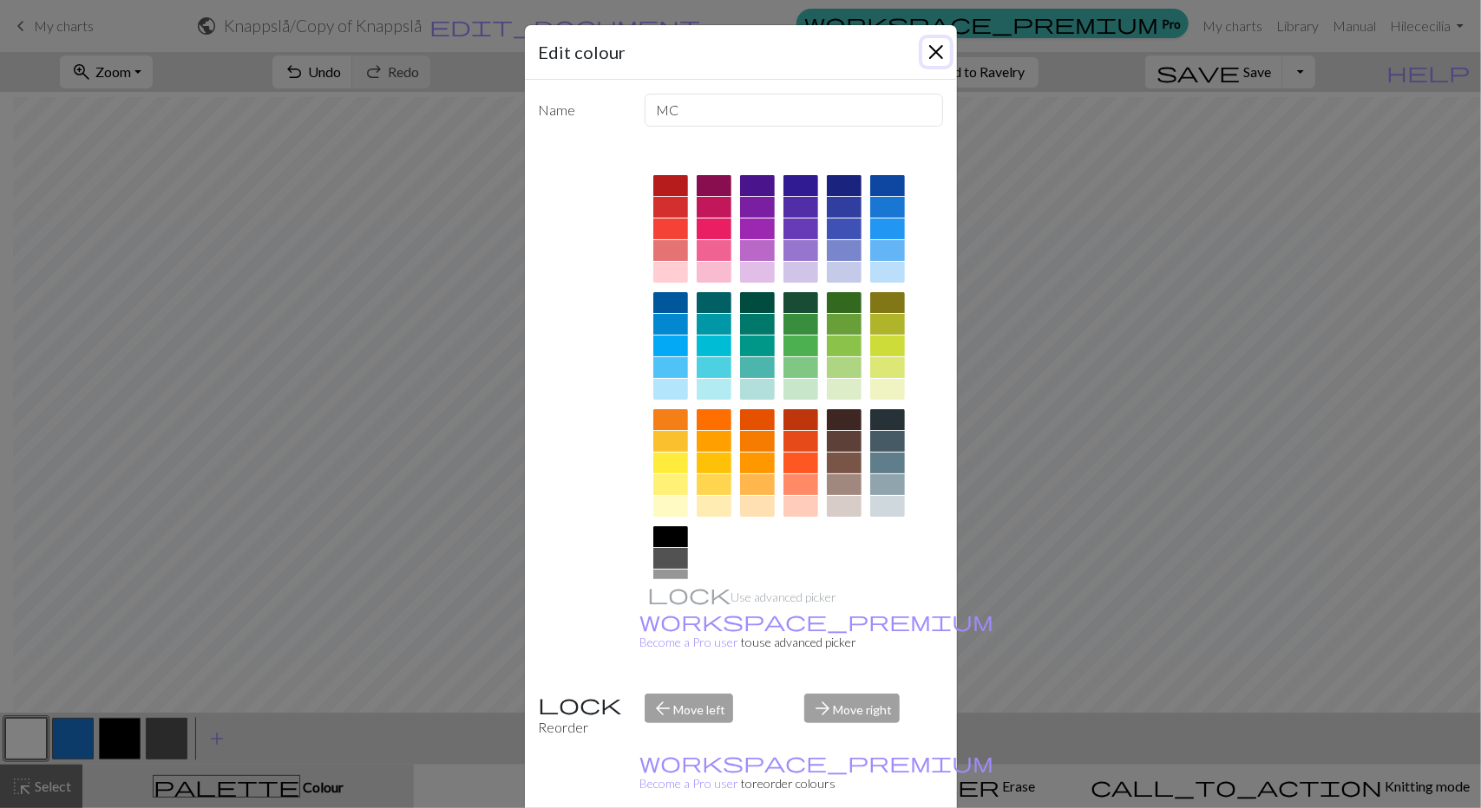
click at [933, 50] on button "Close" at bounding box center [936, 52] width 28 height 28
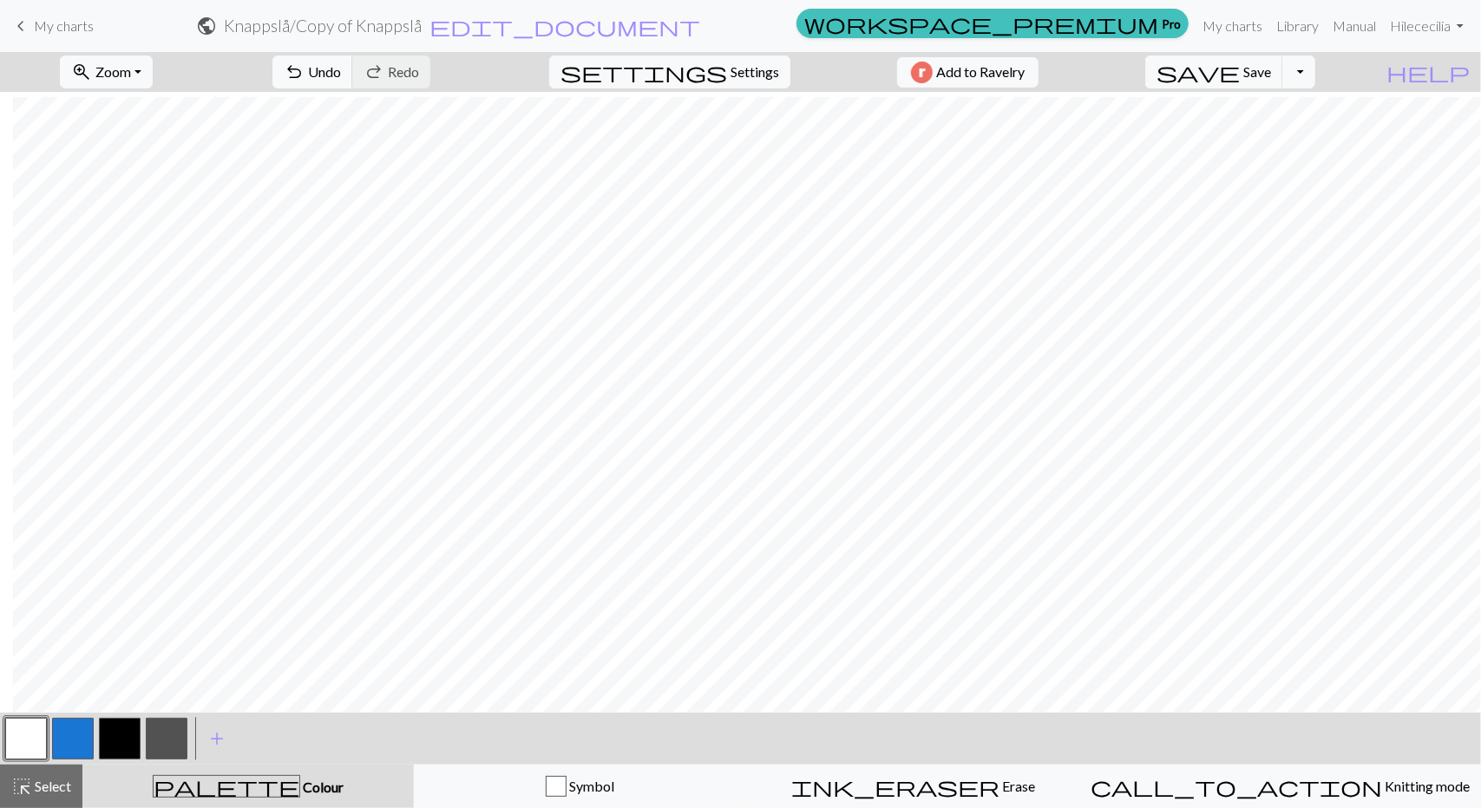
click at [126, 740] on button "button" at bounding box center [120, 739] width 42 height 42
click at [36, 741] on button "button" at bounding box center [26, 739] width 42 height 42
click at [111, 733] on button "button" at bounding box center [120, 739] width 42 height 42
click at [125, 749] on button "button" at bounding box center [120, 739] width 42 height 42
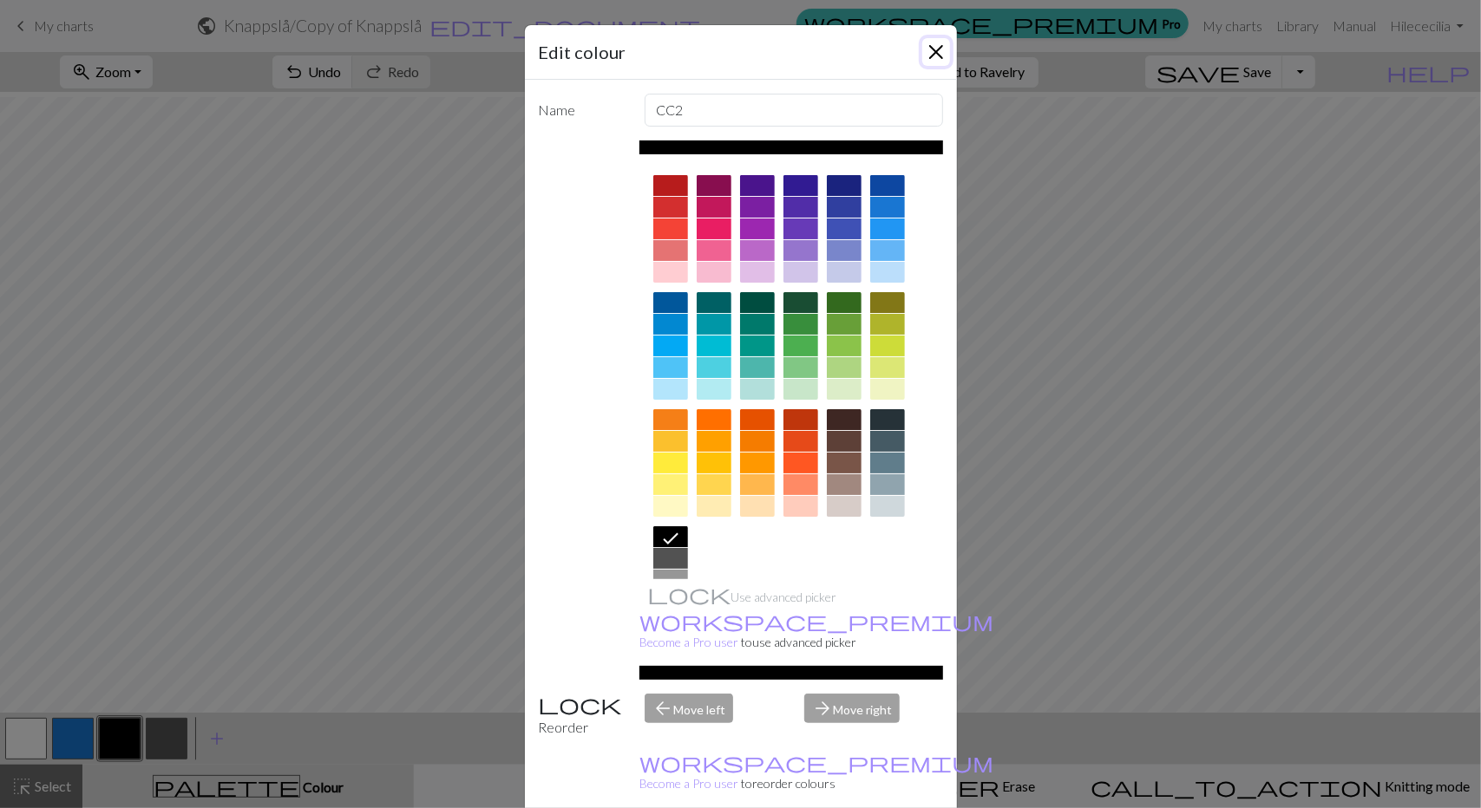
click at [923, 50] on button "Close" at bounding box center [936, 52] width 28 height 28
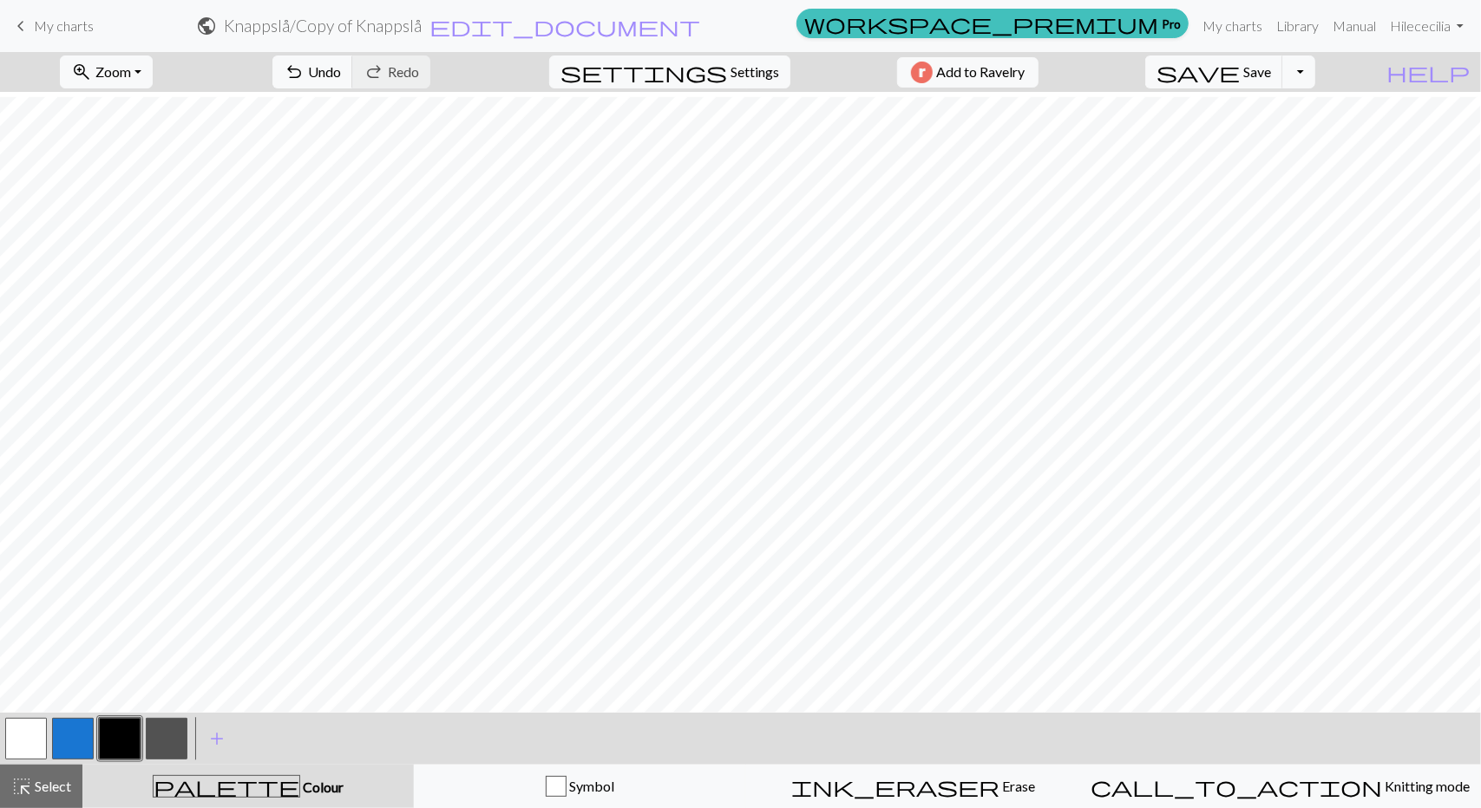
click at [34, 738] on button "button" at bounding box center [26, 739] width 42 height 42
click at [112, 743] on button "button" at bounding box center [120, 739] width 42 height 42
click at [26, 731] on button "button" at bounding box center [26, 739] width 42 height 42
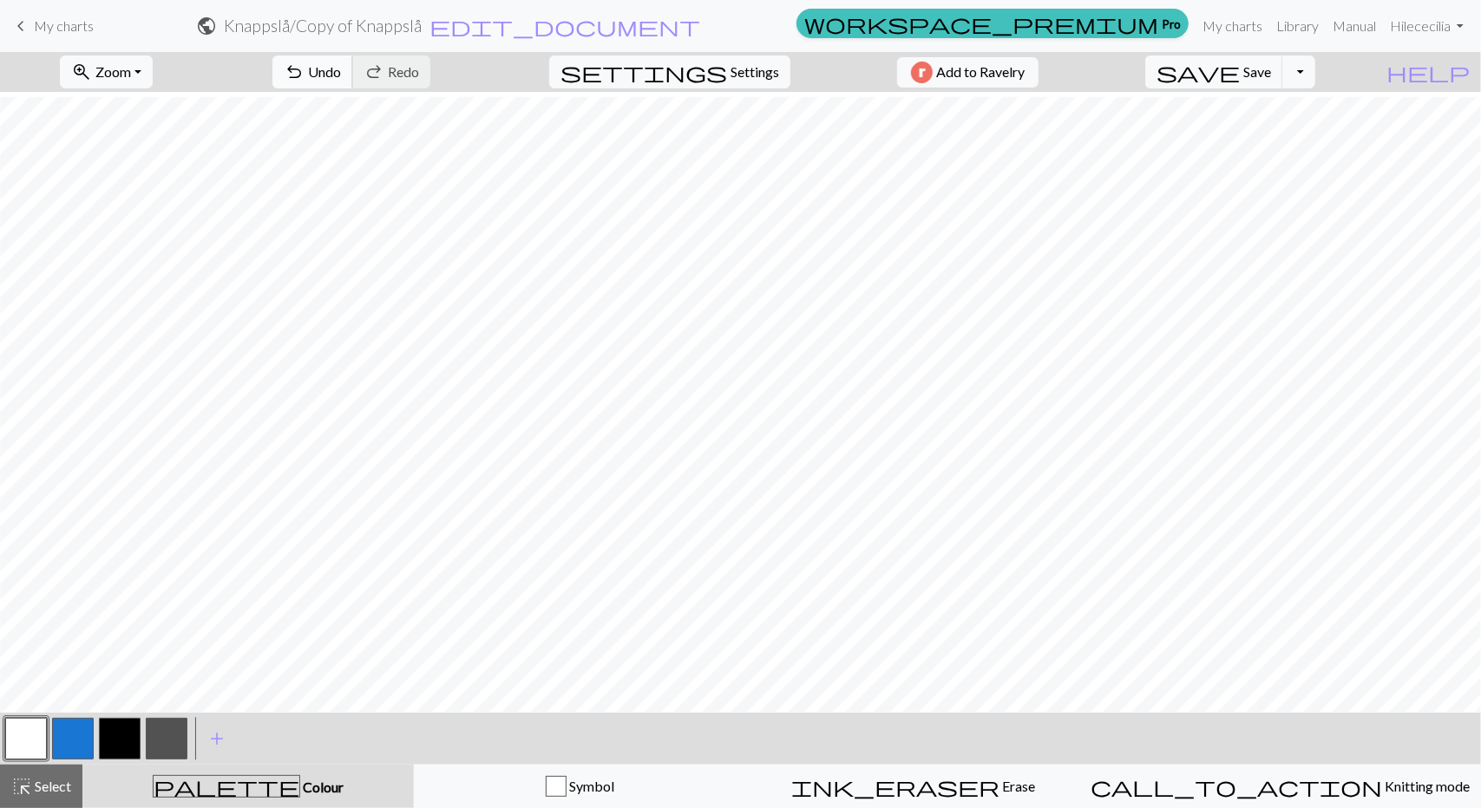
click at [341, 75] on span "Undo" at bounding box center [324, 71] width 33 height 16
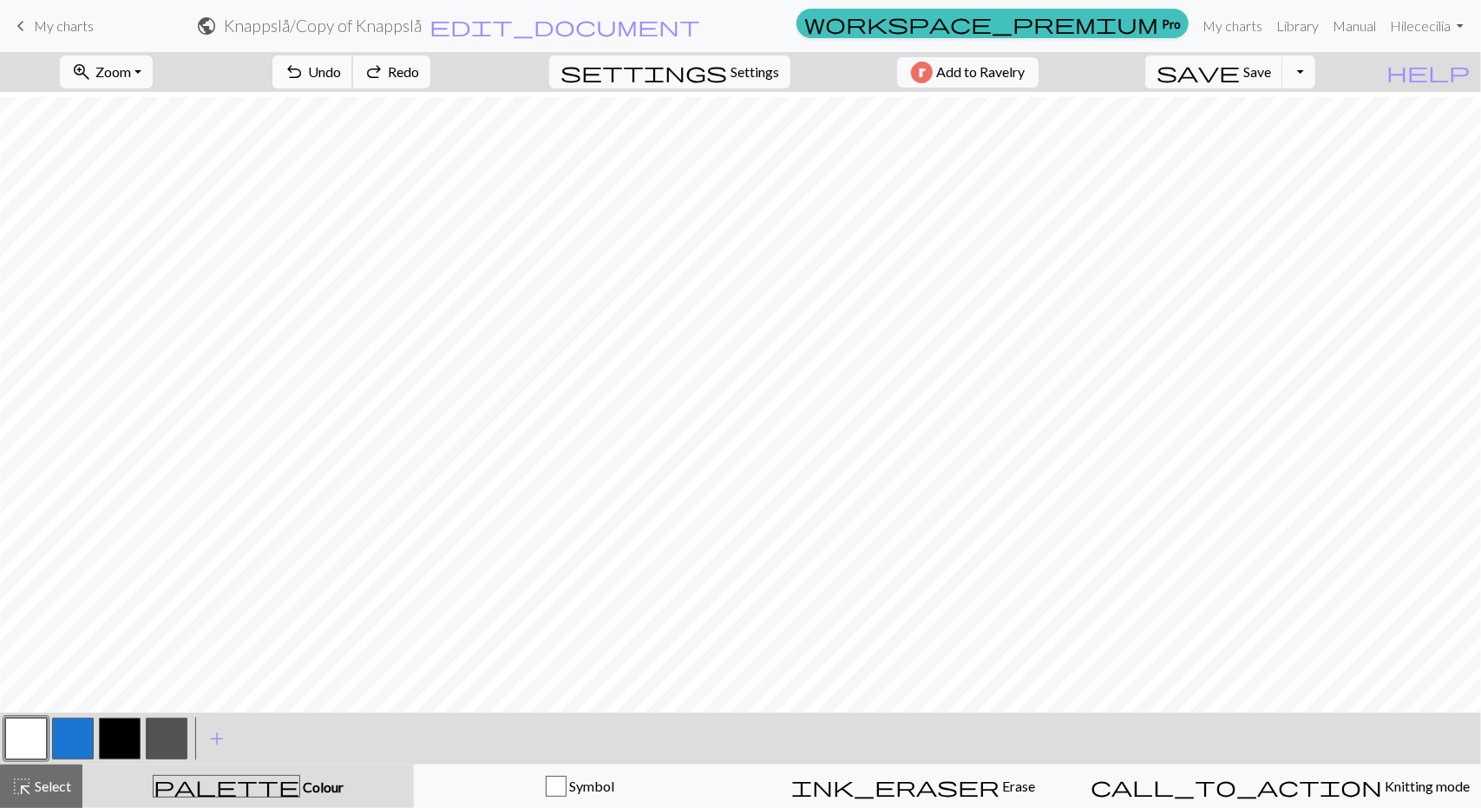
click at [341, 75] on span "Undo" at bounding box center [324, 71] width 33 height 16
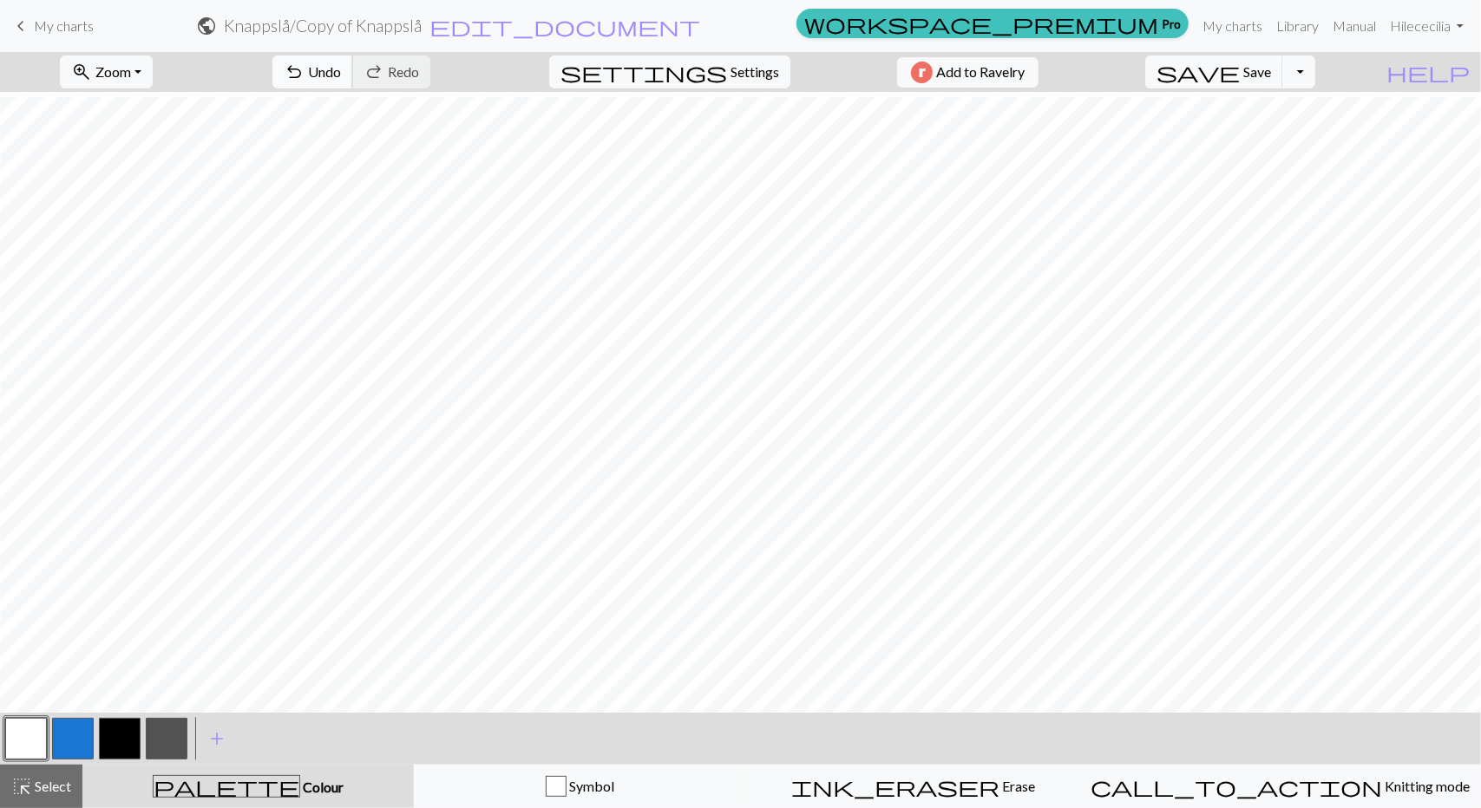
click at [341, 67] on span "Undo" at bounding box center [324, 71] width 33 height 16
click at [341, 68] on span "Undo" at bounding box center [324, 71] width 33 height 16
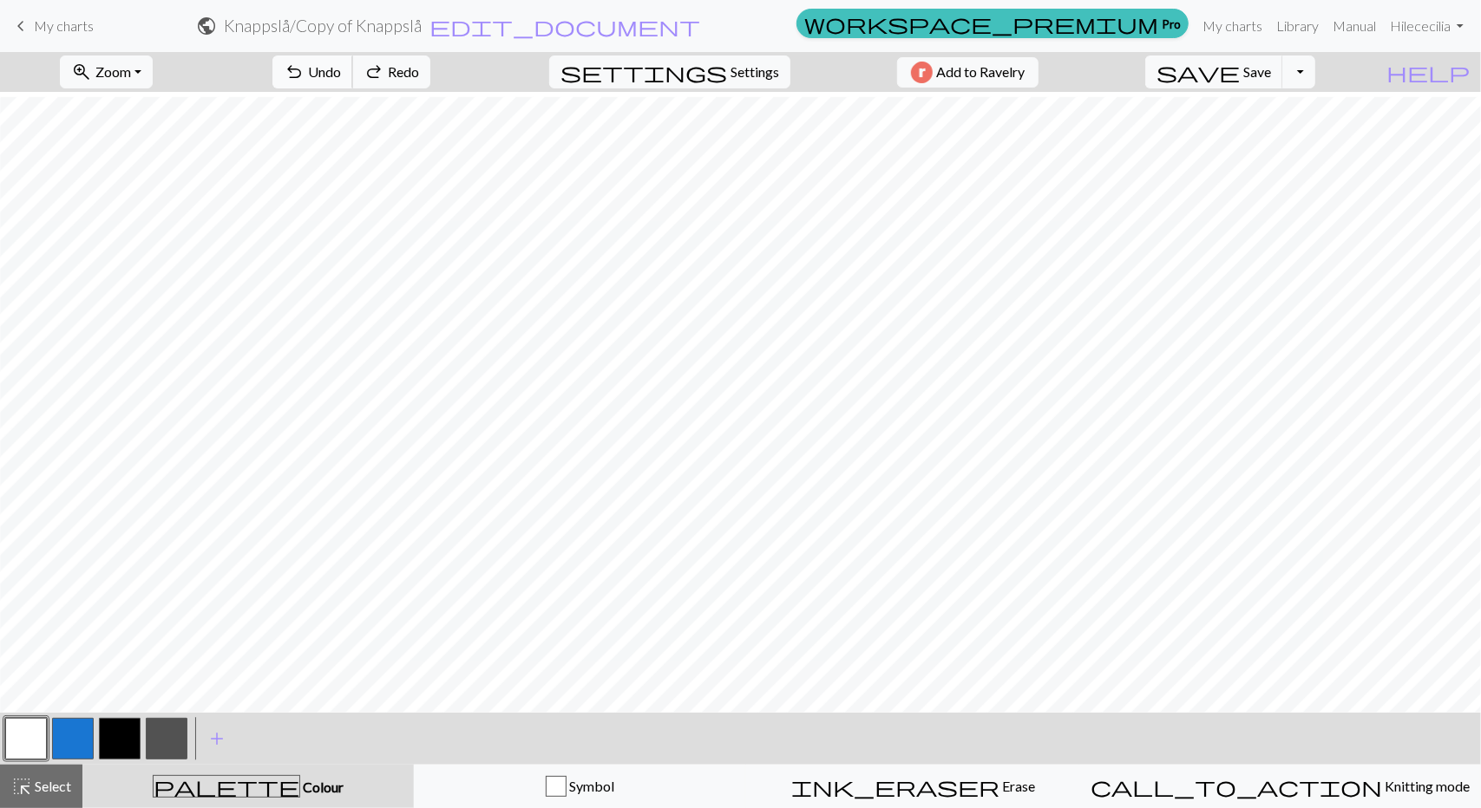
click at [341, 68] on span "Undo" at bounding box center [324, 71] width 33 height 16
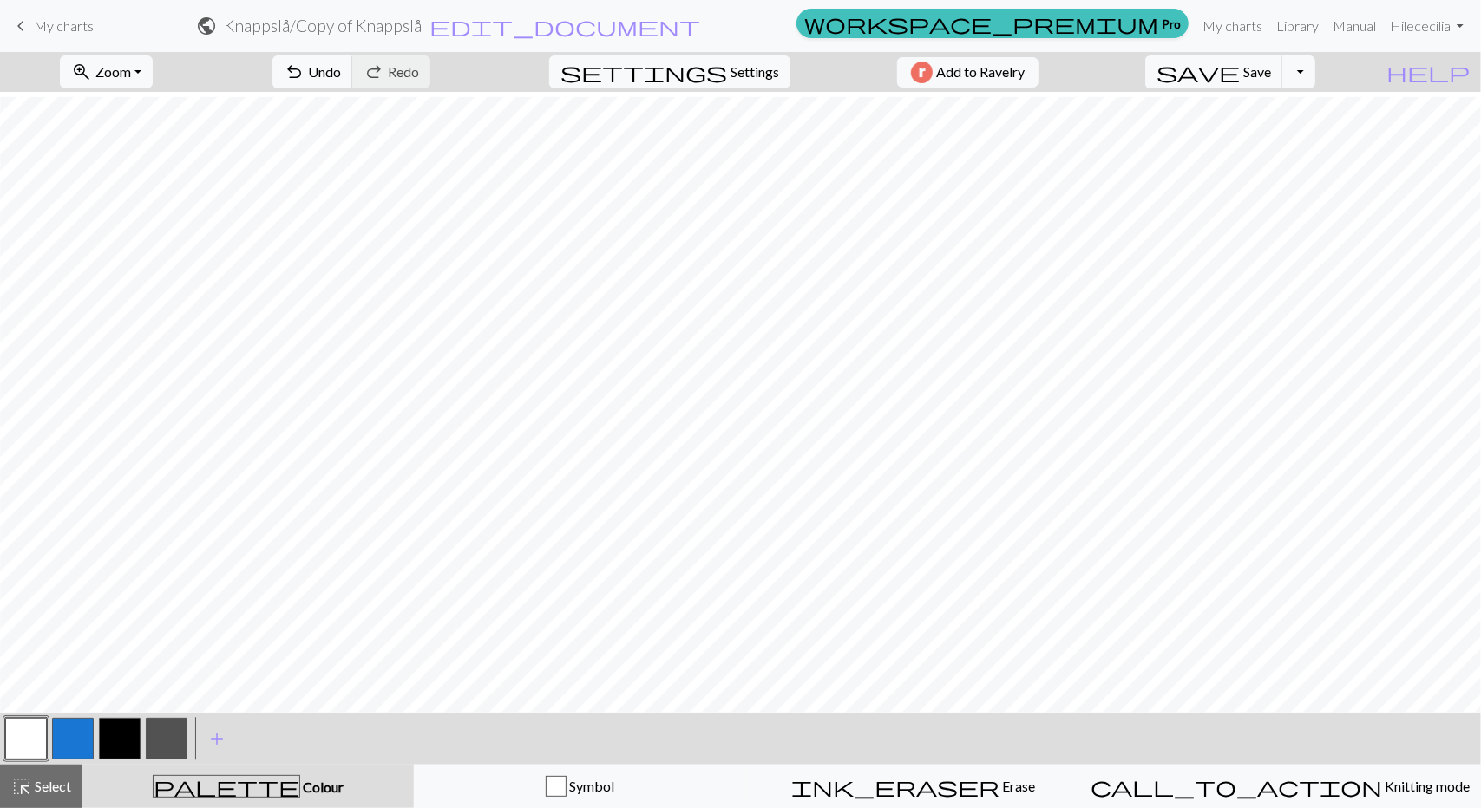
click at [181, 736] on button "button" at bounding box center [167, 739] width 42 height 42
click at [110, 735] on button "button" at bounding box center [120, 739] width 42 height 42
click at [30, 739] on button "button" at bounding box center [26, 739] width 42 height 42
click at [163, 745] on button "button" at bounding box center [167, 739] width 42 height 42
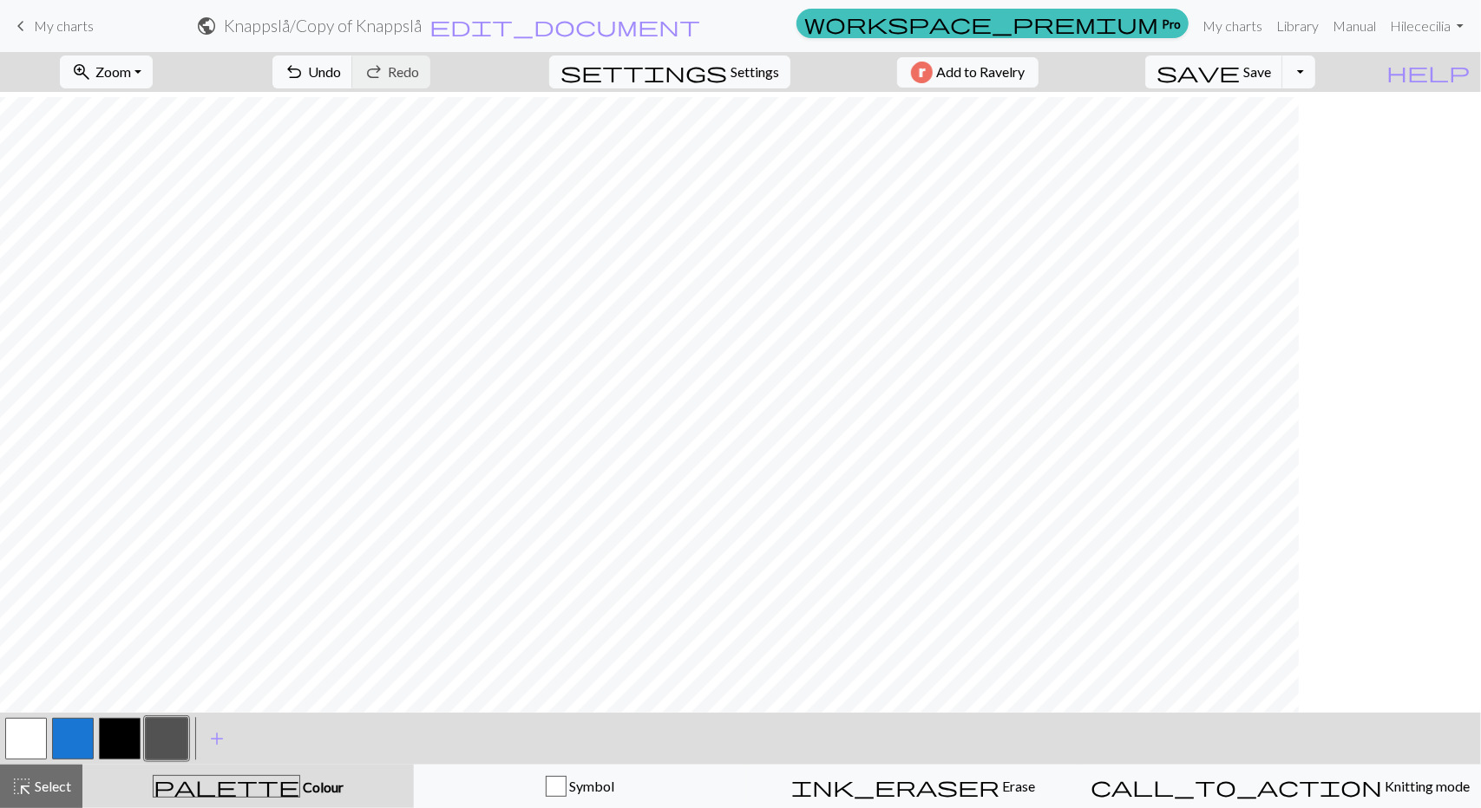
scroll to position [260, 1155]
click at [126, 70] on span "Zoom" at bounding box center [113, 71] width 36 height 16
click at [125, 137] on button "Fit width" at bounding box center [129, 137] width 137 height 28
click at [36, 737] on button "button" at bounding box center [26, 739] width 42 height 42
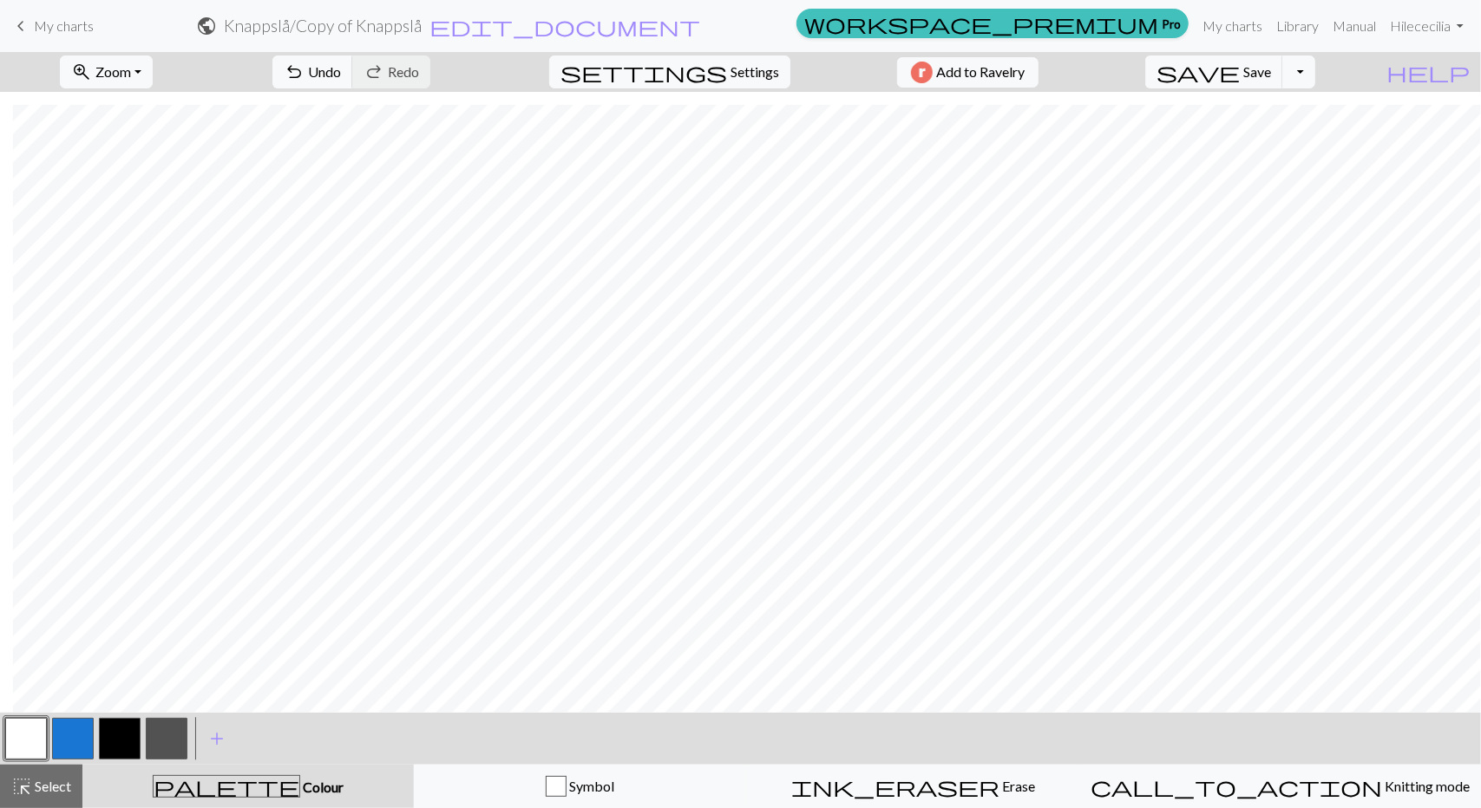
click at [166, 736] on button "button" at bounding box center [167, 739] width 42 height 42
click at [28, 735] on button "button" at bounding box center [26, 739] width 42 height 42
click at [1240, 71] on span "save" at bounding box center [1197, 72] width 83 height 24
click at [422, 24] on h2 "Knappslå / Copy of Knappslå" at bounding box center [323, 26] width 198 height 20
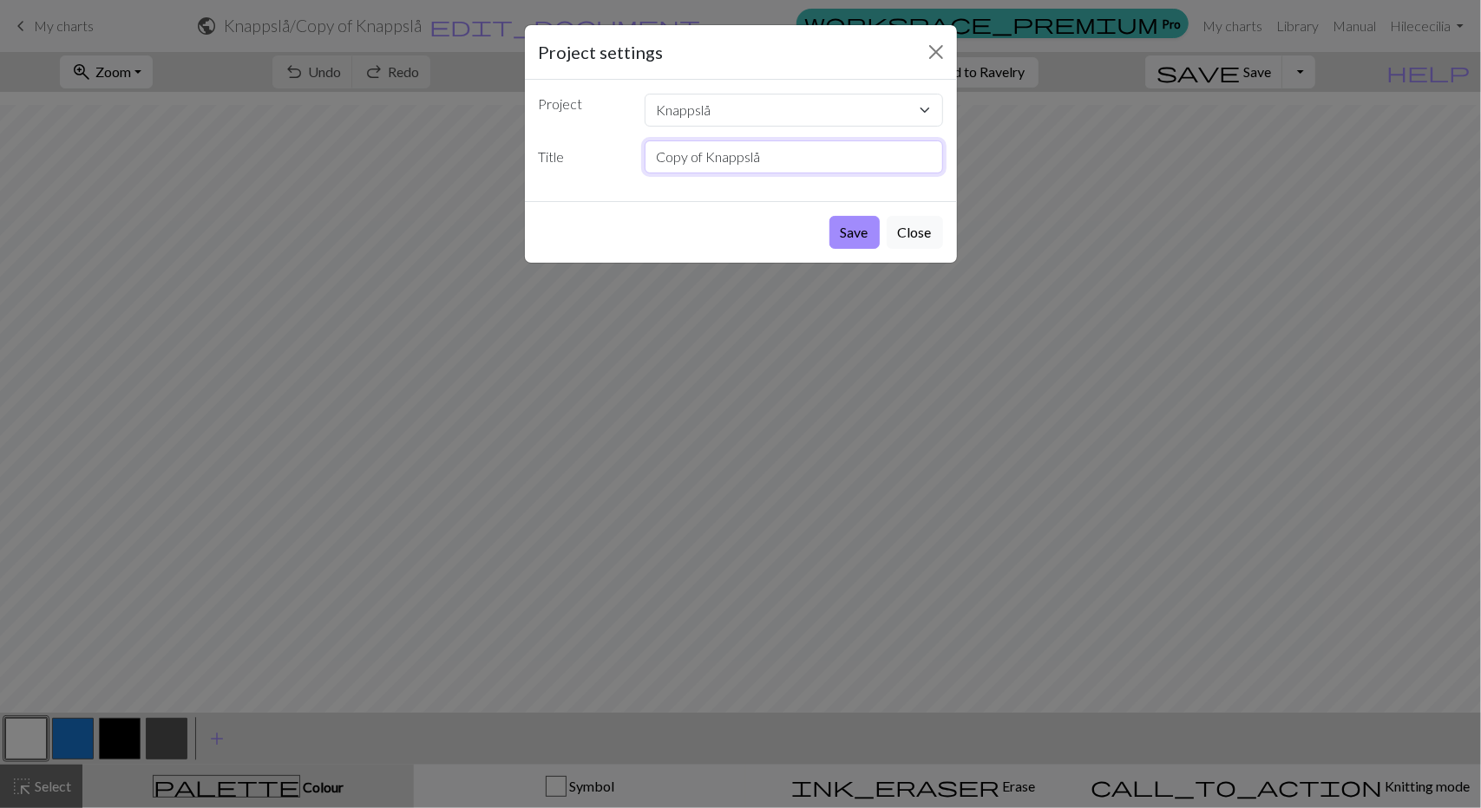
drag, startPoint x: 802, startPoint y: 156, endPoint x: 655, endPoint y: 160, distance: 147.5
click at [655, 160] on input "Copy of Knappslå" at bounding box center [794, 157] width 298 height 33
type input "MÖNSTER"
click at [847, 237] on button "Save" at bounding box center [854, 232] width 50 height 33
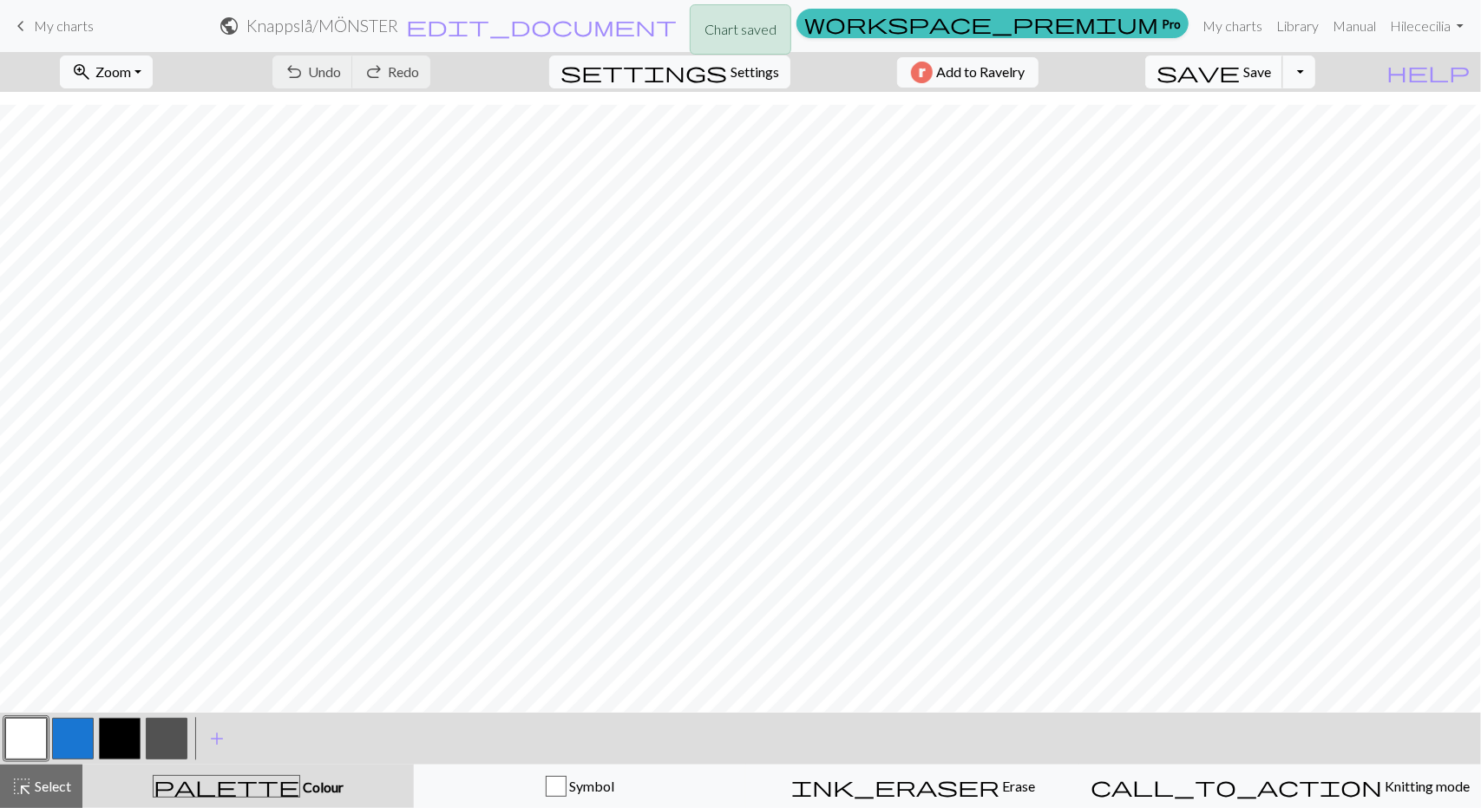
click at [1240, 76] on span "save" at bounding box center [1197, 72] width 83 height 24
